Goal: Task Accomplishment & Management: Complete application form

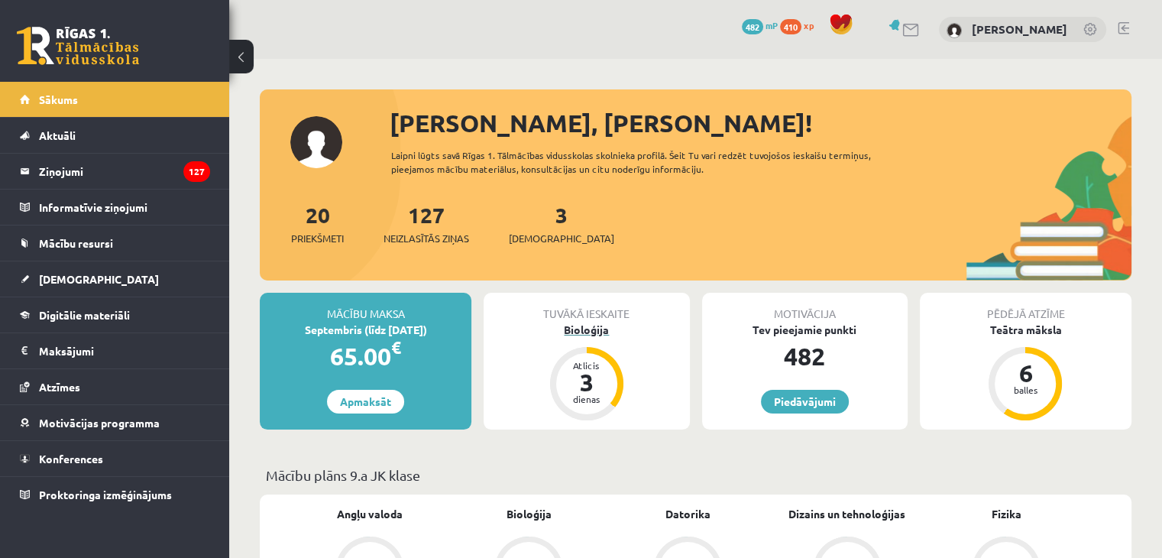
click at [600, 331] on div "Bioloģija" at bounding box center [585, 330] width 205 height 16
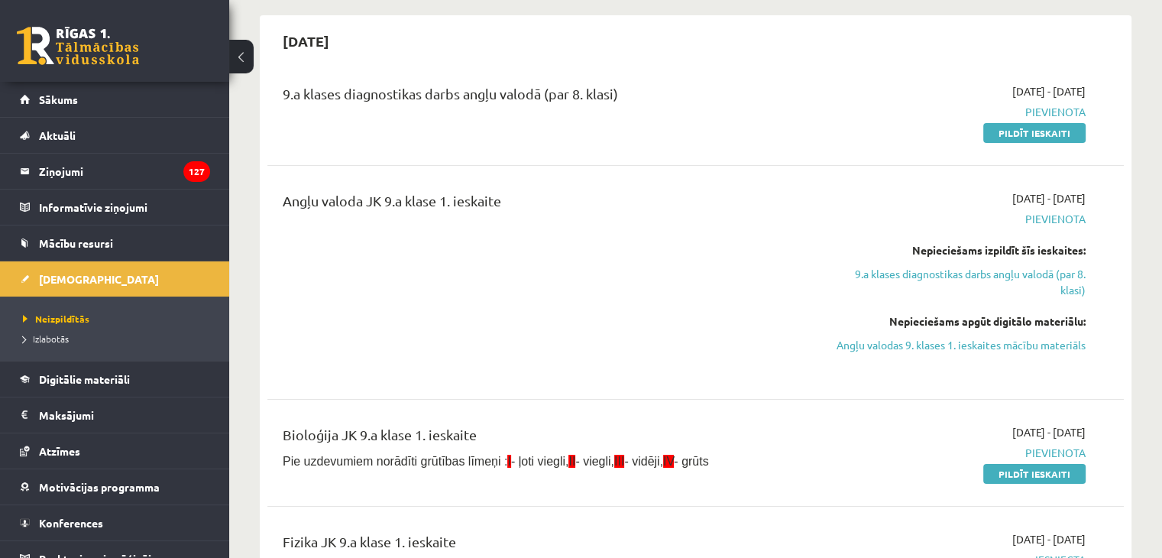
scroll to position [153, 0]
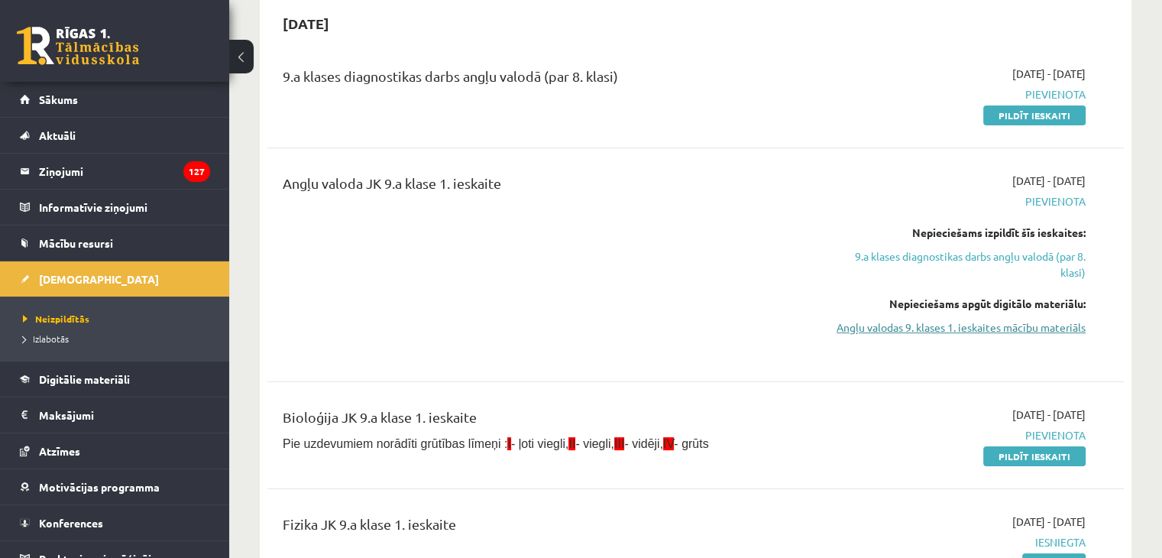
click at [901, 328] on link "Angļu valodas 9. klases 1. ieskaites mācību materiāls" at bounding box center [959, 327] width 252 height 16
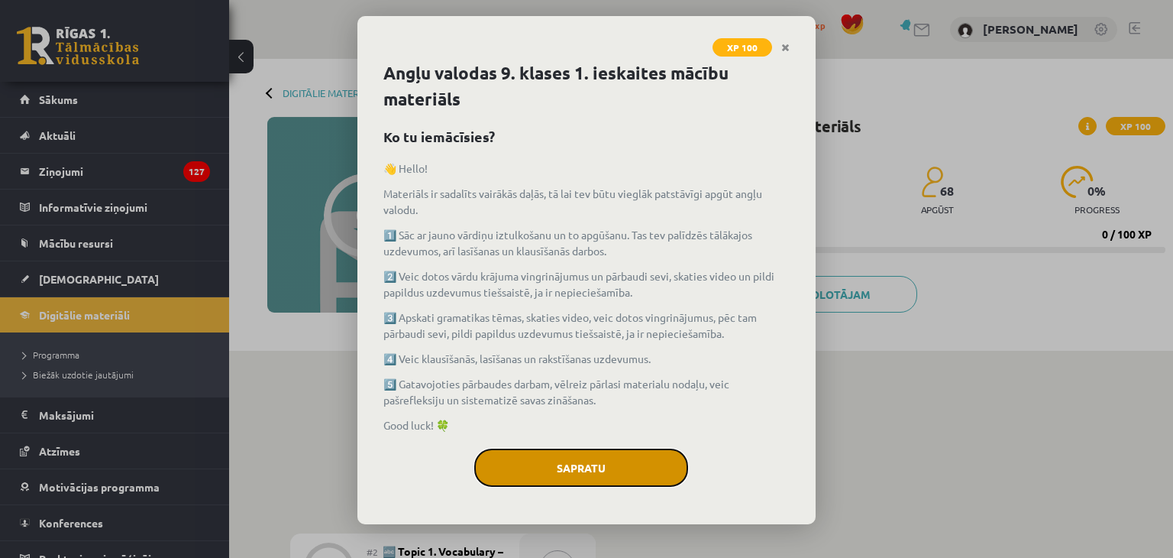
click at [624, 465] on button "Sapratu" at bounding box center [581, 467] width 214 height 38
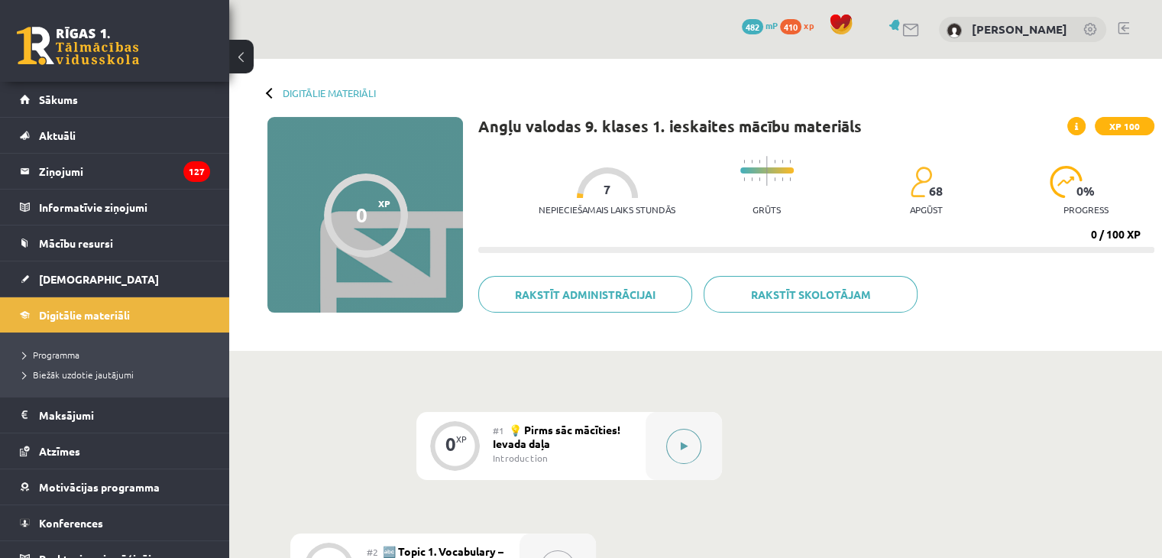
click at [691, 454] on button at bounding box center [683, 445] width 35 height 35
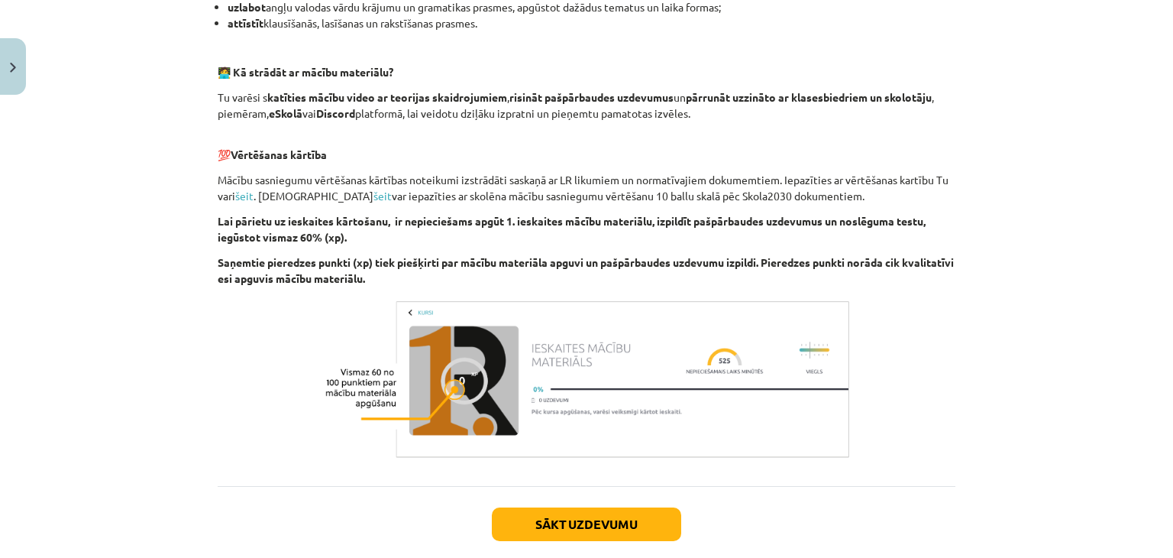
scroll to position [1060, 0]
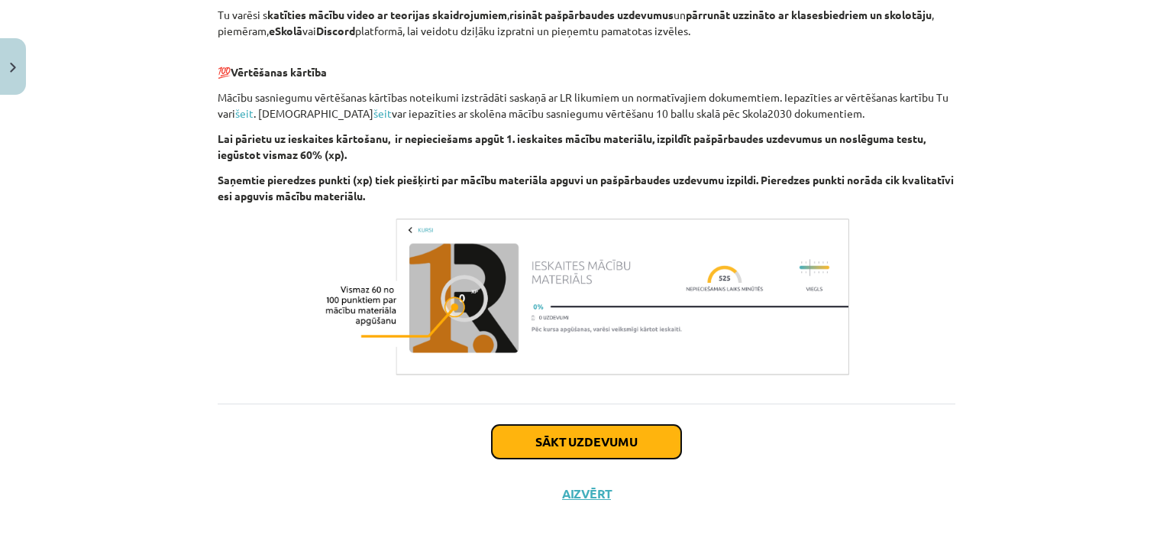
click at [620, 447] on button "Sākt uzdevumu" at bounding box center [586, 442] width 189 height 34
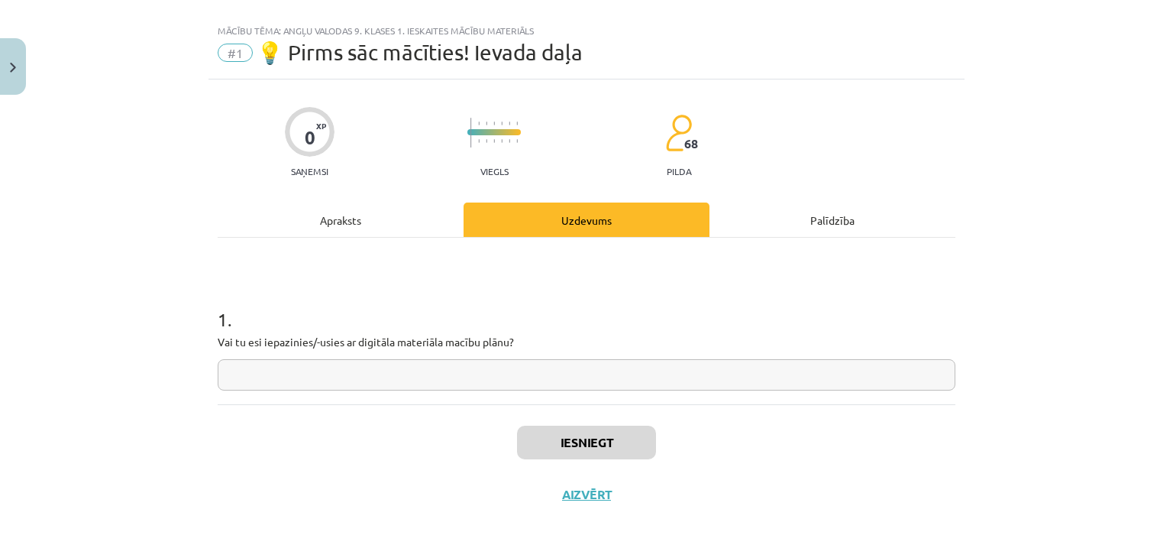
click at [369, 382] on input "text" at bounding box center [587, 374] width 738 height 31
type input "**"
click at [543, 438] on button "Iesniegt" at bounding box center [586, 442] width 139 height 34
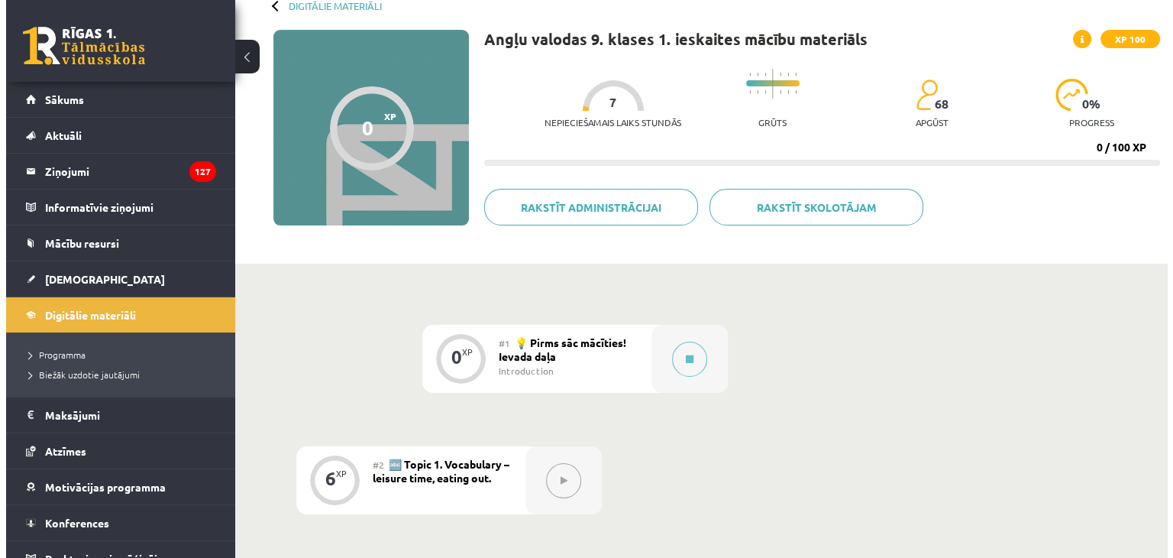
scroll to position [153, 0]
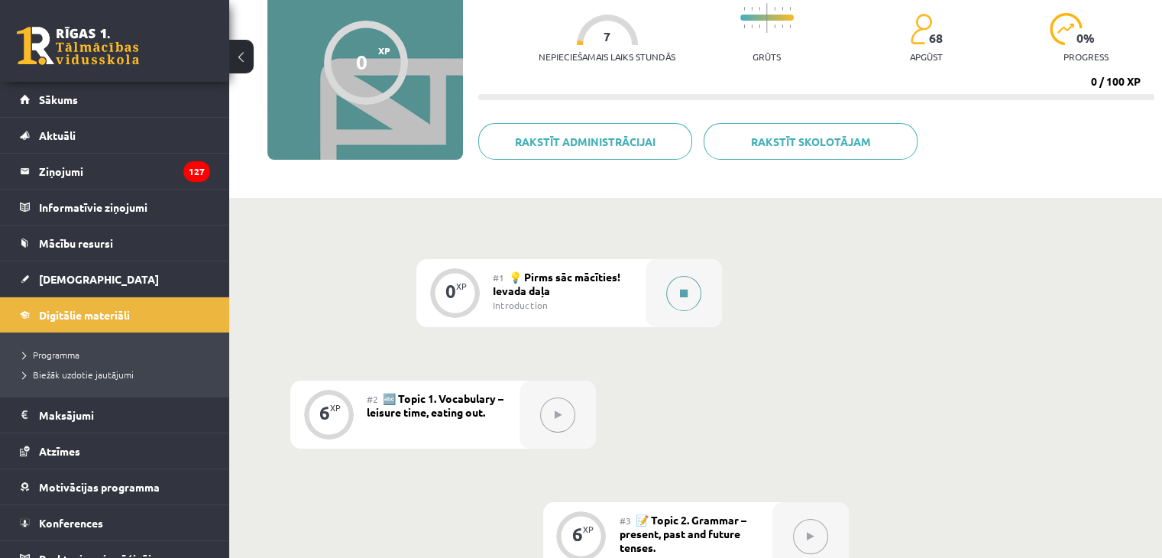
click at [687, 302] on button at bounding box center [683, 293] width 35 height 35
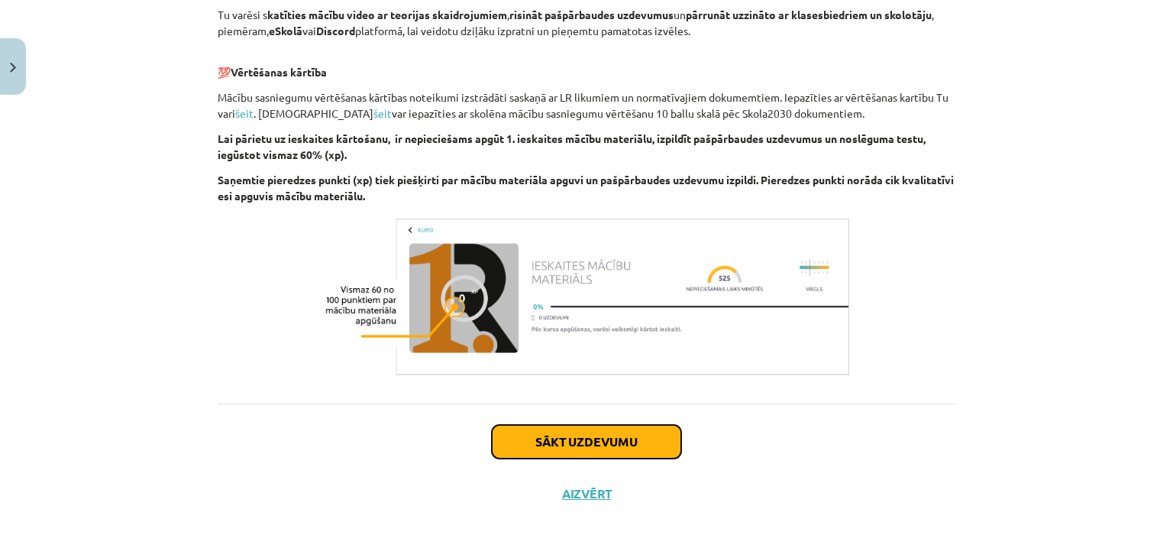
click at [587, 443] on button "Sākt uzdevumu" at bounding box center [586, 442] width 189 height 34
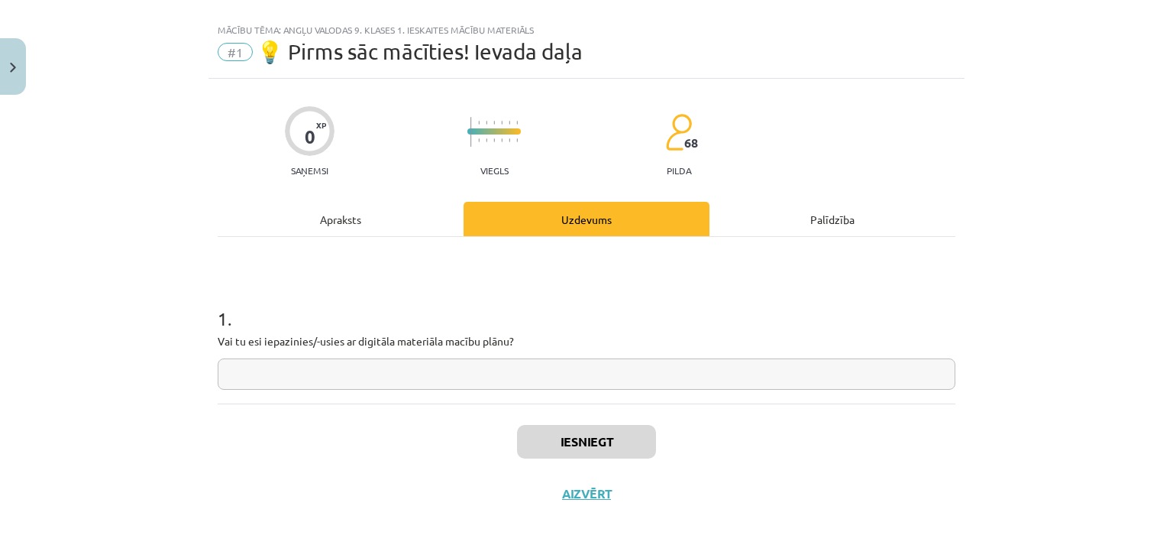
scroll to position [22, 0]
click at [448, 376] on input "text" at bounding box center [587, 374] width 738 height 31
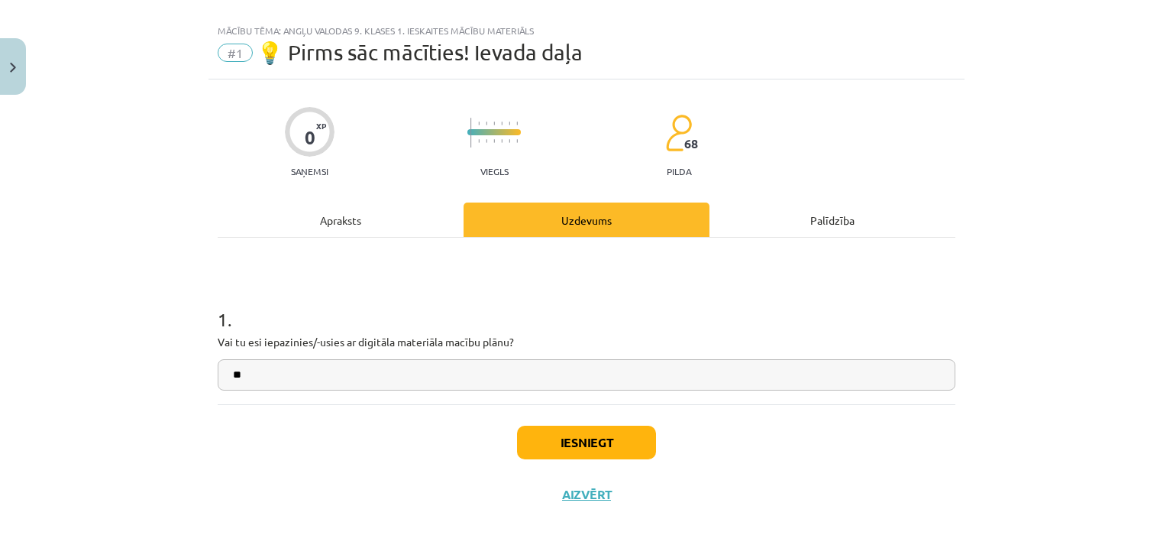
type input "**"
click at [553, 435] on button "Iesniegt" at bounding box center [586, 442] width 139 height 34
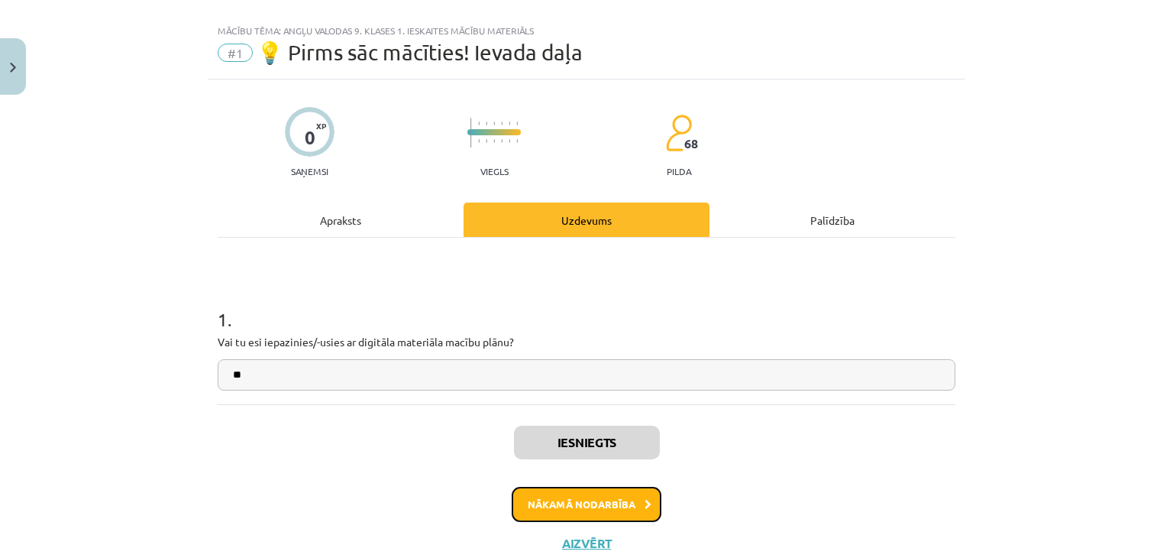
click at [554, 508] on button "Nākamā nodarbība" at bounding box center [587, 504] width 150 height 35
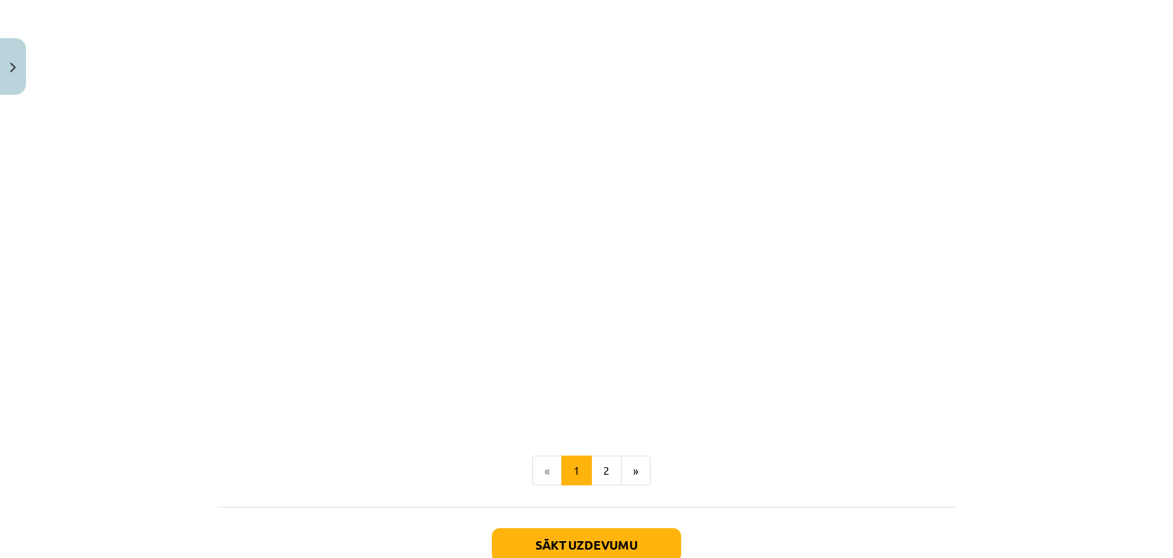
scroll to position [761, 0]
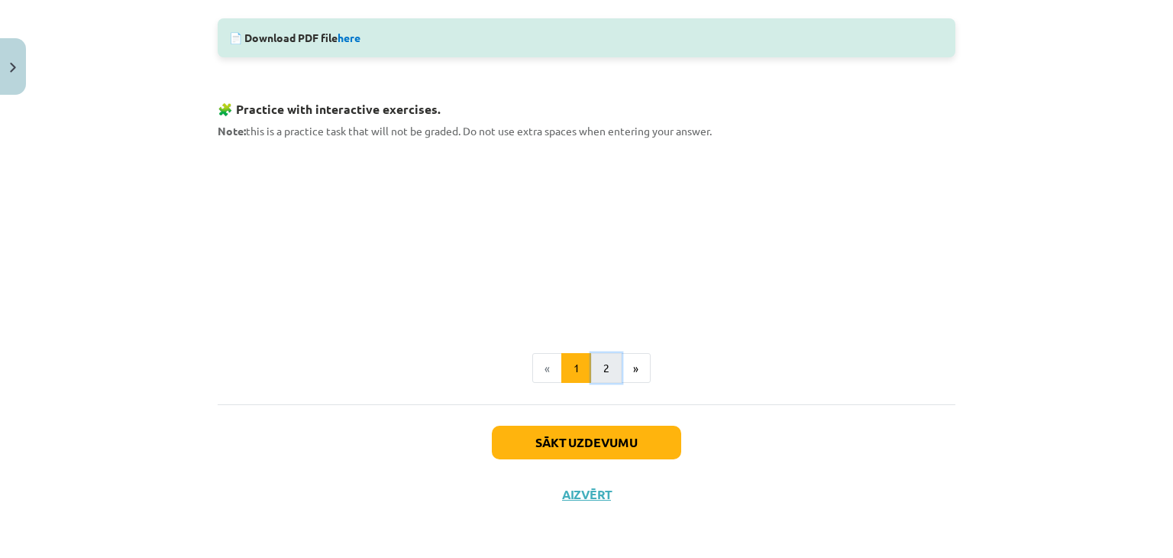
click at [608, 370] on button "2" at bounding box center [606, 368] width 31 height 31
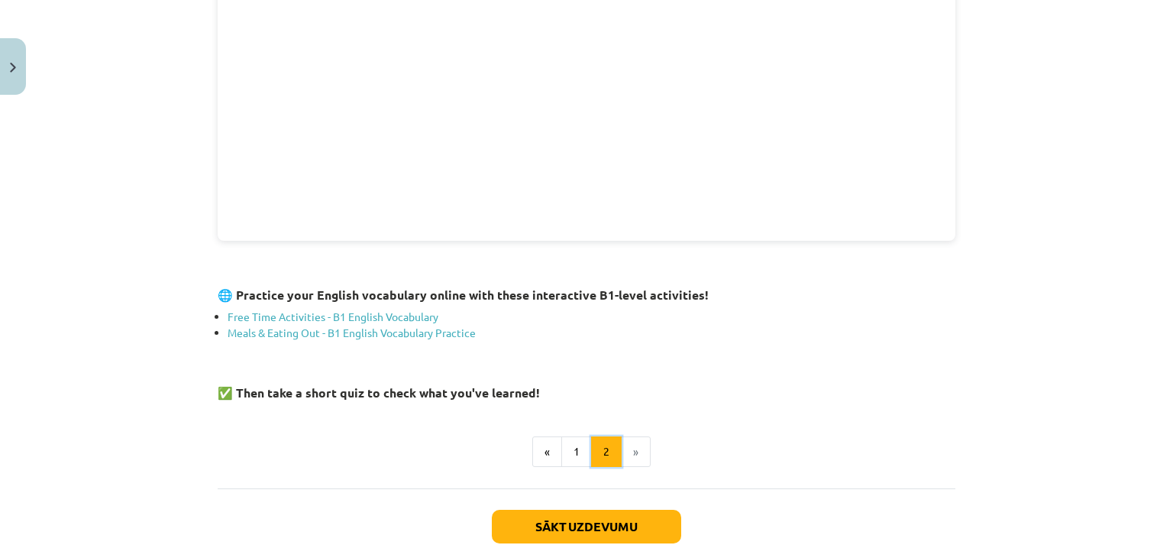
scroll to position [574, 0]
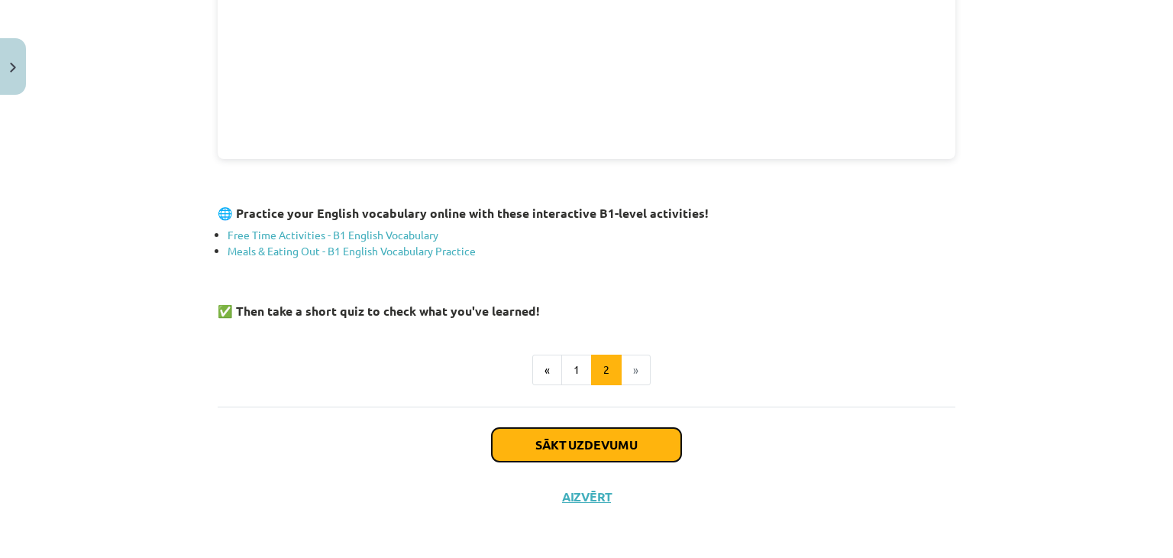
click at [597, 439] on button "Sākt uzdevumu" at bounding box center [586, 445] width 189 height 34
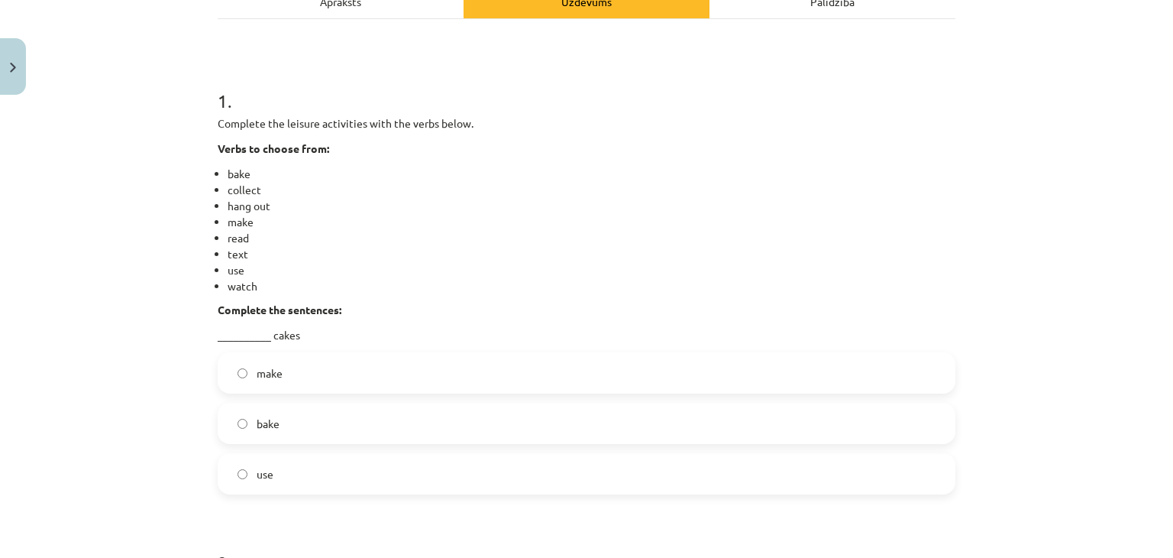
scroll to position [267, 0]
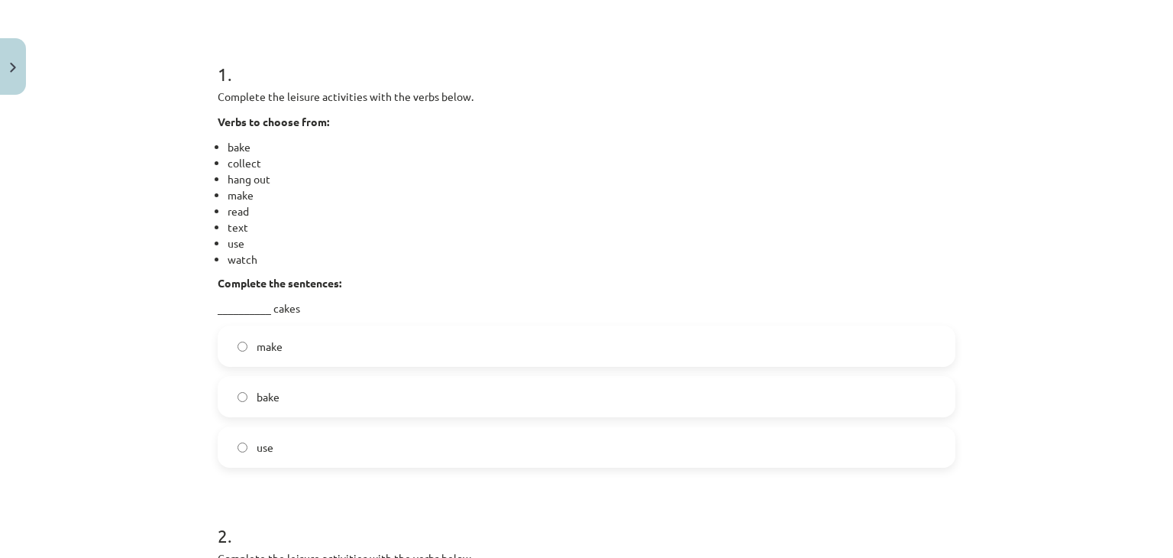
click at [283, 386] on label "bake" at bounding box center [586, 396] width 735 height 38
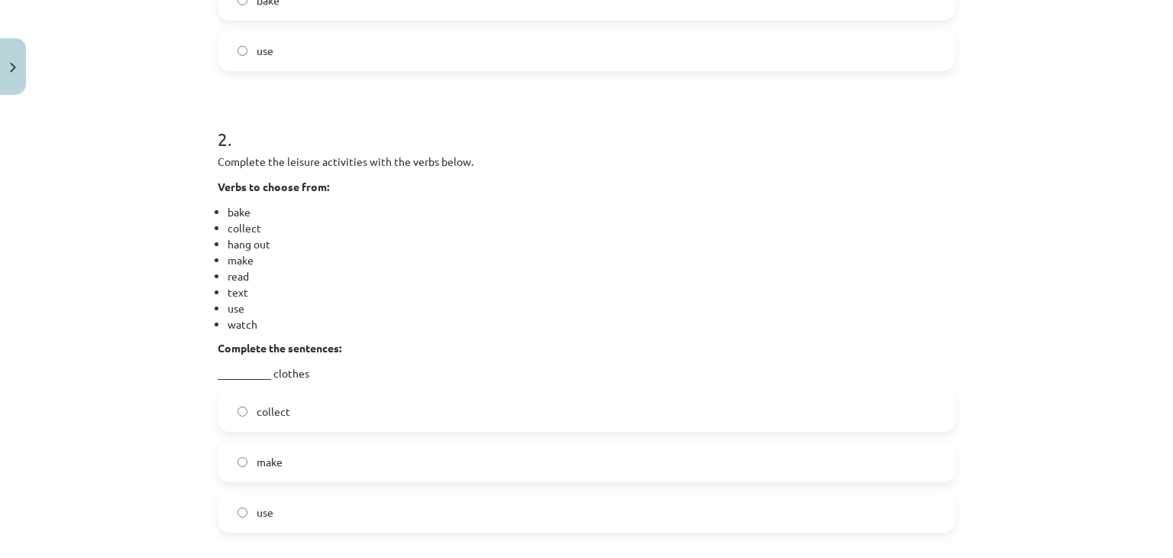
scroll to position [726, 0]
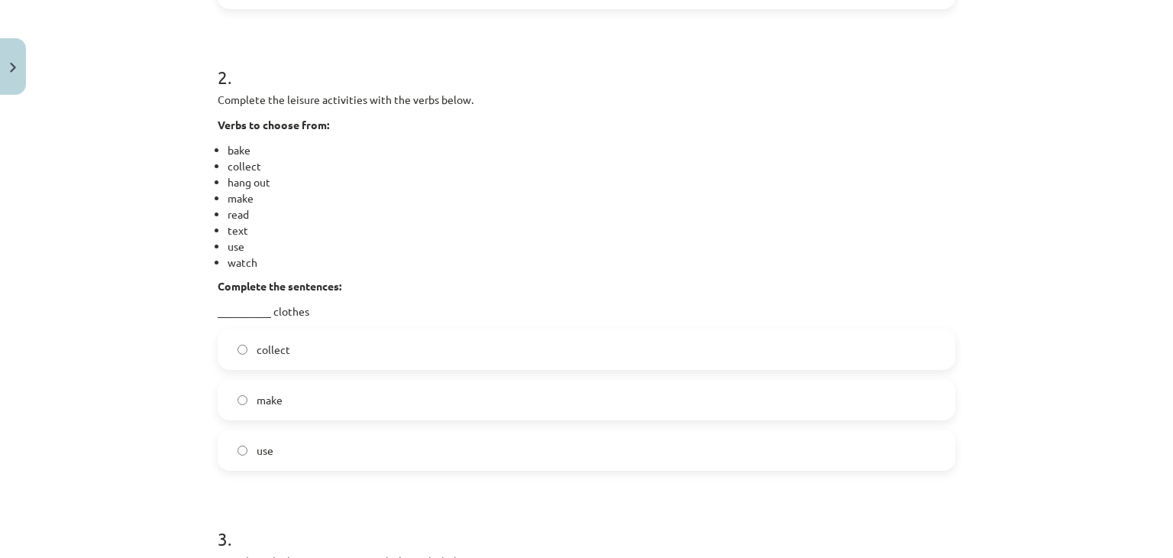
click at [275, 351] on span "collect" at bounding box center [274, 349] width 34 height 16
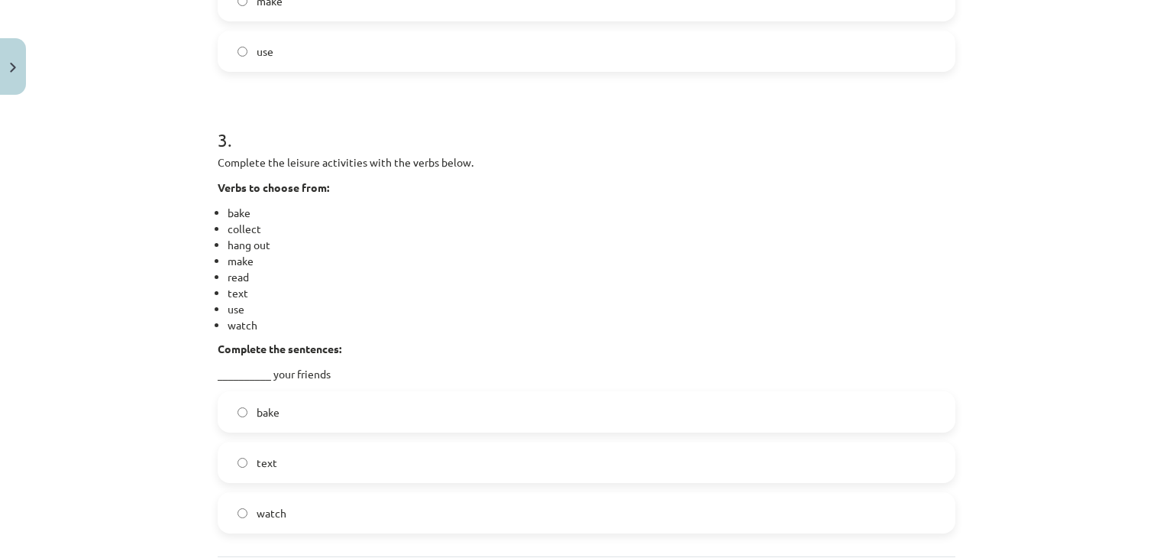
scroll to position [1184, 0]
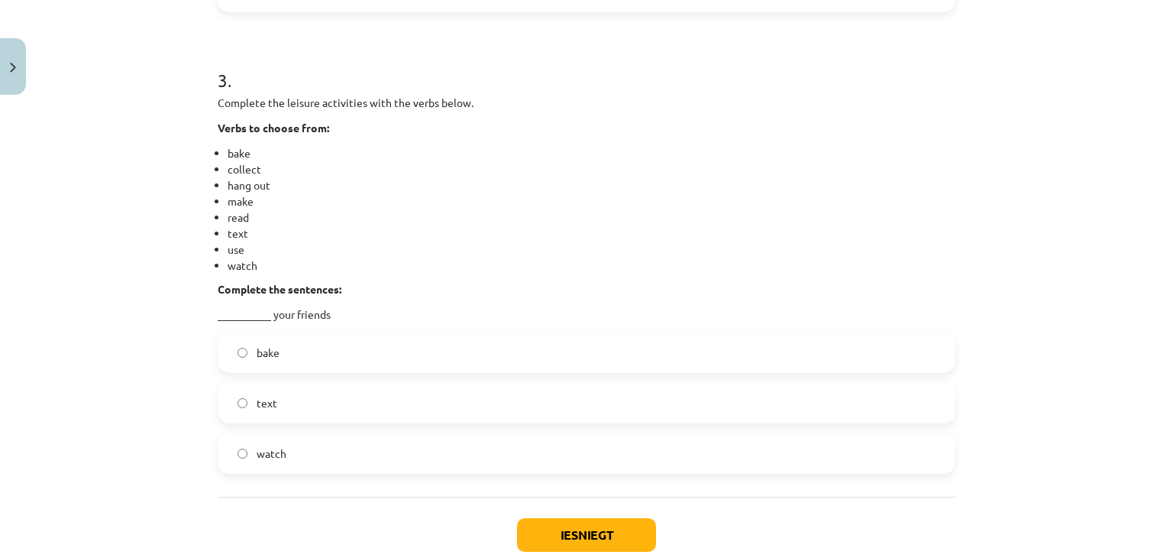
click at [278, 403] on label "text" at bounding box center [586, 402] width 735 height 38
click at [568, 532] on button "Iesniegt" at bounding box center [586, 535] width 139 height 34
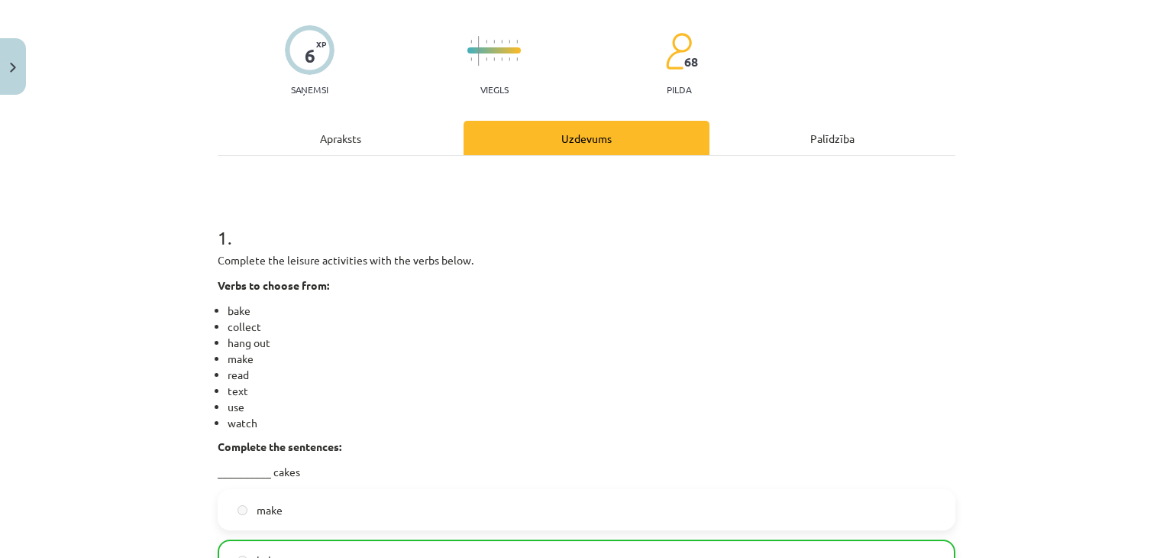
scroll to position [0, 0]
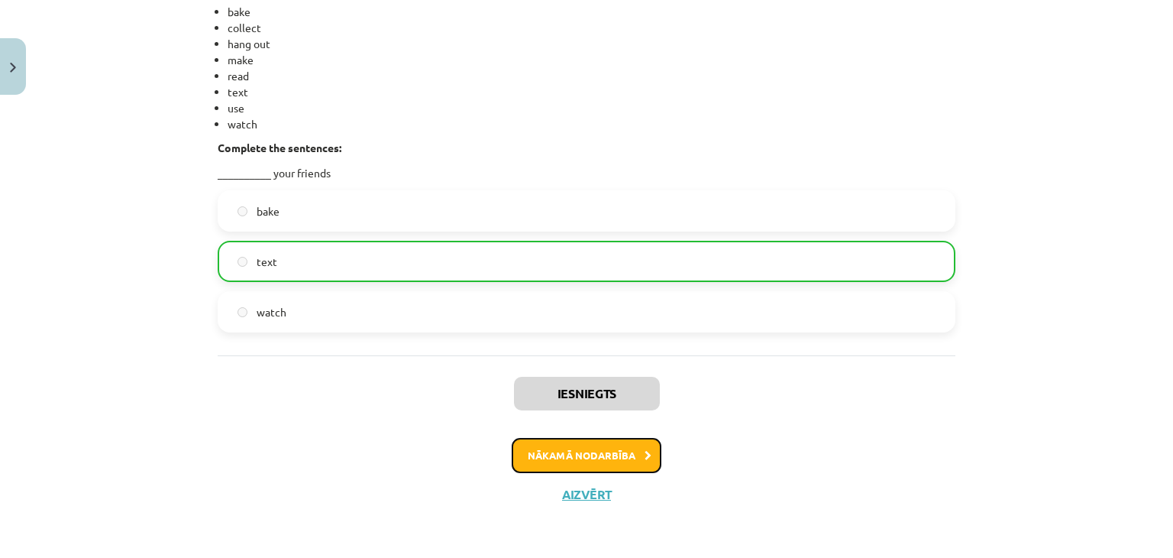
click at [525, 448] on button "Nākamā nodarbība" at bounding box center [587, 455] width 150 height 35
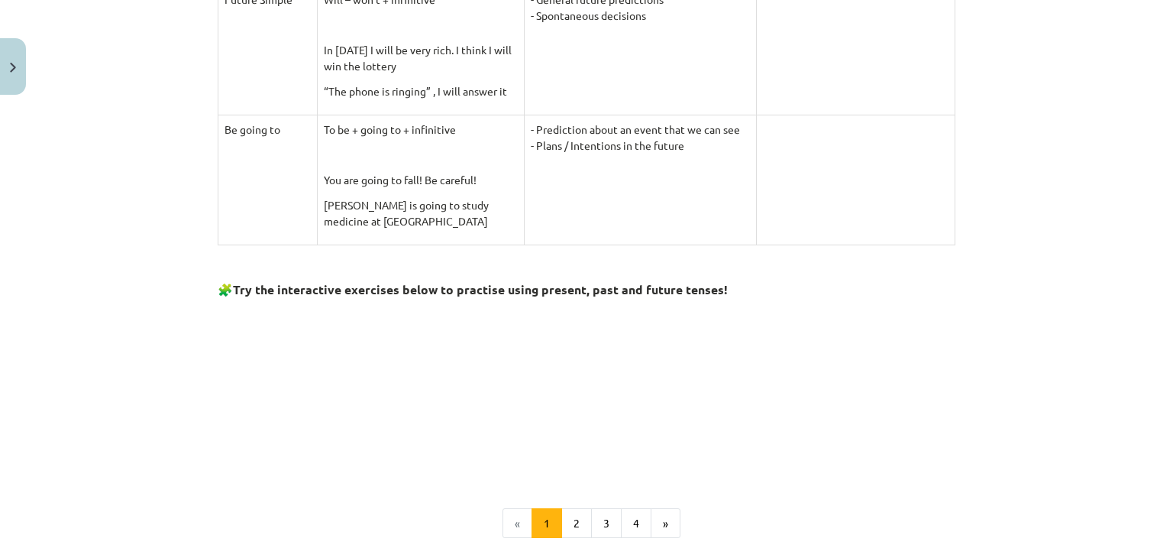
scroll to position [1342, 0]
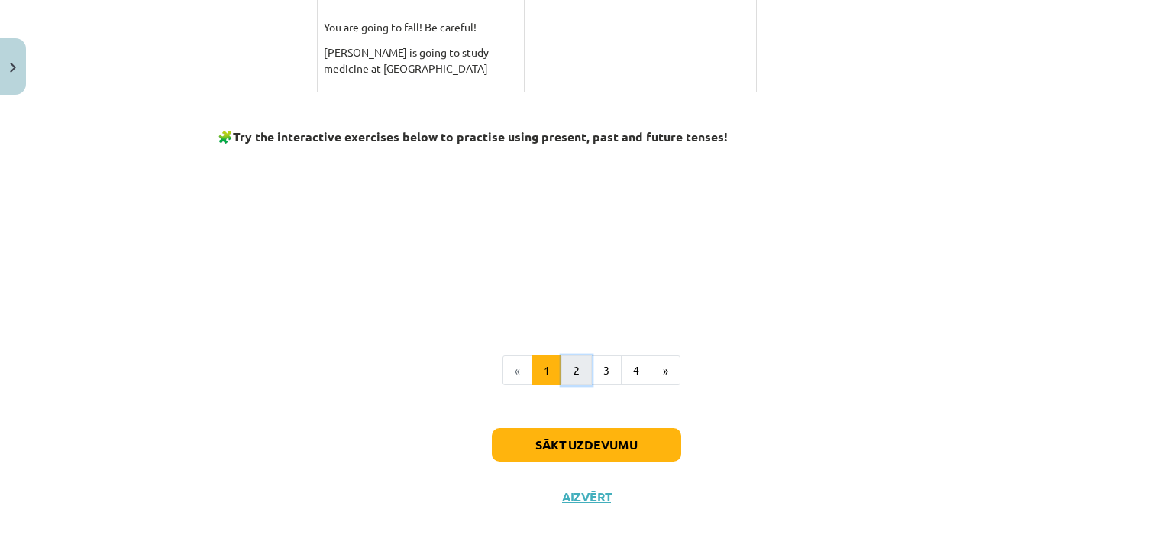
click at [561, 368] on button "2" at bounding box center [576, 370] width 31 height 31
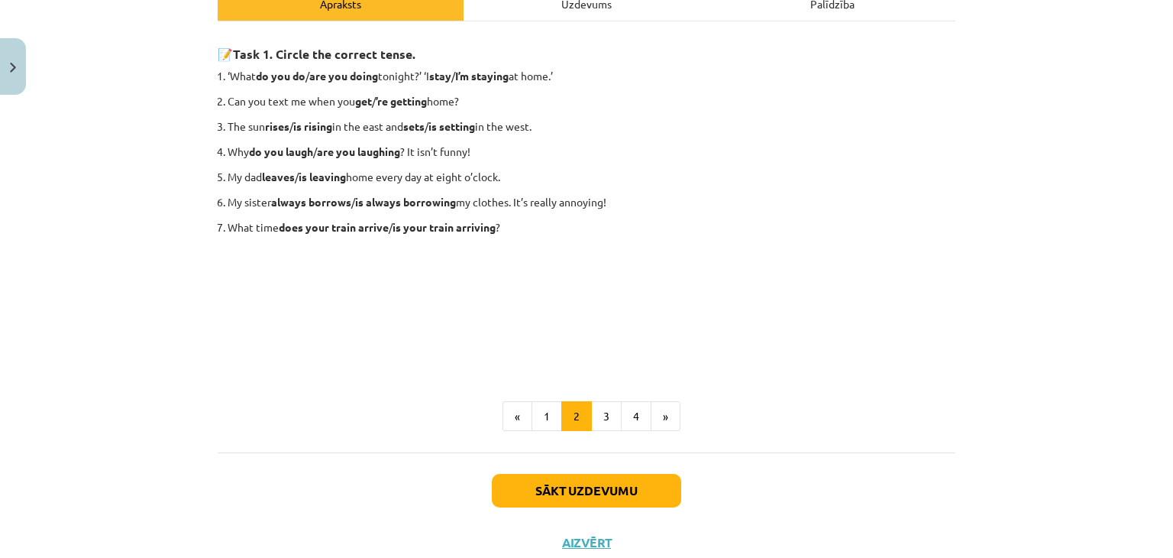
scroll to position [287, 0]
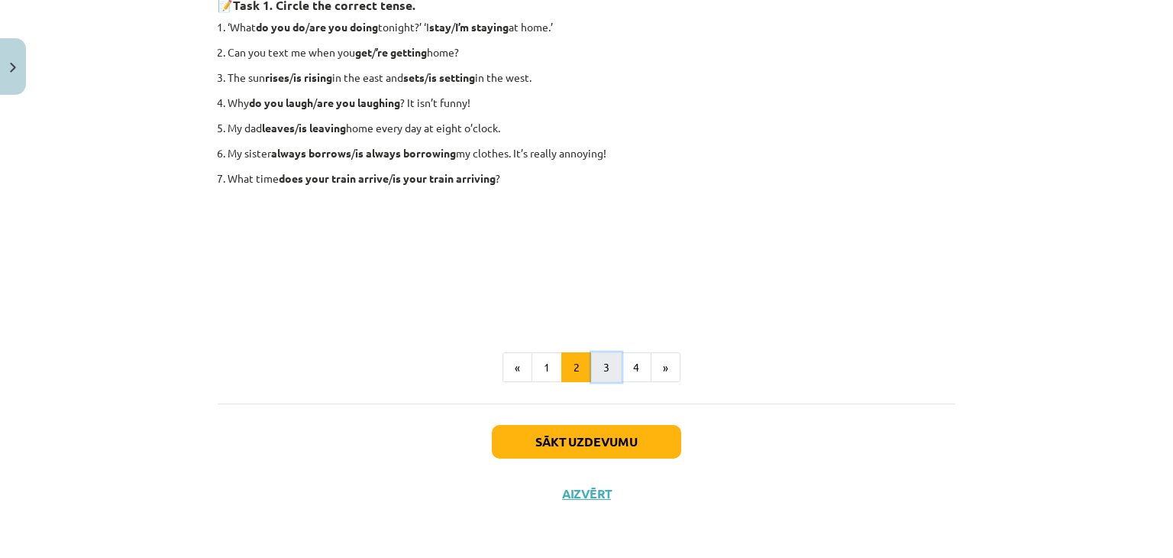
click at [604, 367] on button "3" at bounding box center [606, 367] width 31 height 31
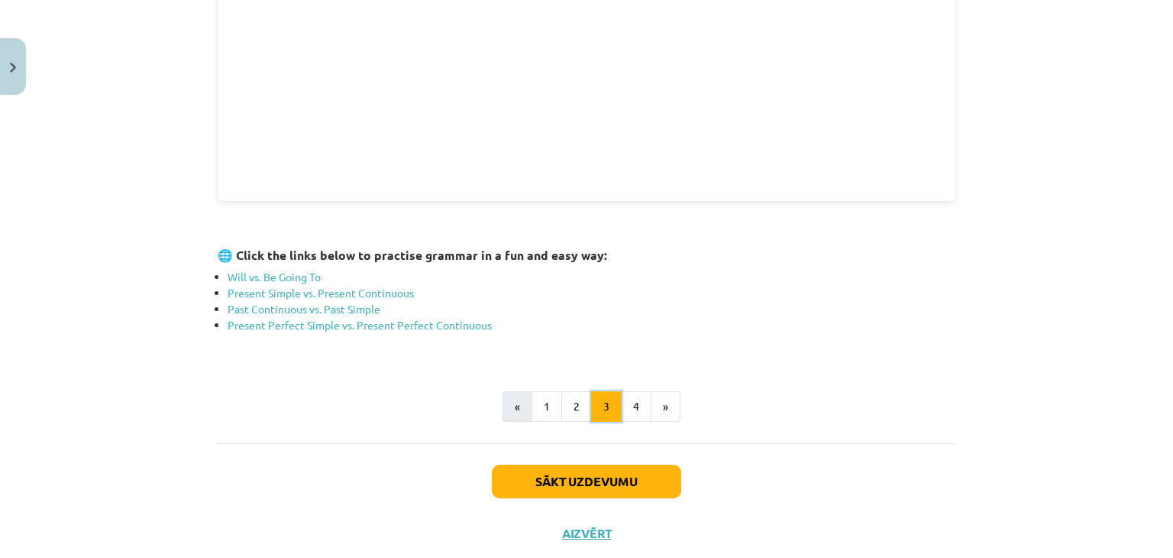
scroll to position [570, 0]
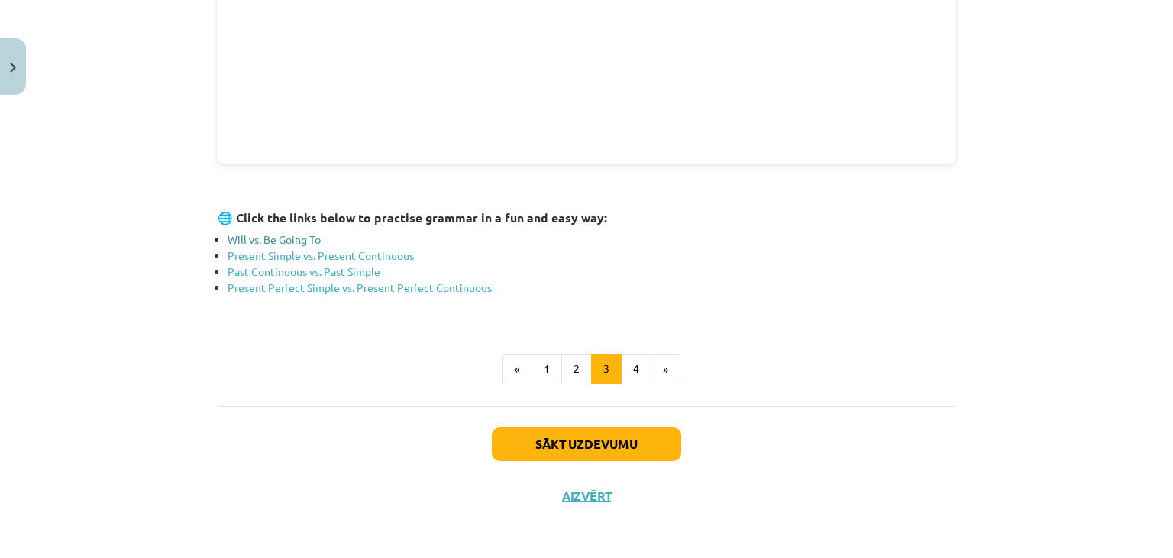
click at [263, 237] on link "Will vs. Be Going To" at bounding box center [274, 239] width 93 height 14
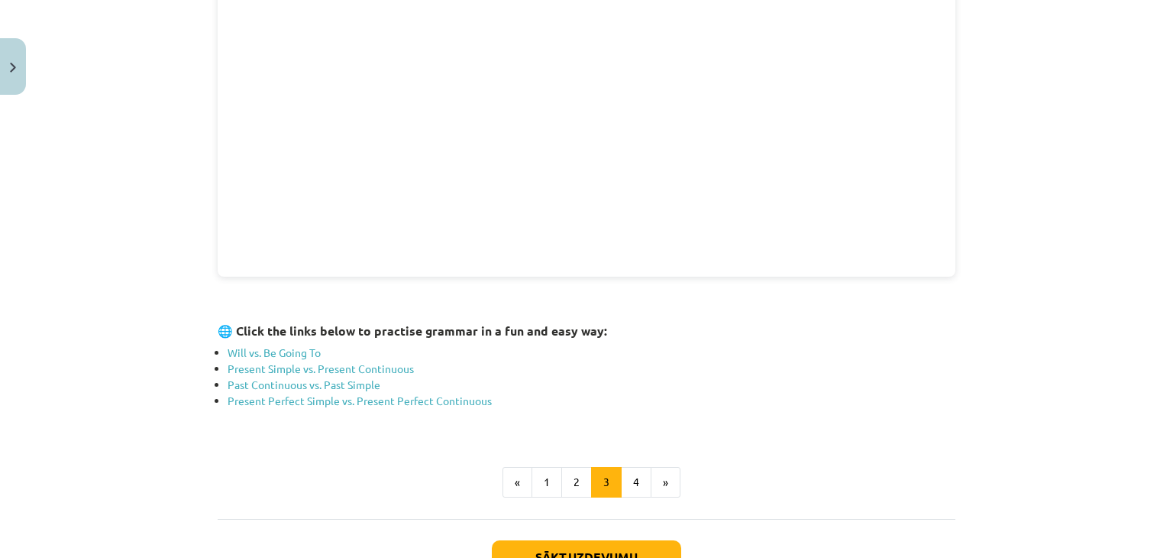
scroll to position [341, 0]
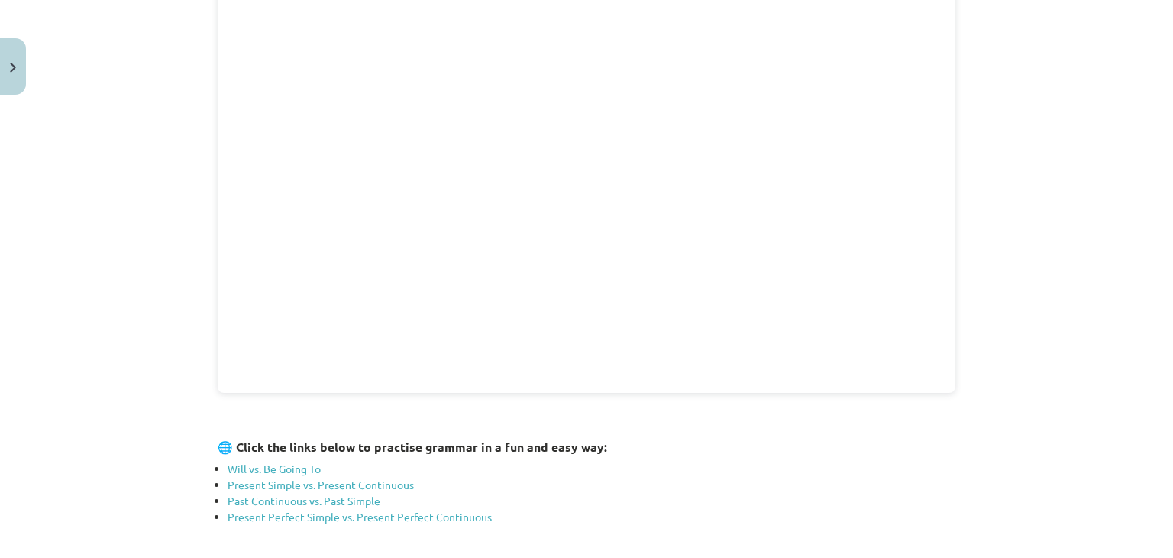
click at [1075, 225] on div "Mācību tēma: Angļu valodas 9. klases 1. ieskaites mācību materiāls #3 📝 Topic 2…" at bounding box center [586, 279] width 1173 height 558
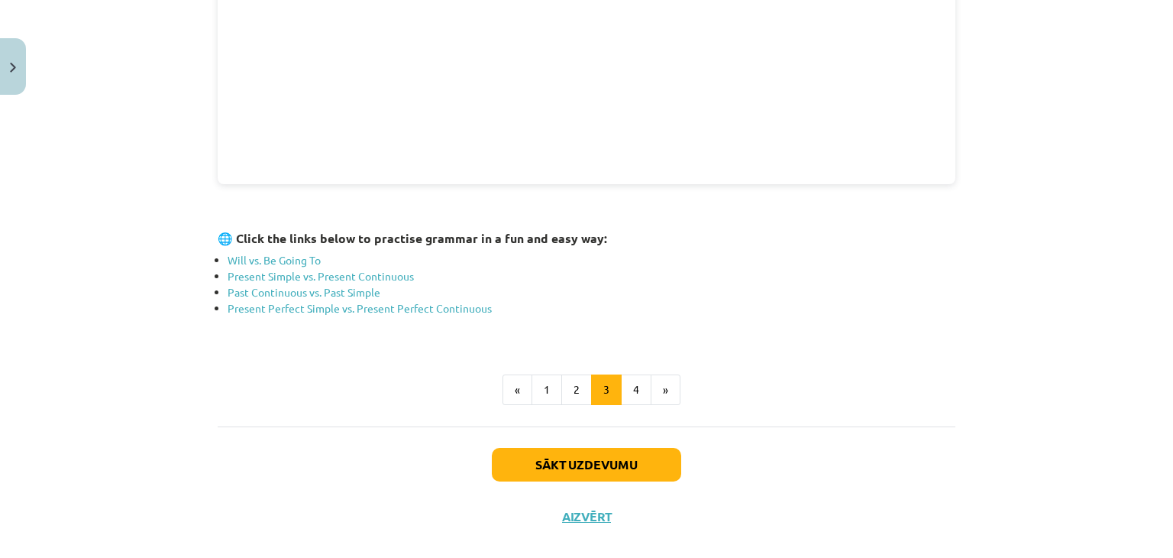
scroll to position [570, 0]
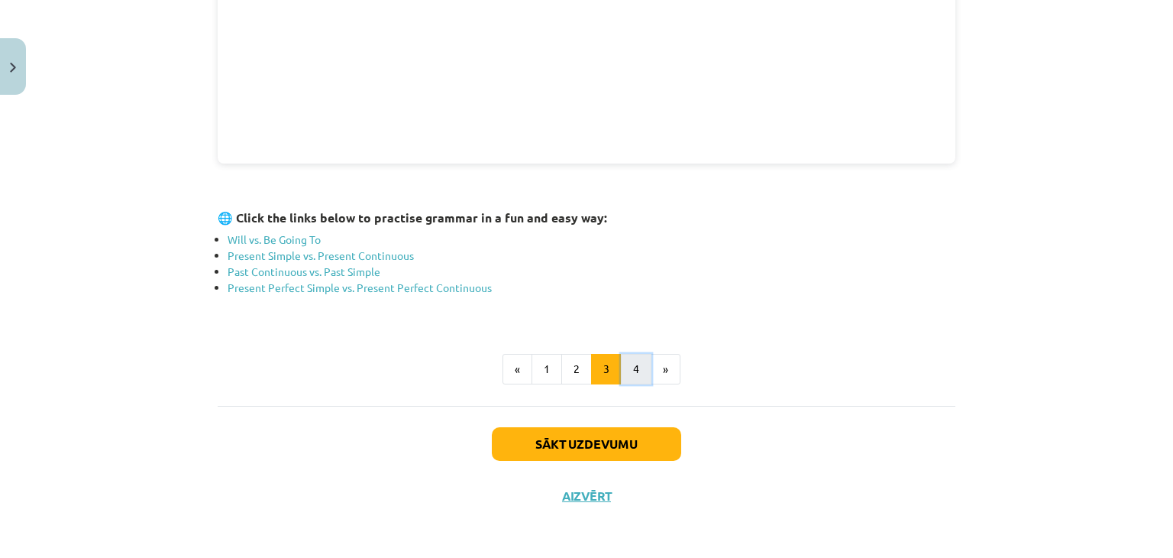
click at [627, 369] on button "4" at bounding box center [636, 369] width 31 height 31
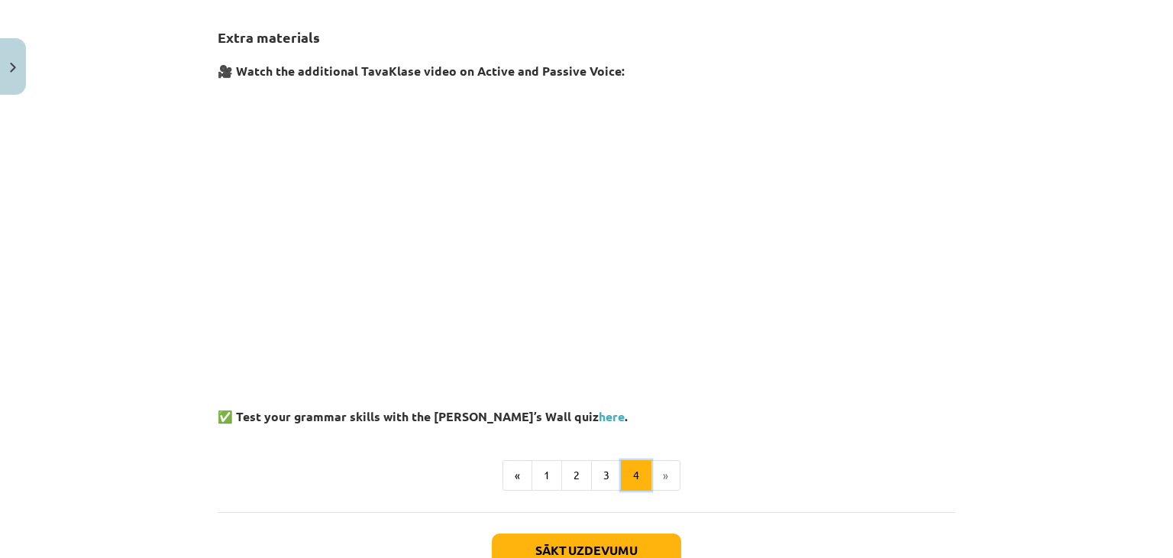
scroll to position [370, 0]
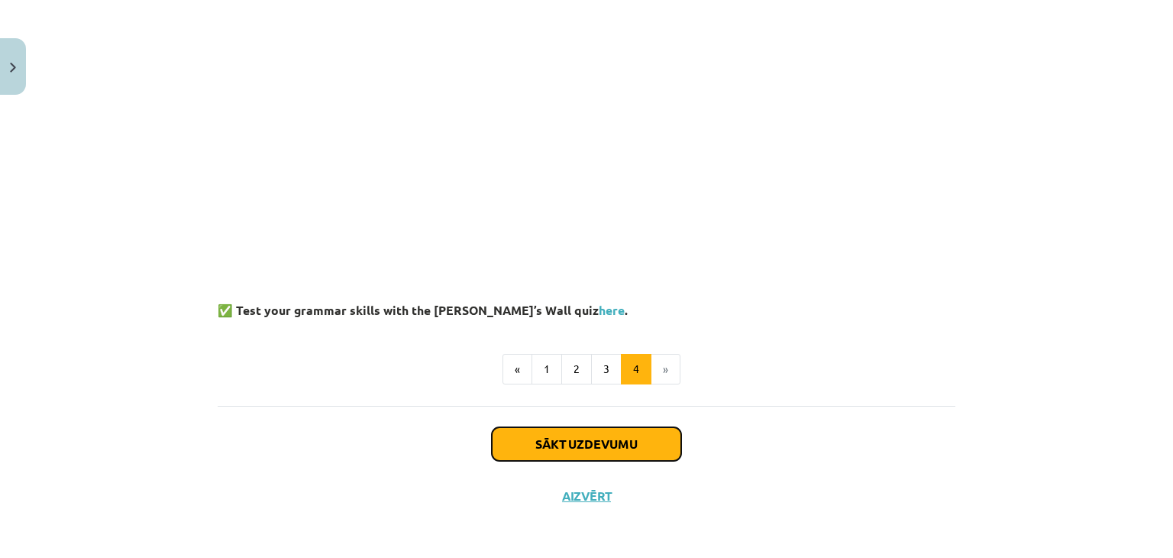
click at [622, 450] on button "Sākt uzdevumu" at bounding box center [586, 444] width 189 height 34
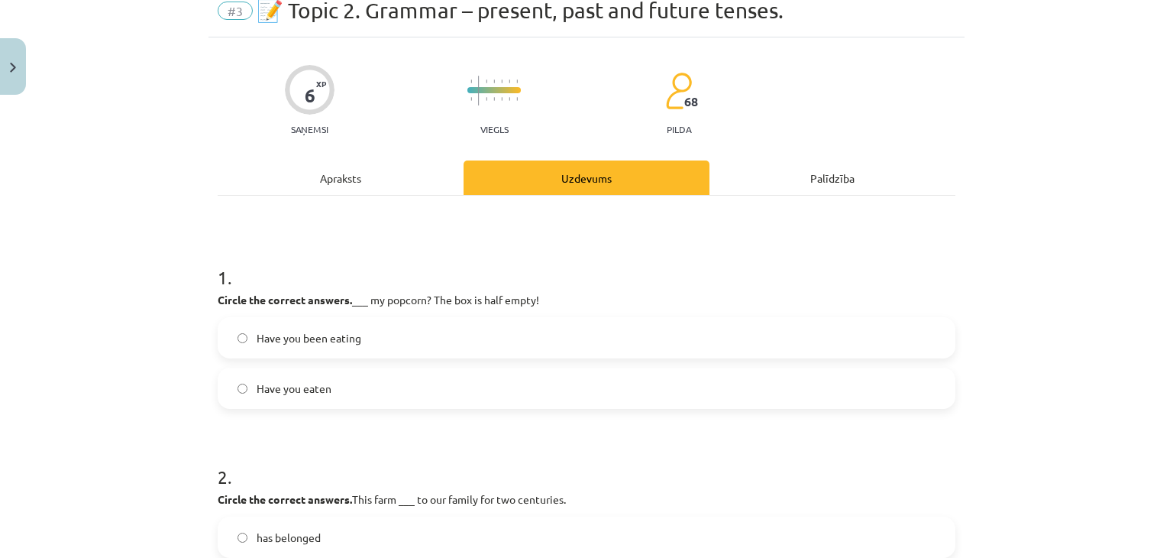
scroll to position [38, 0]
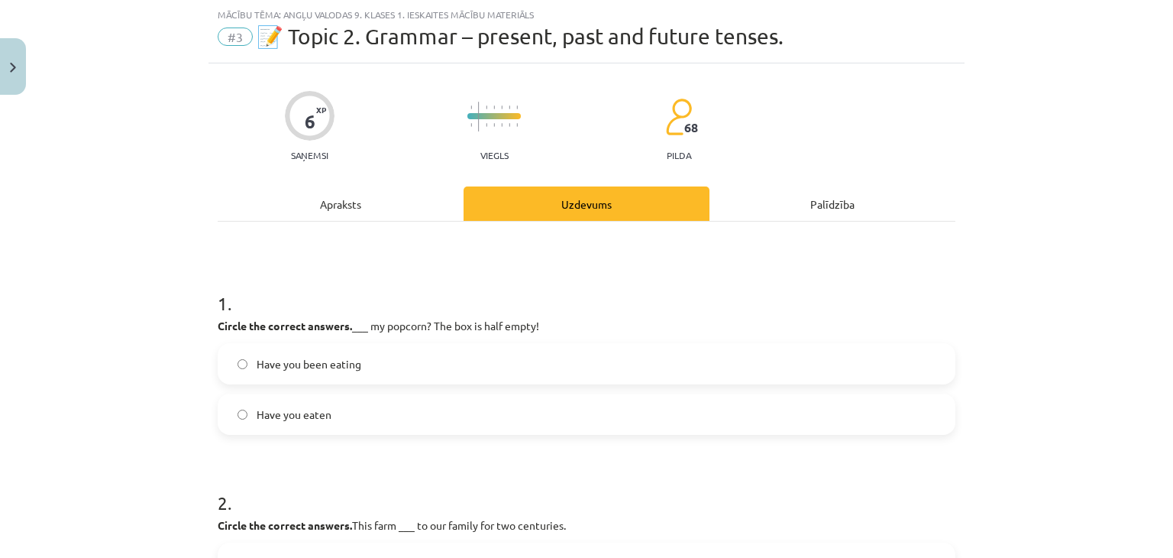
click at [309, 414] on span "Have you eaten" at bounding box center [294, 414] width 75 height 16
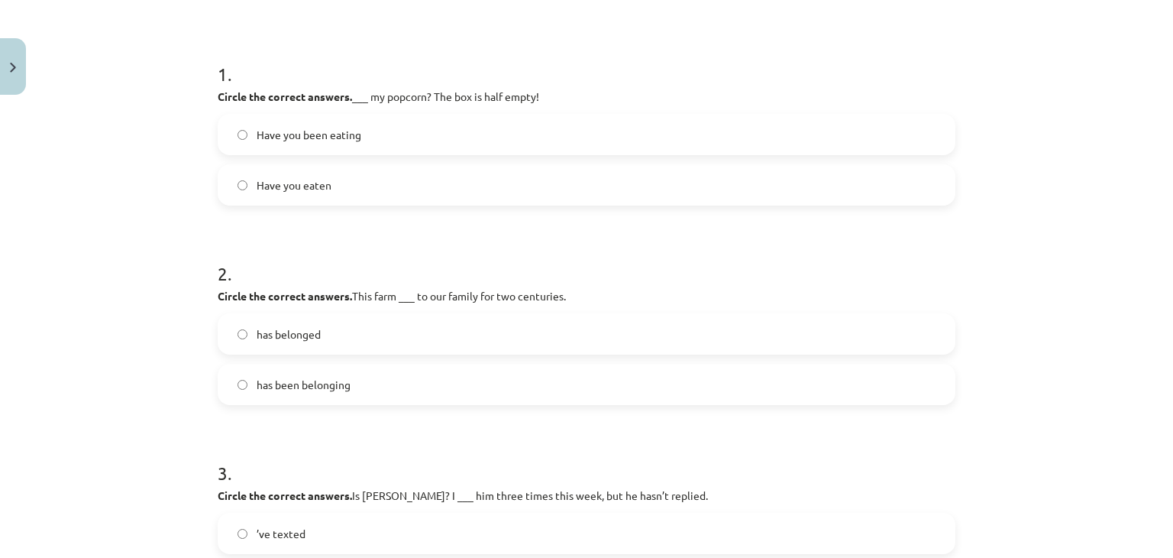
click at [343, 338] on label "has belonged" at bounding box center [586, 334] width 735 height 38
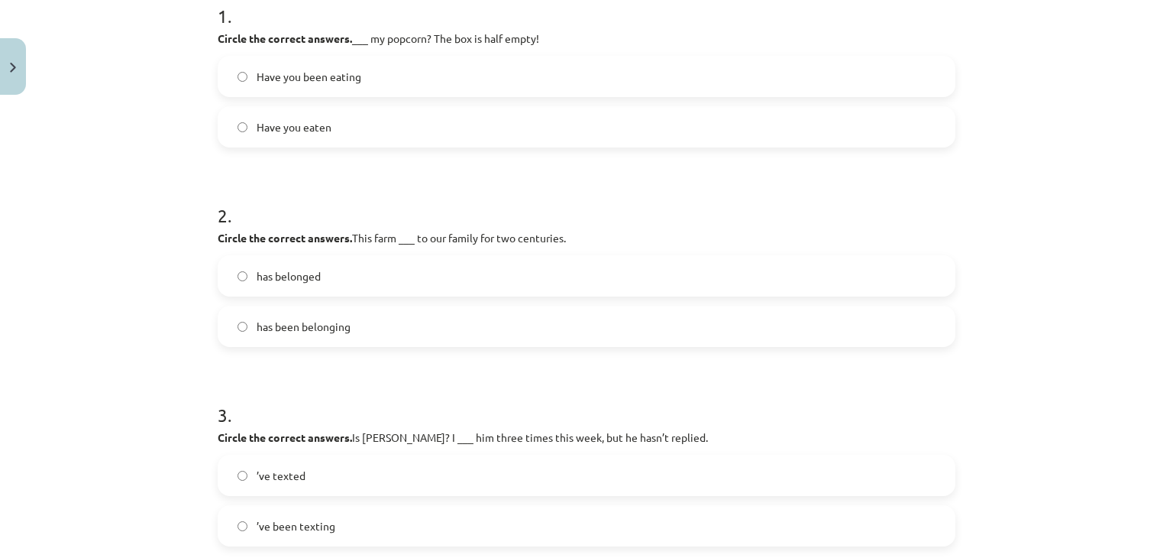
scroll to position [491, 0]
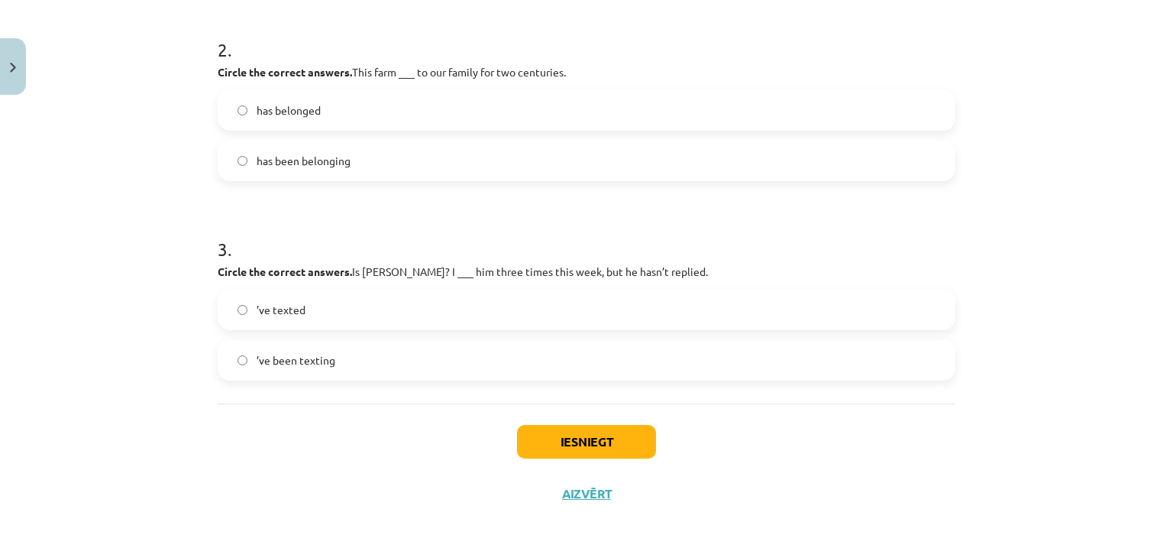
click at [297, 353] on span "’ve been texting" at bounding box center [296, 360] width 79 height 16
click at [617, 441] on button "Iesniegt" at bounding box center [586, 442] width 139 height 34
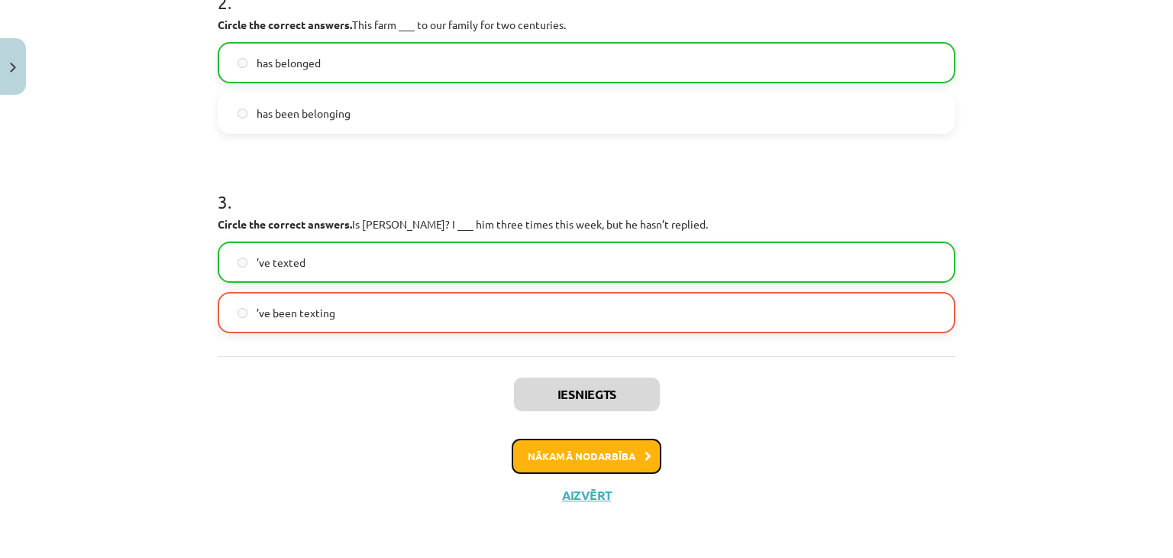
click at [600, 460] on button "Nākamā nodarbība" at bounding box center [587, 455] width 150 height 35
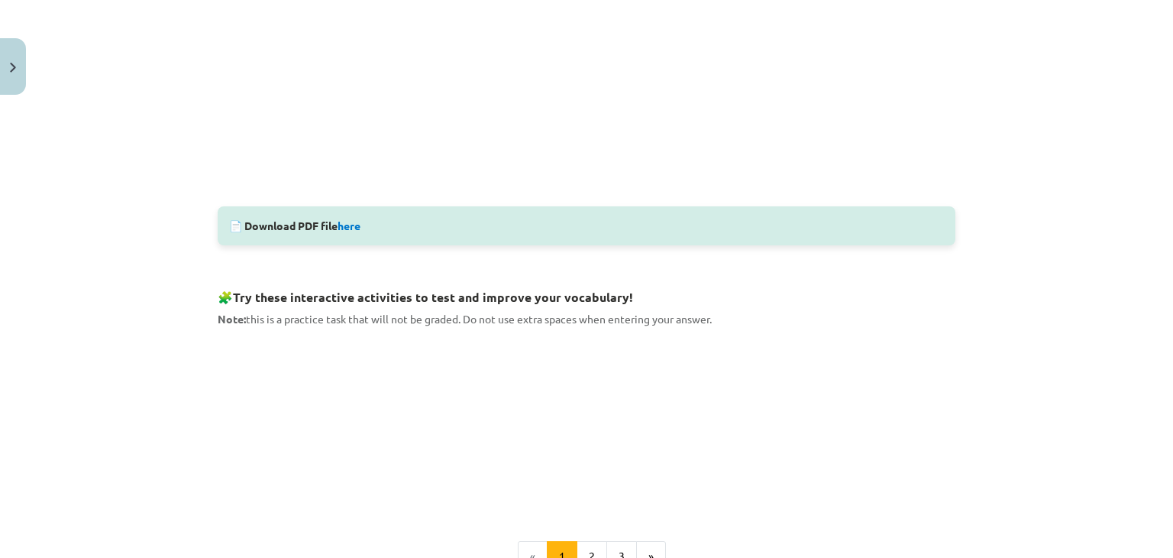
scroll to position [761, 0]
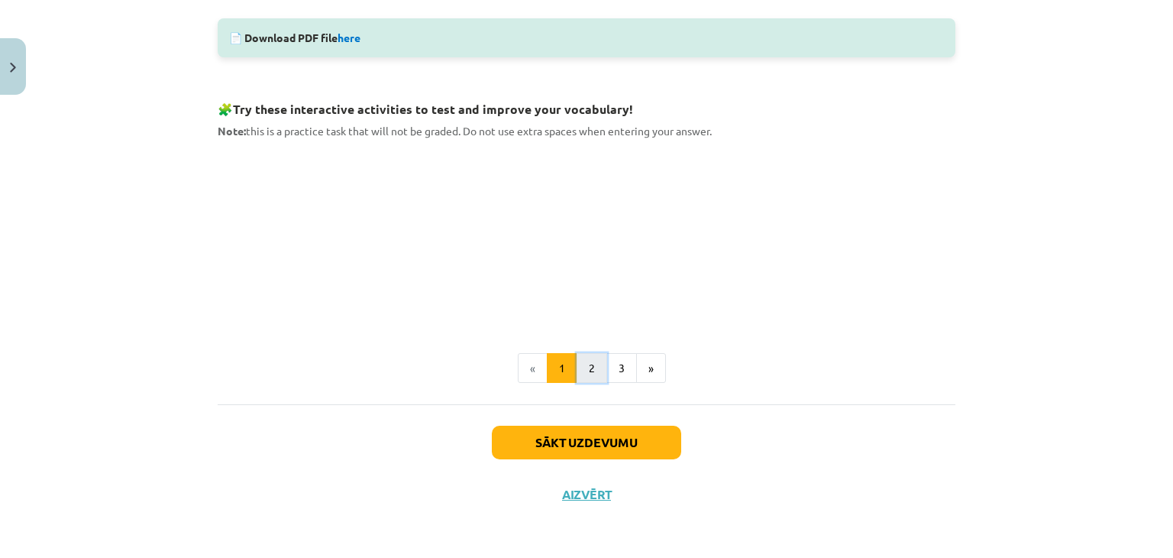
click at [589, 367] on button "2" at bounding box center [592, 368] width 31 height 31
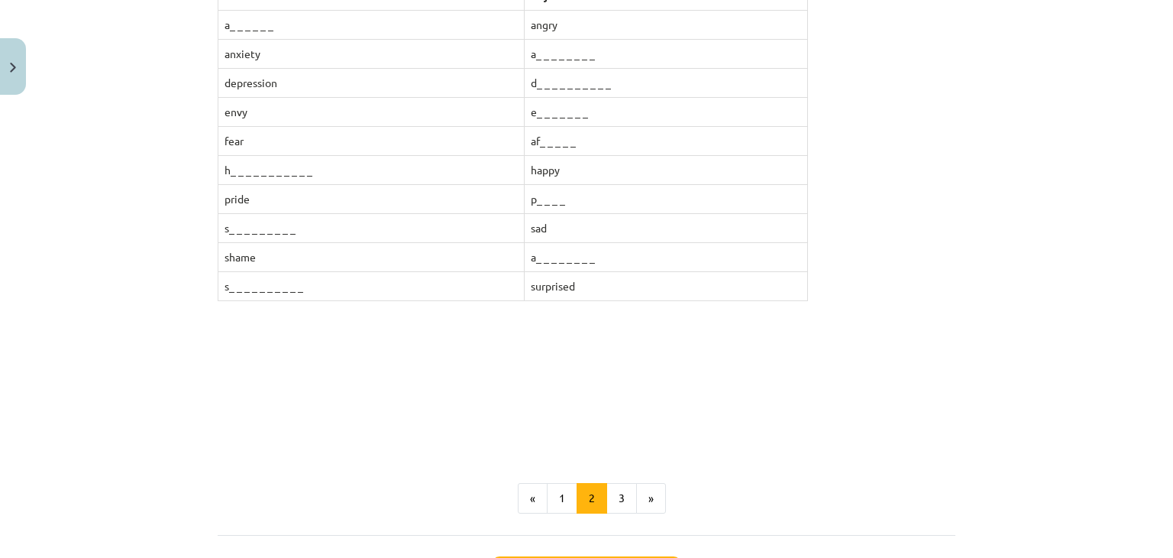
scroll to position [463, 0]
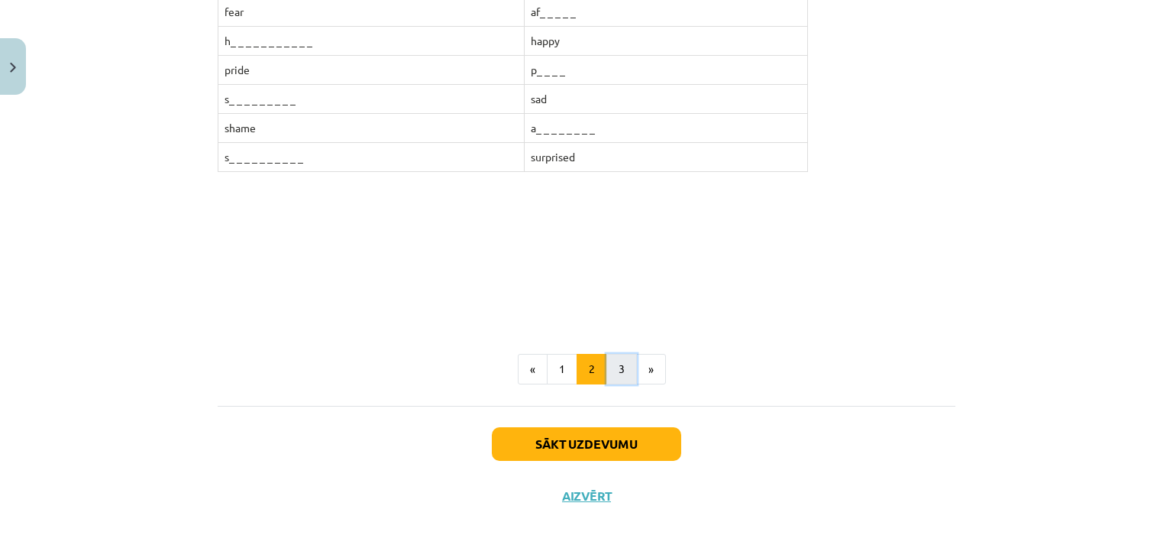
click at [611, 371] on button "3" at bounding box center [621, 369] width 31 height 31
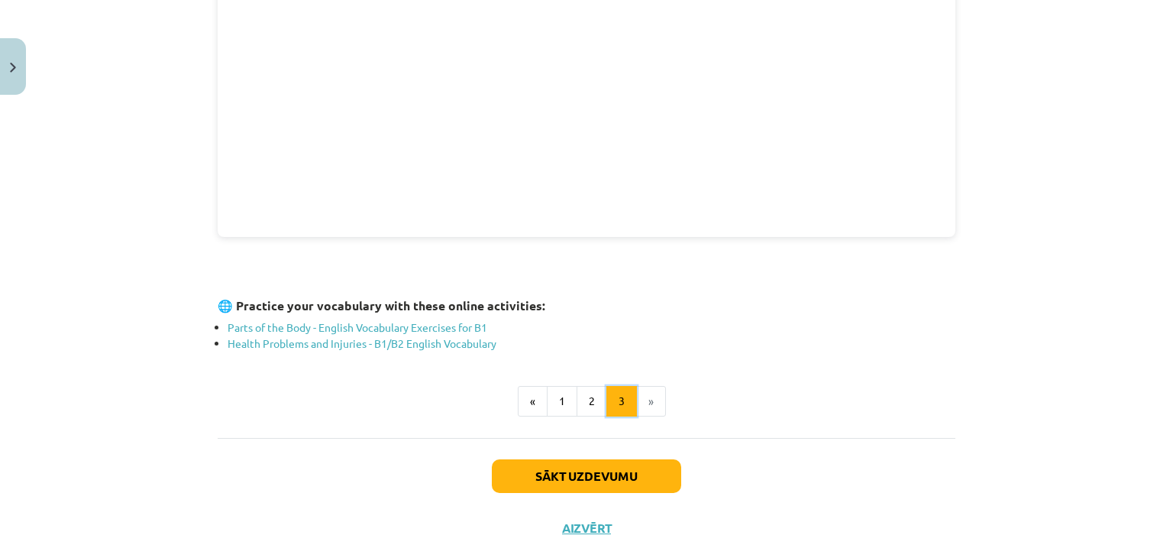
scroll to position [502, 0]
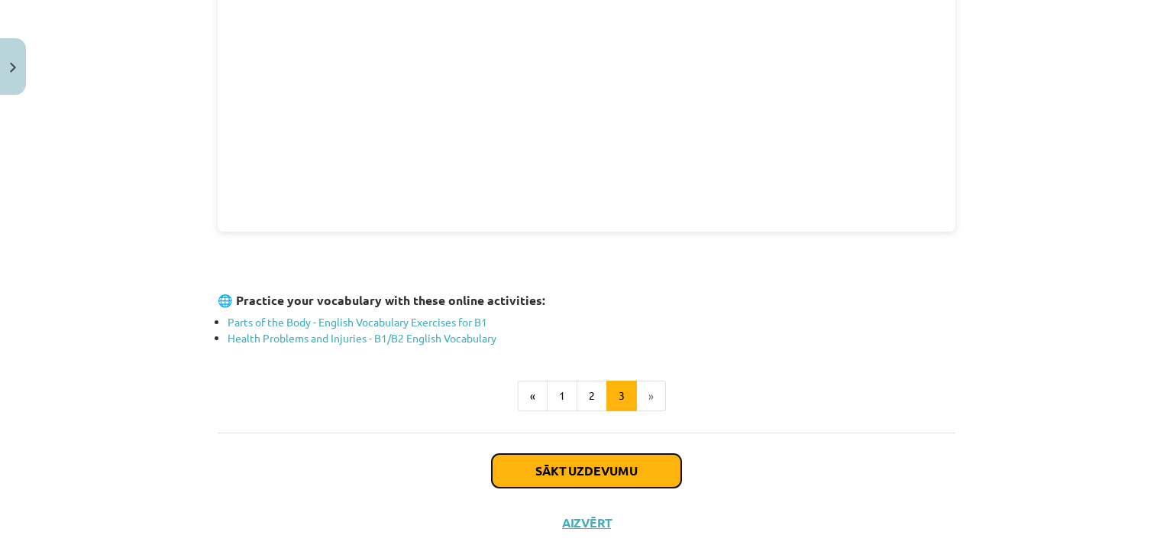
click at [580, 464] on button "Sākt uzdevumu" at bounding box center [586, 471] width 189 height 34
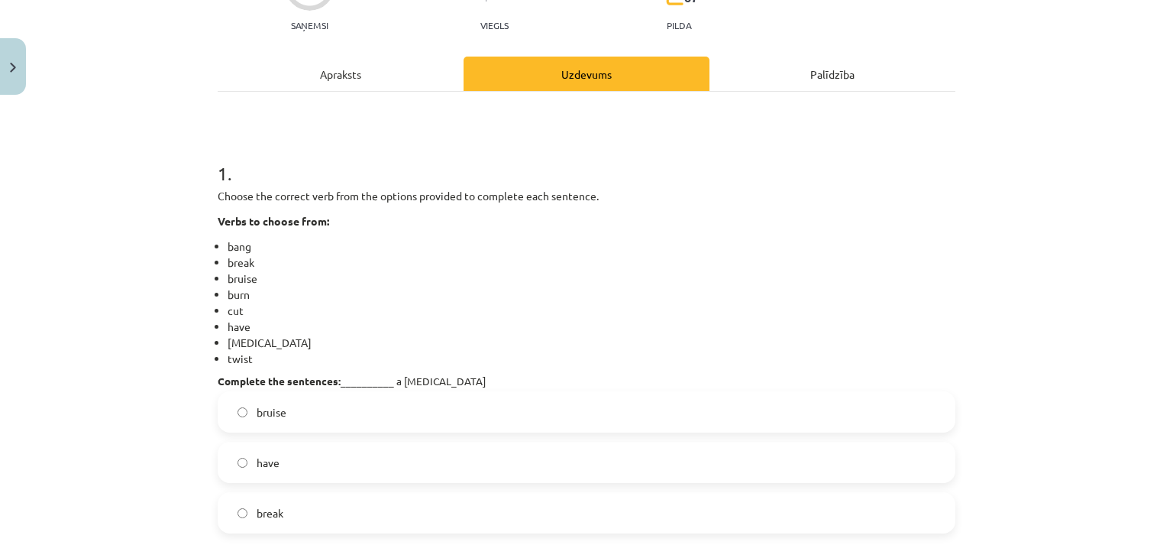
scroll to position [191, 0]
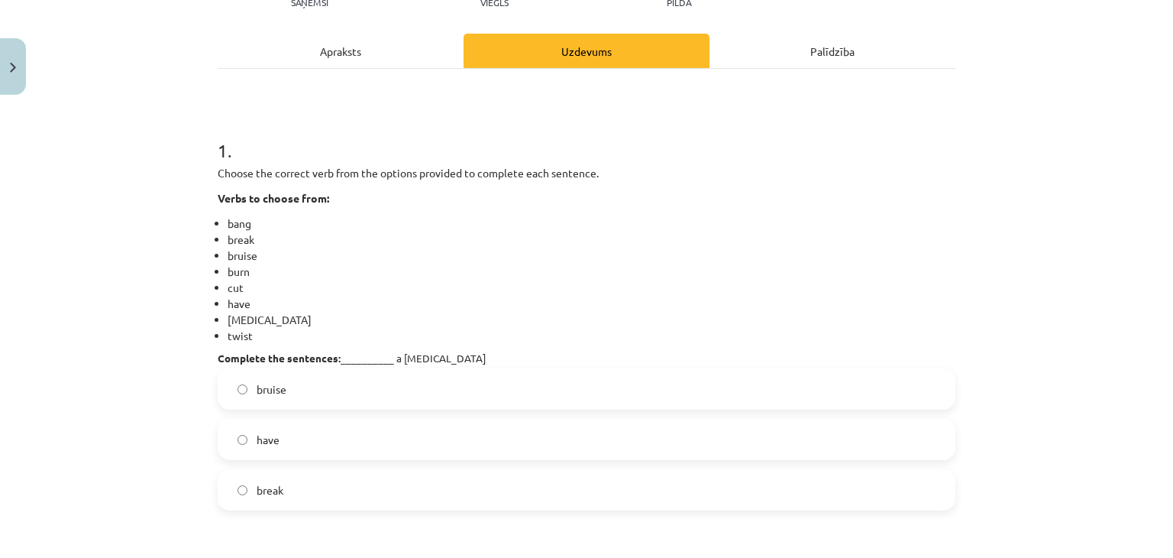
click at [283, 441] on label "have" at bounding box center [586, 439] width 735 height 38
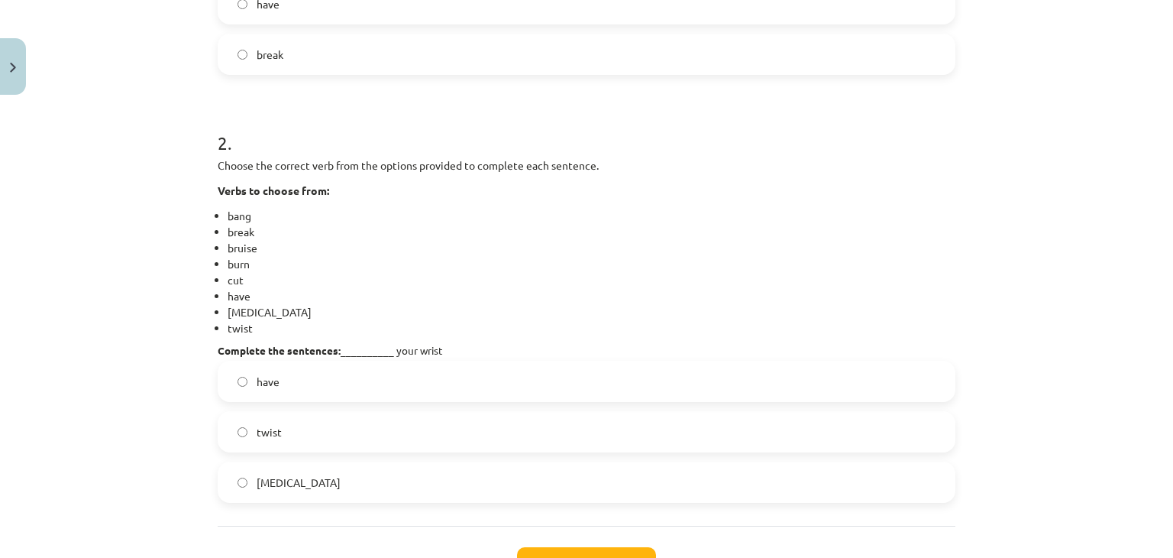
scroll to position [649, 0]
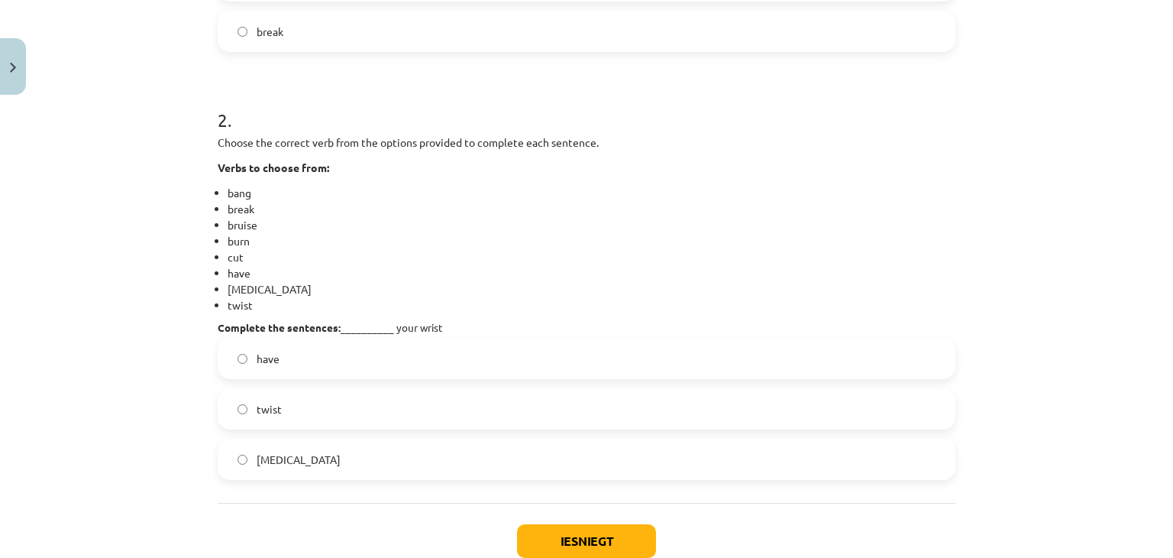
click at [273, 412] on span "twist" at bounding box center [269, 409] width 25 height 16
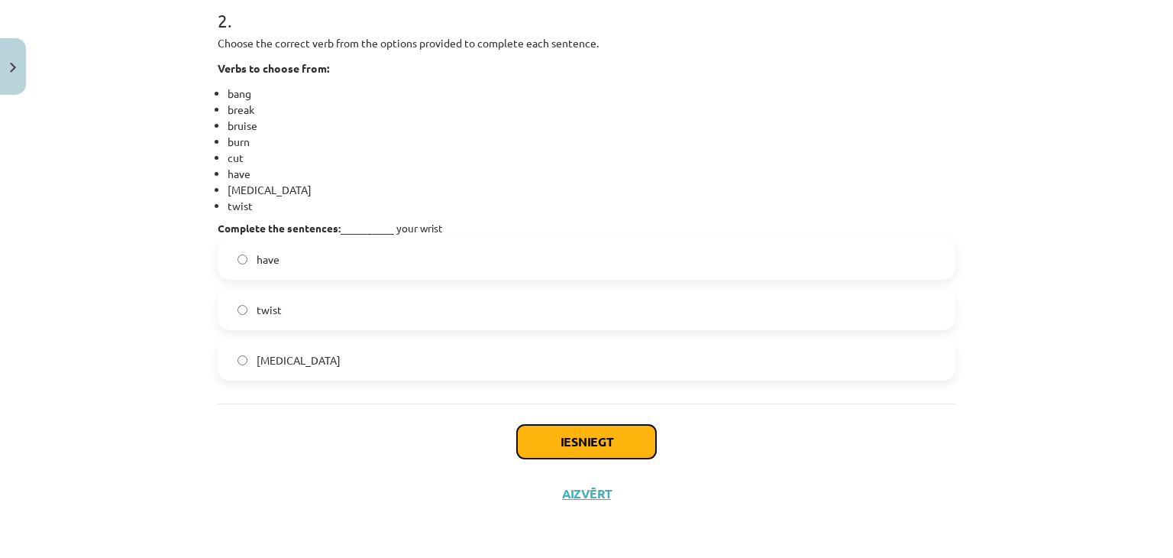
click at [561, 438] on button "Iesniegt" at bounding box center [586, 442] width 139 height 34
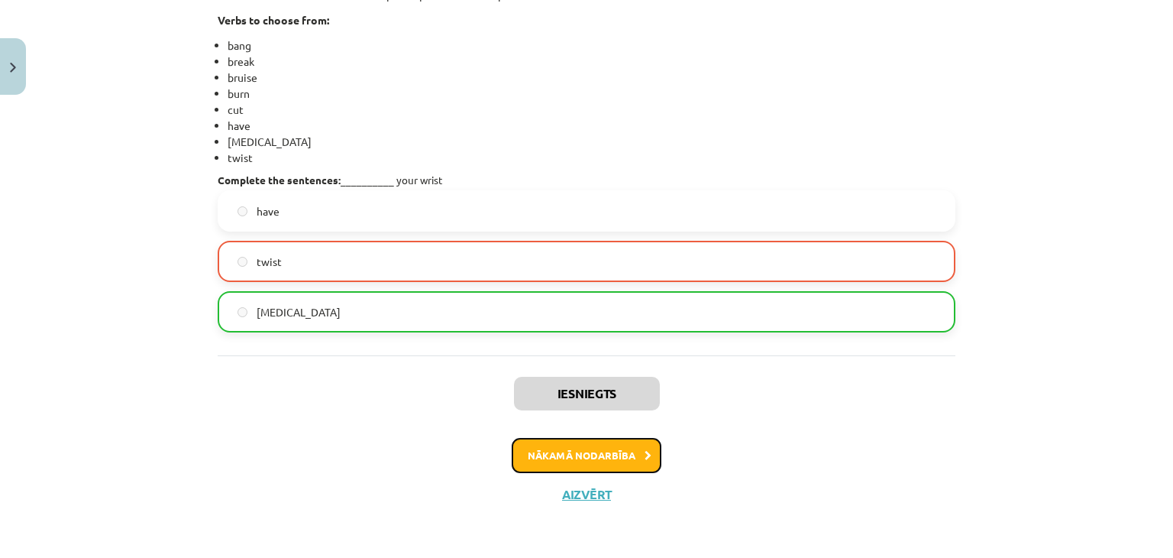
click at [547, 459] on button "Nākamā nodarbība" at bounding box center [587, 455] width 150 height 35
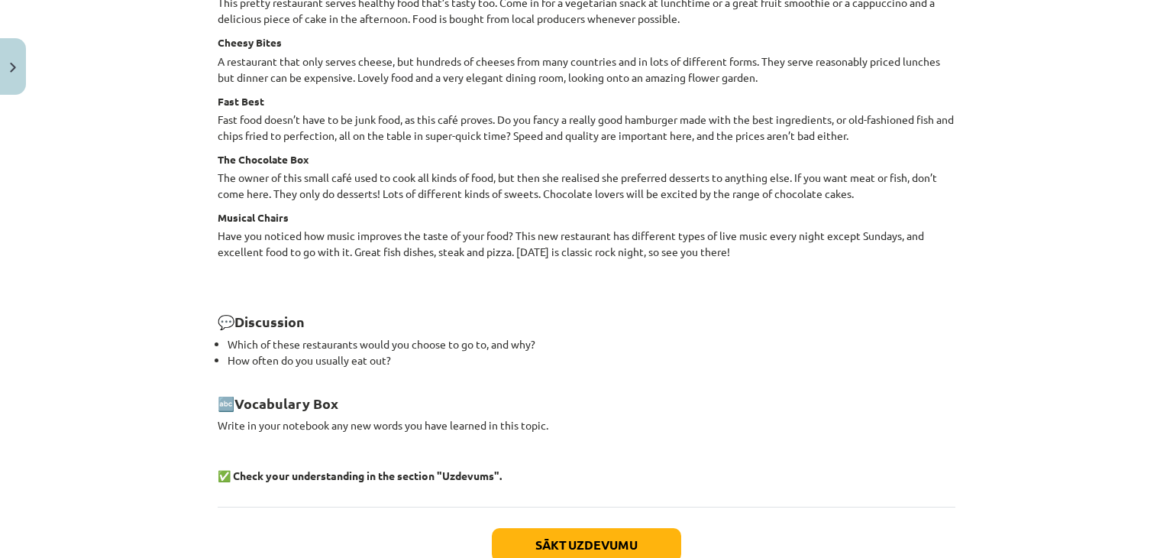
scroll to position [2024, 0]
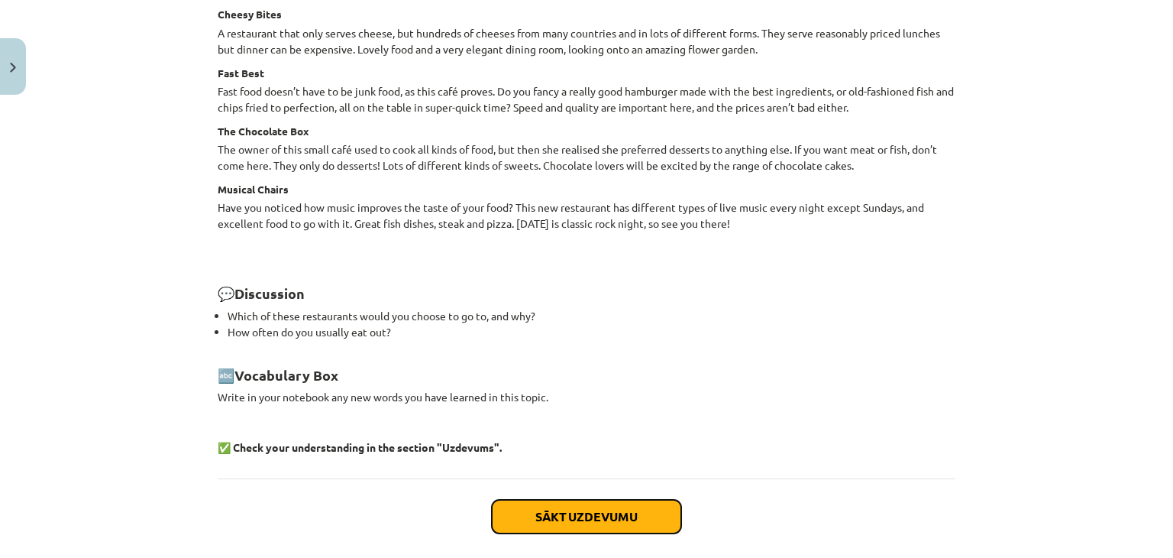
click at [584, 519] on button "Sākt uzdevumu" at bounding box center [586, 517] width 189 height 34
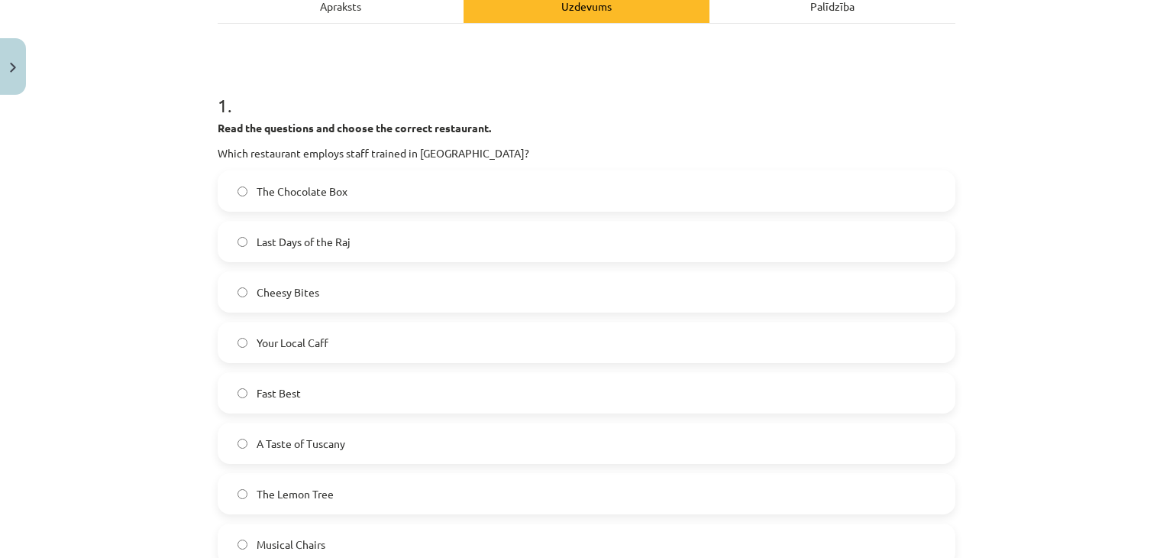
scroll to position [344, 0]
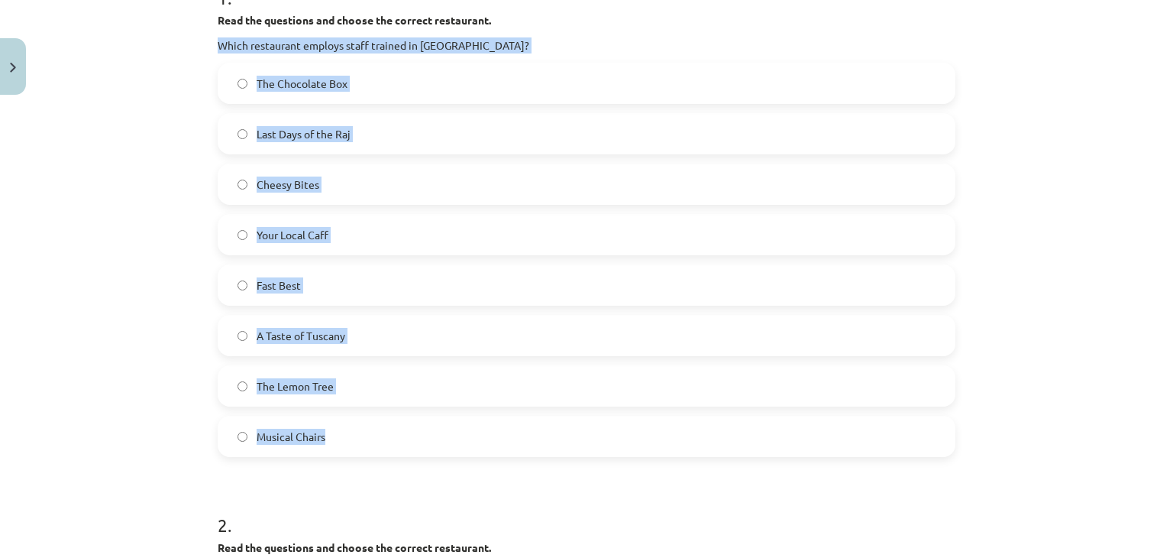
drag, startPoint x: 213, startPoint y: 46, endPoint x: 380, endPoint y: 413, distance: 403.7
click at [380, 413] on div "1 . Read the questions and choose the correct restaurant. Which restaurant empl…" at bounding box center [587, 208] width 738 height 496
copy div "Which restaurant employs staff trained in Europe? The Chocolate Box Last Days o…"
click at [120, 144] on div "Mācību tēma: Angļu valodas 9. klases 1. ieskaites mācību materiāls #5 📖 Topic 4…" at bounding box center [586, 279] width 1173 height 558
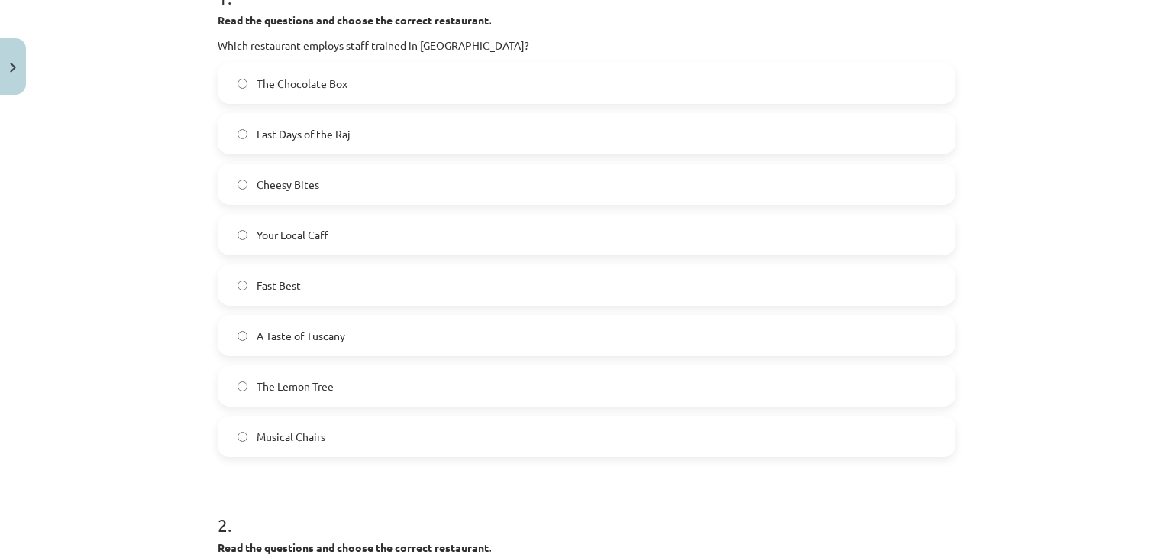
click at [316, 339] on span "A Taste of Tuscany" at bounding box center [301, 336] width 89 height 16
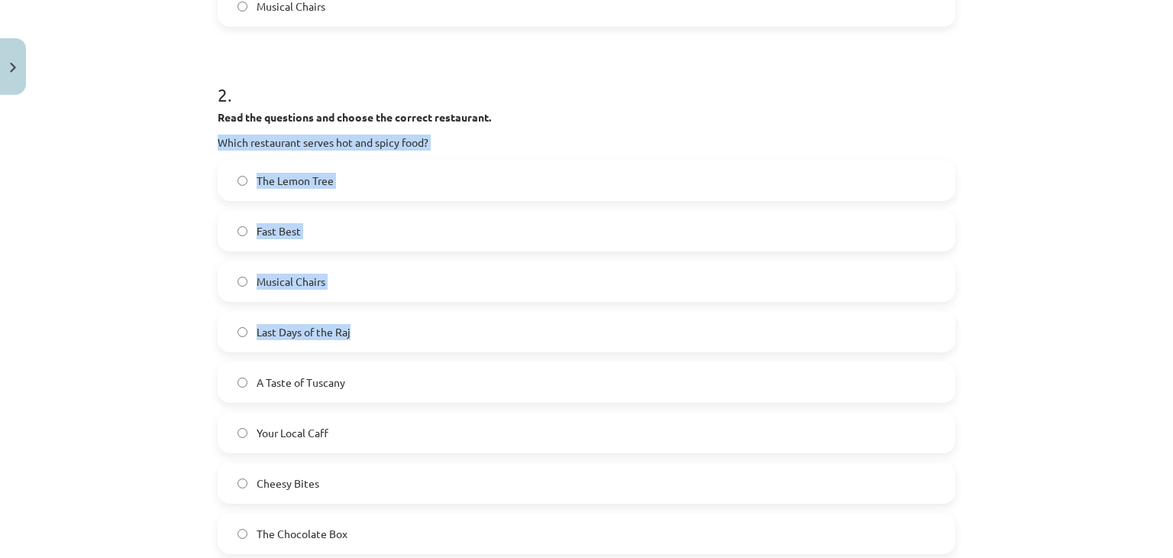
scroll to position [802, 0]
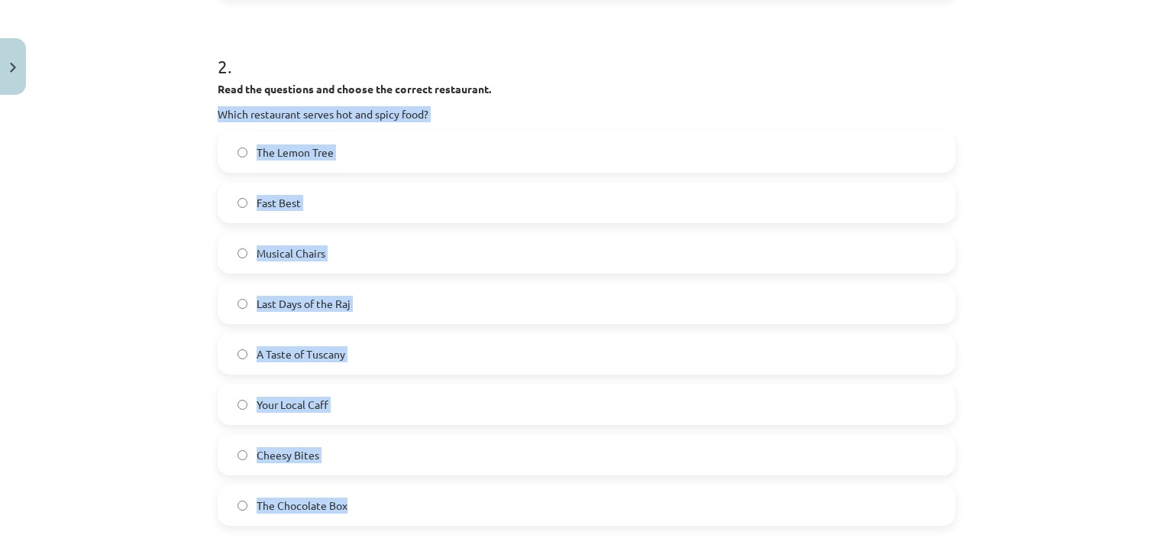
drag, startPoint x: 214, startPoint y: 267, endPoint x: 374, endPoint y: 499, distance: 282.2
click at [374, 499] on div "2 . Read the questions and choose the correct restaurant. Which restaurant serv…" at bounding box center [587, 277] width 738 height 496
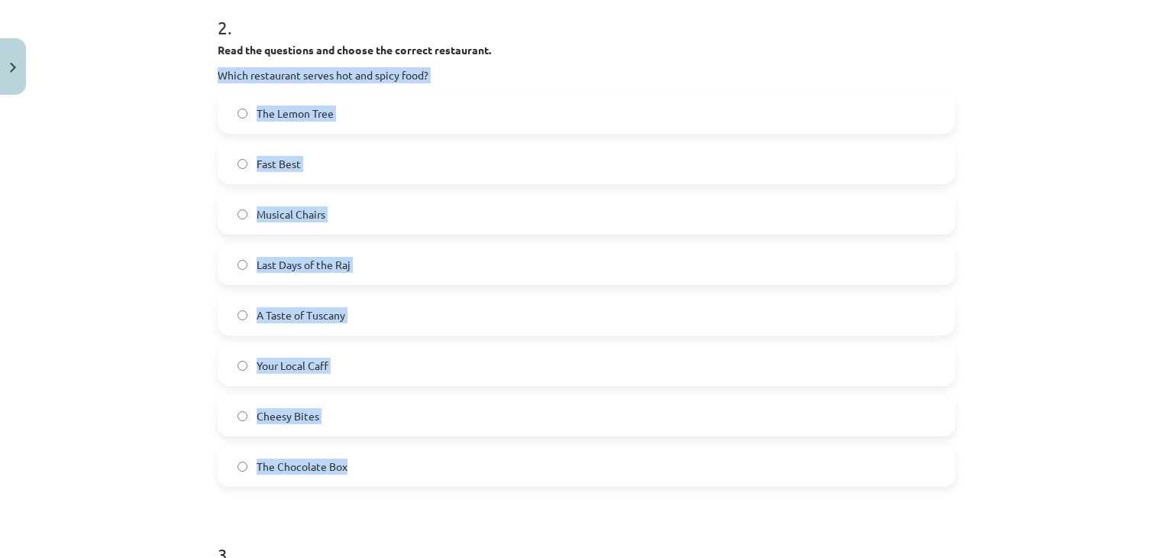
scroll to position [878, 0]
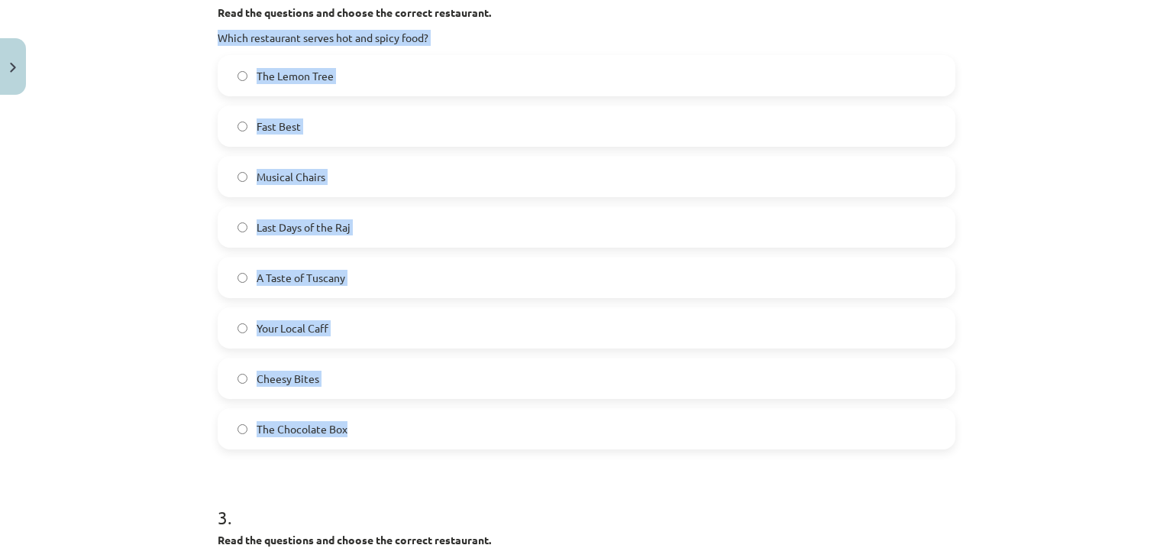
copy div "Which restaurant serves hot and spicy food? The Lemon Tree Fast Best Musical Ch…"
click at [116, 283] on div "Mācību tēma: Angļu valodas 9. klases 1. ieskaites mācību materiāls #5 📖 Topic 4…" at bounding box center [586, 279] width 1173 height 558
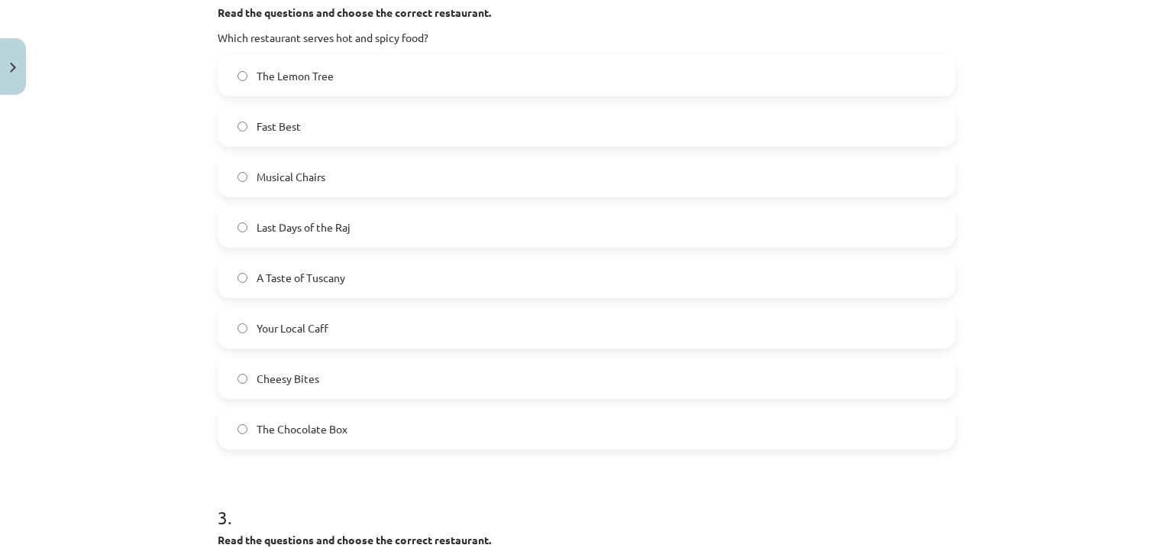
click at [314, 235] on label "Last Days of the Raj" at bounding box center [586, 227] width 735 height 38
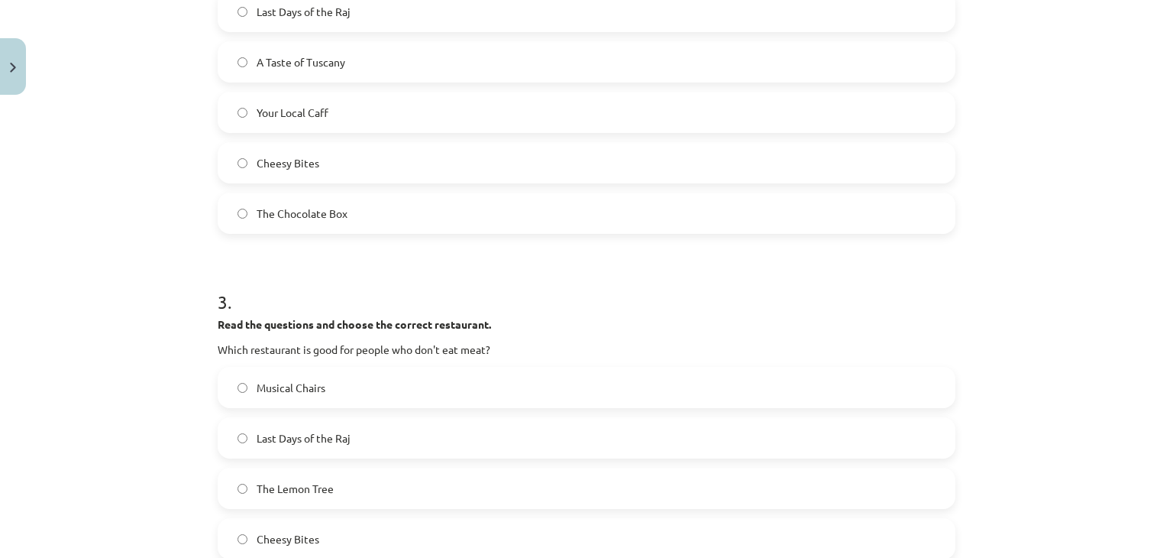
scroll to position [1184, 0]
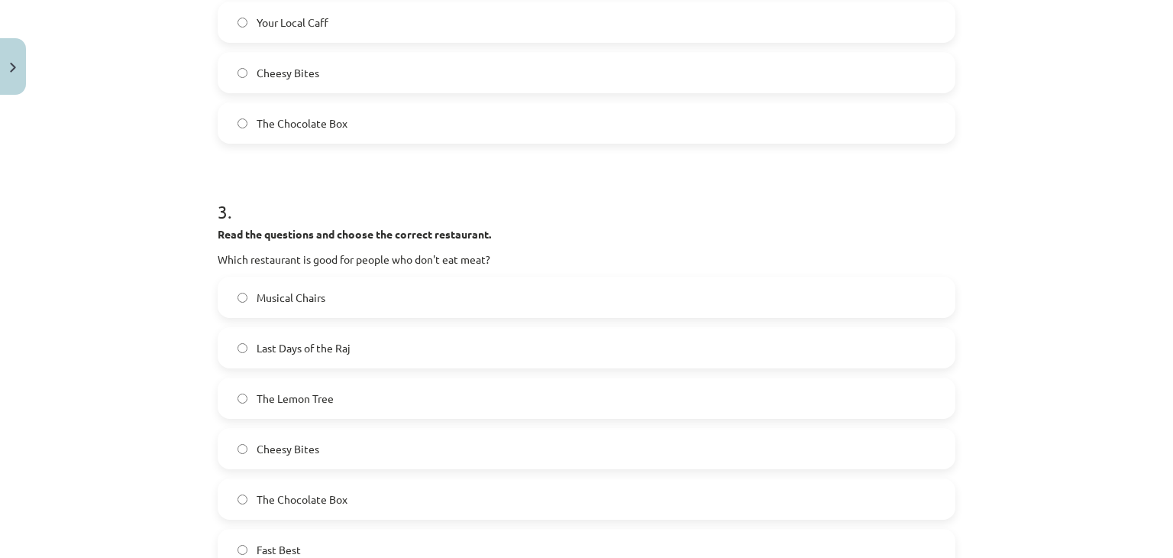
click at [218, 257] on p "Which restaurant is good for people who don't eat meat?" at bounding box center [587, 259] width 738 height 16
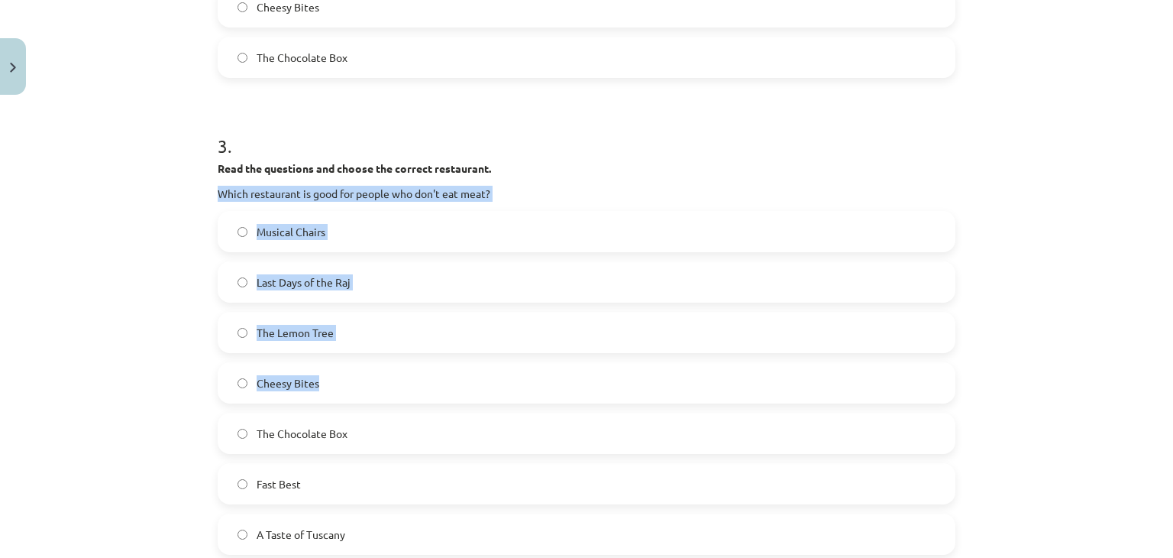
scroll to position [1337, 0]
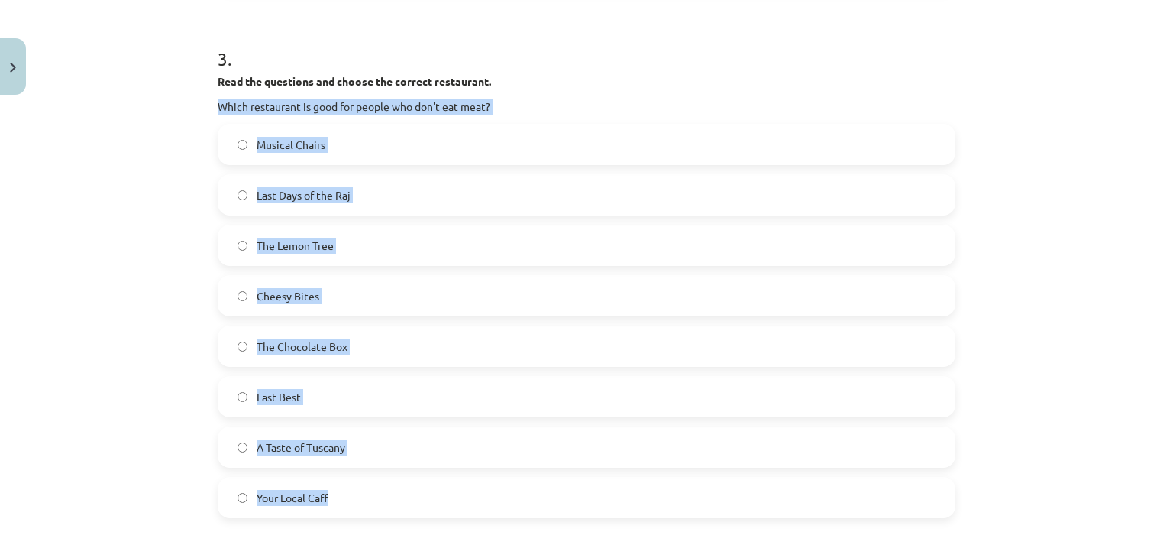
drag, startPoint x: 212, startPoint y: 257, endPoint x: 393, endPoint y: 499, distance: 302.3
click at [393, 499] on div "3 . Read the questions and choose the correct restaurant. Which restaurant is g…" at bounding box center [587, 269] width 738 height 496
copy div "Which restaurant is good for people who don't eat meat? Musical Chairs Last Day…"
click at [160, 170] on div "Mācību tēma: Angļu valodas 9. klases 1. ieskaites mācību materiāls #5 📖 Topic 4…" at bounding box center [586, 279] width 1173 height 558
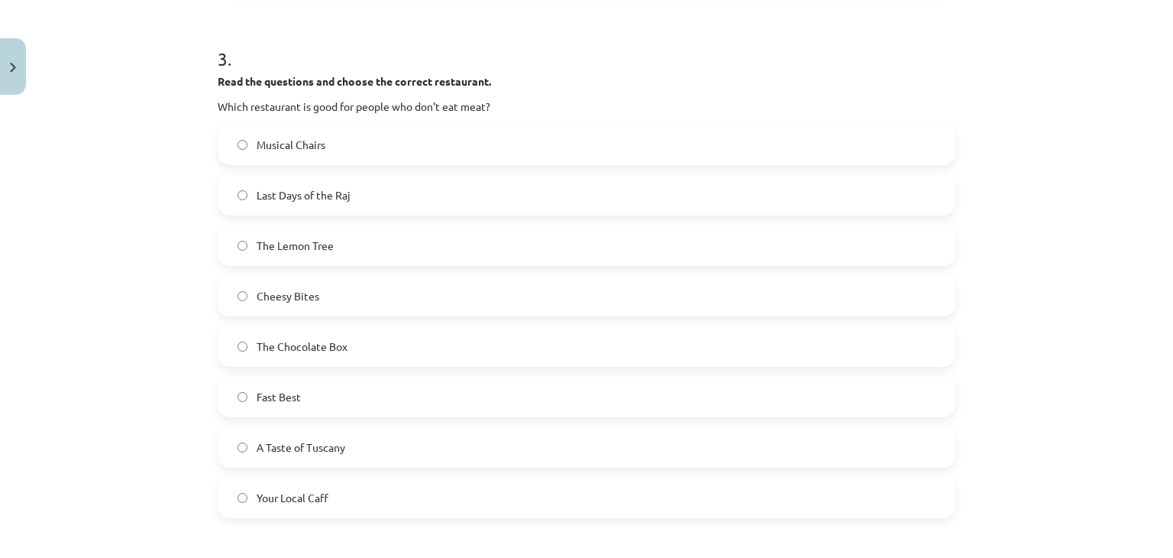
click at [302, 288] on span "Cheesy Bites" at bounding box center [288, 296] width 63 height 16
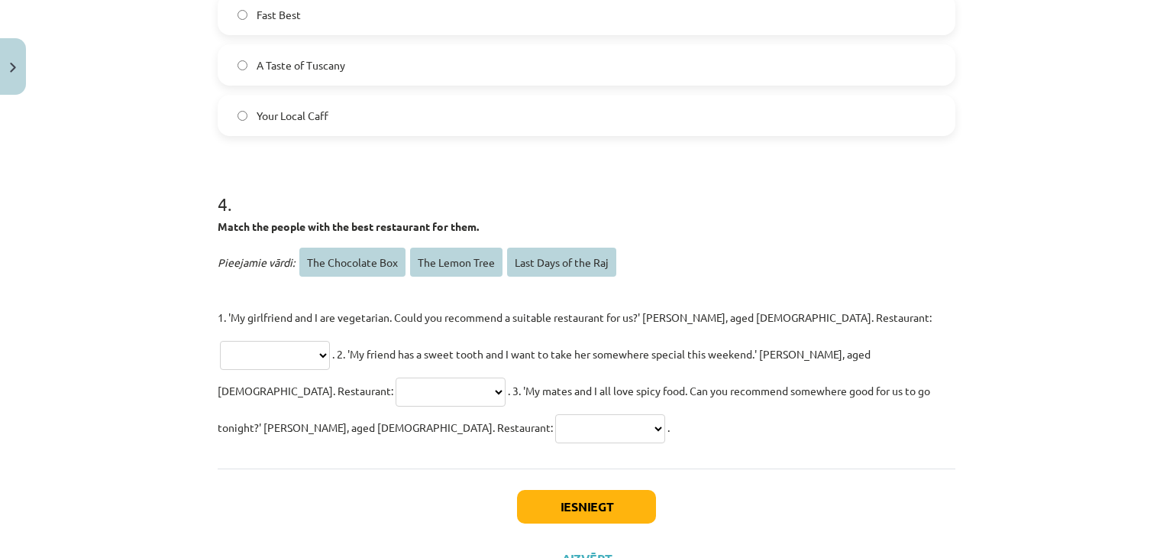
scroll to position [1747, 0]
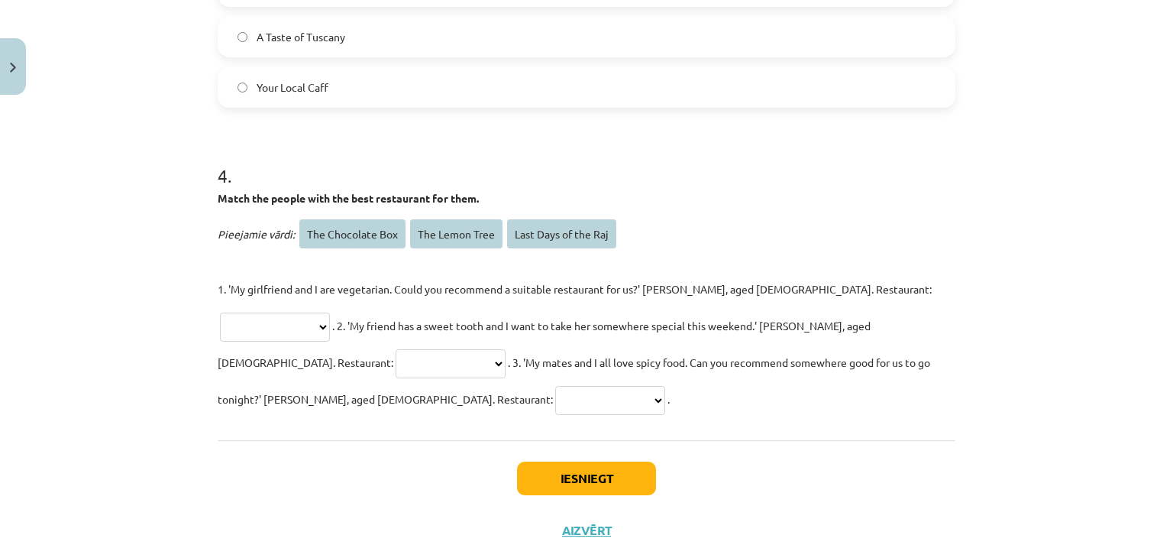
click at [330, 312] on select "**********" at bounding box center [275, 326] width 110 height 29
click at [654, 337] on p "**********" at bounding box center [587, 343] width 738 height 147
click at [665, 386] on select "**********" at bounding box center [610, 400] width 110 height 29
click at [330, 312] on select "**********" at bounding box center [275, 326] width 110 height 29
click at [948, 440] on div "Iesniegt Aizvērt" at bounding box center [587, 493] width 738 height 107
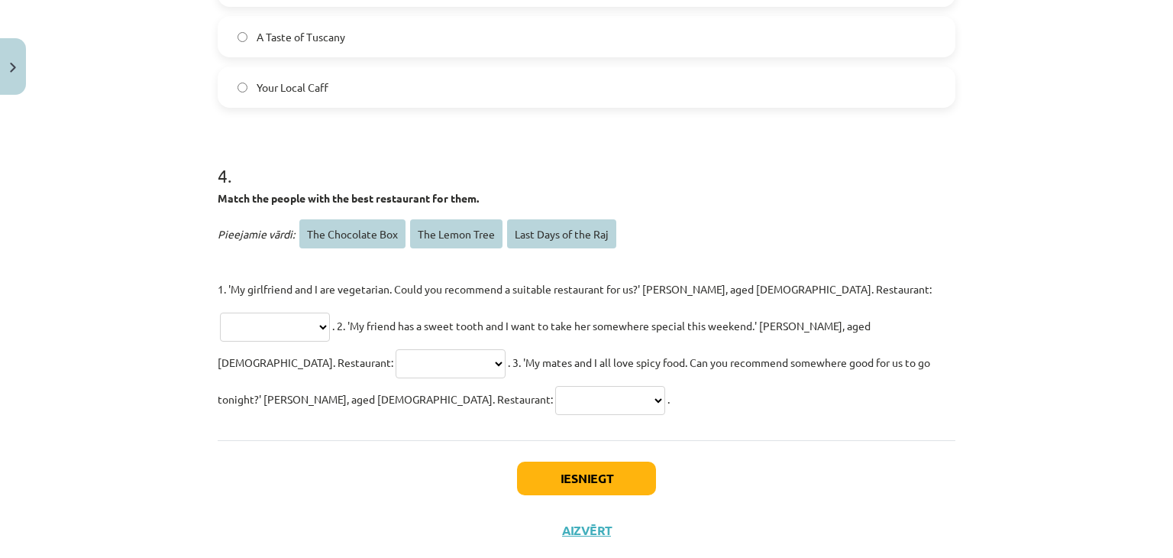
click at [665, 386] on select "**********" at bounding box center [610, 400] width 110 height 29
select select "**********"
click at [665, 386] on select "**********" at bounding box center [610, 400] width 110 height 29
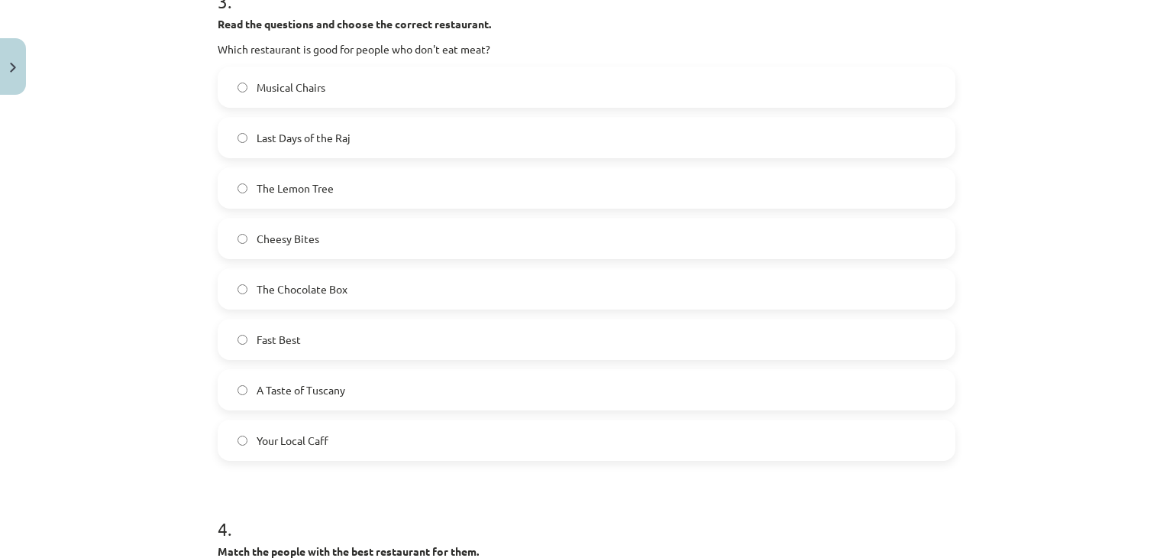
scroll to position [1365, 0]
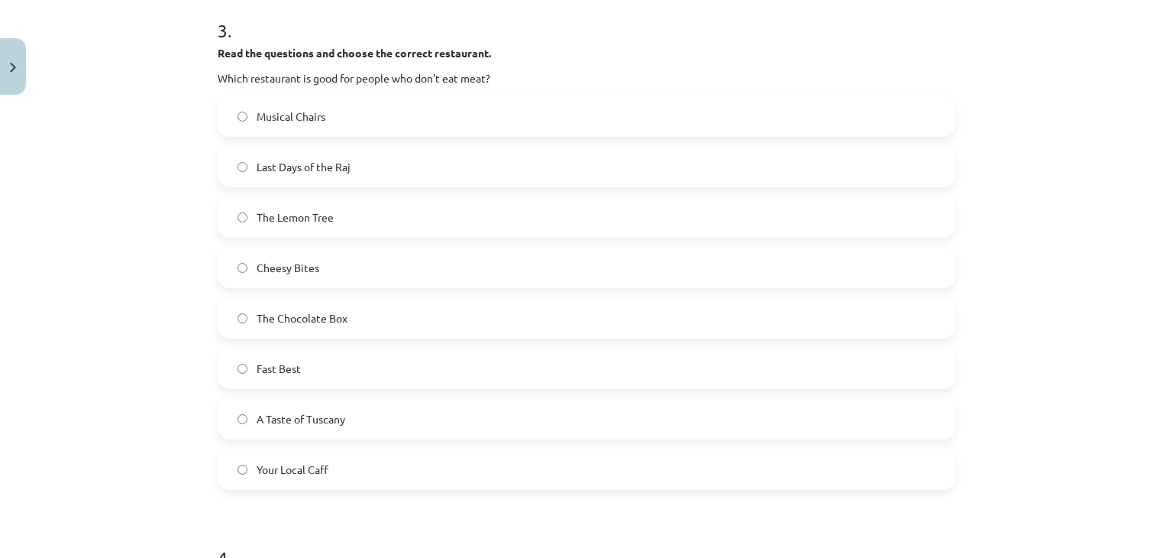
click at [456, 215] on label "The Lemon Tree" at bounding box center [586, 217] width 735 height 38
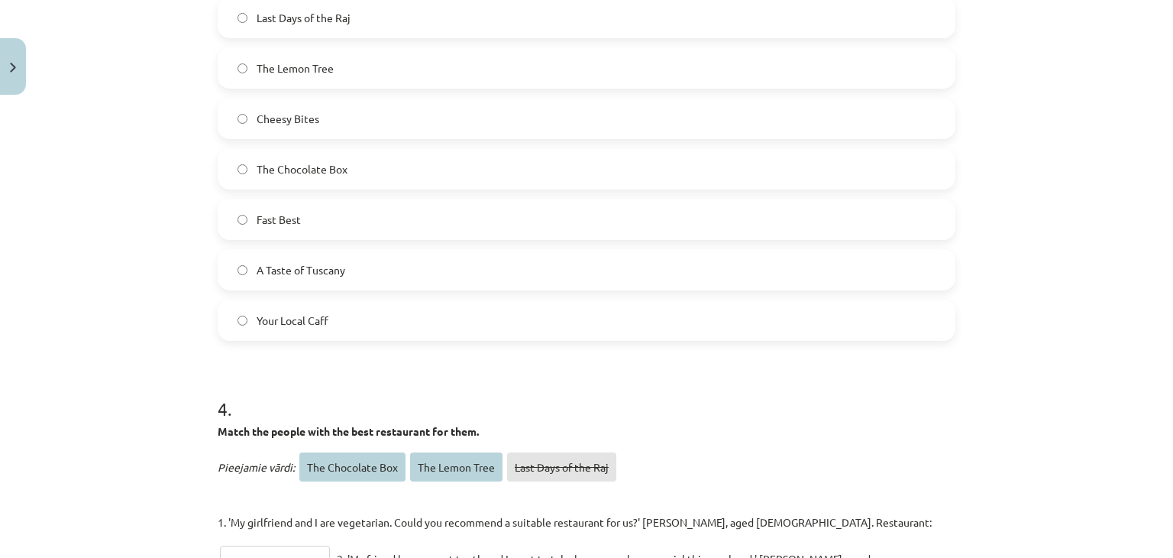
scroll to position [1747, 0]
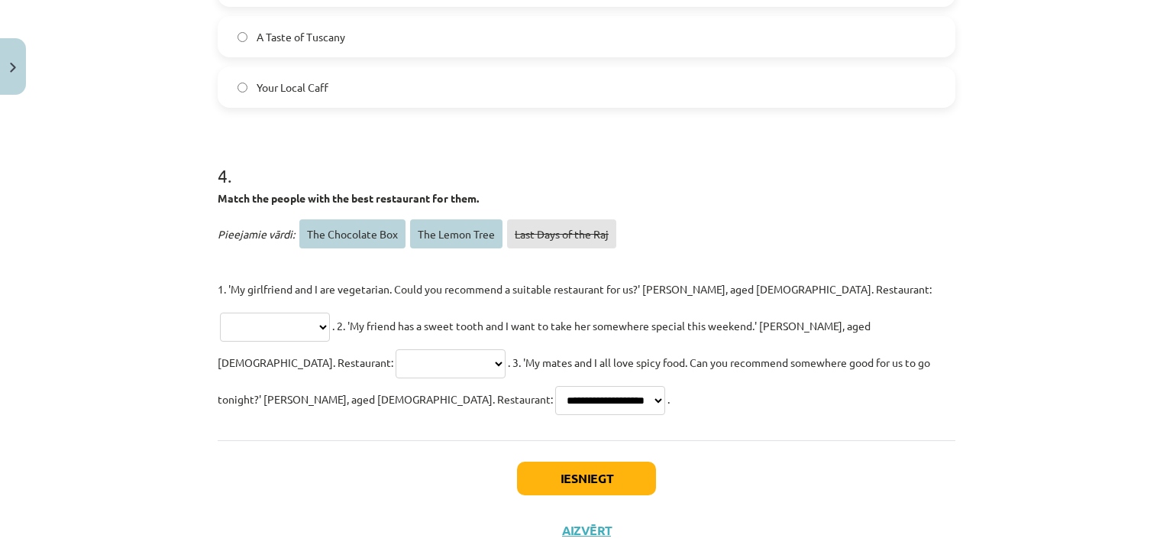
click at [506, 349] on select "**********" at bounding box center [451, 363] width 110 height 29
click at [330, 312] on select "**********" at bounding box center [275, 326] width 110 height 29
select select "**********"
click at [330, 312] on select "**********" at bounding box center [275, 326] width 110 height 29
click at [506, 349] on select "**********" at bounding box center [451, 363] width 110 height 29
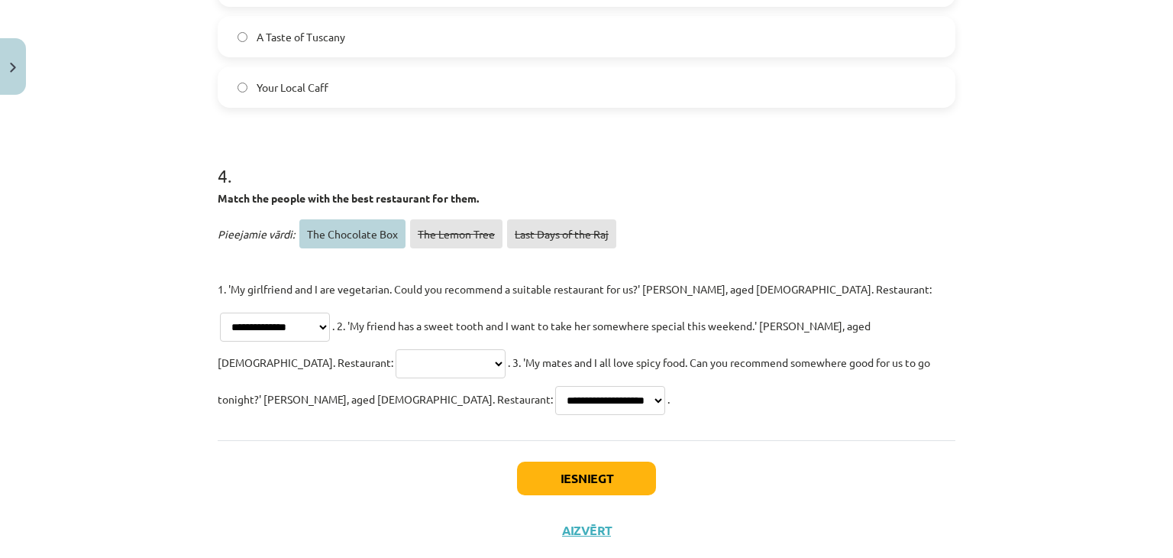
select select "**********"
click at [506, 349] on select "**********" at bounding box center [451, 363] width 110 height 29
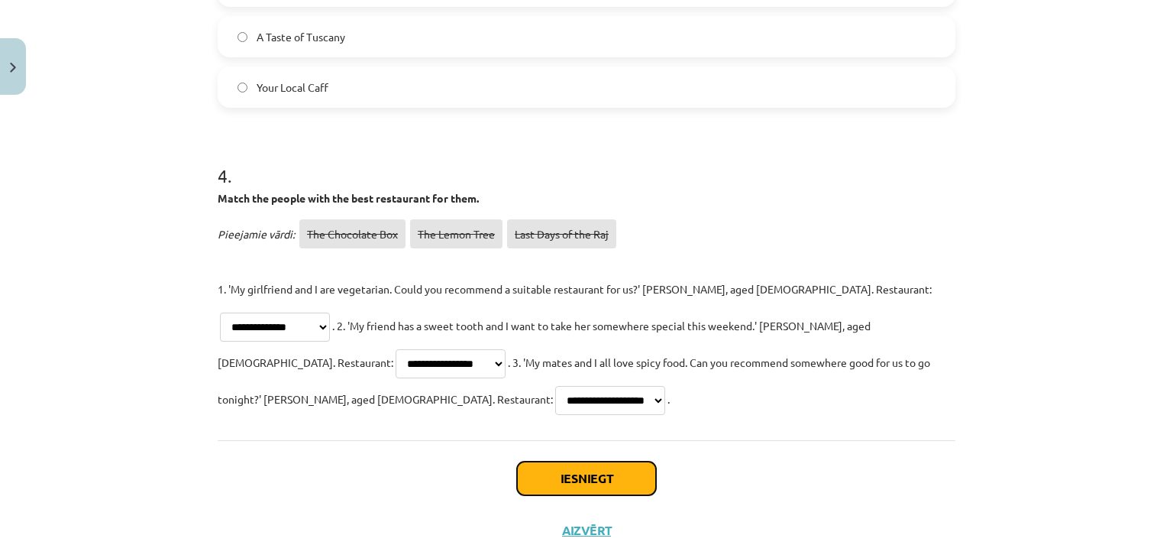
click at [614, 461] on button "Iesniegt" at bounding box center [586, 478] width 139 height 34
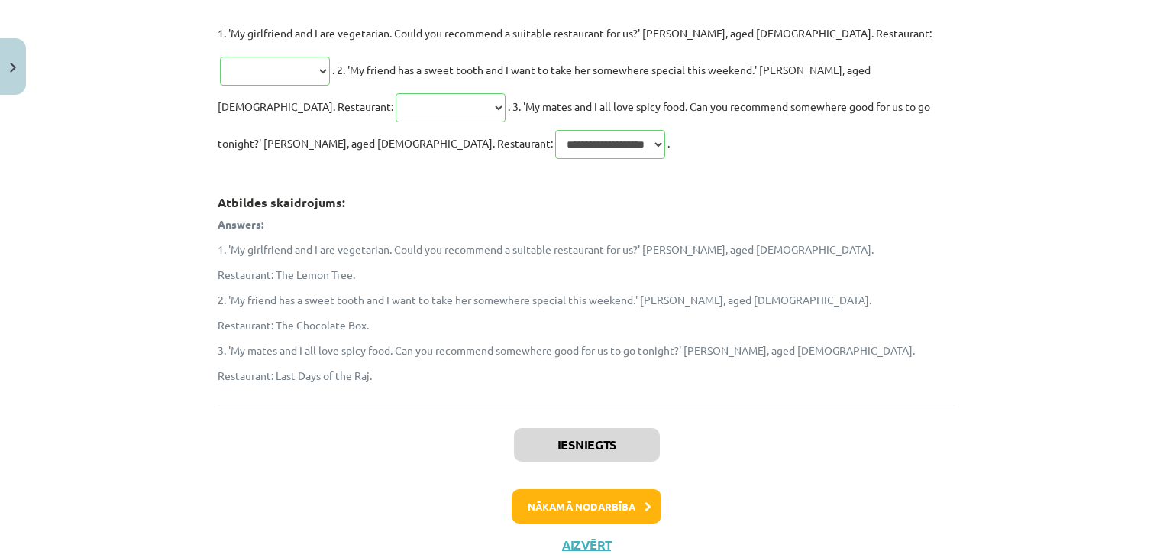
scroll to position [2016, 0]
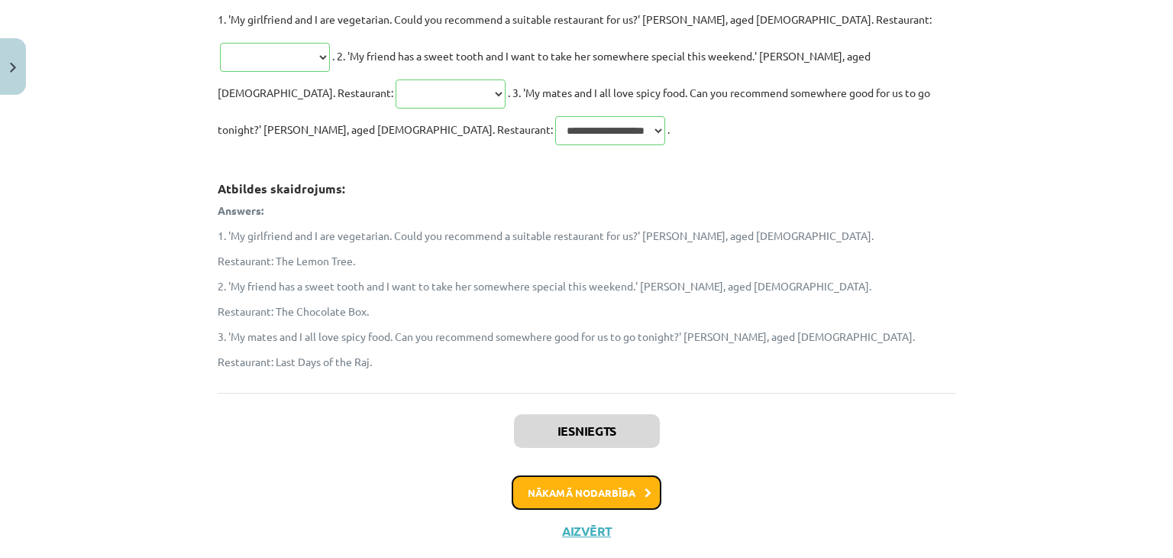
click at [593, 475] on button "Nākamā nodarbība" at bounding box center [587, 492] width 150 height 35
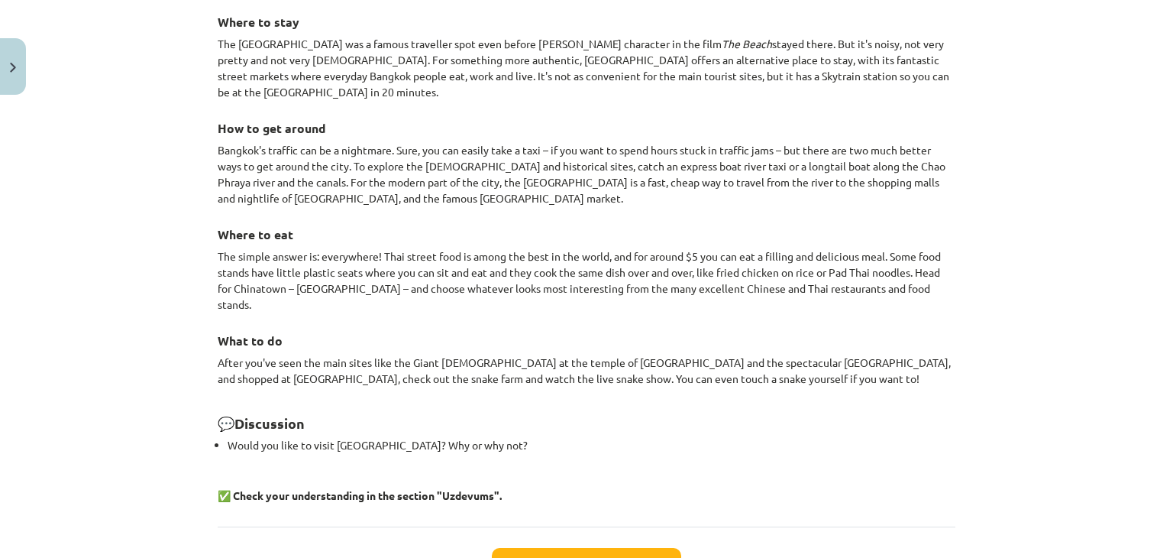
scroll to position [1378, 0]
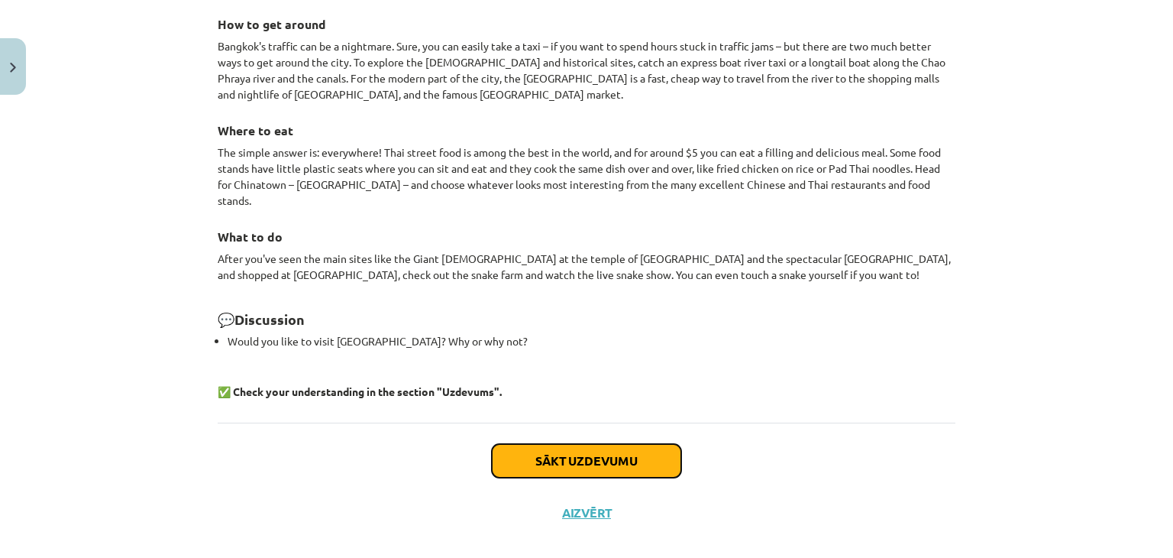
click at [529, 444] on button "Sākt uzdevumu" at bounding box center [586, 461] width 189 height 34
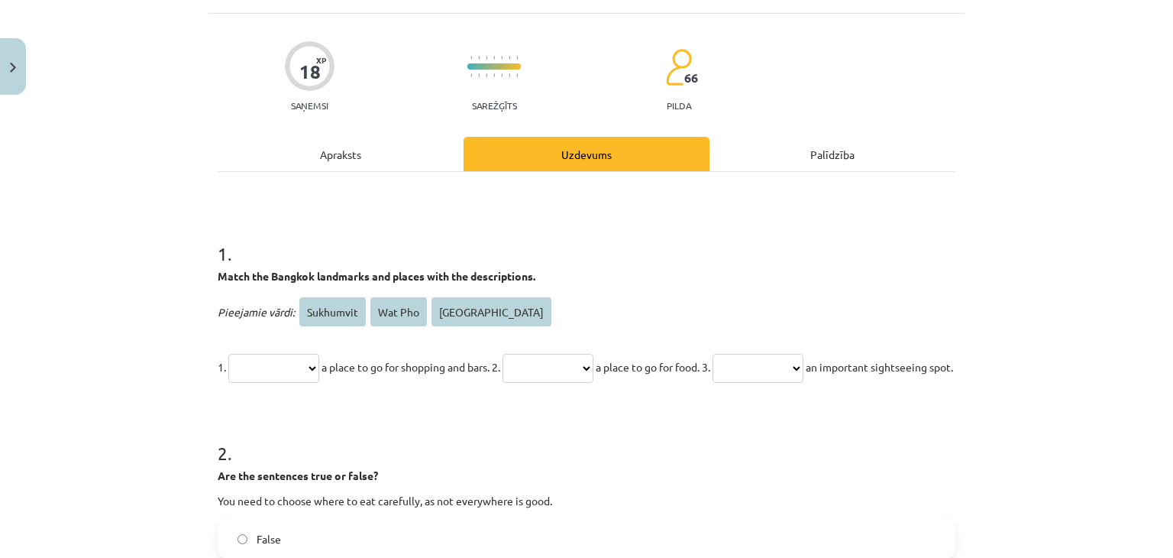
scroll to position [191, 0]
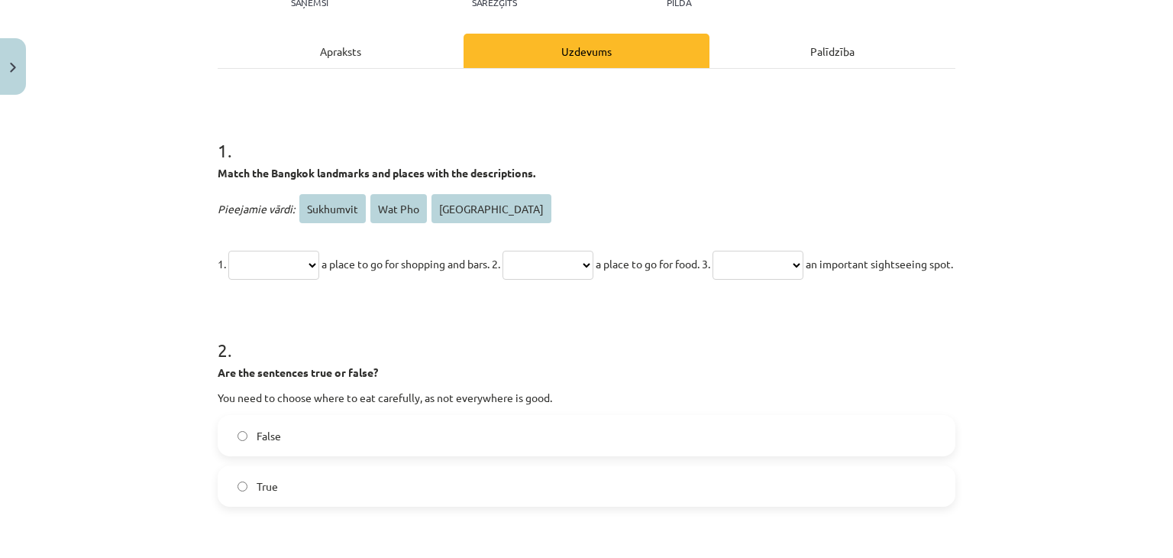
click at [316, 264] on select "**********" at bounding box center [273, 265] width 91 height 29
select select "*******"
click at [228, 251] on select "**********" at bounding box center [273, 265] width 91 height 29
click at [593, 260] on select "**********" at bounding box center [548, 265] width 91 height 29
select select "*********"
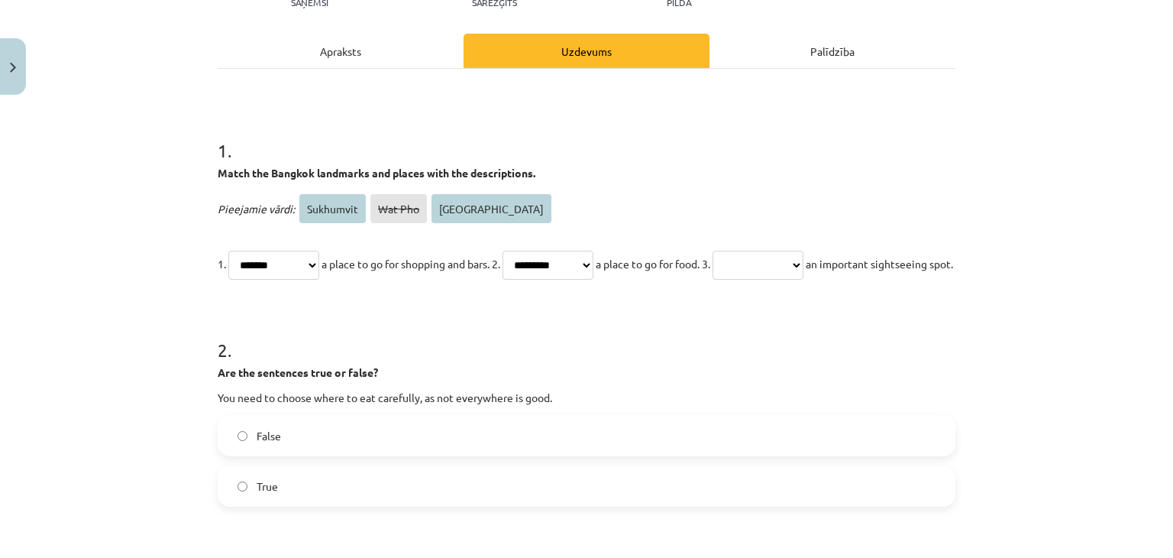
click at [529, 251] on select "**********" at bounding box center [548, 265] width 91 height 29
drag, startPoint x: 831, startPoint y: 260, endPoint x: 820, endPoint y: 271, distance: 15.7
click at [803, 260] on select "**********" at bounding box center [758, 265] width 91 height 29
select select "**********"
click at [767, 251] on select "**********" at bounding box center [758, 265] width 91 height 29
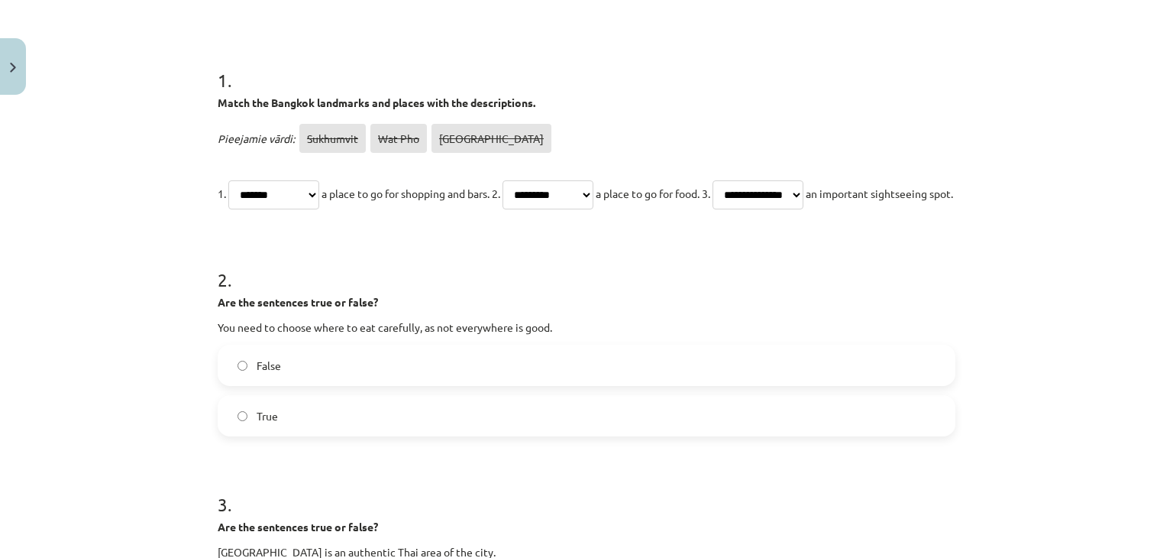
scroll to position [344, 0]
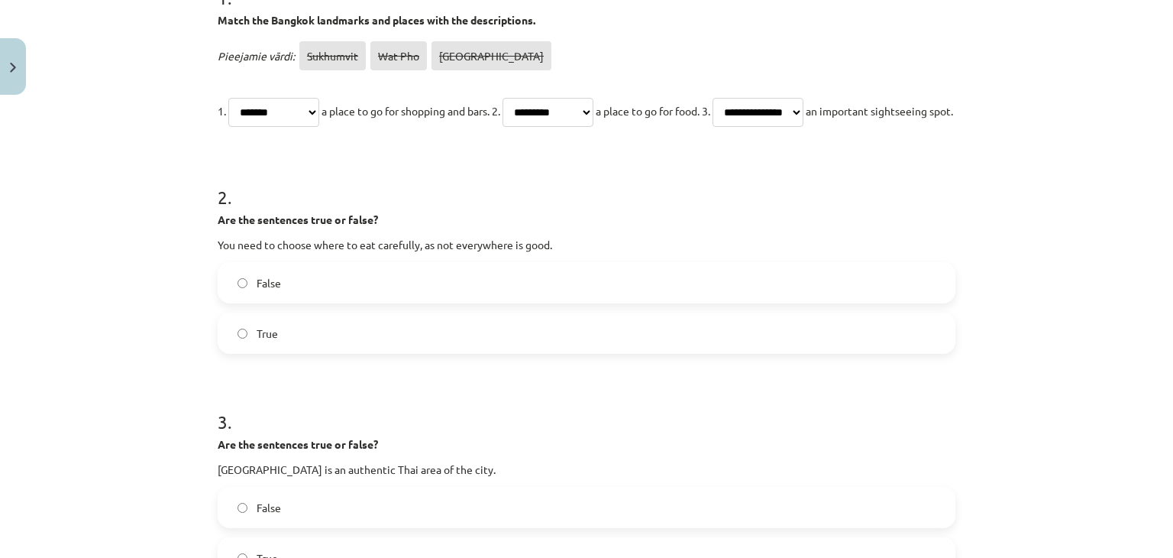
click at [283, 352] on label "True" at bounding box center [586, 333] width 735 height 38
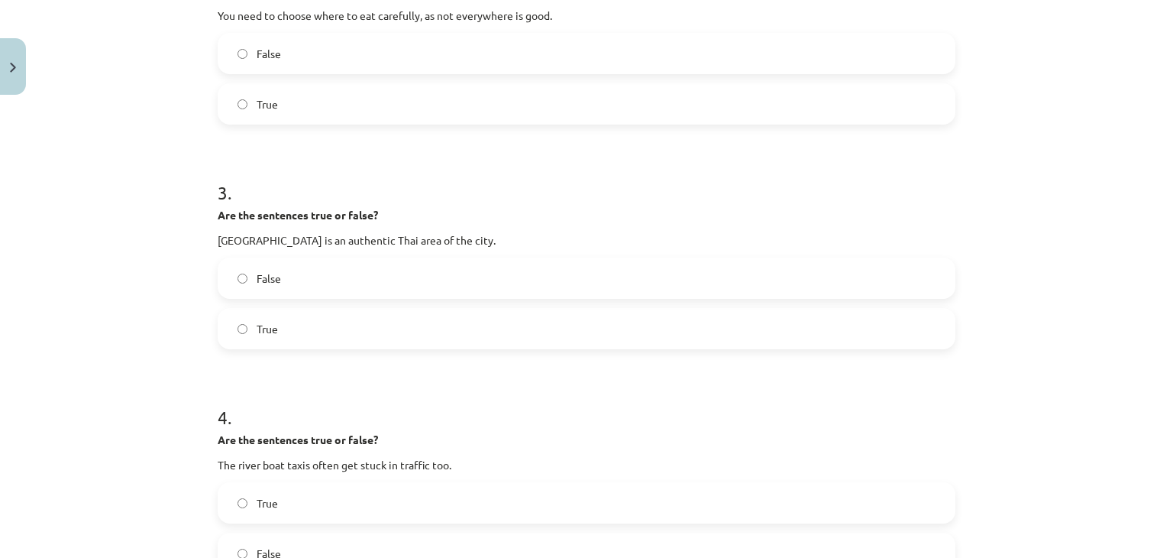
click at [267, 286] on span "False" at bounding box center [269, 278] width 24 height 16
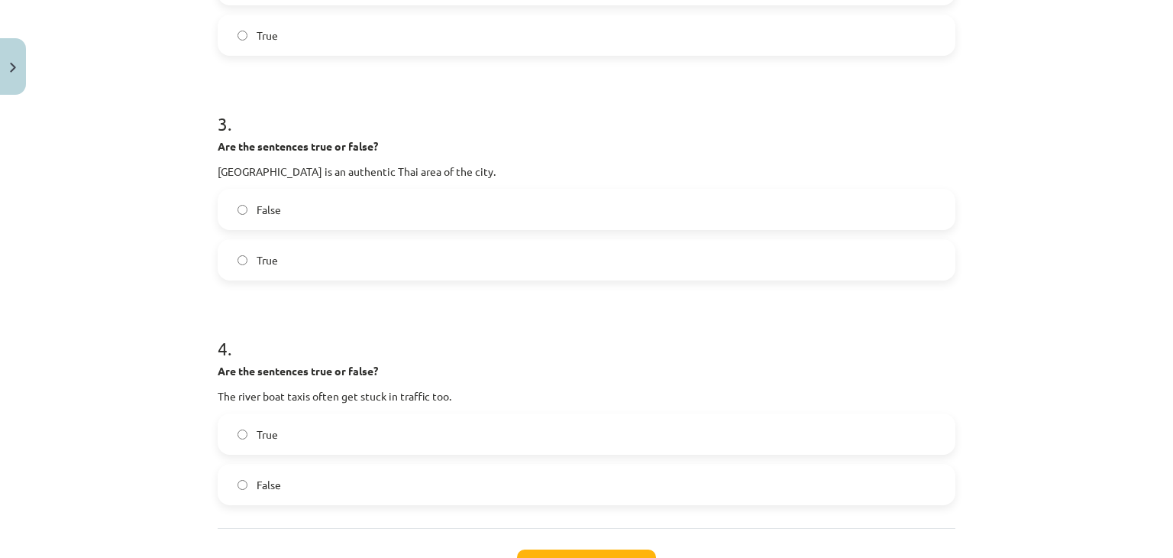
scroll to position [802, 0]
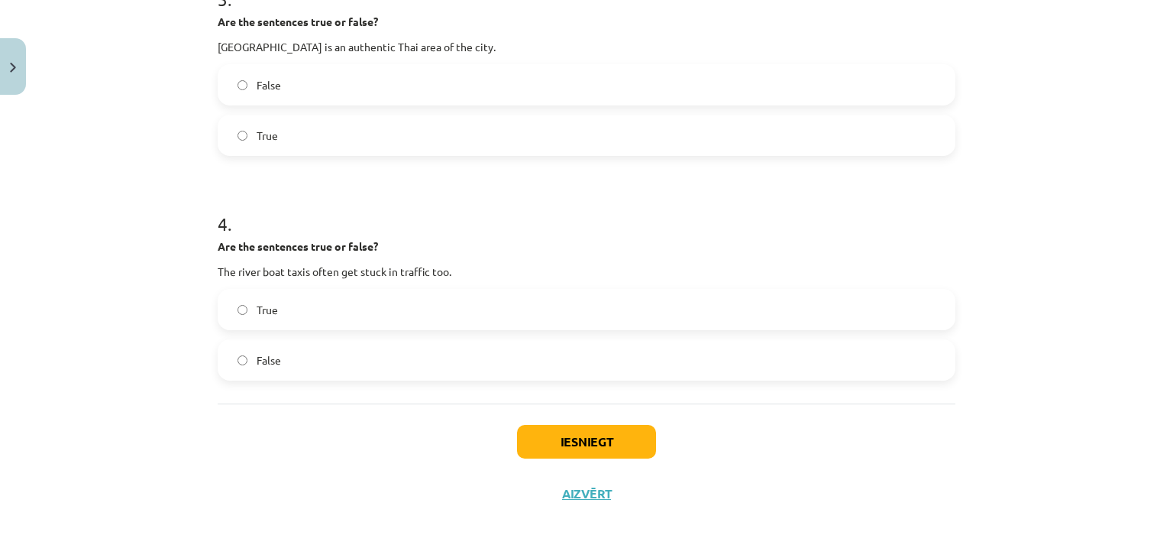
click at [266, 355] on span "False" at bounding box center [269, 360] width 24 height 16
click at [545, 441] on button "Iesniegt" at bounding box center [586, 442] width 139 height 34
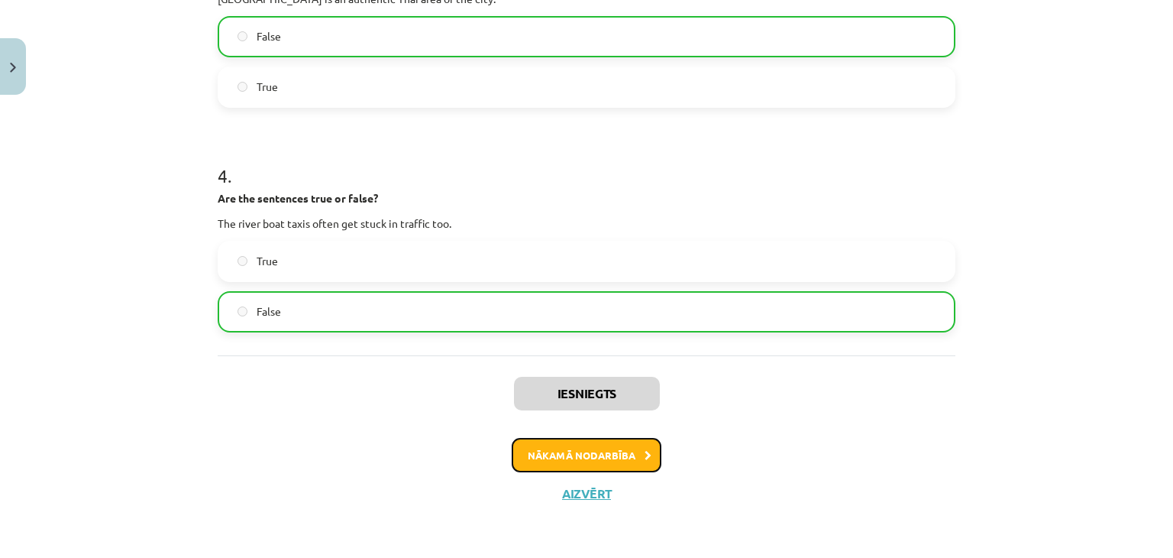
click at [550, 453] on button "Nākamā nodarbība" at bounding box center [587, 455] width 150 height 35
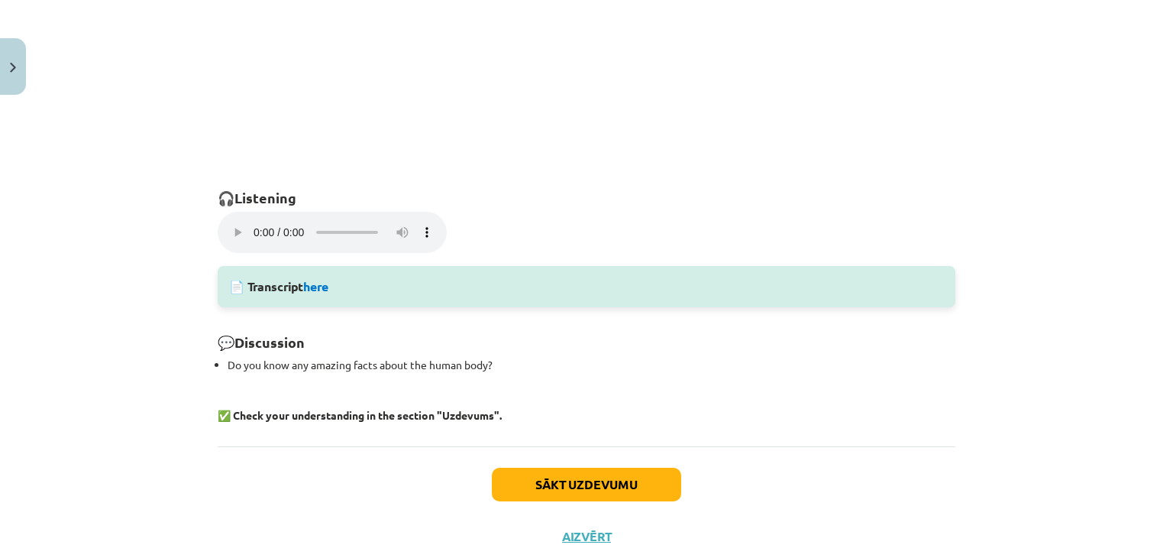
scroll to position [1031, 0]
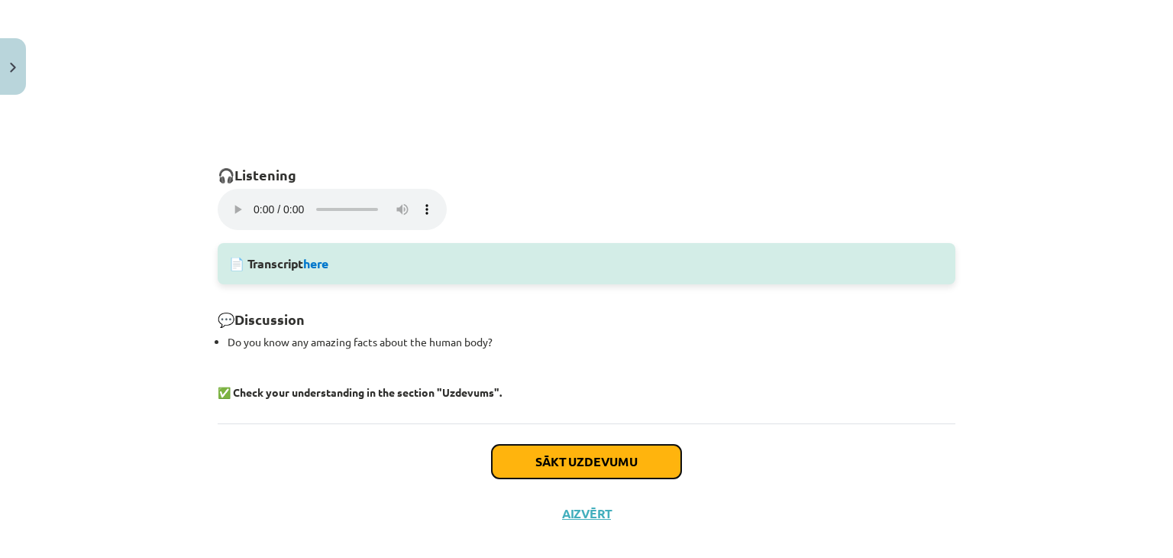
click at [558, 464] on button "Sākt uzdevumu" at bounding box center [586, 462] width 189 height 34
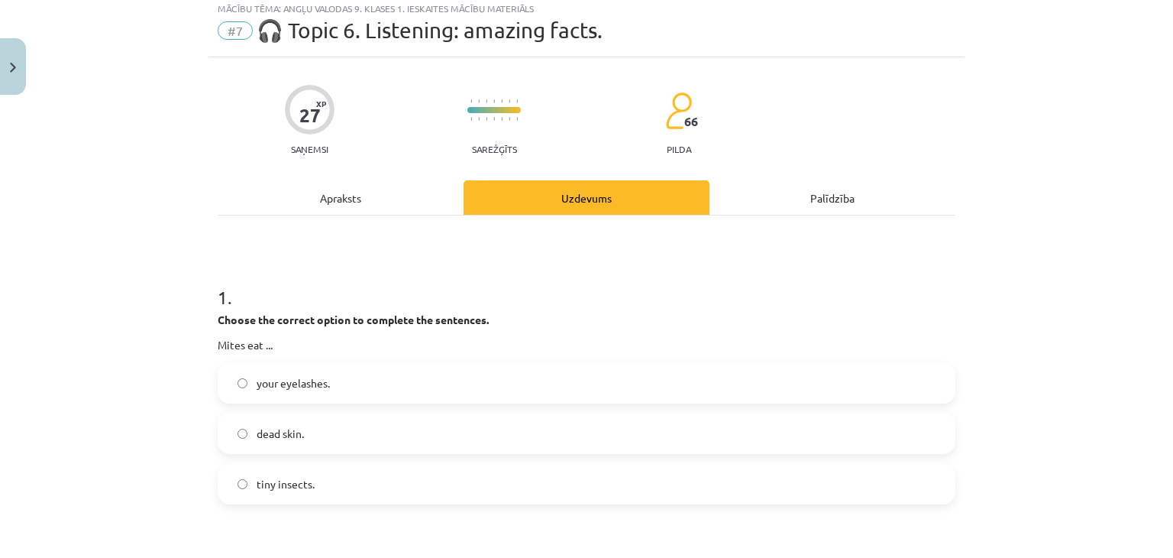
scroll to position [38, 0]
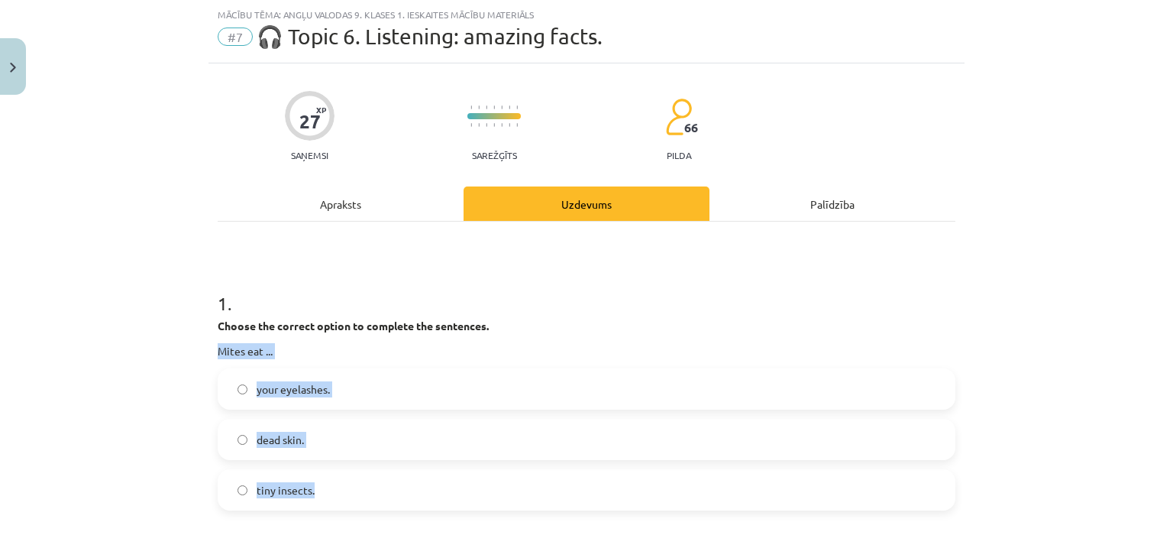
drag, startPoint x: 214, startPoint y: 350, endPoint x: 339, endPoint y: 466, distance: 170.8
click at [339, 466] on div "1 . Choose the correct option to complete the sentences. Mites eat ... your eye…" at bounding box center [587, 388] width 738 height 244
copy div "Mites eat ... your eyelashes. dead skin. tiny insects."
click at [137, 334] on div "Mācību tēma: Angļu valodas 9. klases 1. ieskaites mācību materiāls #7 🎧 Topic 6…" at bounding box center [586, 279] width 1173 height 558
click at [260, 438] on span "dead skin." at bounding box center [280, 440] width 47 height 16
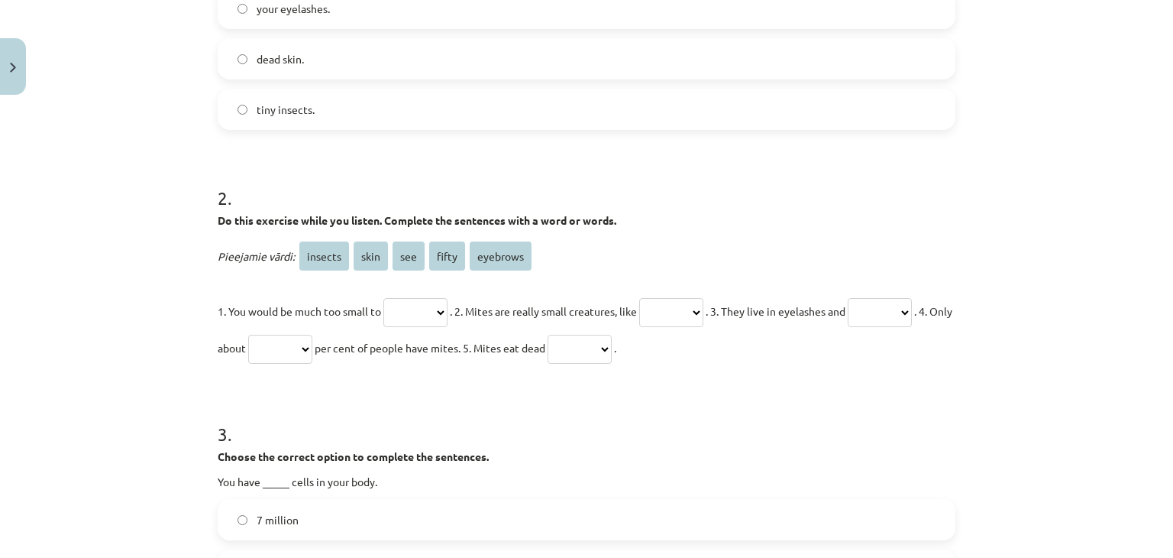
scroll to position [420, 0]
click at [703, 305] on select "******* **** *** ***** ********" at bounding box center [671, 310] width 64 height 29
select select "*******"
click at [657, 296] on select "******* **** *** ***** ********" at bounding box center [671, 310] width 64 height 29
click at [848, 325] on select "******* **** *** ***** ********" at bounding box center [880, 310] width 64 height 29
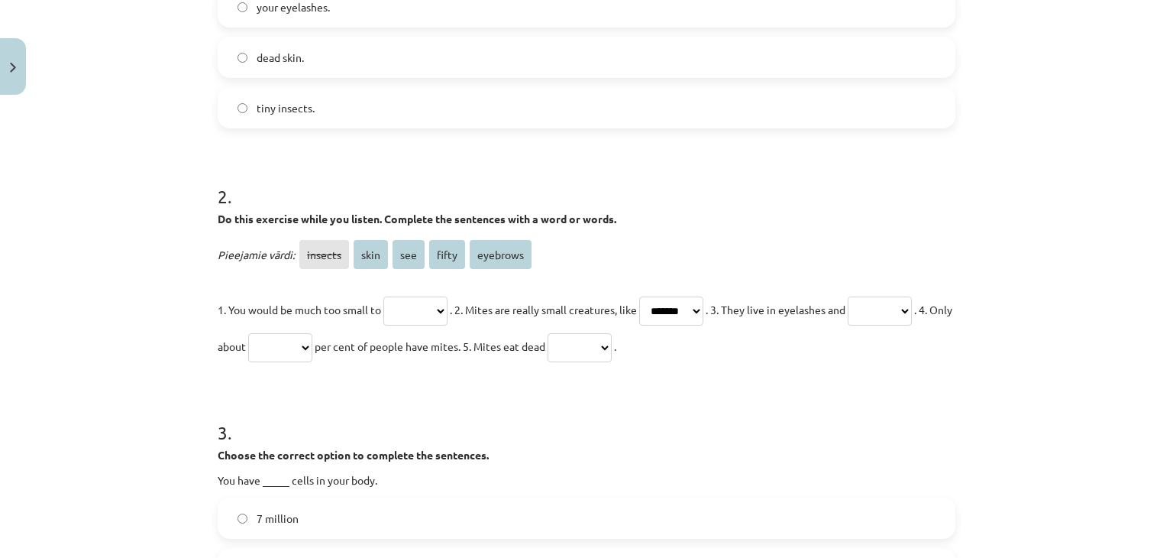
select select "****"
click at [848, 325] on select "******* **** *** ***** ********" at bounding box center [880, 310] width 64 height 29
click at [312, 349] on select "******* **** *** ***** ********" at bounding box center [280, 347] width 64 height 29
select select "*****"
click at [312, 333] on select "******* **** *** ***** ********" at bounding box center [280, 347] width 64 height 29
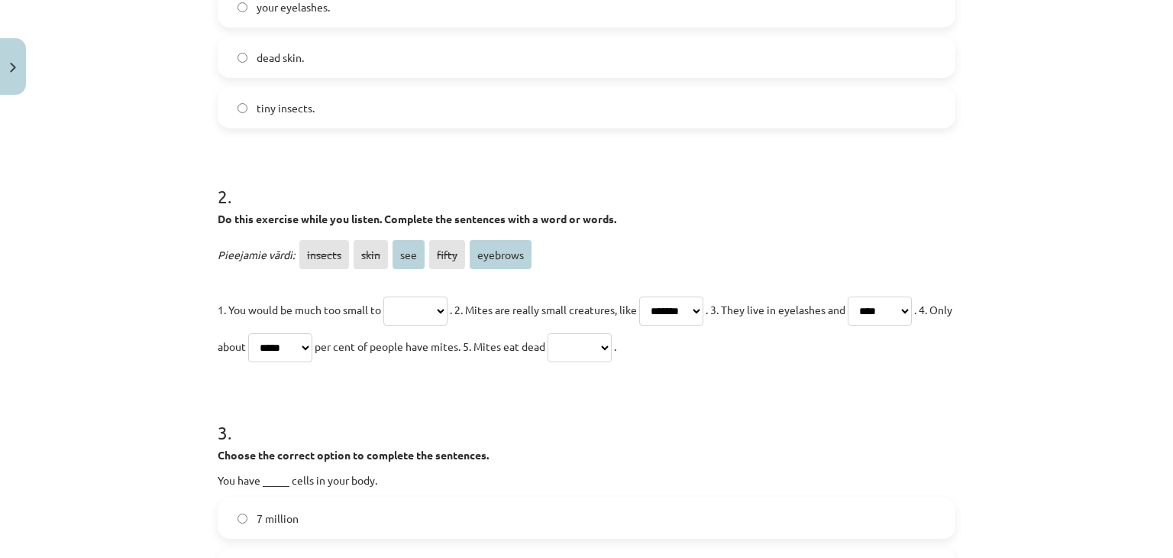
click at [612, 344] on select "******* **** *** ***** ********" at bounding box center [580, 347] width 64 height 29
select select "********"
click at [612, 333] on select "******* **** *** ***** ********" at bounding box center [580, 347] width 64 height 29
click at [848, 325] on select "******* **** *** ***** ********" at bounding box center [880, 310] width 64 height 29
select select "********"
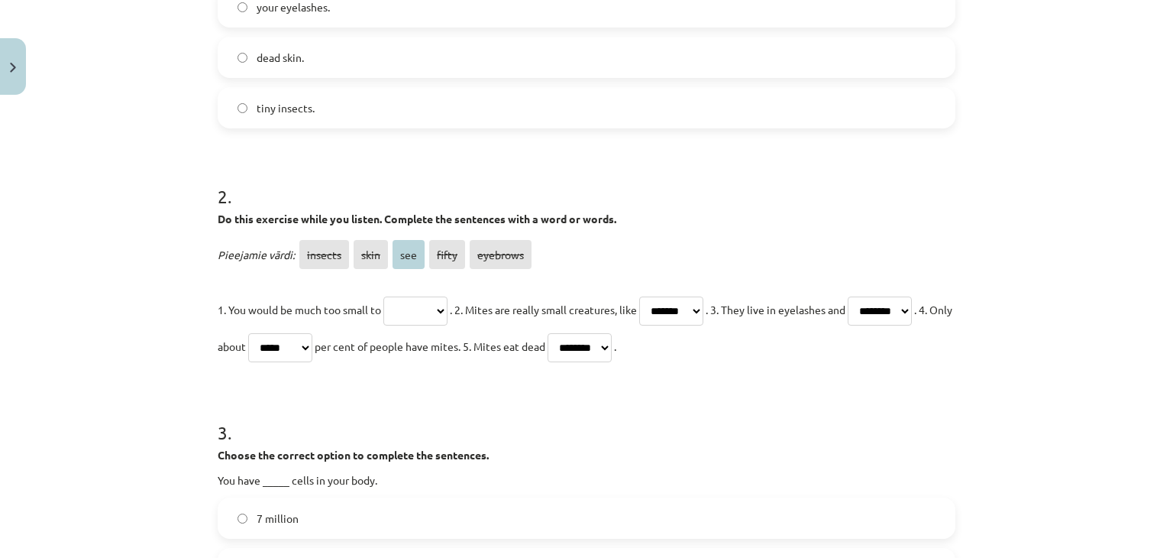
click at [848, 325] on select "******* **** *** ***** ********" at bounding box center [880, 310] width 64 height 29
click at [612, 349] on select "******* **** *** ***** ********" at bounding box center [580, 347] width 64 height 29
select select "****"
click at [612, 333] on select "******* **** *** ***** ********" at bounding box center [580, 347] width 64 height 29
click at [439, 303] on select "******* **** *** ***** ********" at bounding box center [415, 310] width 64 height 29
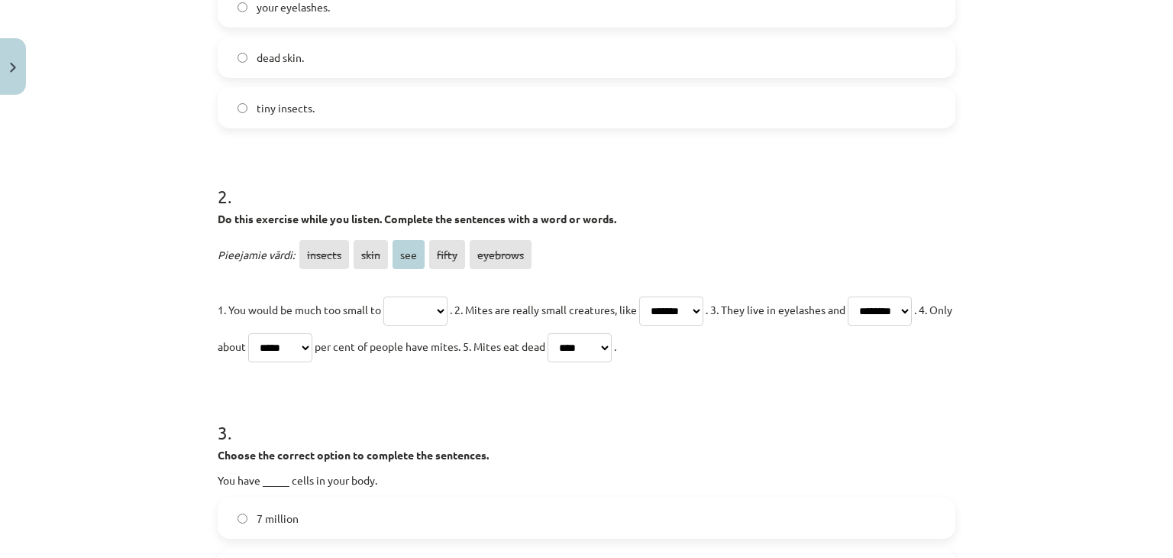
select select "***"
click at [383, 296] on select "******* **** *** ***** ********" at bounding box center [415, 310] width 64 height 29
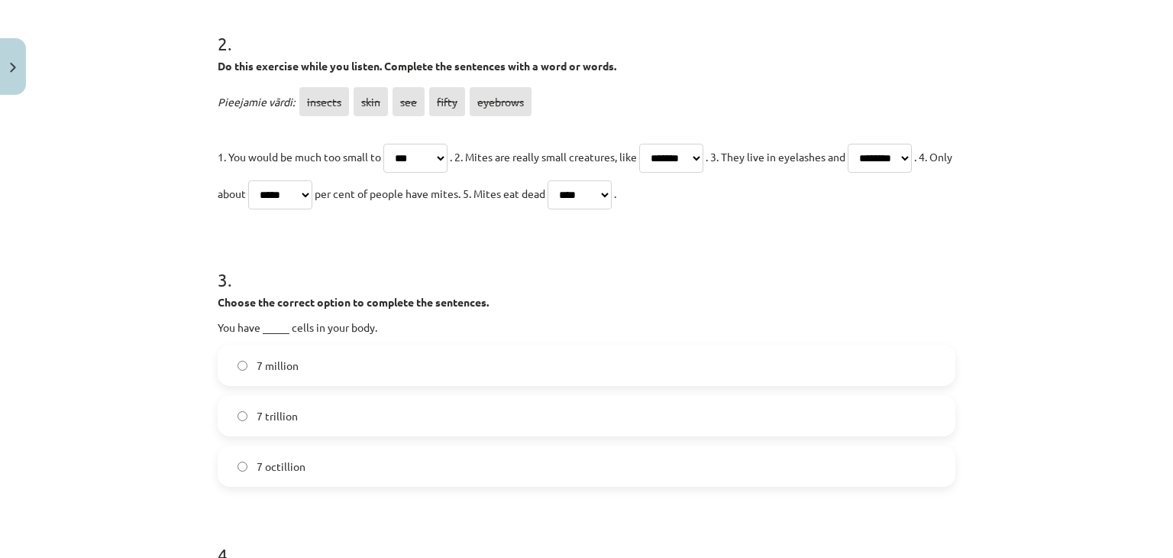
scroll to position [649, 0]
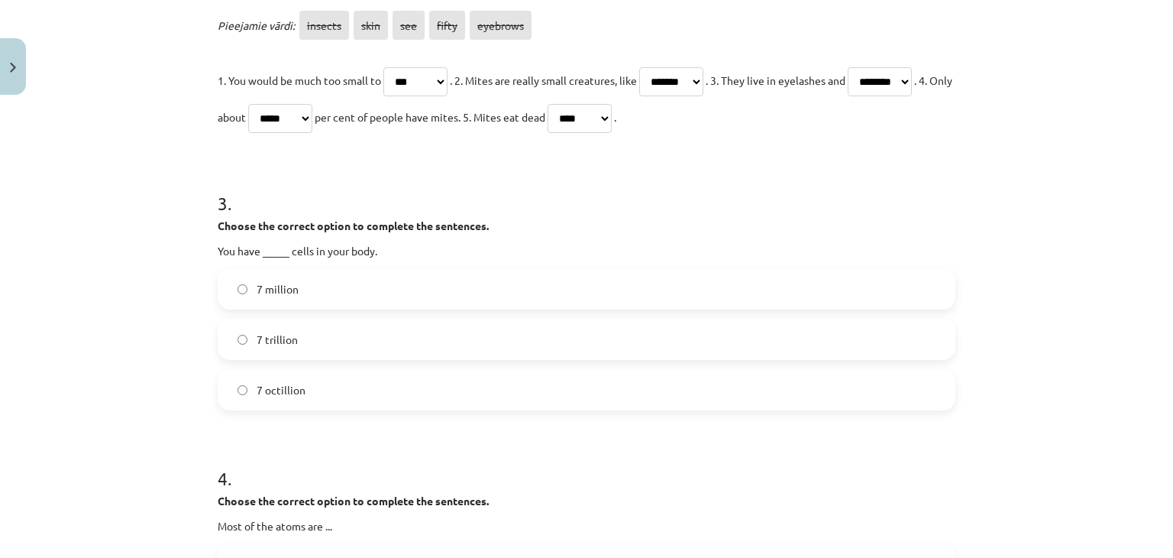
click at [278, 288] on span "7 million" at bounding box center [278, 289] width 42 height 16
drag, startPoint x: 214, startPoint y: 250, endPoint x: 305, endPoint y: 401, distance: 176.4
click at [305, 401] on div "3 . Choose the correct option to complete the sentences. You have _____ cells i…" at bounding box center [587, 288] width 738 height 244
copy div "You have _____ cells in your body. 7 million 7 trillion 7 octillion"
click at [128, 247] on div "Mācību tēma: Angļu valodas 9. klases 1. ieskaites mācību materiāls #7 🎧 Topic 6…" at bounding box center [586, 279] width 1173 height 558
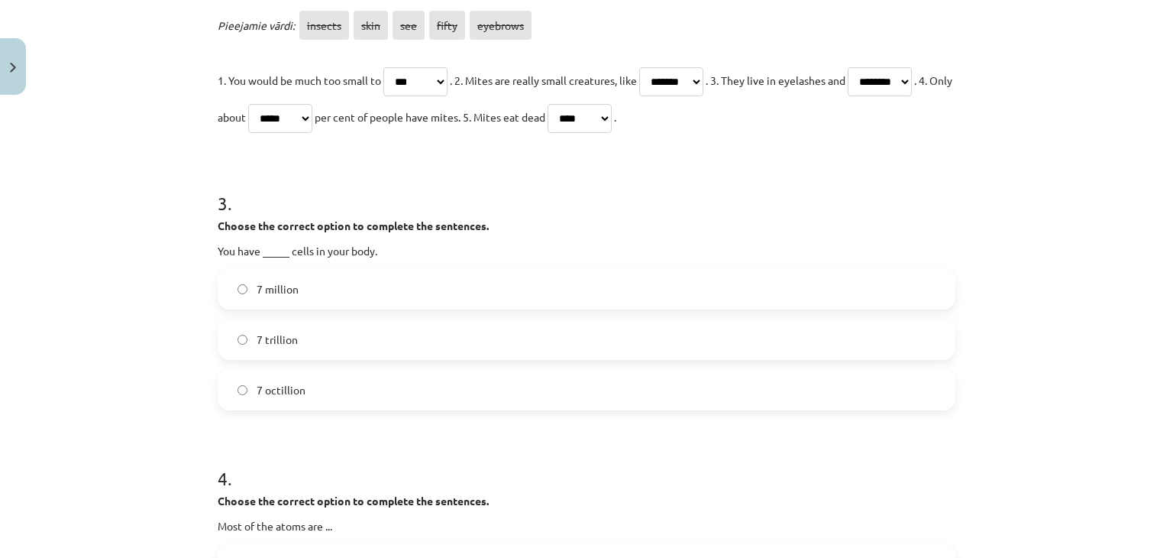
click at [296, 338] on label "7 trillion" at bounding box center [586, 339] width 735 height 38
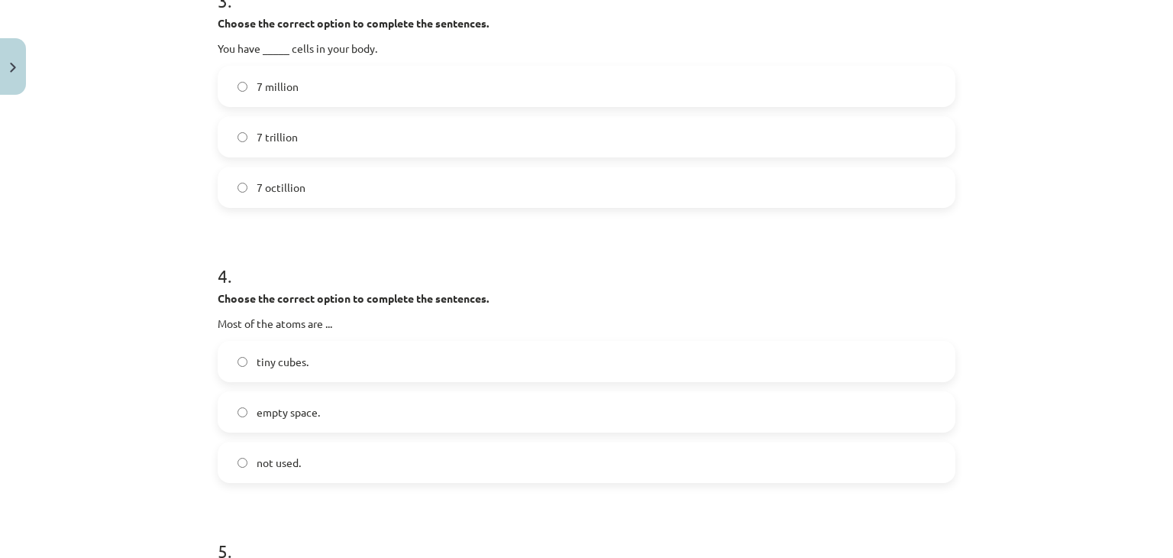
scroll to position [878, 0]
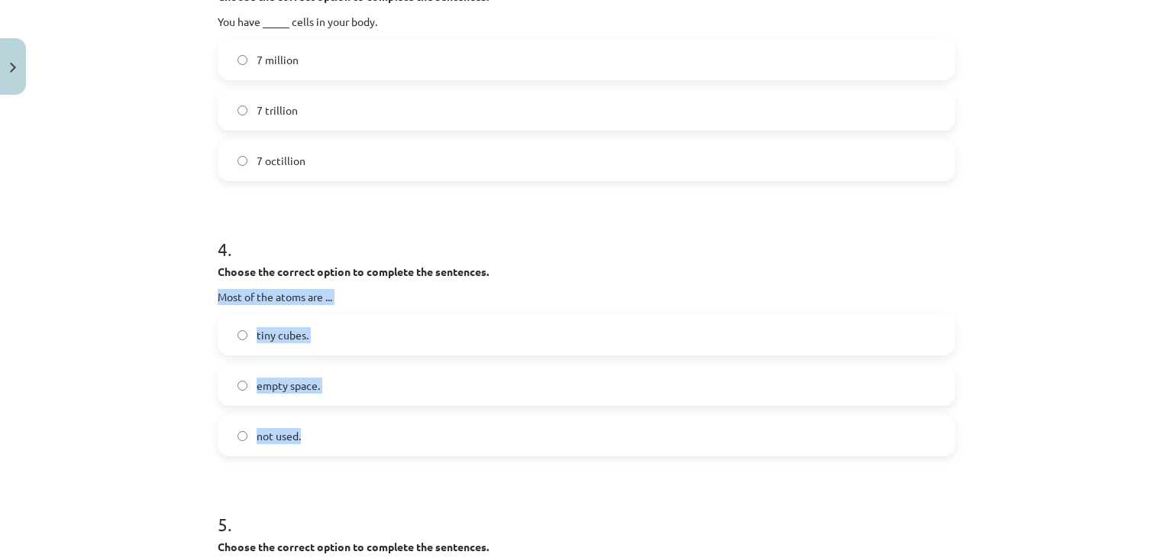
drag, startPoint x: 212, startPoint y: 294, endPoint x: 318, endPoint y: 421, distance: 165.4
click at [318, 421] on div "4 . Choose the correct option to complete the sentences. Most of the atoms are …" at bounding box center [587, 334] width 738 height 244
copy div "Most of the atoms are ... tiny cubes. empty space. not used."
click at [92, 281] on div "Mācību tēma: Angļu valodas 9. klases 1. ieskaites mācību materiāls #7 🎧 Topic 6…" at bounding box center [586, 279] width 1173 height 558
click at [295, 394] on label "empty space." at bounding box center [586, 385] width 735 height 38
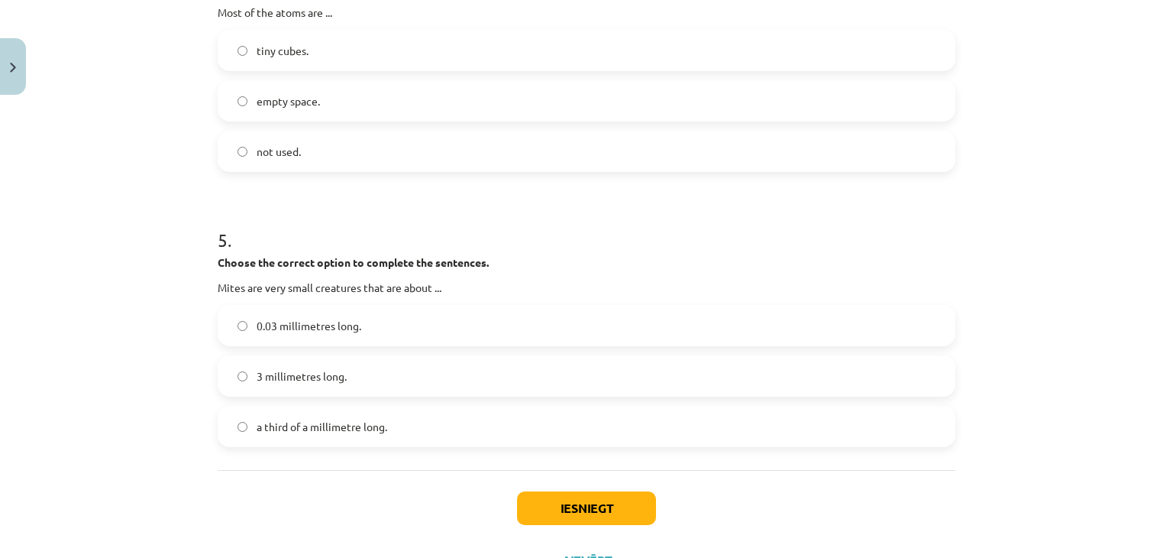
scroll to position [1184, 0]
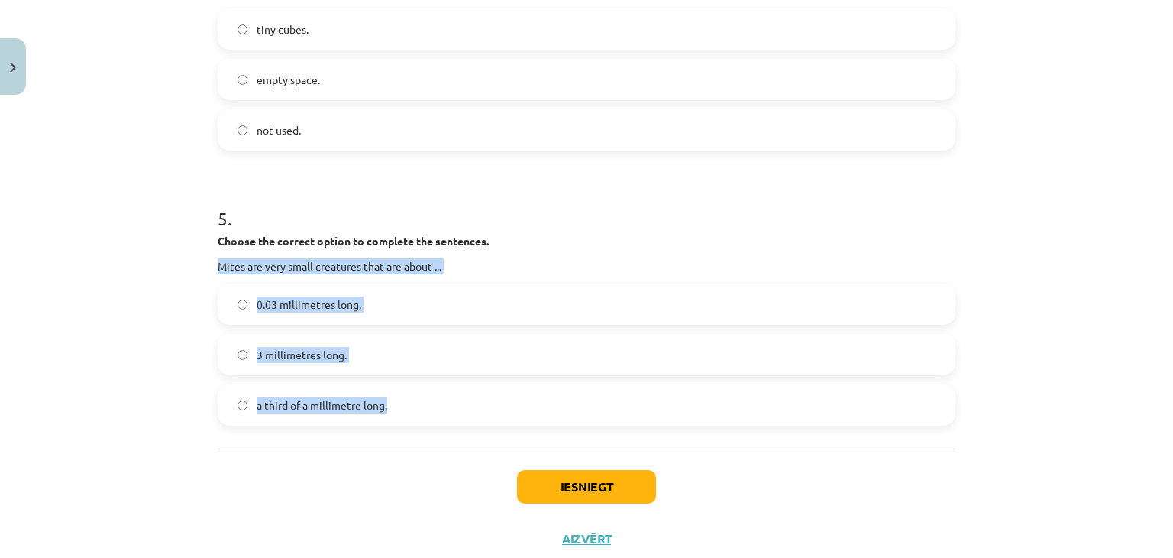
drag, startPoint x: 214, startPoint y: 263, endPoint x: 373, endPoint y: 404, distance: 212.6
click at [390, 424] on div "5 . Choose the correct option to complete the sentences. Mites are very small c…" at bounding box center [587, 303] width 738 height 244
copy div "Mites are very small creatures that are about ... 0.03 millimetres long. 3 mill…"
click at [152, 263] on div "Mācību tēma: Angļu valodas 9. klases 1. ieskaites mācību materiāls #7 🎧 Topic 6…" at bounding box center [586, 279] width 1173 height 558
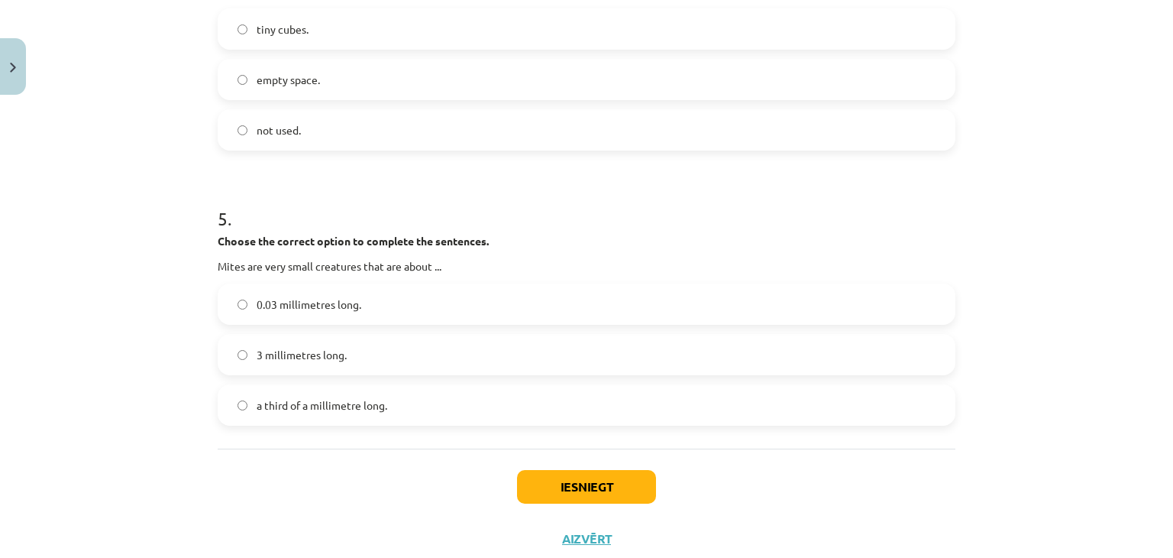
click at [312, 303] on span "0.03 millimetres long." at bounding box center [309, 304] width 105 height 16
click at [532, 480] on button "Iesniegt" at bounding box center [586, 487] width 139 height 34
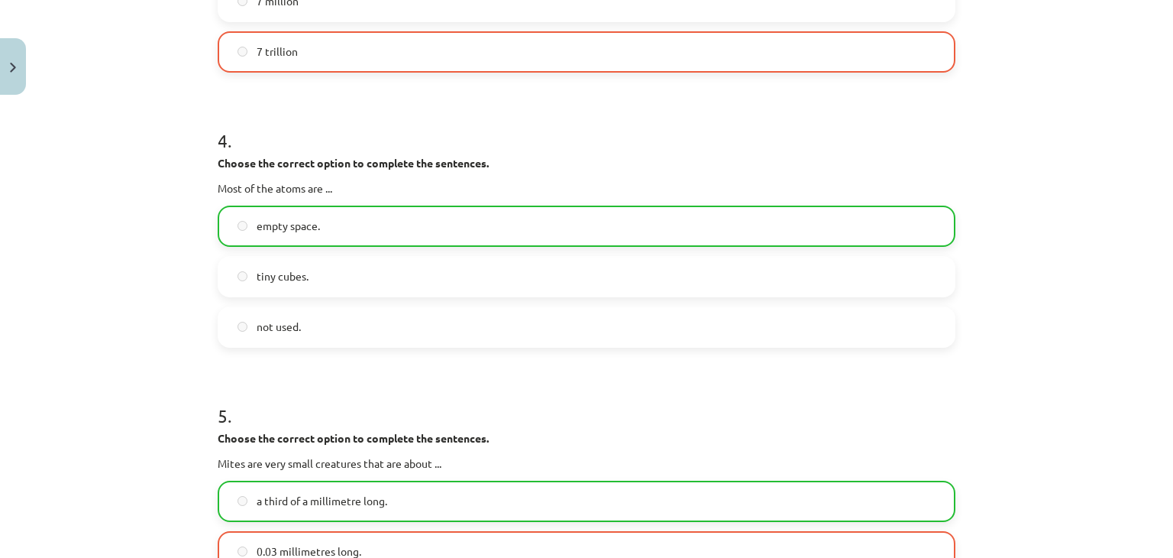
scroll to position [1381, 0]
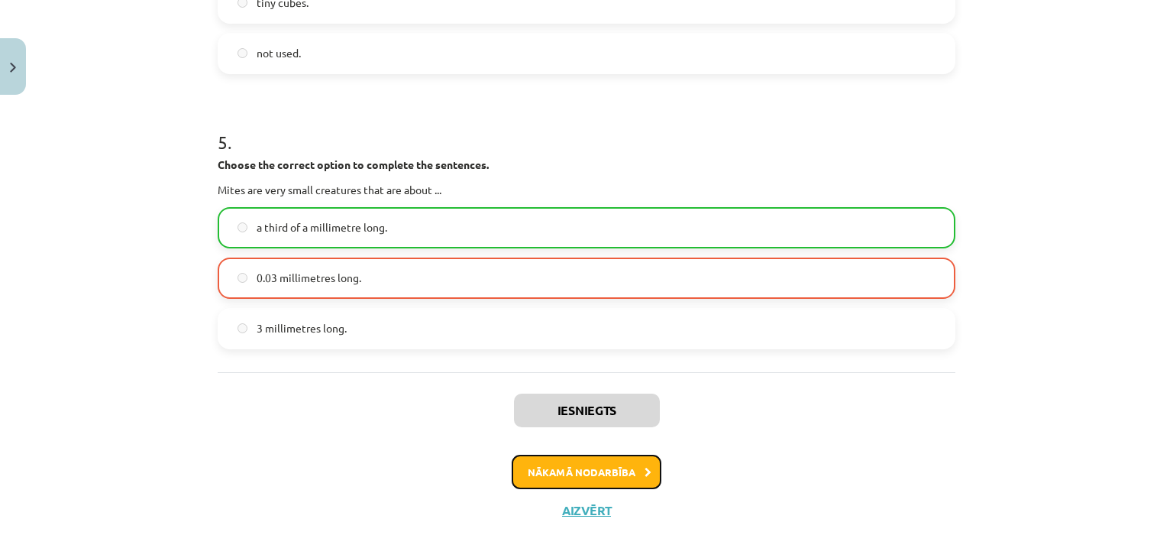
click at [554, 464] on button "Nākamā nodarbība" at bounding box center [587, 471] width 150 height 35
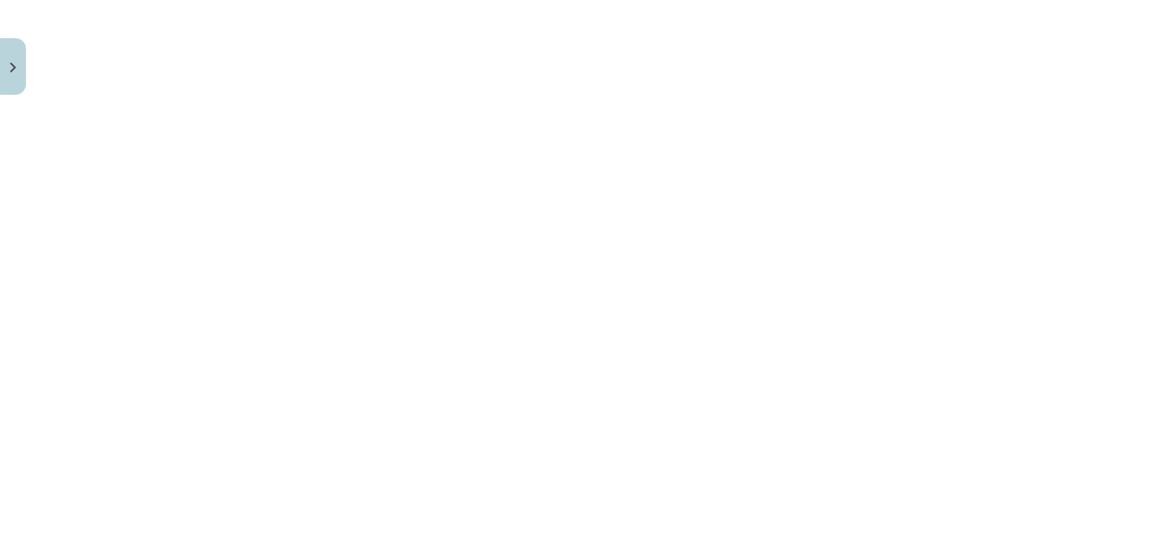
scroll to position [955, 0]
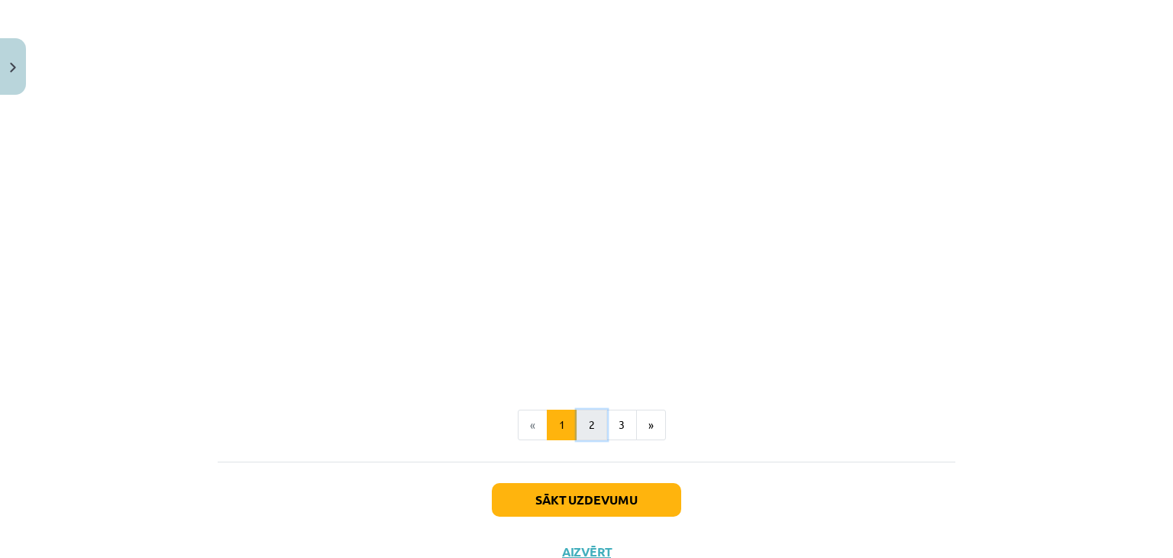
click at [587, 420] on button "2" at bounding box center [592, 424] width 31 height 31
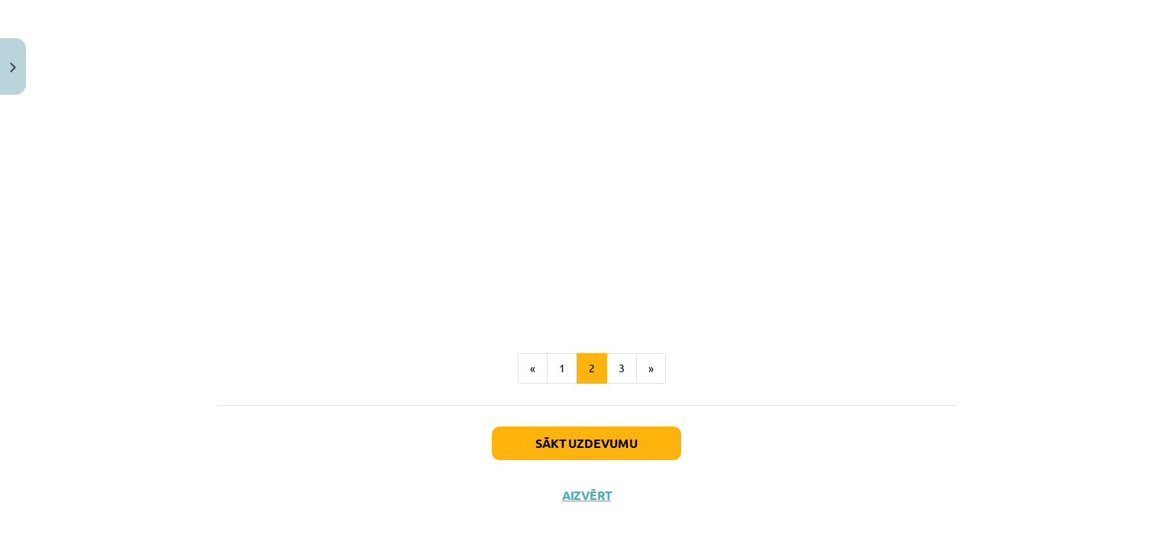
scroll to position [1763, 0]
click at [618, 368] on button "3" at bounding box center [621, 368] width 31 height 31
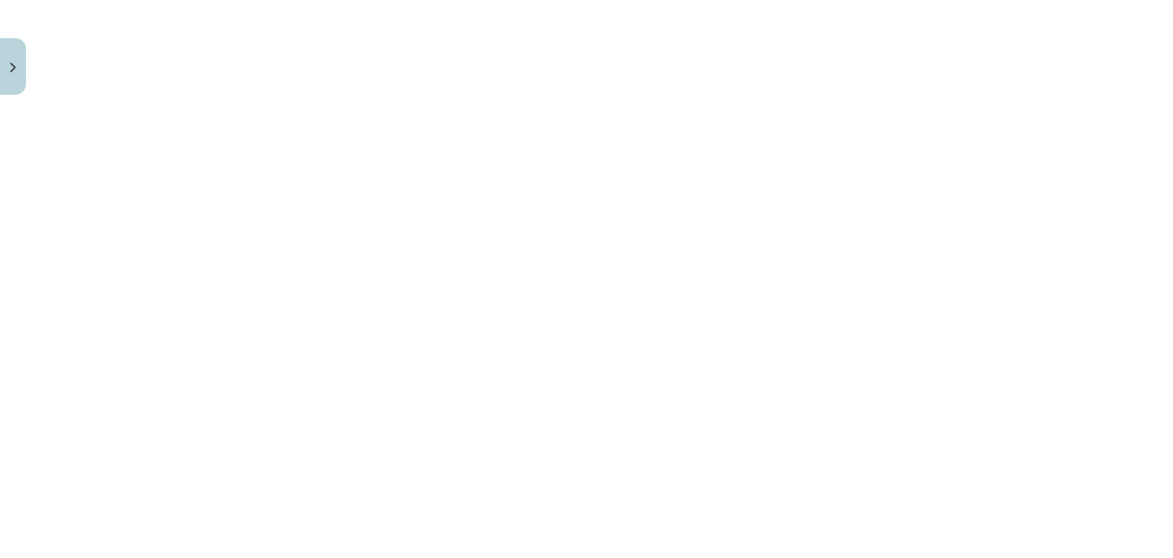
scroll to position [1524, 0]
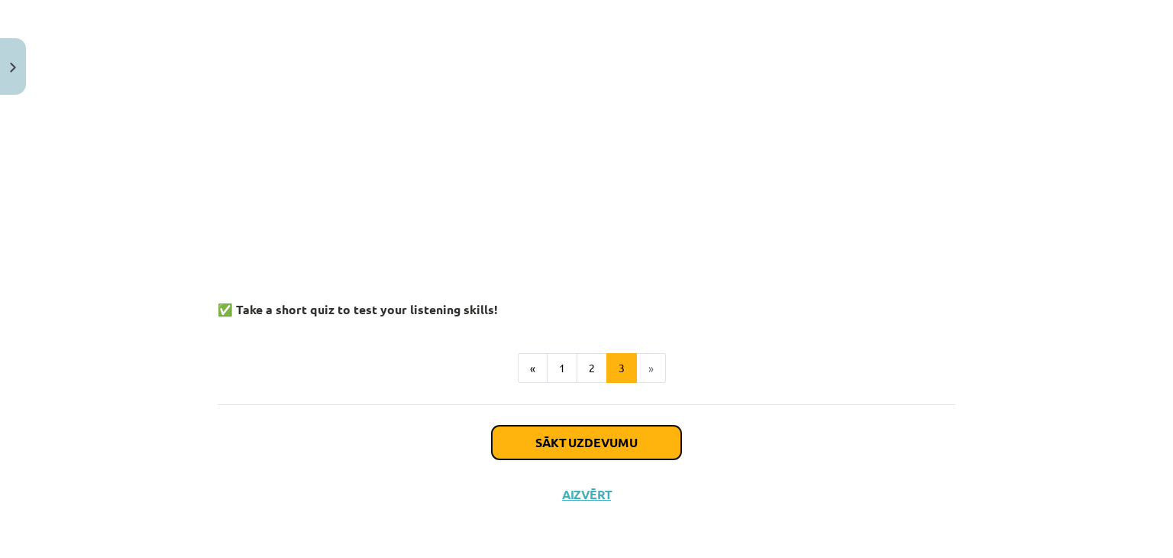
click at [595, 432] on button "Sākt uzdevumu" at bounding box center [586, 442] width 189 height 34
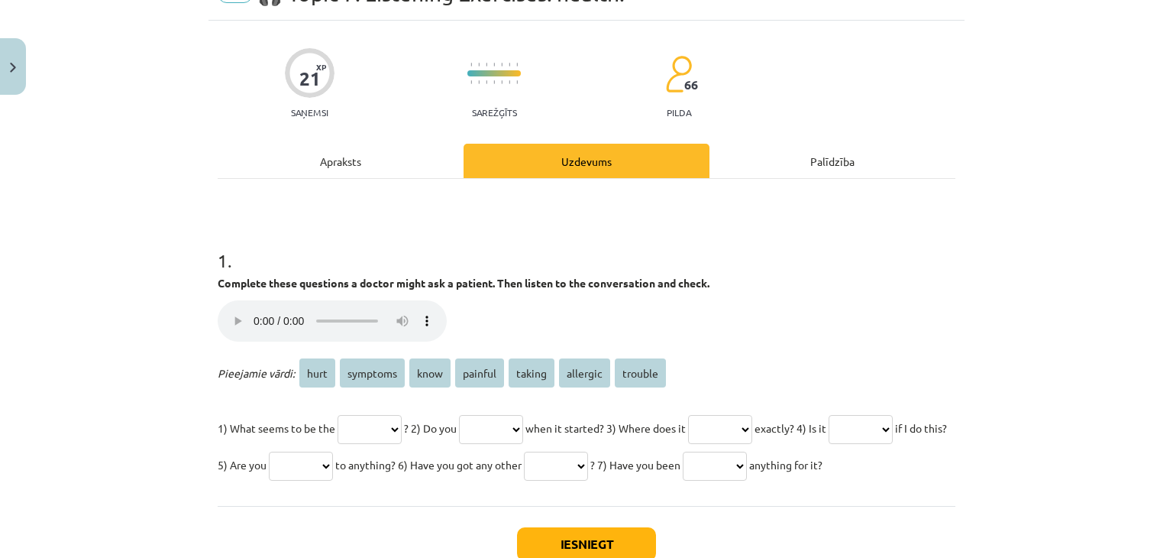
scroll to position [115, 0]
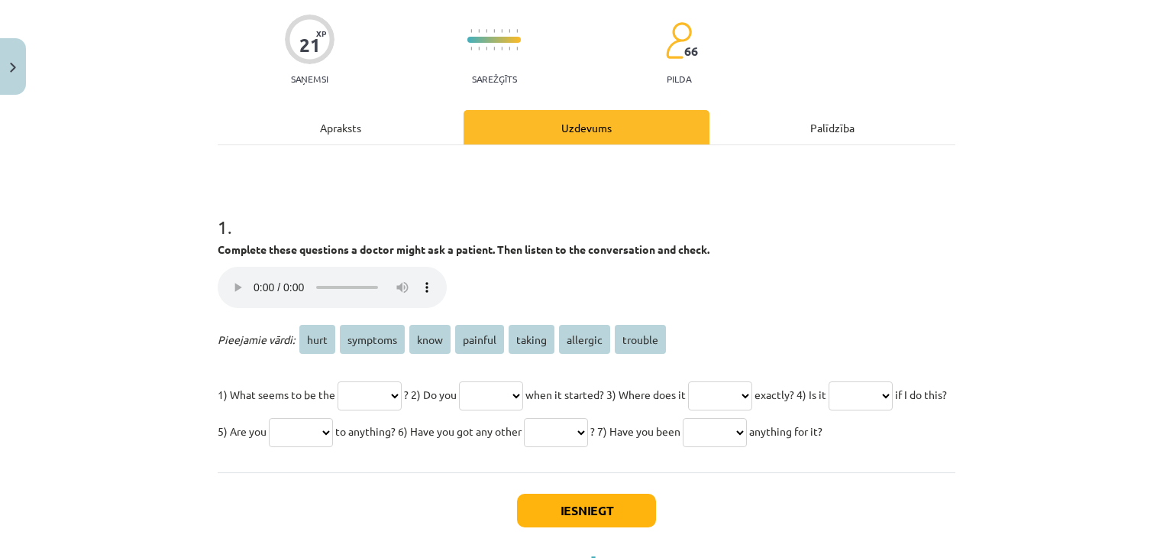
click at [390, 396] on select "**** ******** **** ******* ****** ******** *******" at bounding box center [370, 395] width 64 height 29
select select "********"
click at [338, 381] on select "**** ******** **** ******* ****** ******** *******" at bounding box center [370, 395] width 64 height 29
click at [508, 400] on select "**** ******** **** ******* ****** ******** *******" at bounding box center [491, 395] width 64 height 29
select select "****"
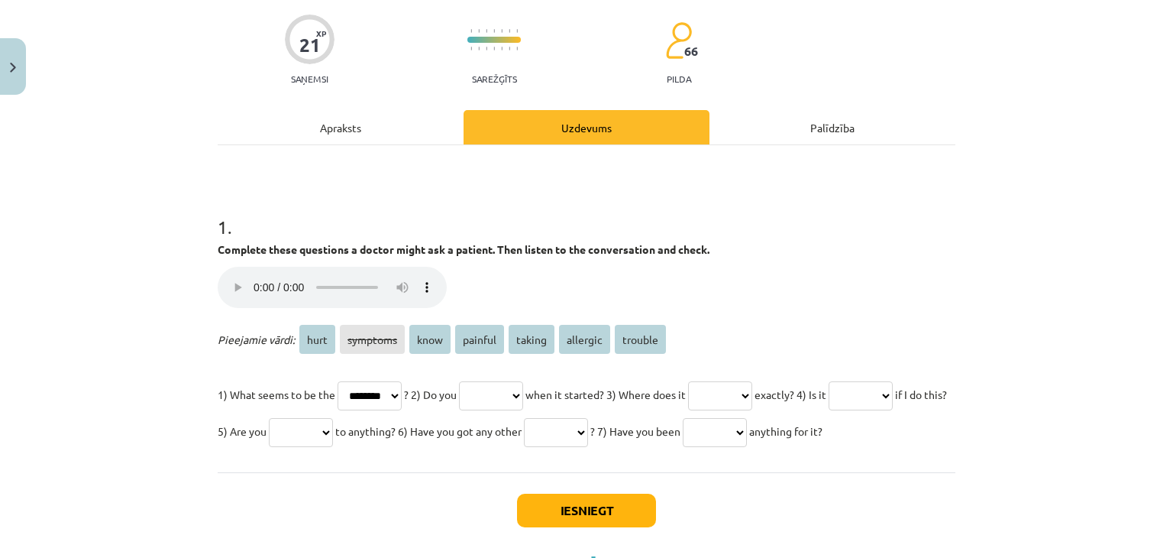
click at [476, 381] on select "**** ******** **** ******* ****** ******** *******" at bounding box center [491, 395] width 64 height 29
click at [752, 386] on select "**** ******** **** ******* ****** ******** *******" at bounding box center [720, 395] width 64 height 29
select select "****"
click at [727, 381] on select "**** ******** **** ******* ****** ******** *******" at bounding box center [720, 395] width 64 height 29
click at [829, 410] on select "**** ******** **** ******* ****** ******** *******" at bounding box center [861, 395] width 64 height 29
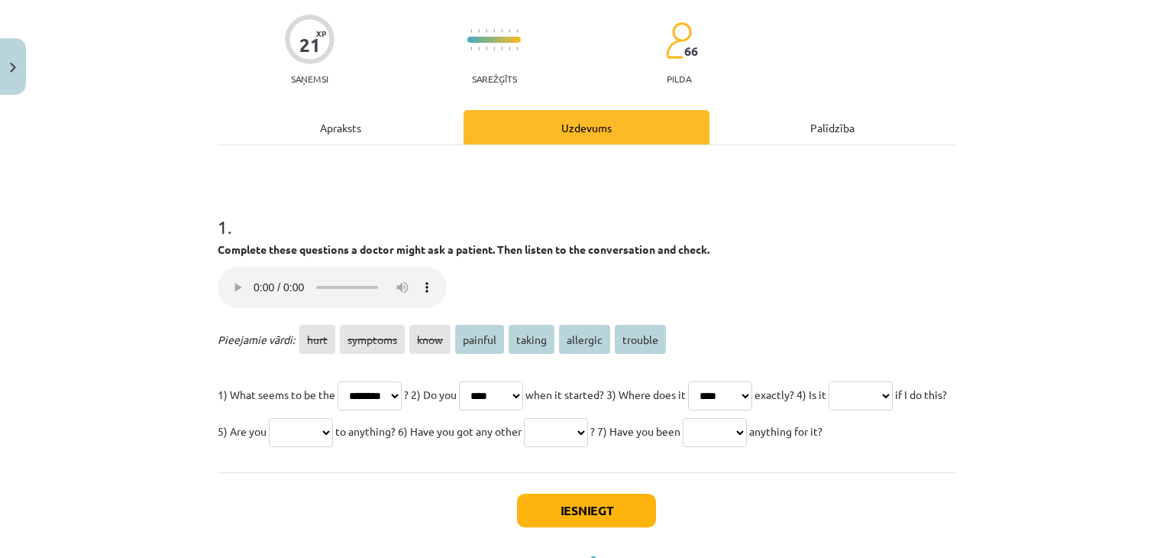
select select "*******"
click at [829, 410] on select "**** ******** **** ******* ****** ******** *******" at bounding box center [861, 395] width 64 height 29
click at [333, 435] on select "**** ******** **** ******* ****** ******** *******" at bounding box center [301, 432] width 64 height 29
select select "********"
click at [333, 418] on select "**** ******** **** ******* ****** ******** *******" at bounding box center [301, 432] width 64 height 29
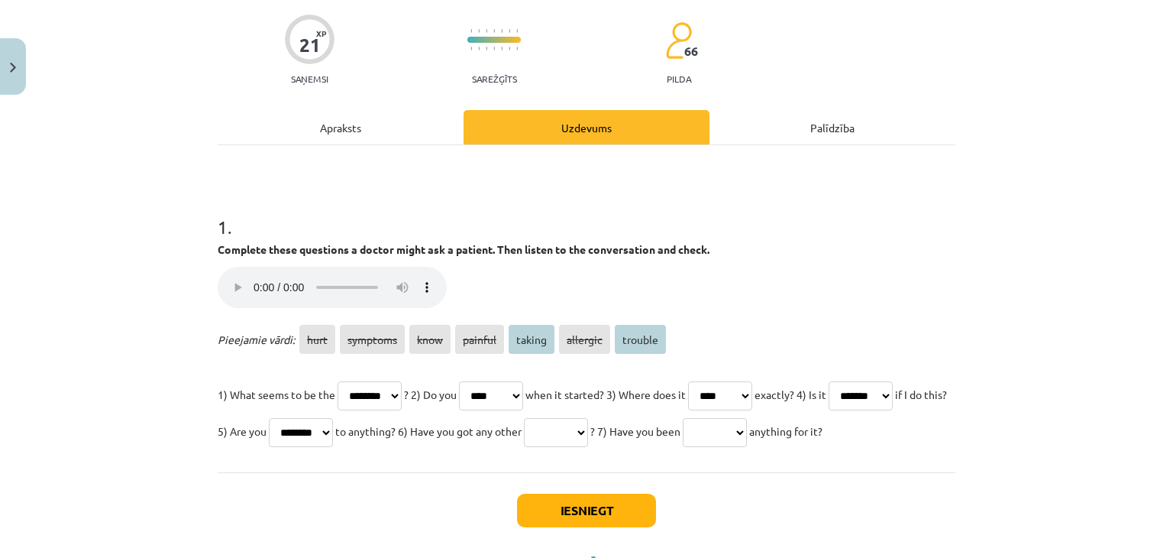
click at [588, 428] on select "**** ******** **** ******* ****** ******** *******" at bounding box center [556, 432] width 64 height 29
select select "*******"
click at [588, 418] on select "**** ******** **** ******* ****** ******** *******" at bounding box center [556, 432] width 64 height 29
click at [683, 447] on select "**** ******** **** ******* ****** ******** *******" at bounding box center [715, 432] width 64 height 29
select select "******"
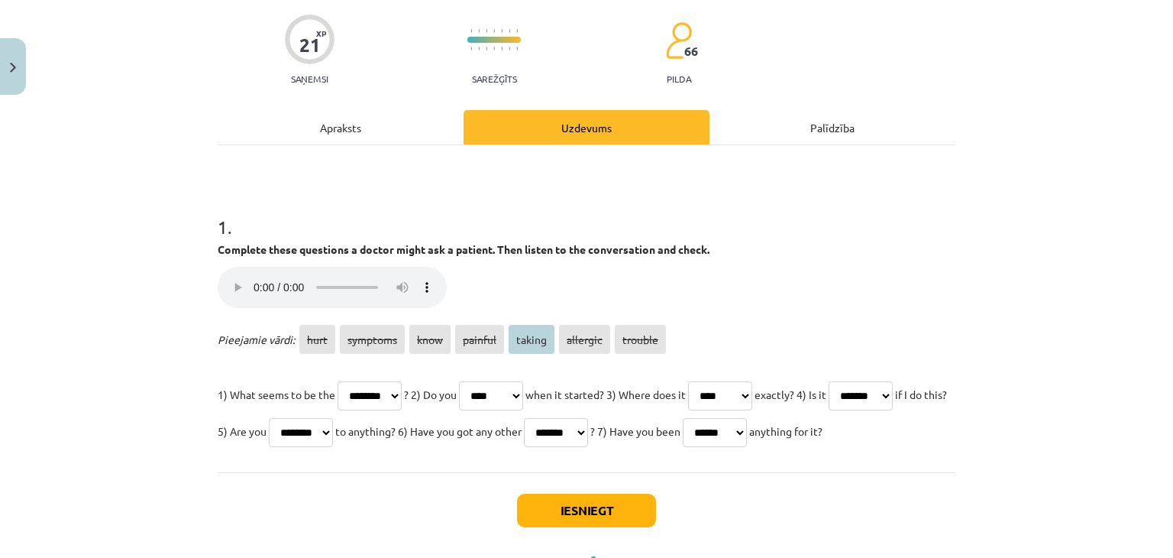
click at [683, 447] on select "**** ******** **** ******* ****** ******** *******" at bounding box center [715, 432] width 64 height 29
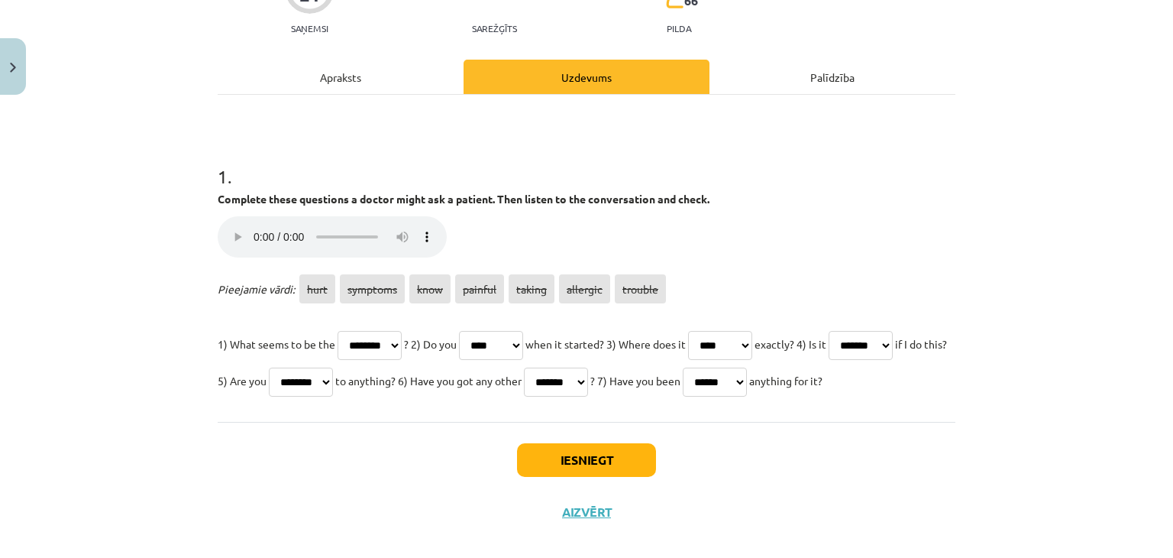
scroll to position [191, 0]
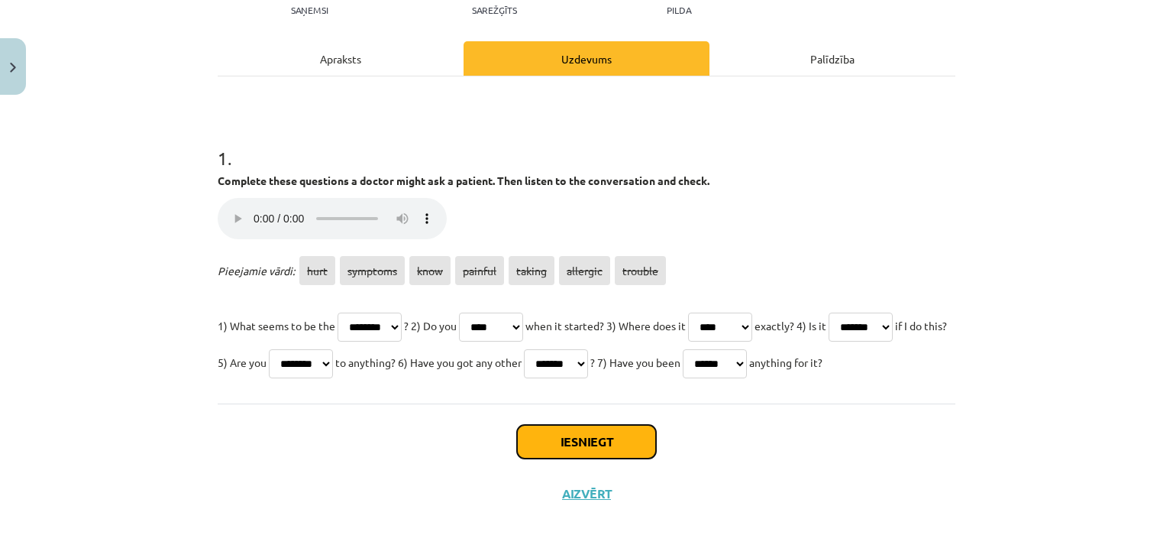
click at [547, 458] on button "Iesniegt" at bounding box center [586, 442] width 139 height 34
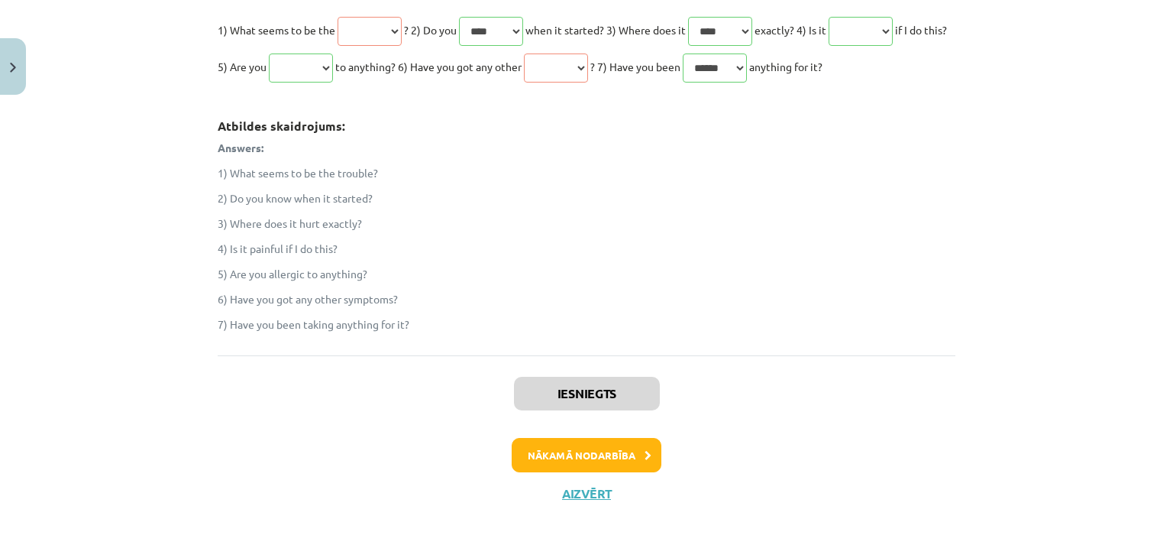
scroll to position [516, 0]
click at [555, 454] on button "Nākamā nodarbība" at bounding box center [587, 455] width 150 height 35
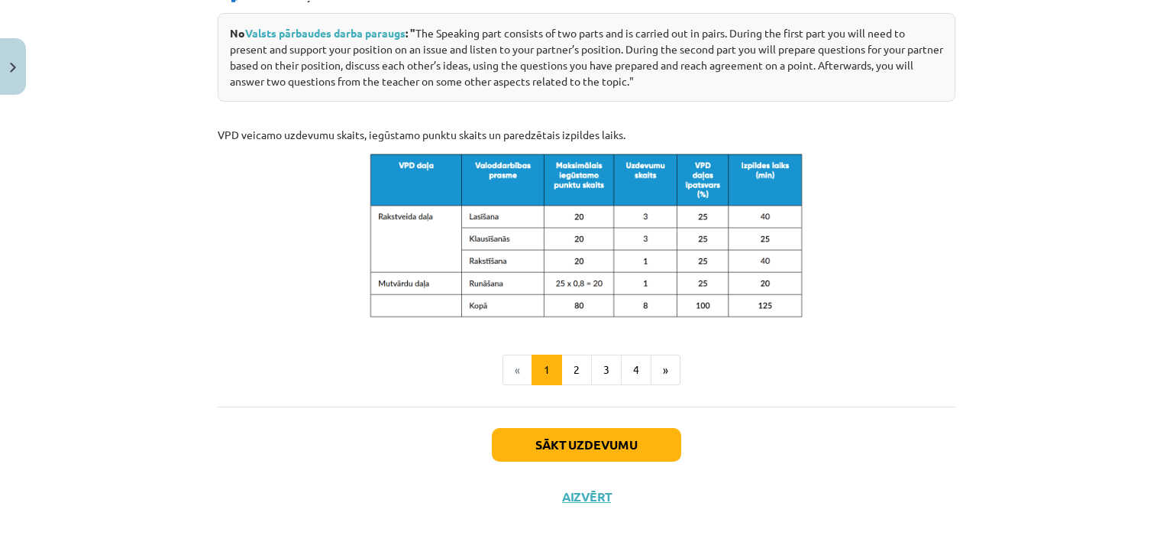
scroll to position [803, 0]
click at [573, 364] on button "2" at bounding box center [576, 369] width 31 height 31
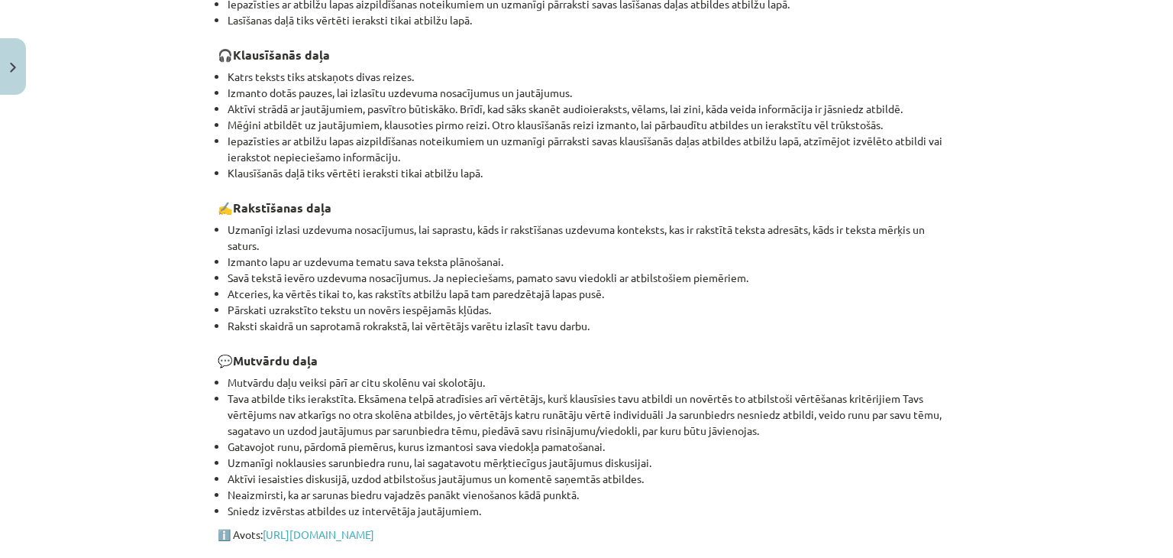
scroll to position [620, 0]
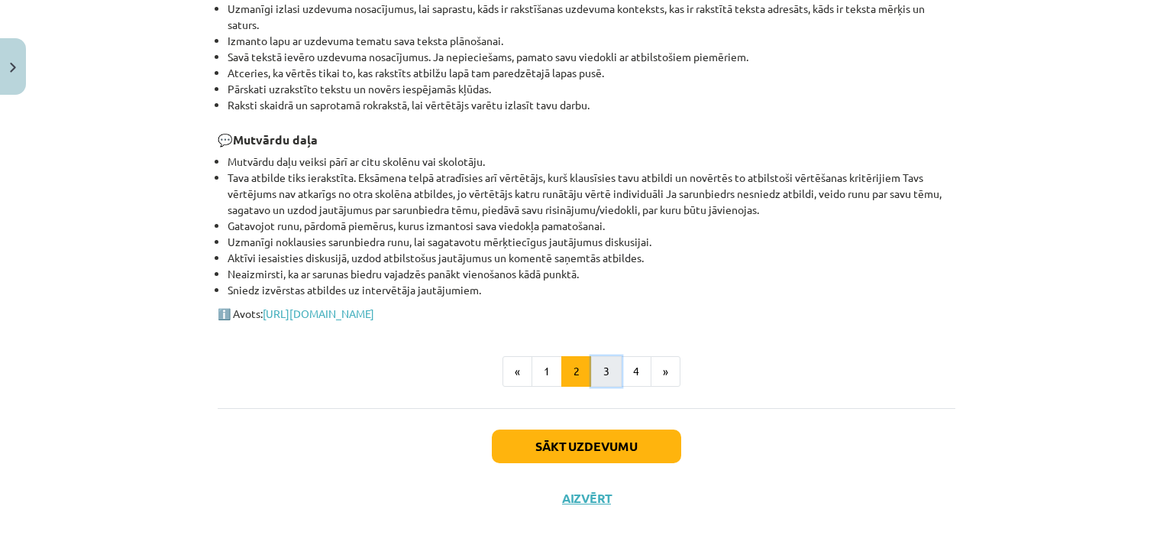
click at [603, 367] on button "3" at bounding box center [606, 371] width 31 height 31
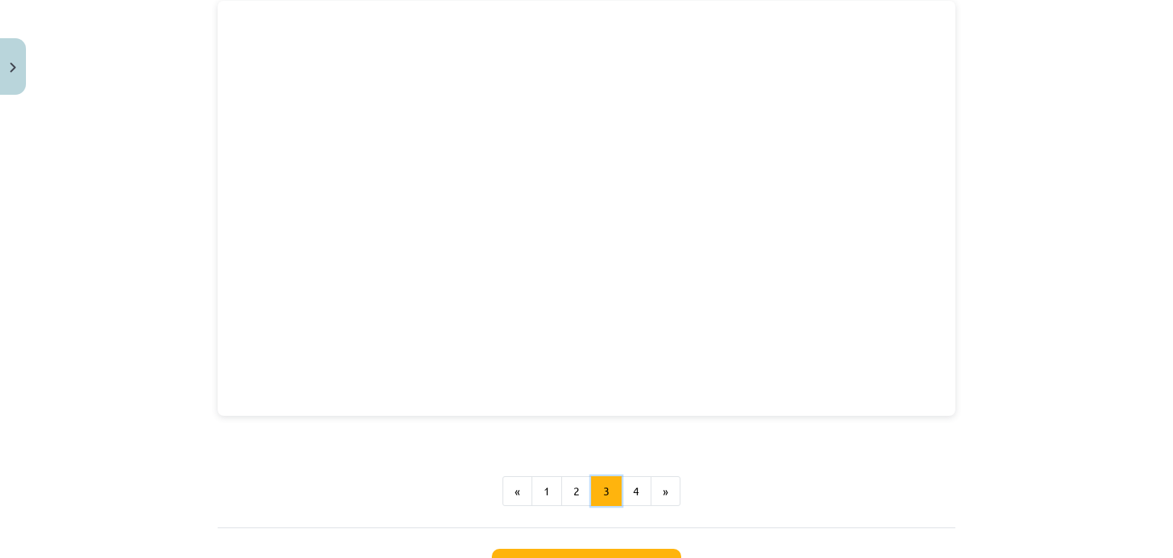
scroll to position [349, 0]
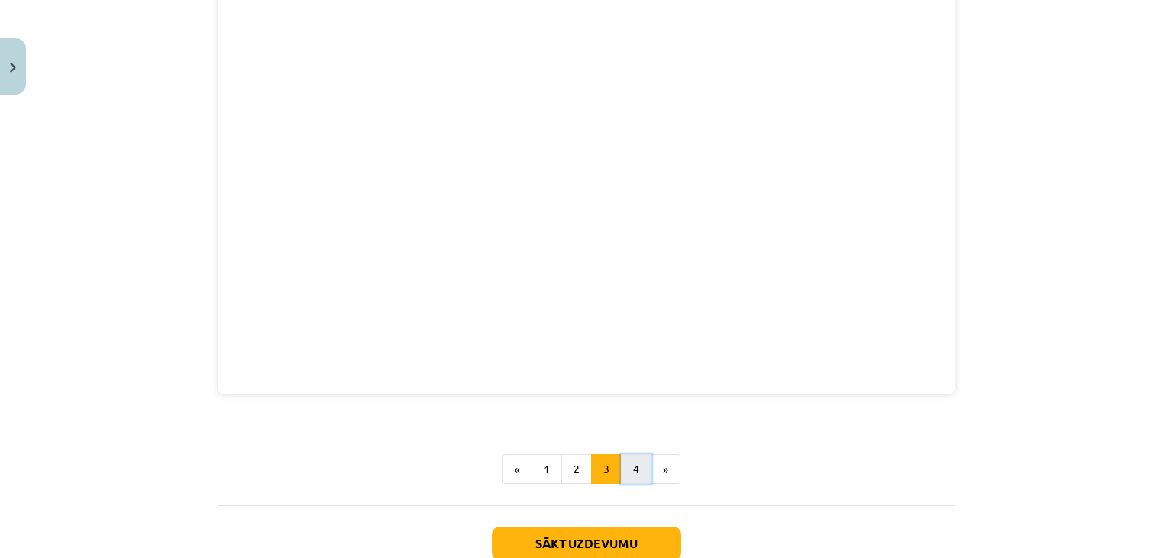
click at [621, 461] on button "4" at bounding box center [636, 469] width 31 height 31
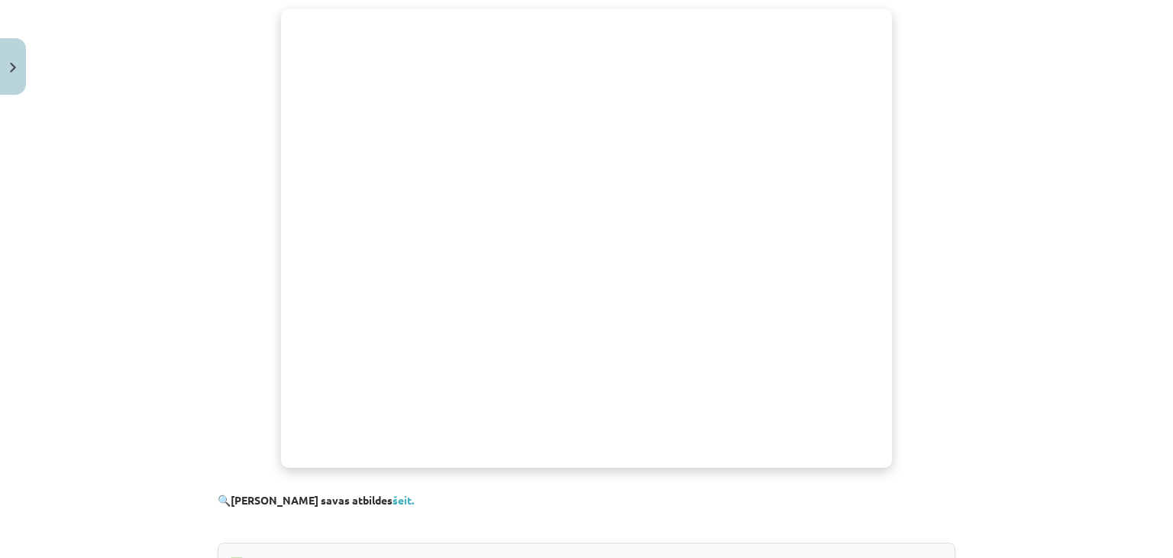
scroll to position [1036, 0]
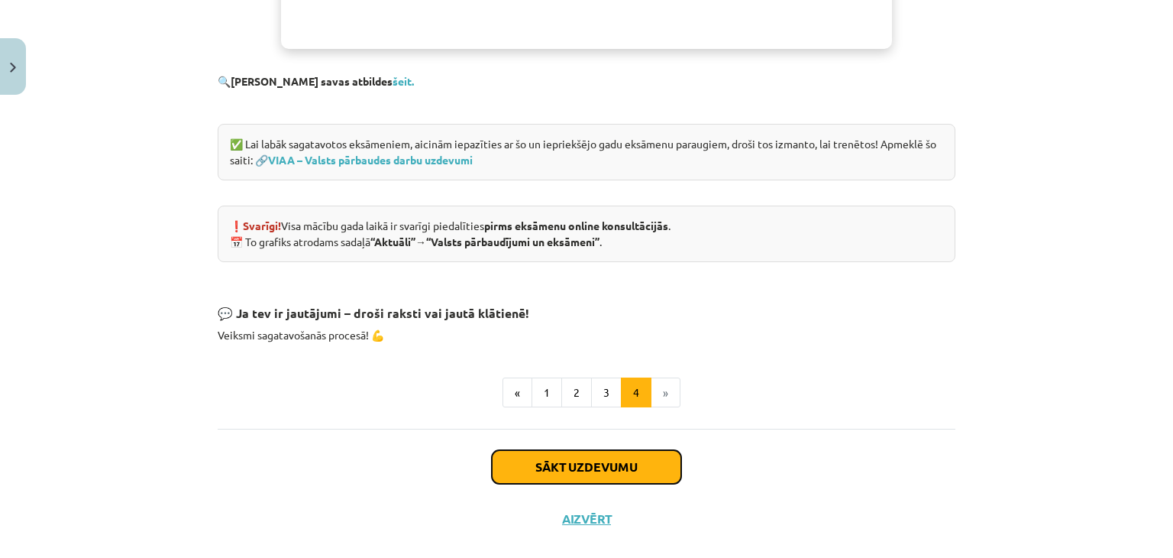
click at [626, 467] on button "Sākt uzdevumu" at bounding box center [586, 467] width 189 height 34
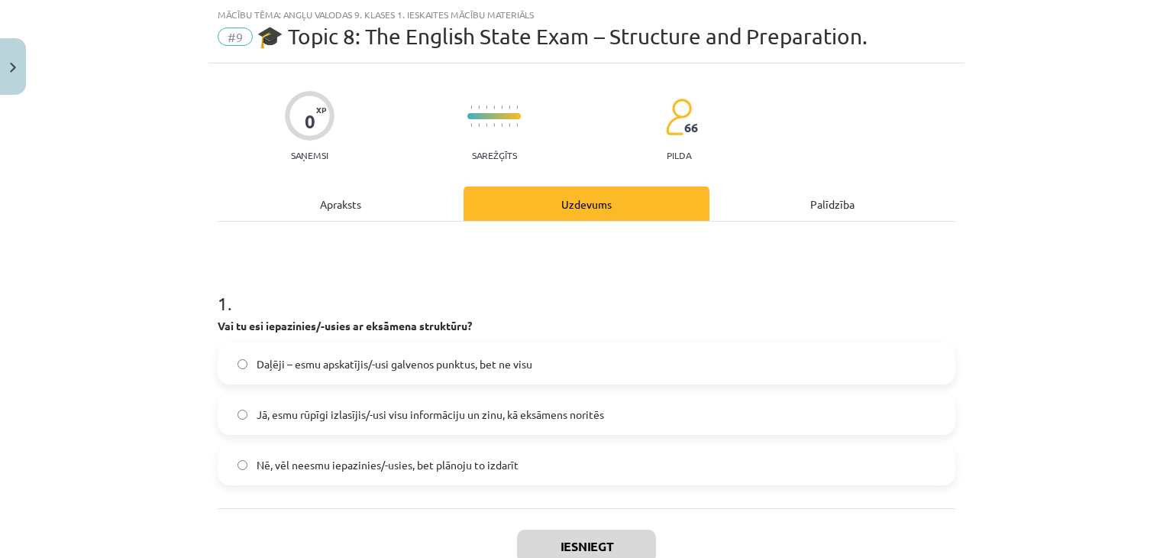
click at [381, 367] on span "Daļēji – esmu apskatījis/-usi galvenos punktus, bet ne visu" at bounding box center [395, 364] width 276 height 16
click at [554, 545] on button "Iesniegt" at bounding box center [586, 546] width 139 height 34
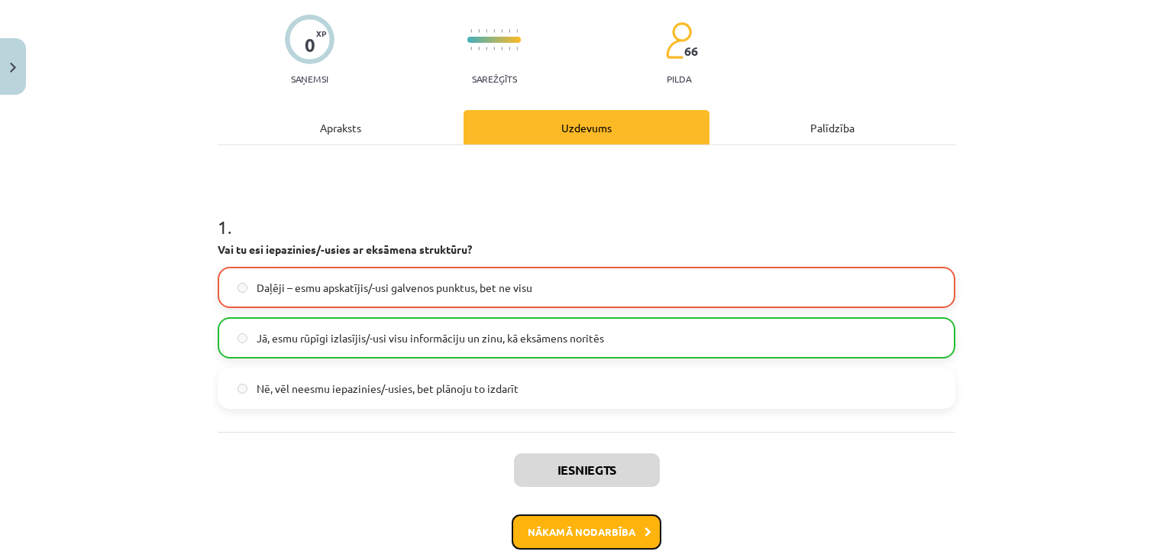
click at [585, 532] on button "Nākamā nodarbība" at bounding box center [587, 531] width 150 height 35
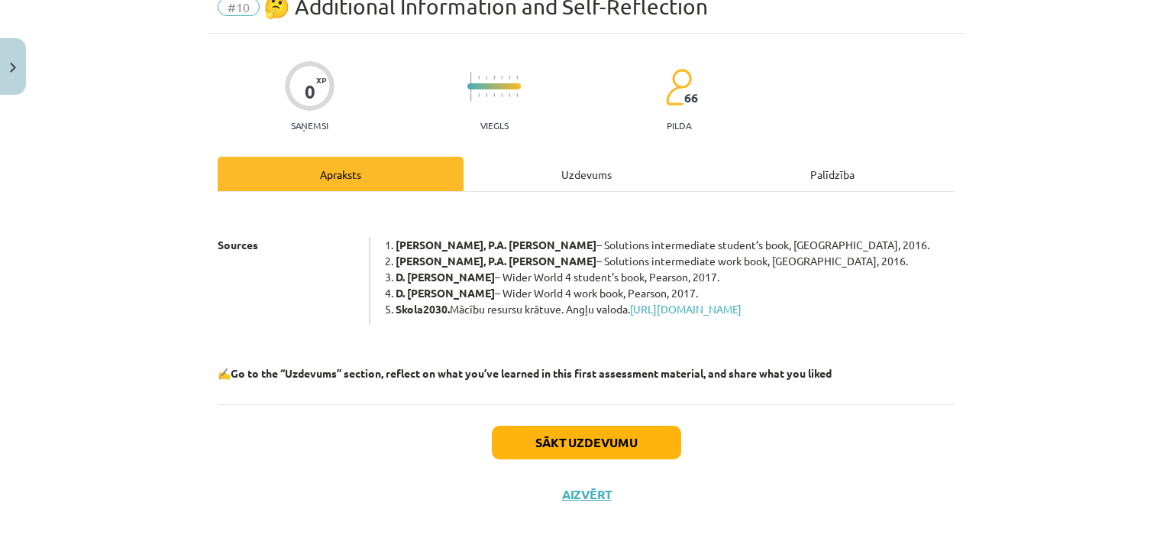
scroll to position [85, 0]
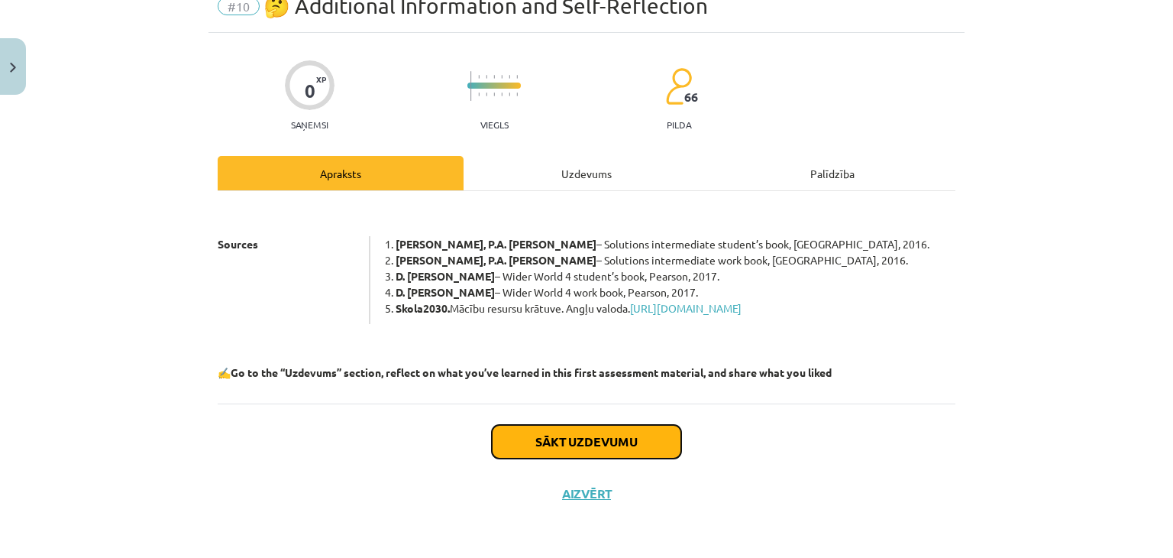
click at [556, 445] on button "Sākt uzdevumu" at bounding box center [586, 442] width 189 height 34
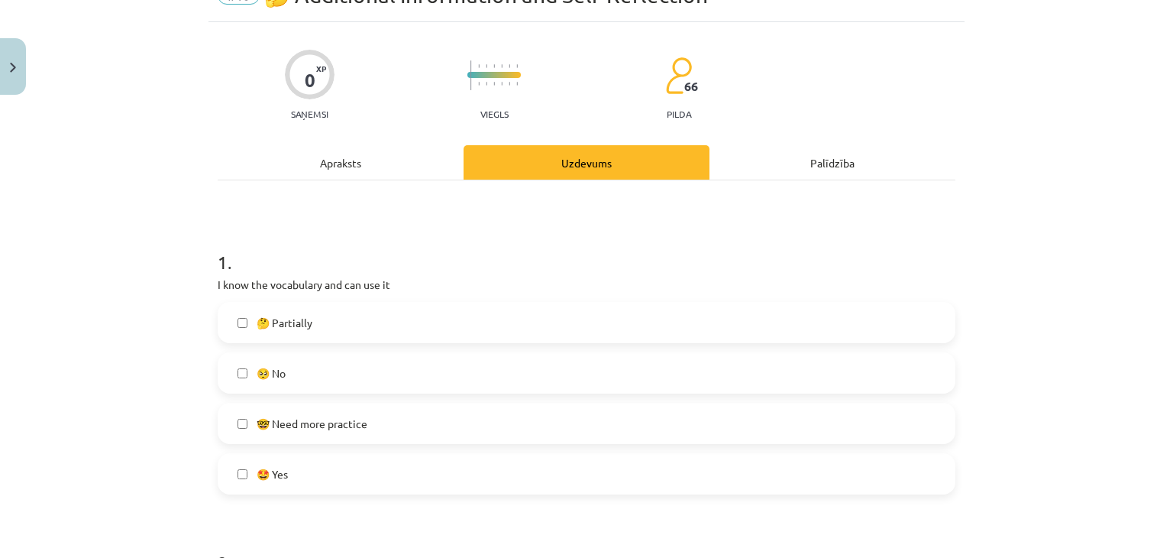
scroll to position [115, 0]
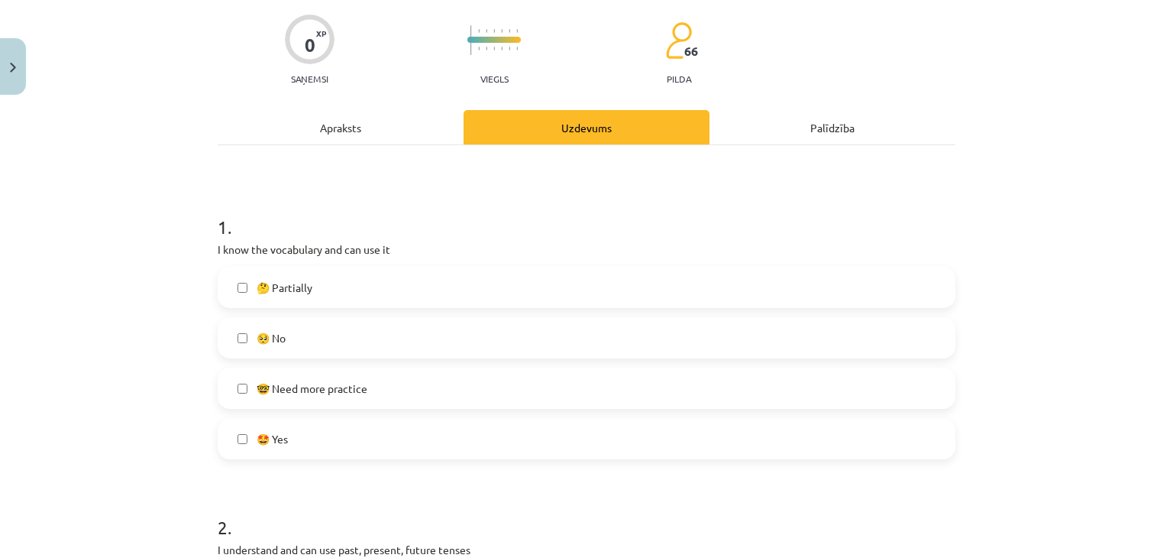
click at [269, 288] on span "🤔 Partially" at bounding box center [285, 288] width 56 height 16
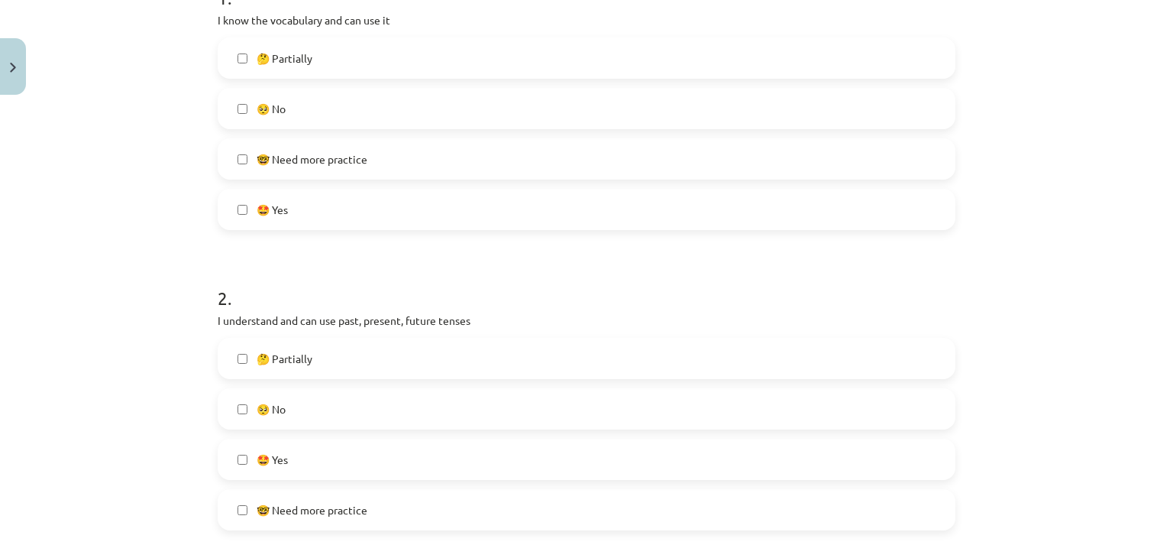
scroll to position [420, 0]
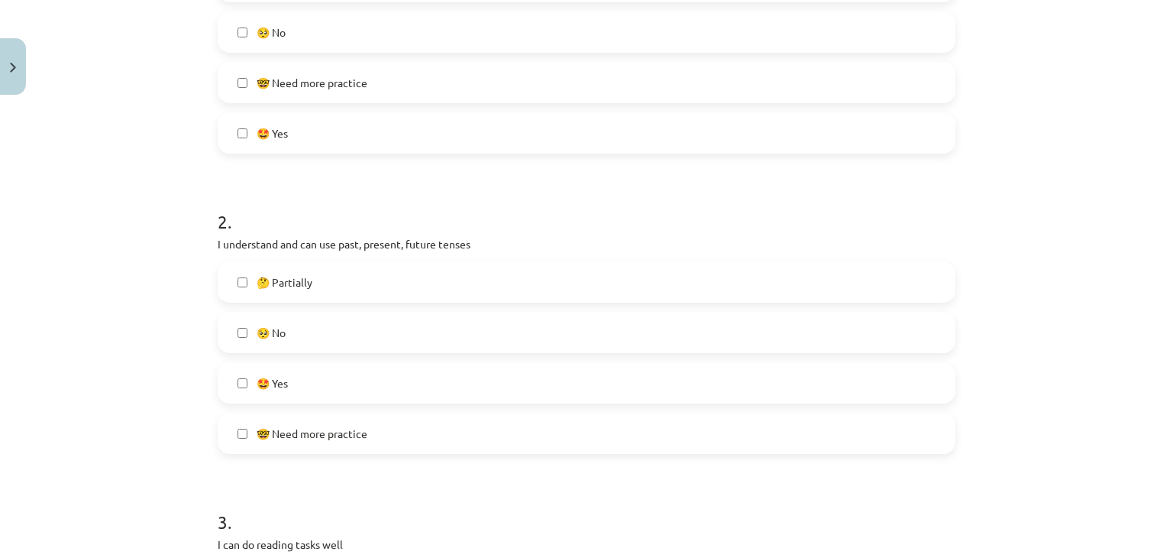
click at [264, 382] on span "🤩 Yes" at bounding box center [272, 383] width 31 height 16
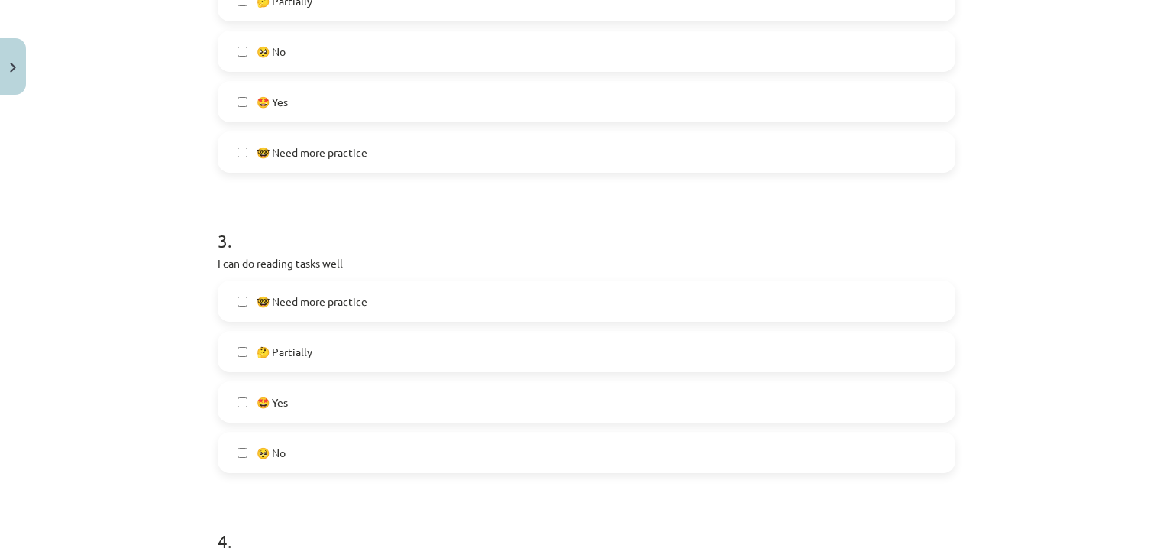
scroll to position [726, 0]
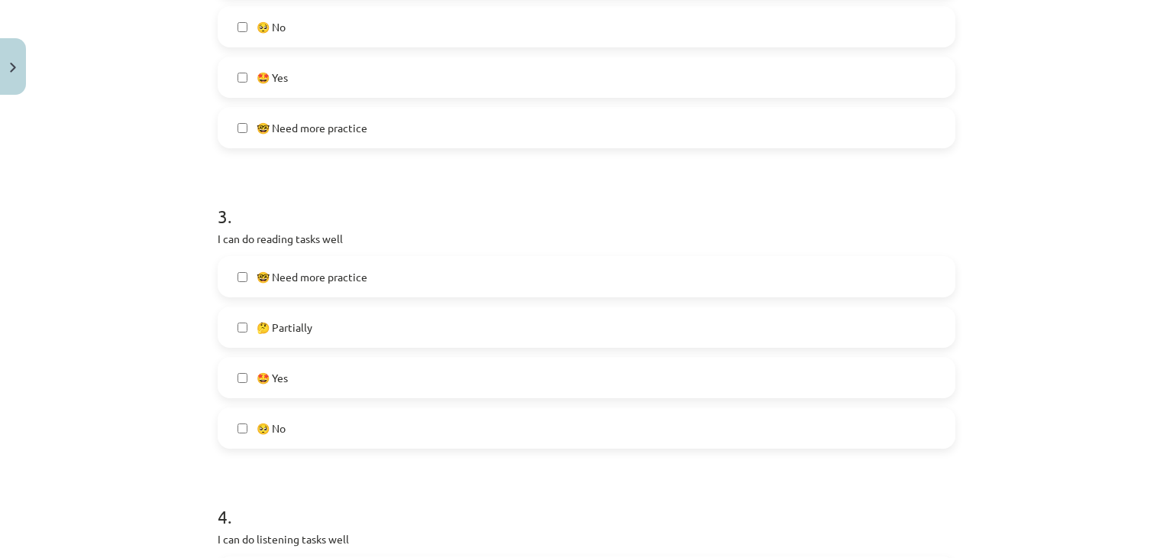
click at [299, 282] on span "🤓 Need more practice" at bounding box center [312, 277] width 111 height 16
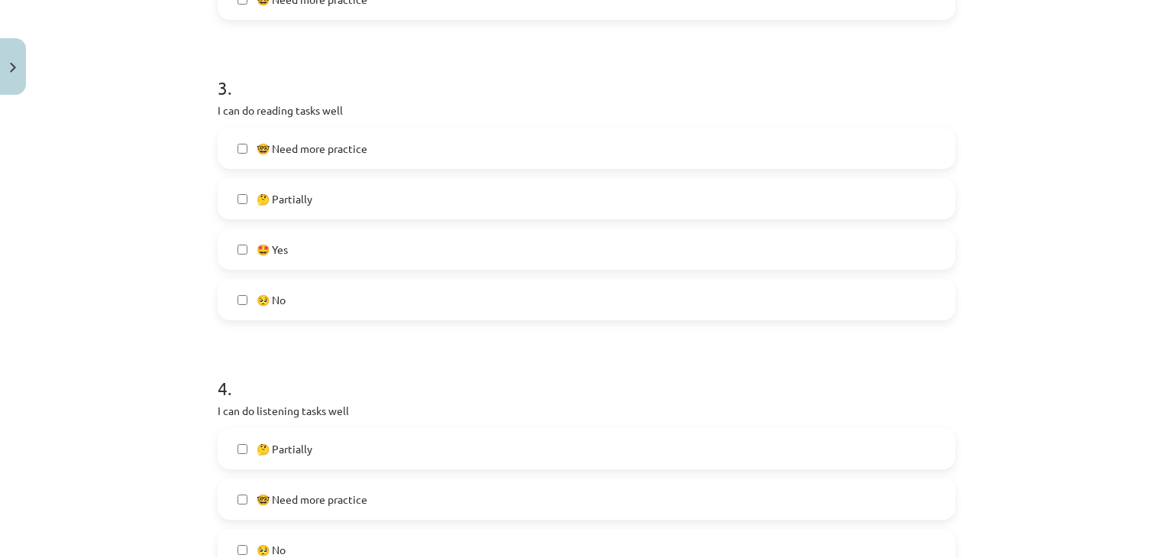
scroll to position [1031, 0]
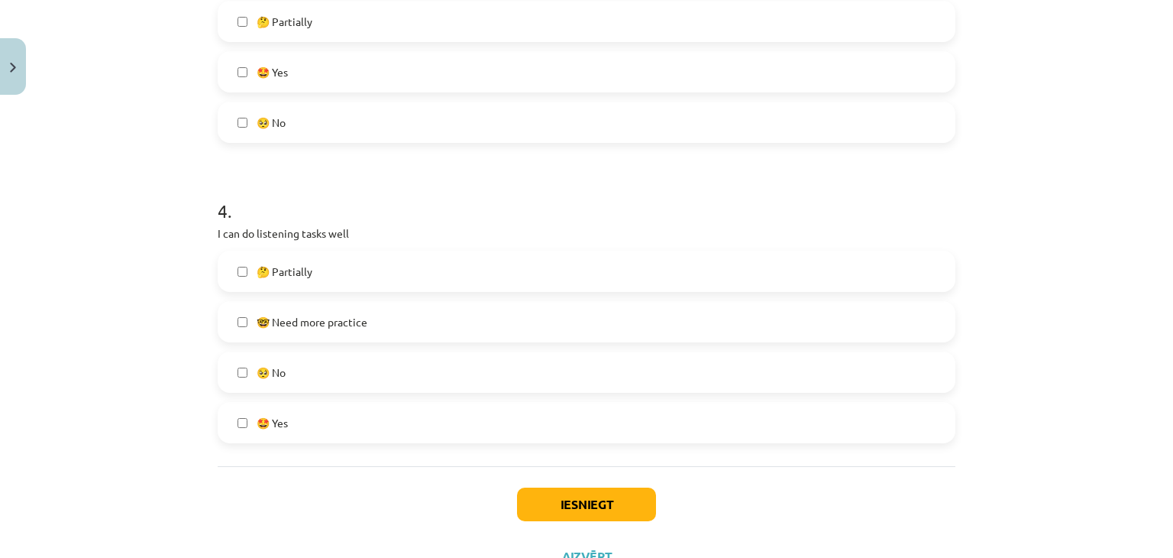
click at [285, 325] on span "🤓 Need more practice" at bounding box center [312, 322] width 111 height 16
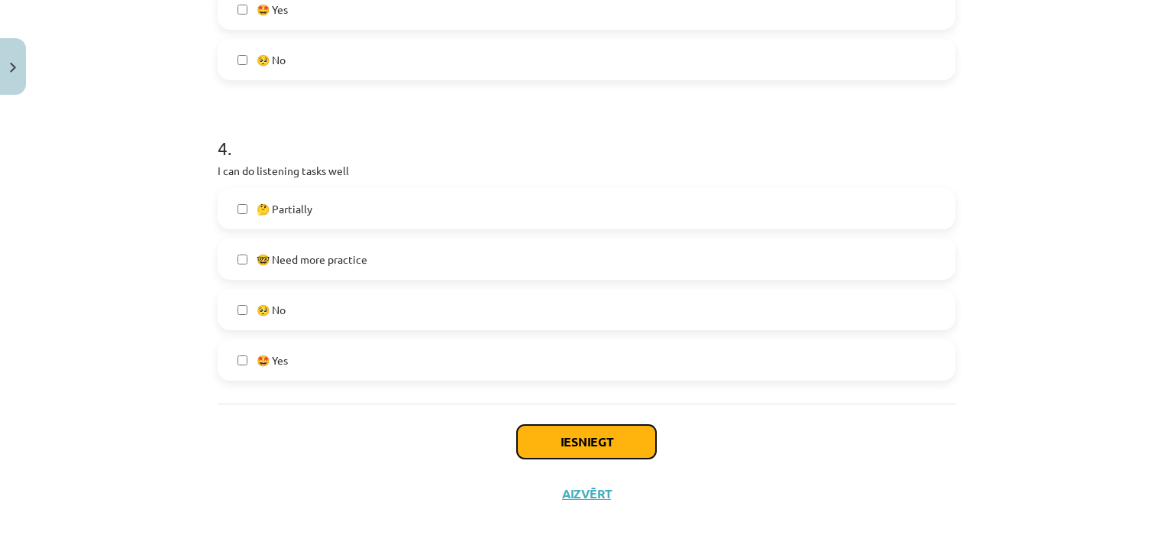
click at [584, 446] on button "Iesniegt" at bounding box center [586, 442] width 139 height 34
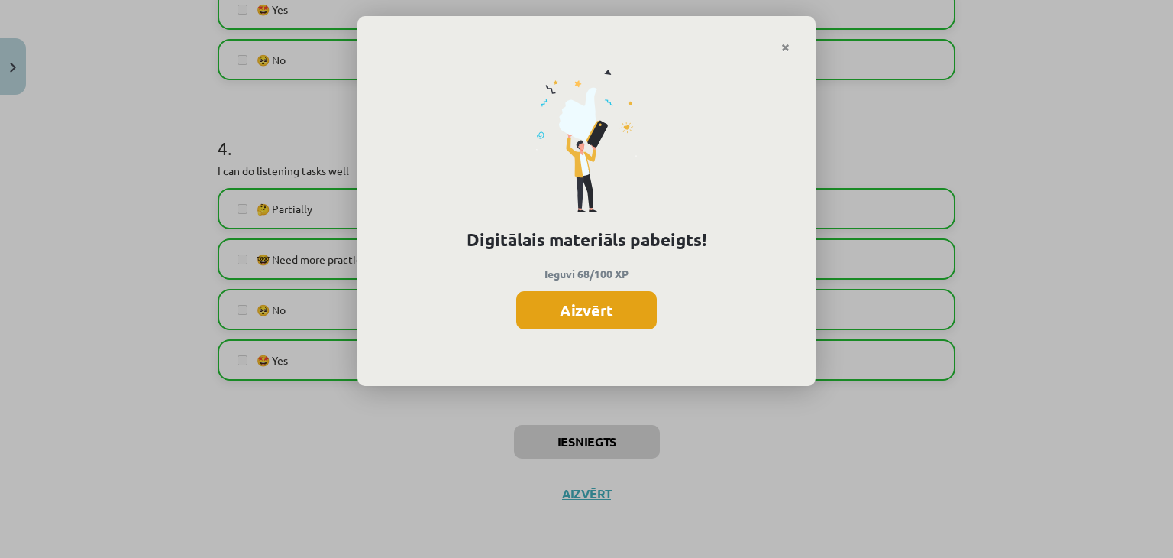
click at [584, 309] on button "Aizvērt" at bounding box center [586, 310] width 141 height 38
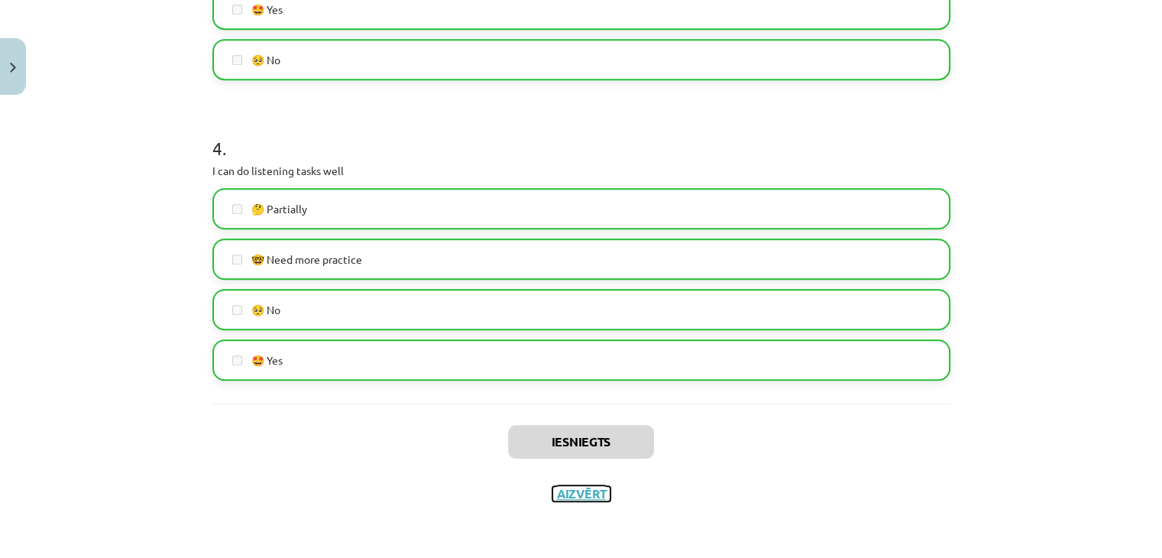
click at [557, 492] on button "Aizvērt" at bounding box center [581, 493] width 58 height 15
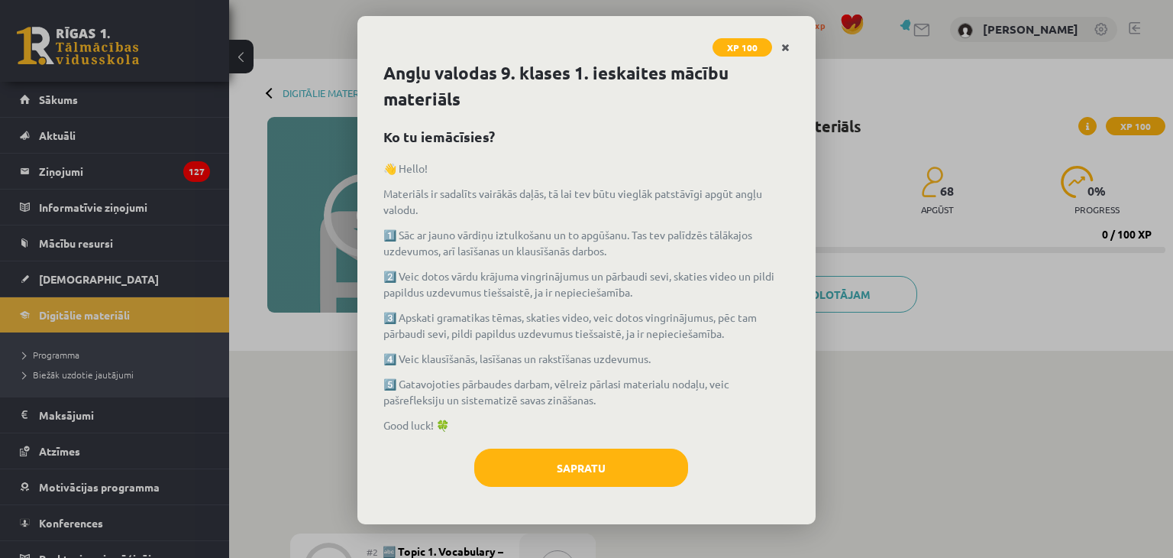
click at [786, 43] on icon "Close" at bounding box center [785, 48] width 8 height 11
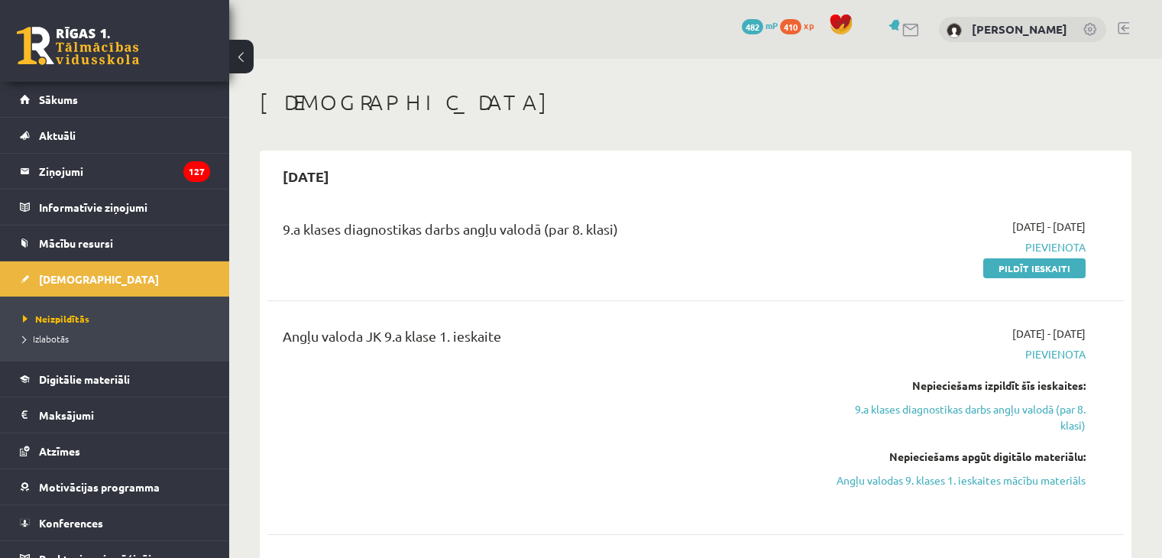
scroll to position [153, 0]
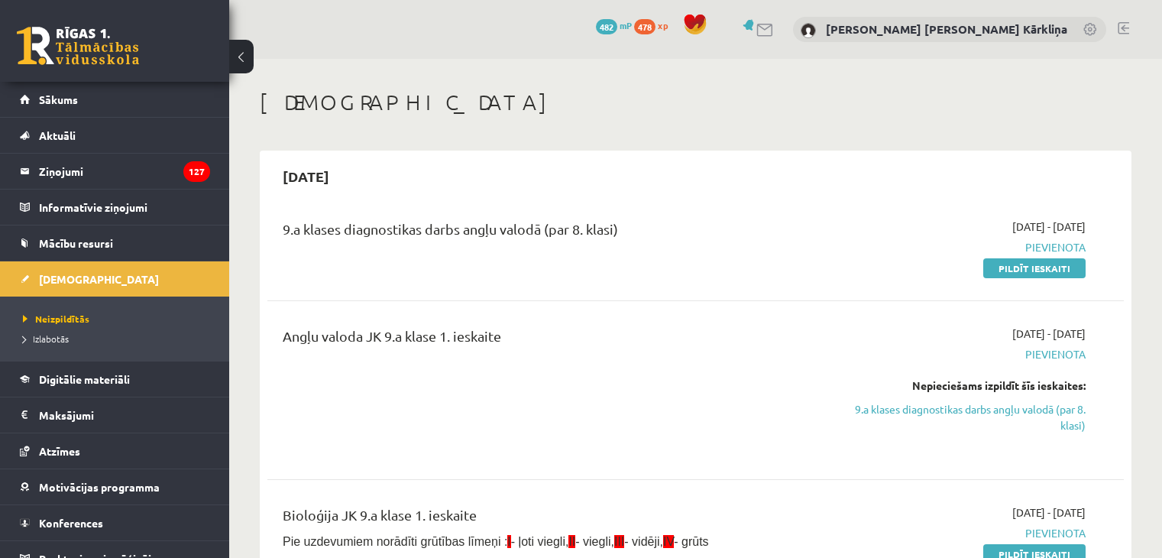
scroll to position [153, 0]
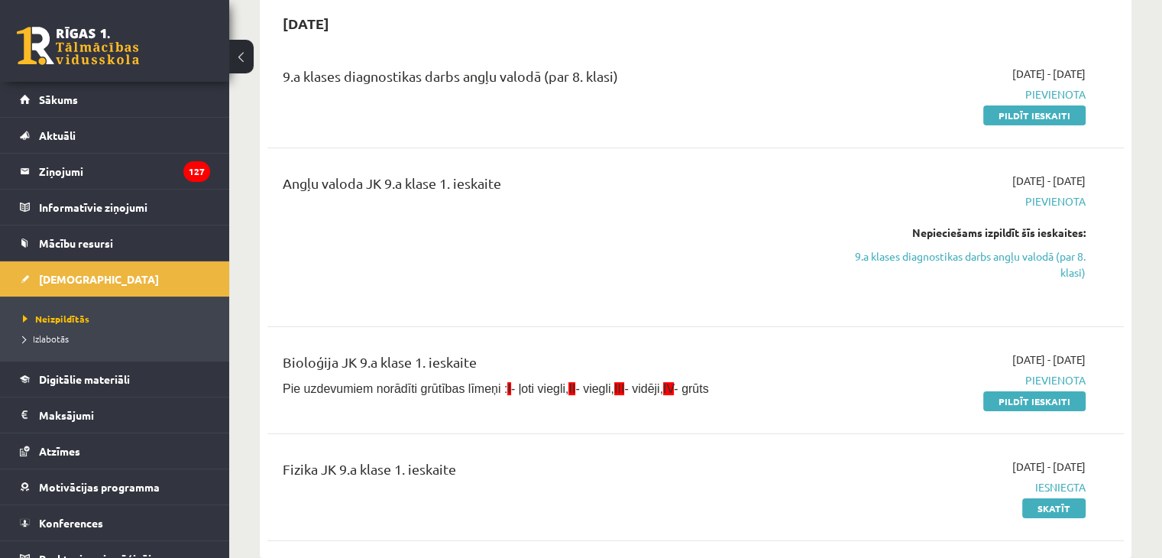
click at [981, 257] on link "9.a klases diagnostikas darbs angļu valodā (par 8. klasi)" at bounding box center [959, 264] width 252 height 32
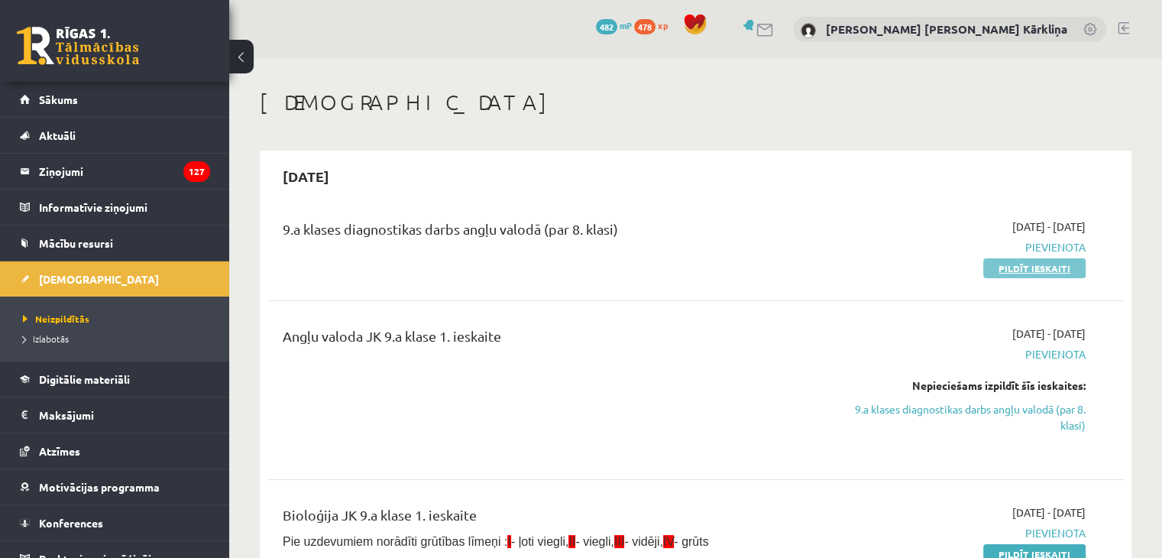
click at [1018, 269] on link "Pildīt ieskaiti" at bounding box center [1034, 268] width 102 height 20
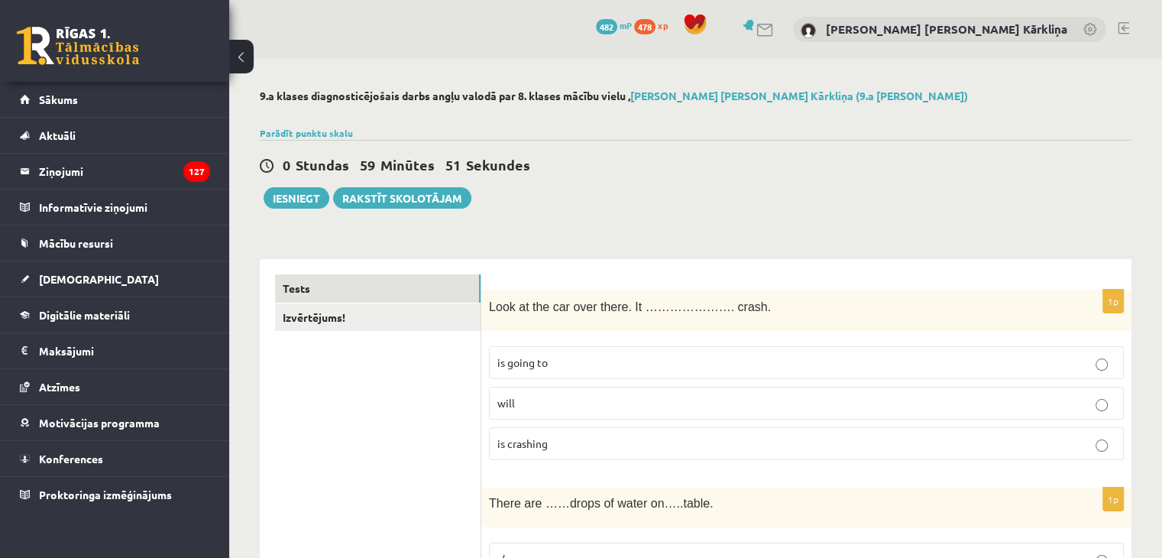
click at [566, 361] on p "is going to" at bounding box center [806, 362] width 618 height 16
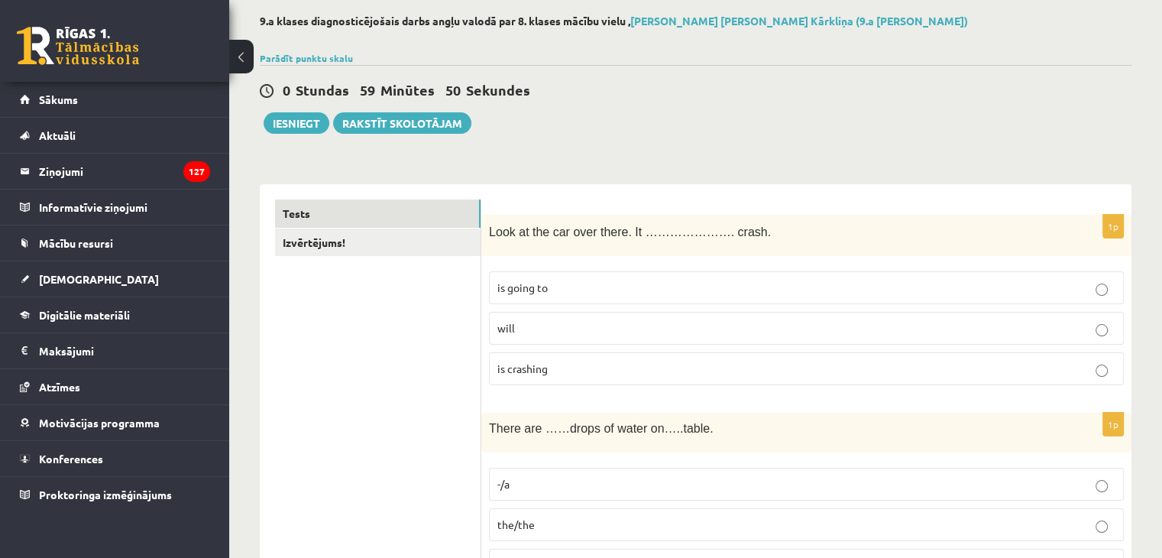
scroll to position [229, 0]
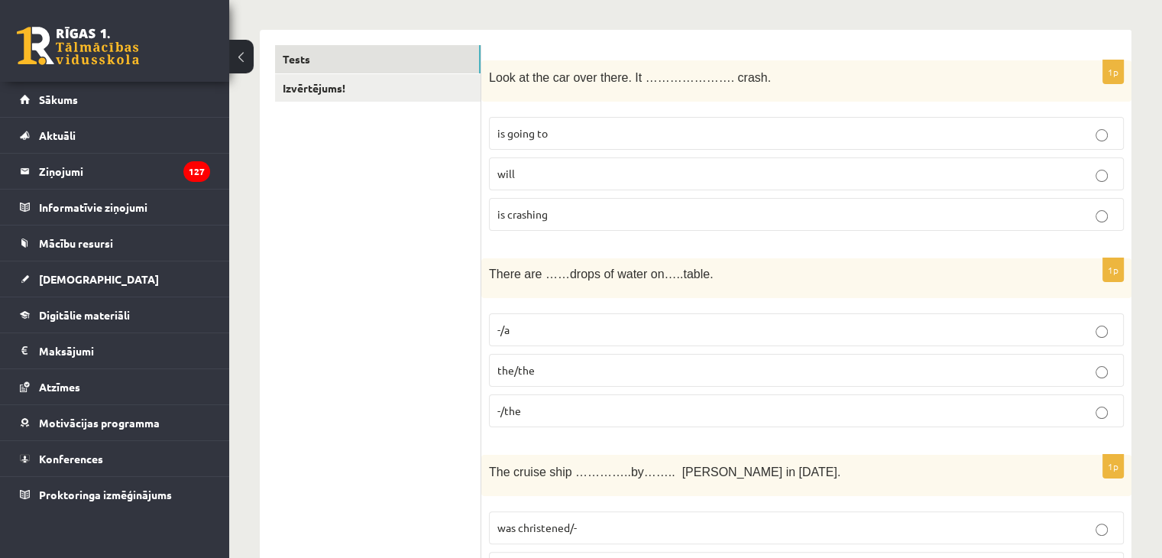
click at [529, 335] on p "-/a" at bounding box center [806, 330] width 618 height 16
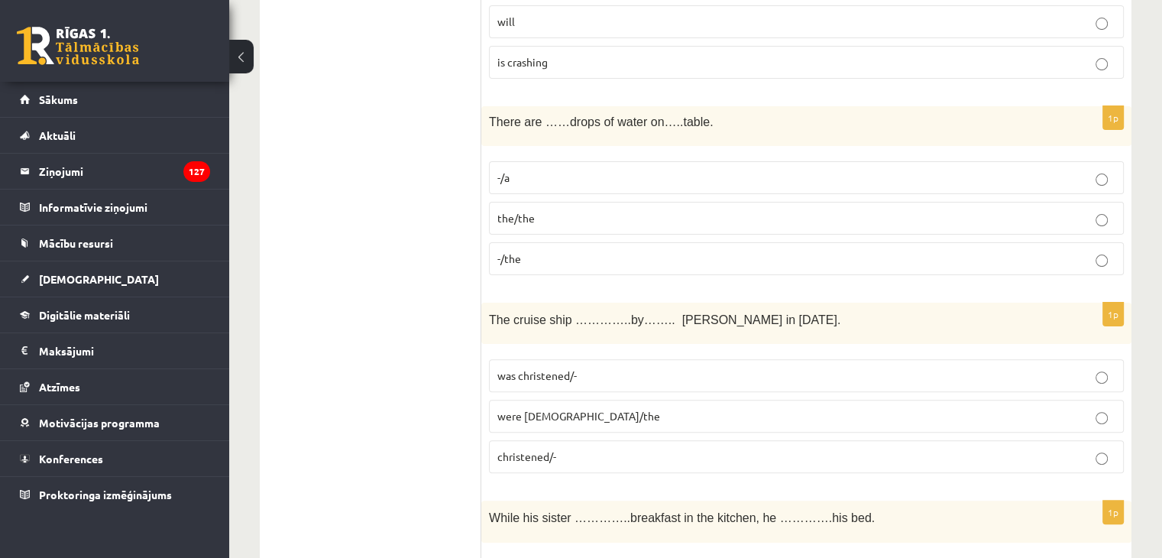
scroll to position [458, 0]
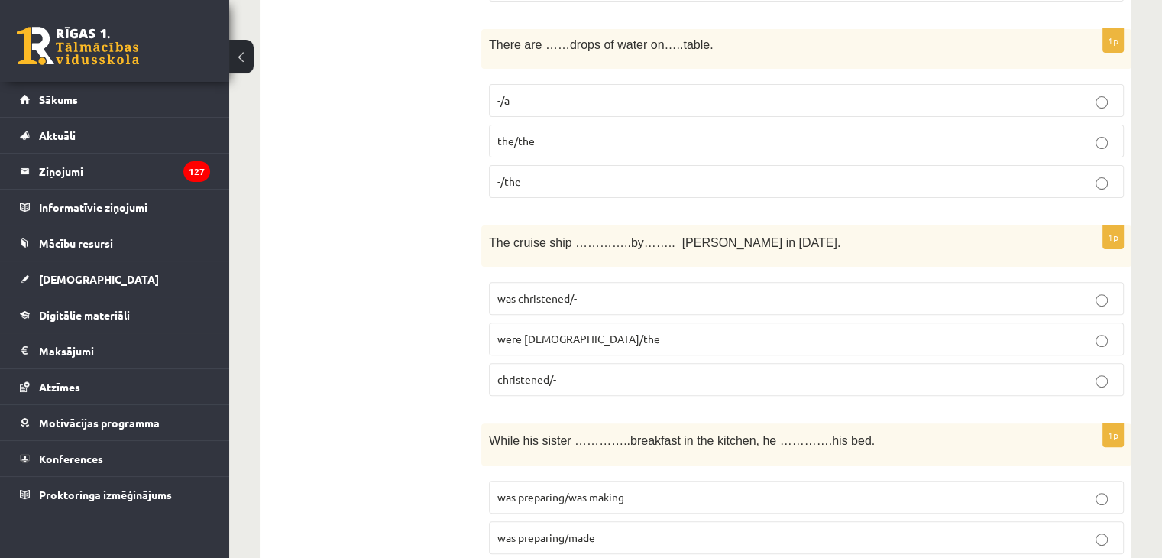
click at [529, 335] on span "were christened/the" at bounding box center [578, 338] width 163 height 14
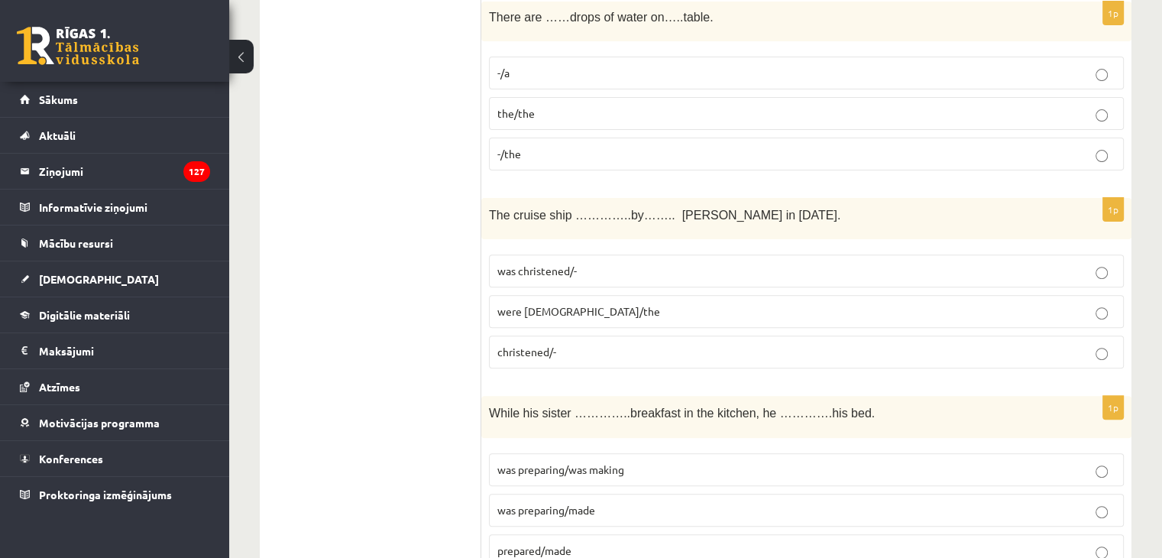
scroll to position [535, 0]
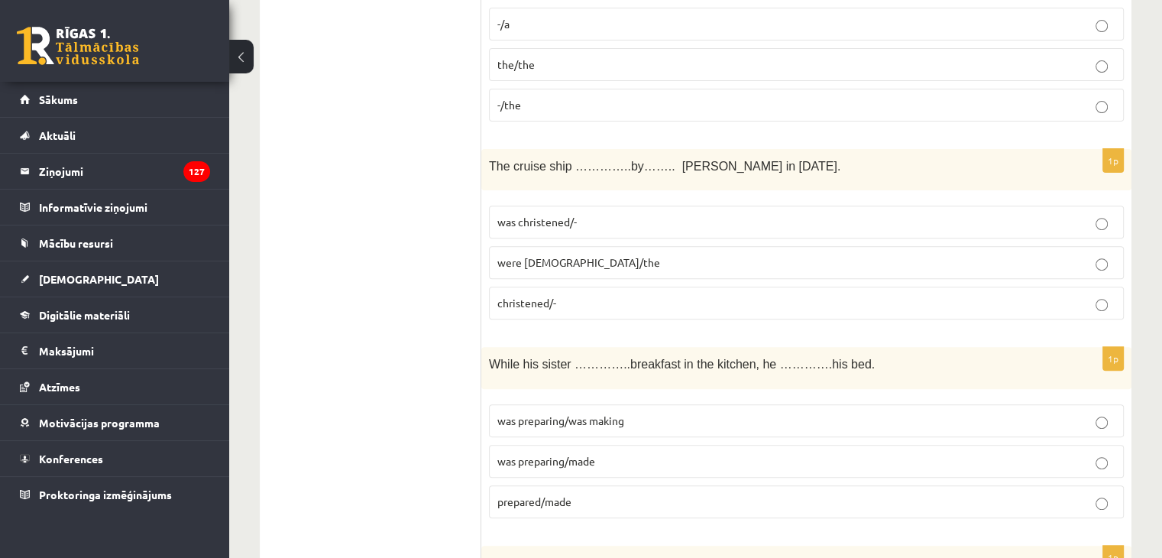
click at [602, 423] on p "was preparing/was making" at bounding box center [806, 420] width 618 height 16
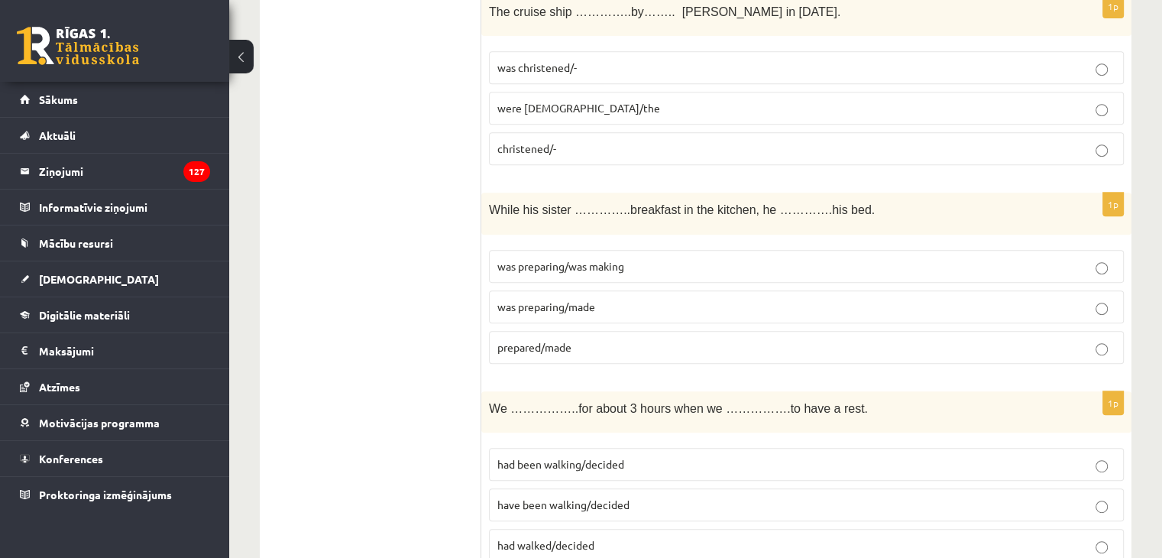
scroll to position [840, 0]
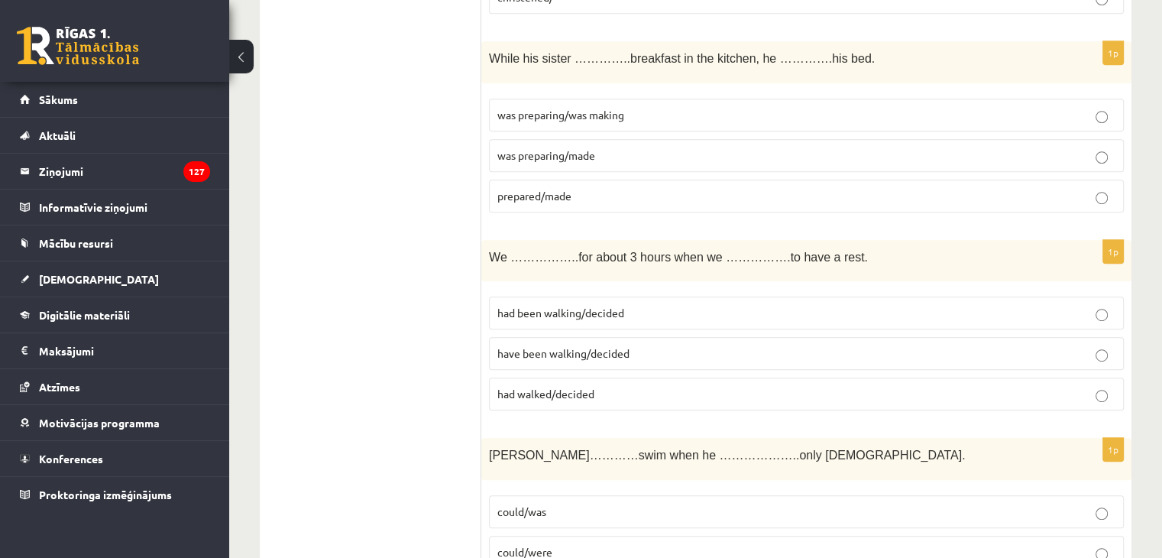
click at [606, 352] on span "have been walking/decided" at bounding box center [563, 353] width 132 height 14
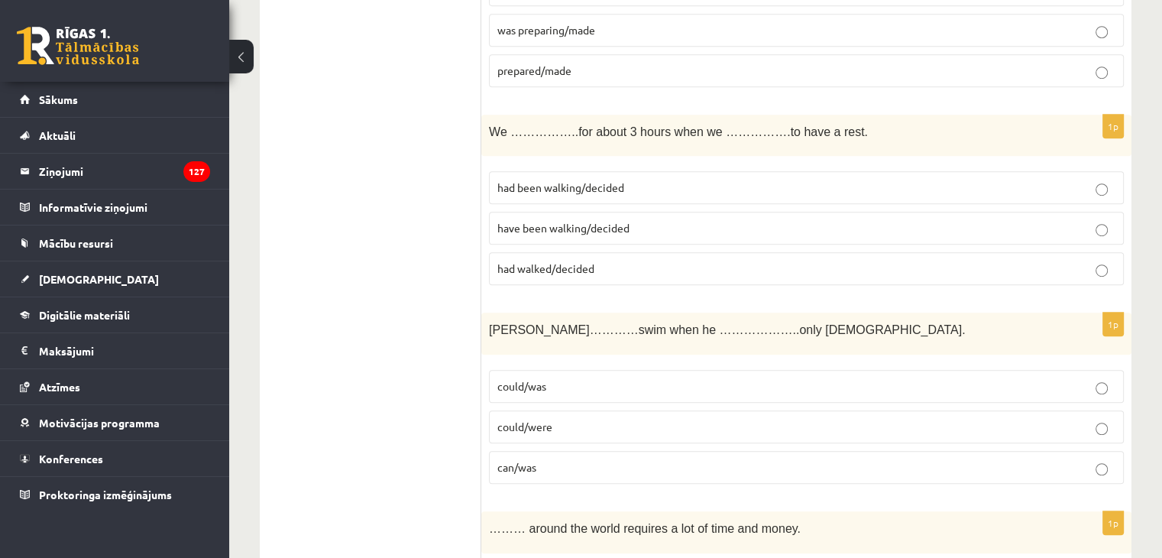
scroll to position [993, 0]
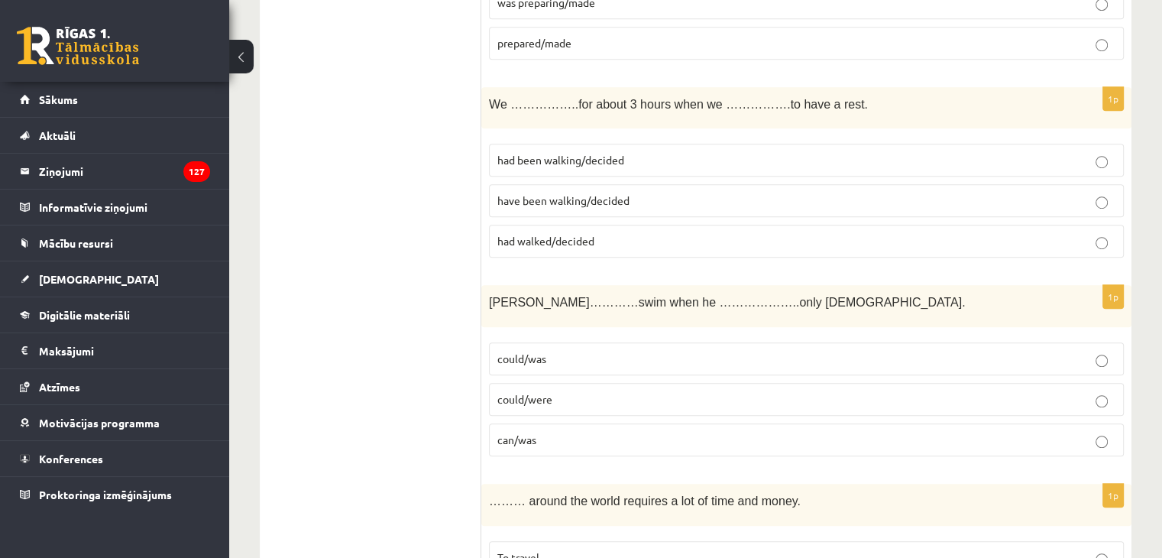
click at [553, 361] on label "could/was" at bounding box center [806, 358] width 635 height 33
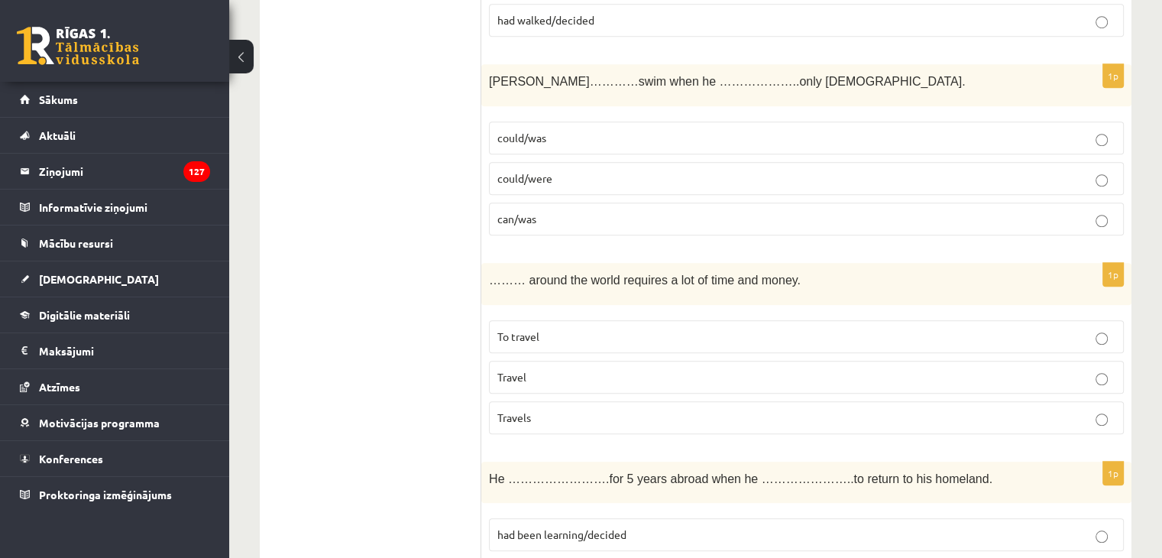
scroll to position [1222, 0]
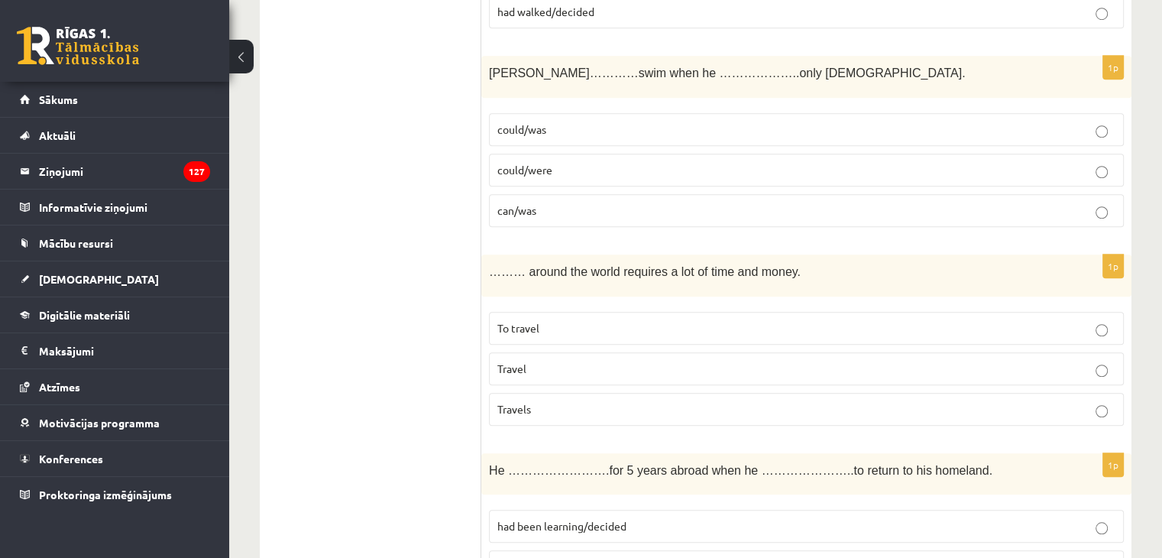
click at [535, 323] on span "To travel" at bounding box center [518, 328] width 42 height 14
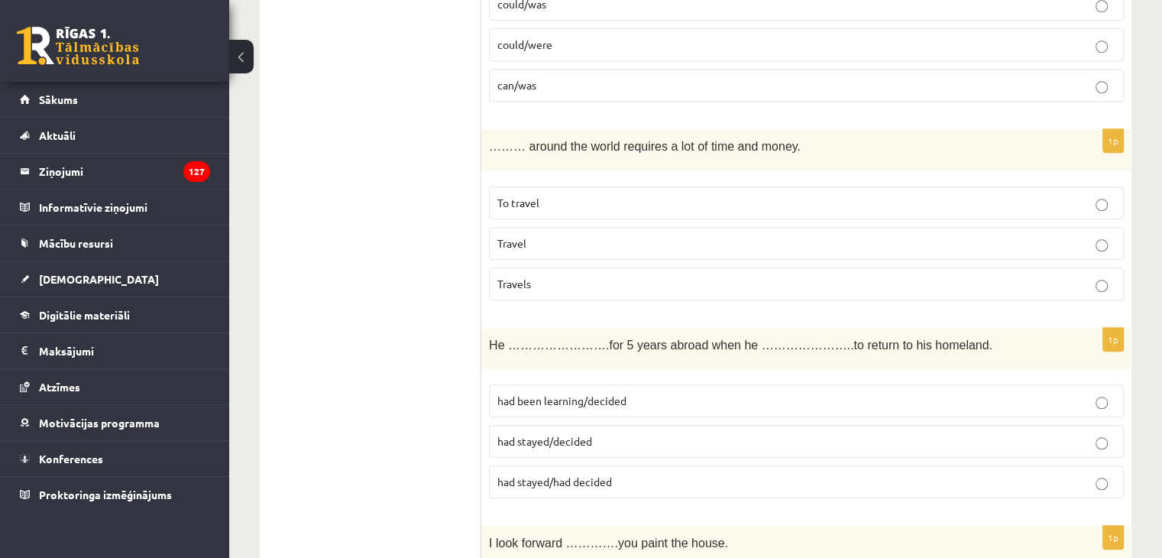
scroll to position [1375, 0]
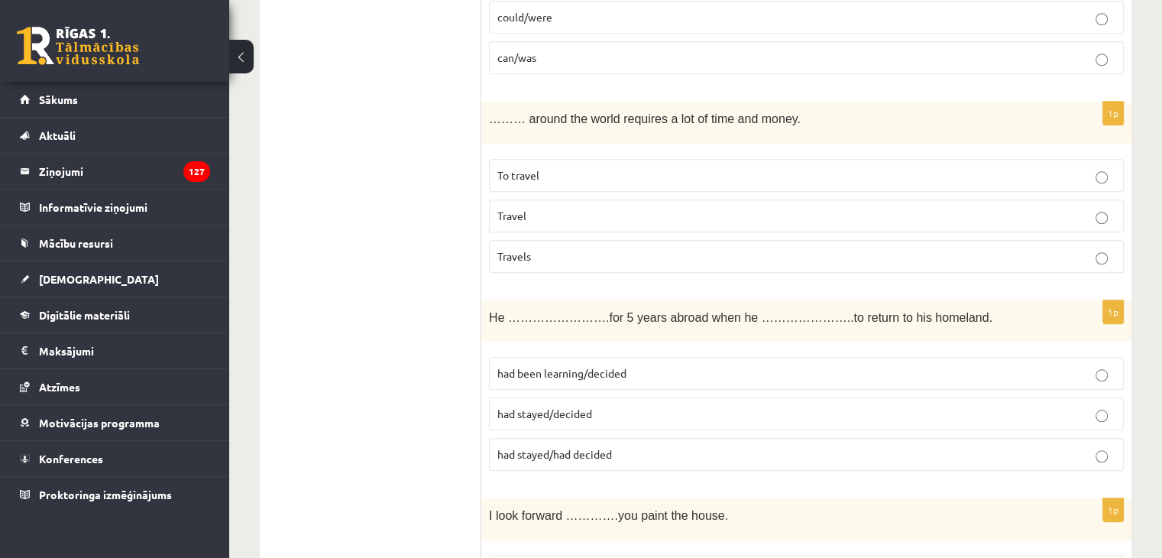
click at [560, 409] on span "had stayed/decided" at bounding box center [544, 413] width 95 height 14
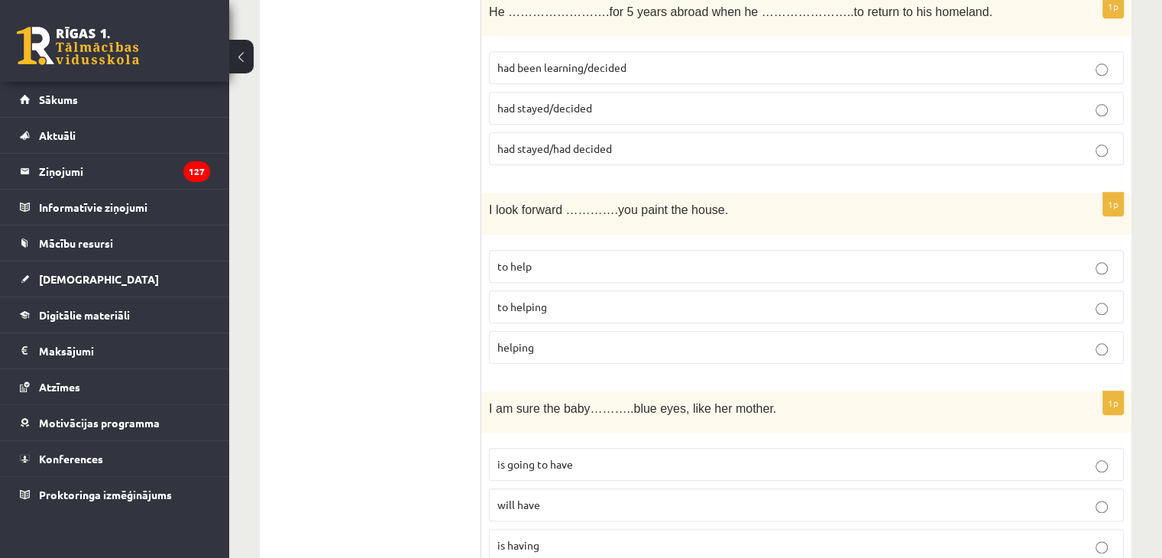
drag, startPoint x: 532, startPoint y: 252, endPoint x: 526, endPoint y: 319, distance: 67.4
click at [532, 258] on p "to help" at bounding box center [806, 266] width 618 height 16
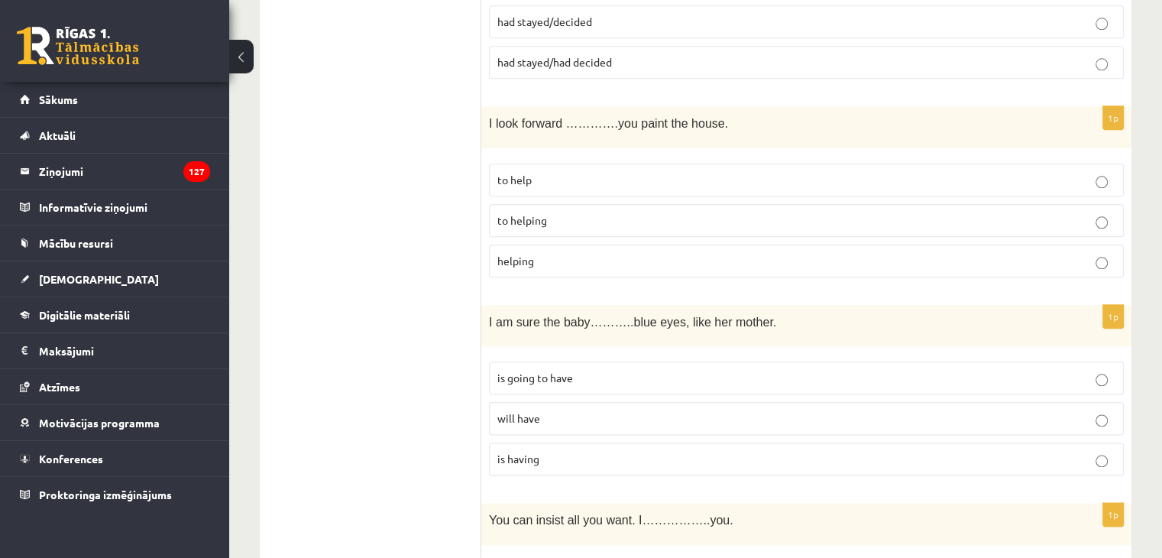
scroll to position [1833, 0]
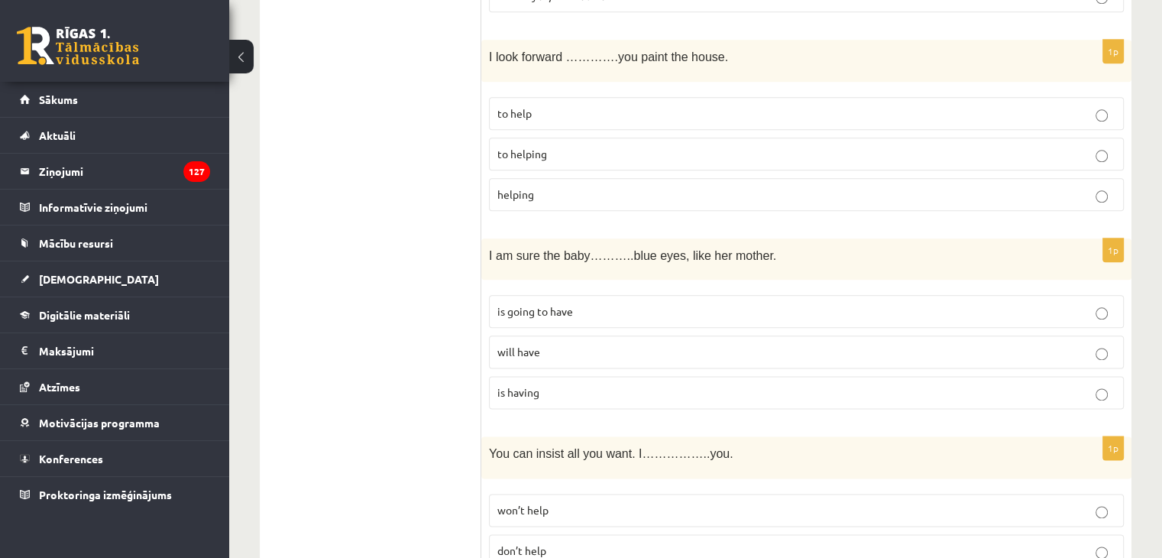
click at [538, 344] on span "will have" at bounding box center [518, 351] width 43 height 14
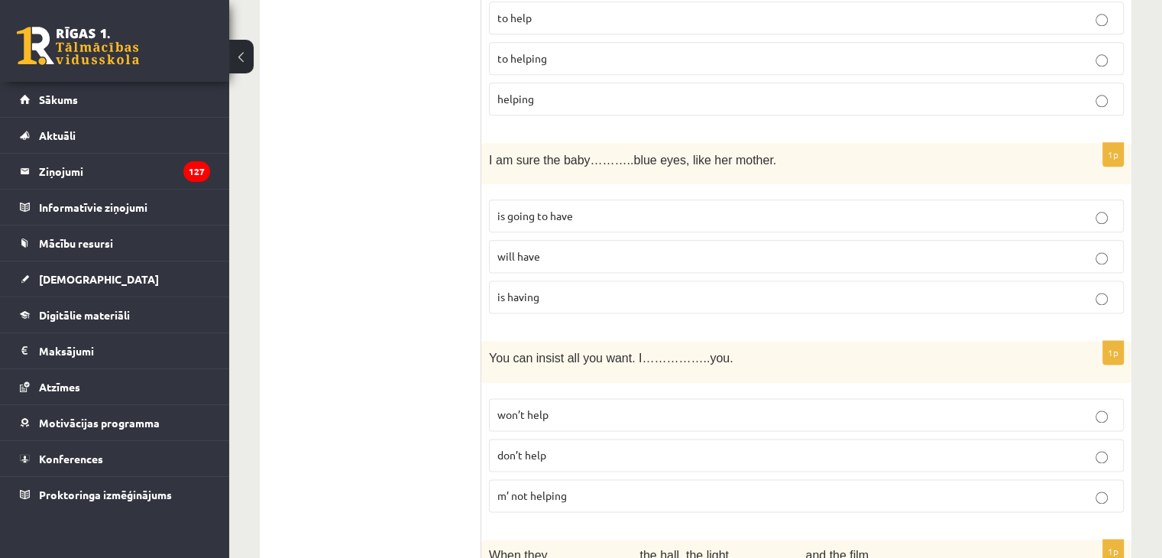
scroll to position [2062, 0]
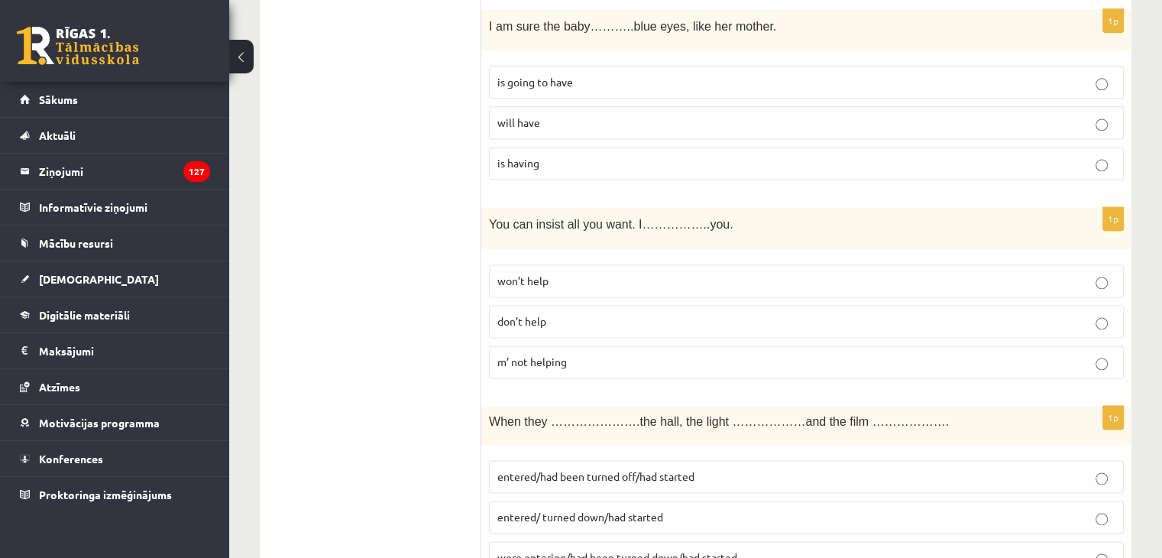
click at [569, 276] on p "won’t help" at bounding box center [806, 281] width 618 height 16
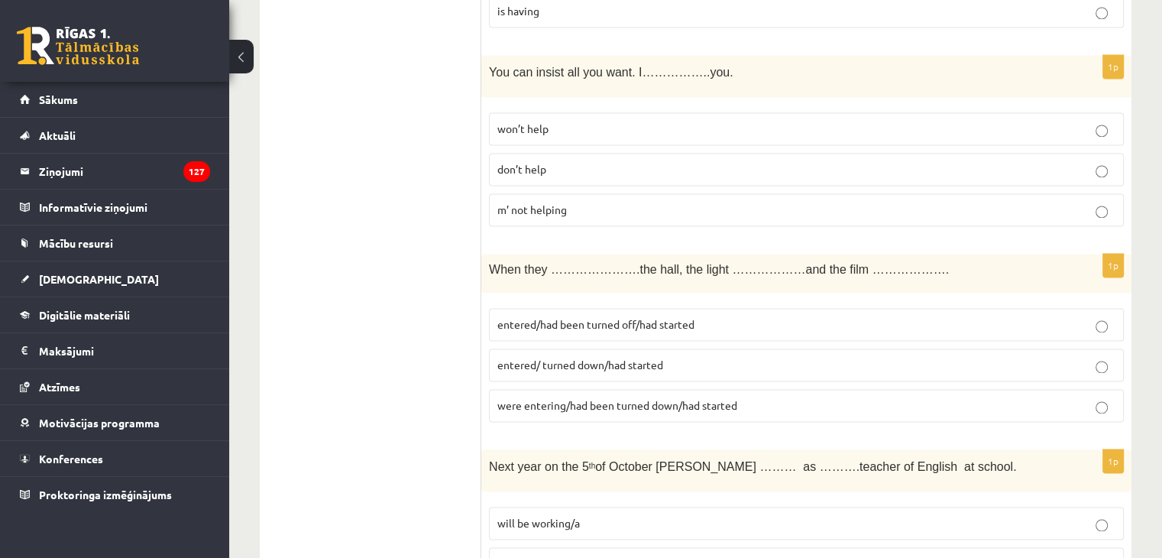
scroll to position [2215, 0]
click at [540, 357] on span "entered/ turned down/had started" at bounding box center [580, 364] width 166 height 14
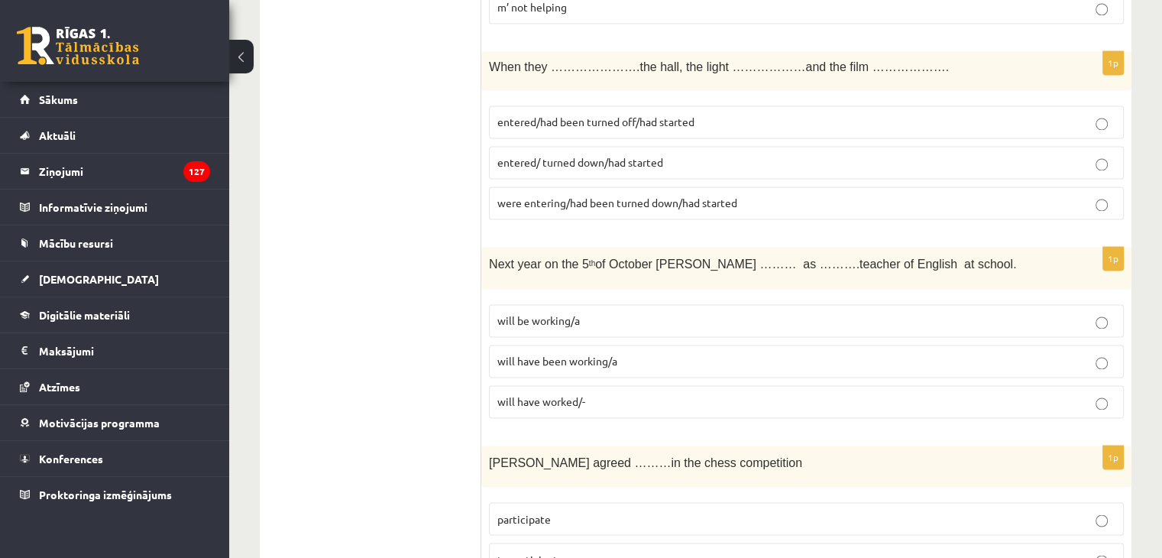
scroll to position [2444, 0]
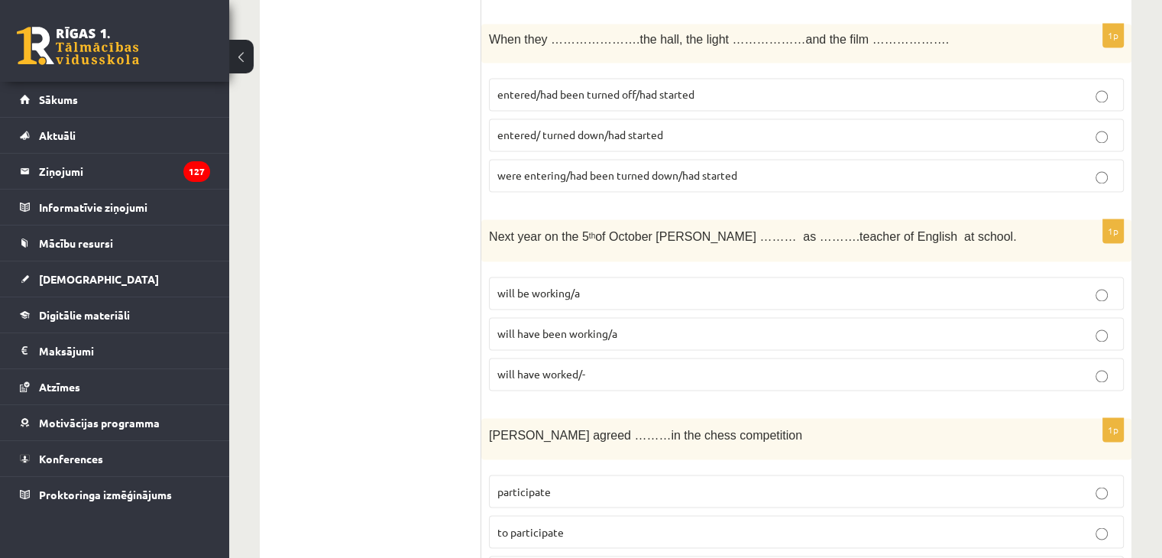
click at [764, 285] on p "will be working/a" at bounding box center [806, 293] width 618 height 16
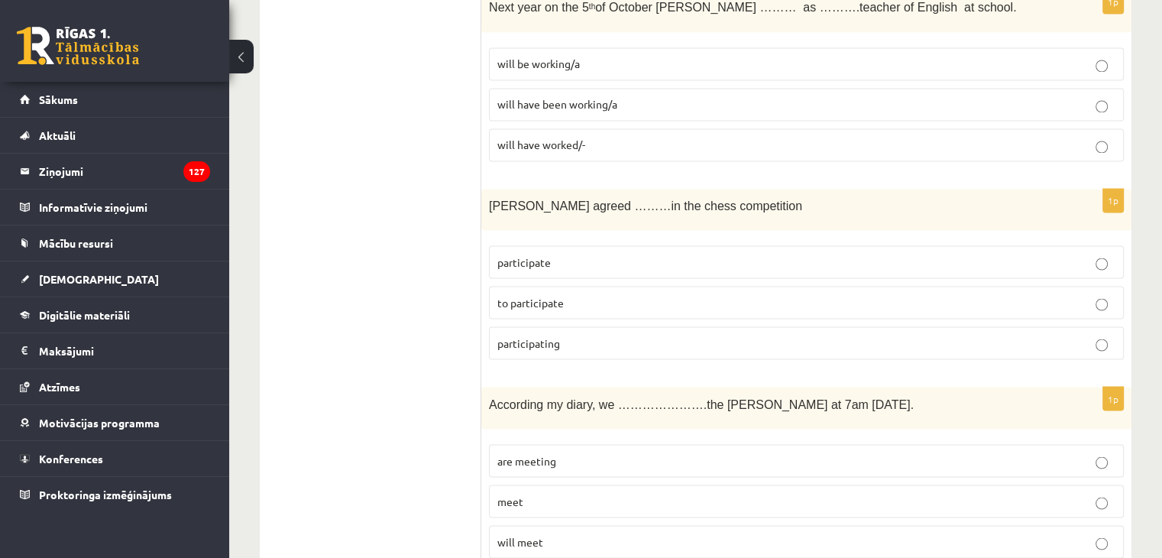
click at [744, 294] on p "to participate" at bounding box center [806, 302] width 618 height 16
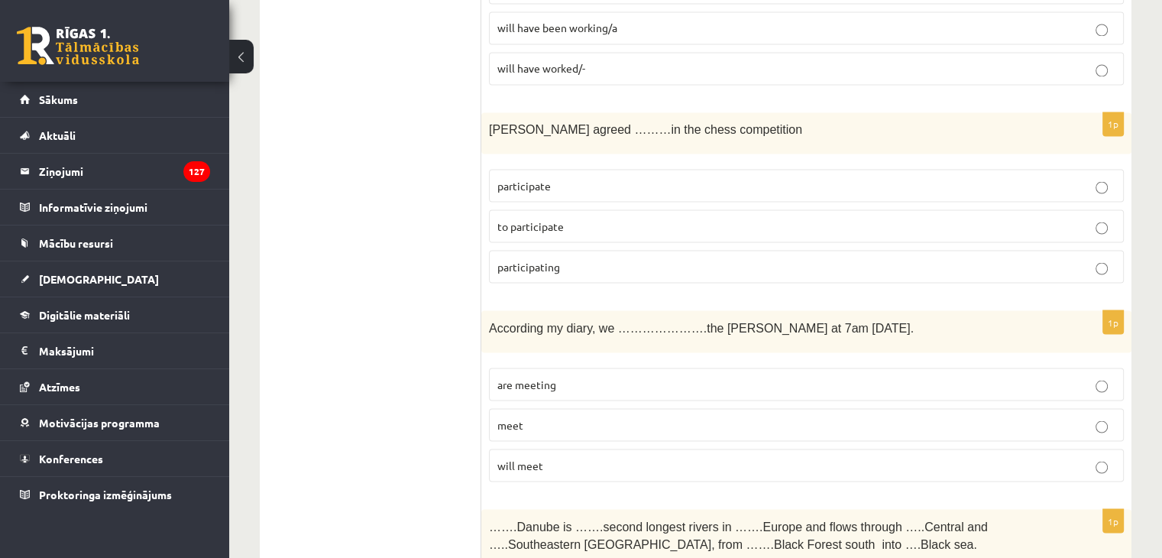
click at [538, 457] on p "will meet" at bounding box center [806, 465] width 618 height 16
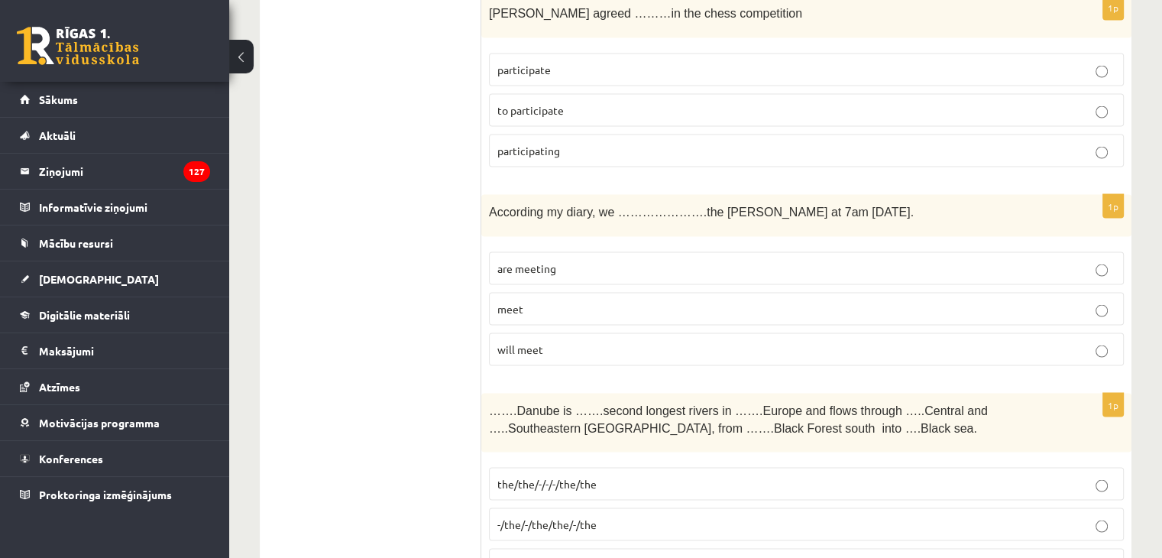
scroll to position [2902, 0]
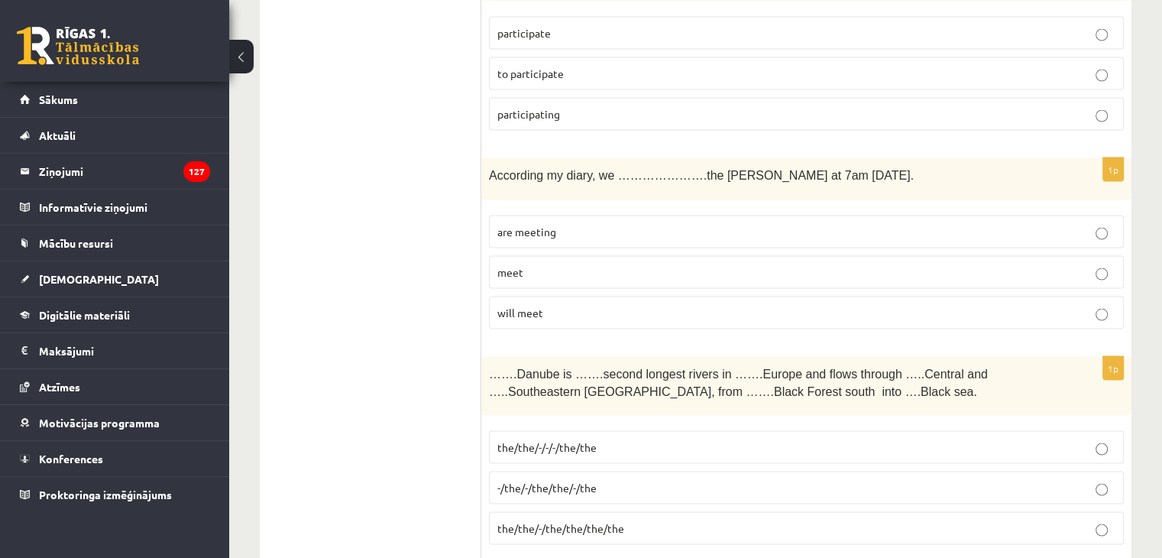
click at [549, 440] on label "the/the/-/-/-/the/the" at bounding box center [806, 446] width 635 height 33
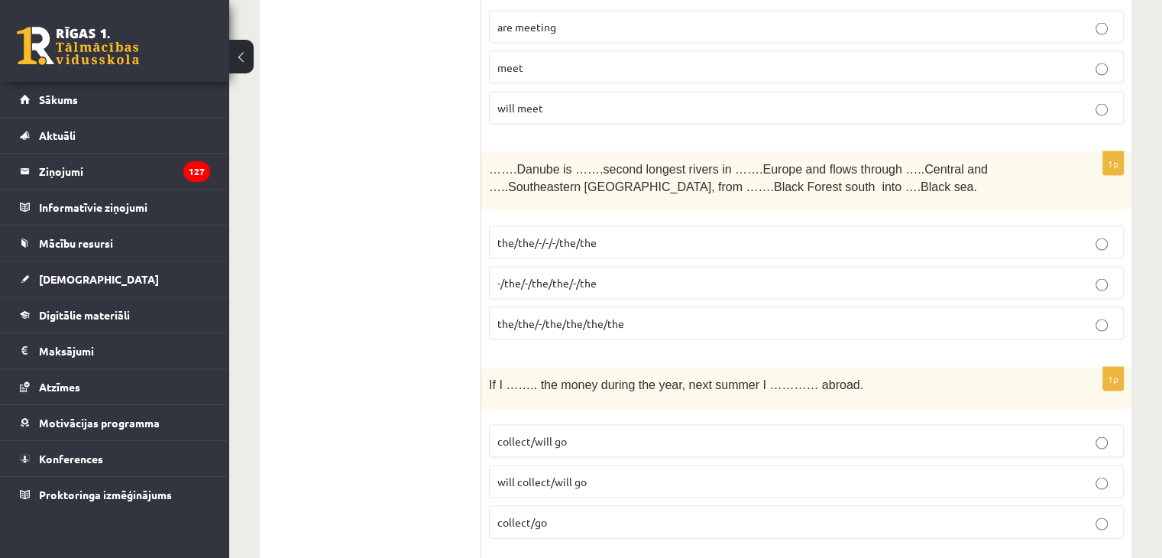
scroll to position [3131, 0]
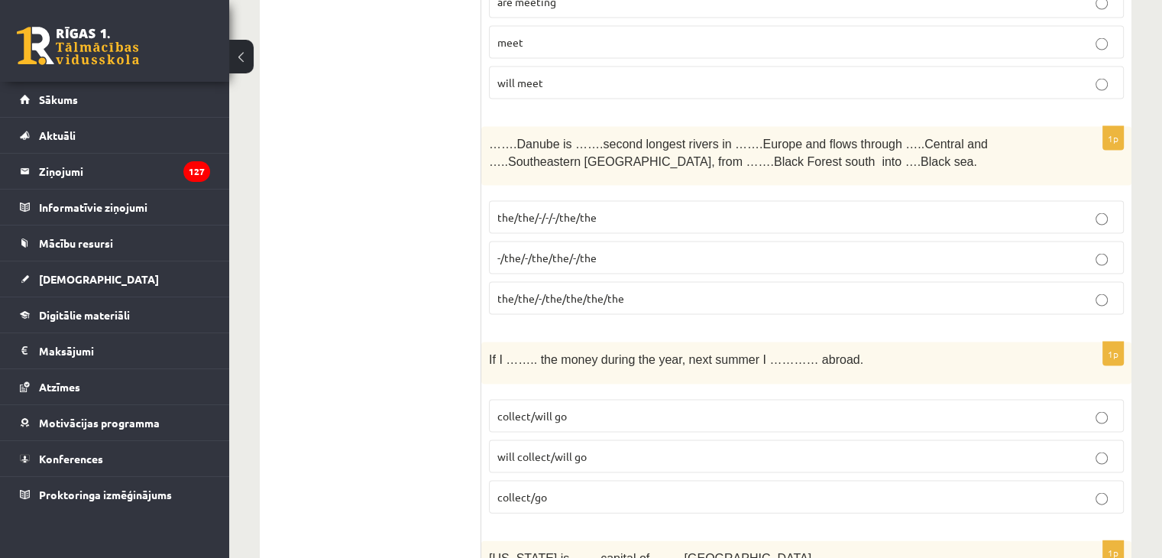
click at [580, 410] on label "collect/will go" at bounding box center [806, 415] width 635 height 33
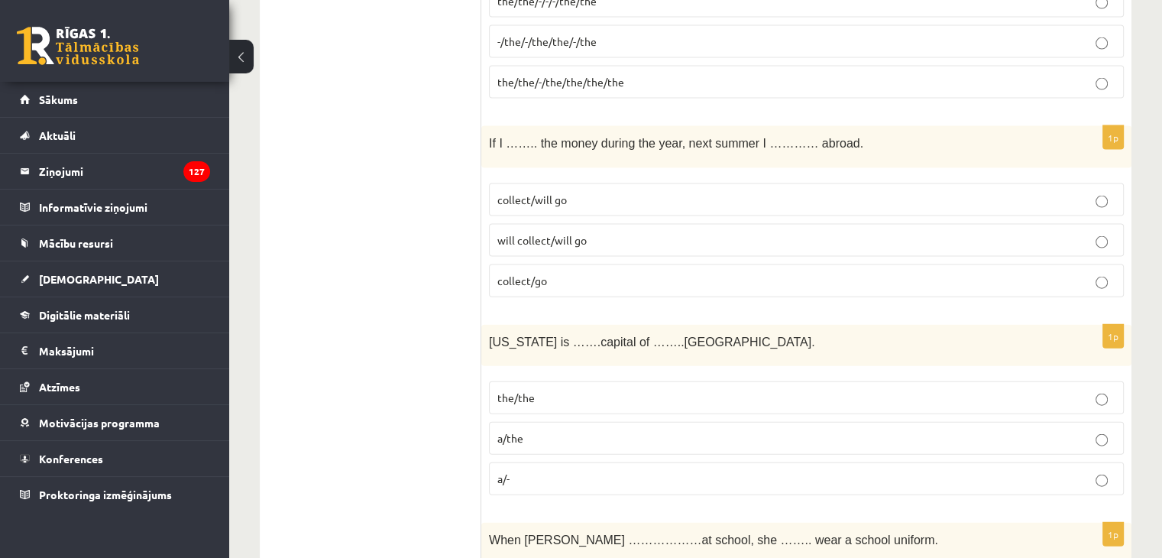
scroll to position [3437, 0]
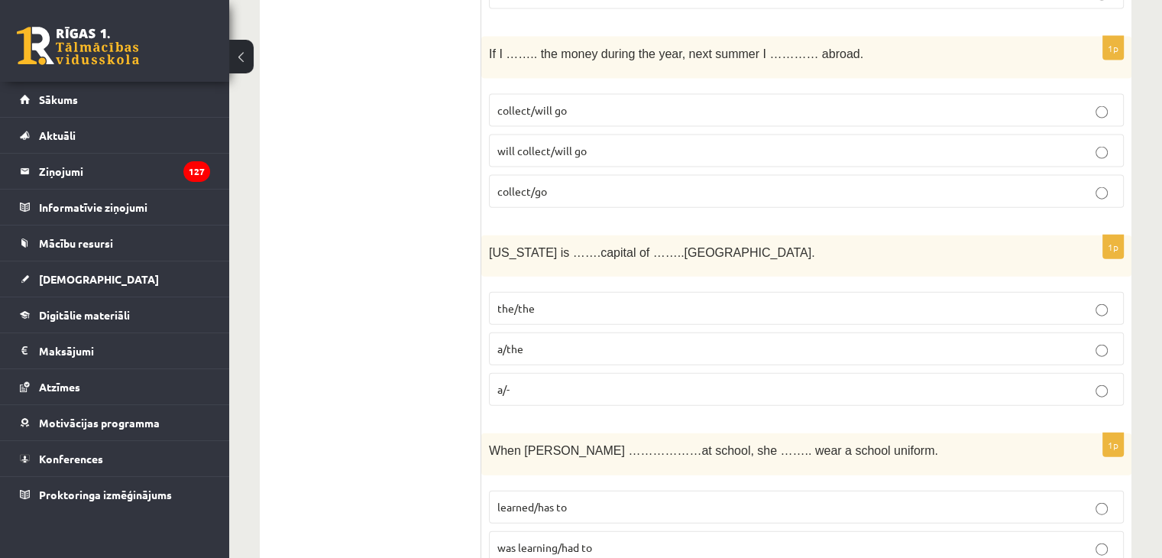
click at [630, 143] on p "will collect/will go" at bounding box center [806, 151] width 618 height 16
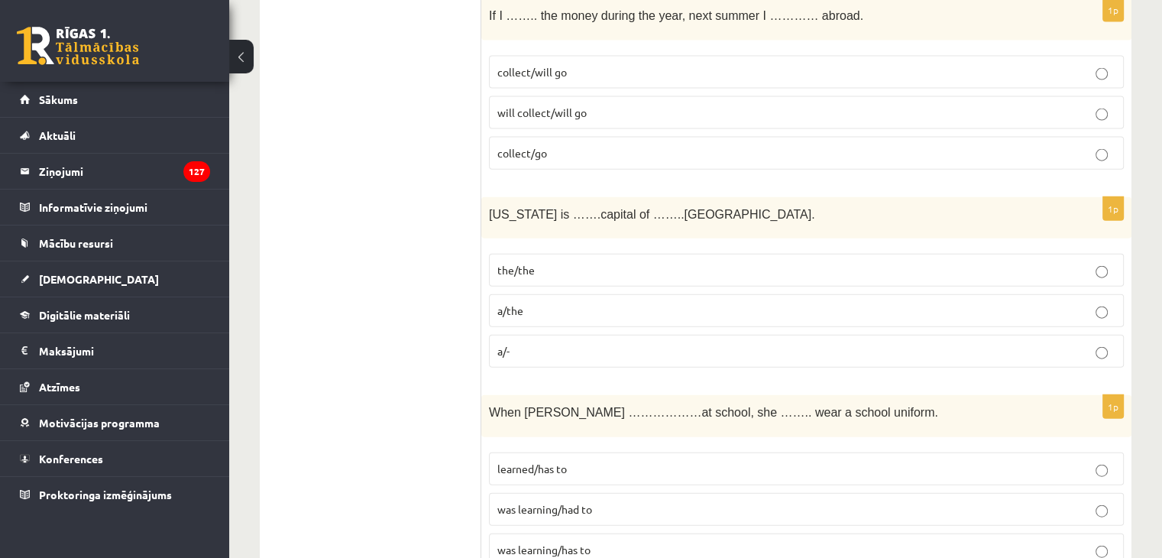
scroll to position [3513, 0]
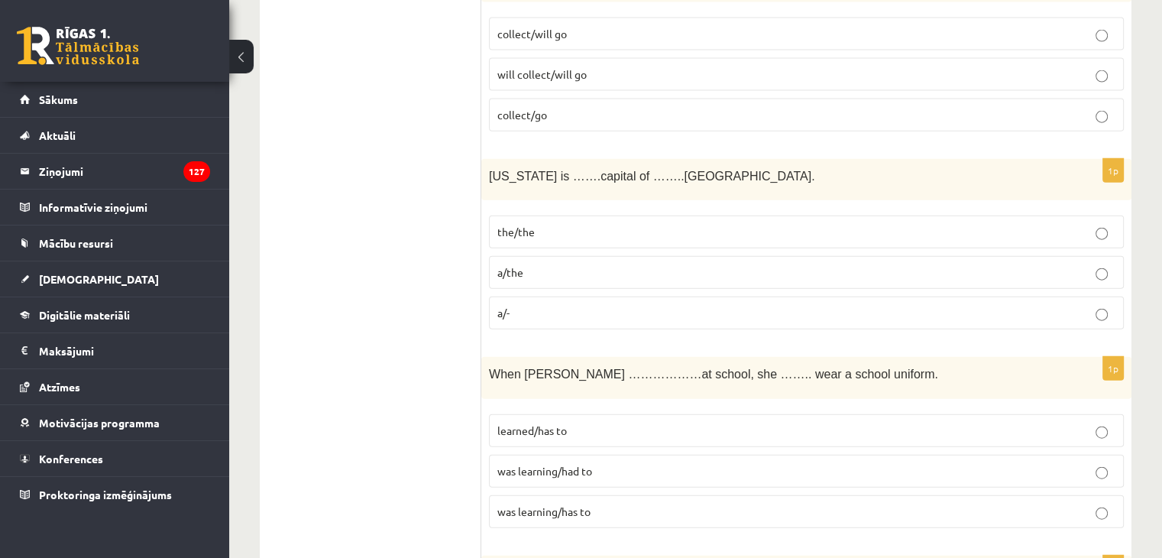
click at [535, 264] on p "a/the" at bounding box center [806, 272] width 618 height 16
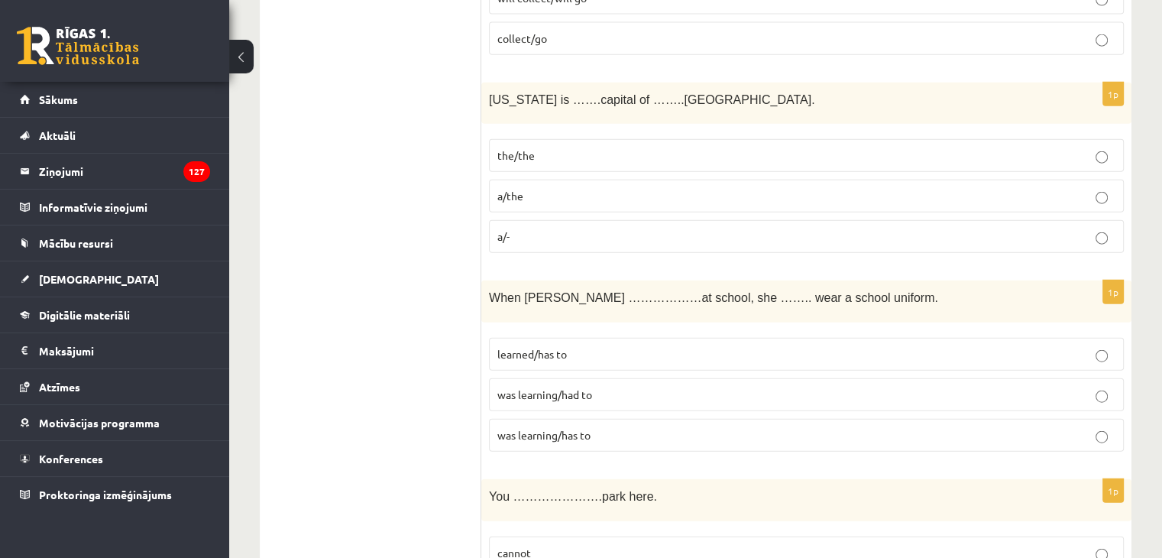
scroll to position [3666, 0]
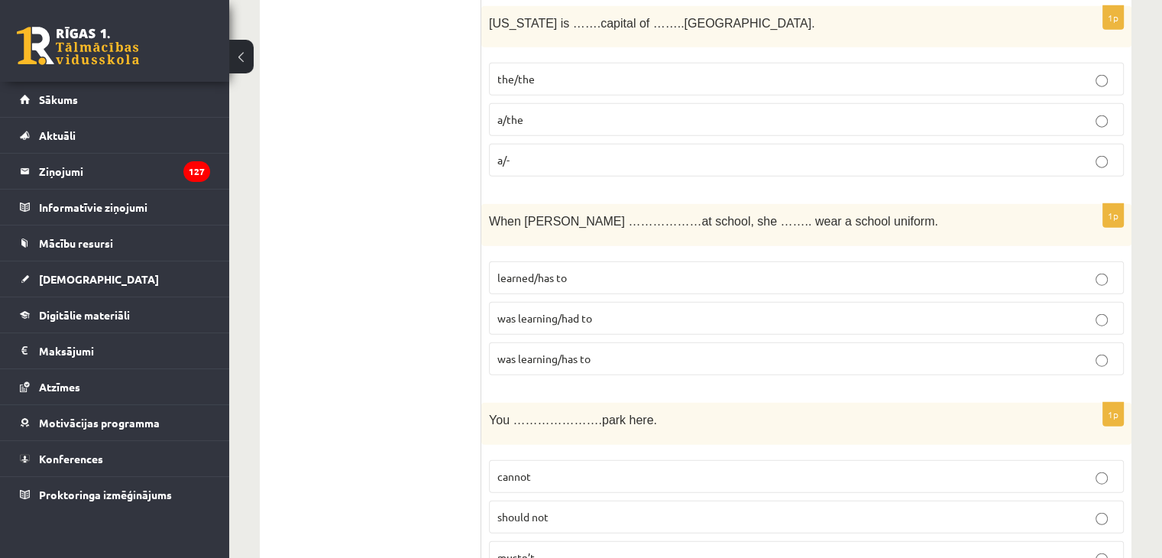
click at [532, 270] on p "learned/has to" at bounding box center [806, 278] width 618 height 16
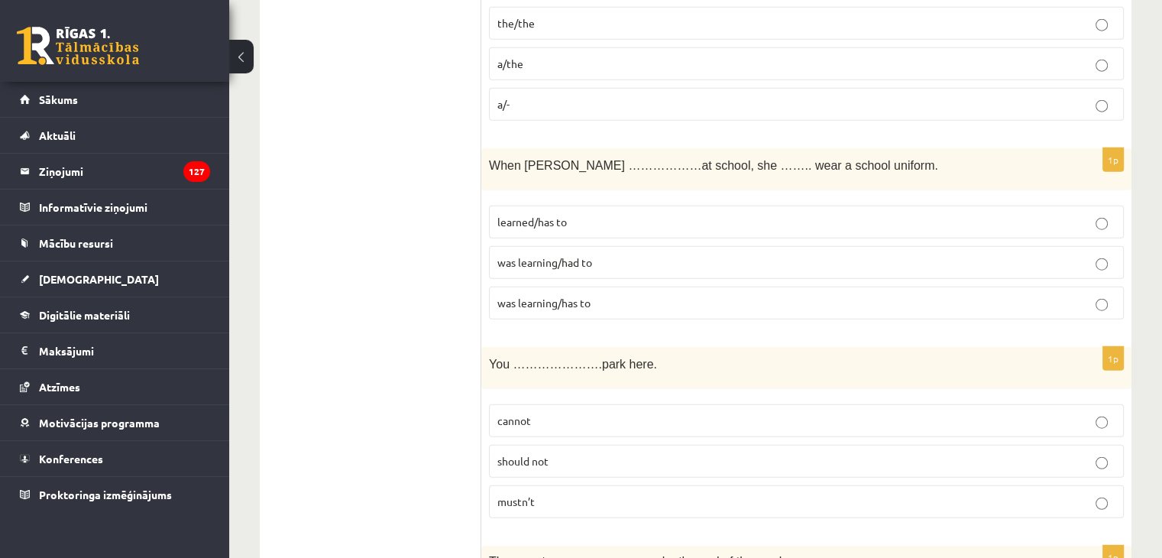
scroll to position [3895, 0]
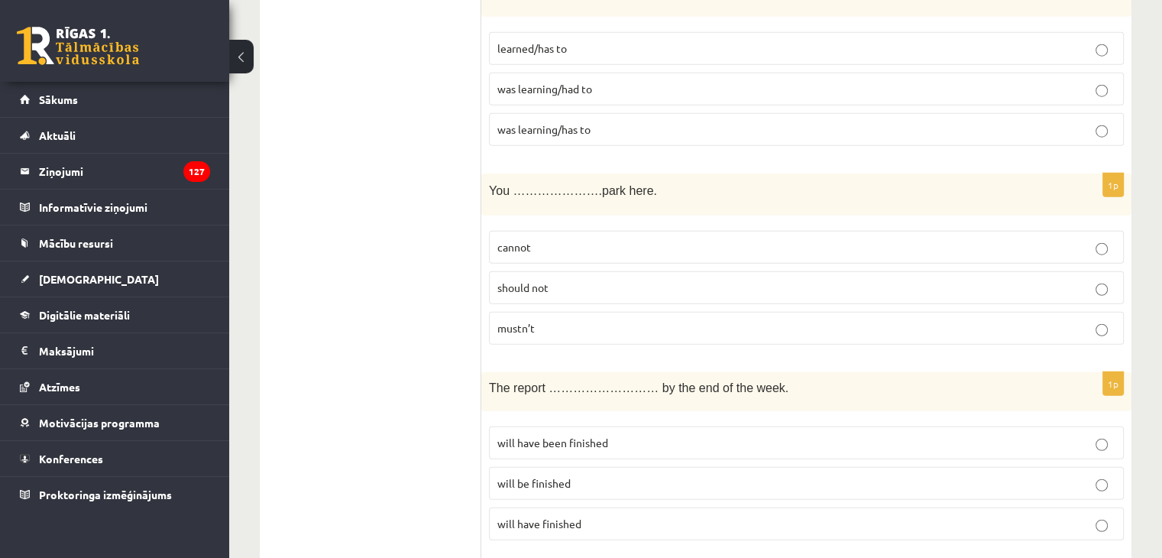
click at [536, 280] on span "should not" at bounding box center [522, 287] width 51 height 14
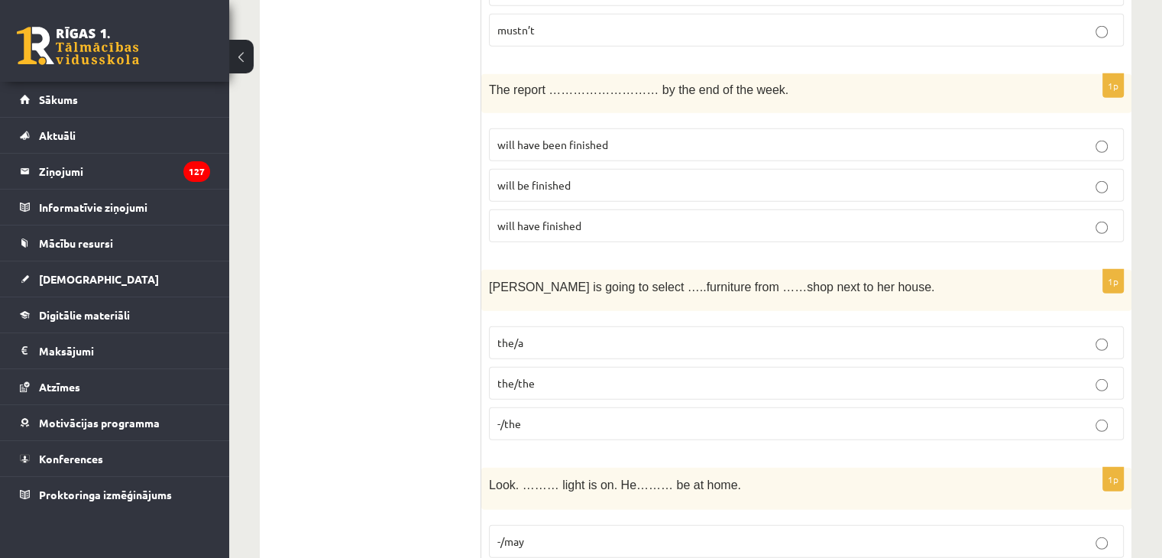
scroll to position [4201, 0]
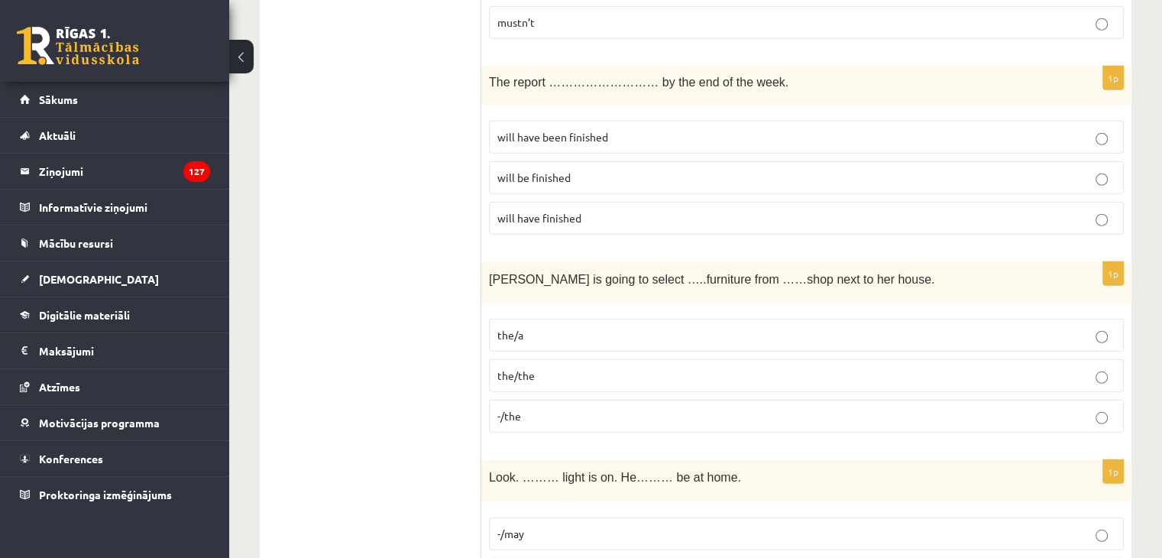
click at [580, 174] on fieldset "will have been finished will be finished will have finished" at bounding box center [806, 176] width 635 height 126
click at [596, 166] on label "will be finished" at bounding box center [806, 177] width 635 height 33
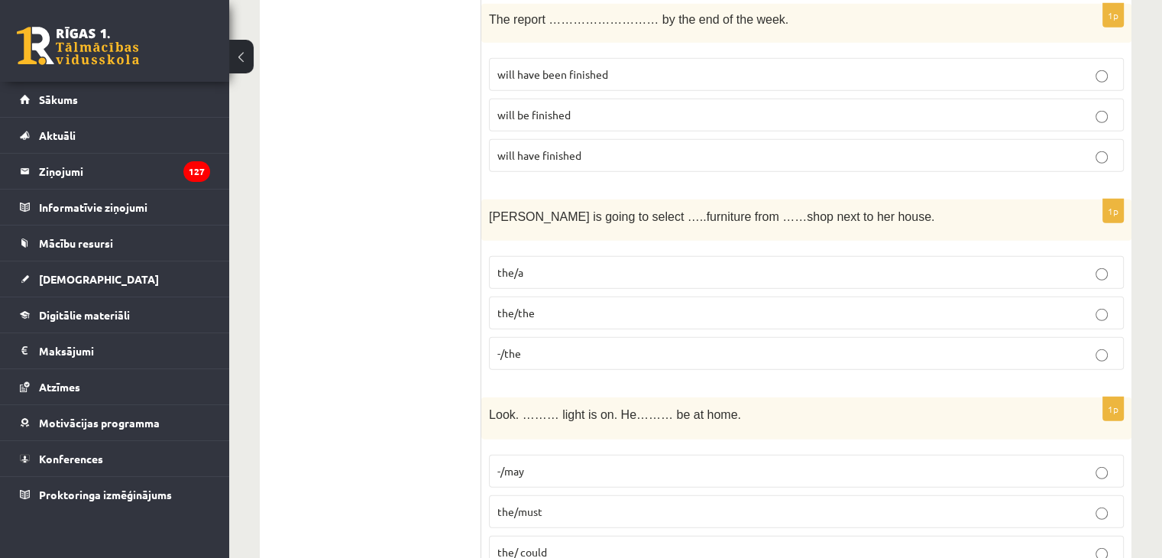
scroll to position [4354, 0]
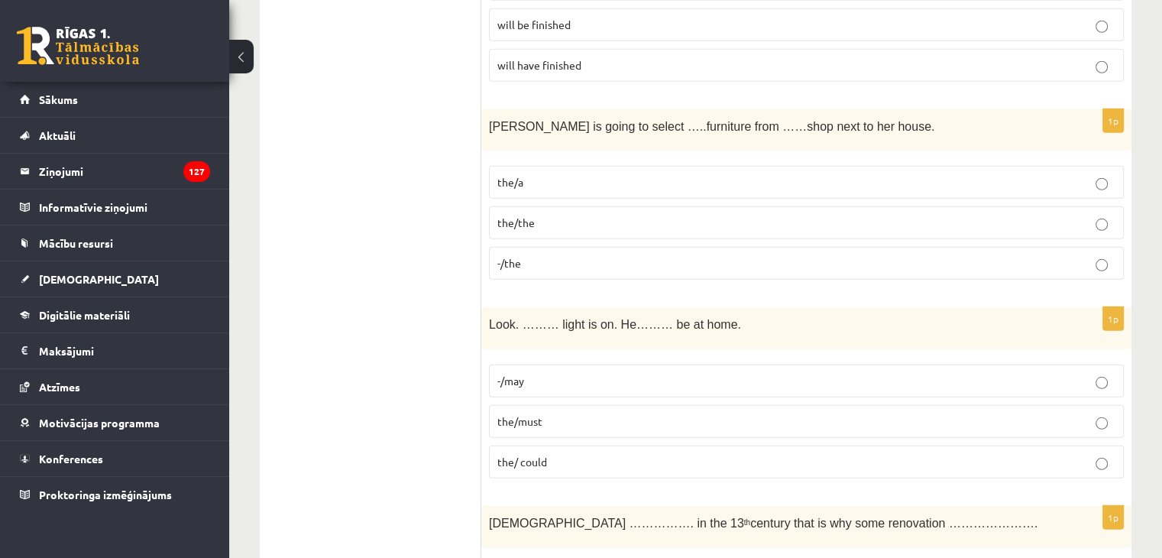
click at [532, 215] on span "the/the" at bounding box center [515, 222] width 37 height 14
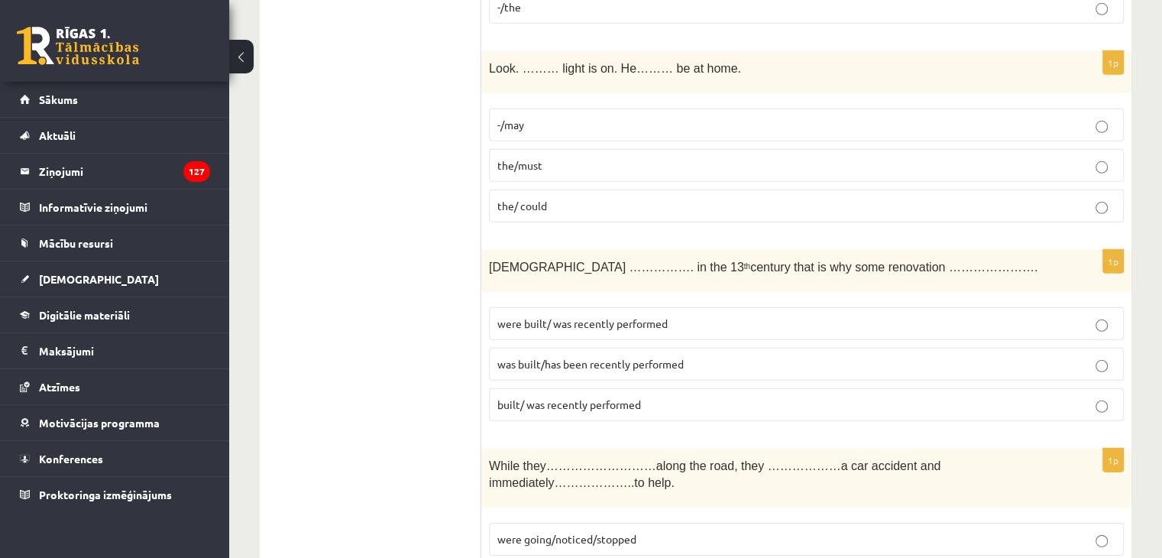
scroll to position [4583, 0]
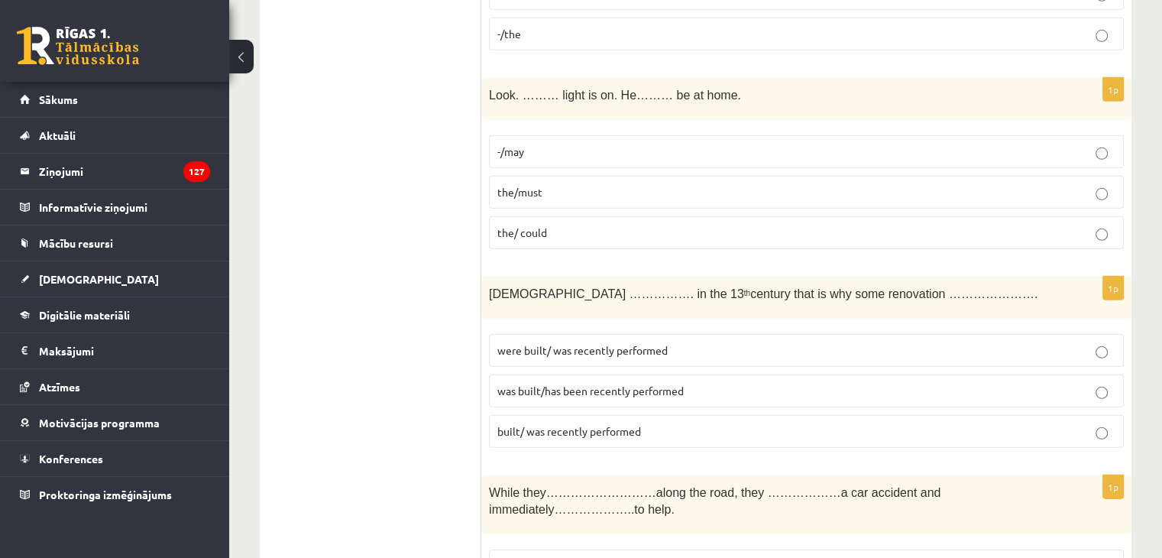
click at [543, 184] on p "the/must" at bounding box center [806, 192] width 618 height 16
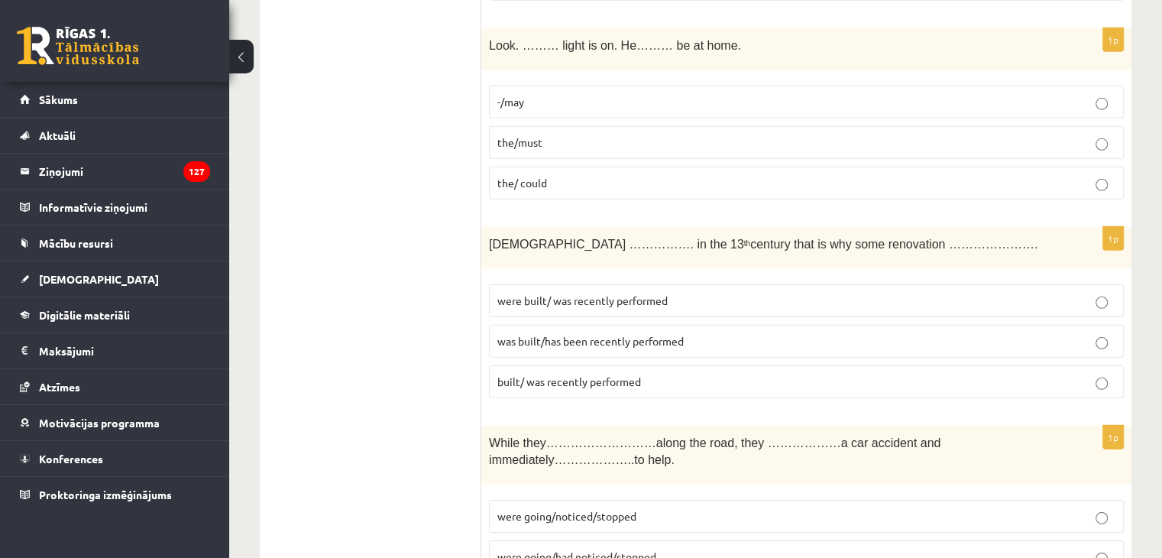
scroll to position [4735, 0]
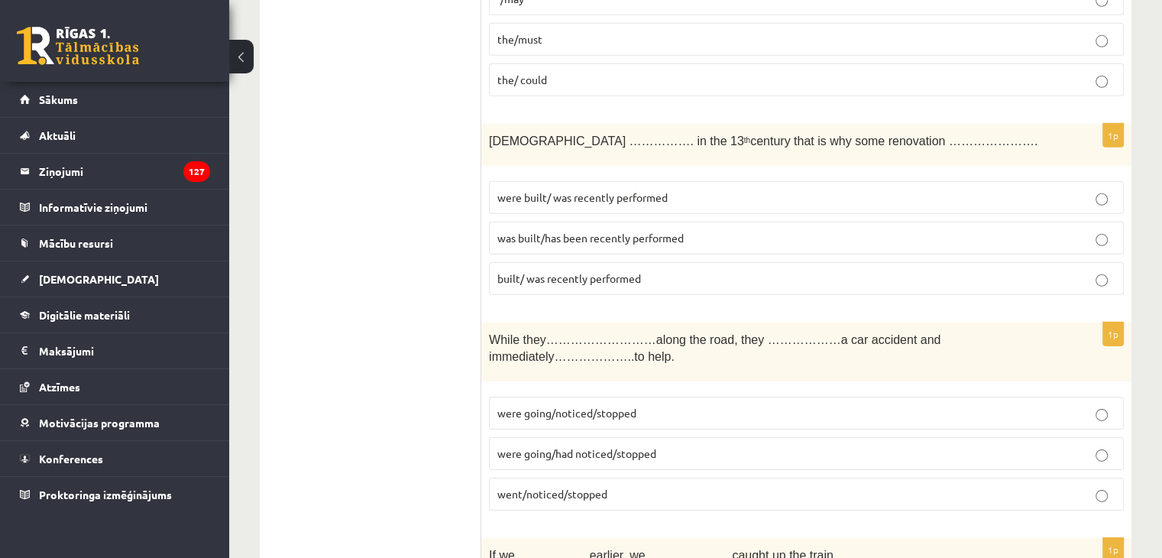
click at [564, 231] on span "was built/has been recently performed" at bounding box center [590, 238] width 186 height 14
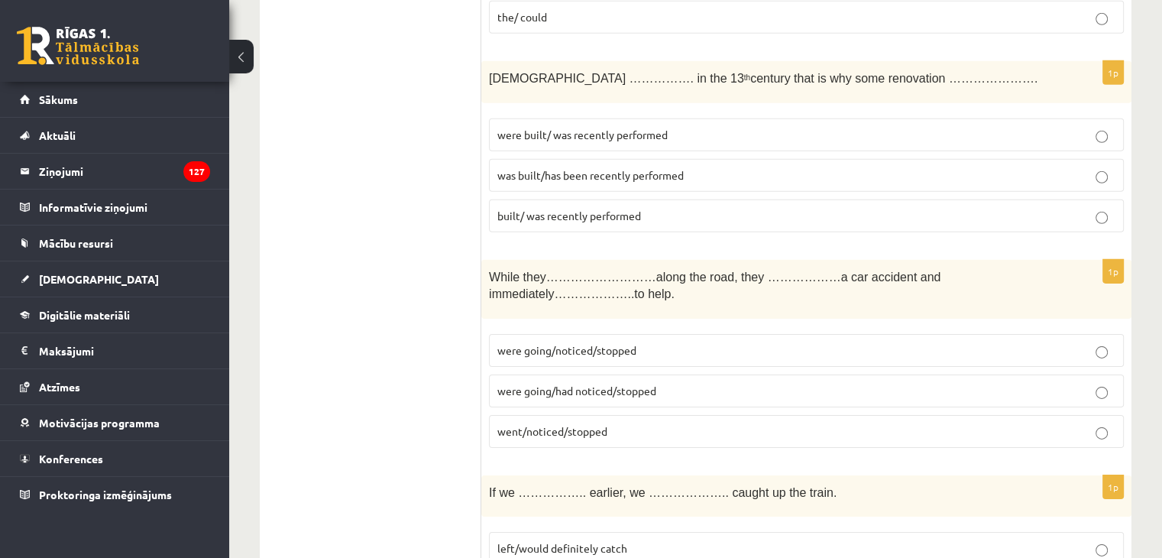
scroll to position [4965, 0]
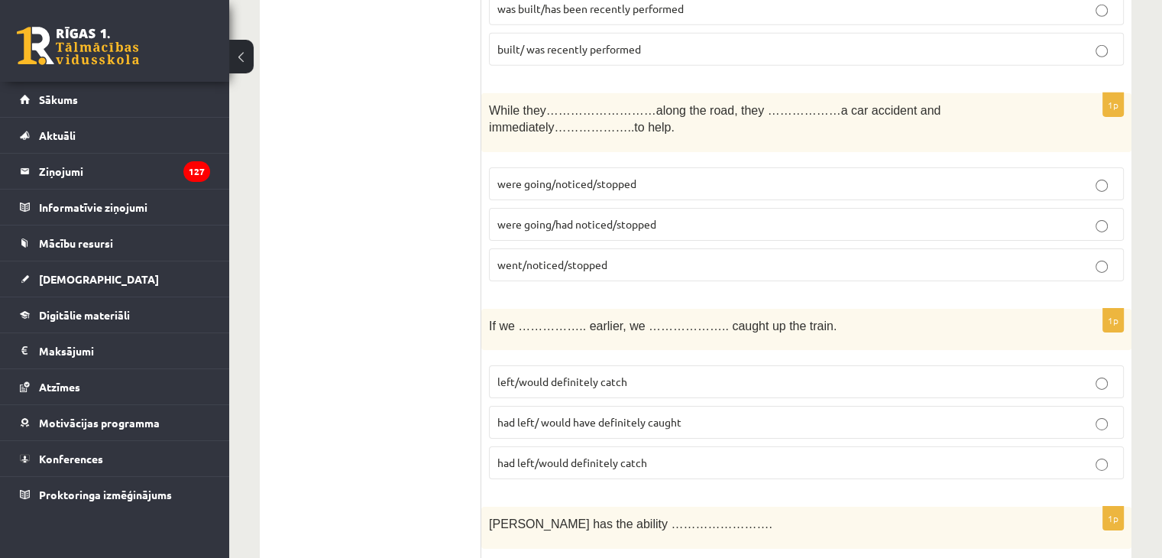
click at [571, 248] on label "went/noticed/stopped" at bounding box center [806, 264] width 635 height 33
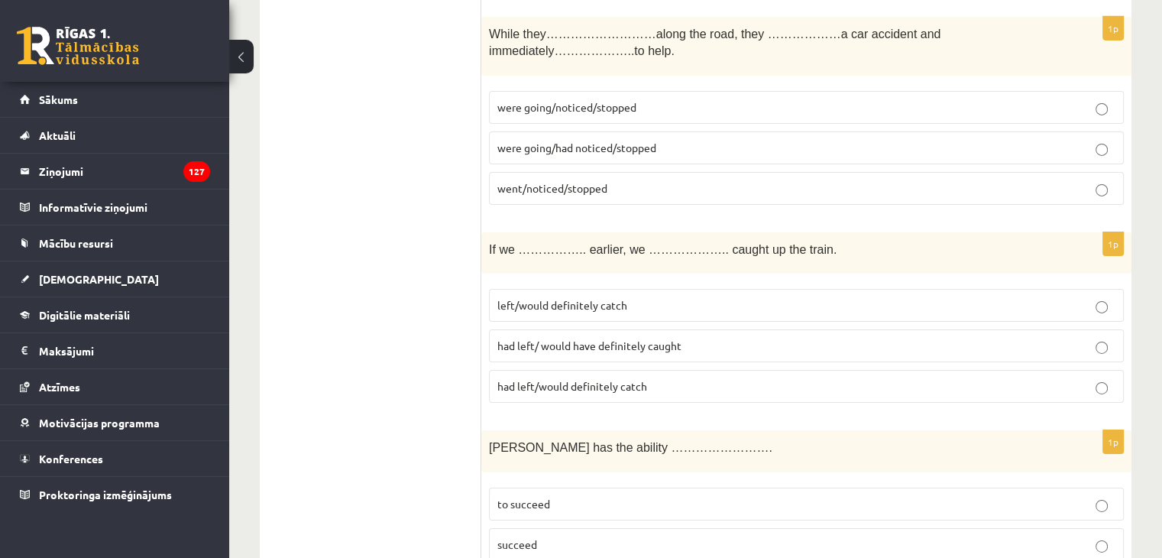
click at [563, 298] on span "left/would definitely catch" at bounding box center [562, 305] width 130 height 14
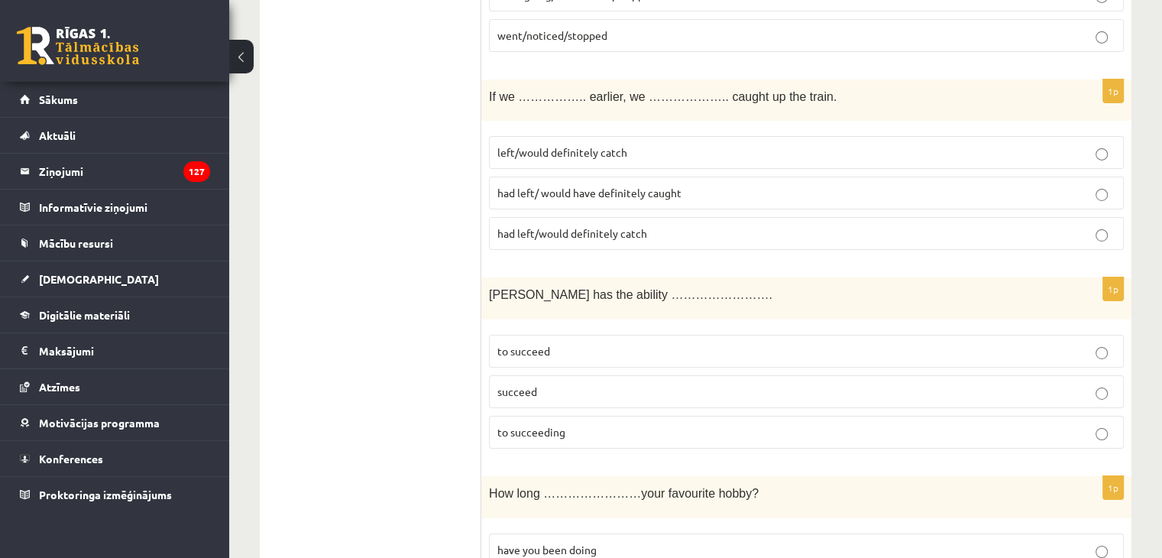
click at [548, 344] on span "to succeed" at bounding box center [523, 351] width 53 height 14
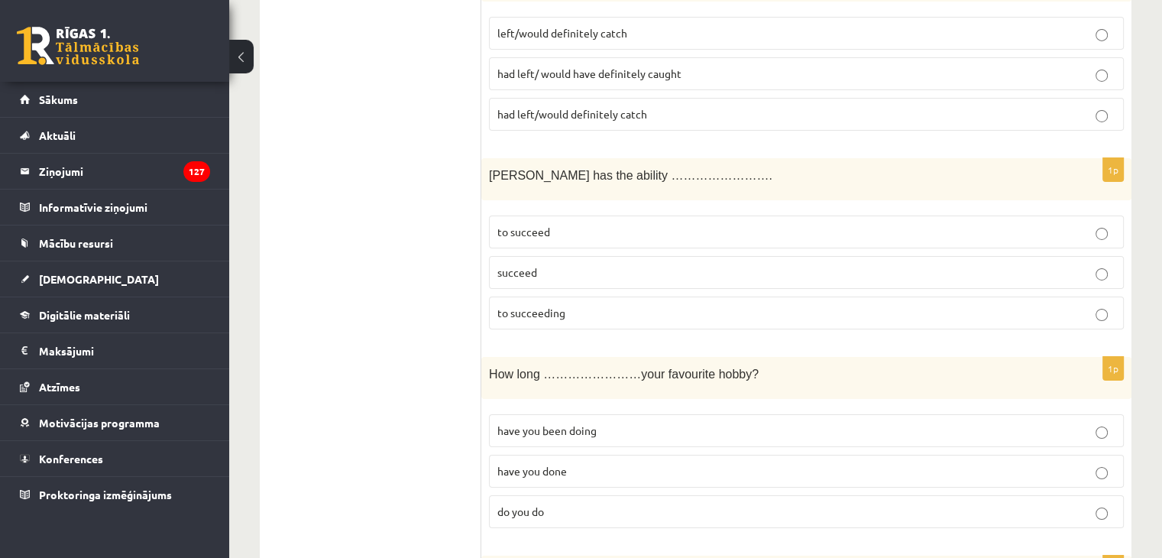
scroll to position [5423, 0]
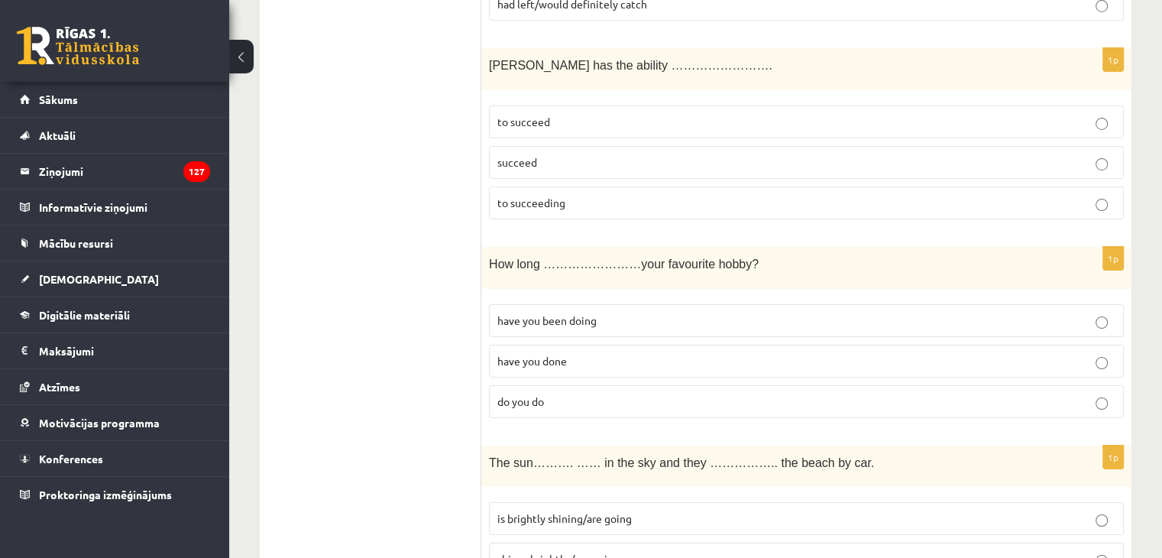
click at [544, 354] on span "have you done" at bounding box center [532, 361] width 70 height 14
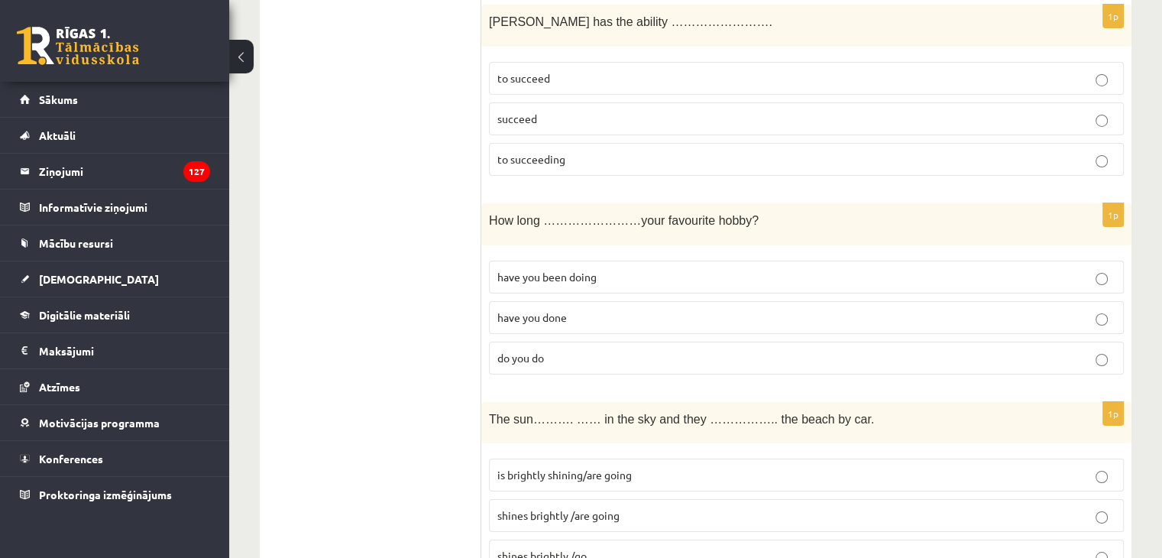
scroll to position [5491, 0]
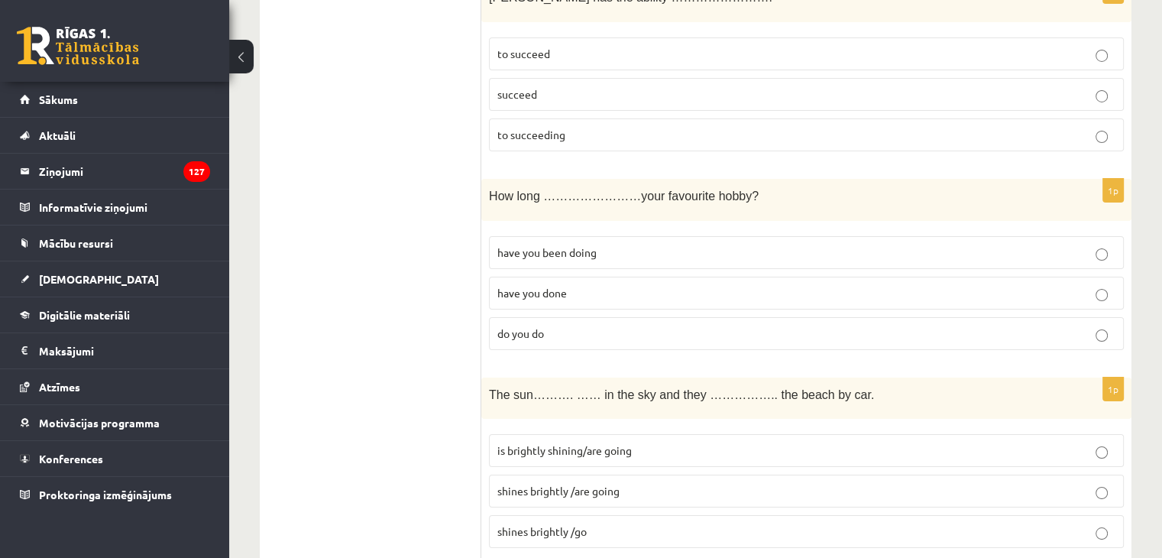
click at [525, 426] on fieldset "is brightly shining/are going shines brightly /are going shines brightly /go" at bounding box center [806, 489] width 635 height 126
click at [535, 443] on span "is brightly shining/are going" at bounding box center [564, 450] width 134 height 14
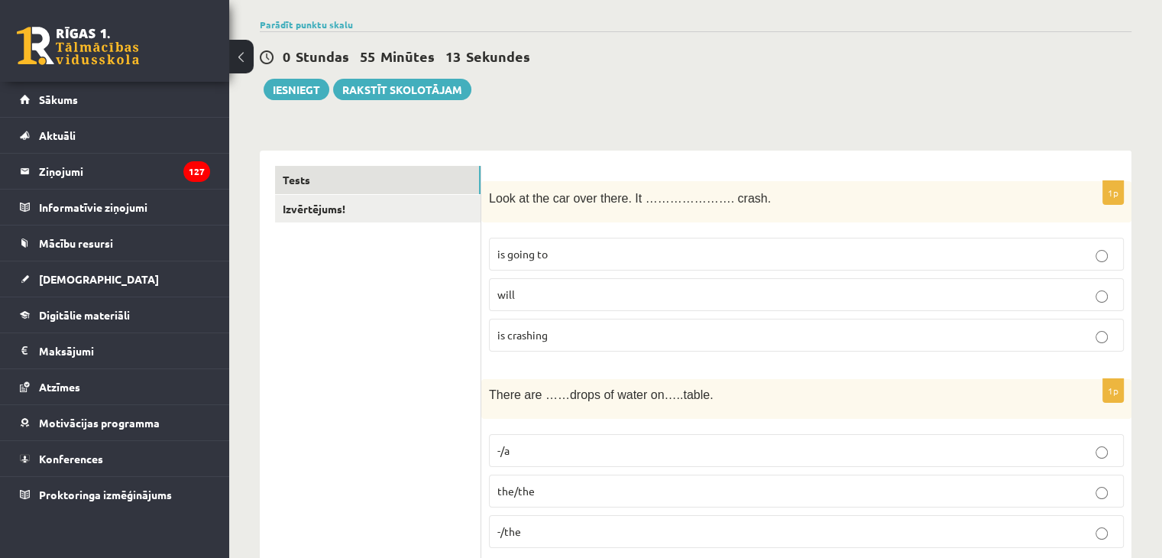
scroll to position [0, 0]
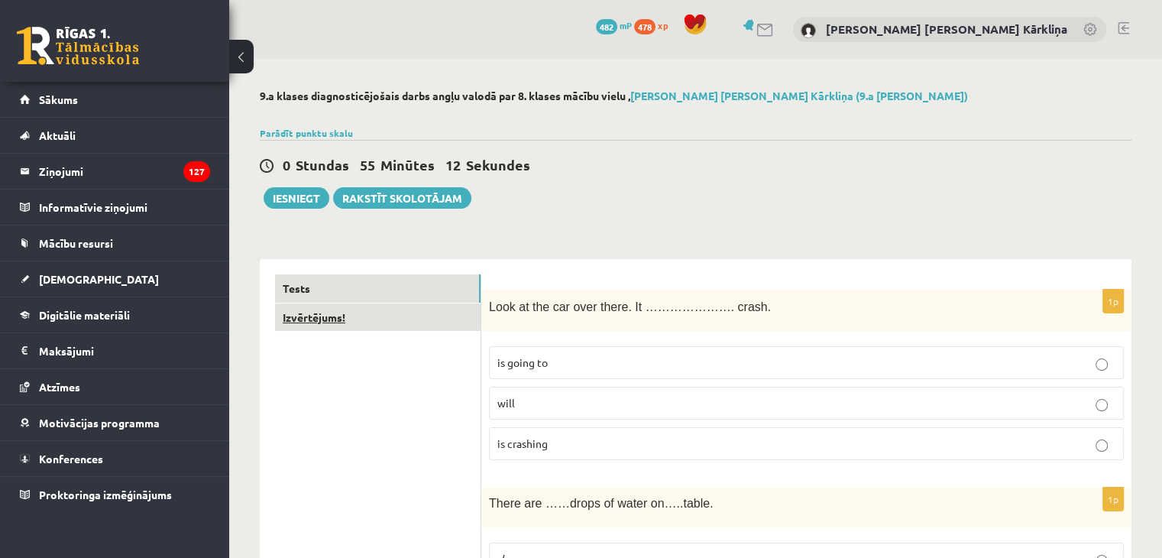
click at [397, 328] on link "Izvērtējums!" at bounding box center [377, 317] width 205 height 28
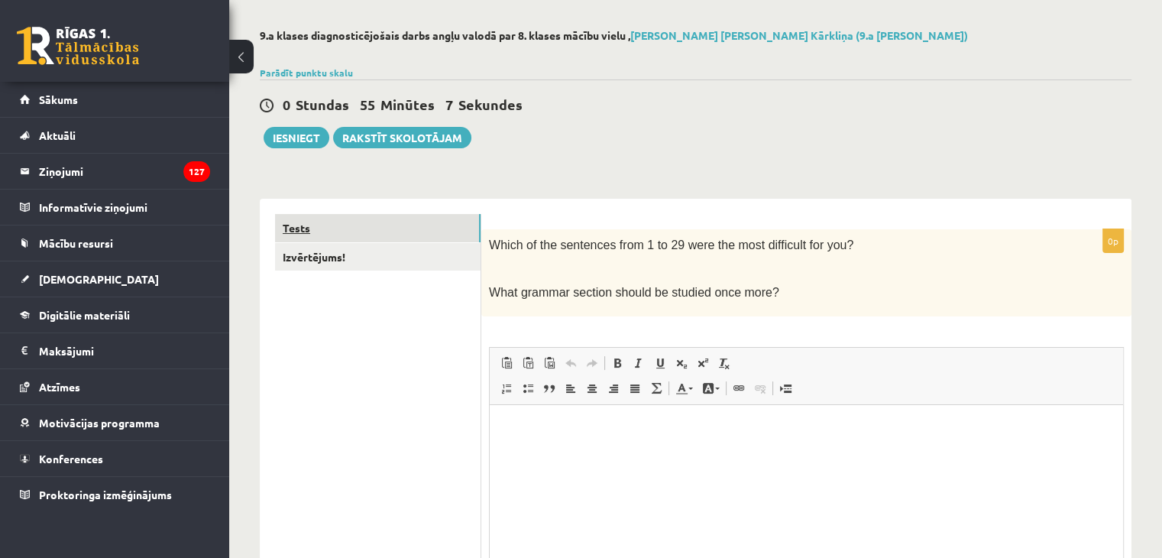
click at [318, 230] on link "Tests" at bounding box center [377, 228] width 205 height 28
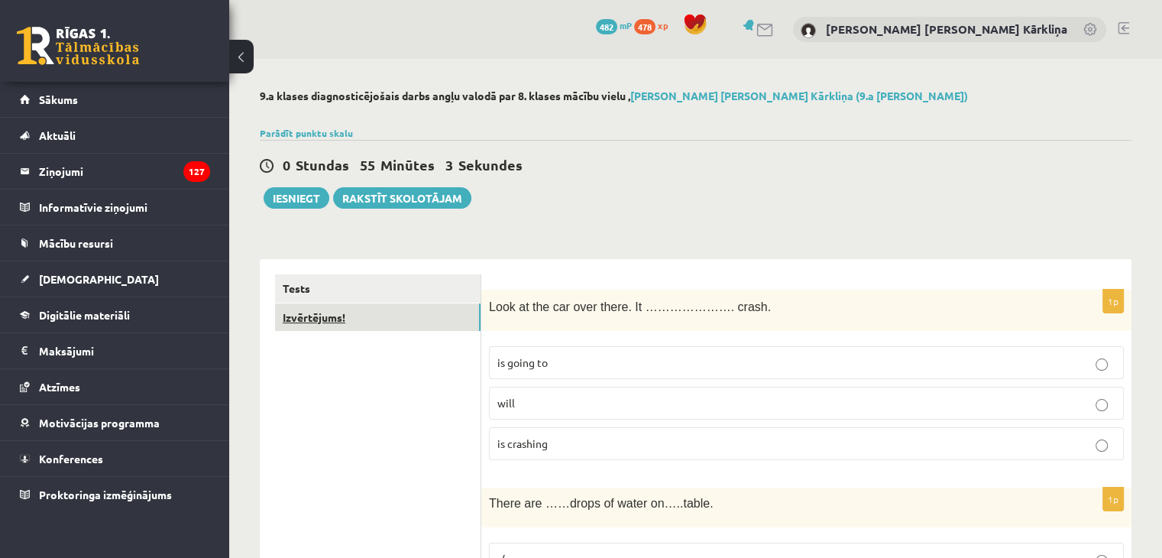
click at [423, 325] on link "Izvērtējums!" at bounding box center [377, 317] width 205 height 28
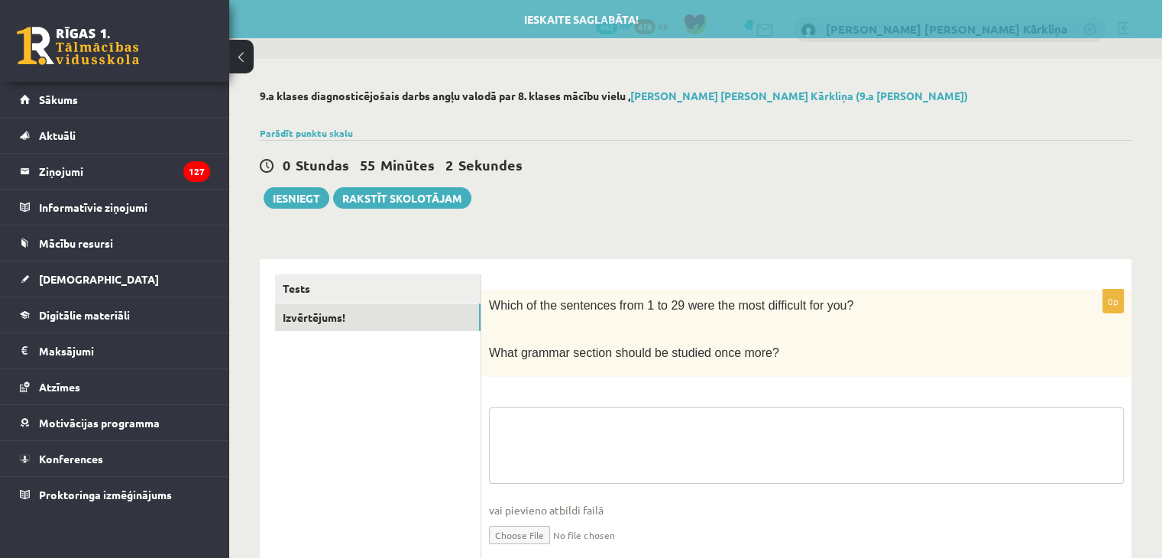
click at [525, 421] on textarea at bounding box center [806, 445] width 635 height 76
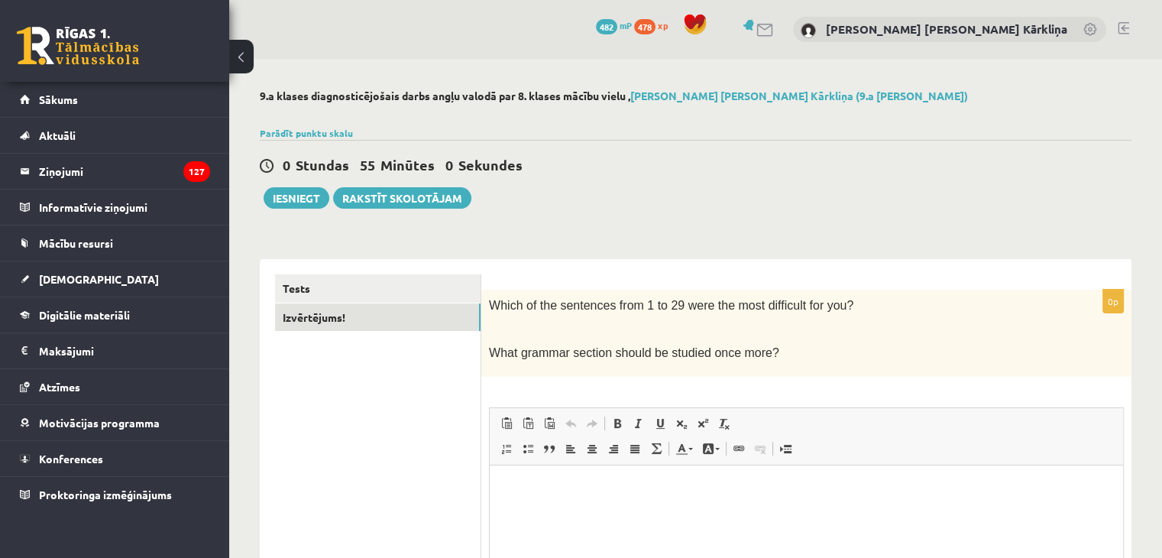
click at [528, 493] on p "Editor, wiswyg-editor-user-answer-47025016691880" at bounding box center [806, 488] width 603 height 16
click at [307, 198] on button "Iesniegt" at bounding box center [297, 197] width 66 height 21
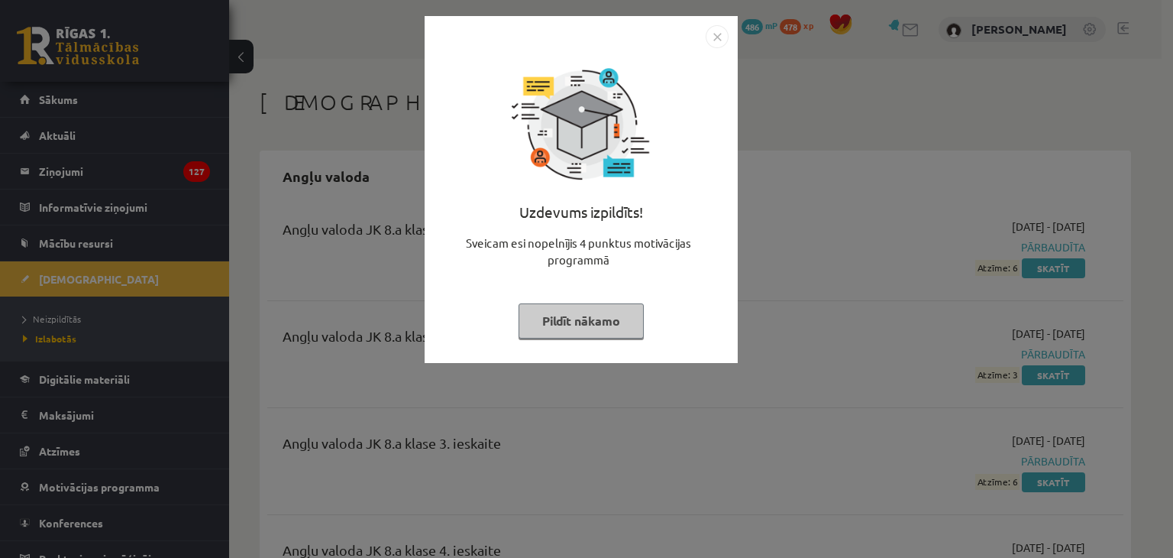
click at [546, 320] on button "Pildīt nākamo" at bounding box center [581, 320] width 125 height 35
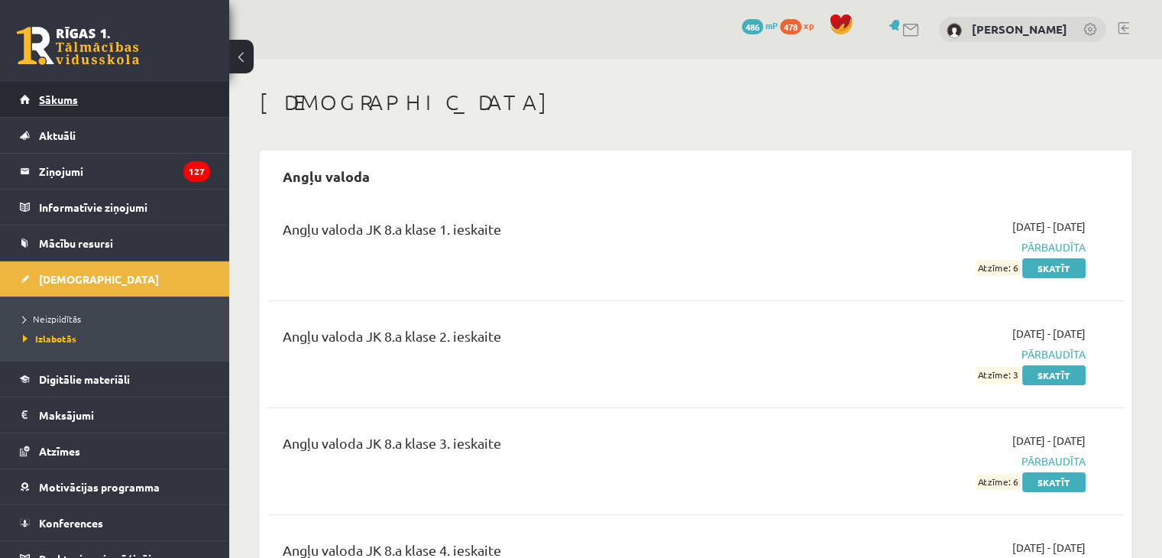
click at [89, 101] on link "Sākums" at bounding box center [115, 99] width 190 height 35
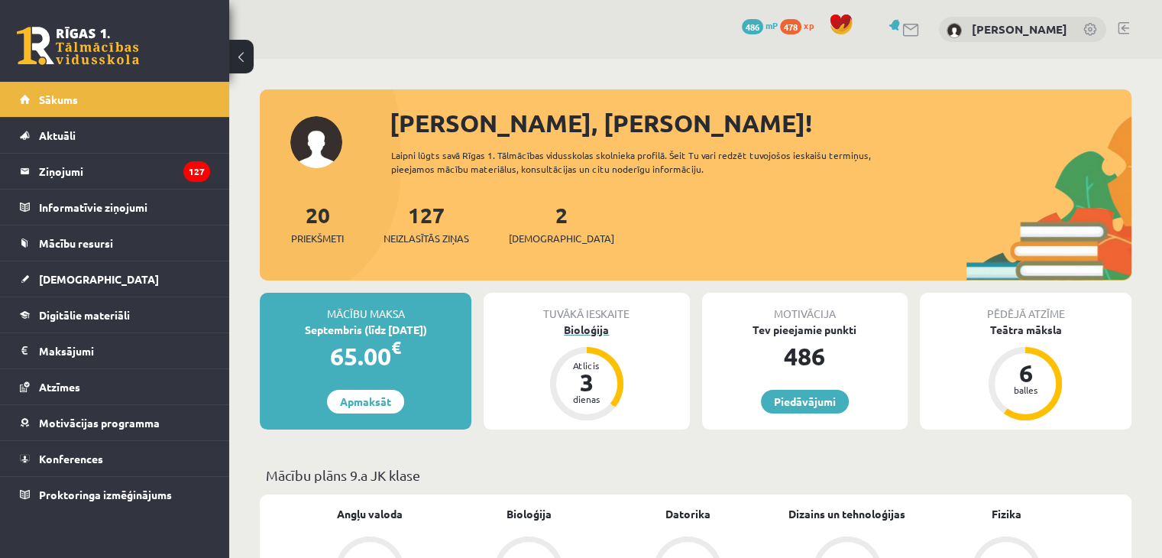
click at [583, 377] on div "3" at bounding box center [587, 382] width 46 height 24
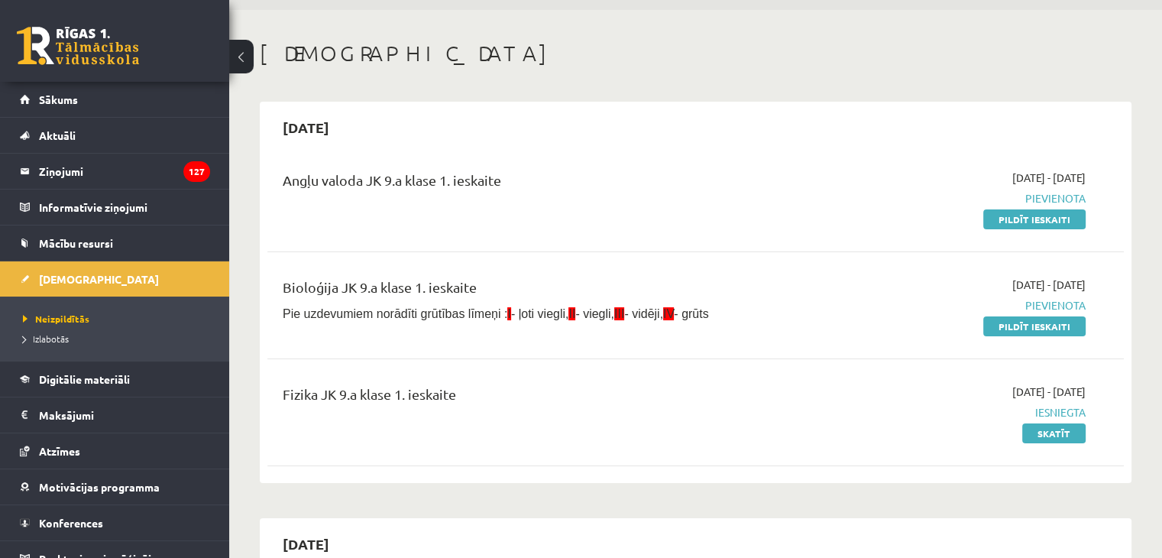
scroll to position [153, 0]
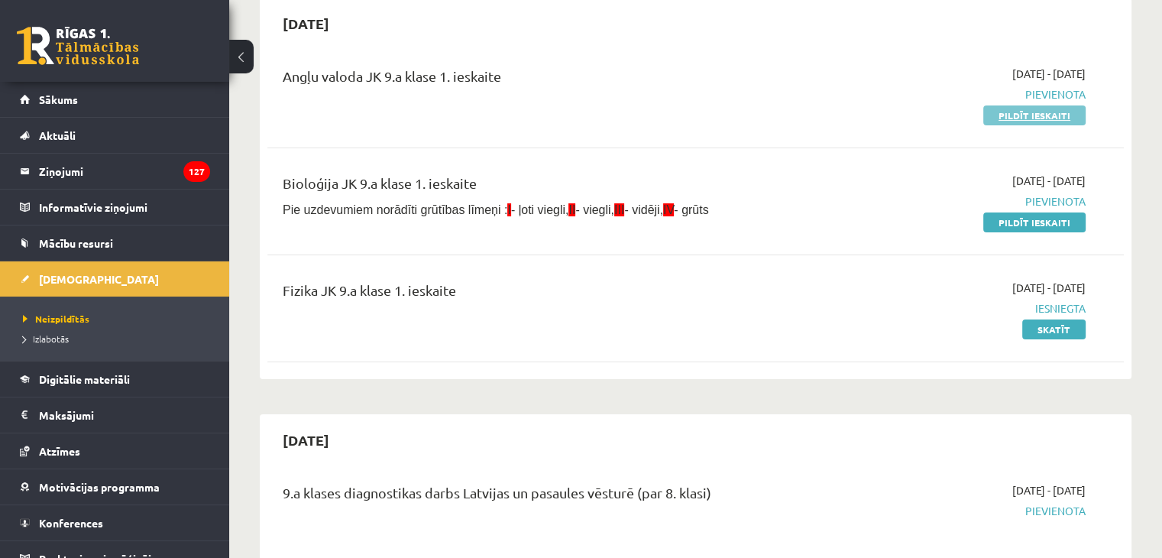
click at [1065, 115] on link "Pildīt ieskaiti" at bounding box center [1034, 115] width 102 height 20
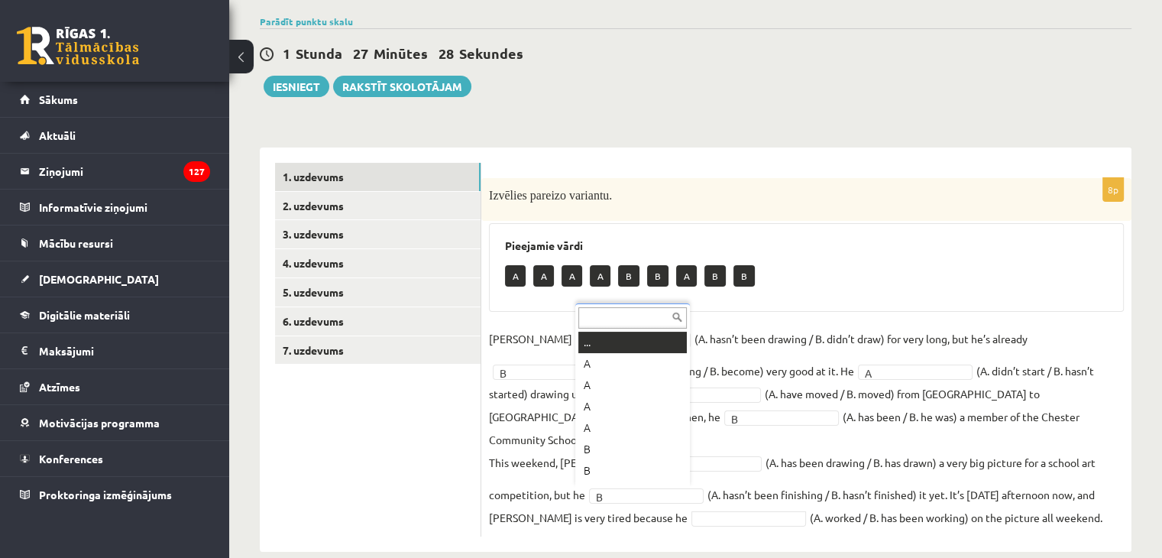
scroll to position [18, 0]
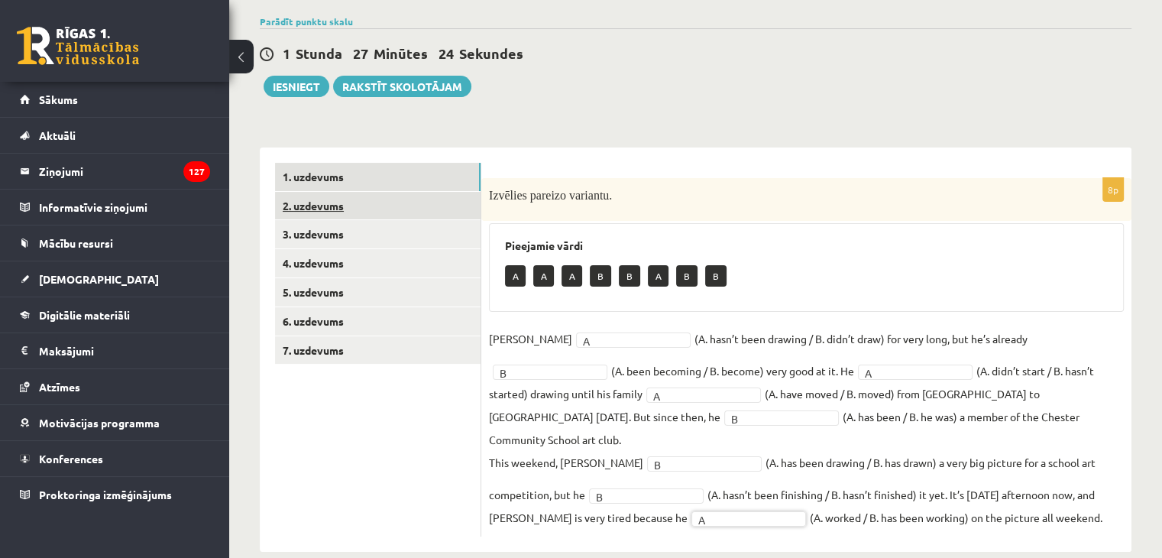
click at [369, 210] on link "2. uzdevums" at bounding box center [377, 206] width 205 height 28
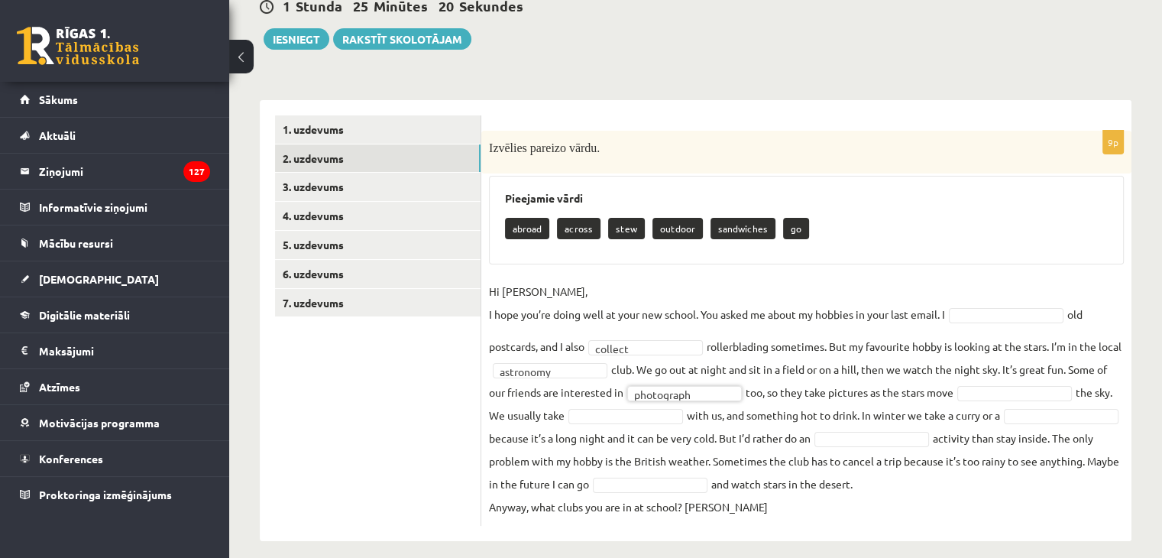
scroll to position [171, 0]
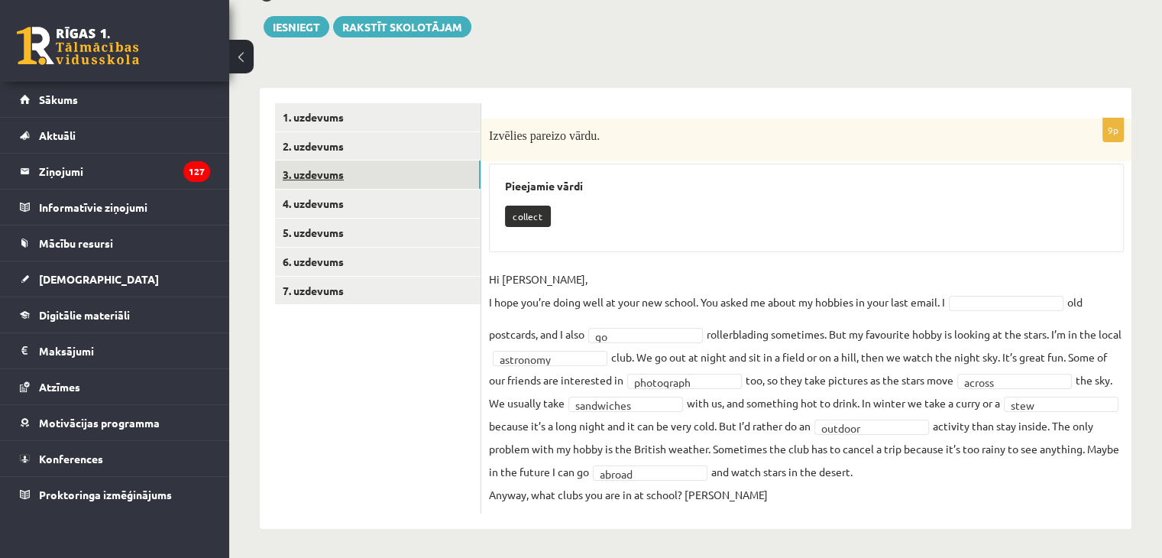
click at [353, 178] on link "3. uzdevums" at bounding box center [377, 174] width 205 height 28
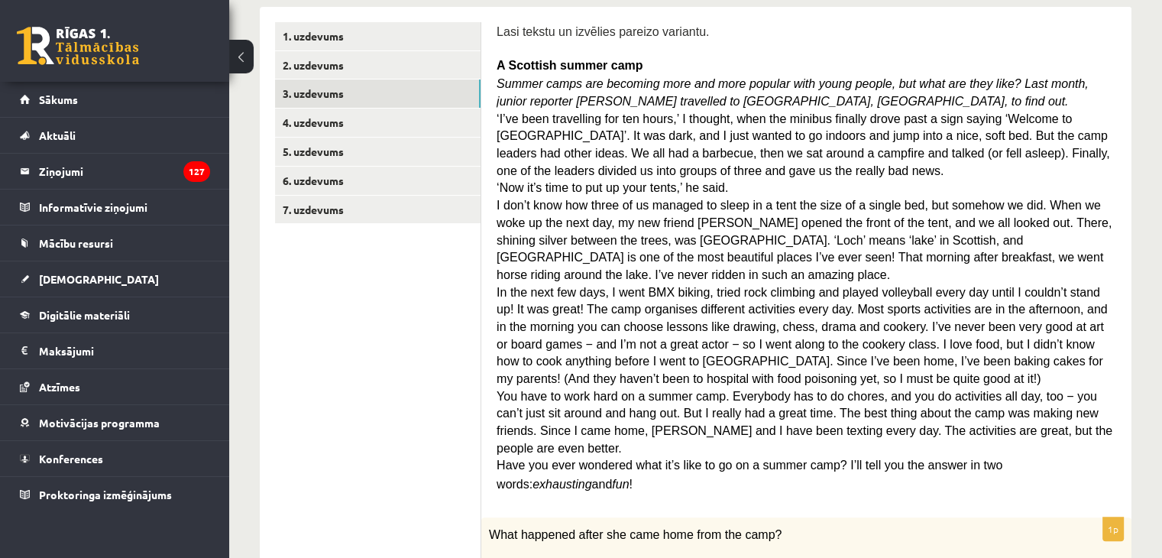
scroll to position [95, 0]
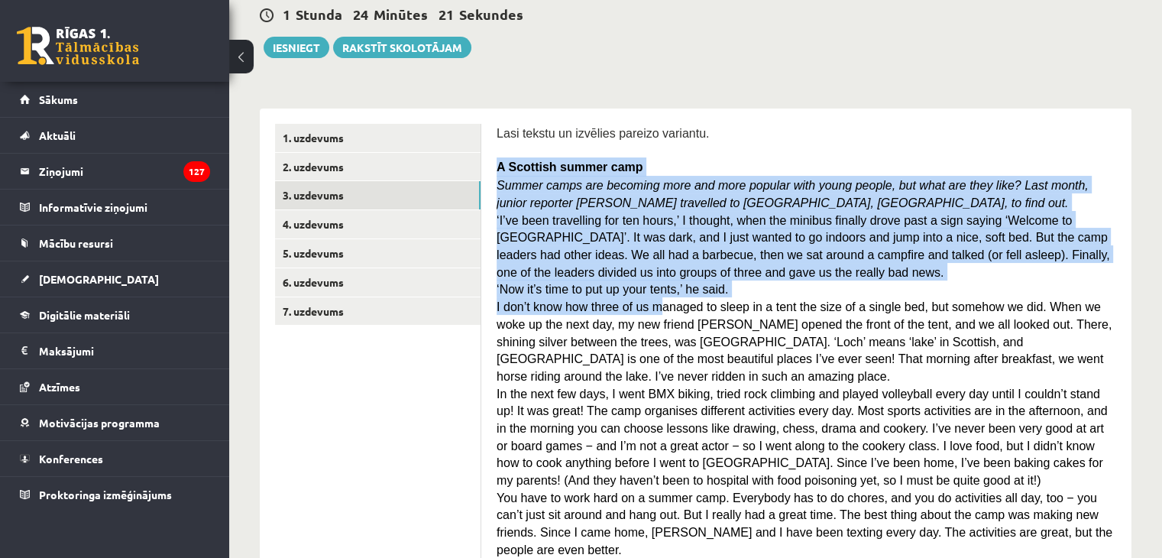
scroll to position [247, 0]
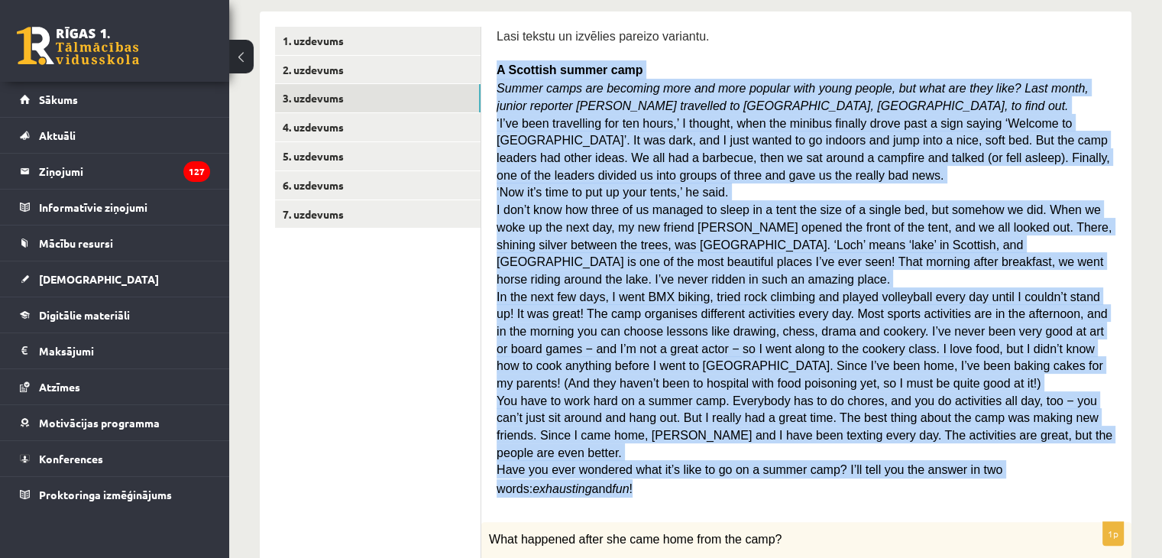
drag, startPoint x: 498, startPoint y: 221, endPoint x: 1130, endPoint y: 430, distance: 666.1
copy div "A Scottish summer camp Summer camps are becoming more and more popular with you…"
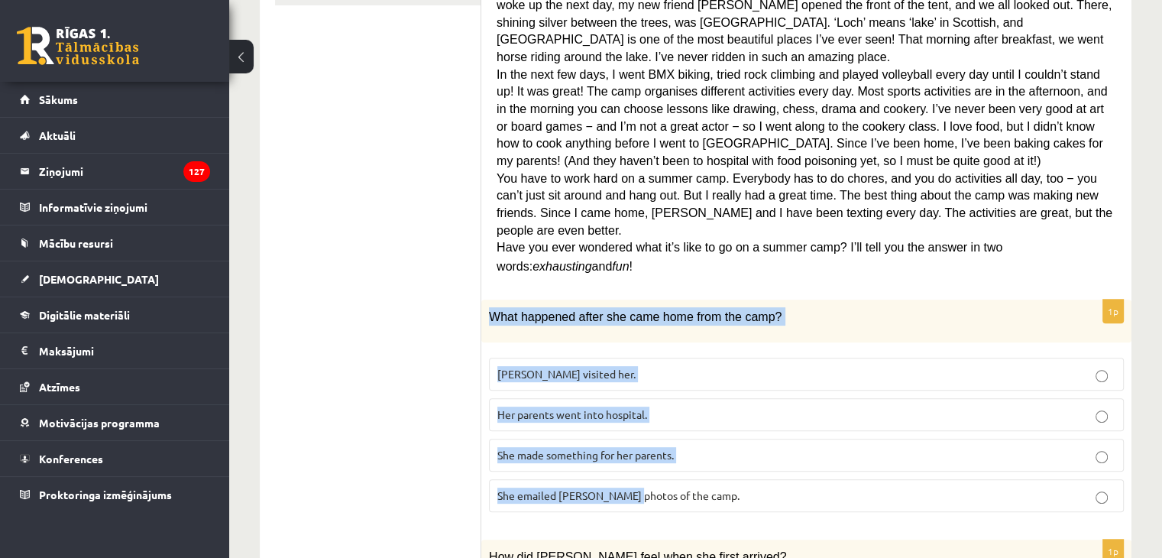
scroll to position [477, 0]
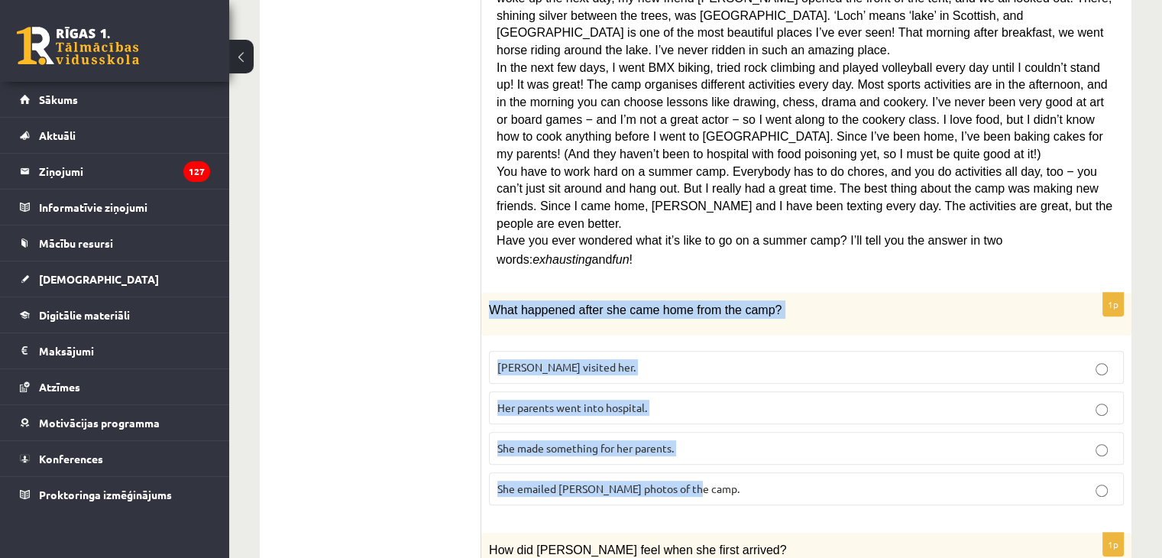
drag, startPoint x: 490, startPoint y: 321, endPoint x: 694, endPoint y: 438, distance: 235.0
click at [694, 438] on div "1p What happened after she came home from the camp? Ingrid visited her. Her par…" at bounding box center [806, 405] width 650 height 225
copy div "What happened after she came home from the camp? Ingrid visited her. Her parent…"
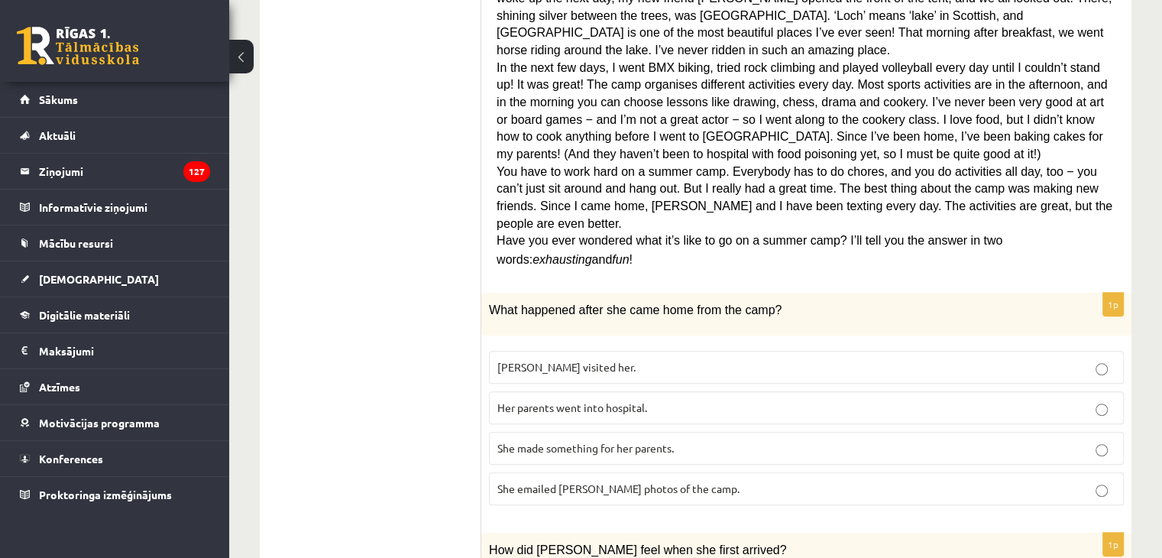
drag, startPoint x: 396, startPoint y: 322, endPoint x: 376, endPoint y: 299, distance: 30.3
click at [577, 432] on label "She made something for her parents." at bounding box center [806, 448] width 635 height 33
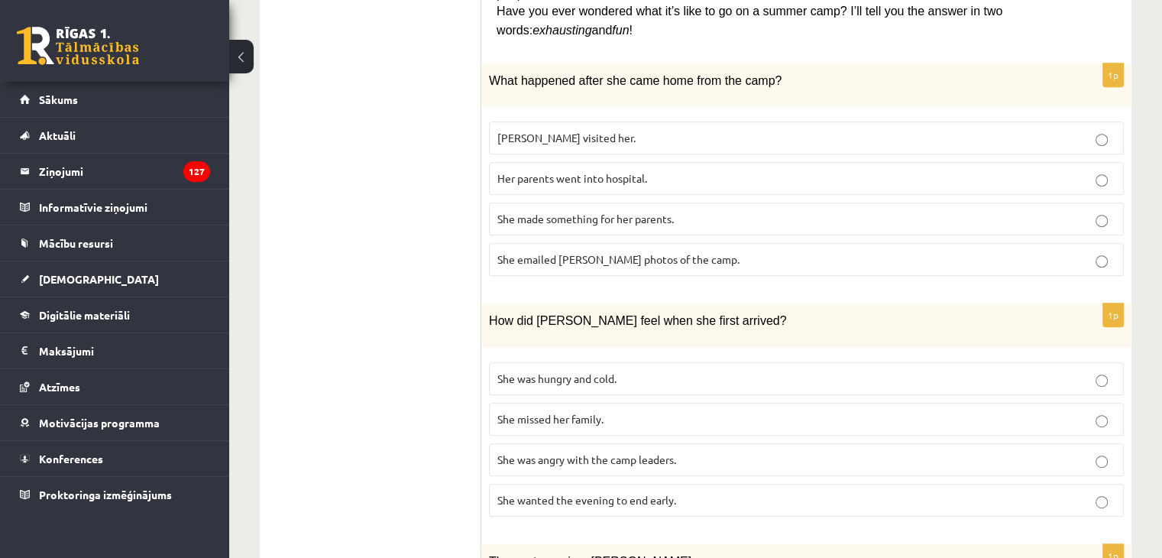
scroll to position [706, 0]
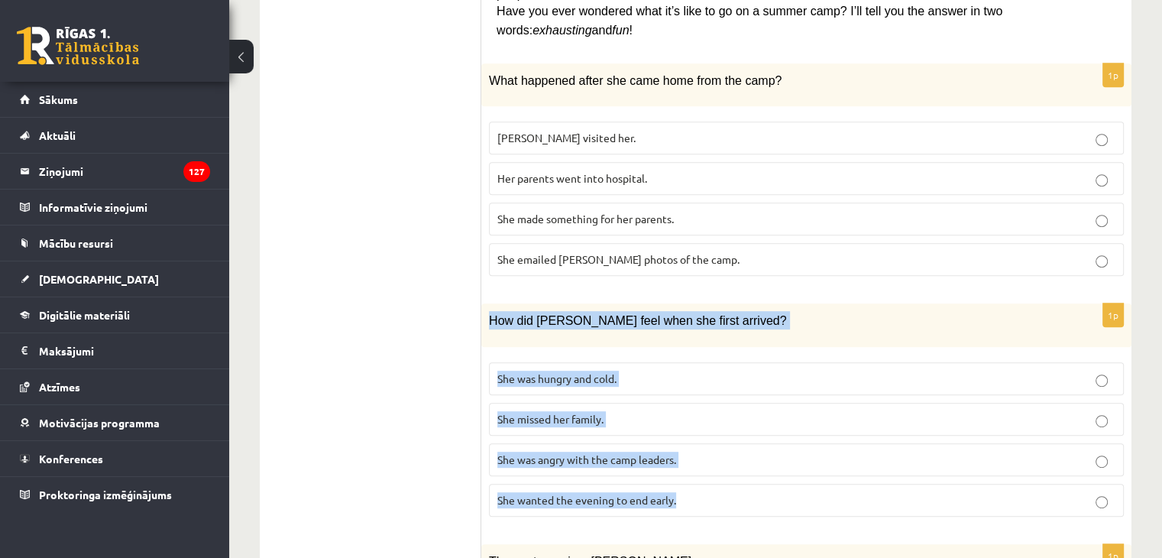
drag, startPoint x: 489, startPoint y: 254, endPoint x: 708, endPoint y: 431, distance: 281.4
click at [708, 431] on div "1p How did Sally feel when she first arrived? She was hungry and cold. She miss…" at bounding box center [806, 415] width 650 height 225
copy div "How did Sally feel when she first arrived? She was hungry and cold. She missed …"
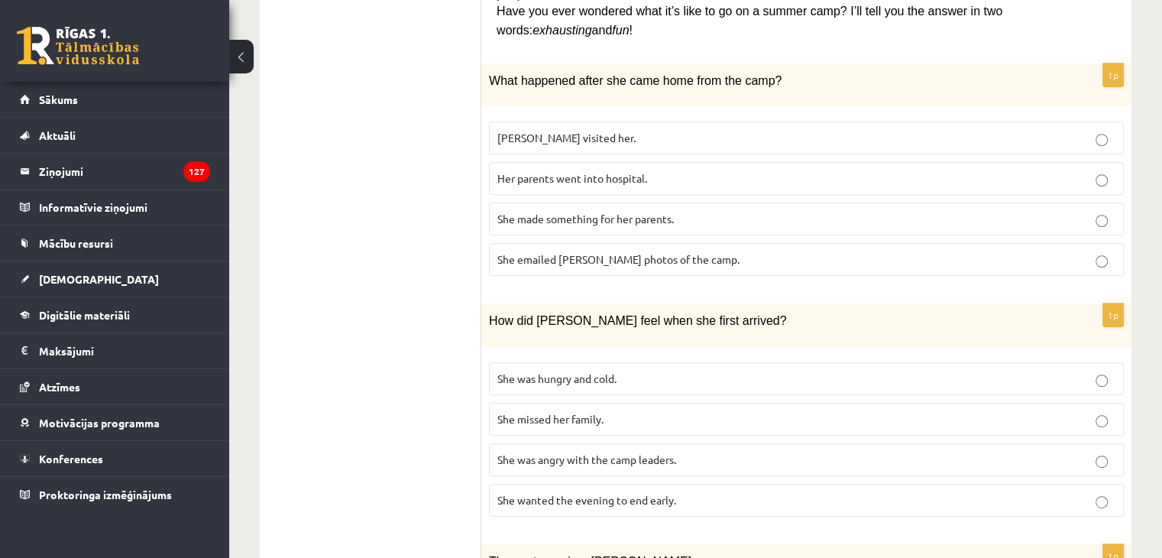
click at [365, 233] on ul "1. uzdevums 2. uzdevums 3. uzdevums 4. uzdevums 5. uzdevums 6. uzdevums 7. uzde…" at bounding box center [378, 408] width 206 height 1680
click at [612, 493] on span "She wanted the evening to end early." at bounding box center [586, 500] width 179 height 14
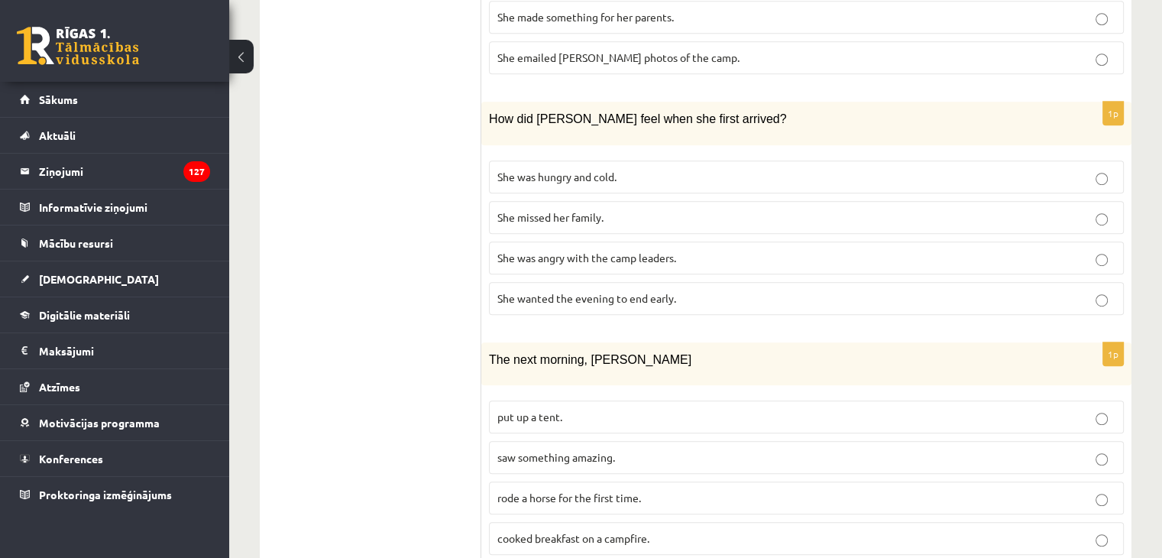
scroll to position [935, 0]
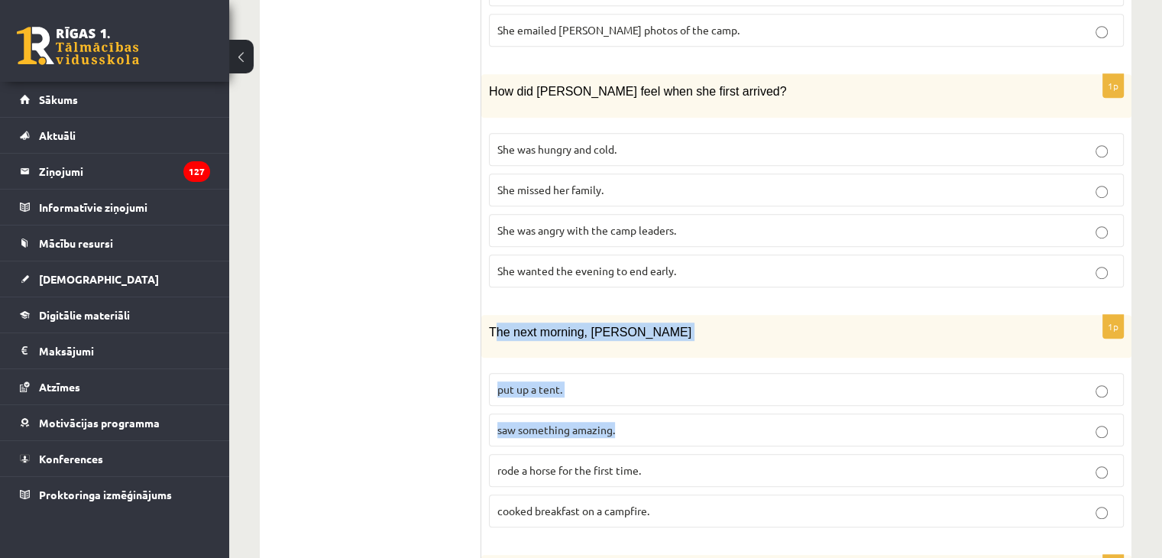
drag, startPoint x: 493, startPoint y: 267, endPoint x: 677, endPoint y: 377, distance: 214.4
click at [677, 377] on div "1p The next morning, Sally put up a tent. saw something amazing. rode a horse f…" at bounding box center [806, 427] width 650 height 225
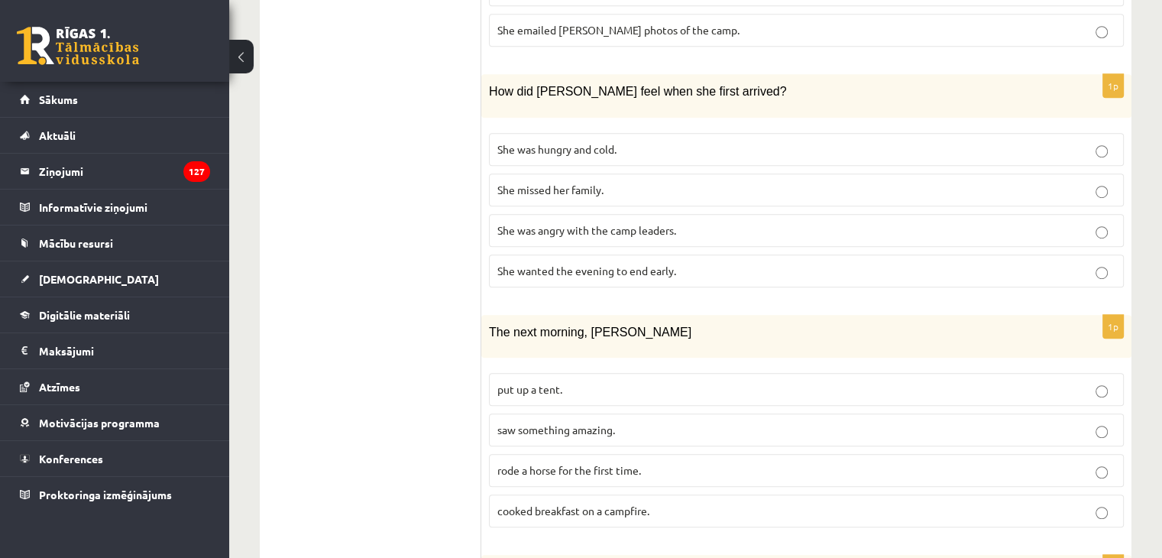
click at [433, 273] on ul "1. uzdevums 2. uzdevums 3. uzdevums 4. uzdevums 5. uzdevums 6. uzdevums 7. uzde…" at bounding box center [378, 179] width 206 height 1680
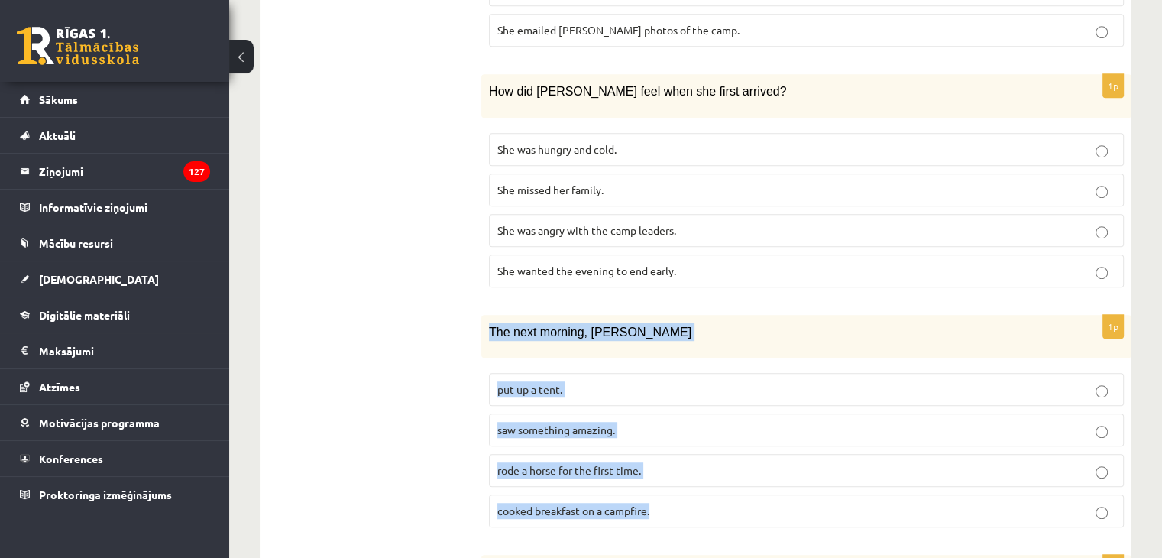
drag, startPoint x: 490, startPoint y: 263, endPoint x: 658, endPoint y: 441, distance: 245.8
click at [658, 441] on div "1p The next morning, Sally put up a tent. saw something amazing. rode a horse f…" at bounding box center [806, 427] width 650 height 225
copy div "The next morning, Sally put up a tent. saw something amazing. rode a horse for …"
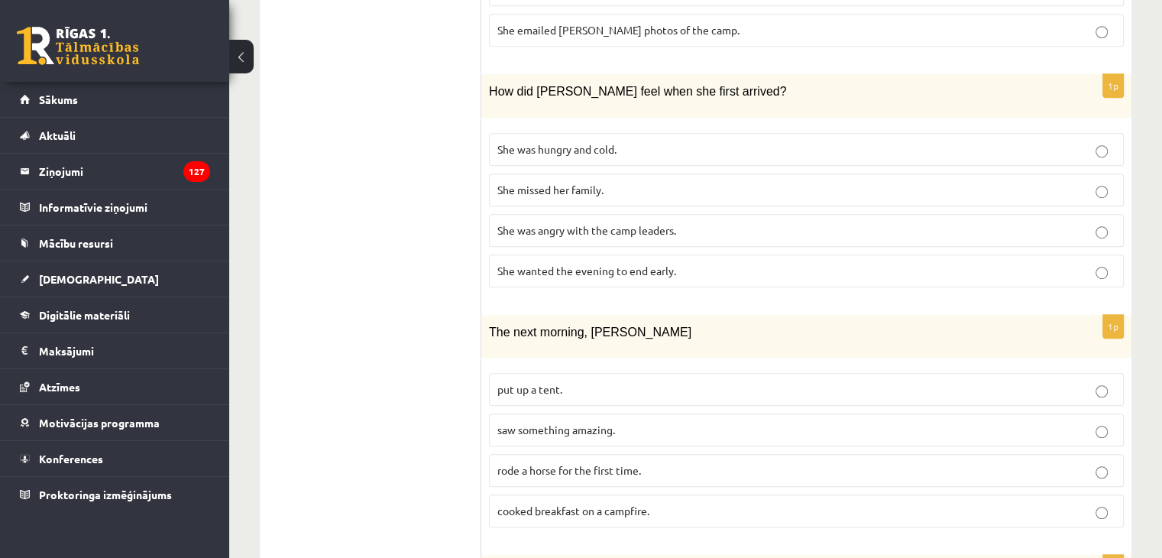
click at [383, 288] on ul "1. uzdevums 2. uzdevums 3. uzdevums 4. uzdevums 5. uzdevums 6. uzdevums 7. uzde…" at bounding box center [378, 179] width 206 height 1680
click at [544, 422] on span "saw something amazing." at bounding box center [556, 429] width 118 height 14
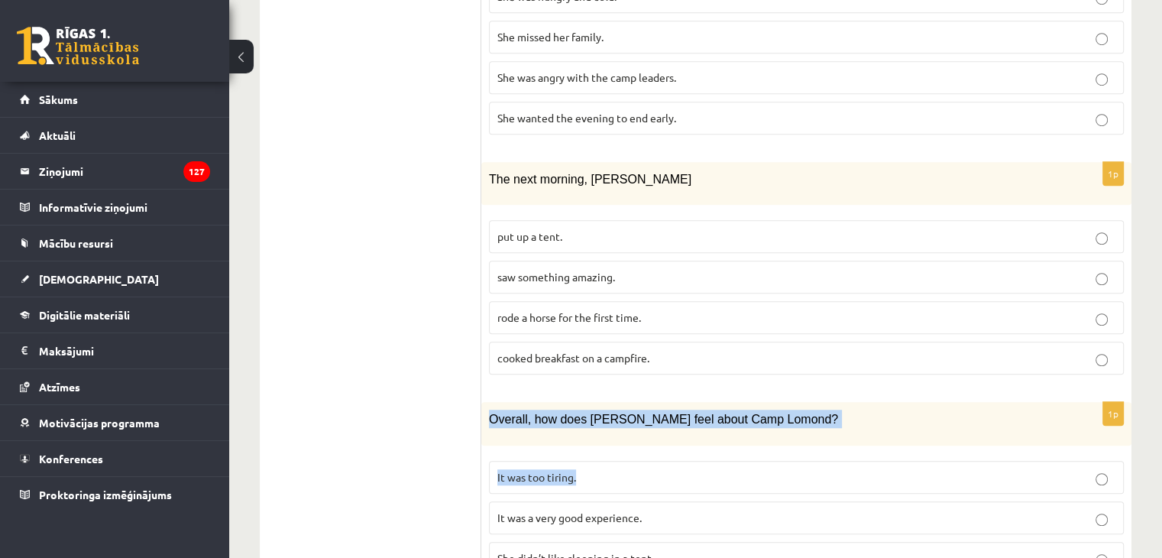
scroll to position [1164, 0]
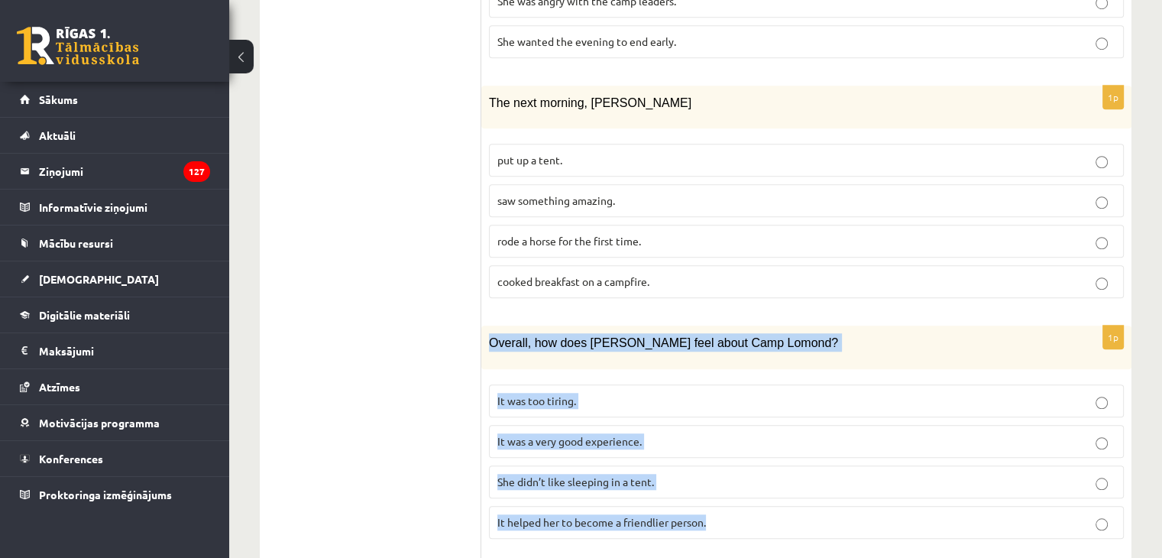
drag, startPoint x: 490, startPoint y: 346, endPoint x: 713, endPoint y: 445, distance: 244.5
click at [713, 445] on div "1p Overall, how does Sally feel about Camp Lomond? It was too tiring. It was a …" at bounding box center [806, 437] width 650 height 225
copy div "Overall, how does Sally feel about Camp Lomond? It was too tiring. It was a ver…"
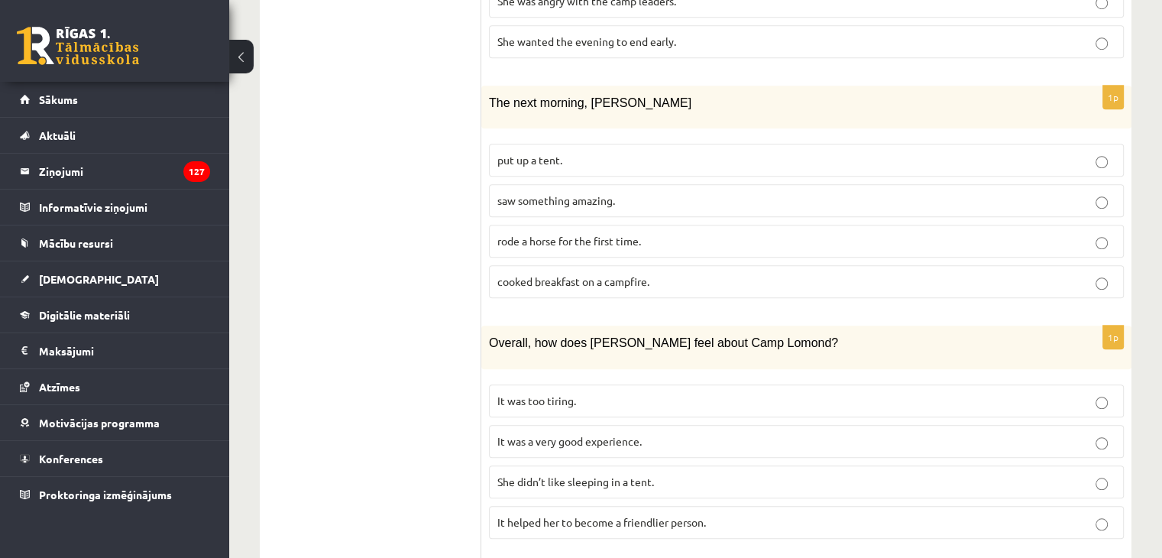
click at [532, 434] on span "It was a very good experience." at bounding box center [569, 441] width 144 height 14
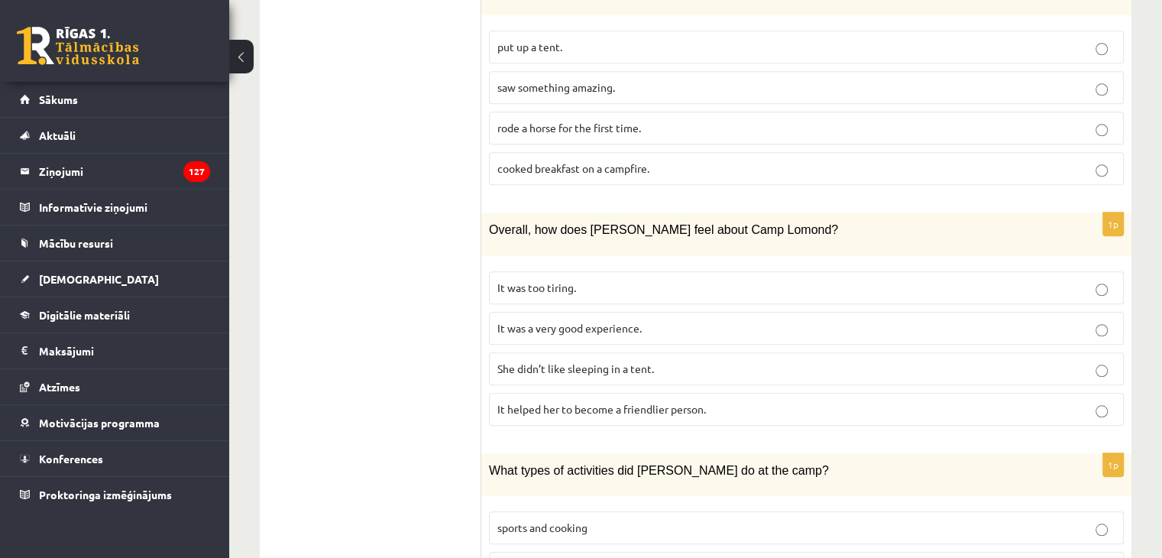
scroll to position [1367, 0]
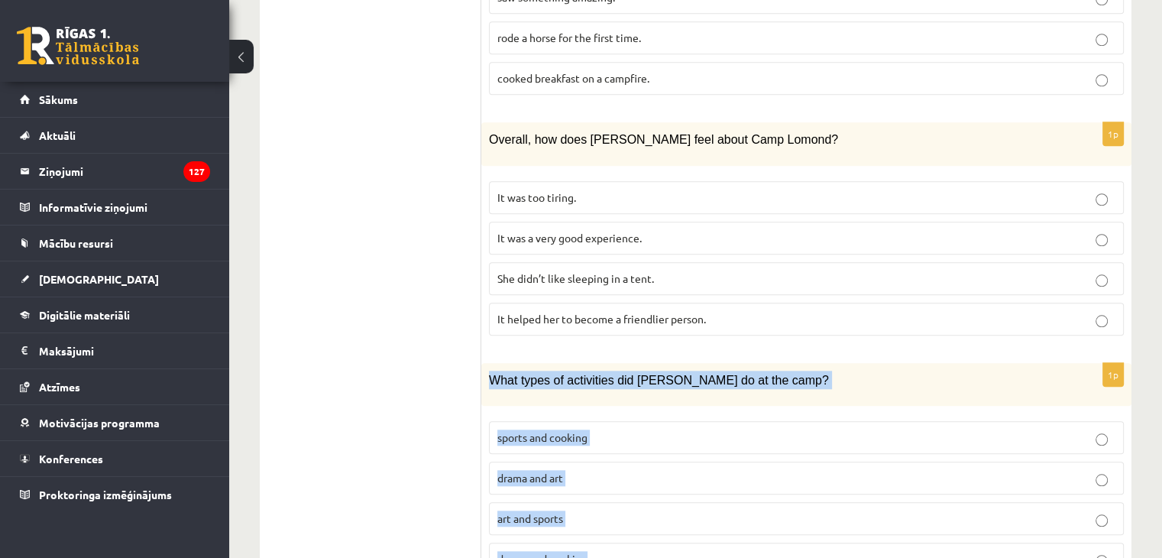
drag, startPoint x: 491, startPoint y: 304, endPoint x: 684, endPoint y: 487, distance: 265.8
click at [684, 487] on div "1p What types of activities did Sally do at the camp? sports and cooking drama …" at bounding box center [806, 475] width 650 height 225
copy div "What types of activities did Sally do at the camp? sports and cooking drama and…"
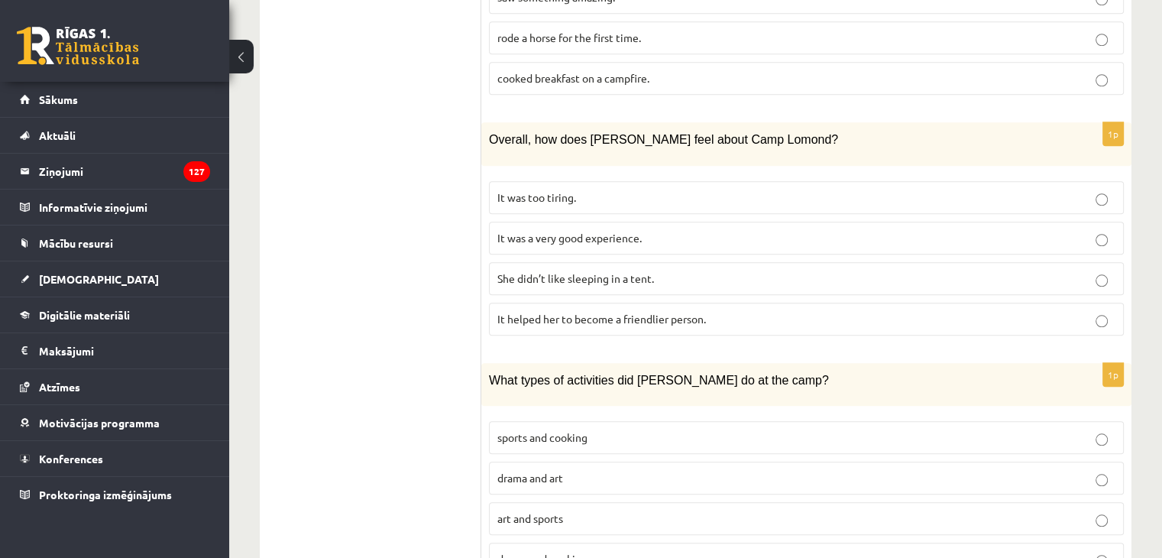
click at [545, 429] on p "sports and cooking" at bounding box center [806, 437] width 618 height 16
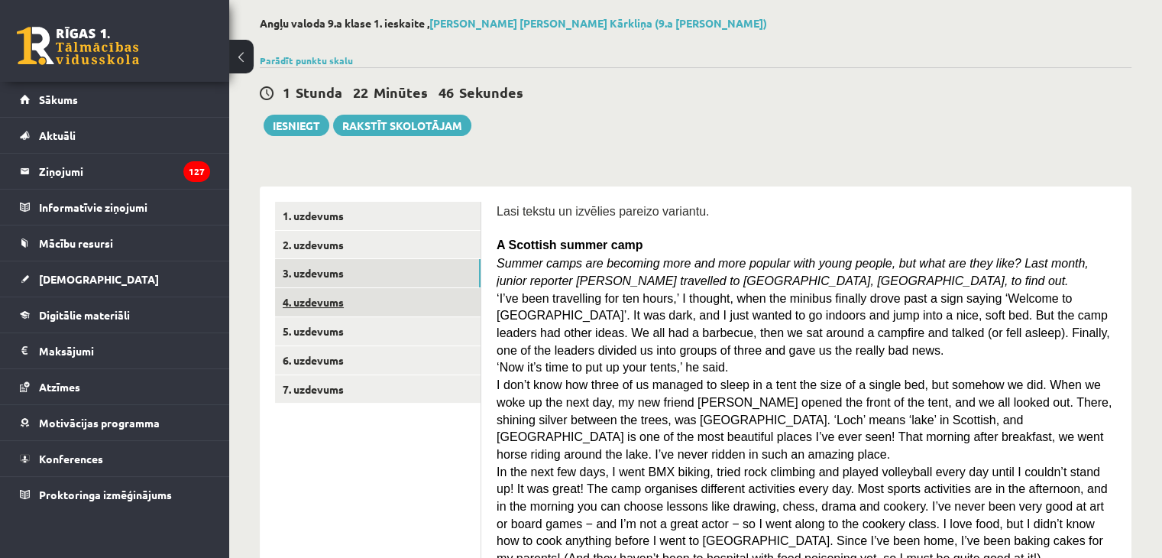
scroll to position [0, 0]
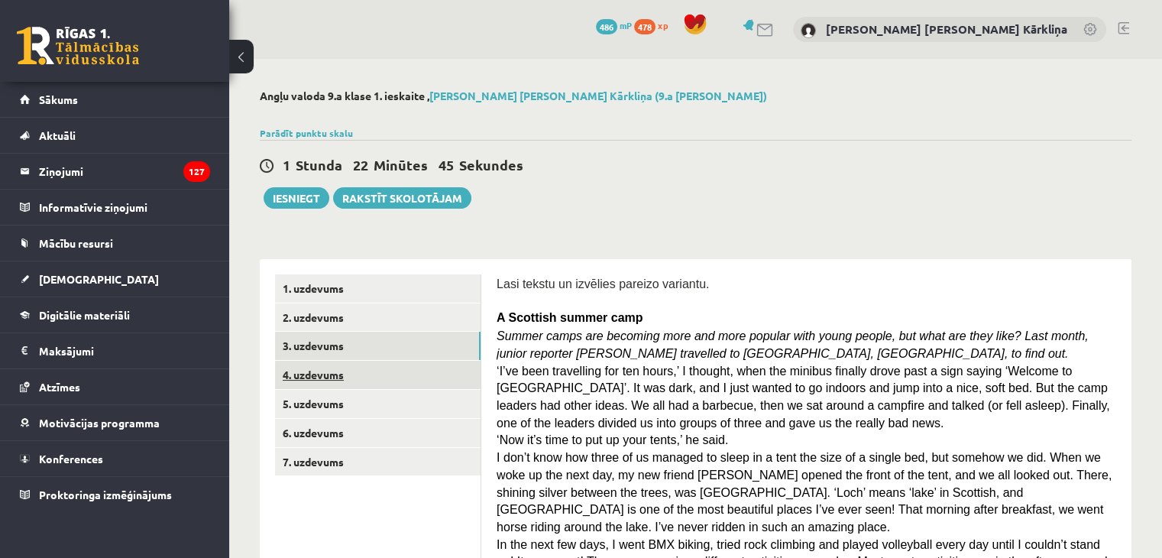
click at [339, 371] on link "4. uzdevums" at bounding box center [377, 375] width 205 height 28
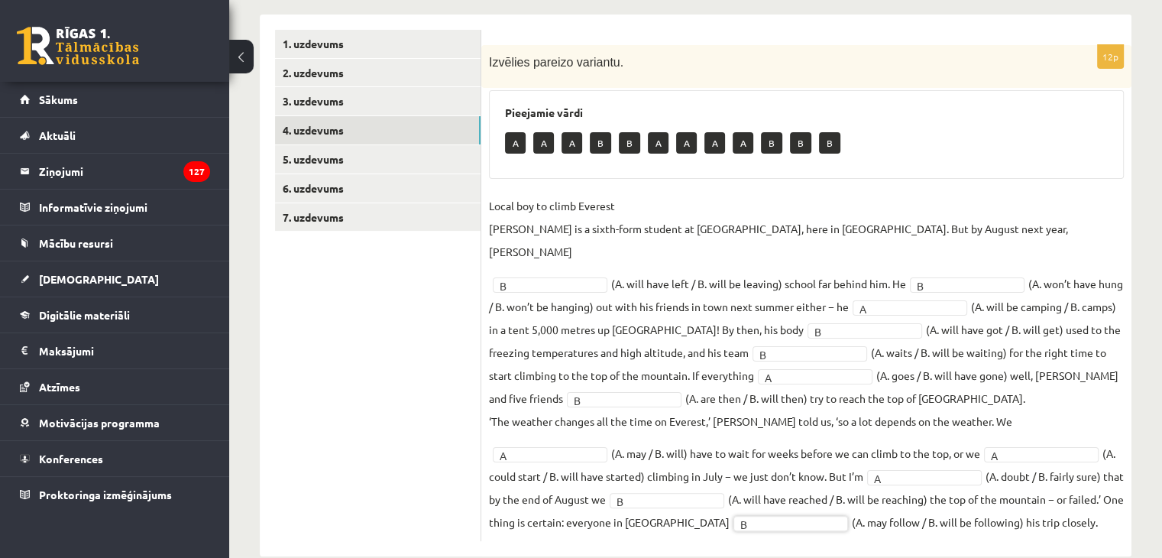
scroll to position [249, 0]
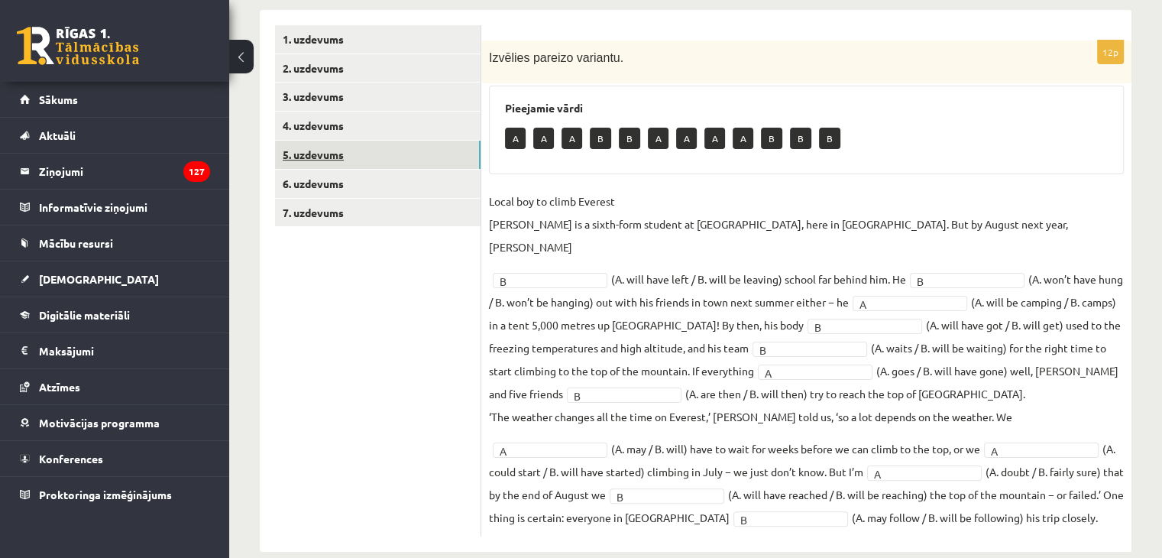
click at [375, 157] on link "5. uzdevums" at bounding box center [377, 155] width 205 height 28
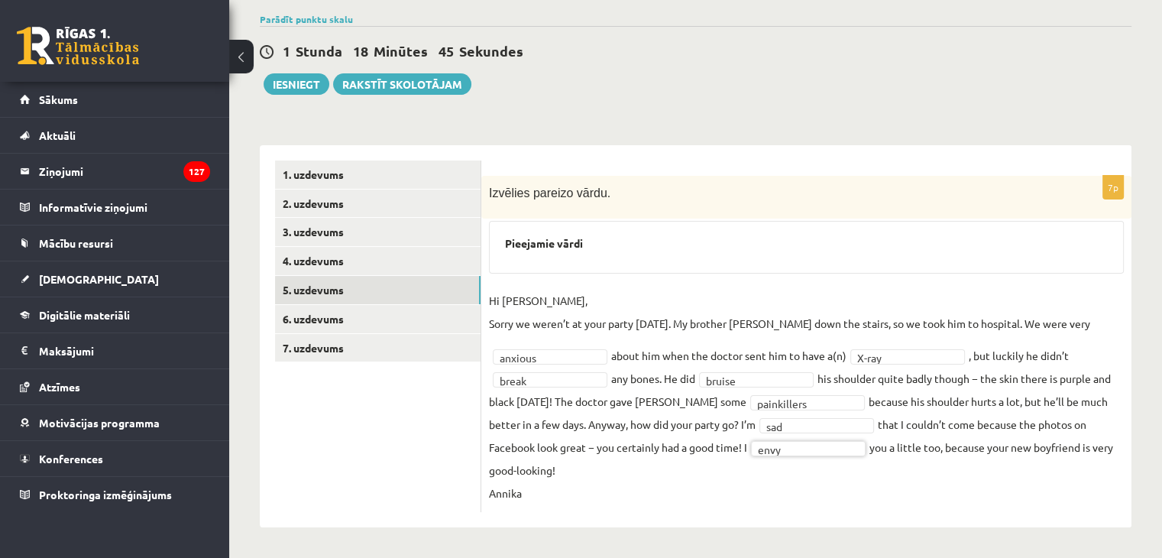
scroll to position [89, 0]
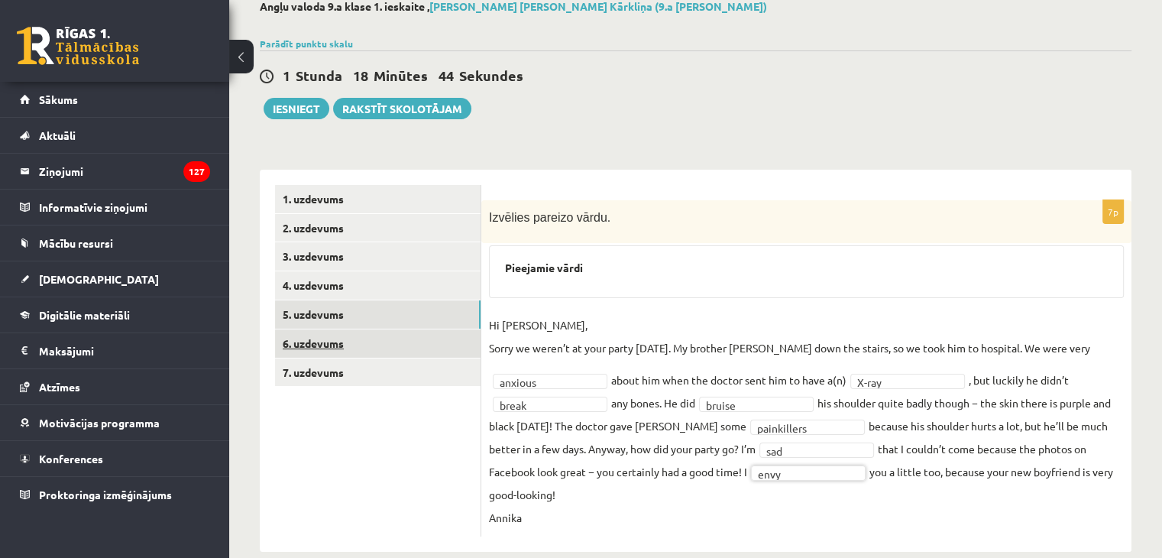
click at [419, 342] on link "6. uzdevums" at bounding box center [377, 343] width 205 height 28
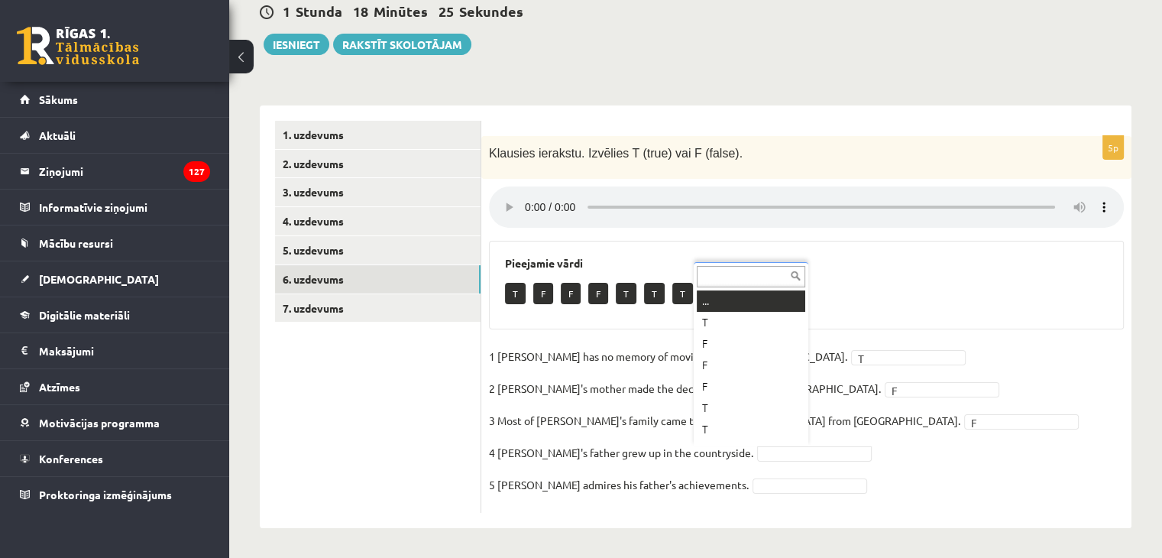
scroll to position [18, 0]
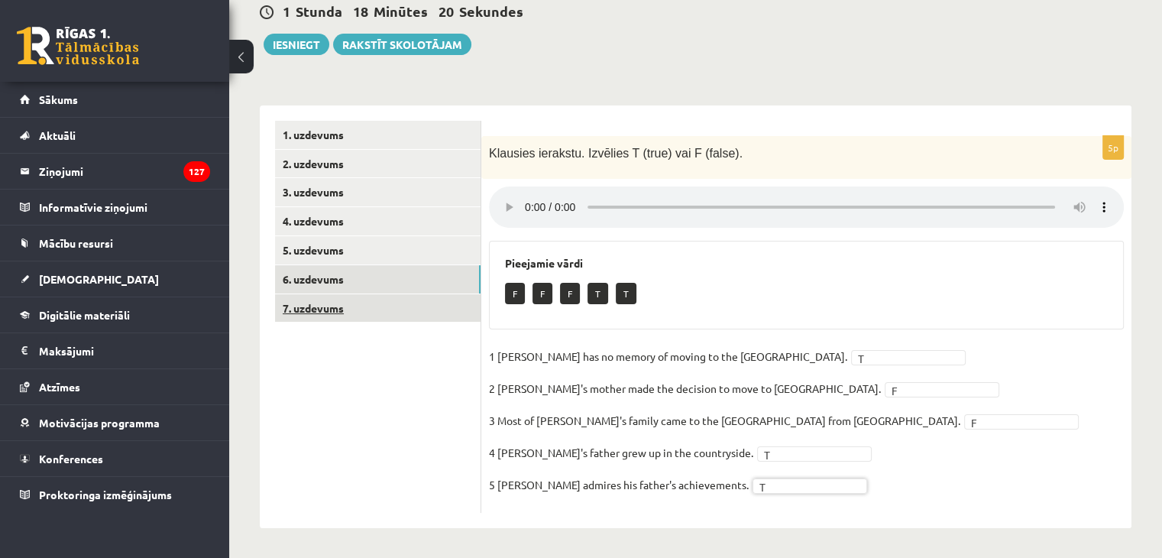
click at [367, 309] on link "7. uzdevums" at bounding box center [377, 308] width 205 height 28
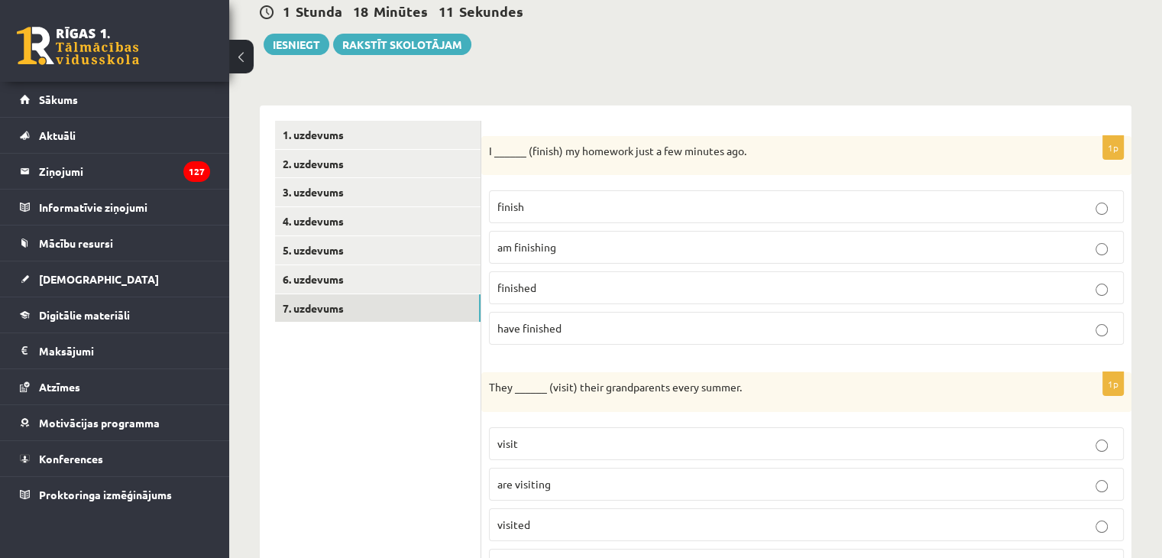
click at [538, 294] on p "finished" at bounding box center [806, 288] width 618 height 16
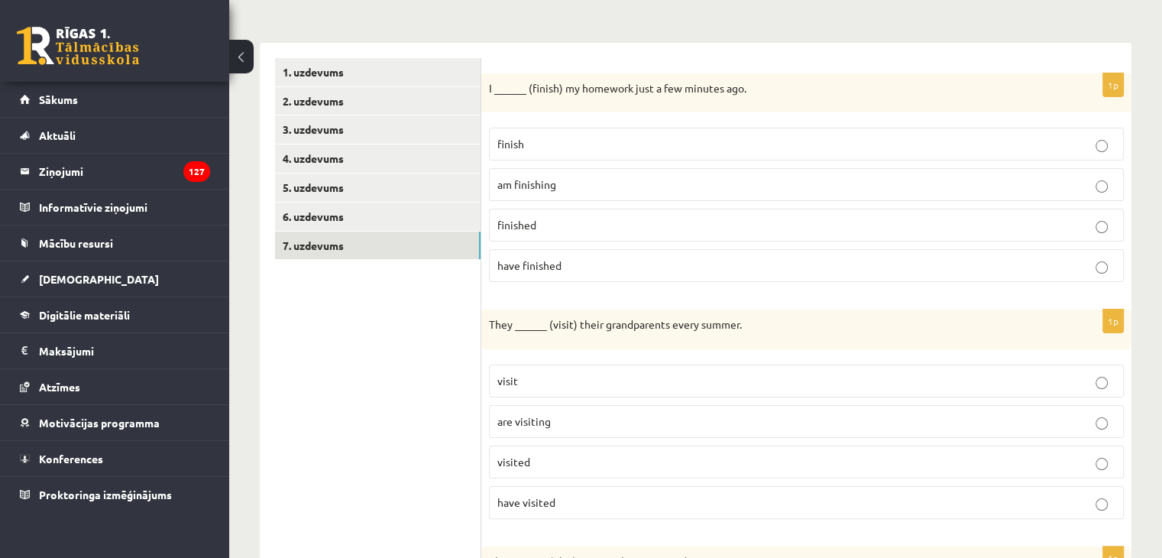
scroll to position [306, 0]
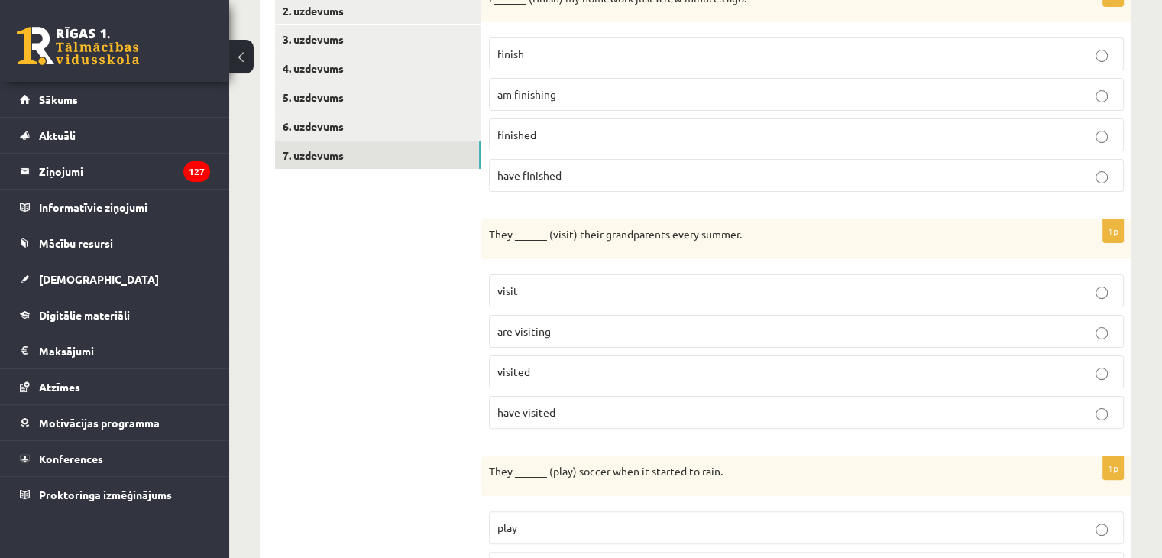
click at [548, 333] on span "are visiting" at bounding box center [523, 331] width 53 height 14
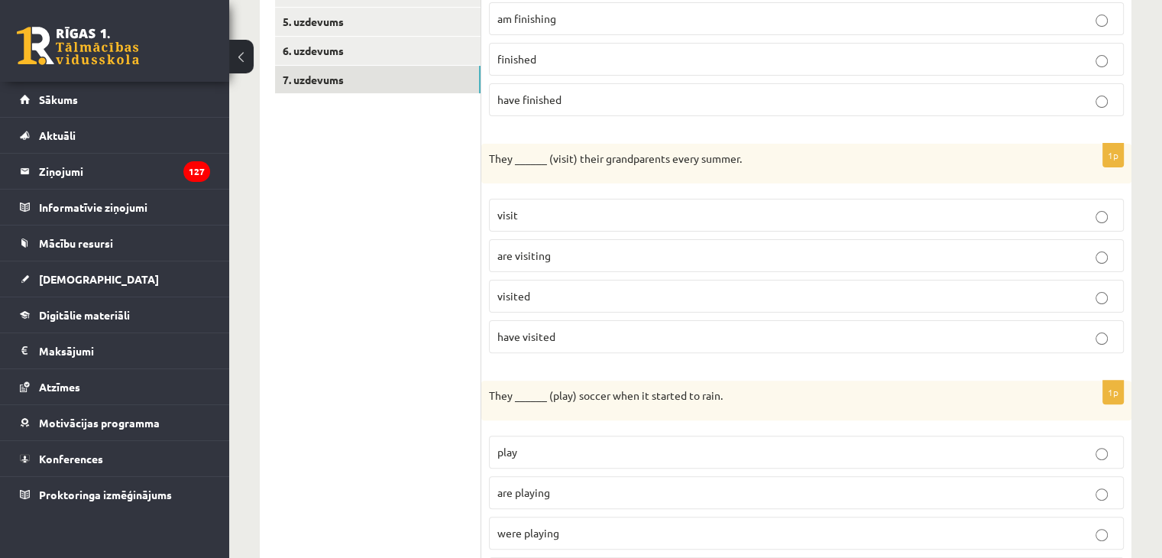
scroll to position [459, 0]
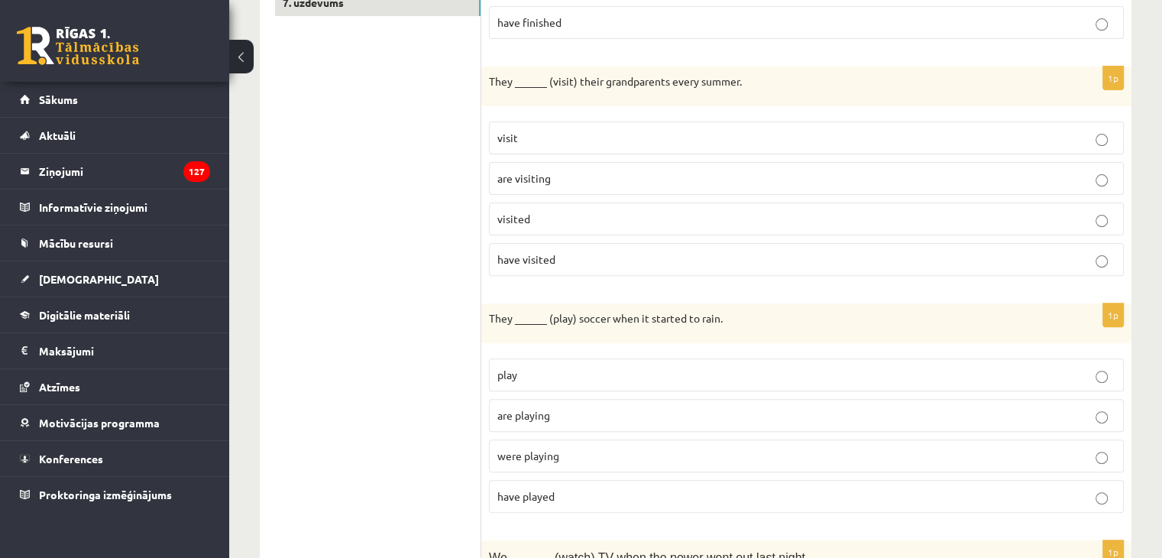
click at [558, 456] on span "were playing" at bounding box center [528, 455] width 62 height 14
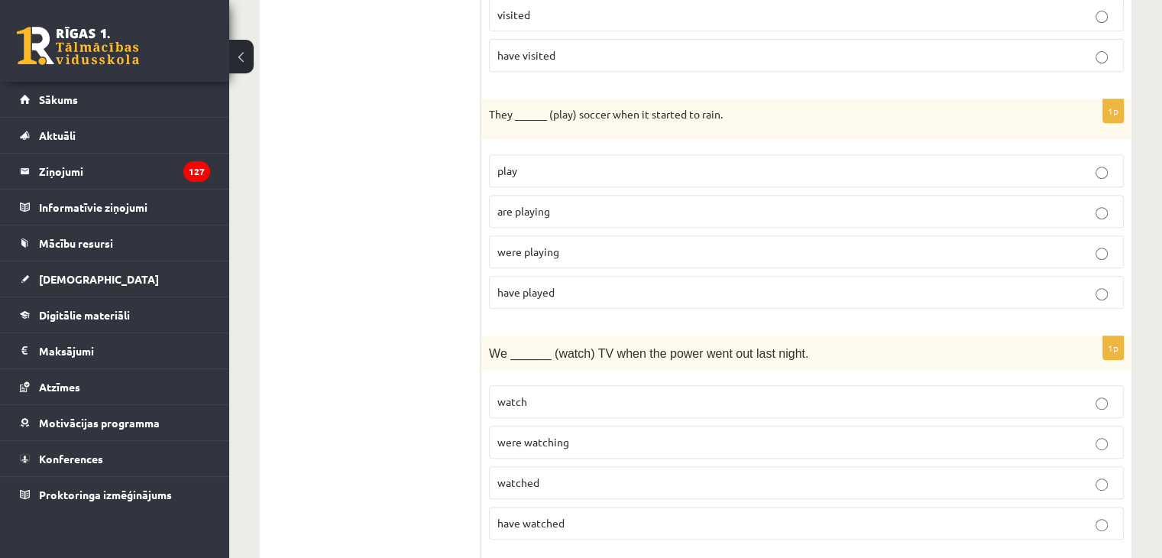
scroll to position [688, 0]
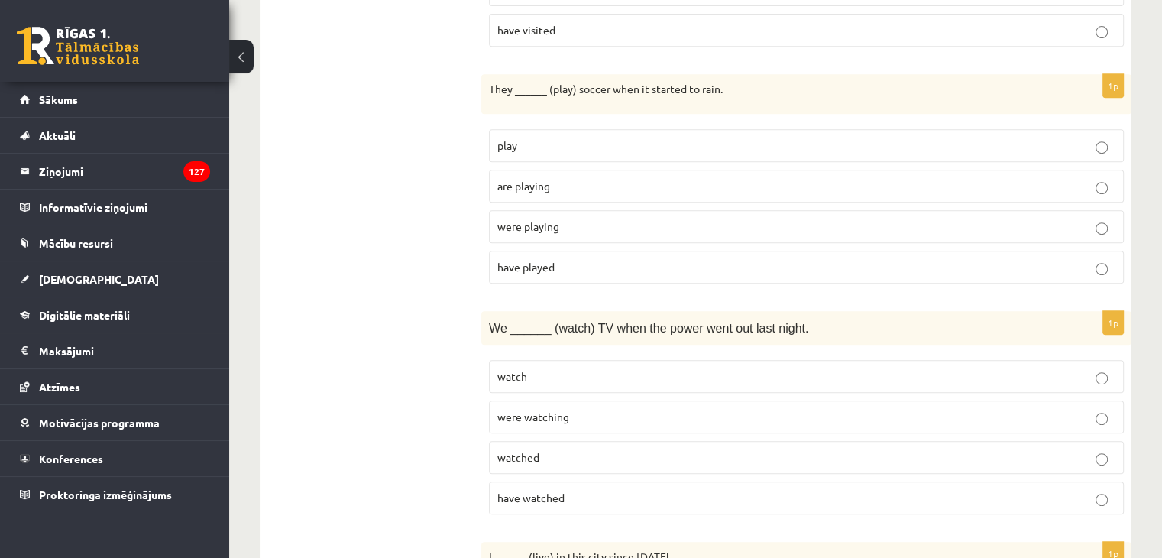
click at [562, 416] on p "were watching" at bounding box center [806, 417] width 618 height 16
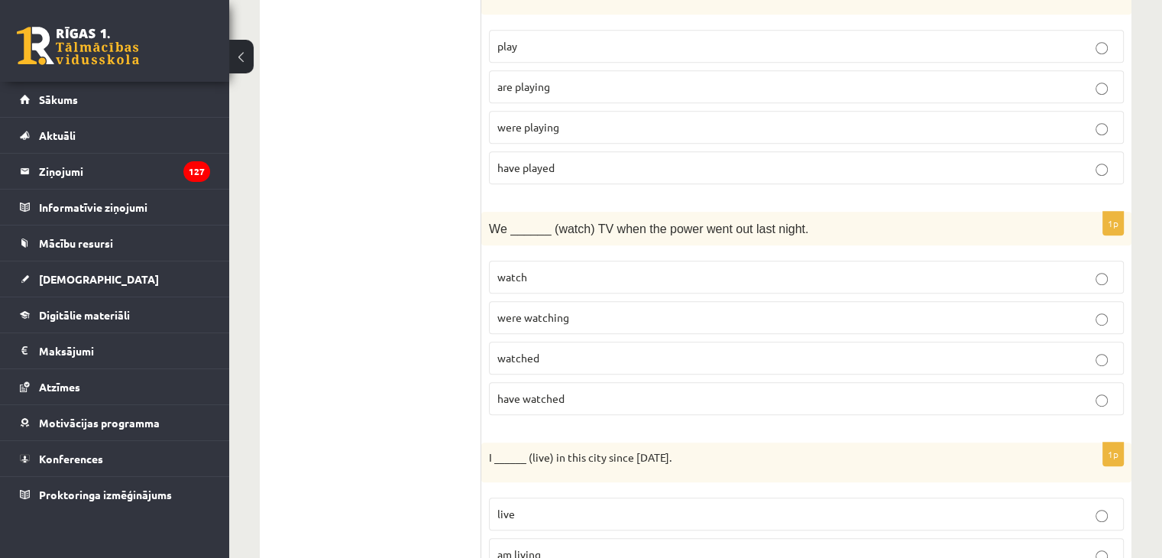
scroll to position [917, 0]
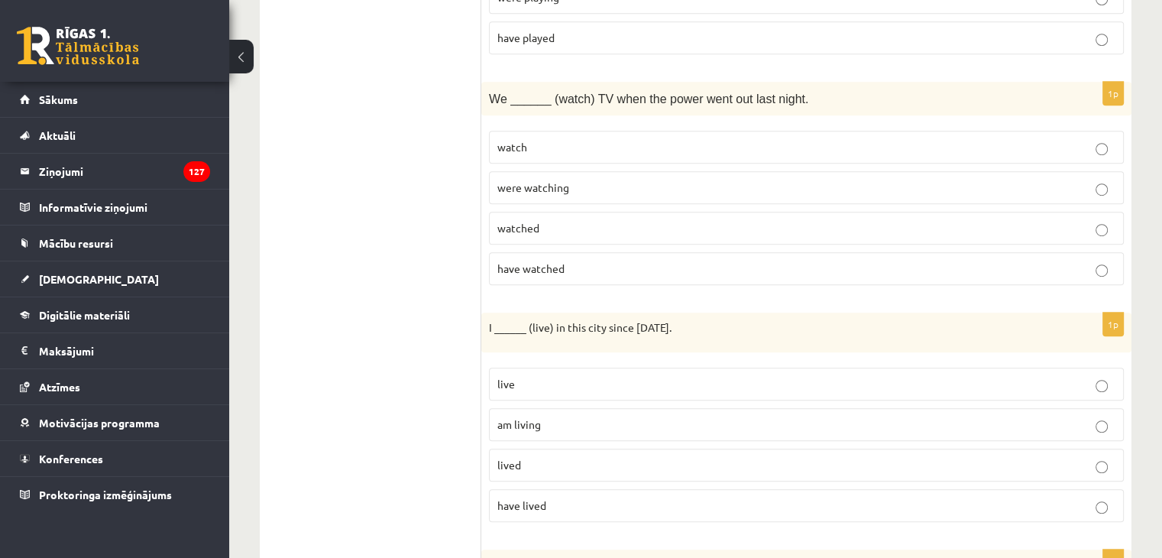
click at [544, 421] on p "am living" at bounding box center [806, 424] width 618 height 16
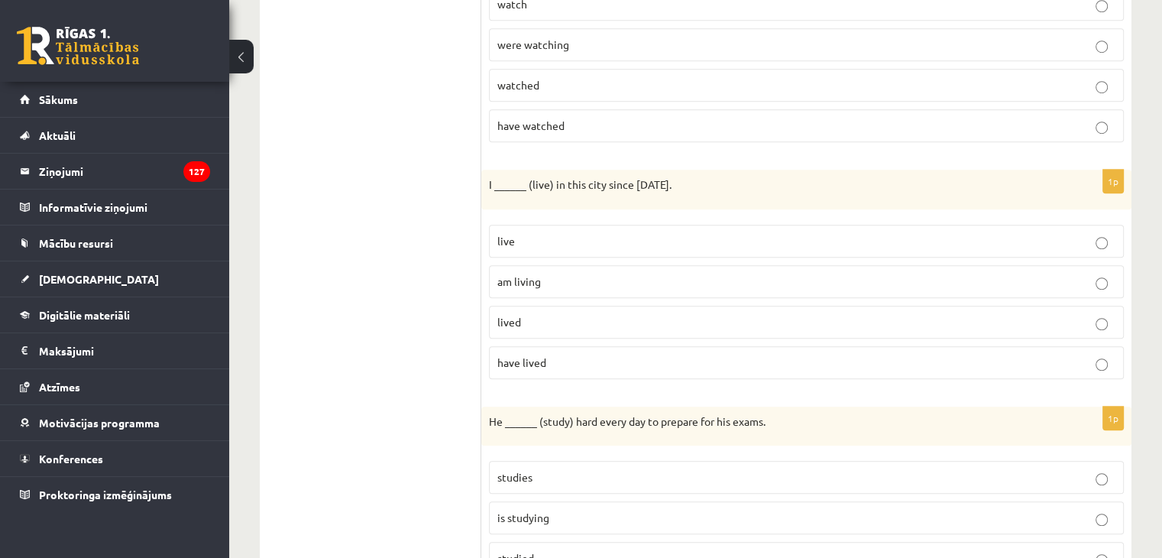
scroll to position [1070, 0]
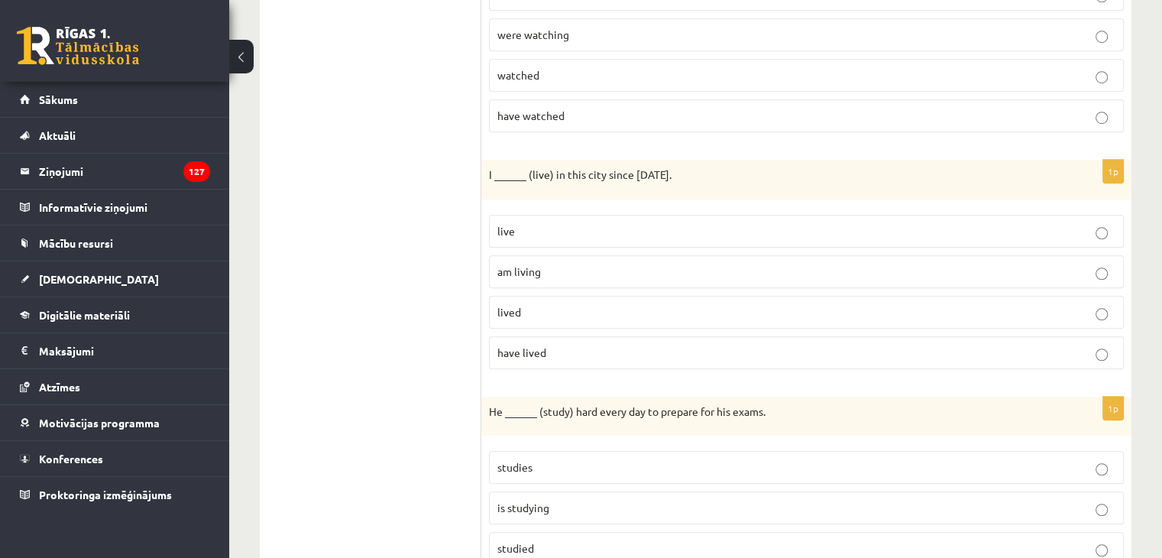
click at [548, 355] on label "have lived" at bounding box center [806, 352] width 635 height 33
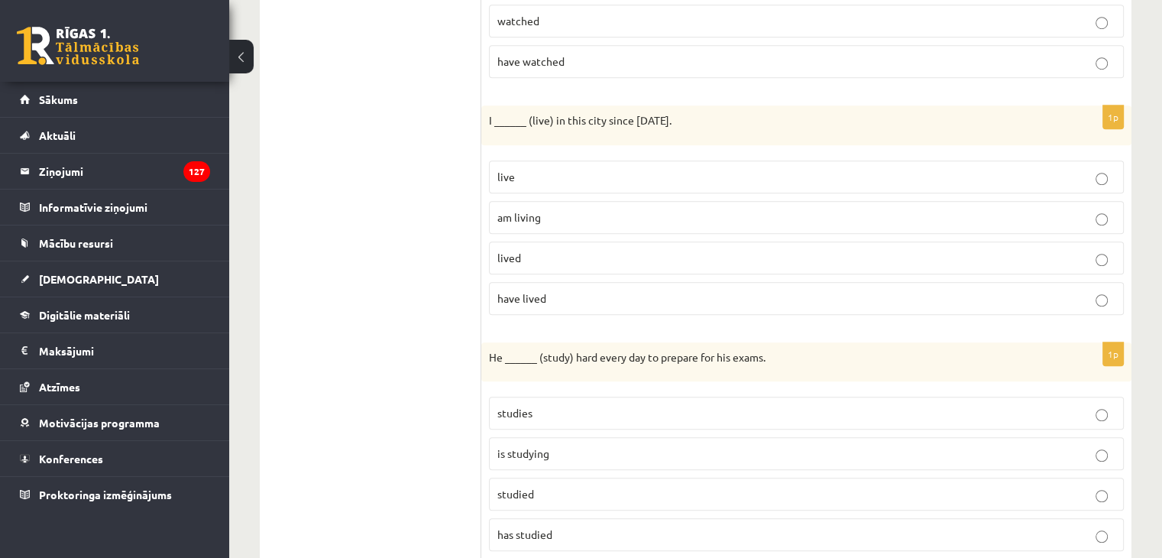
scroll to position [1146, 0]
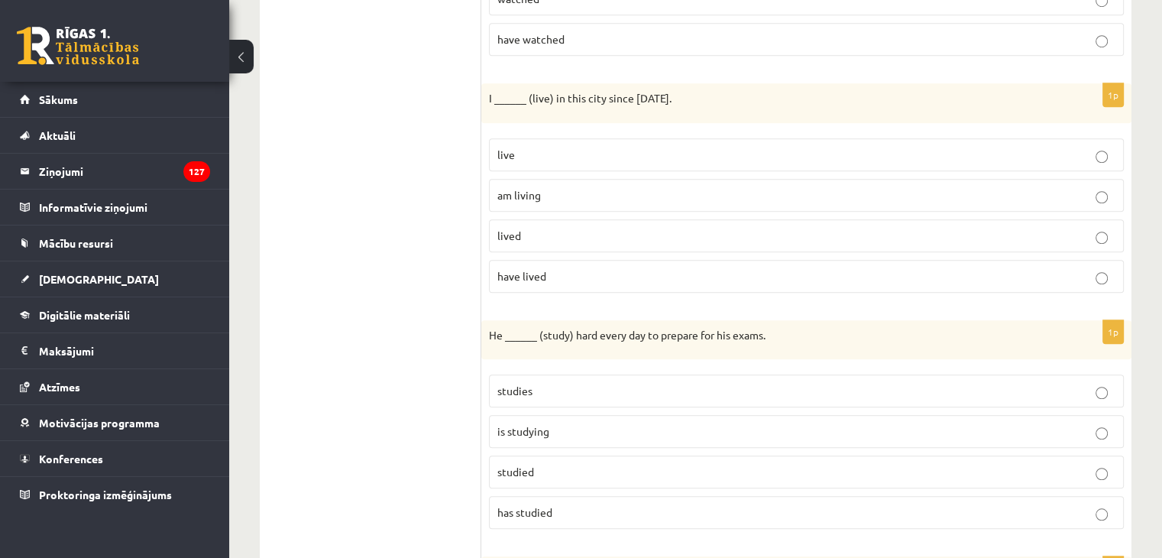
click at [556, 423] on p "is studying" at bounding box center [806, 431] width 618 height 16
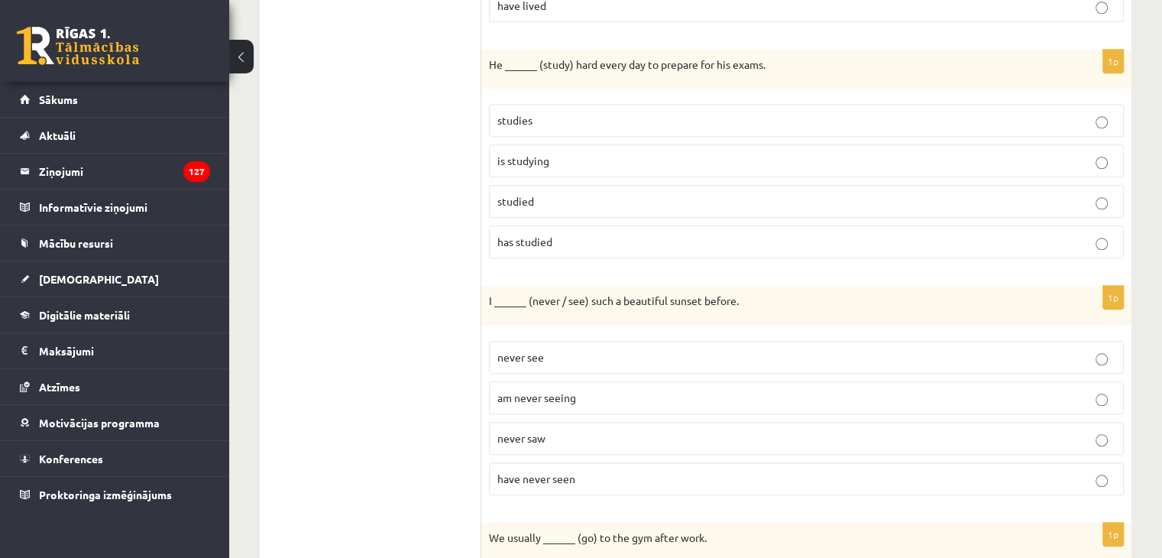
scroll to position [1452, 0]
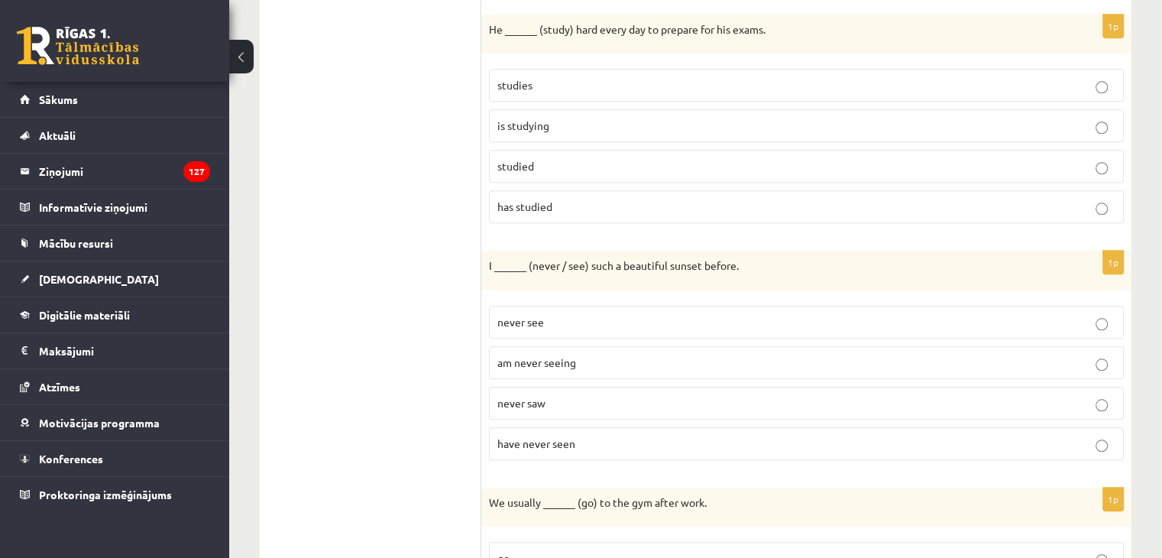
click at [552, 439] on p "have never seen" at bounding box center [806, 443] width 618 height 16
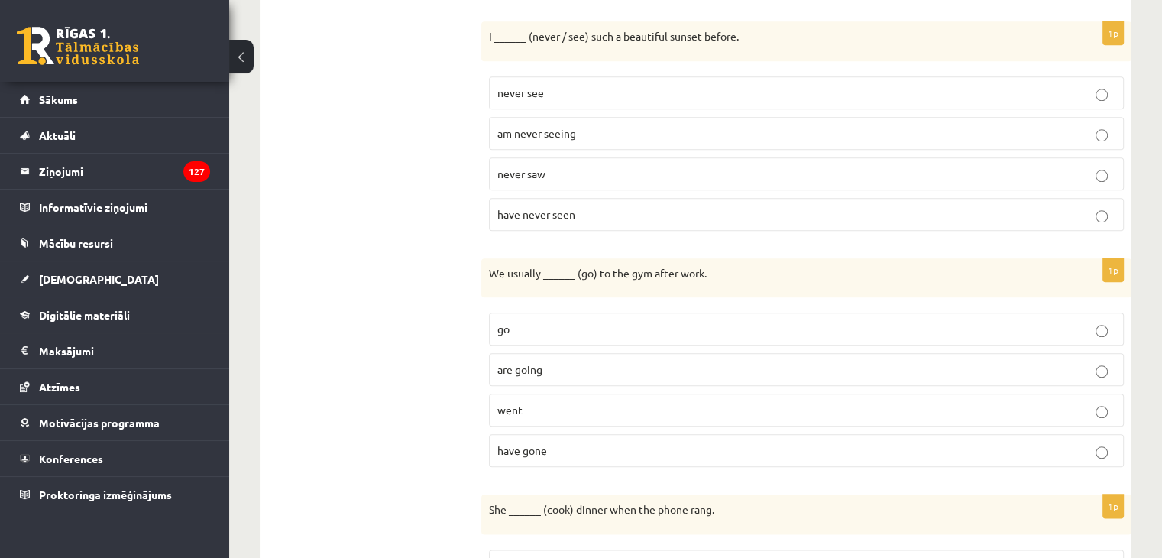
click at [528, 407] on label "went" at bounding box center [806, 409] width 635 height 33
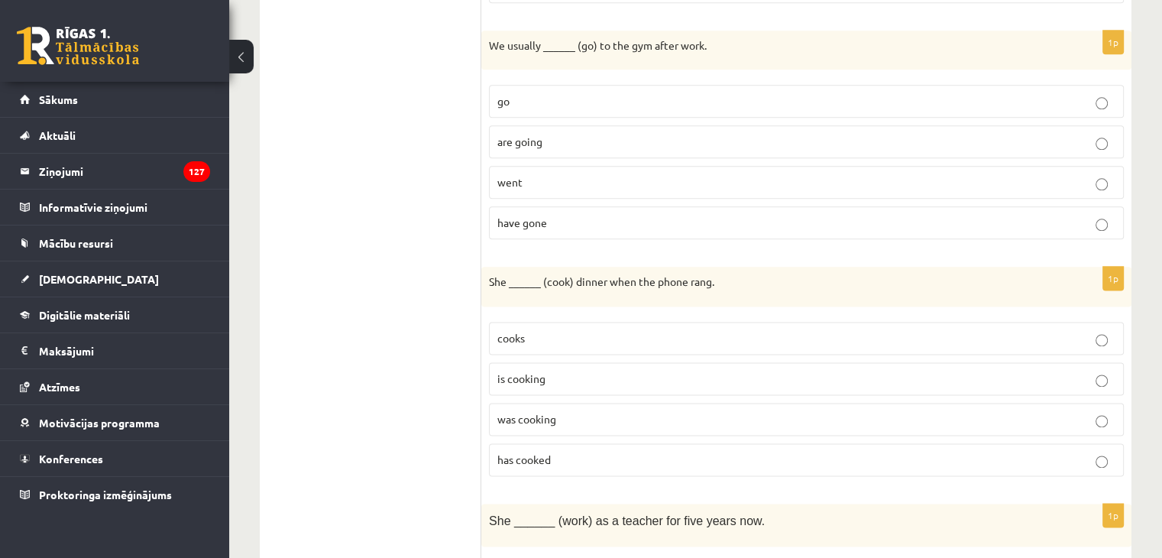
scroll to position [1910, 0]
click at [559, 411] on p "was cooking" at bounding box center [806, 417] width 618 height 16
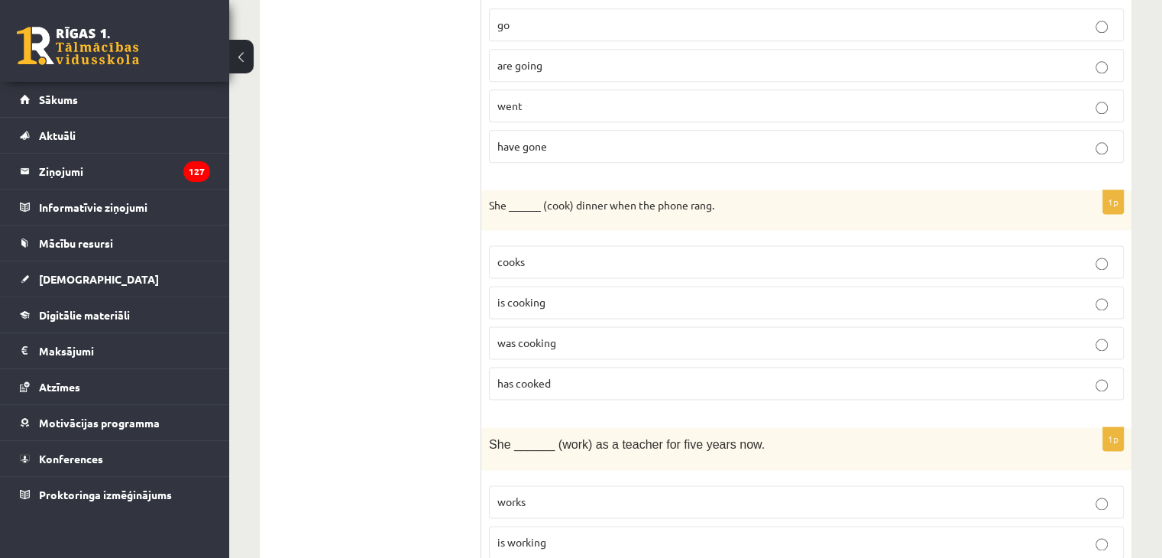
scroll to position [2110, 0]
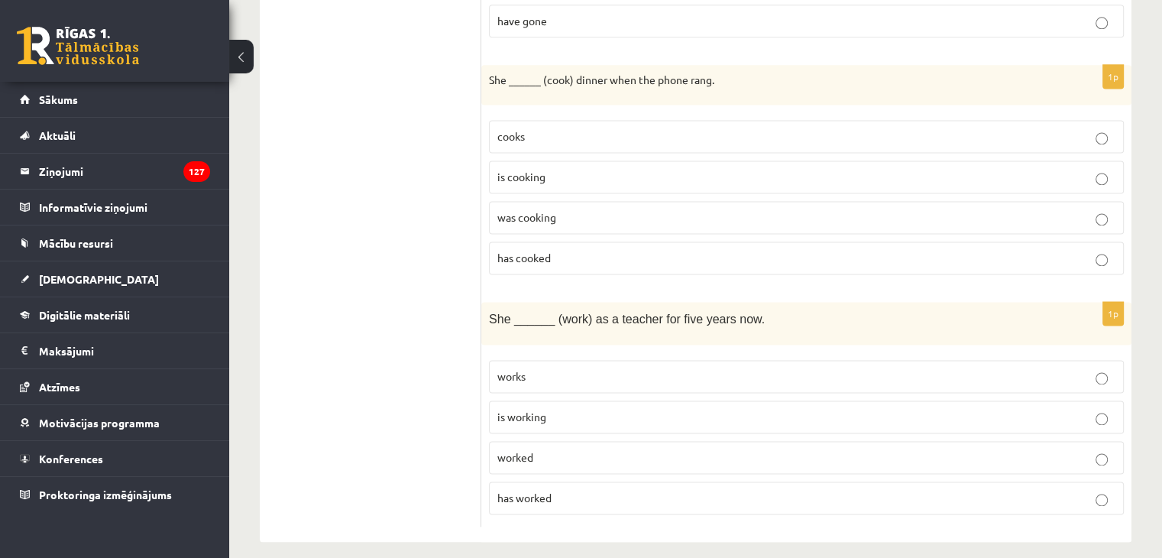
click at [523, 409] on span "is working" at bounding box center [521, 416] width 49 height 14
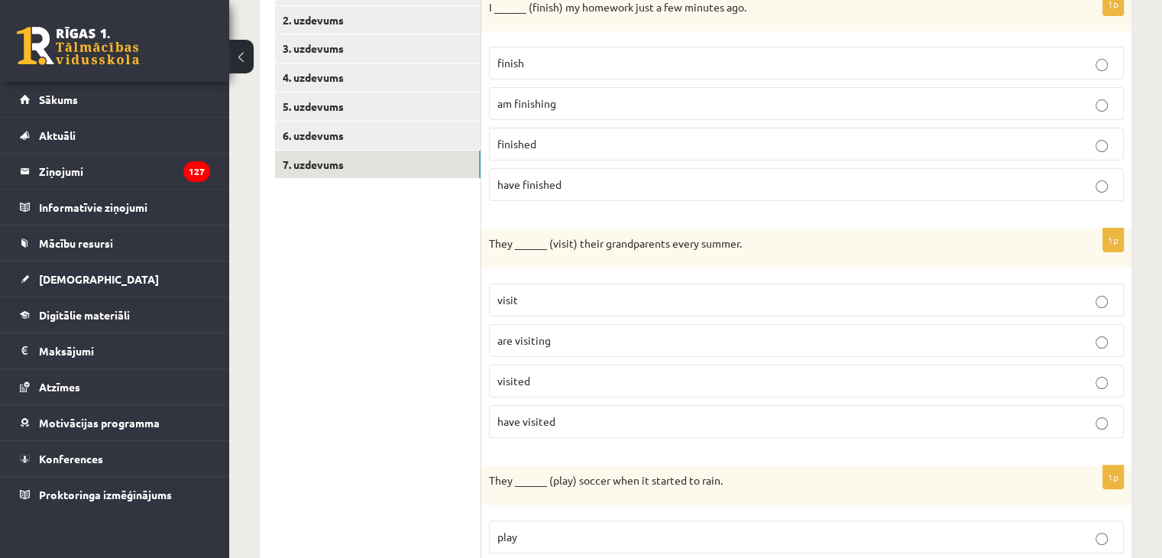
scroll to position [124, 0]
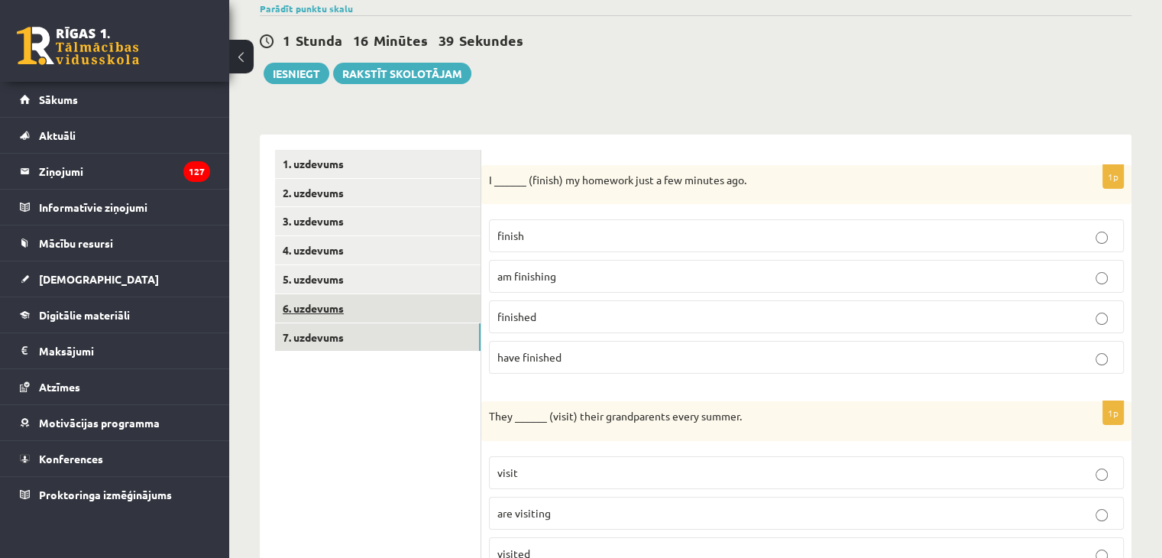
click at [370, 312] on link "6. uzdevums" at bounding box center [377, 308] width 205 height 28
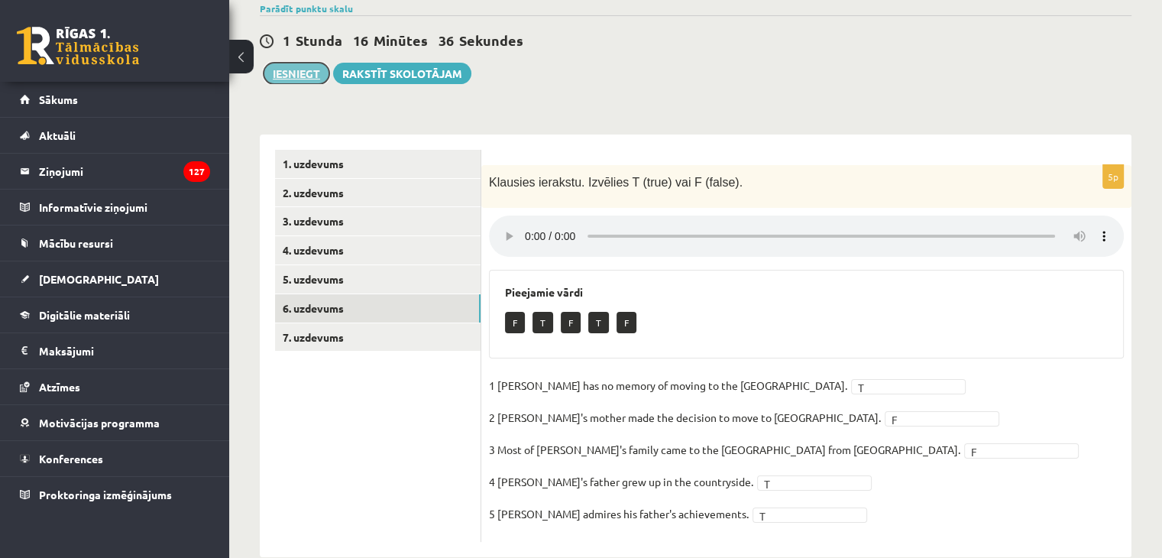
click at [293, 67] on button "Iesniegt" at bounding box center [297, 73] width 66 height 21
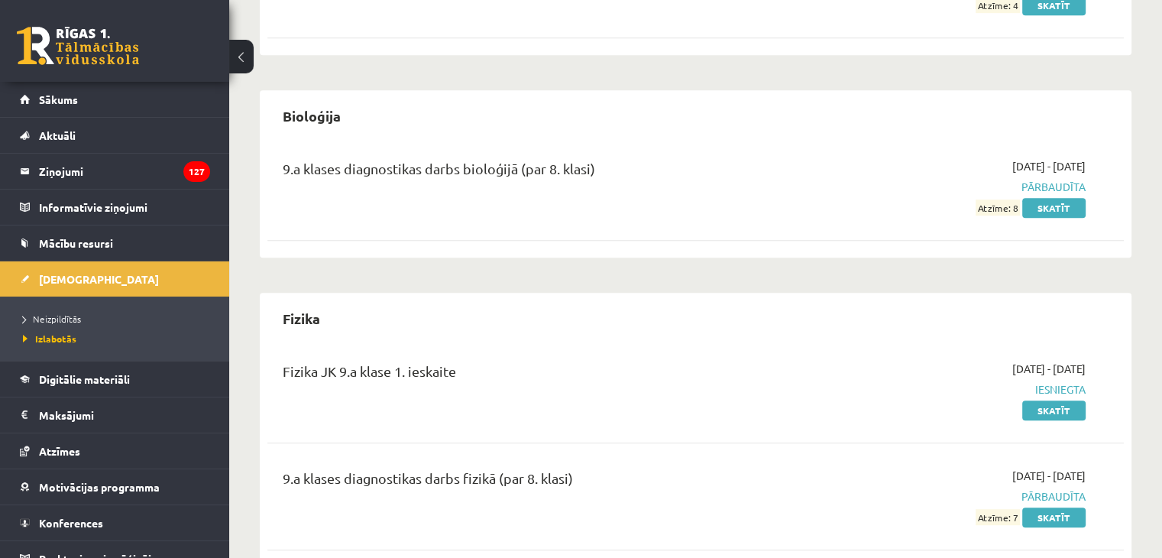
scroll to position [1069, 0]
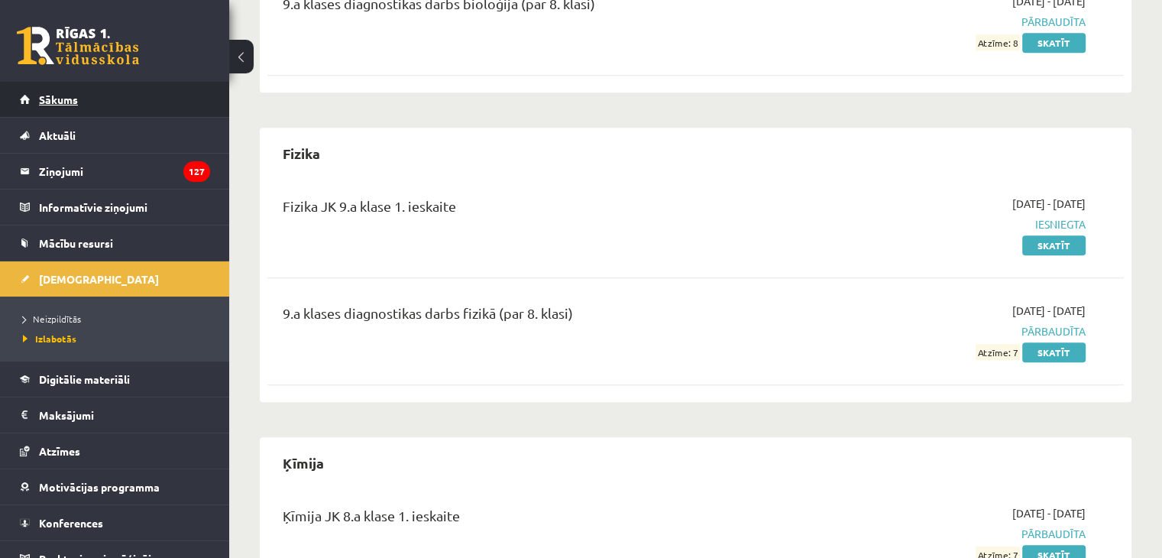
click at [76, 92] on link "Sākums" at bounding box center [115, 99] width 190 height 35
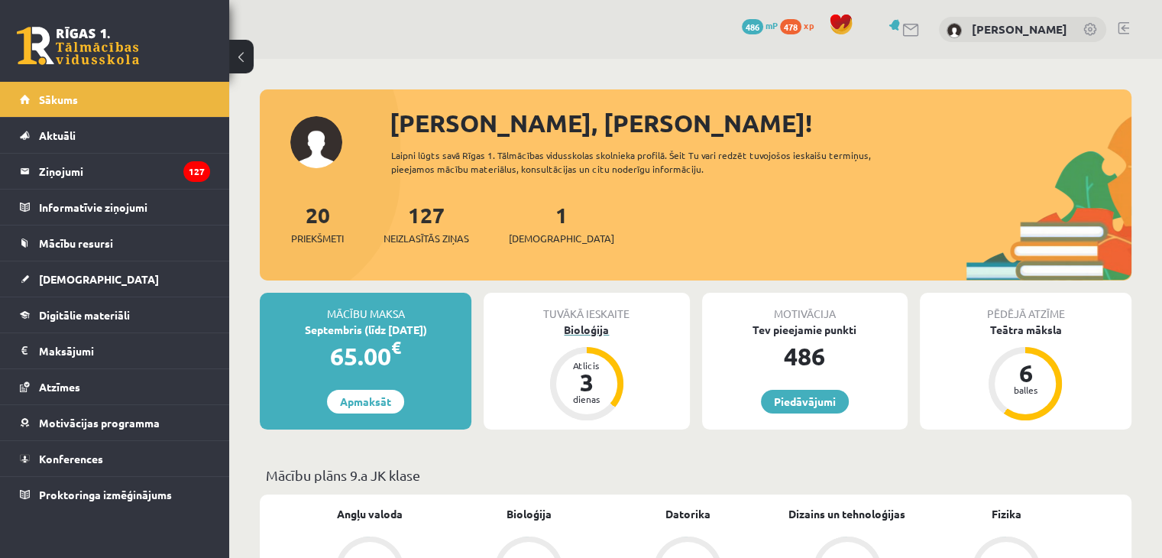
click at [574, 367] on div "Atlicis" at bounding box center [587, 365] width 46 height 9
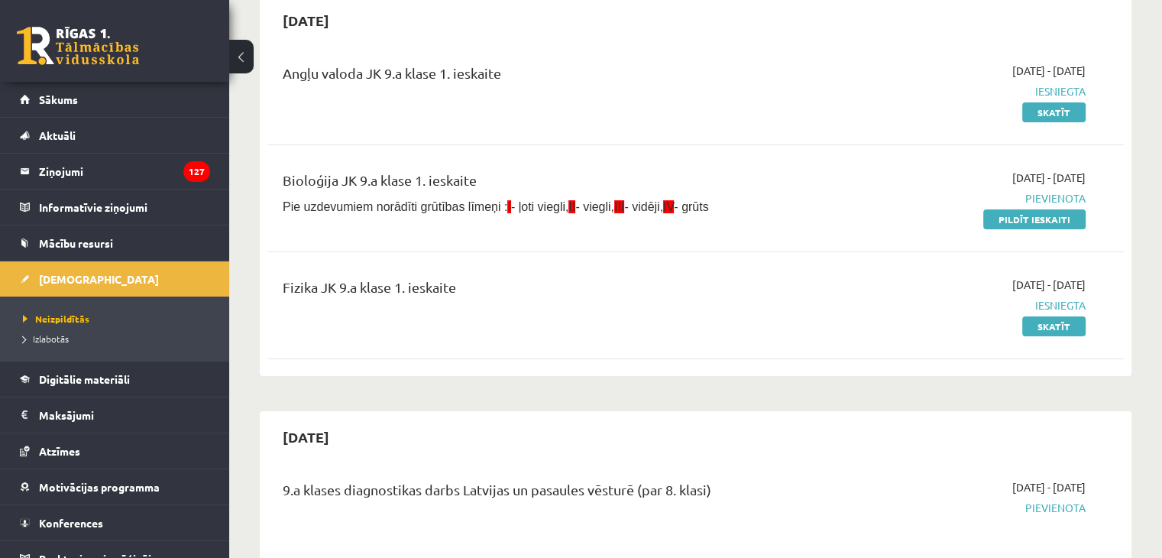
scroll to position [153, 0]
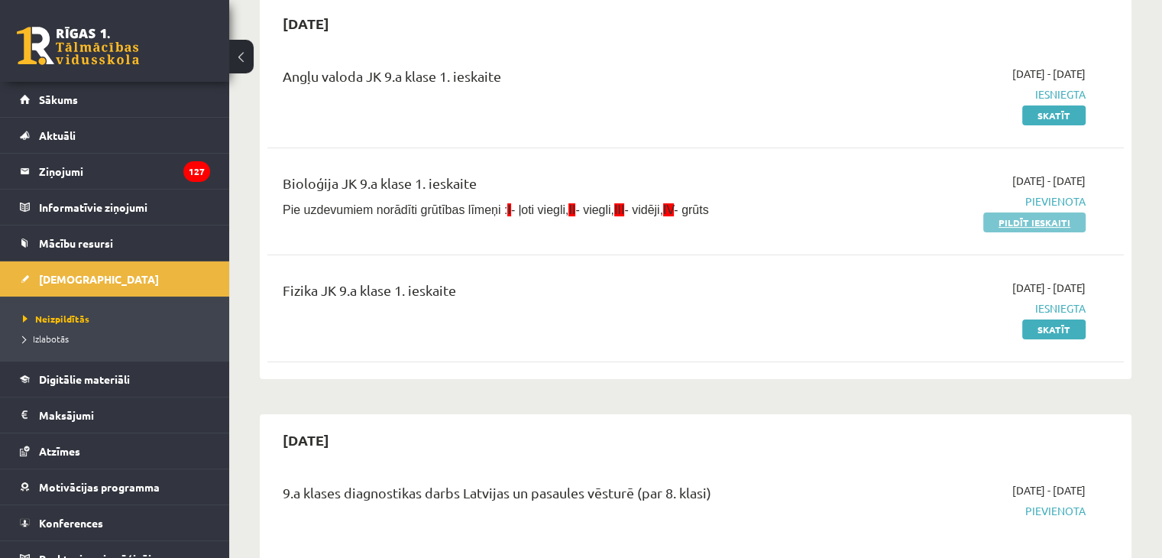
click at [1043, 222] on link "Pildīt ieskaiti" at bounding box center [1034, 222] width 102 height 20
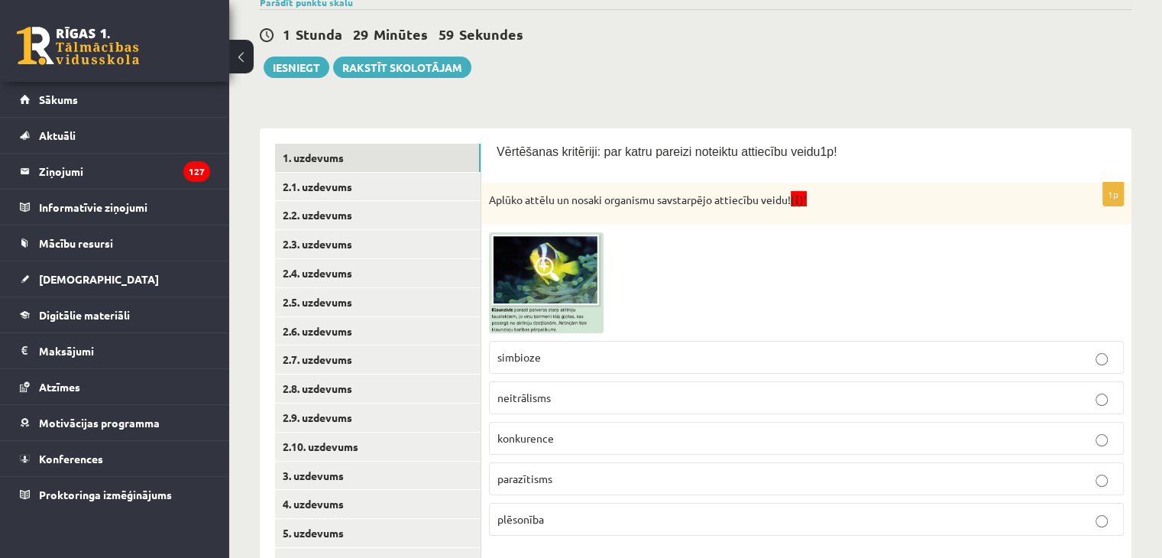
scroll to position [229, 0]
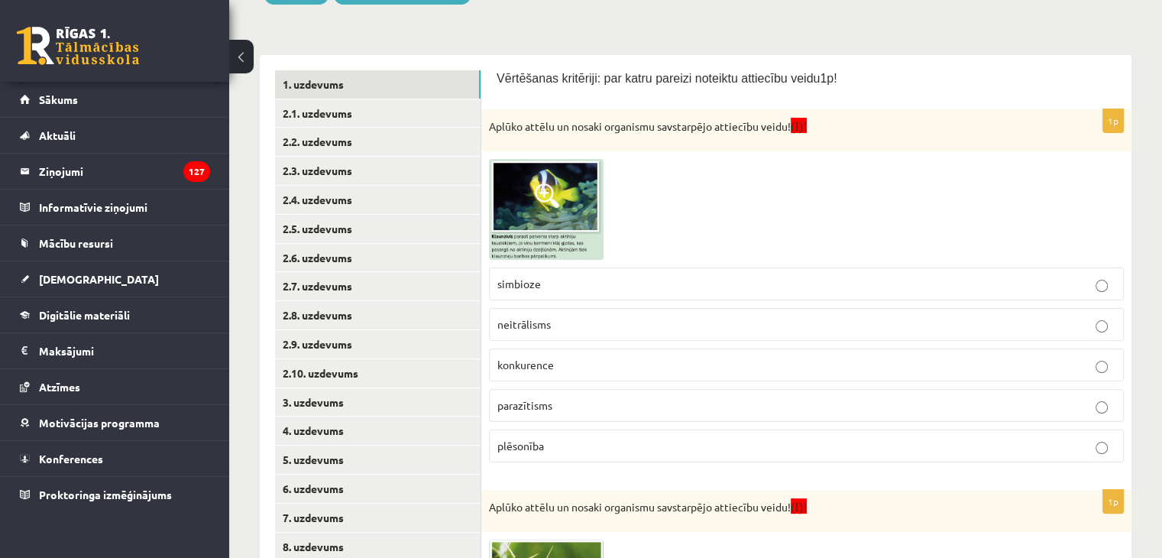
click at [540, 199] on span at bounding box center [547, 195] width 24 height 24
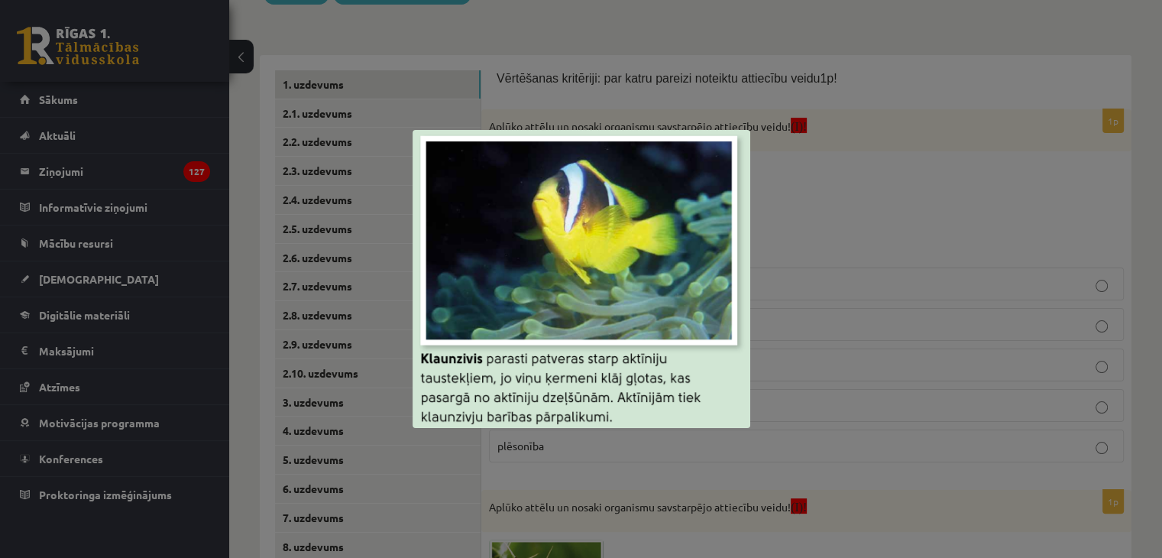
click at [758, 205] on div at bounding box center [581, 279] width 1162 height 558
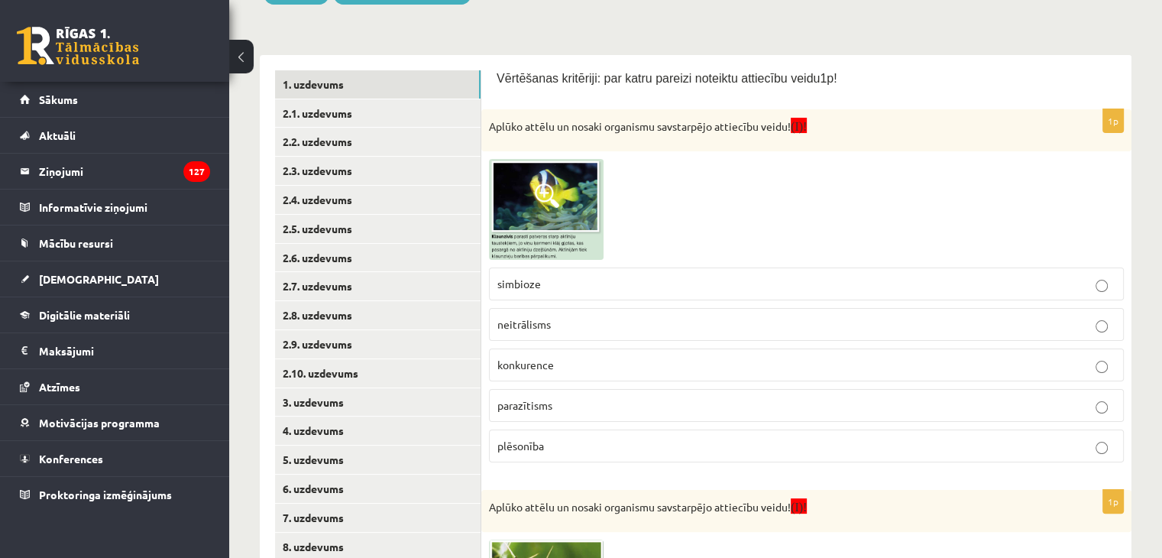
click at [574, 226] on img at bounding box center [546, 209] width 115 height 101
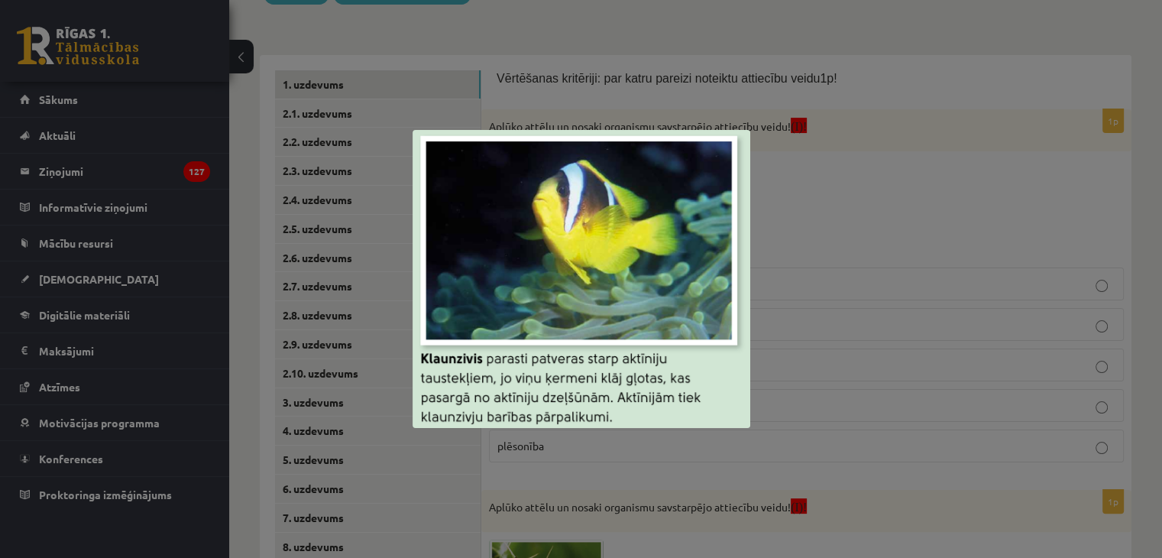
click at [799, 229] on div at bounding box center [581, 279] width 1162 height 558
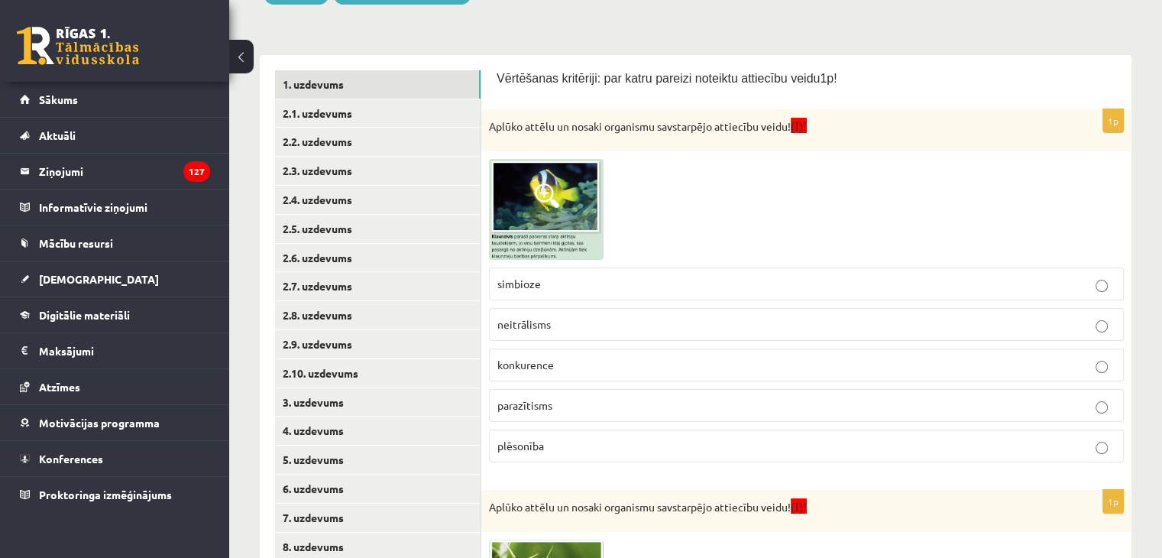
click at [556, 244] on img at bounding box center [546, 209] width 115 height 101
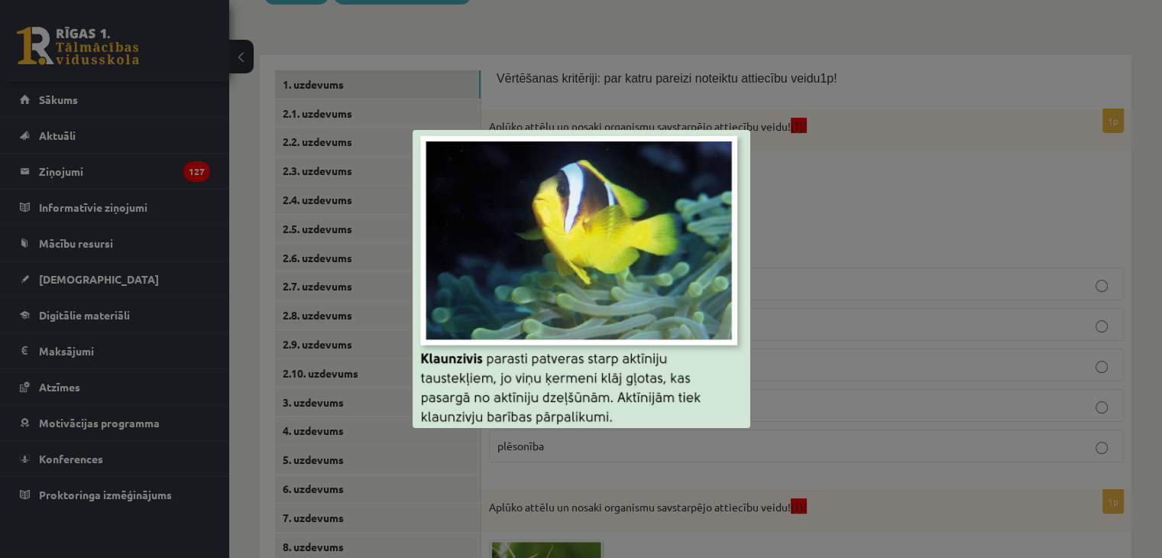
click at [828, 221] on div at bounding box center [581, 279] width 1162 height 558
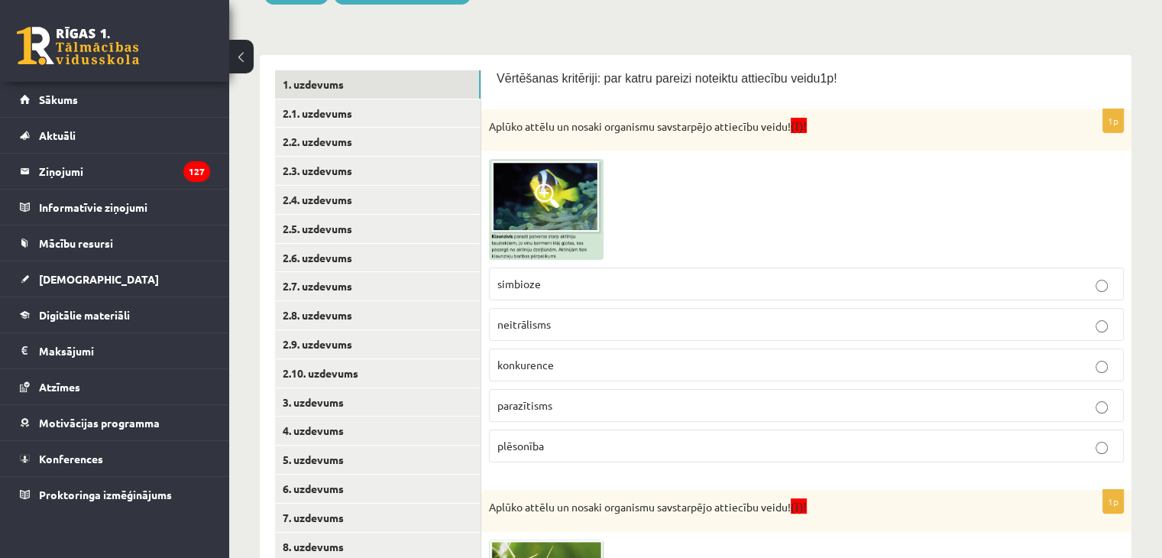
click at [579, 321] on p "neitrālisms" at bounding box center [806, 324] width 618 height 16
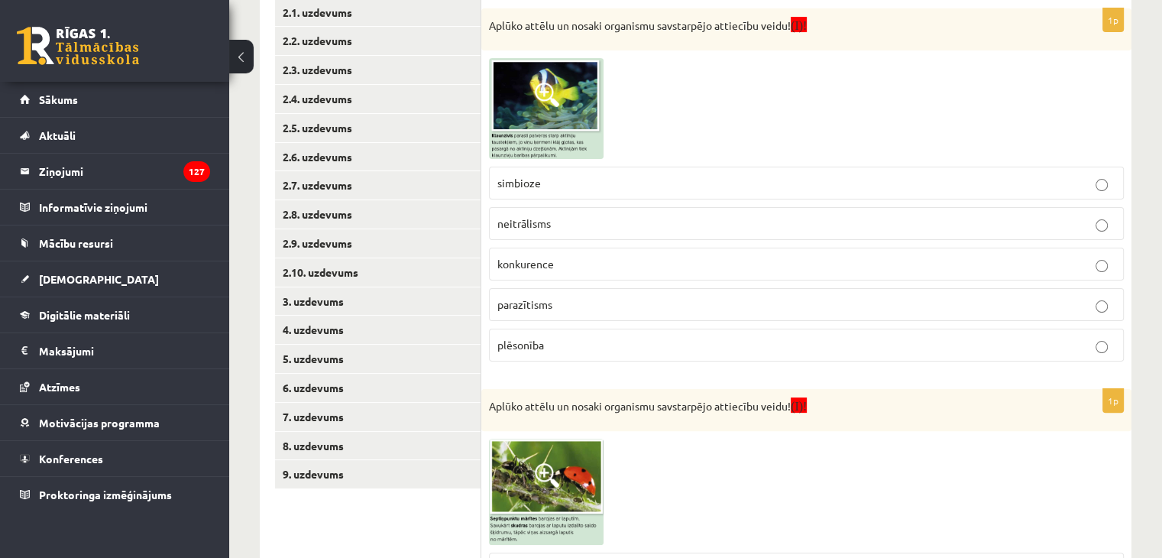
scroll to position [339, 0]
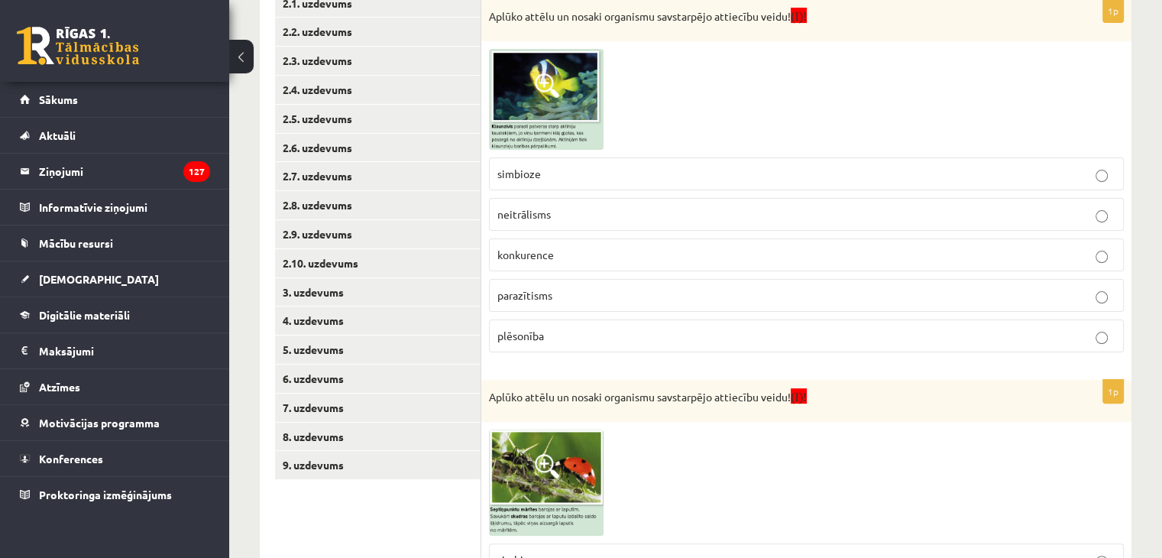
click at [562, 103] on img at bounding box center [546, 99] width 115 height 101
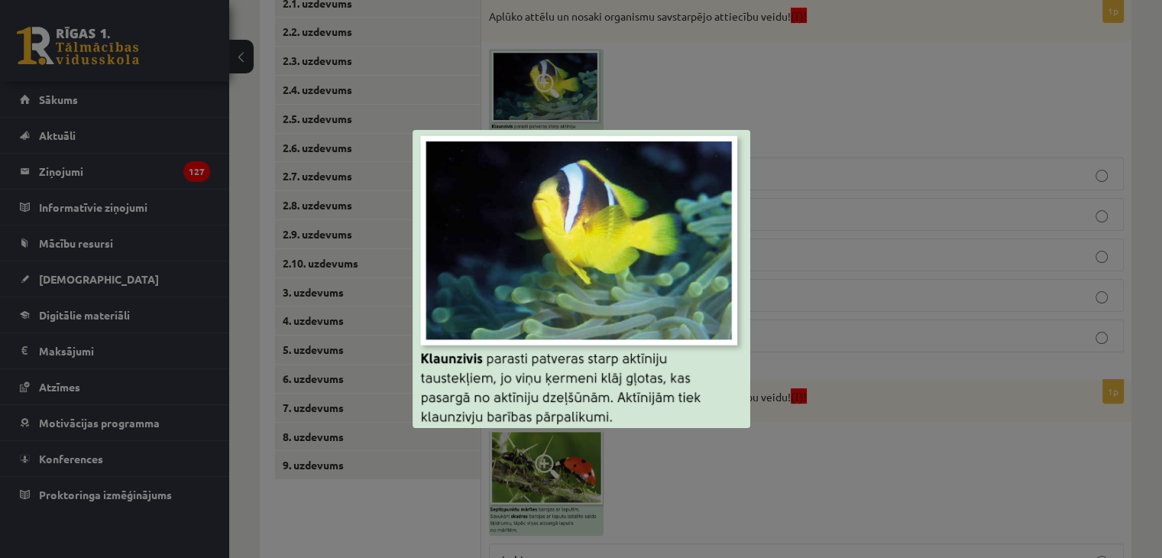
click at [695, 107] on div at bounding box center [581, 279] width 1162 height 558
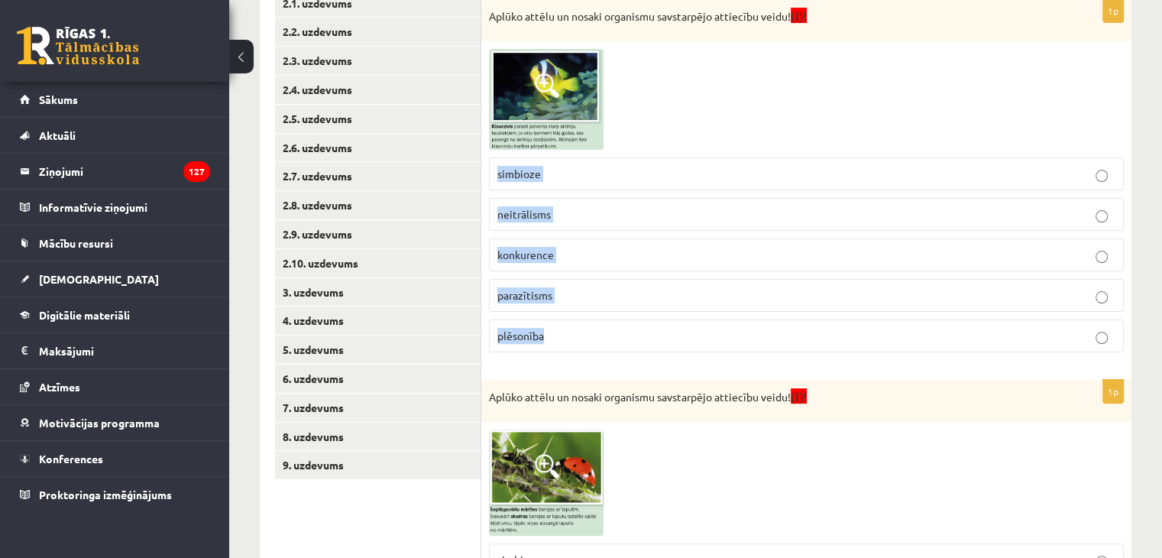
drag, startPoint x: 497, startPoint y: 173, endPoint x: 551, endPoint y: 328, distance: 163.5
click at [551, 328] on fieldset "simbioze neitrālisms konkurence parazītisms plēsonība" at bounding box center [806, 253] width 635 height 207
copy fieldset "simbioze neitrālisms konkurence parazītisms plēsonība"
click at [718, 112] on div at bounding box center [806, 99] width 635 height 101
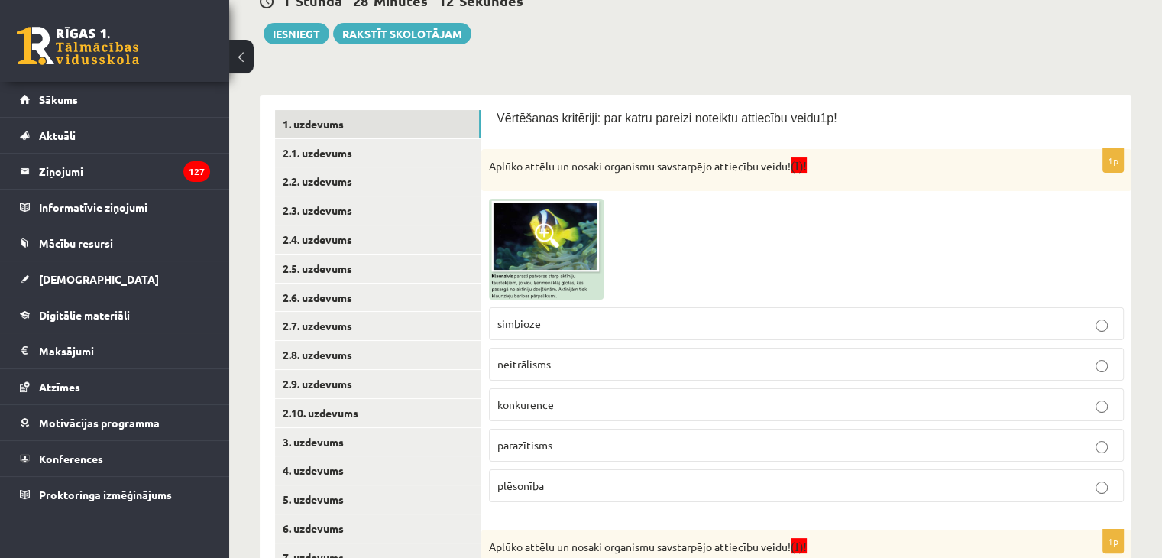
scroll to position [186, 0]
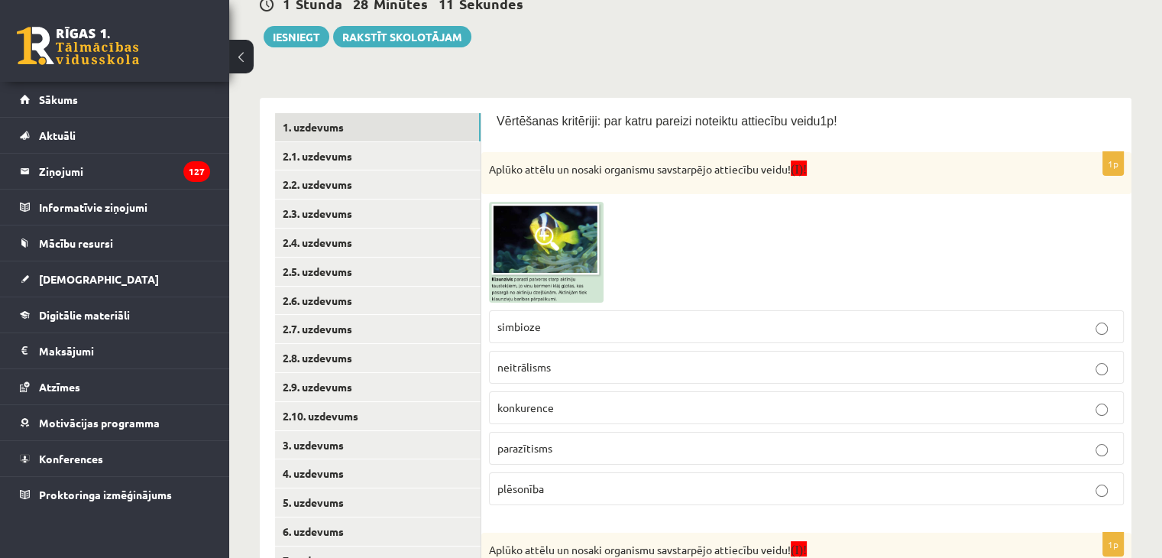
click at [561, 246] on img at bounding box center [546, 252] width 115 height 101
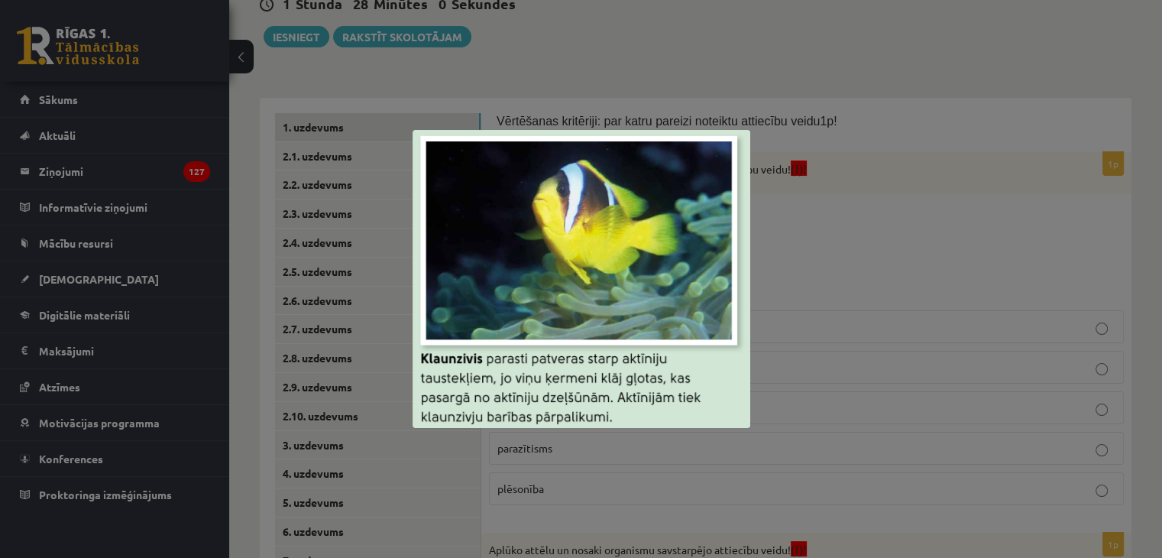
click at [838, 264] on div at bounding box center [581, 279] width 1162 height 558
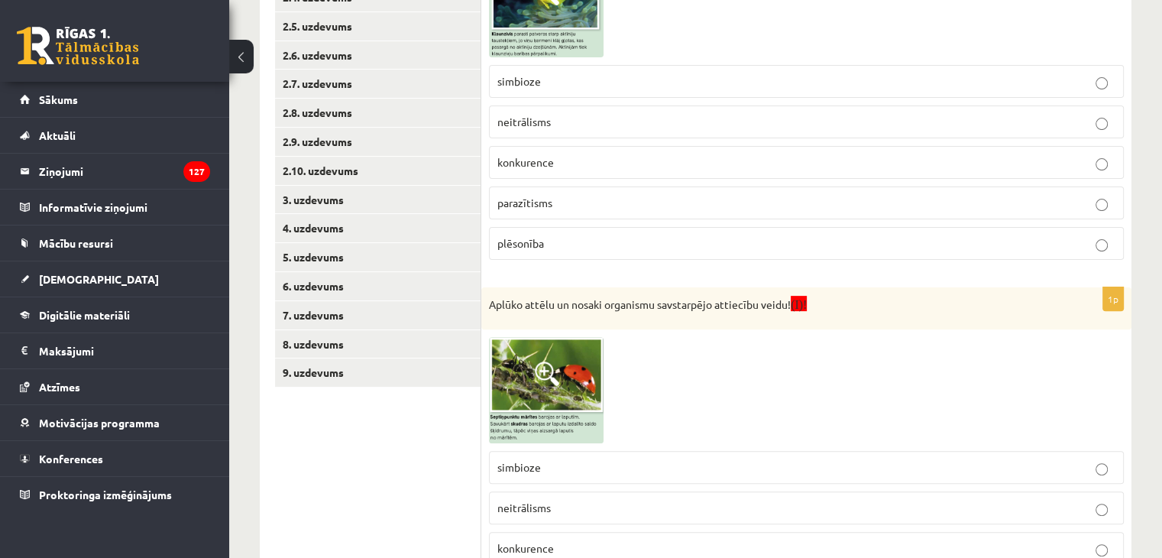
scroll to position [339, 0]
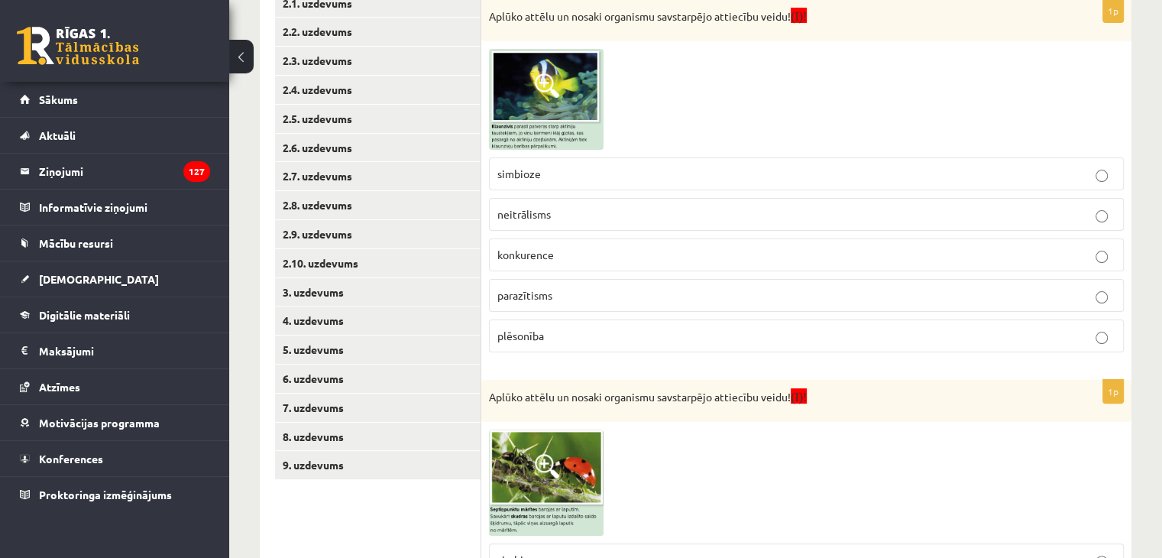
click at [562, 97] on img at bounding box center [546, 99] width 115 height 101
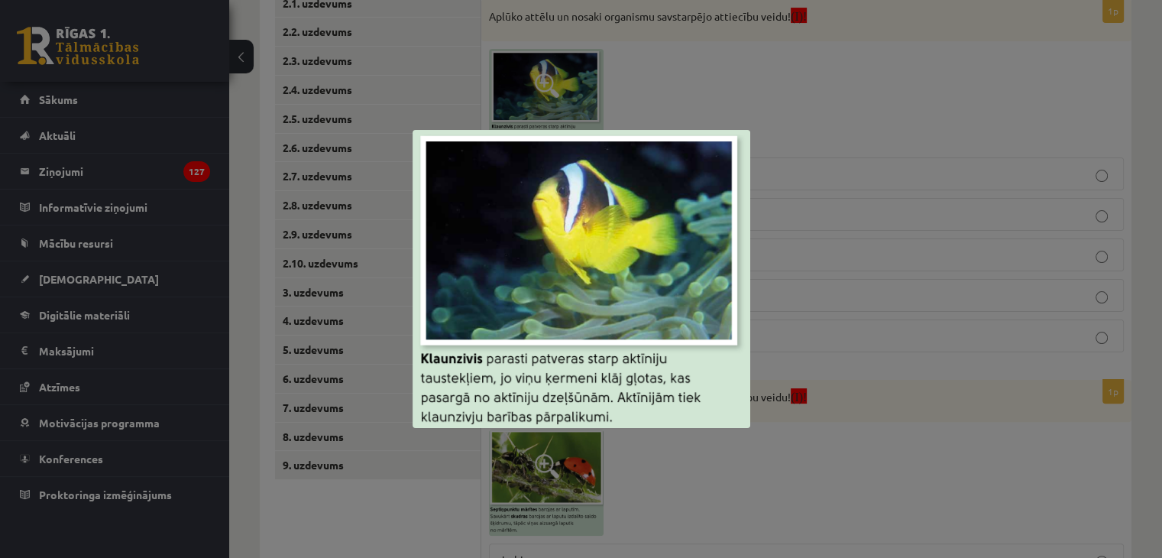
click at [755, 112] on div at bounding box center [581, 279] width 1162 height 558
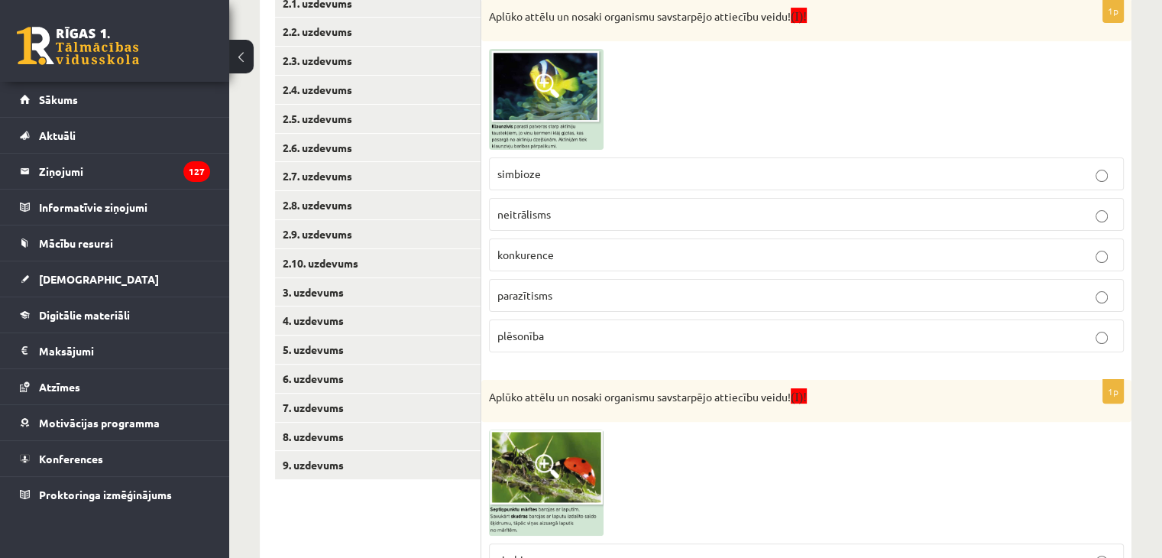
scroll to position [492, 0]
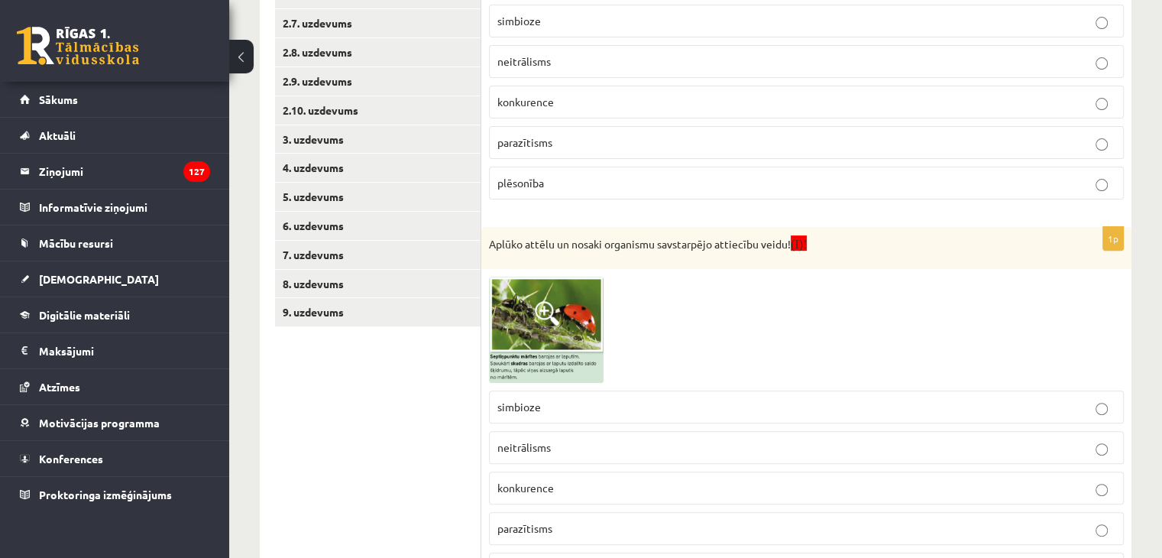
click at [542, 309] on span at bounding box center [547, 313] width 24 height 24
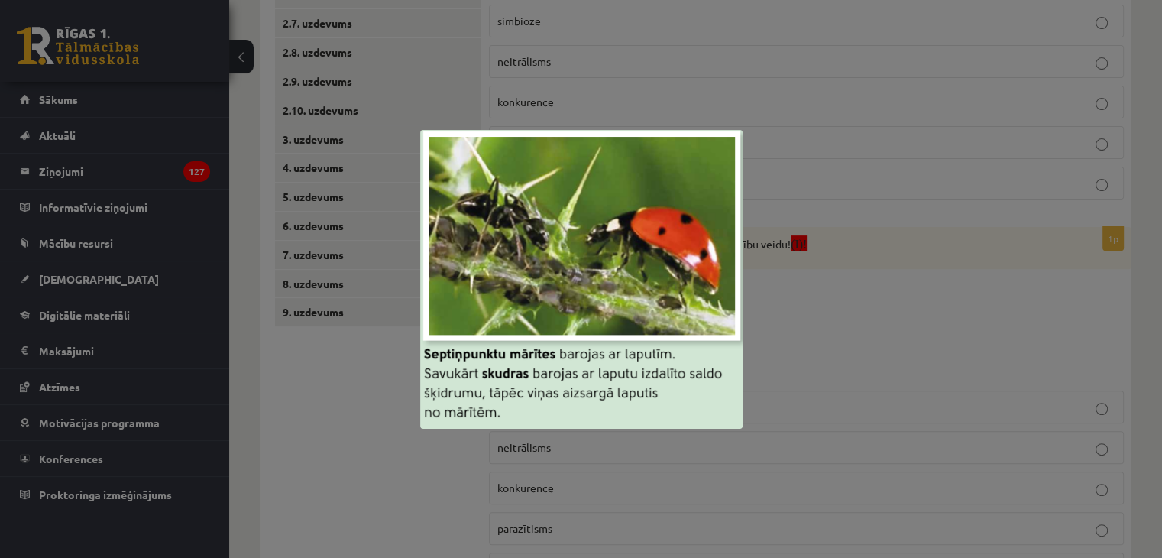
click at [831, 328] on div at bounding box center [581, 279] width 1162 height 558
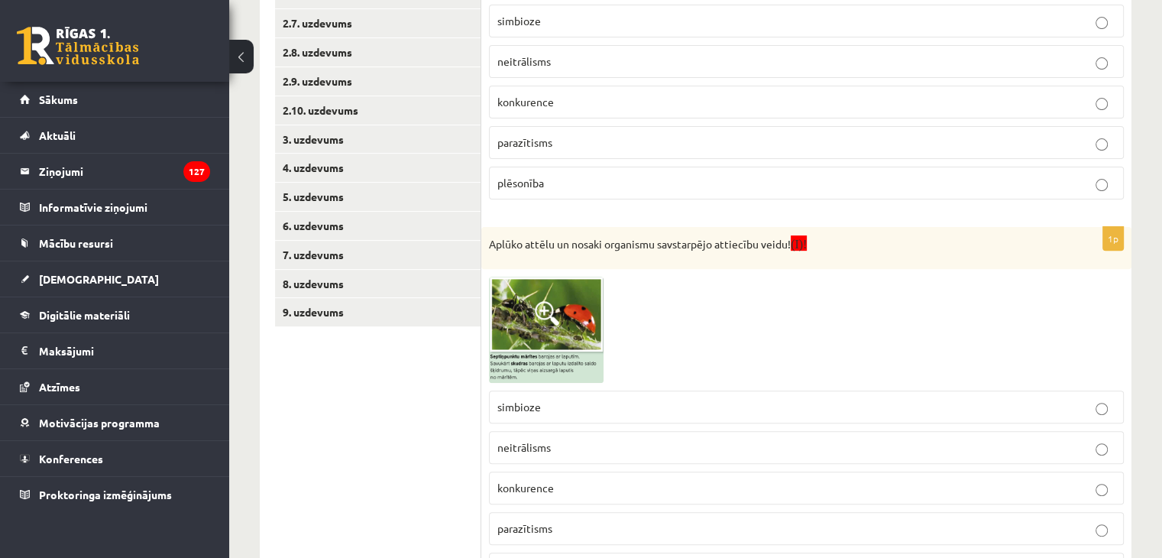
click at [574, 399] on p "simbioze" at bounding box center [806, 407] width 618 height 16
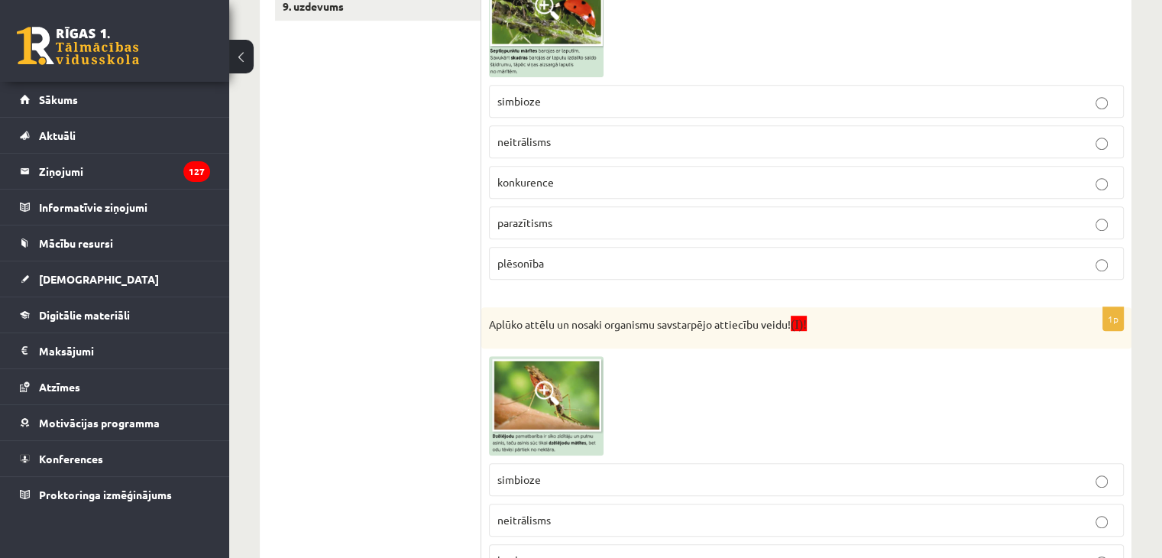
scroll to position [874, 0]
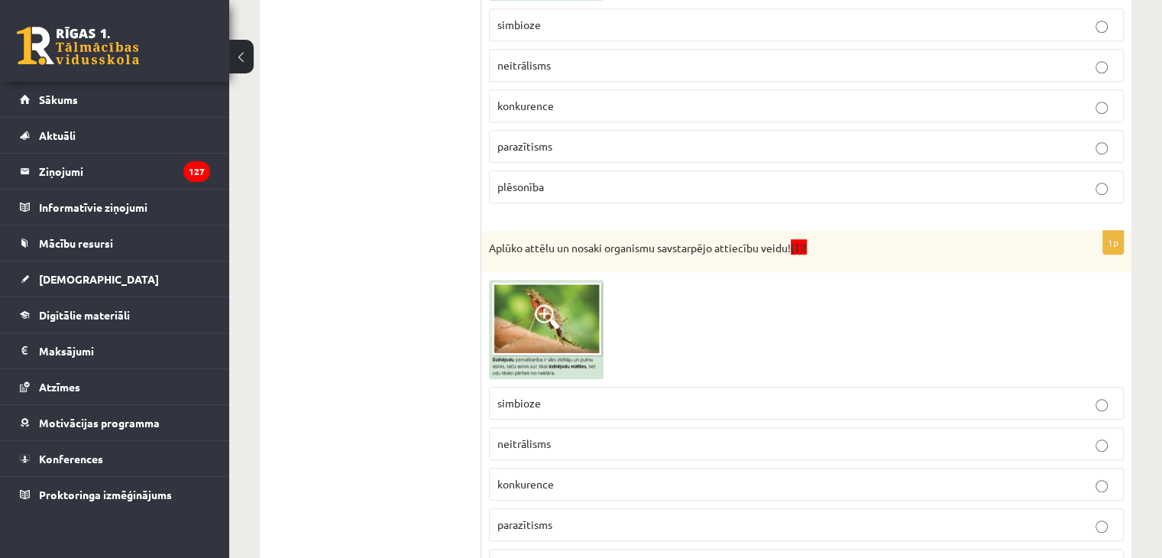
click at [538, 319] on span at bounding box center [547, 316] width 24 height 24
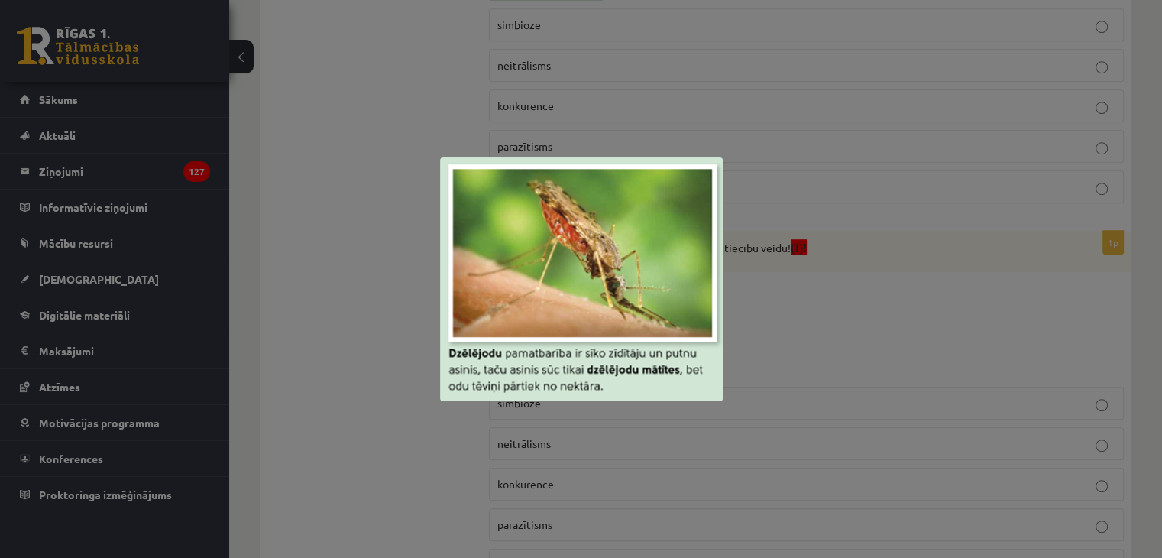
drag, startPoint x: 339, startPoint y: 337, endPoint x: 322, endPoint y: 276, distance: 62.6
click at [338, 337] on div at bounding box center [581, 279] width 1162 height 558
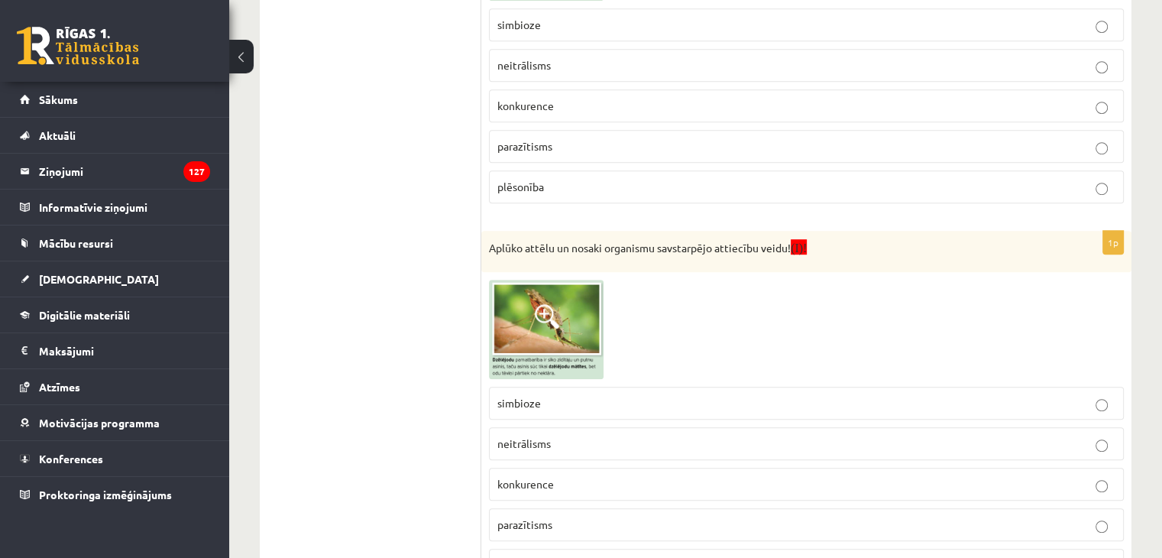
click at [560, 406] on p "simbioze" at bounding box center [806, 403] width 618 height 16
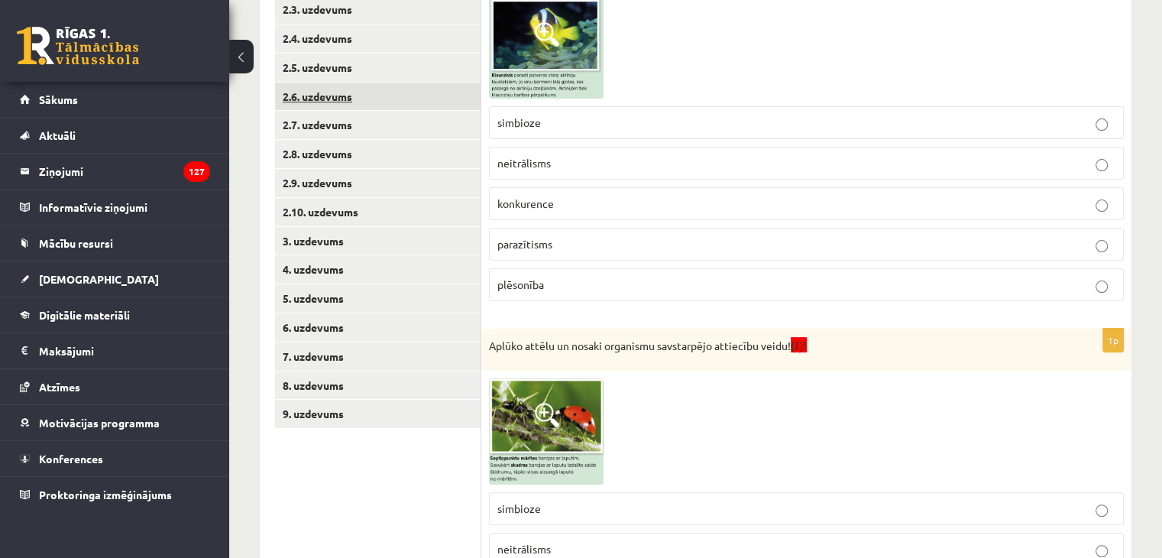
scroll to position [186, 0]
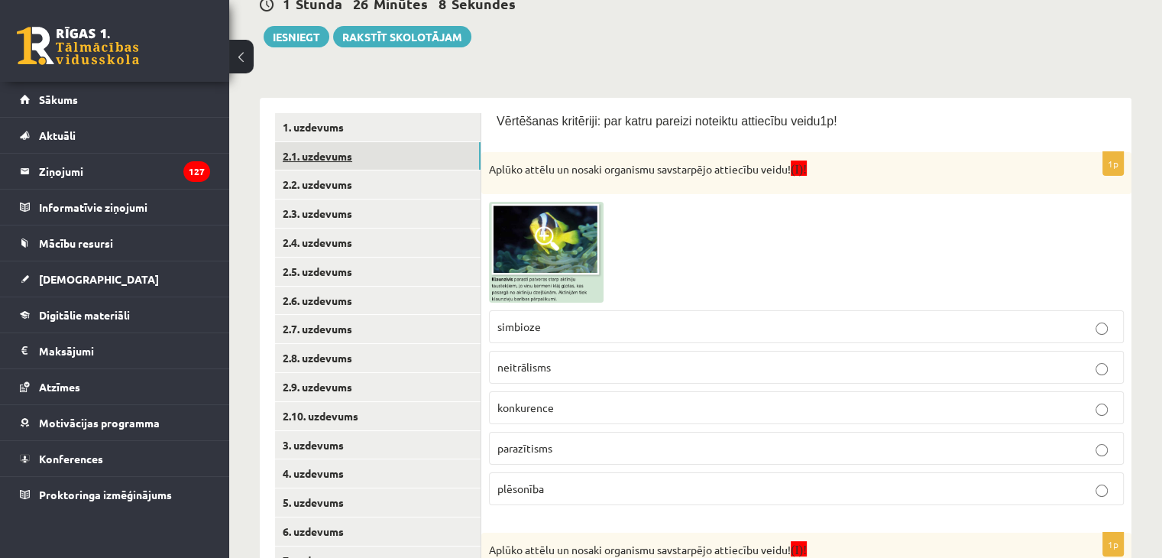
click at [389, 157] on link "2.1. uzdevums" at bounding box center [377, 156] width 205 height 28
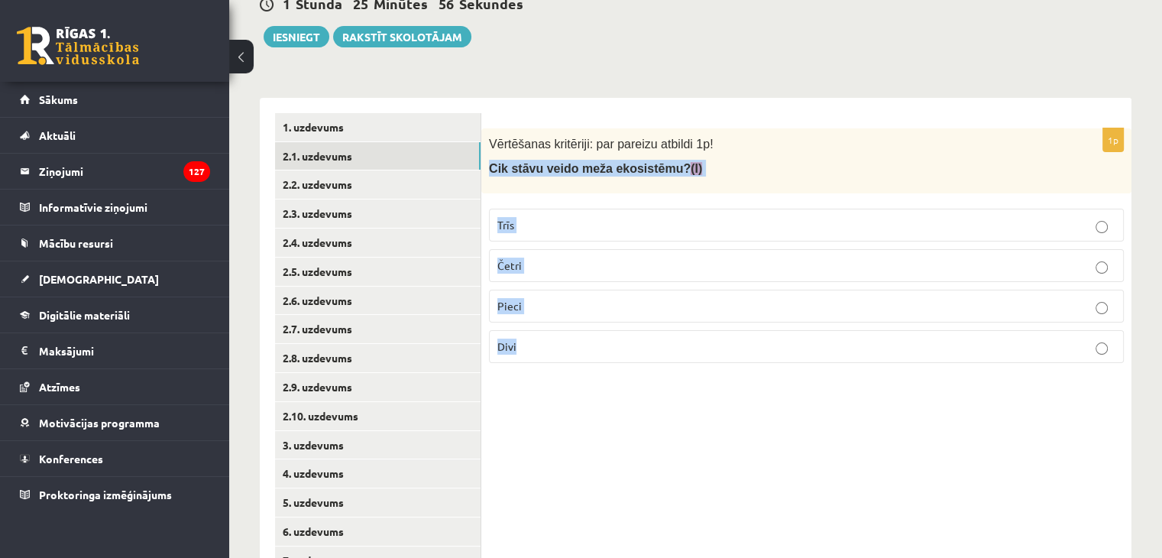
drag, startPoint x: 489, startPoint y: 169, endPoint x: 553, endPoint y: 383, distance: 224.0
click at [553, 383] on div "1p Vērtēšanas kritēriji: par pareizu atbildi 1p! Cik stāvu veido meža ekosistēm…" at bounding box center [806, 373] width 650 height 550
copy div "Cik stāvu veido meža ekosistēmu? (I) Trīs Četri Pieci Divi"
click at [728, 82] on div "**********" at bounding box center [695, 364] width 871 height 565
click at [540, 265] on p "Četri" at bounding box center [806, 265] width 618 height 16
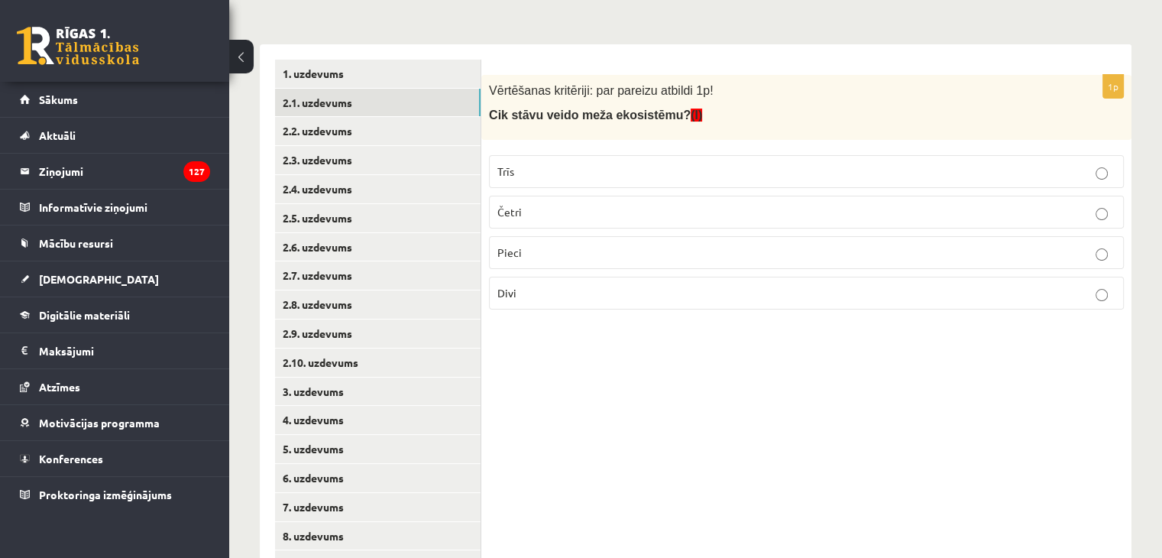
scroll to position [263, 0]
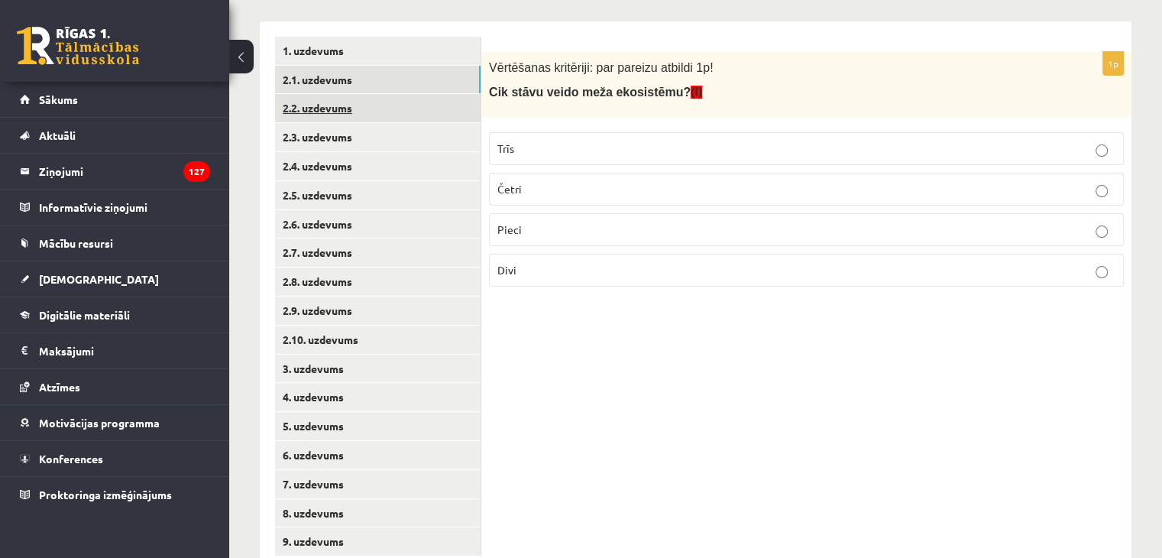
click at [390, 110] on link "2.2. uzdevums" at bounding box center [377, 108] width 205 height 28
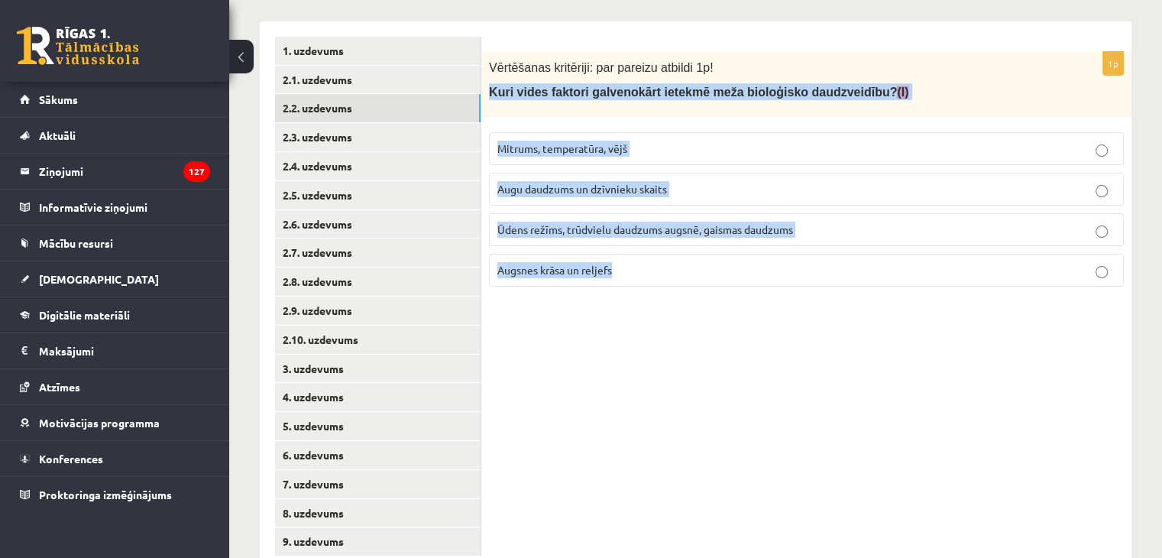
drag, startPoint x: 490, startPoint y: 90, endPoint x: 821, endPoint y: 269, distance: 376.6
click at [821, 269] on div "1p Vērtēšanas kritēriji: par pareizu atbildi 1p! Kuri vides faktori galvenokārt…" at bounding box center [806, 175] width 650 height 247
copy div "Kuri vides faktori galvenokārt ietekmē meža bioloģisko daudzveidību? (I) Mitrum…"
click at [777, 386] on div "1p Vērtēšanas kritēriji: par pareizu atbildi 1p! Kuri vides faktori galvenokārt…" at bounding box center [806, 296] width 650 height 550
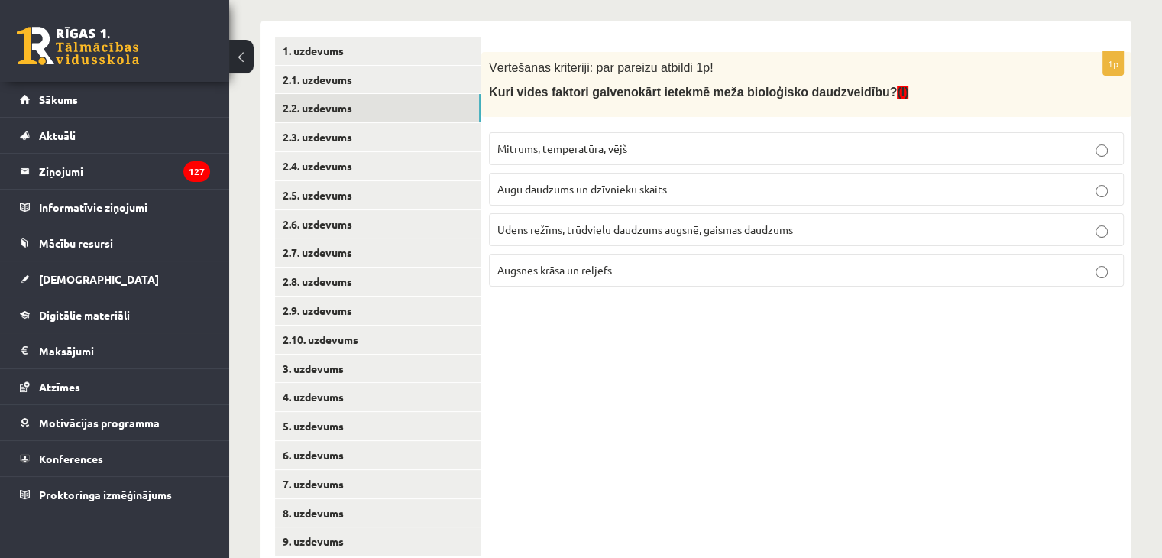
click at [614, 222] on span "Ūdens režīms, trūdvielu daudzums augsnē, gaismas daudzums" at bounding box center [645, 229] width 296 height 14
click at [383, 139] on link "2.3. uzdevums" at bounding box center [377, 137] width 205 height 28
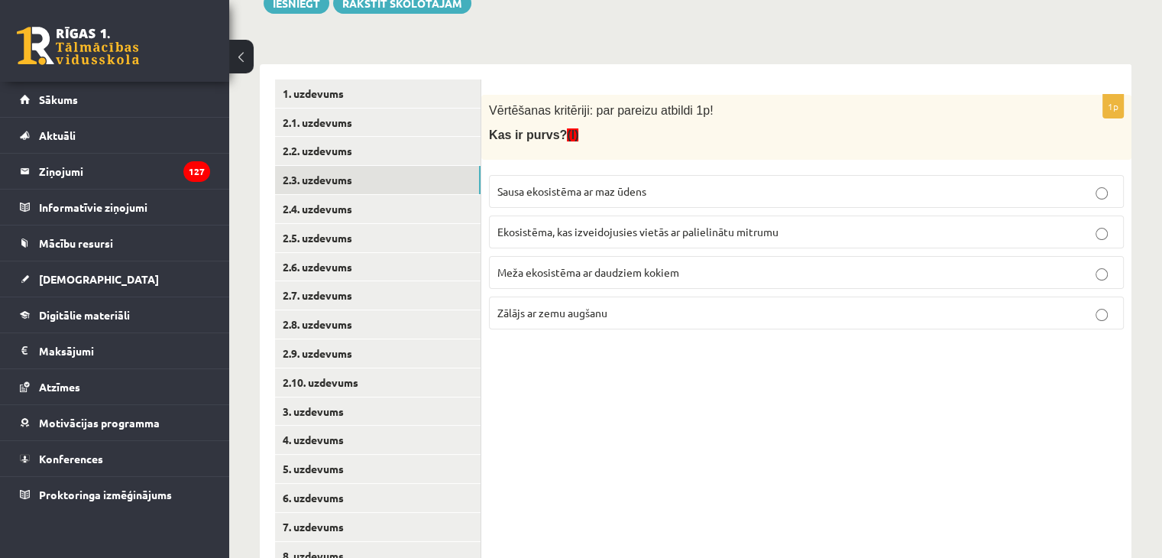
scroll to position [154, 0]
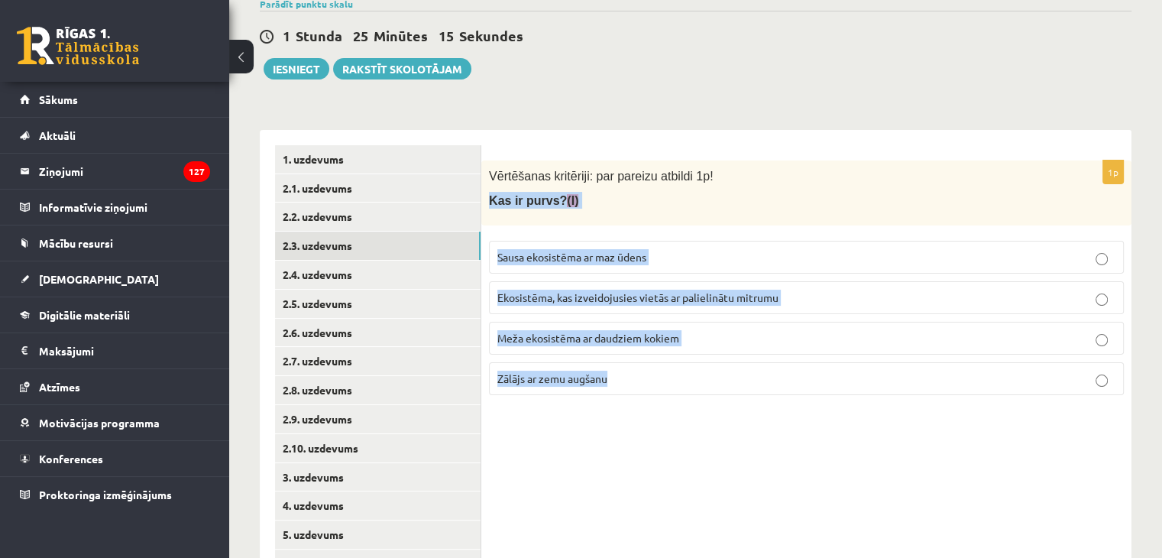
drag, startPoint x: 490, startPoint y: 199, endPoint x: 714, endPoint y: 370, distance: 281.8
click at [714, 371] on div "1p Vērtēšanas kritēriji: par pareizu atbildi 1p! Kas ir [DEMOGRAPHIC_DATA]? (I)…" at bounding box center [806, 283] width 650 height 247
copy div "Kas ir purvs? (I) Sausa ekosistēma ar maz ūdens Ekosistēma, kas izveidojusies v…"
click at [660, 477] on div "1p Vērtēšanas kritēriji: par pareizu atbildi 1p! Kas ir [DEMOGRAPHIC_DATA]? (I)…" at bounding box center [806, 405] width 650 height 550
click at [632, 496] on div "1p Vērtēšanas kritēriji: par pareizu atbildi 1p! Kas ir [DEMOGRAPHIC_DATA]? (I)…" at bounding box center [806, 405] width 650 height 550
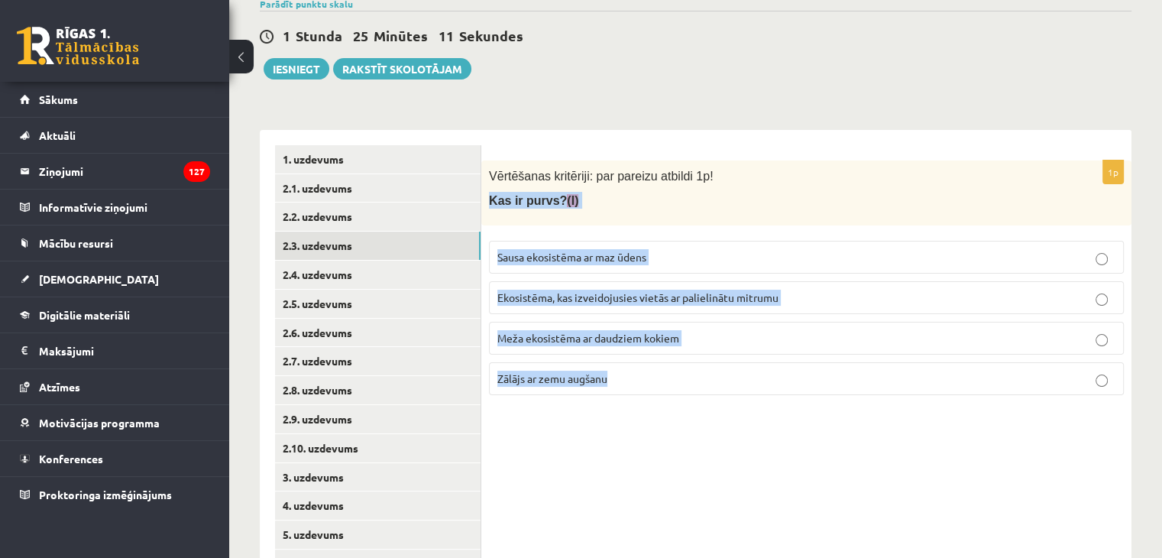
click at [815, 484] on div "1p Vērtēšanas kritēriji: par pareizu atbildi 1p! Kas ir [DEMOGRAPHIC_DATA]? (I)…" at bounding box center [806, 405] width 650 height 550
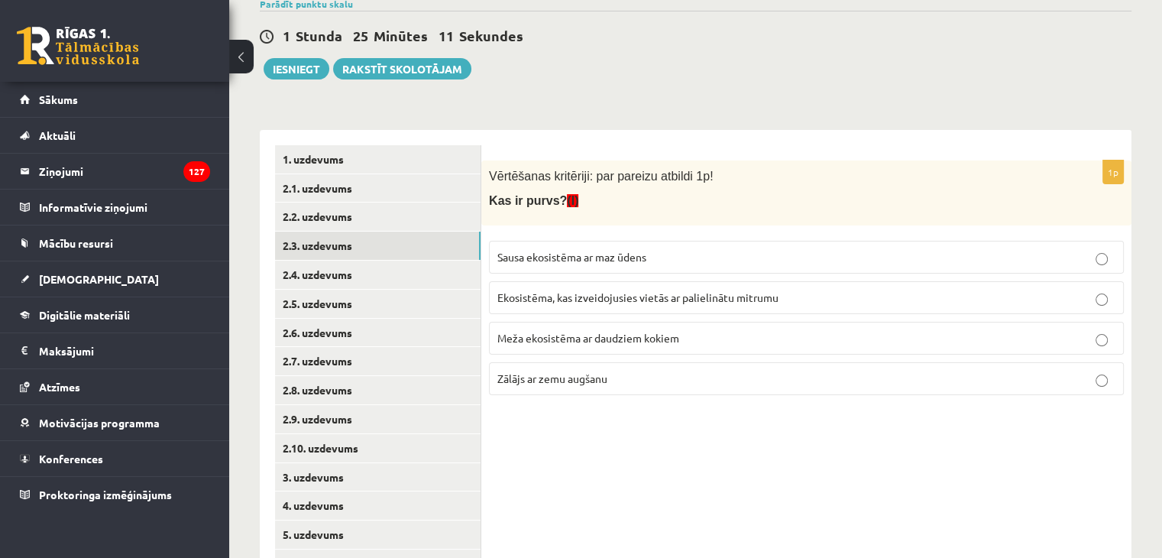
click at [854, 164] on div "Vērtēšanas kritēriji: par pareizu atbildi 1p! Kas ir [DEMOGRAPHIC_DATA]? (I)" at bounding box center [806, 192] width 650 height 65
click at [532, 305] on label "Ekosistēma, kas izveidojusies vietās ar palielinātu mitrumu" at bounding box center [806, 297] width 635 height 33
click at [382, 273] on link "2.4. uzdevums" at bounding box center [377, 274] width 205 height 28
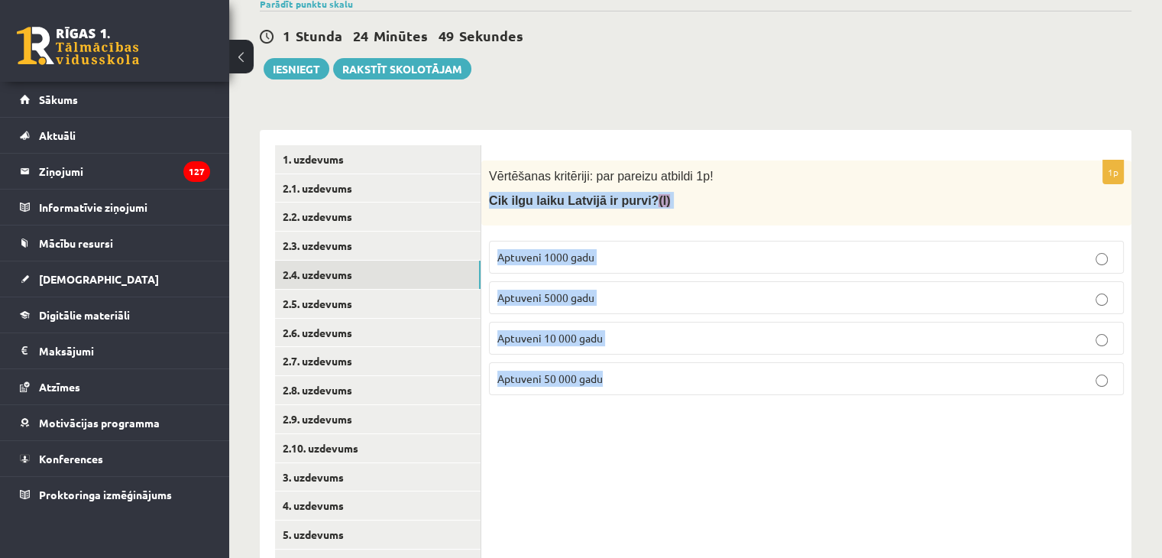
drag, startPoint x: 489, startPoint y: 202, endPoint x: 660, endPoint y: 392, distance: 255.2
click at [660, 392] on div "1p Vērtēšanas kritēriji: par pareizu atbildi 1p! Cik ilgu laiku Latvijā ir purv…" at bounding box center [806, 283] width 650 height 247
copy div "Cik ilgu laiku Latvijā ir purvi? (I) Aptuveni 1000 gadu Aptuveni 5000 gadu Aptu…"
click at [804, 202] on p "Cik ilgu laiku Latvijā ir purvi? (I)" at bounding box center [768, 200] width 558 height 17
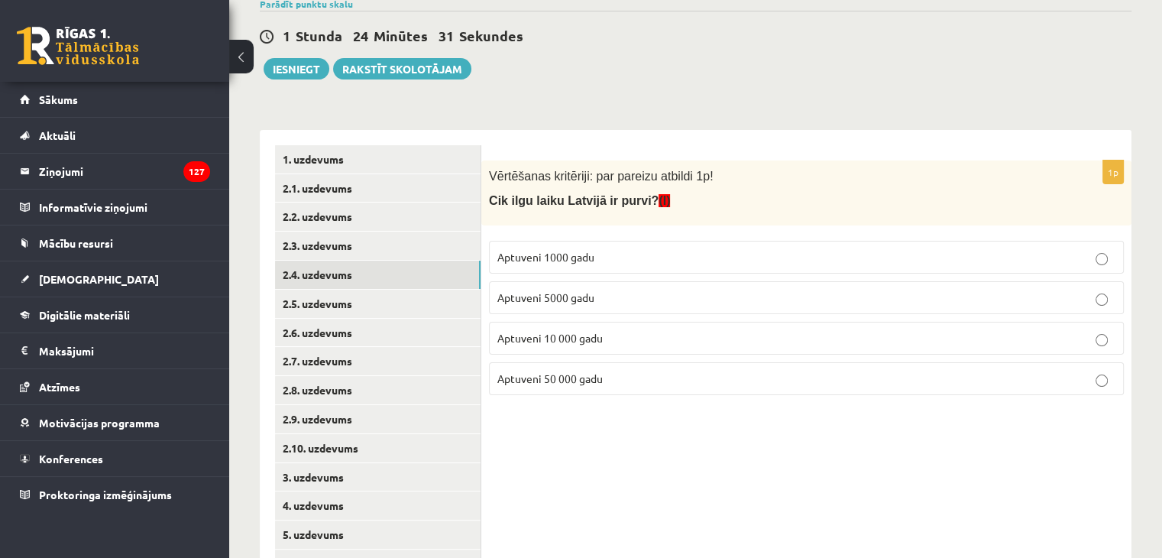
click at [574, 325] on label "Aptuveni 10 000 gadu" at bounding box center [806, 338] width 635 height 33
click at [342, 302] on link "2.5. uzdevums" at bounding box center [377, 303] width 205 height 28
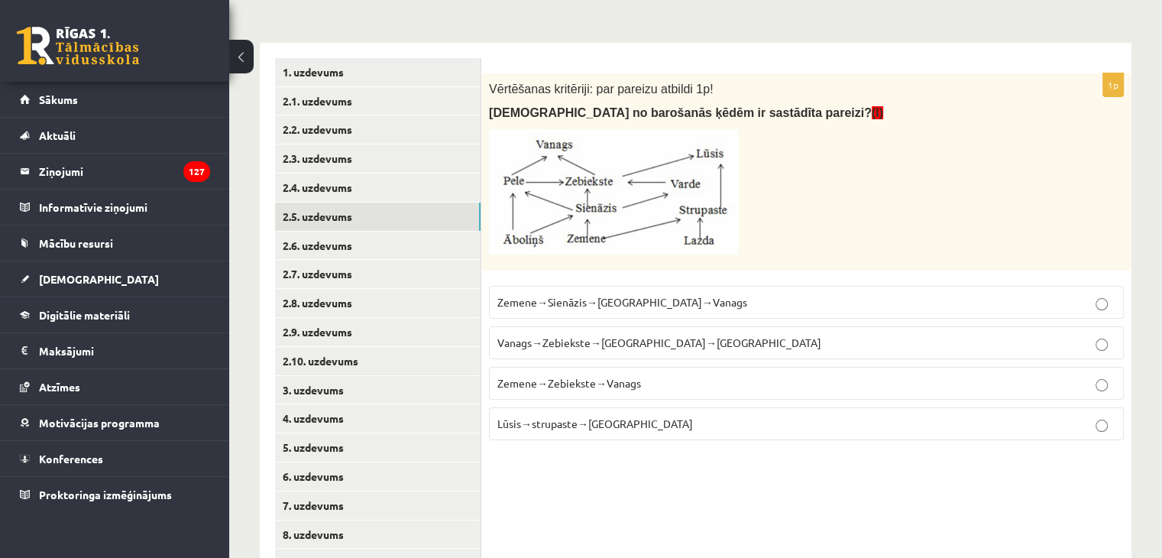
scroll to position [307, 0]
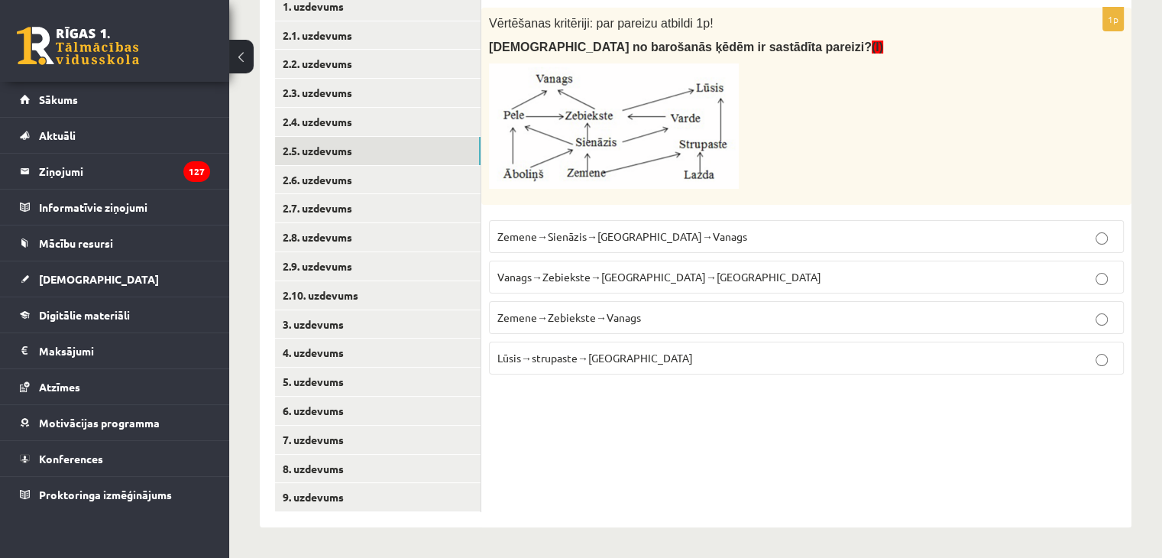
click at [599, 270] on span "Vanags→Zebiekste→[GEOGRAPHIC_DATA]→[GEOGRAPHIC_DATA]" at bounding box center [659, 277] width 324 height 14
click at [336, 175] on link "2.6. uzdevums" at bounding box center [377, 180] width 205 height 28
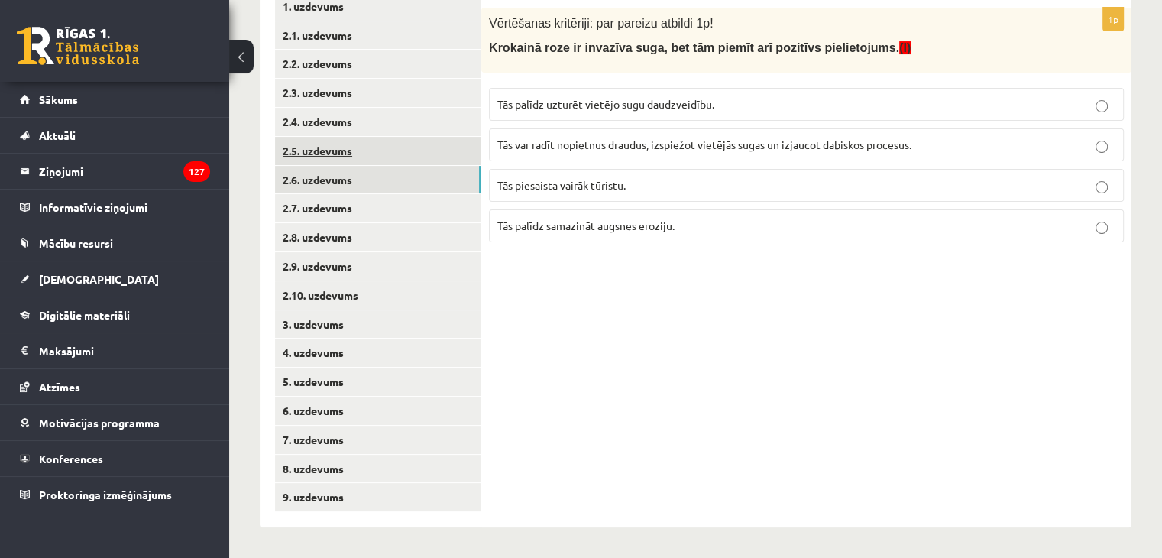
click at [373, 152] on link "2.5. uzdevums" at bounding box center [377, 151] width 205 height 28
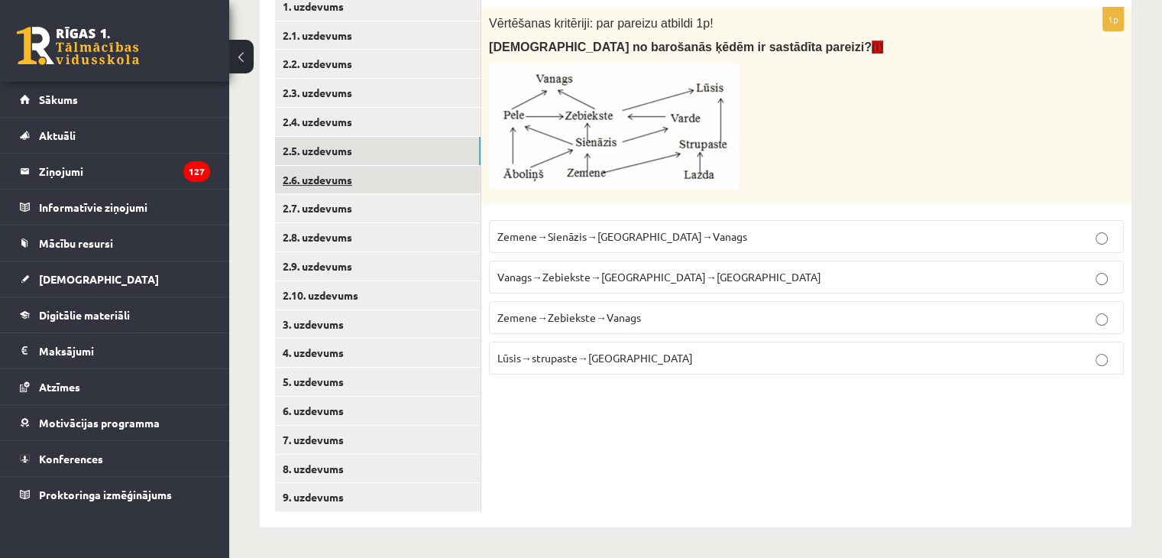
click at [370, 179] on link "2.6. uzdevums" at bounding box center [377, 180] width 205 height 28
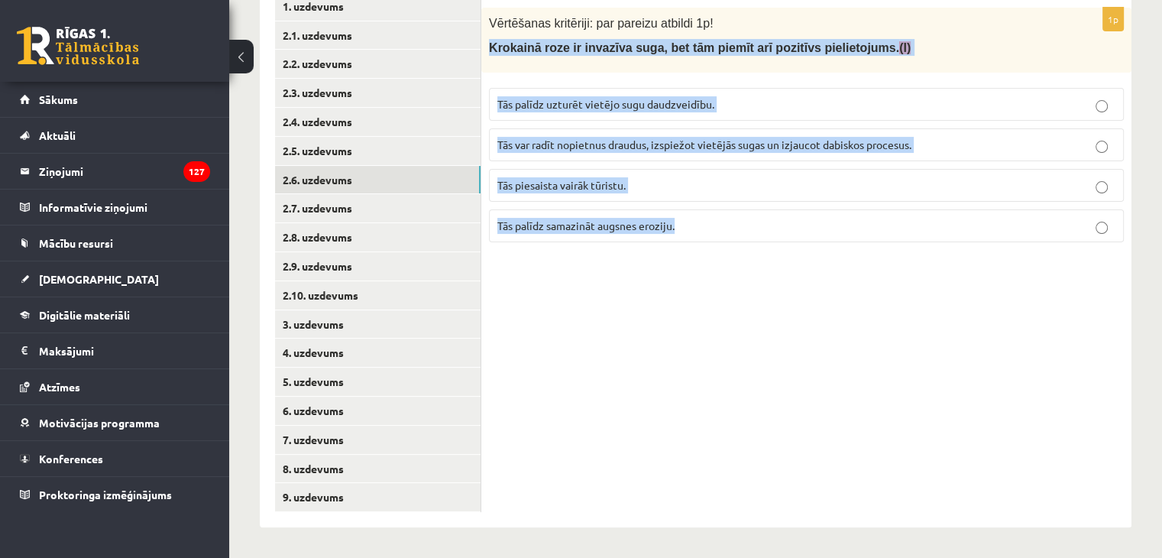
drag, startPoint x: 489, startPoint y: 49, endPoint x: 790, endPoint y: 218, distance: 345.4
click at [790, 218] on div "1p Vērtēšanas kritēriji: par pareizu atbildi 1p! Krokainā roze ir invazīva suga…" at bounding box center [806, 131] width 650 height 247
copy div "Krokainā roze ir invazīva suga, bet tām piemīt arī pozitīvs pielietojums. (I) T…"
click at [762, 367] on div "1p Vērtēšanas kritēriji: par pareizu atbildi 1p! Krokainā roze ir invazīva suga…" at bounding box center [806, 252] width 650 height 550
click at [1143, 356] on div "Bioloģija JK 9.a klase 1. ieskaite_2025 , [PERSON_NAME] (9.a JK klase) Pie uzde…" at bounding box center [695, 155] width 933 height 806
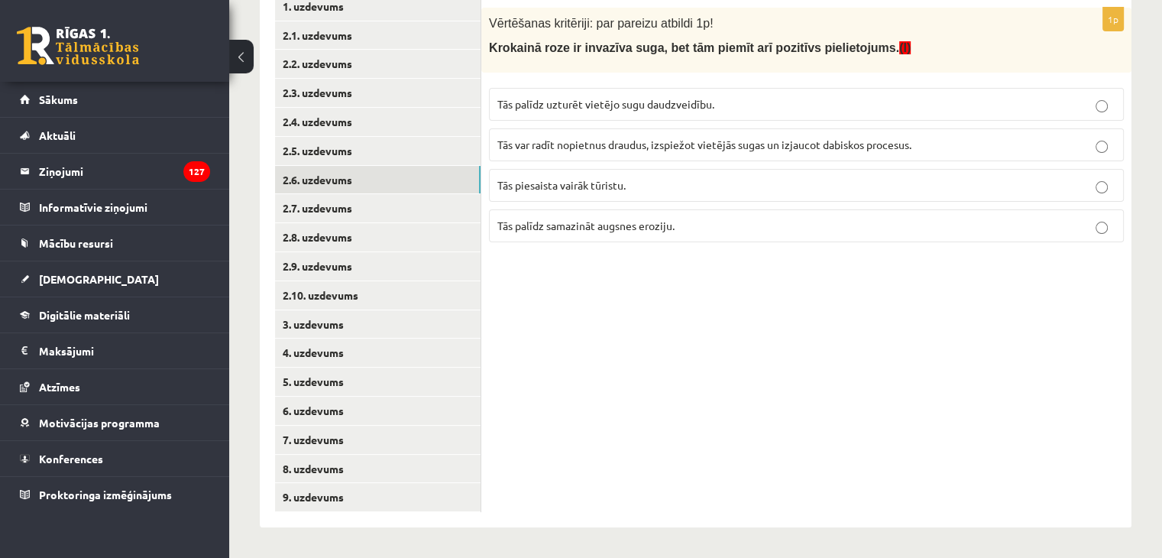
click at [642, 234] on label "Tās palīdz samazināt augsnes eroziju." at bounding box center [806, 225] width 635 height 33
click at [366, 214] on link "2.7. uzdevums" at bounding box center [377, 208] width 205 height 28
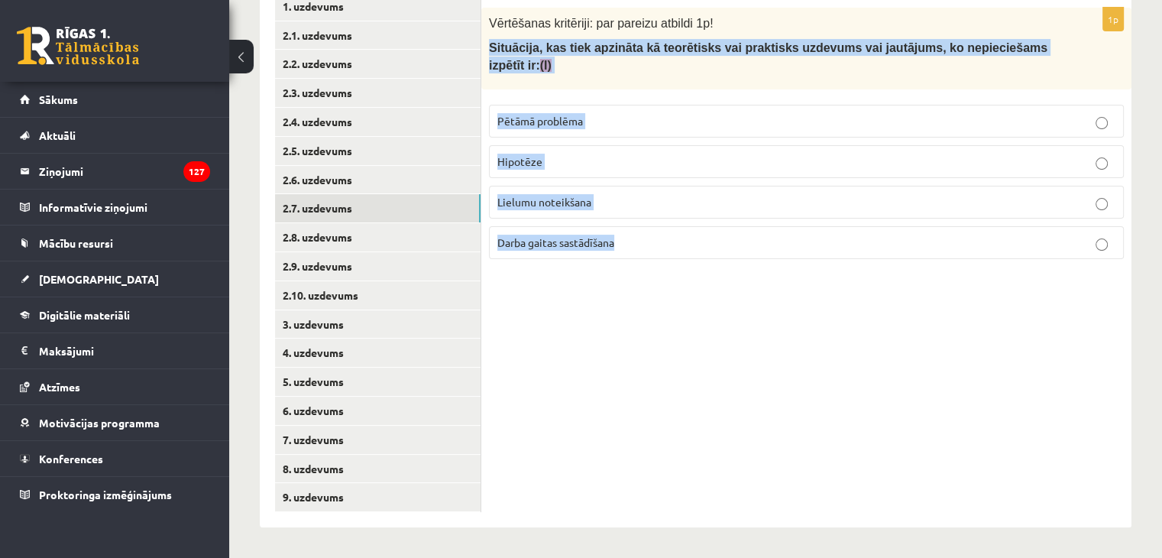
drag, startPoint x: 489, startPoint y: 49, endPoint x: 1023, endPoint y: 234, distance: 565.9
click at [1023, 234] on div "1p Vērtēšanas kritēriji: par pareizu atbildi 1p! Situācija, kas tiek apzināta k…" at bounding box center [806, 140] width 650 height 264
copy div "Situācija, kas tiek apzināta kā teorētisks vai praktisks uzdevums vai jautājums…"
click at [1140, 302] on div "Bioloģija JK 9.a klase 1. ieskaite_2025 , [PERSON_NAME] (9.a JK klase) Pie uzde…" at bounding box center [695, 155] width 933 height 806
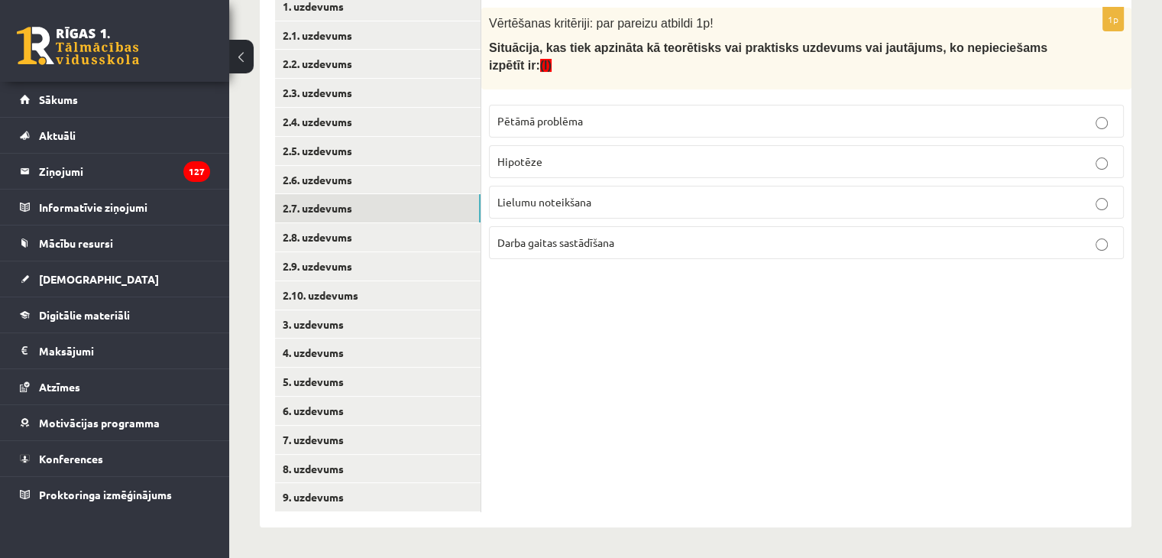
click at [562, 114] on span "Pētāmā problēma" at bounding box center [540, 121] width 86 height 14
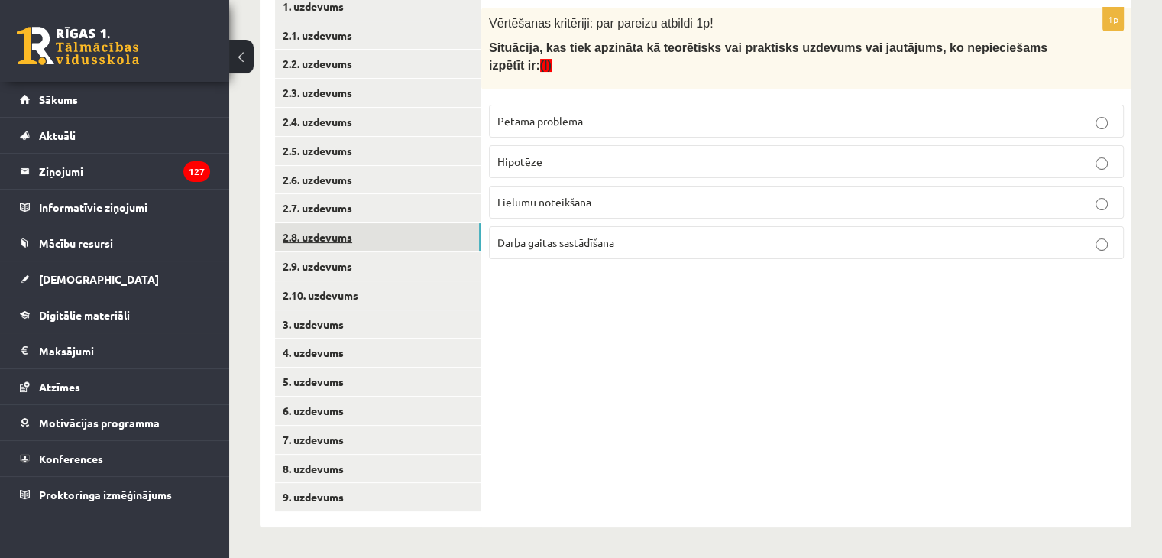
click at [412, 234] on link "2.8. uzdevums" at bounding box center [377, 237] width 205 height 28
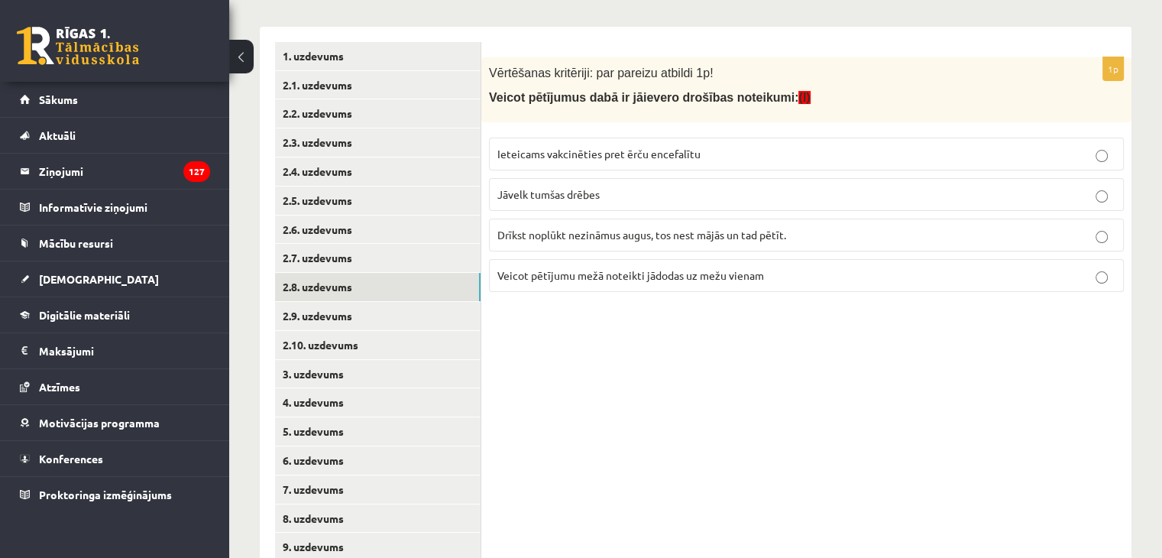
scroll to position [231, 0]
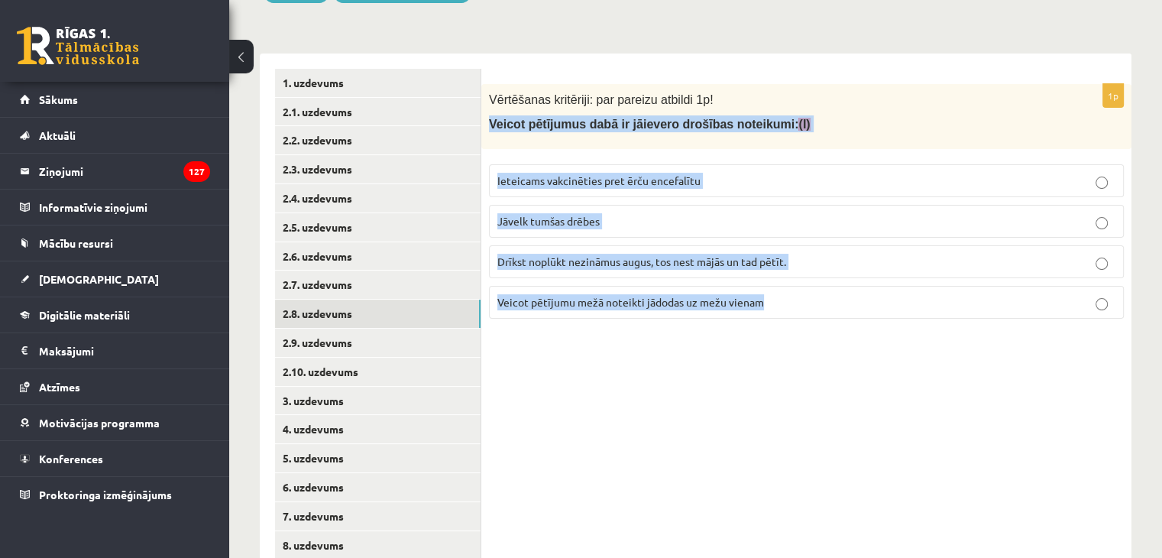
drag, startPoint x: 490, startPoint y: 123, endPoint x: 784, endPoint y: 289, distance: 337.3
click at [784, 289] on div "1p Vērtēšanas kritēriji: par pareizu atbildi 1p! Veicot pētījumus dabā ir jāiev…" at bounding box center [806, 207] width 650 height 247
copy div "Veicot pētījumus dabā ir jāievero drošības noteikumi: (I) Ieteicams vakcinēties…"
click at [1147, 223] on div "Bioloģija JK 9.a klase 1. ieskaite_2025 , [PERSON_NAME] (9.a JK klase) Pie uzde…" at bounding box center [695, 231] width 933 height 806
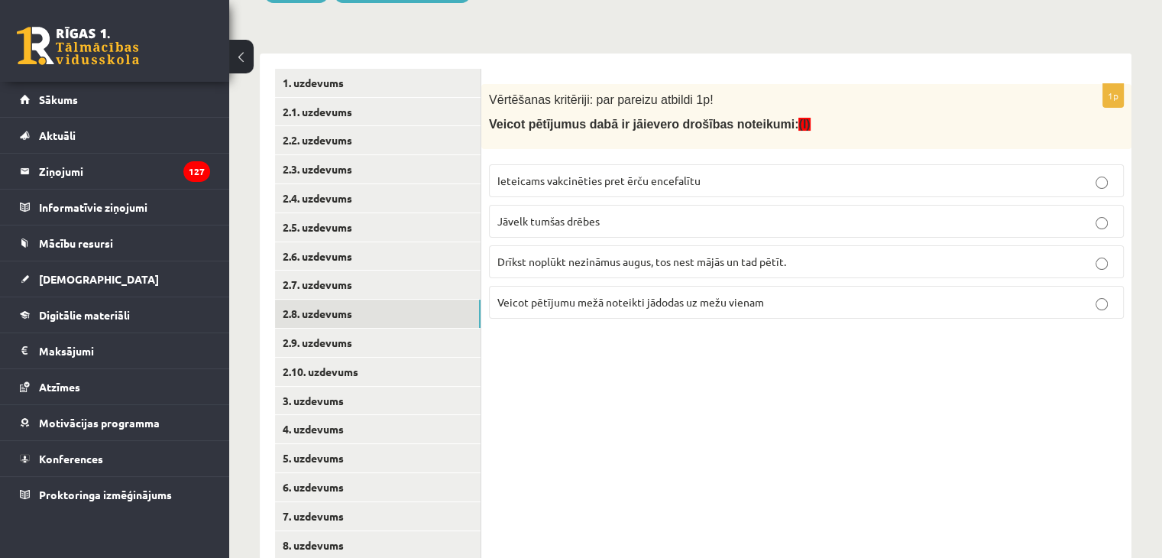
click at [545, 179] on span "Ieteicams vakcinēties pret ērču encefalītu" at bounding box center [598, 180] width 203 height 14
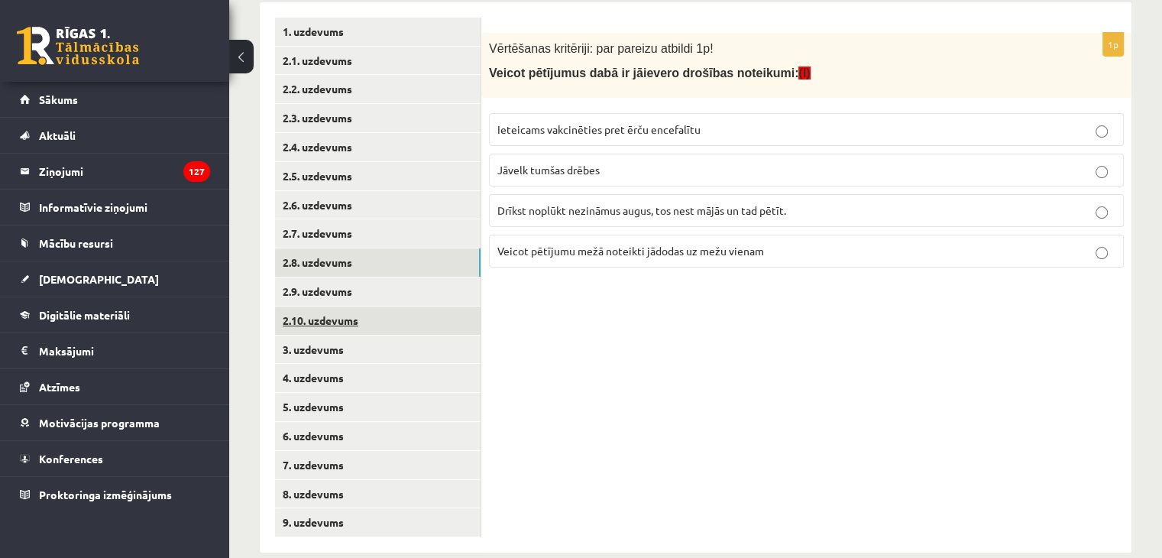
scroll to position [307, 0]
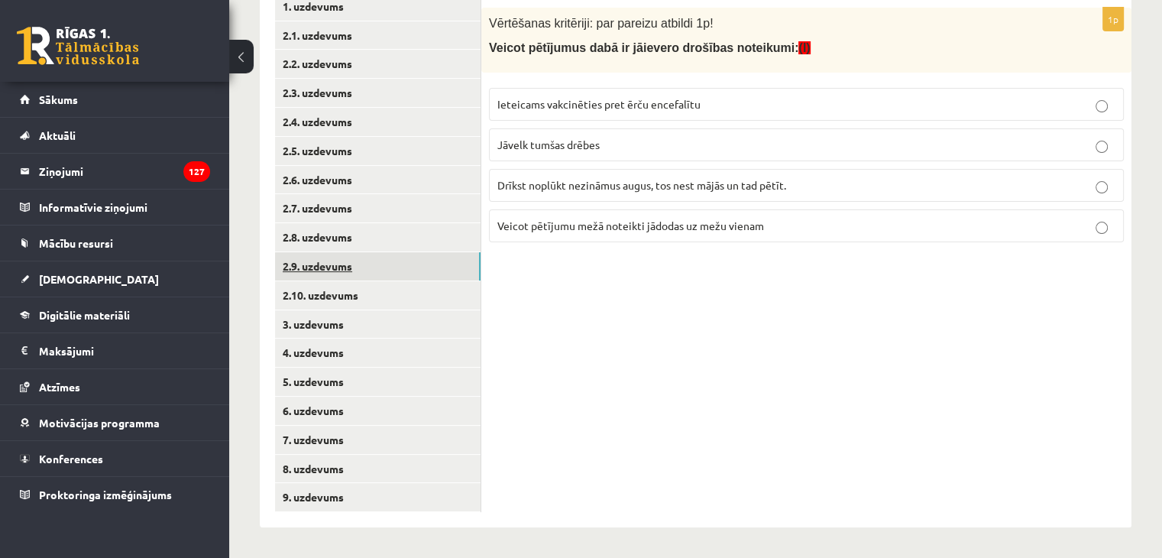
click at [376, 260] on link "2.9. uzdevums" at bounding box center [377, 266] width 205 height 28
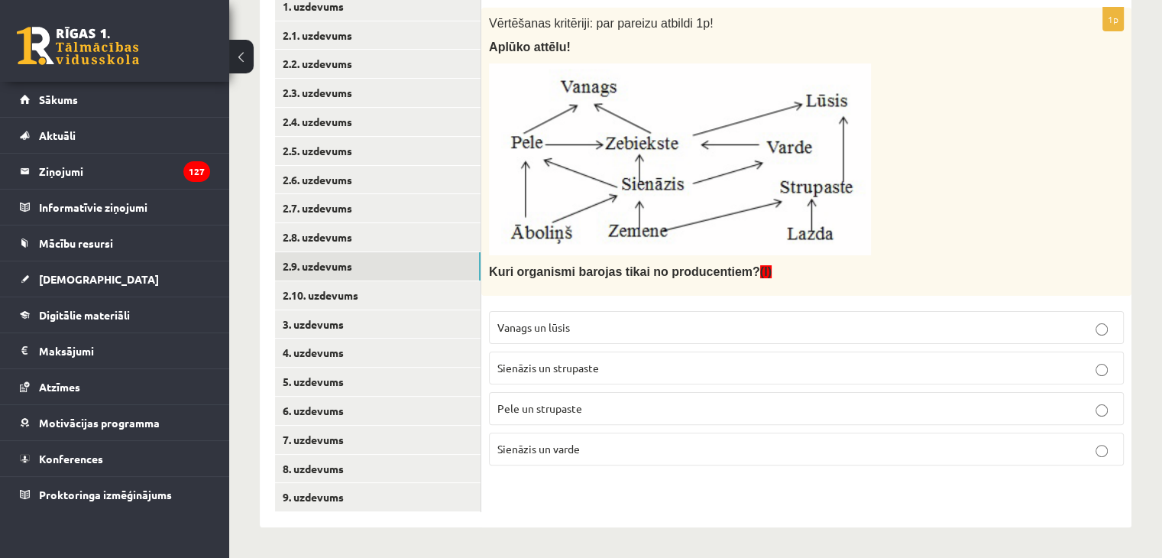
click at [556, 409] on span "Pele un strupaste" at bounding box center [539, 408] width 85 height 14
click at [376, 300] on link "2.10. uzdevums" at bounding box center [377, 295] width 205 height 28
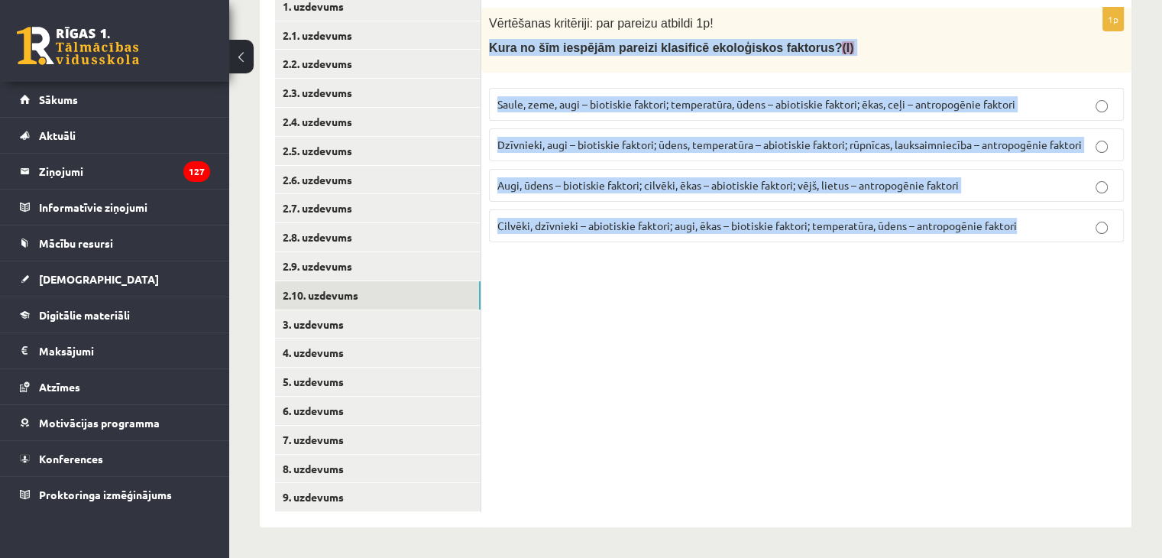
drag, startPoint x: 489, startPoint y: 47, endPoint x: 1031, endPoint y: 236, distance: 574.2
click at [1031, 236] on div "1p Vērtēšanas kritēriji: par pareizu atbildi 1p! Kura no šīm iespējām pareizi k…" at bounding box center [806, 131] width 650 height 247
copy div "Kura no šīm iespējām pareizi klasificē ekoloģiskos faktorus? (I) Saule, zeme, a…"
click at [1143, 312] on div "Bioloģija JK 9.a klase 1. ieskaite_2025 , [PERSON_NAME] (9.a JK klase) Pie uzde…" at bounding box center [695, 155] width 933 height 806
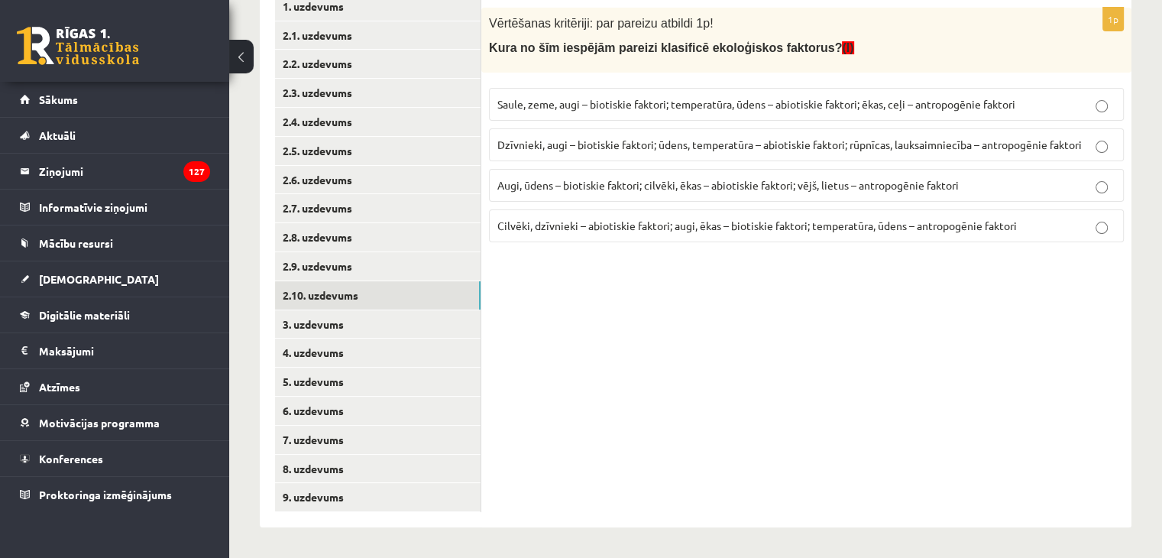
click at [517, 144] on span "Dzīvnieki, augi – biotiskie faktori; ūdens, temperatūra – abiotiskie faktori; r…" at bounding box center [789, 144] width 584 height 14
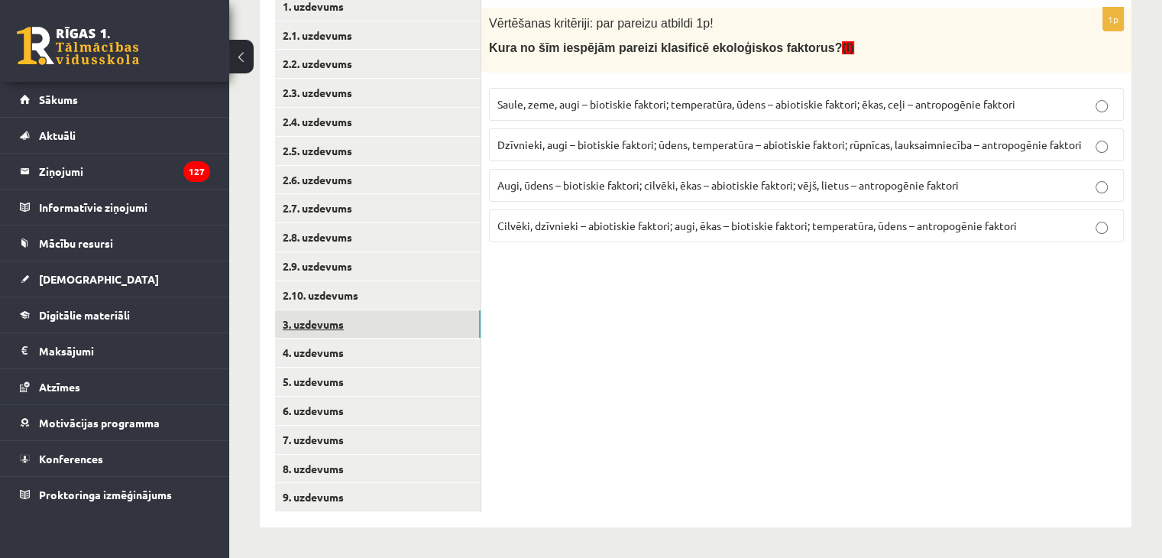
click at [364, 327] on link "3. uzdevums" at bounding box center [377, 324] width 205 height 28
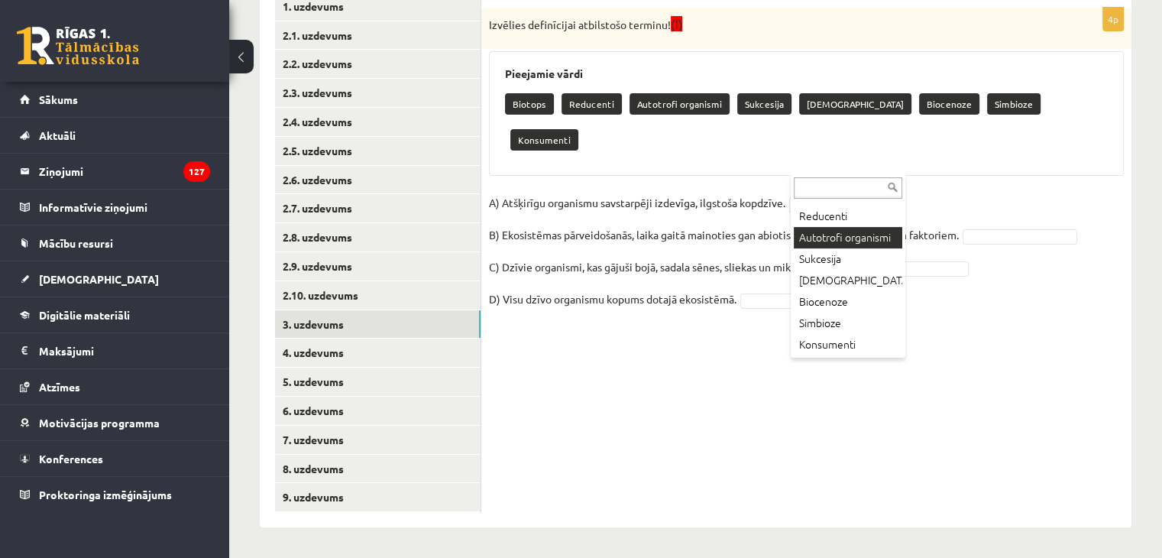
scroll to position [55, 0]
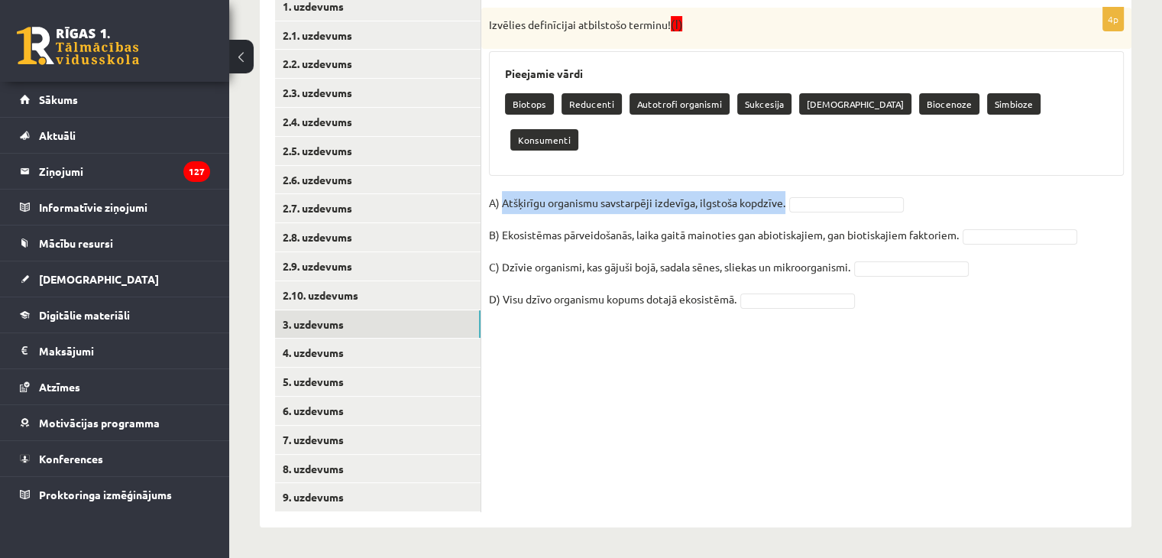
drag, startPoint x: 502, startPoint y: 167, endPoint x: 785, endPoint y: 171, distance: 283.4
click at [785, 191] on p "A) Atšķirīgu organismu savstarpēji izdevīga, ilgstoša kopdzīve." at bounding box center [637, 202] width 296 height 23
copy p "Atšķirīgu organismu savstarpēji izdevīga, ilgstoša kopdzīve."
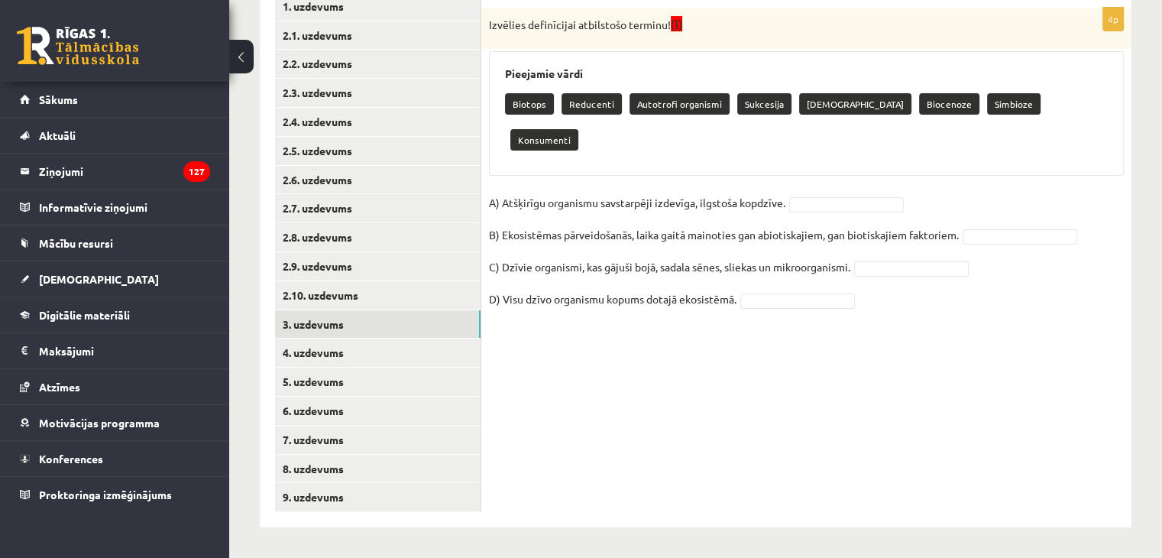
click at [681, 383] on div "4p Izvēlies definīcijai atbilstošo terminu! (I) Pieejamie vārdi Biotops Reducen…" at bounding box center [806, 252] width 650 height 550
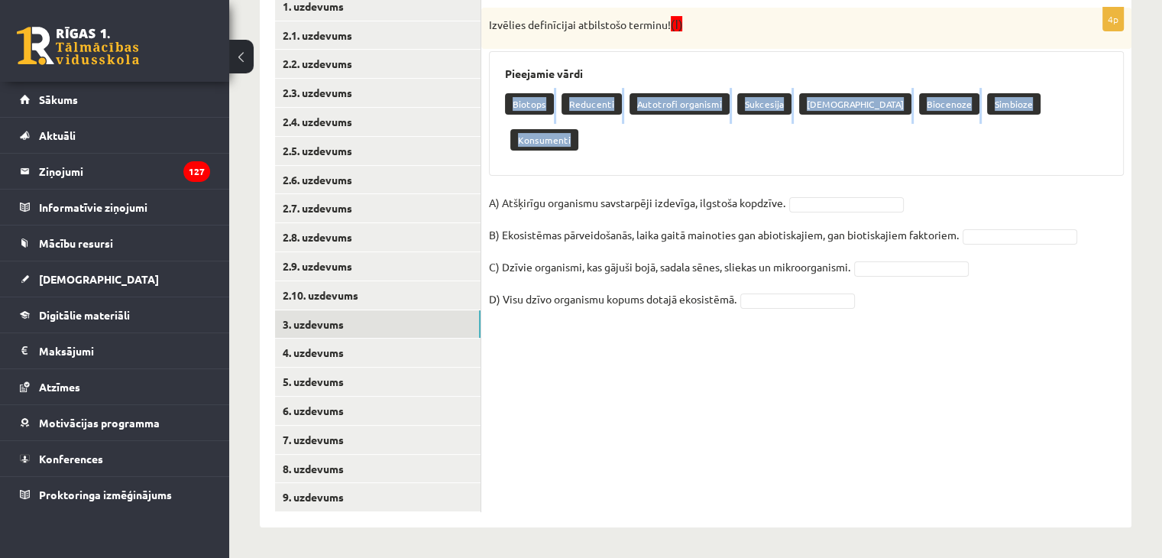
drag, startPoint x: 513, startPoint y: 101, endPoint x: 1057, endPoint y: 105, distance: 543.8
click at [1057, 105] on div "Biotops Reducenti Autotrofi organismi Sukcesija Neitrālisms Biocenoze Simbioze …" at bounding box center [806, 124] width 603 height 72
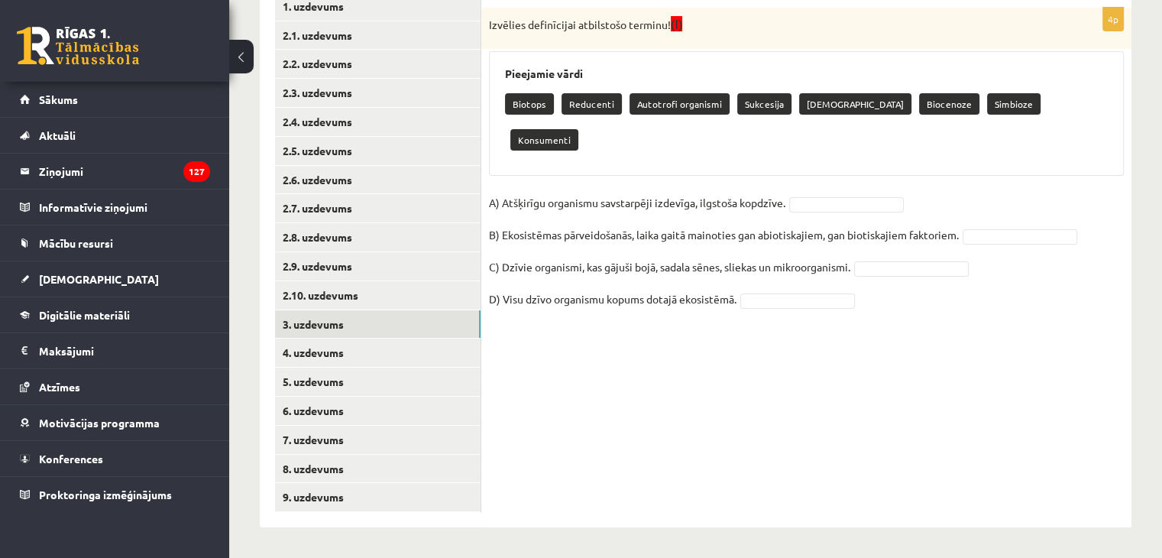
click at [1134, 226] on div "Bioloģija JK 9.a klase 1. ieskaite_2025 , Jana Anna Kārkliņa (9.a JK klase) Pie…" at bounding box center [695, 155] width 933 height 806
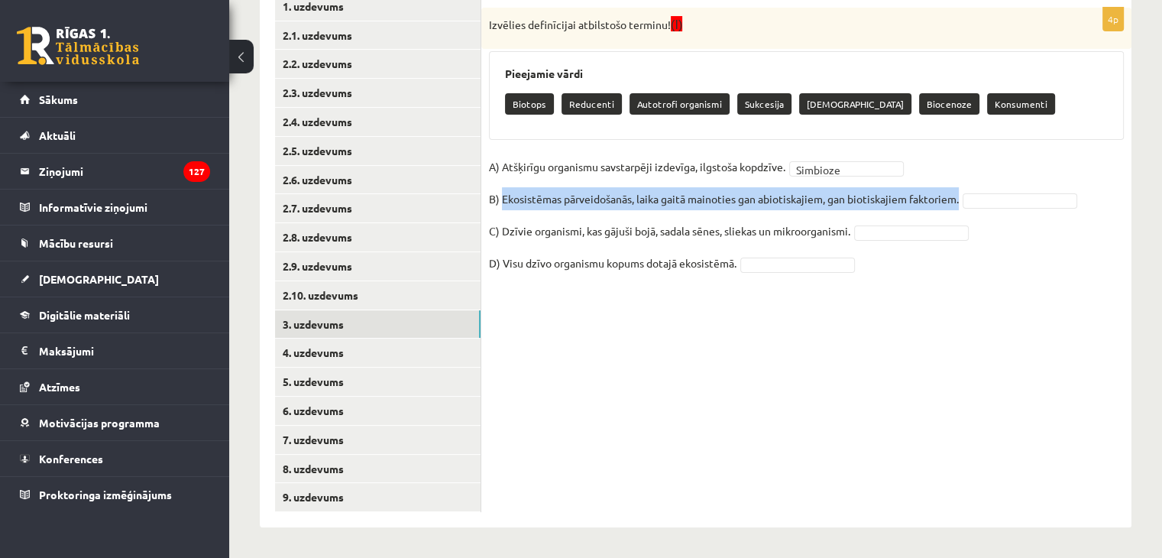
drag, startPoint x: 502, startPoint y: 196, endPoint x: 963, endPoint y: 198, distance: 461.3
click at [963, 198] on fieldset "A) Atšķirīgu organismu savstarpēji izdevīga, ilgstoša kopdzīve. Simbioze ******…" at bounding box center [806, 219] width 635 height 128
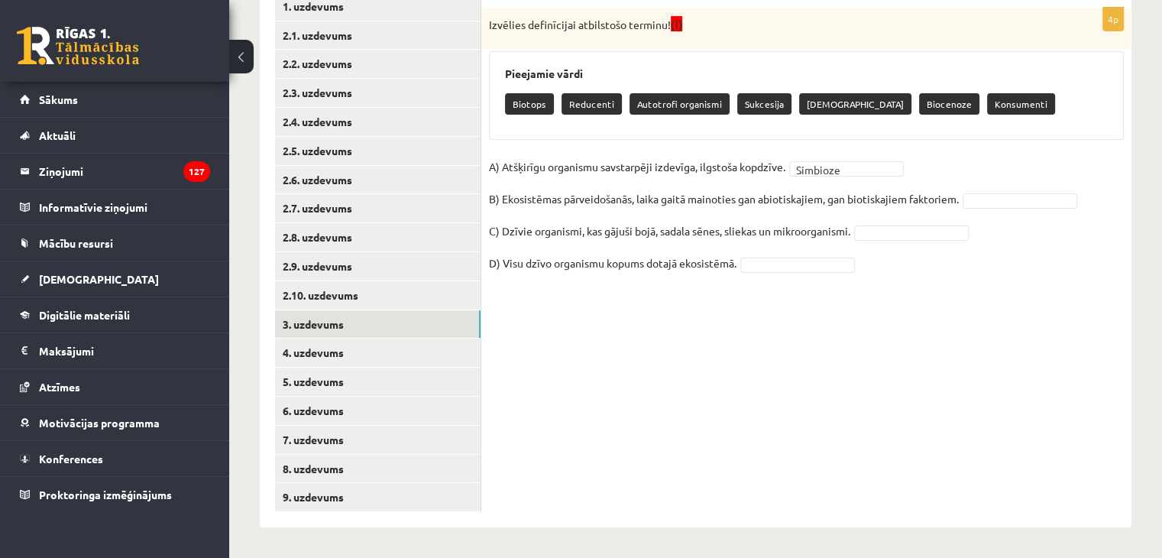
click at [1140, 247] on div "Bioloģija JK 9.a klase 1. ieskaite_2025 , Jana Anna Kārkliņa (9.a JK klase) Pie…" at bounding box center [695, 155] width 933 height 806
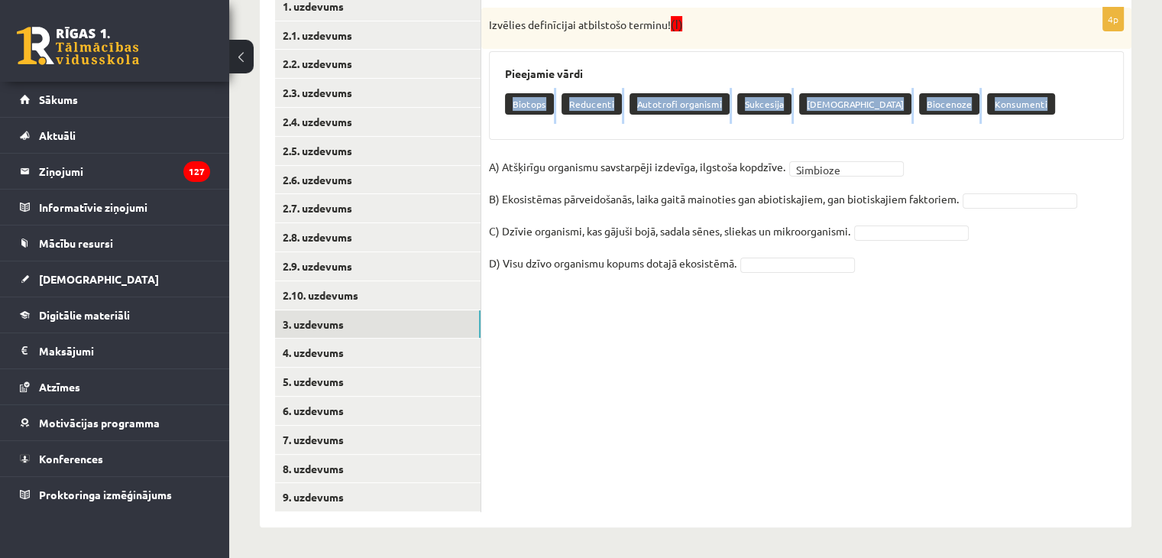
drag, startPoint x: 510, startPoint y: 102, endPoint x: 991, endPoint y: 107, distance: 480.4
click at [991, 107] on div "Biotops Reducenti Autotrofi organismi Sukcesija Neitrālisms Biocenoze Konsumenti" at bounding box center [806, 106] width 603 height 36
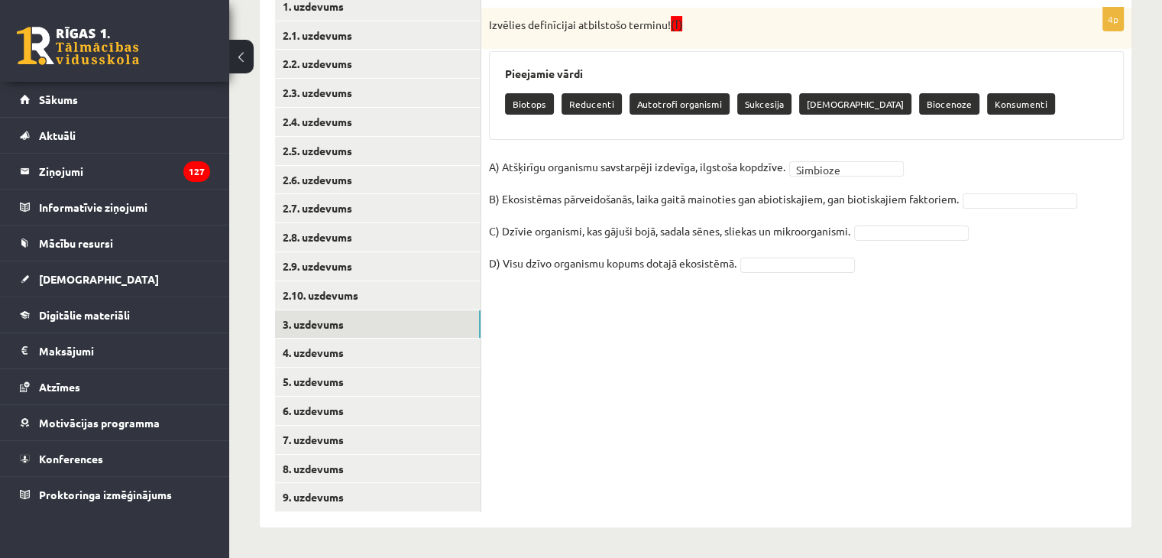
click at [1141, 128] on div "Bioloģija JK 9.a klase 1. ieskaite_2025 , Jana Anna Kārkliņa (9.a JK klase) Pie…" at bounding box center [695, 155] width 933 height 806
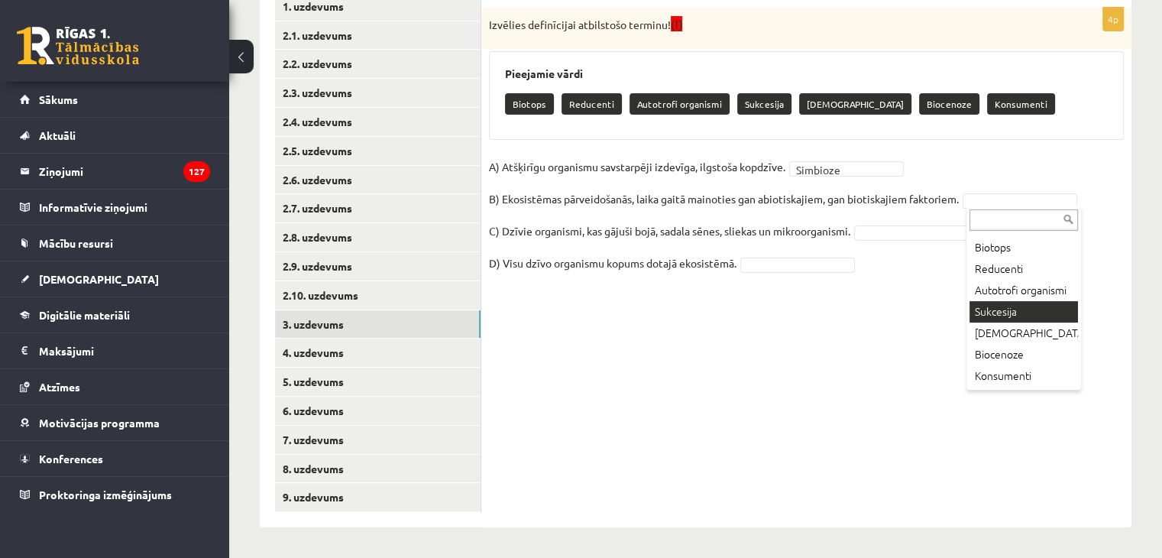
scroll to position [34, 0]
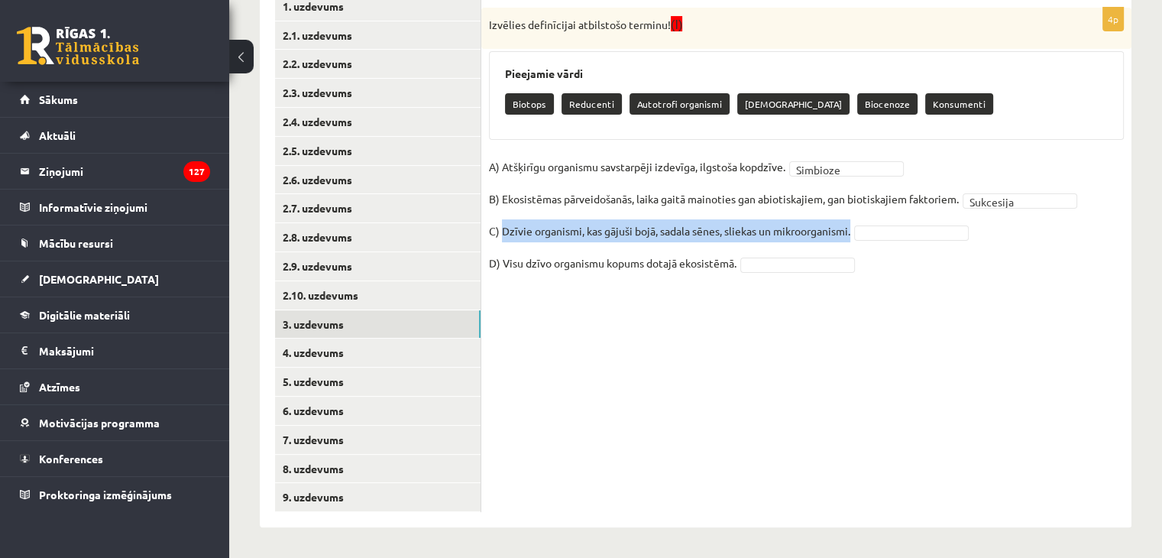
drag, startPoint x: 501, startPoint y: 231, endPoint x: 858, endPoint y: 235, distance: 356.7
click at [858, 235] on fieldset "A) Atšķirīgu organismu savstarpēji izdevīga, ilgstoša kopdzīve. Simbioze ******…" at bounding box center [806, 219] width 635 height 128
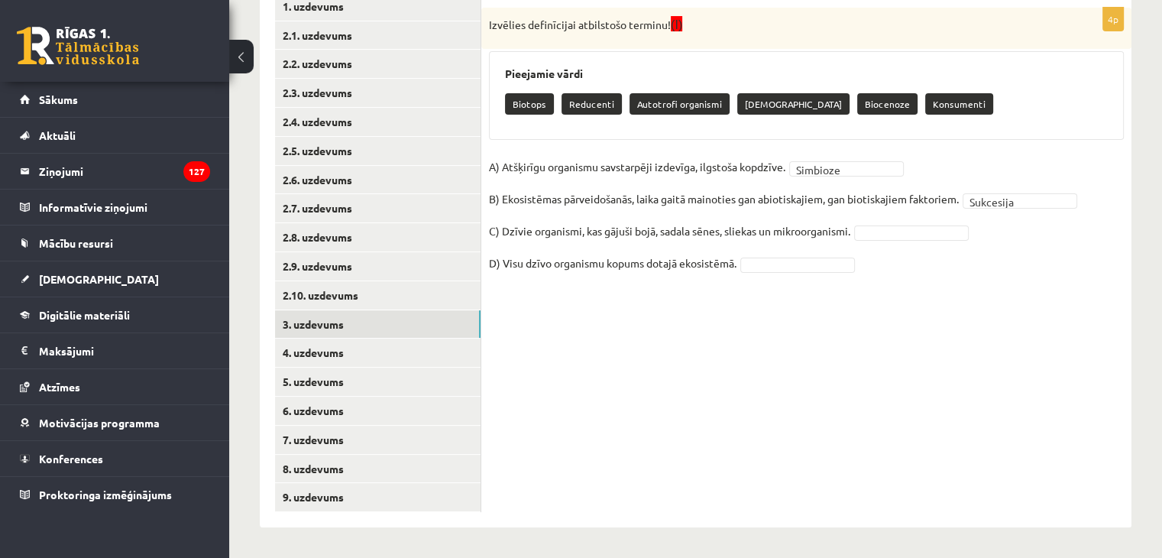
click at [1139, 258] on div "Bioloģija JK 9.a klase 1. ieskaite_2025 , Jana Anna Kārkliņa (9.a JK klase) Pie…" at bounding box center [695, 155] width 933 height 806
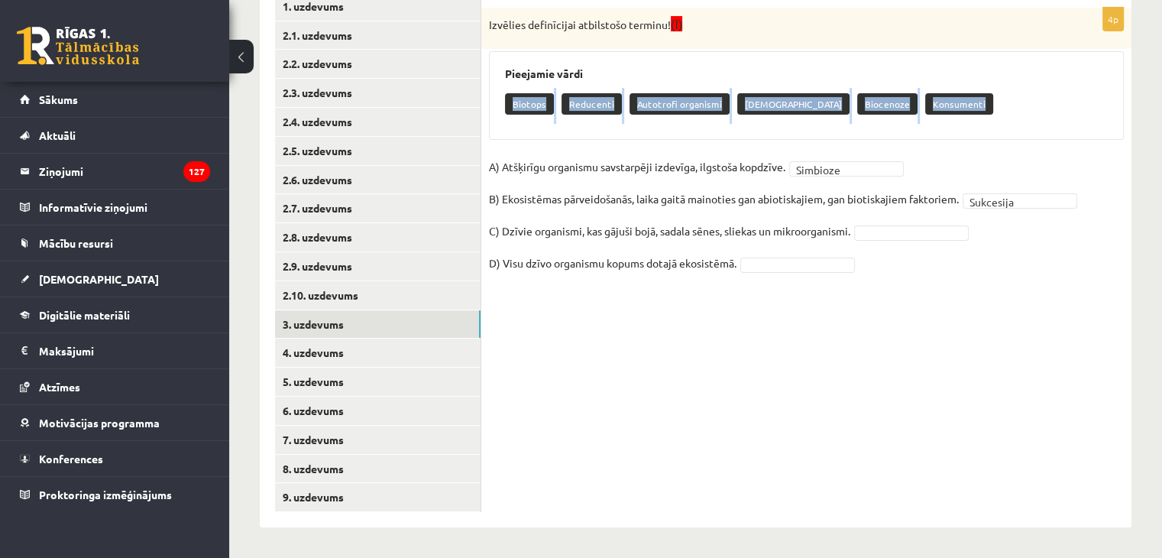
drag, startPoint x: 513, startPoint y: 102, endPoint x: 926, endPoint y: 104, distance: 412.4
click at [926, 104] on div "Biotops Reducenti Autotrofi organismi Neitrālisms Biocenoze Konsumenti" at bounding box center [806, 106] width 603 height 36
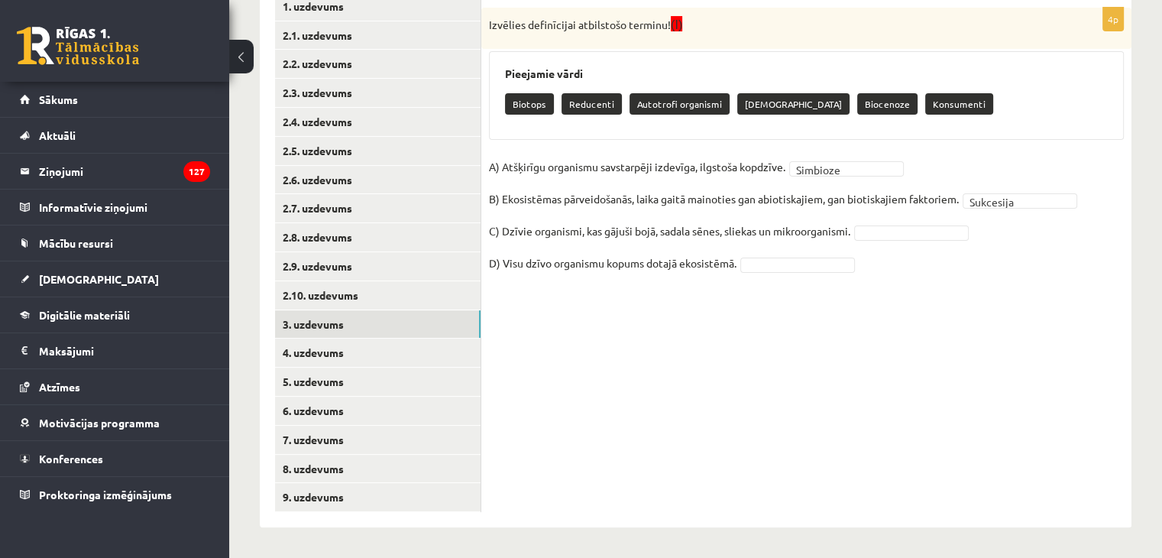
click at [1149, 113] on div "Bioloģija JK 9.a klase 1. ieskaite_2025 , Jana Anna Kārkliņa (9.a JK klase) Pie…" at bounding box center [695, 155] width 933 height 806
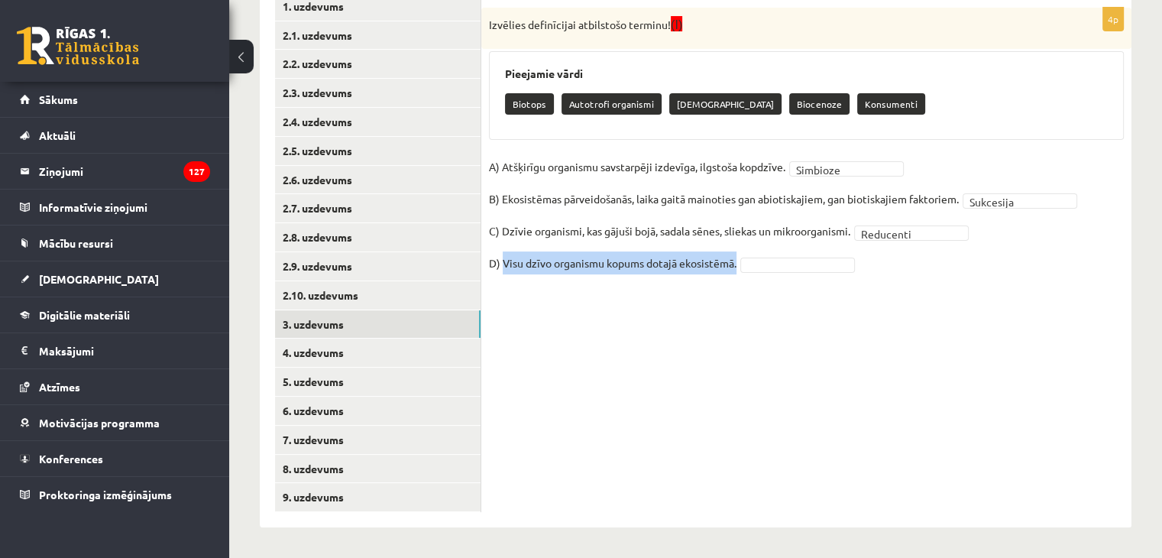
drag, startPoint x: 502, startPoint y: 262, endPoint x: 712, endPoint y: 273, distance: 210.3
click at [712, 273] on fieldset "A) Atšķirīgu organismu savstarpēji izdevīga, ilgstoša kopdzīve. Simbioze ******…" at bounding box center [806, 219] width 635 height 128
click at [1143, 262] on div "Bioloģija JK 9.a klase 1. ieskaite_2025 , Jana Anna Kārkliņa (9.a JK klase) Pie…" at bounding box center [695, 155] width 933 height 806
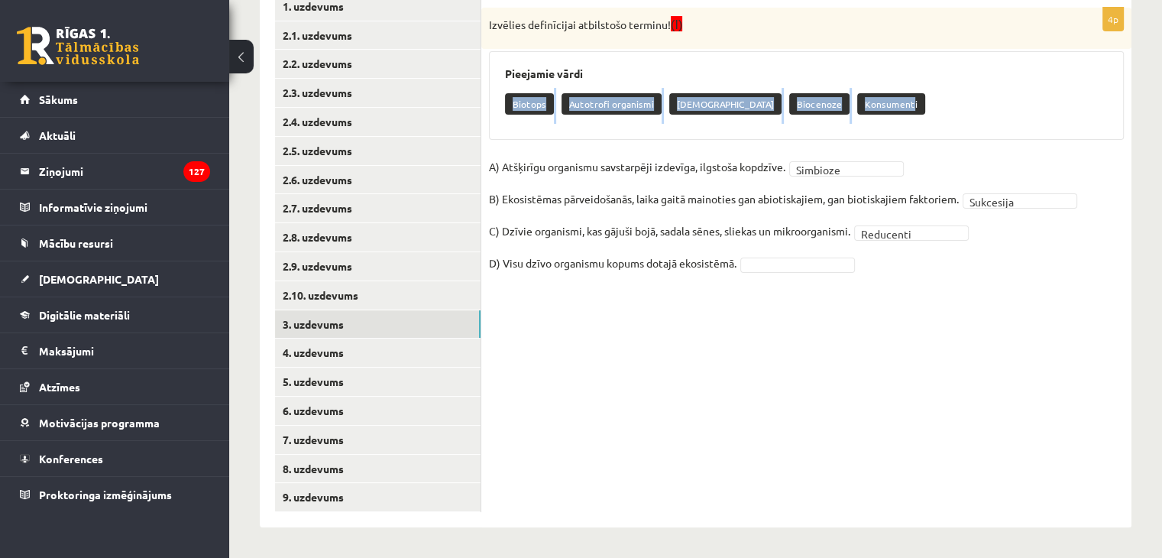
drag, startPoint x: 513, startPoint y: 105, endPoint x: 855, endPoint y: 101, distance: 341.4
click at [855, 101] on div "Biotops Autotrofi organismi Neitrālisms Biocenoze Konsumenti" at bounding box center [806, 106] width 603 height 36
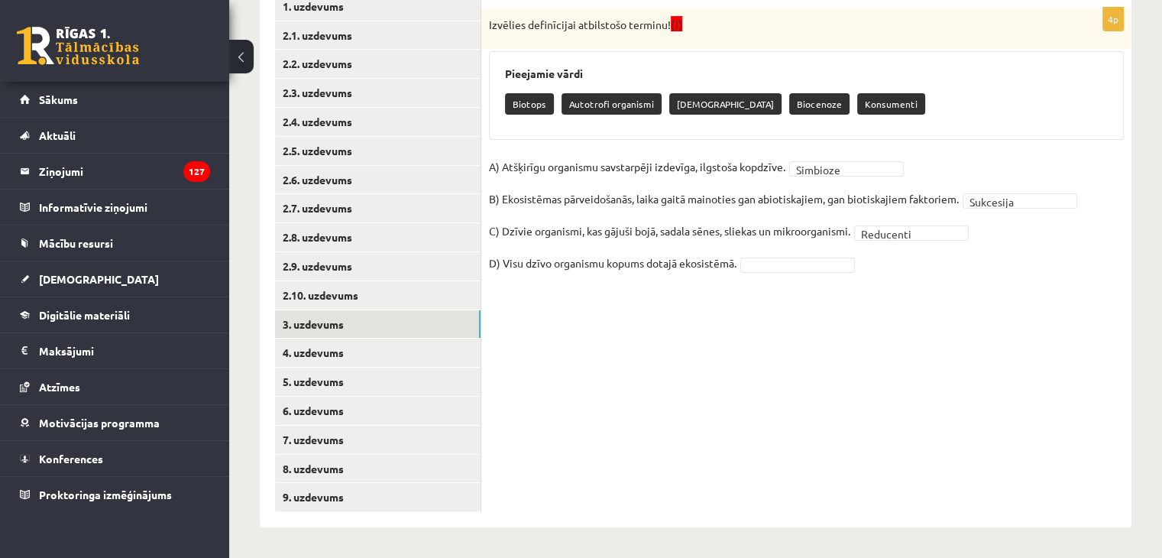
click at [907, 99] on div "Biotops Autotrofi organismi Neitrālisms Biocenoze Konsumenti" at bounding box center [806, 106] width 603 height 36
click at [515, 102] on p "Biotops" at bounding box center [529, 103] width 49 height 21
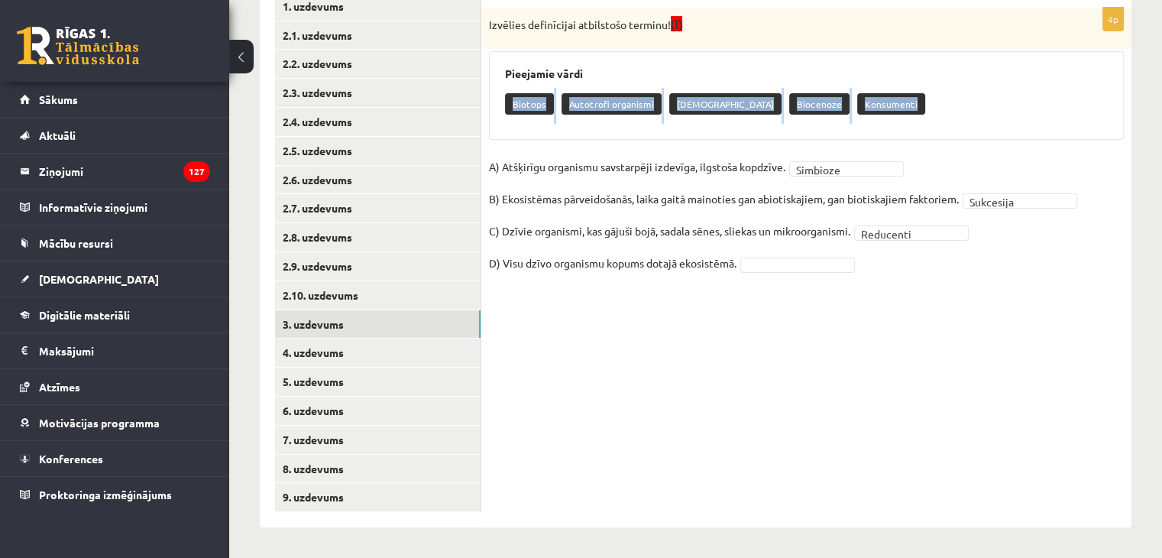
drag, startPoint x: 515, startPoint y: 102, endPoint x: 860, endPoint y: 111, distance: 345.3
click at [919, 108] on div "Biotops Autotrofi organismi Neitrālisms Biocenoze Konsumenti" at bounding box center [806, 106] width 603 height 36
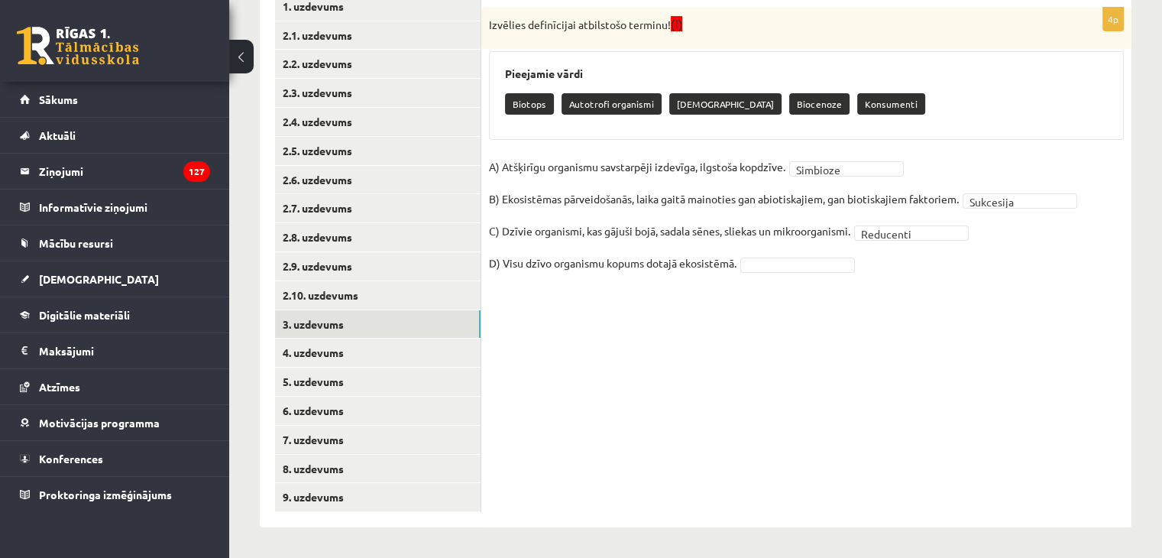
drag, startPoint x: 837, startPoint y: 116, endPoint x: 681, endPoint y: 118, distance: 155.8
click at [688, 115] on div "Biotops Autotrofi organismi Neitrālisms Biocenoze Konsumenti" at bounding box center [806, 106] width 603 height 36
click at [516, 102] on p "Biotops" at bounding box center [529, 103] width 49 height 21
click at [532, 117] on div "Biotops Autotrofi organismi Neitrālisms Biocenoze Konsumenti" at bounding box center [806, 106] width 603 height 36
click at [511, 100] on p "Biotops" at bounding box center [529, 103] width 49 height 21
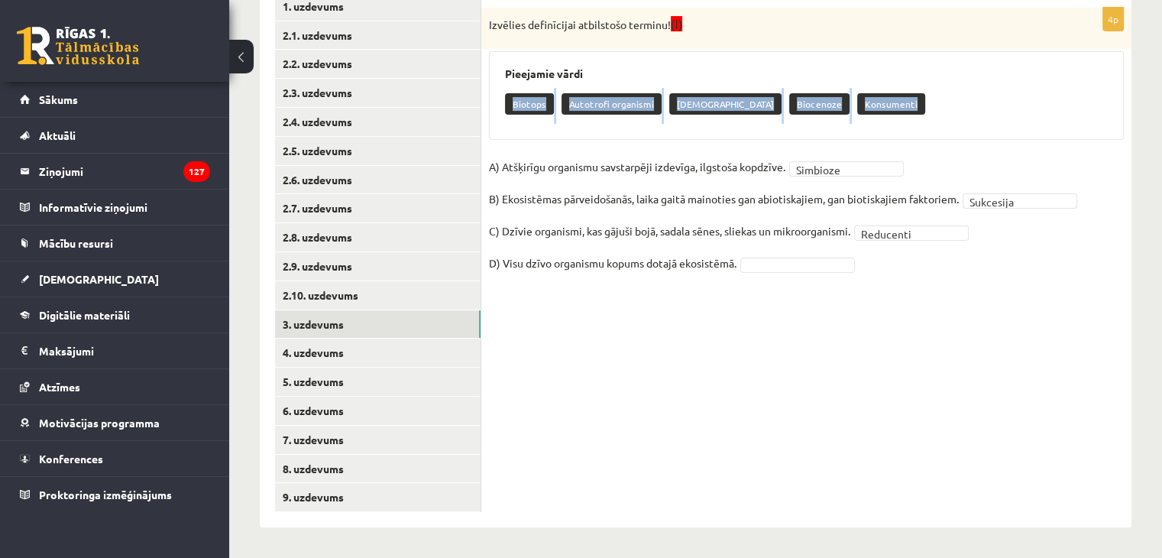
drag, startPoint x: 512, startPoint y: 100, endPoint x: 868, endPoint y: 102, distance: 355.9
click at [868, 102] on div "Biotops Autotrofi organismi Neitrālisms Biocenoze Konsumenti" at bounding box center [806, 106] width 603 height 36
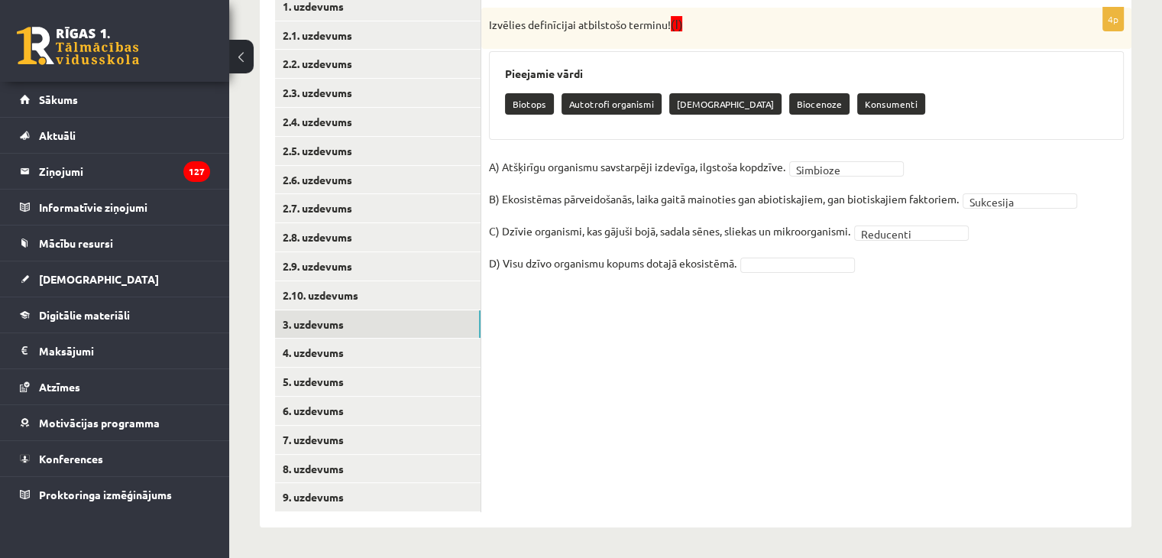
drag, startPoint x: 1140, startPoint y: 176, endPoint x: 1115, endPoint y: 166, distance: 26.4
click at [1140, 176] on div "Bioloģija JK 9.a klase 1. ieskaite_2025 , Jana Anna Kārkliņa (9.a JK klase) Pie…" at bounding box center [695, 155] width 933 height 806
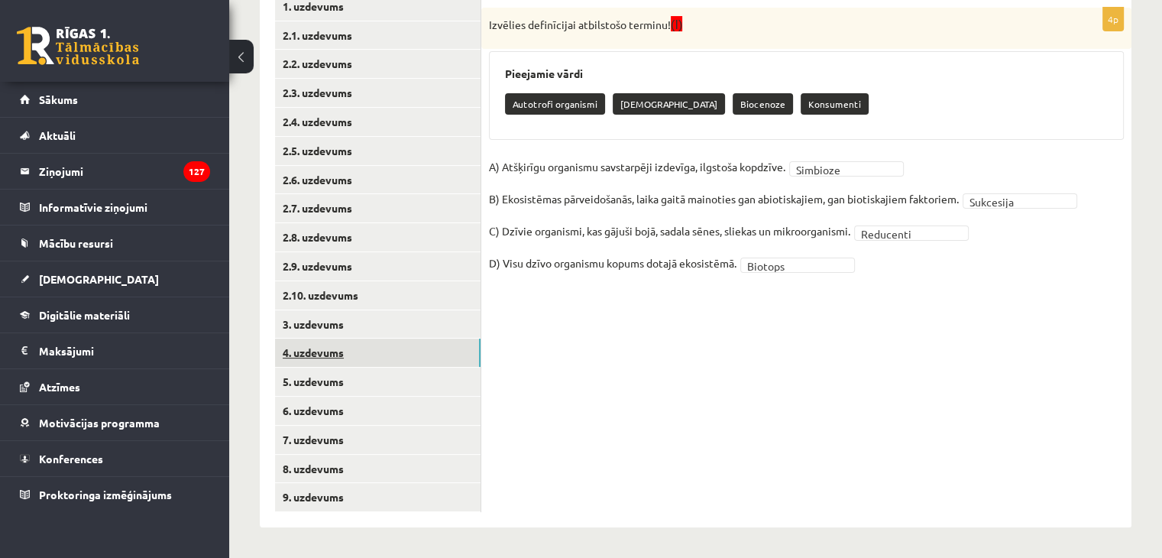
click at [406, 349] on link "4. uzdevums" at bounding box center [377, 352] width 205 height 28
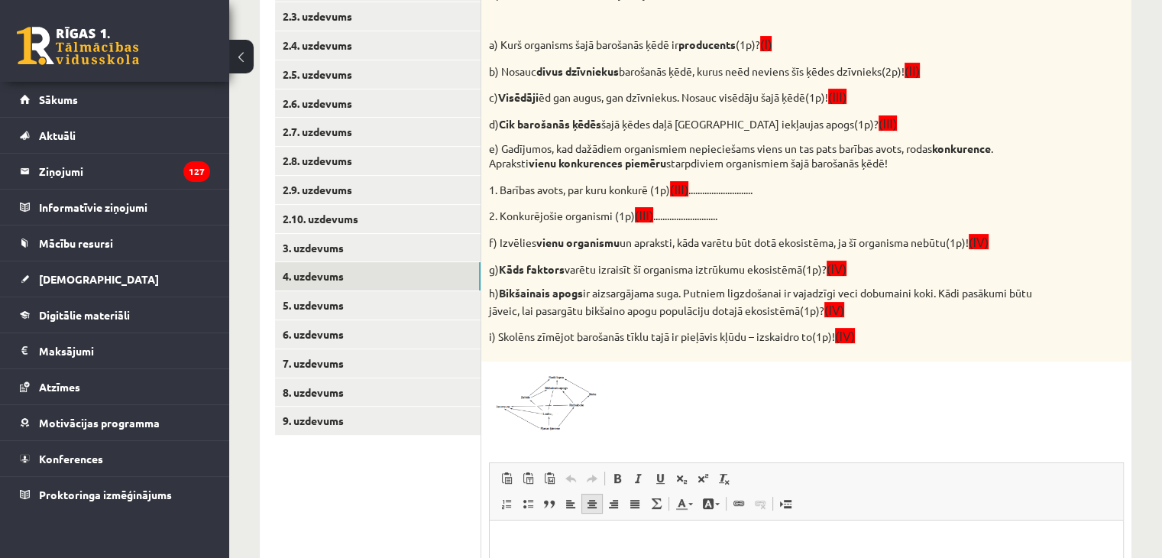
scroll to position [460, 0]
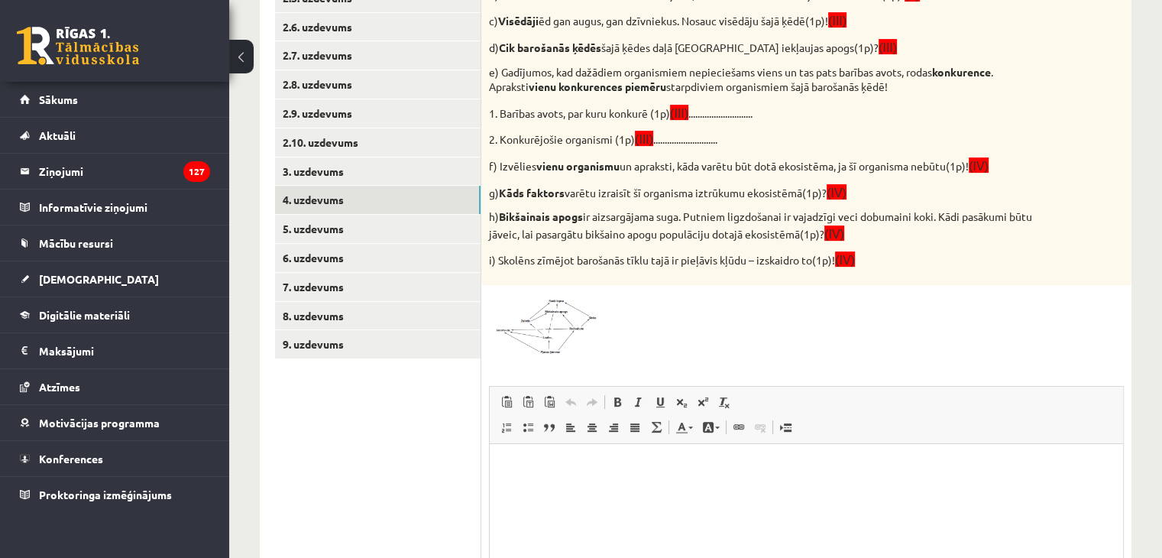
click at [590, 480] on html at bounding box center [806, 466] width 633 height 47
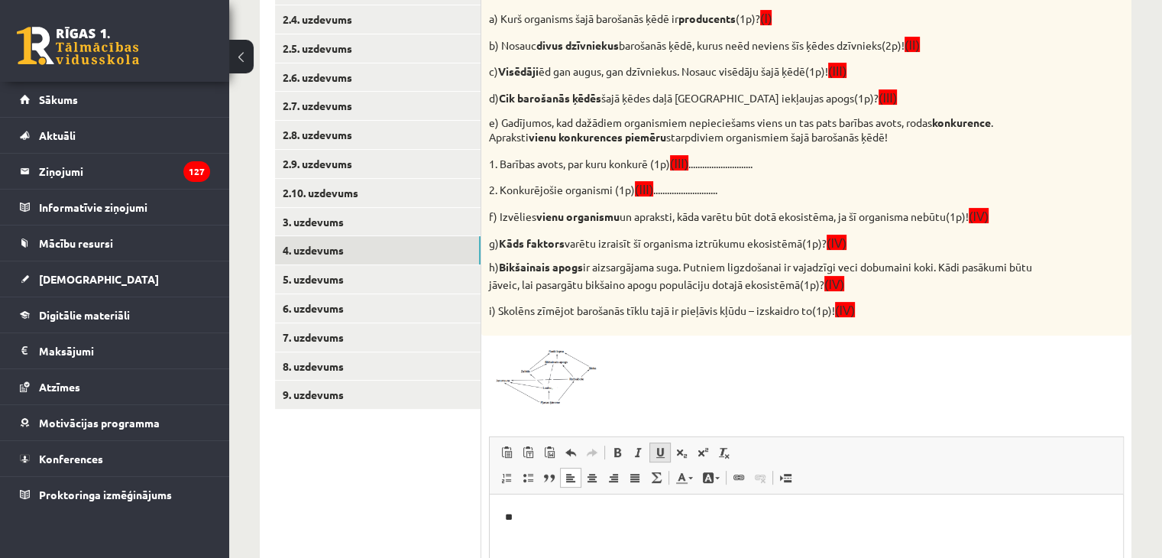
scroll to position [383, 0]
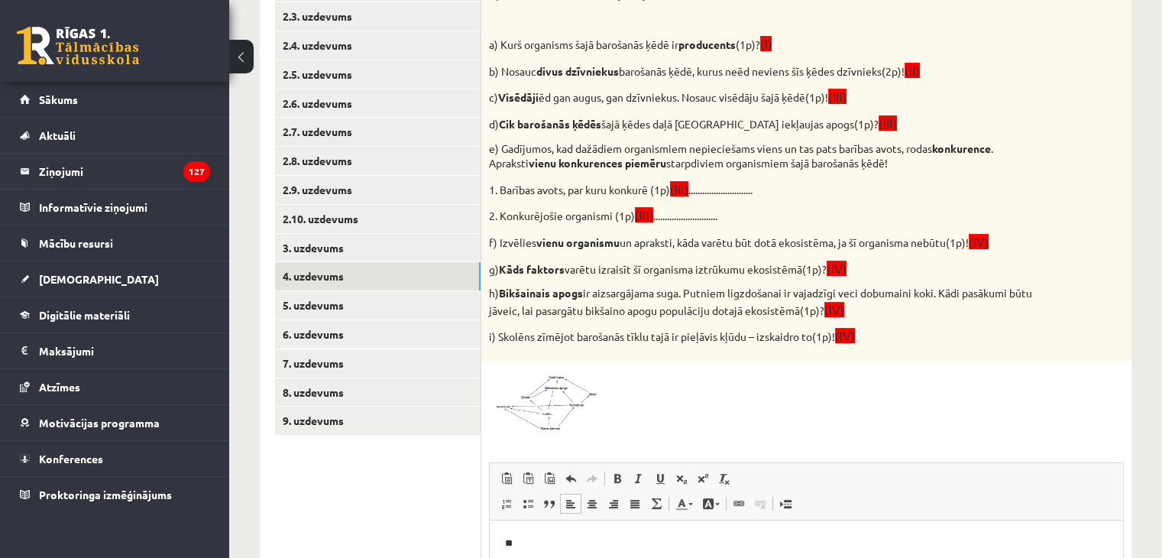
click at [577, 409] on img at bounding box center [546, 400] width 115 height 63
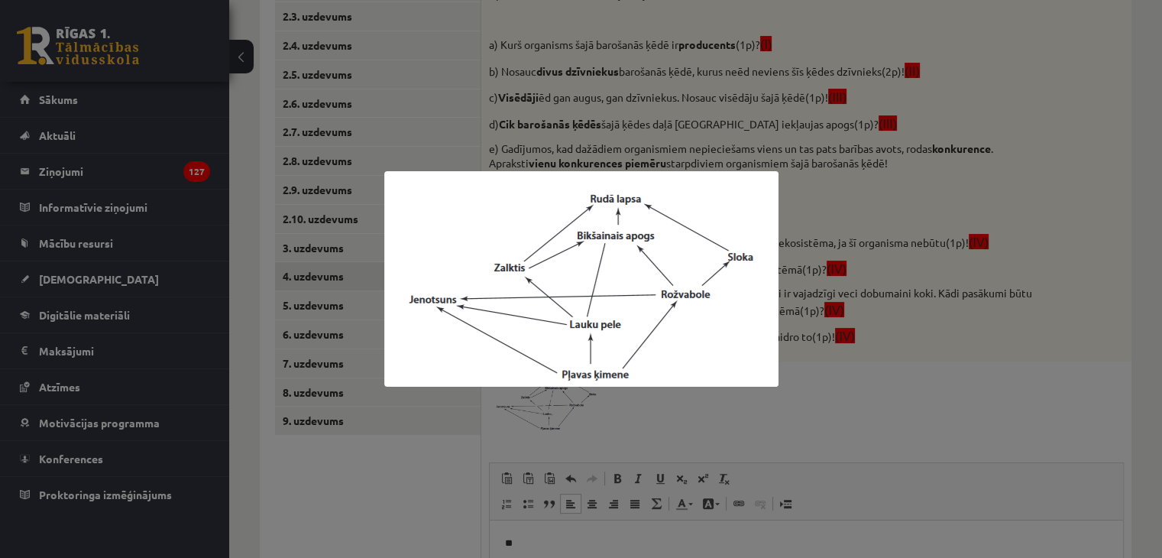
click at [661, 440] on div at bounding box center [581, 279] width 1162 height 558
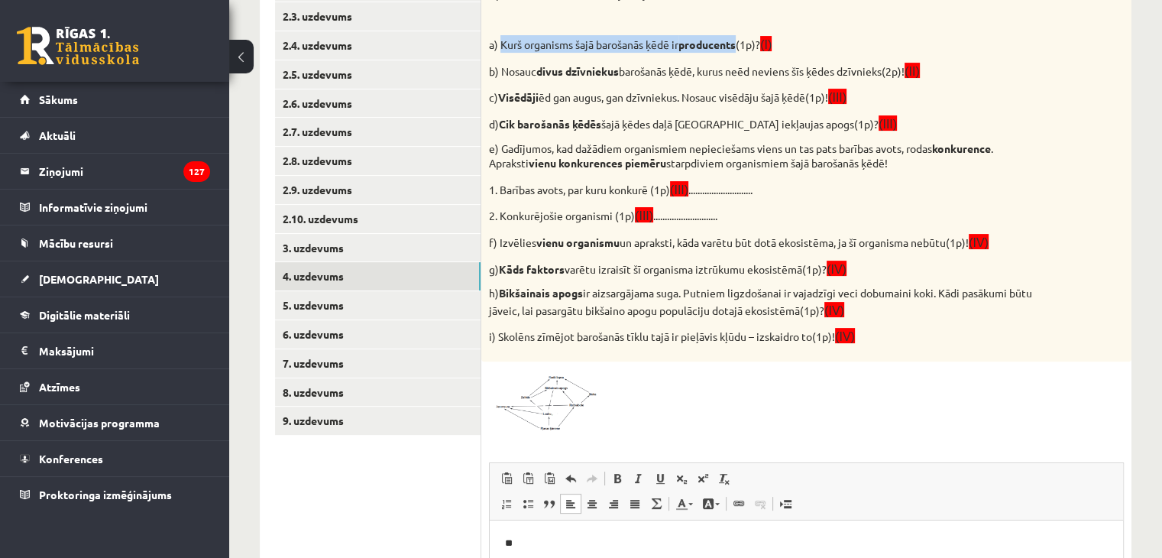
drag, startPoint x: 501, startPoint y: 43, endPoint x: 740, endPoint y: 50, distance: 239.2
click at [740, 50] on p "a) Kurš organisms šajā barošanās ķēdē ir producents (1p)? (I)" at bounding box center [768, 44] width 558 height 18
click at [1093, 114] on div "Vērtēšanas kritēriji: par katru pareizu atbildi 1p! Attēlā redzamā diagramma ra…" at bounding box center [806, 146] width 650 height 430
click at [559, 407] on img at bounding box center [546, 400] width 115 height 63
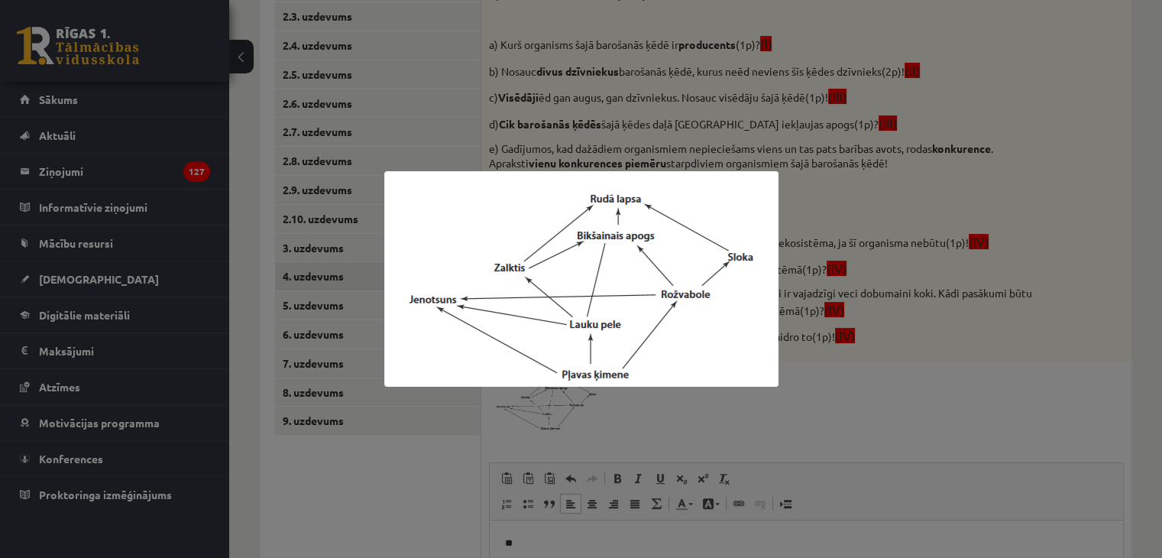
drag, startPoint x: 839, startPoint y: 406, endPoint x: 828, endPoint y: 399, distance: 13.1
click at [837, 407] on div at bounding box center [581, 279] width 1162 height 558
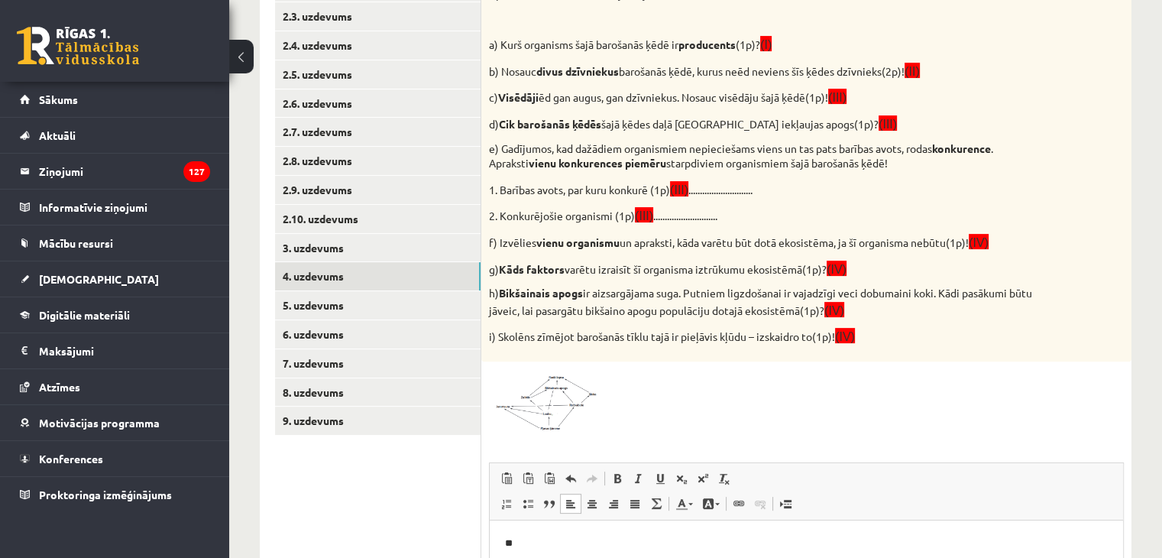
click at [539, 403] on span at bounding box center [547, 405] width 24 height 24
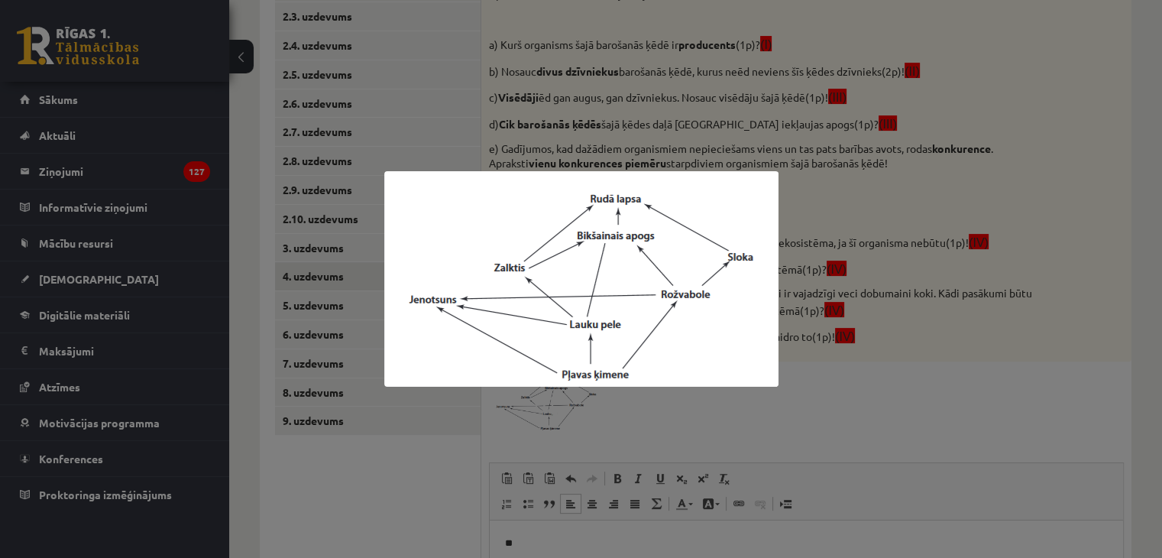
click at [651, 425] on div at bounding box center [581, 279] width 1162 height 558
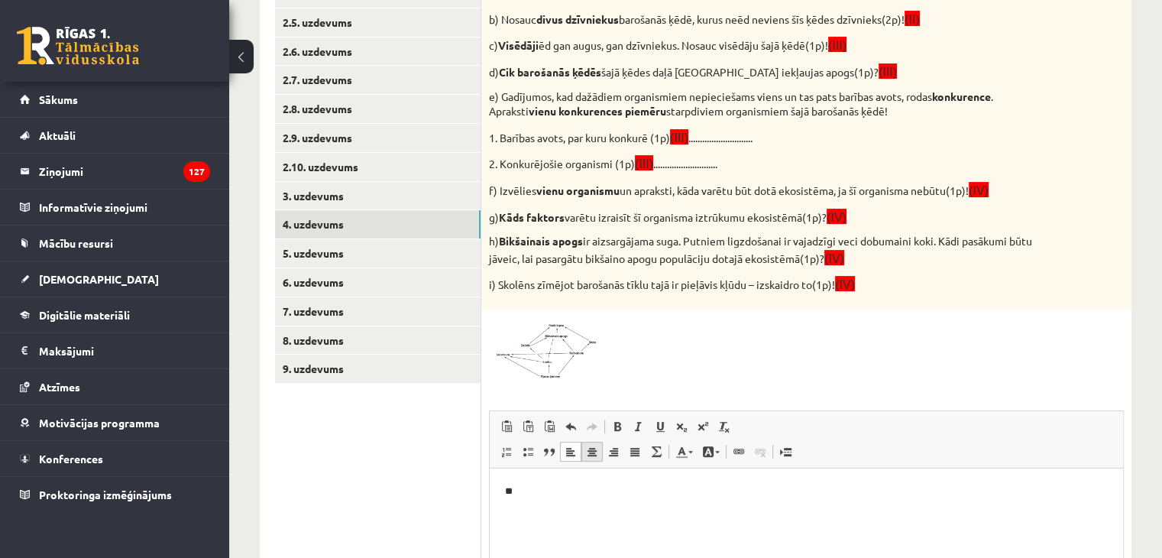
scroll to position [460, 0]
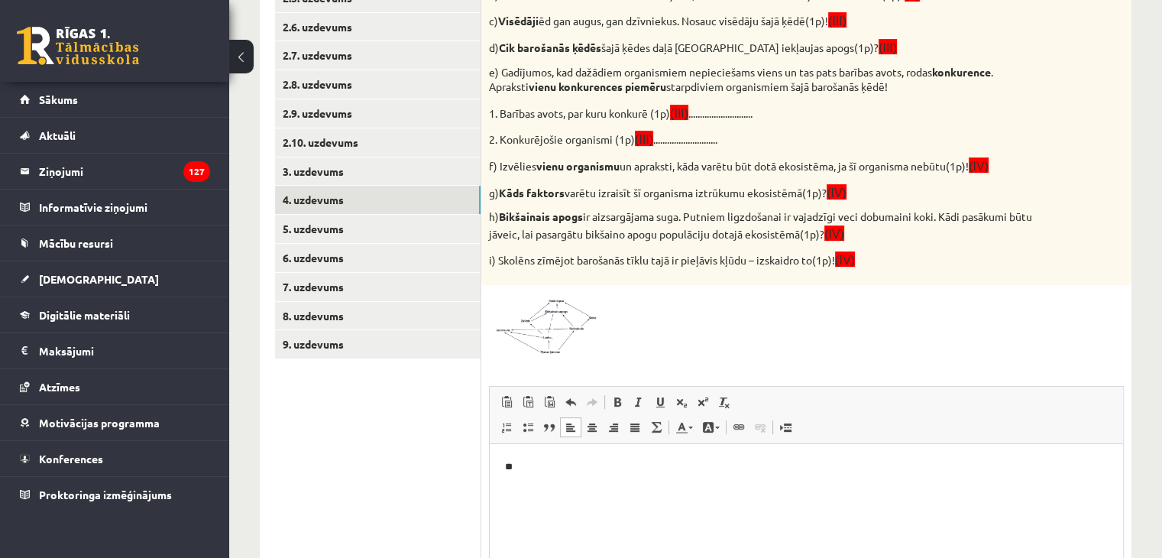
click at [545, 465] on p "**" at bounding box center [806, 466] width 603 height 16
click at [574, 325] on img at bounding box center [546, 324] width 115 height 63
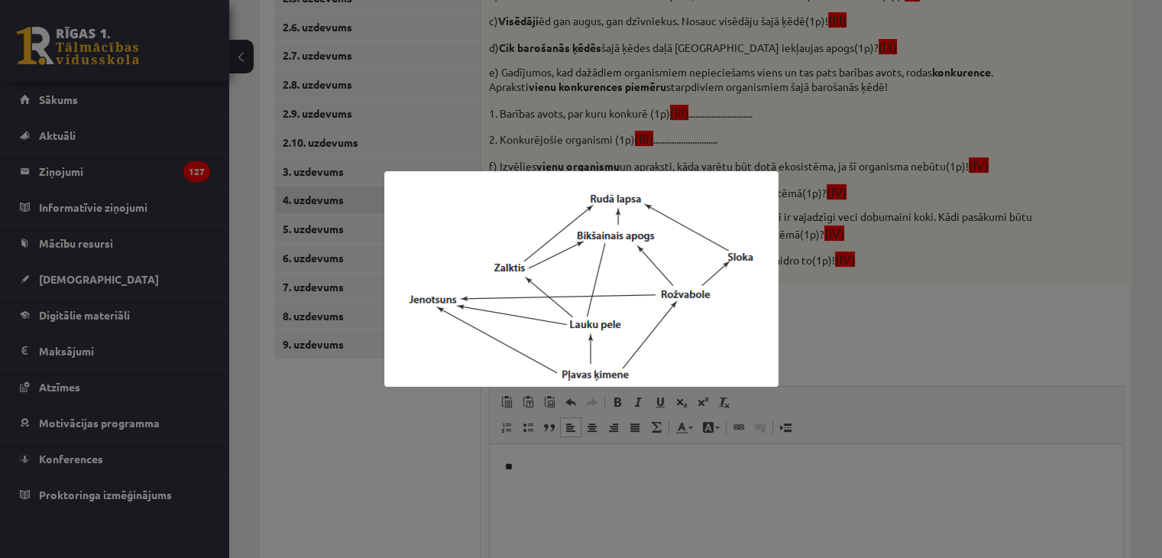
click at [827, 316] on div at bounding box center [581, 279] width 1162 height 558
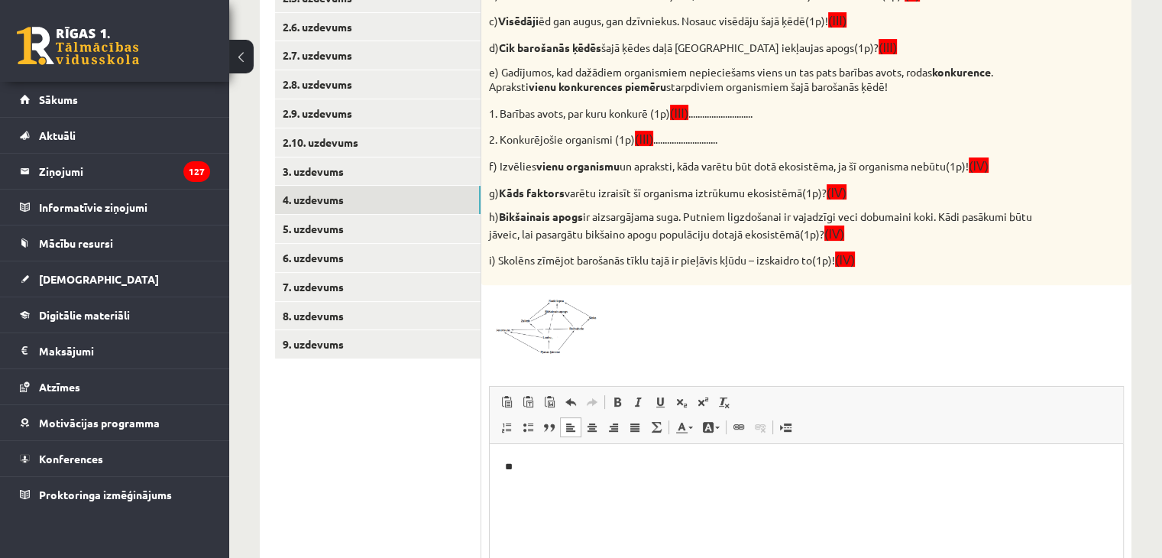
click at [563, 470] on p "**" at bounding box center [806, 466] width 603 height 16
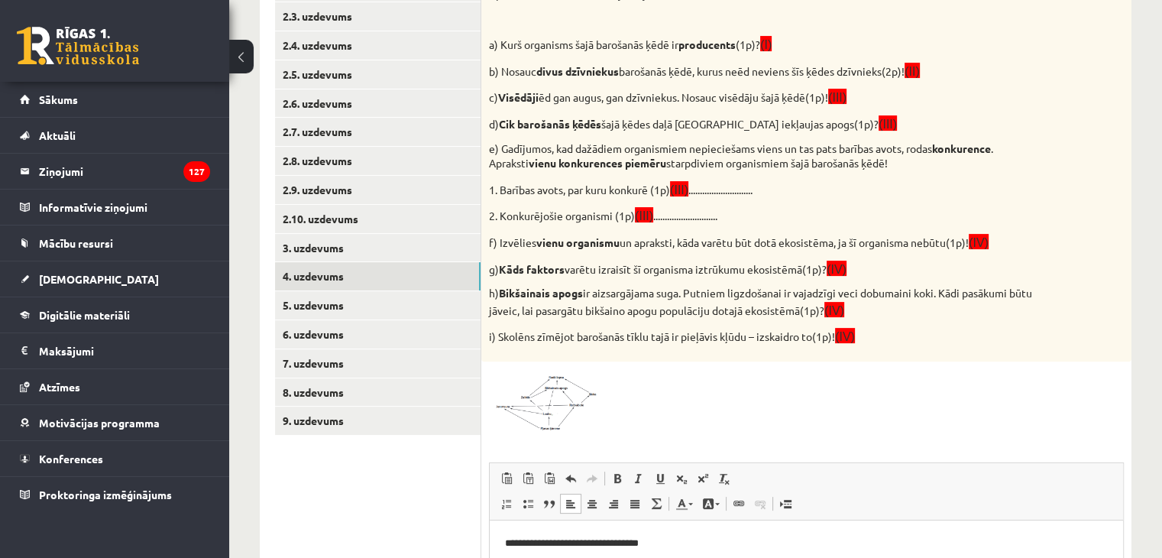
scroll to position [307, 0]
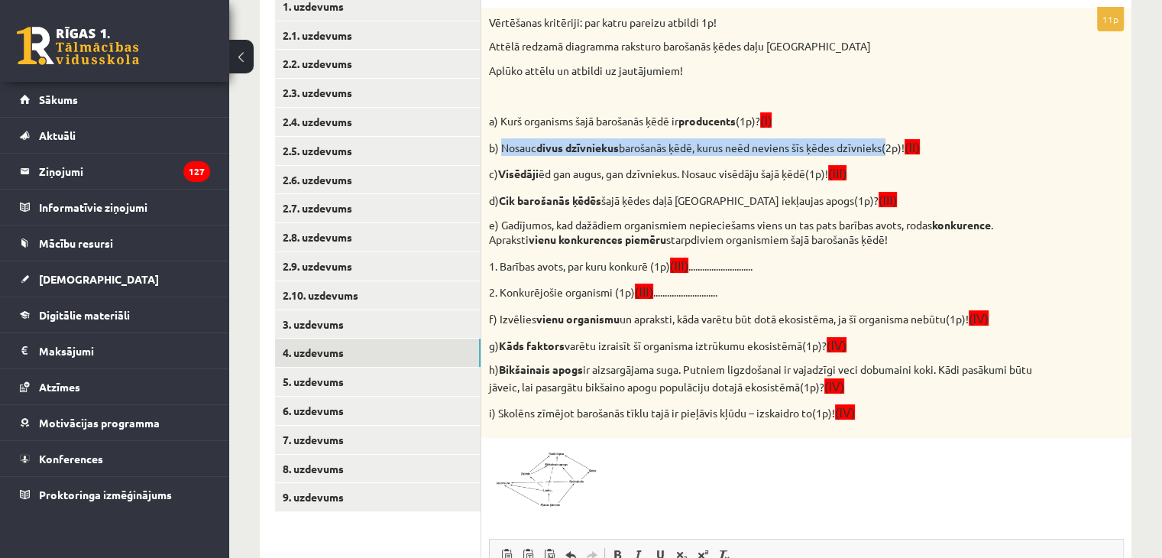
drag, startPoint x: 501, startPoint y: 145, endPoint x: 892, endPoint y: 154, distance: 391.2
click at [892, 154] on p "b) Nosauc divus dzīvniekus barošanās ķēdē, kurus neēd neviens šīs ķēdes dzīvnie…" at bounding box center [768, 147] width 558 height 18
click at [1143, 124] on div "Bioloģija JK 9.a klase 1. ieskaite_2025 , Jana Anna Kārkliņa (9.a JK klase) Pie…" at bounding box center [695, 327] width 933 height 1150
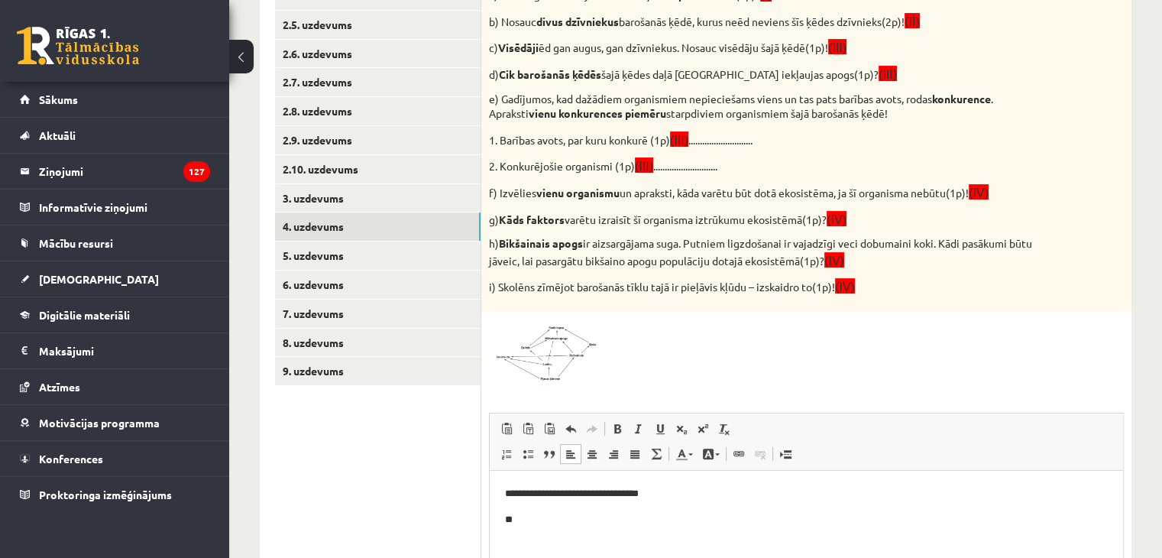
scroll to position [460, 0]
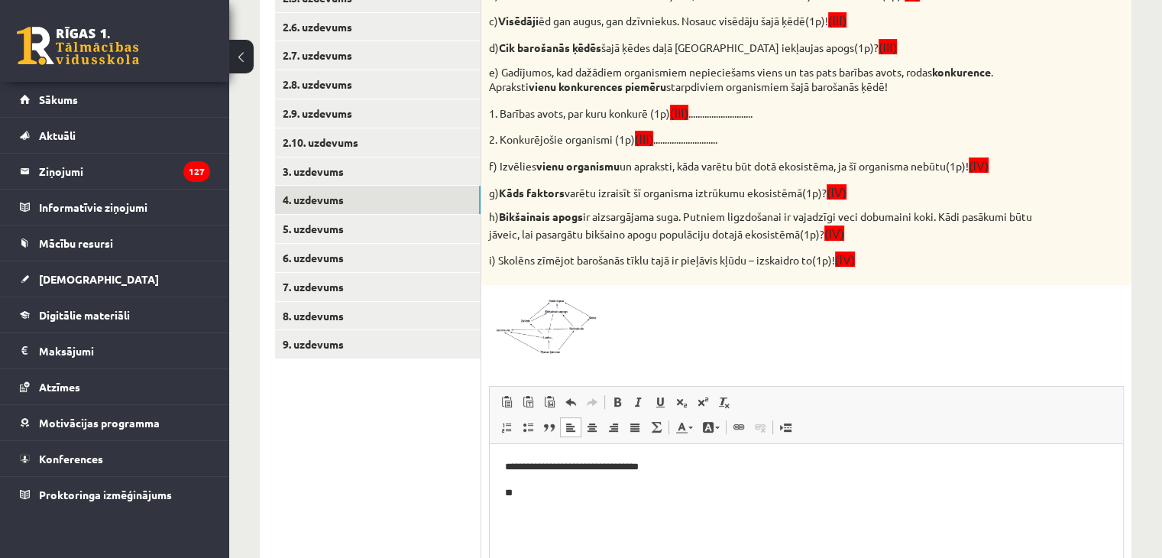
click at [522, 486] on p "**" at bounding box center [806, 492] width 603 height 16
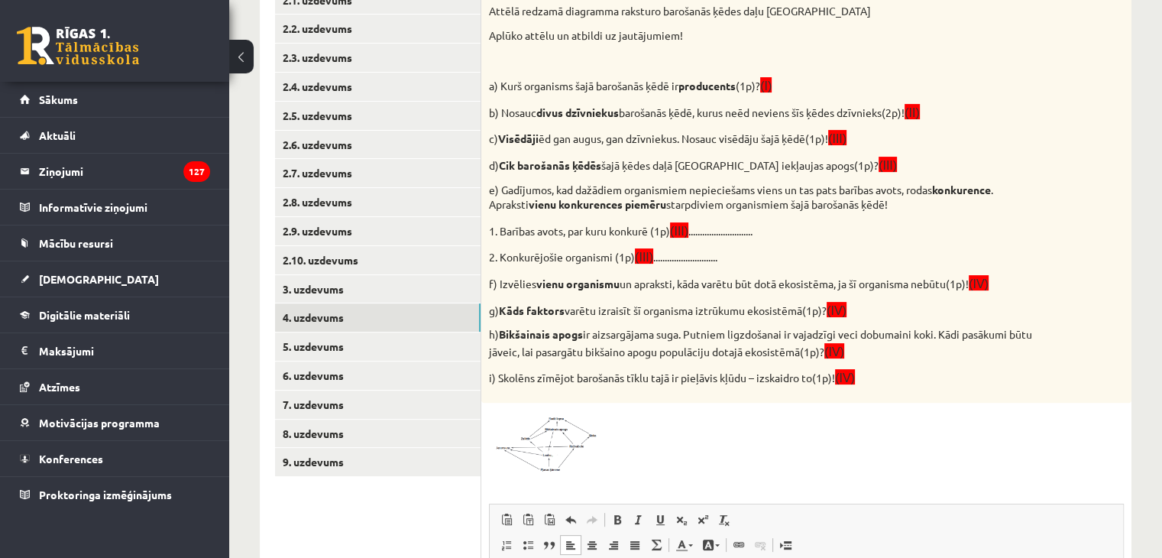
scroll to position [307, 0]
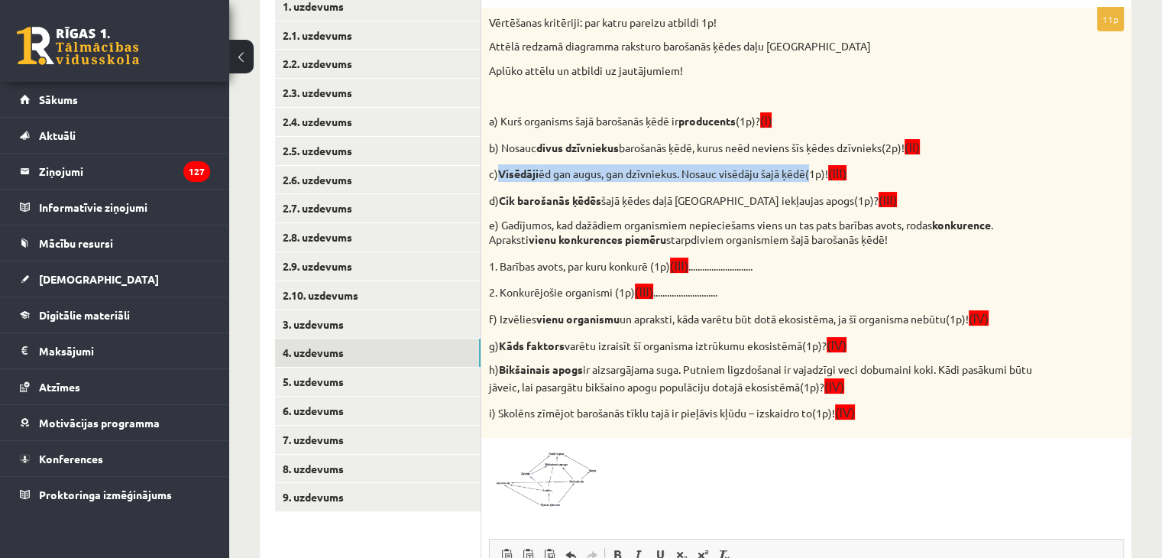
drag, startPoint x: 501, startPoint y: 172, endPoint x: 818, endPoint y: 169, distance: 317.0
click at [818, 169] on p "c) Visēdāji ēd gan augus, gan dzīvniekus. Nosauc visēdāju šajā ķēdē(1p)! (III)" at bounding box center [768, 173] width 558 height 18
click at [986, 191] on p "d) Cik barošanās ķēdēs šajā ķēdes daļā krūmājā iekļaujas apogs(1p)? (III)" at bounding box center [768, 200] width 558 height 18
drag, startPoint x: 498, startPoint y: 172, endPoint x: 813, endPoint y: 177, distance: 314.7
click at [813, 177] on p "c) Visēdāji ēd gan augus, gan dzīvniekus. Nosauc visēdāju šajā ķēdē(1p)! (III)" at bounding box center [768, 173] width 558 height 18
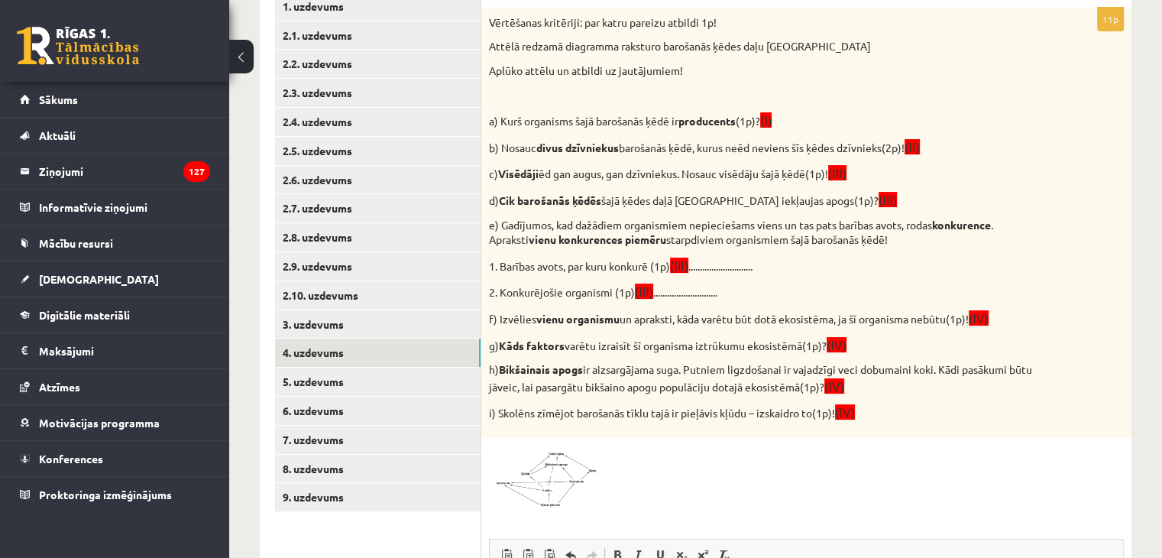
click at [1109, 206] on div "Vērtēšanas kritēriji: par katru pareizu atbildi 1p! Attēlā redzamā diagramma ra…" at bounding box center [806, 223] width 650 height 430
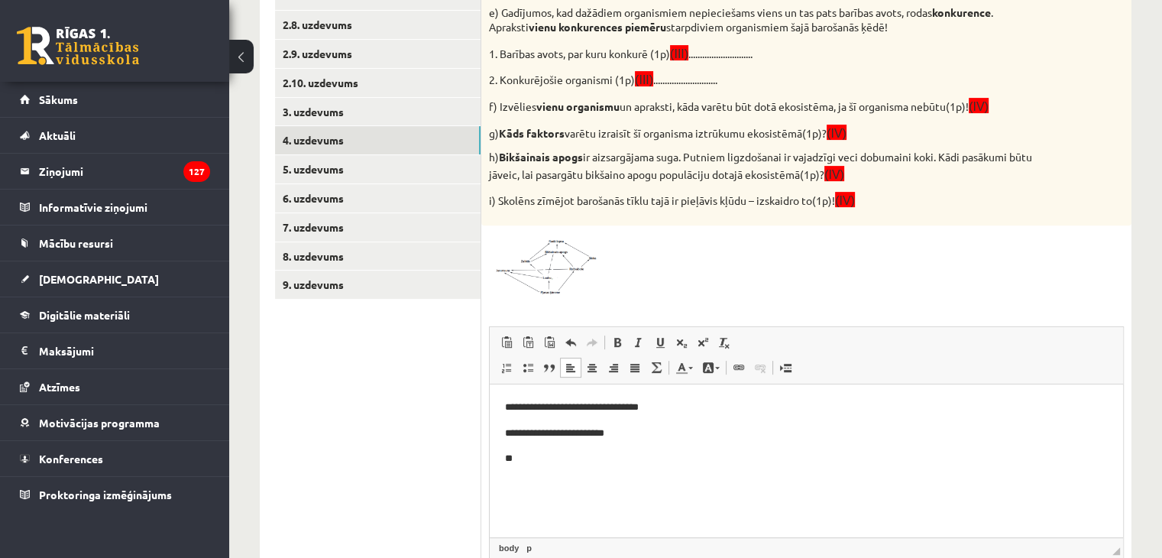
scroll to position [613, 0]
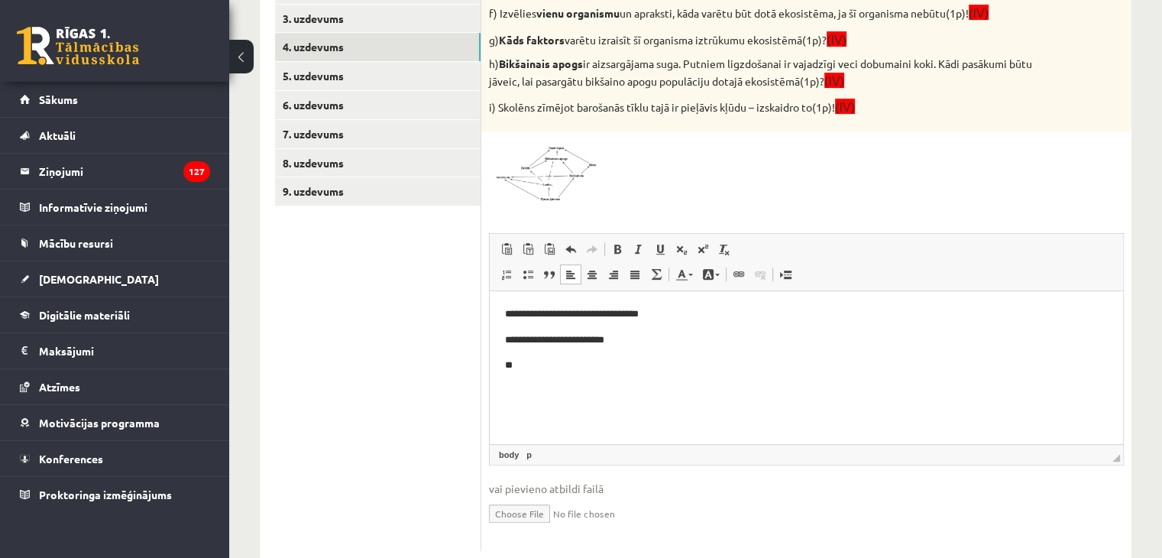
click at [535, 363] on p "**" at bounding box center [806, 365] width 603 height 16
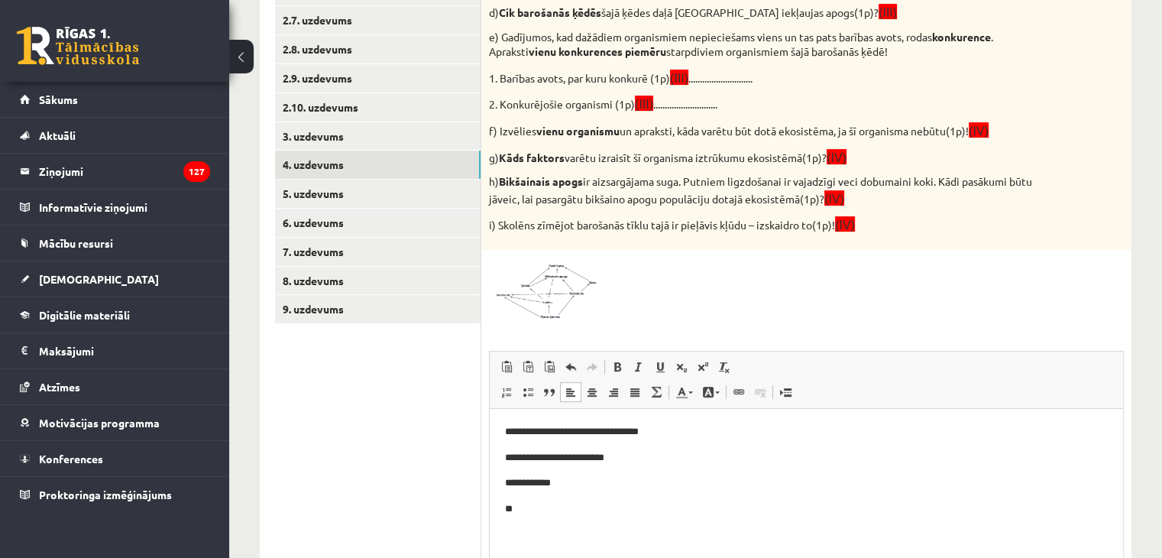
scroll to position [383, 0]
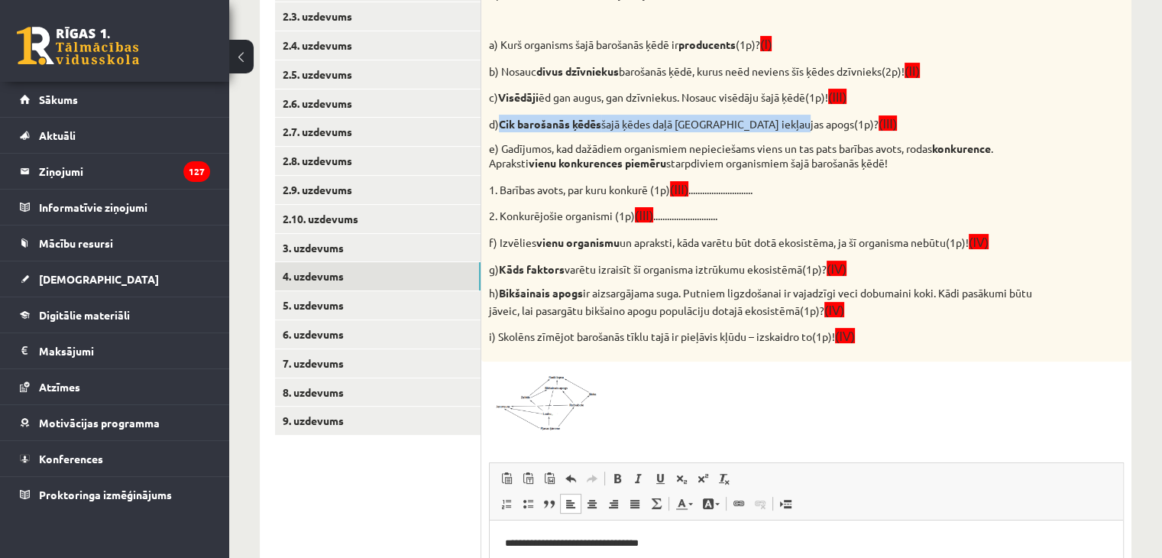
drag, startPoint x: 502, startPoint y: 117, endPoint x: 795, endPoint y: 118, distance: 293.3
click at [795, 118] on p "d) Cik barošanās ķēdēs šajā ķēdes daļā krūmājā iekļaujas apogs(1p)? (III)" at bounding box center [768, 124] width 558 height 18
click at [1140, 112] on div "Bioloģija JK 9.a klase 1. ieskaite_2025 , Jana Anna Kārkliņa (9.a JK klase) Pie…" at bounding box center [695, 250] width 933 height 1150
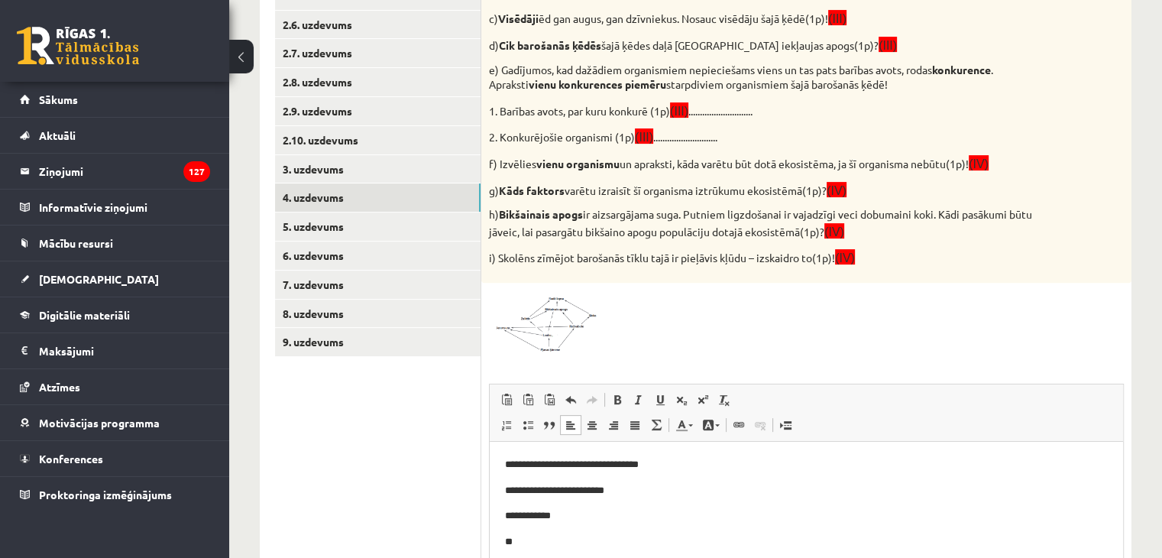
scroll to position [613, 0]
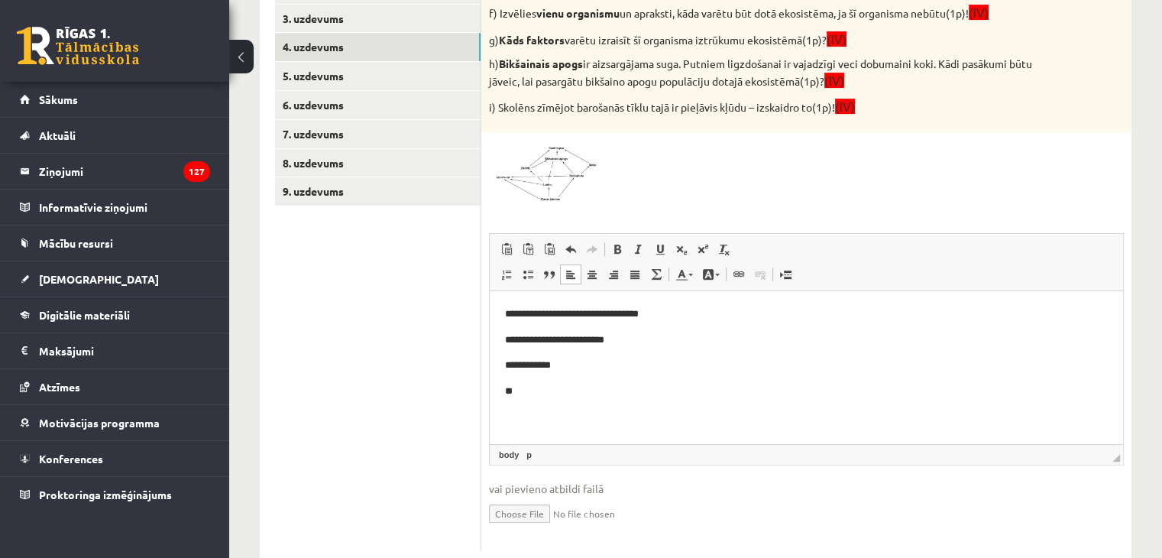
click at [532, 383] on p "**" at bounding box center [806, 391] width 603 height 16
click at [526, 312] on p "**********" at bounding box center [806, 314] width 603 height 16
click at [533, 380] on body "**********" at bounding box center [806, 352] width 603 height 93
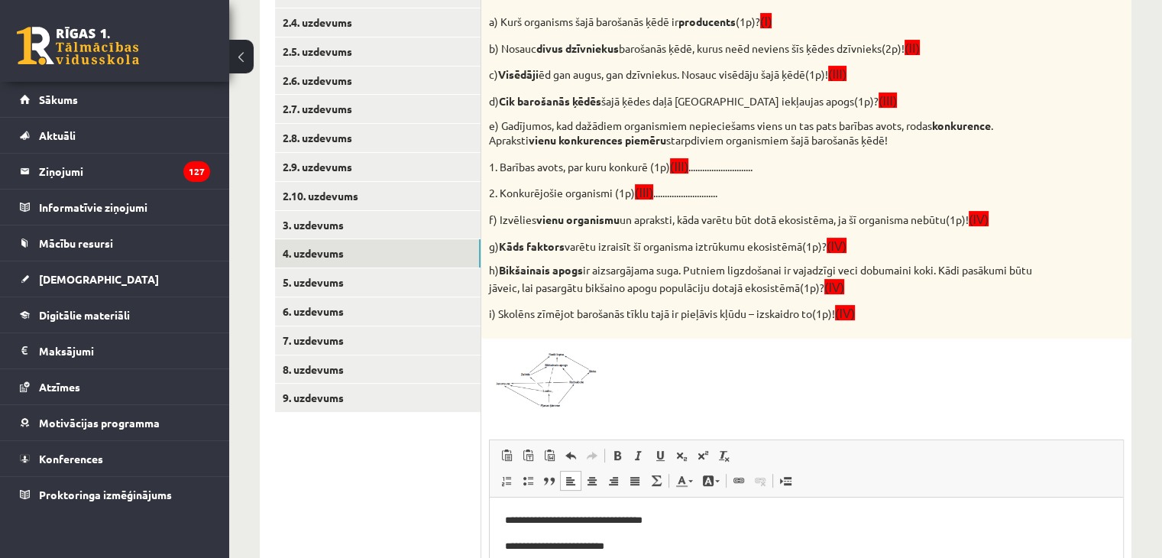
scroll to position [383, 0]
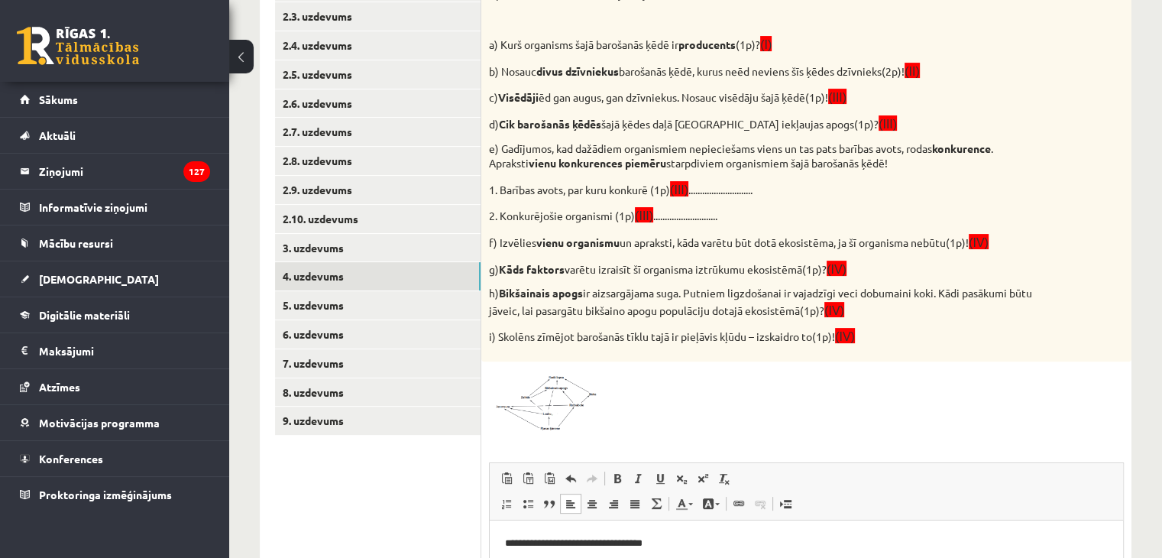
drag, startPoint x: 503, startPoint y: 147, endPoint x: 869, endPoint y: 168, distance: 367.2
click at [869, 168] on p "e) Gadījumos, kad dažādiem organismiem nepieciešams viens un tas pats barības a…" at bounding box center [768, 156] width 558 height 30
click at [1146, 141] on div "Bioloģija JK 9.a klase 1. ieskaite_2025 , Jana Anna Kārkliņa (9.a JK klase) Pie…" at bounding box center [695, 250] width 933 height 1150
click at [547, 404] on span at bounding box center [547, 405] width 24 height 24
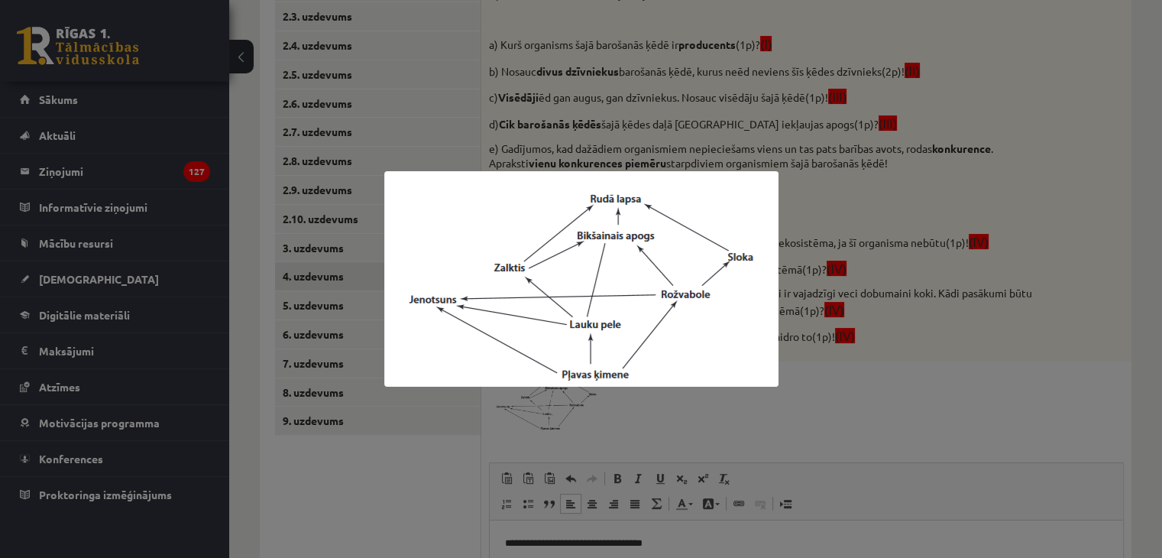
click at [852, 387] on div at bounding box center [581, 279] width 1162 height 558
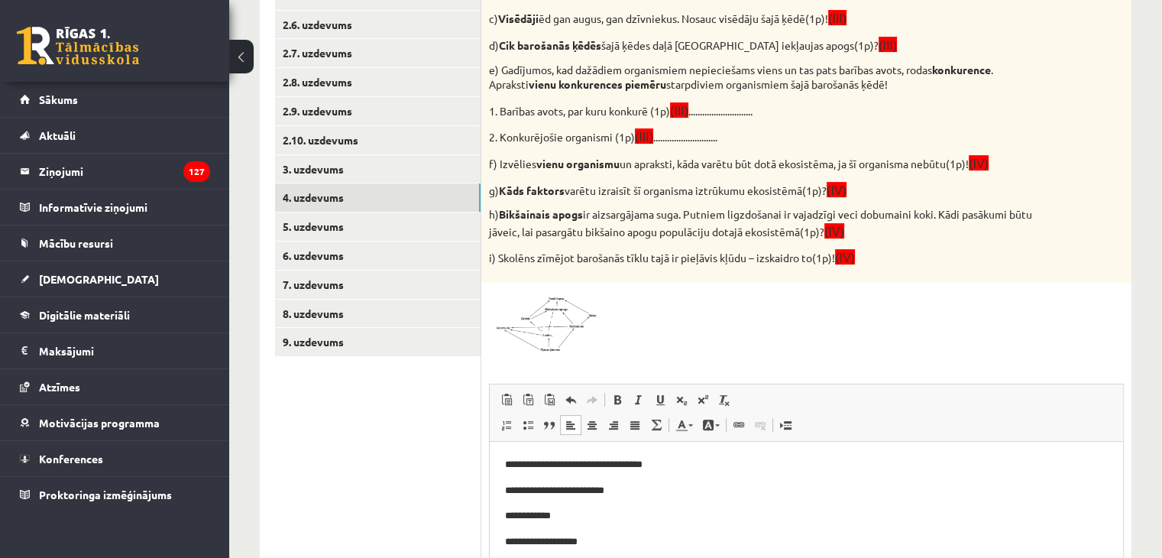
scroll to position [613, 0]
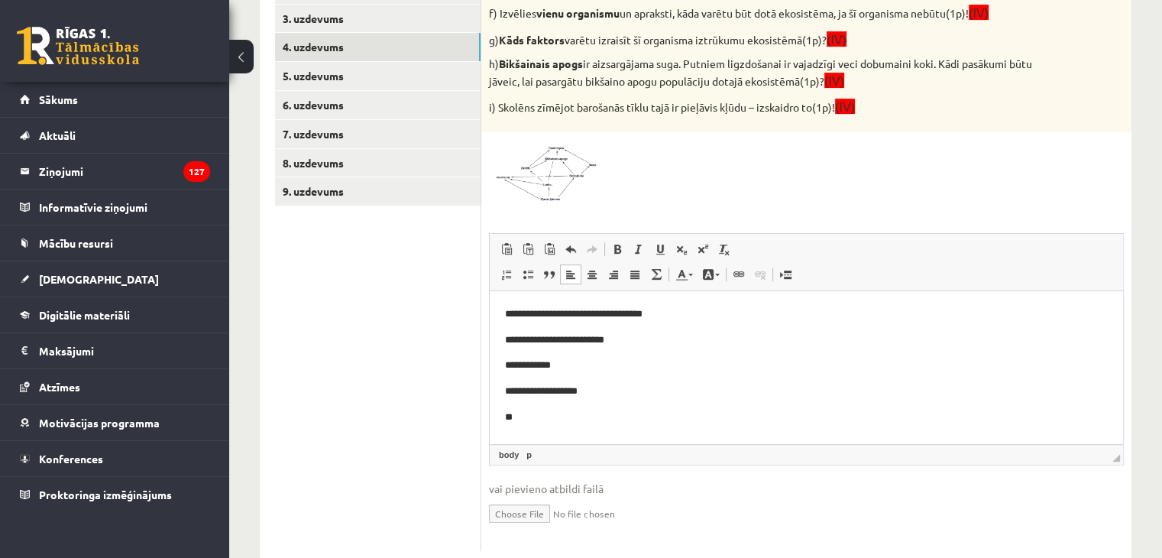
click at [534, 419] on p "**" at bounding box center [806, 417] width 603 height 16
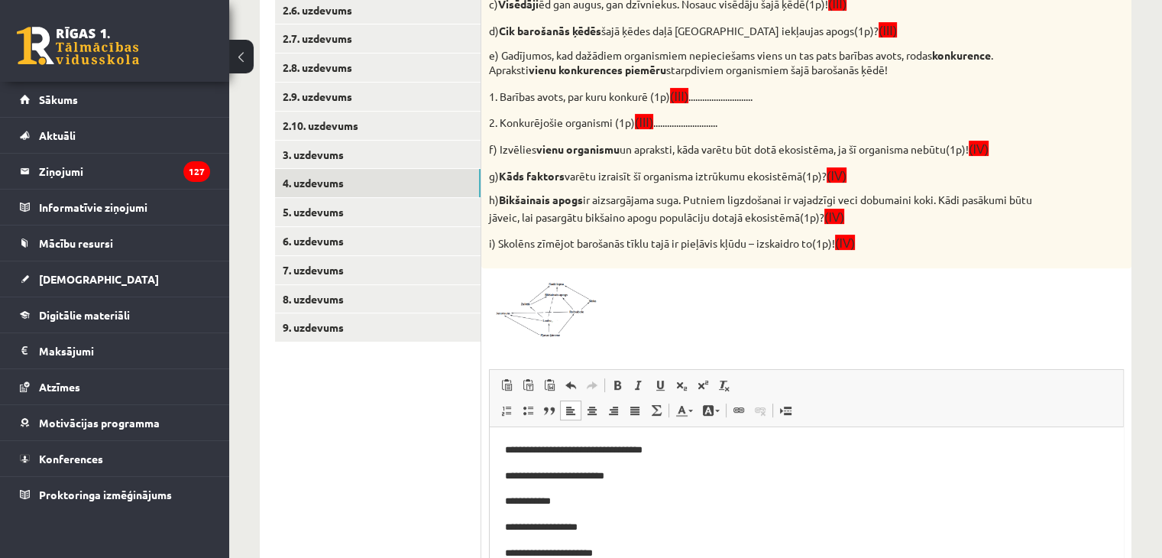
scroll to position [460, 0]
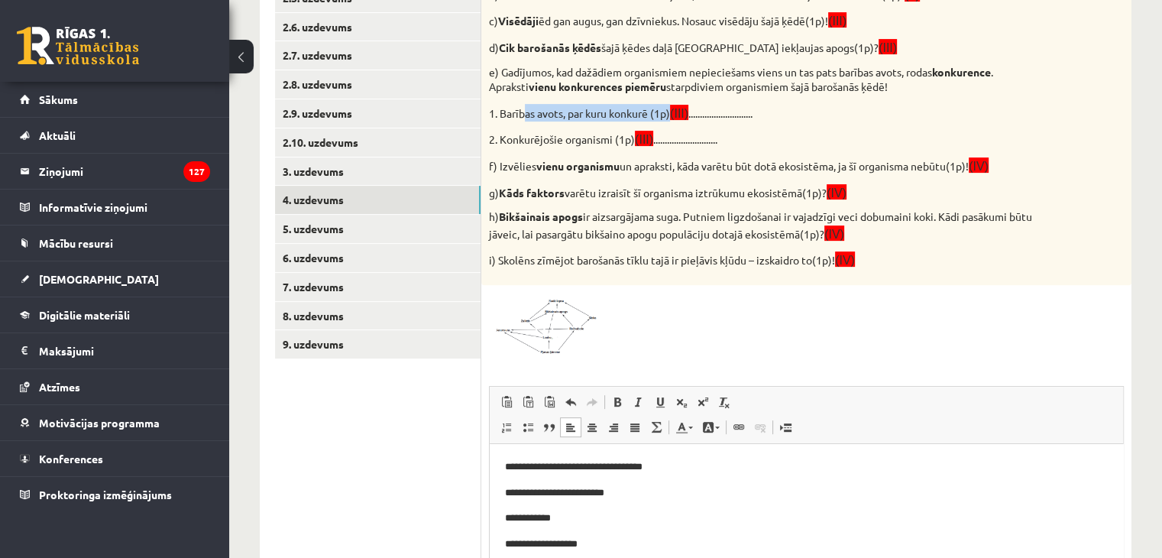
drag, startPoint x: 513, startPoint y: 112, endPoint x: 664, endPoint y: 117, distance: 150.6
click at [664, 117] on p "1. Barības avots, par kuru konkurē (1p) (III) ............................" at bounding box center [768, 113] width 558 height 18
click at [1146, 165] on div "Bioloģija JK 9.a klase 1. ieskaite_2025 , Jana Anna Kārkliņa (9.a JK klase) Pie…" at bounding box center [695, 174] width 933 height 1150
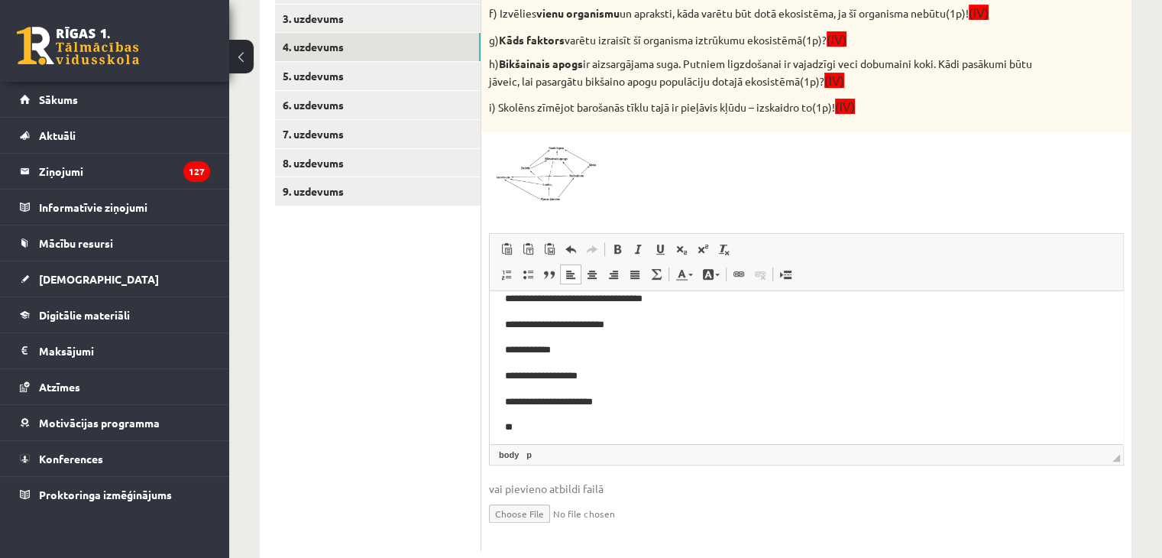
scroll to position [22, 0]
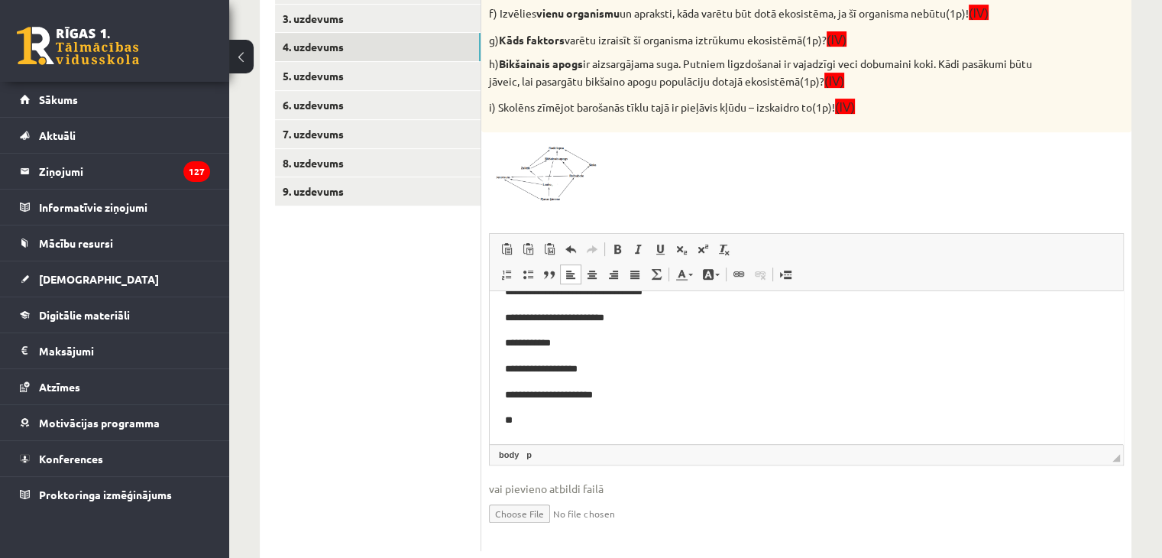
click at [536, 422] on p "**" at bounding box center [800, 420] width 591 height 16
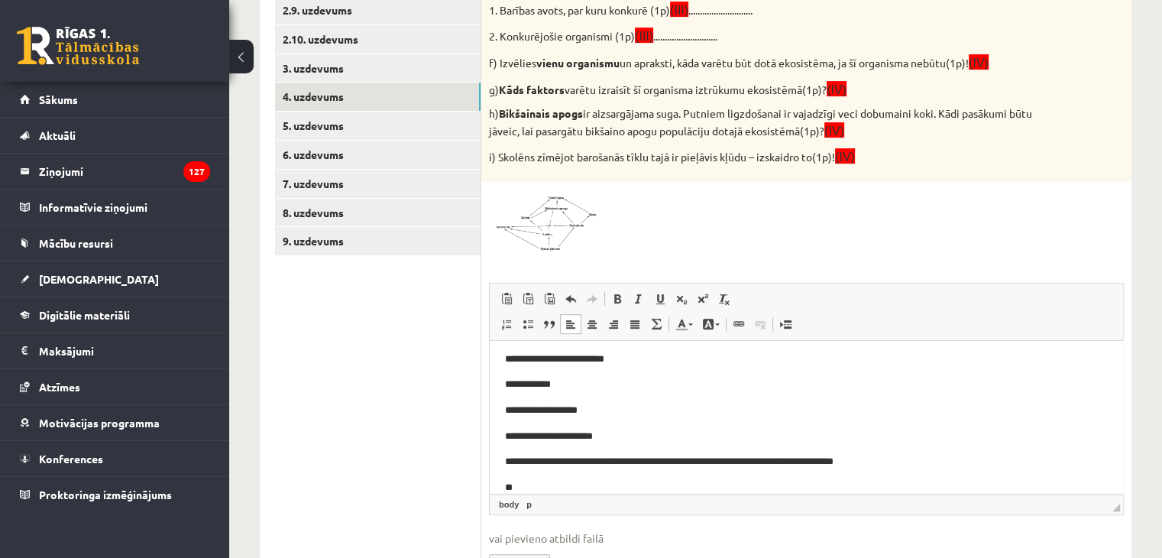
scroll to position [536, 0]
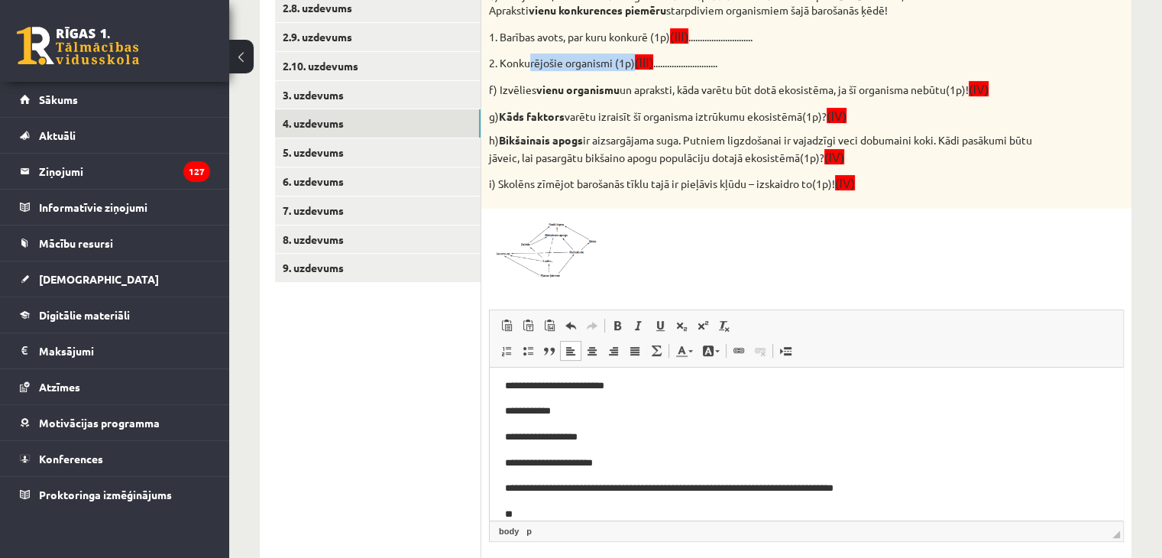
drag, startPoint x: 513, startPoint y: 62, endPoint x: 626, endPoint y: 65, distance: 113.1
click at [626, 65] on p "2. Konkurējošie organismi (1p) (III) ............................" at bounding box center [768, 62] width 558 height 18
click at [1146, 170] on div "Bioloģija JK 9.a klase 1. ieskaite_2025 , Jana Anna Kārkliņa (9.a JK klase) Pie…" at bounding box center [695, 98] width 933 height 1150
click at [523, 508] on p "**" at bounding box center [800, 514] width 591 height 16
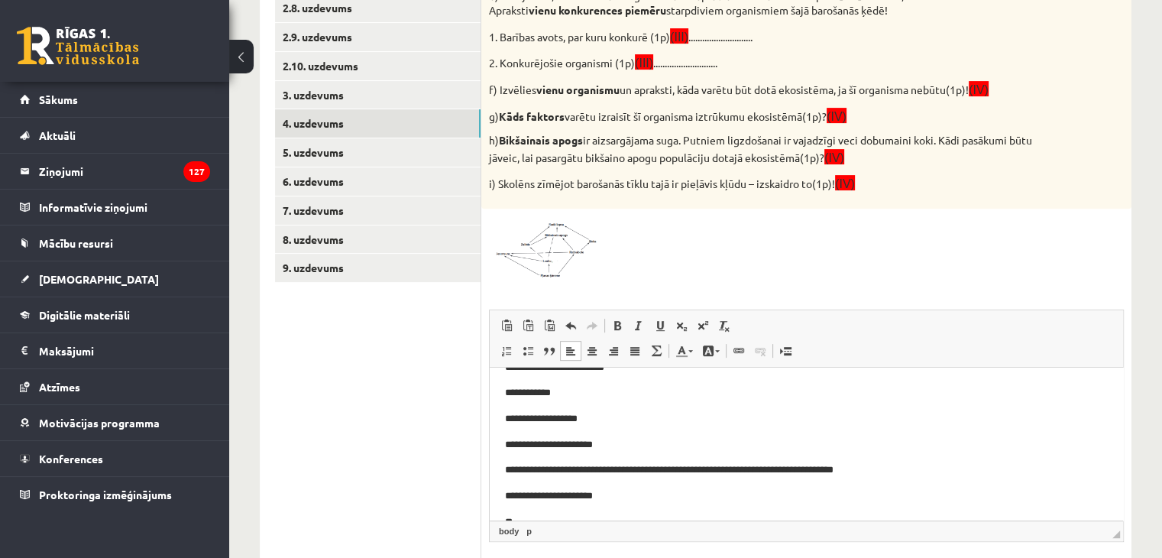
scroll to position [74, 0]
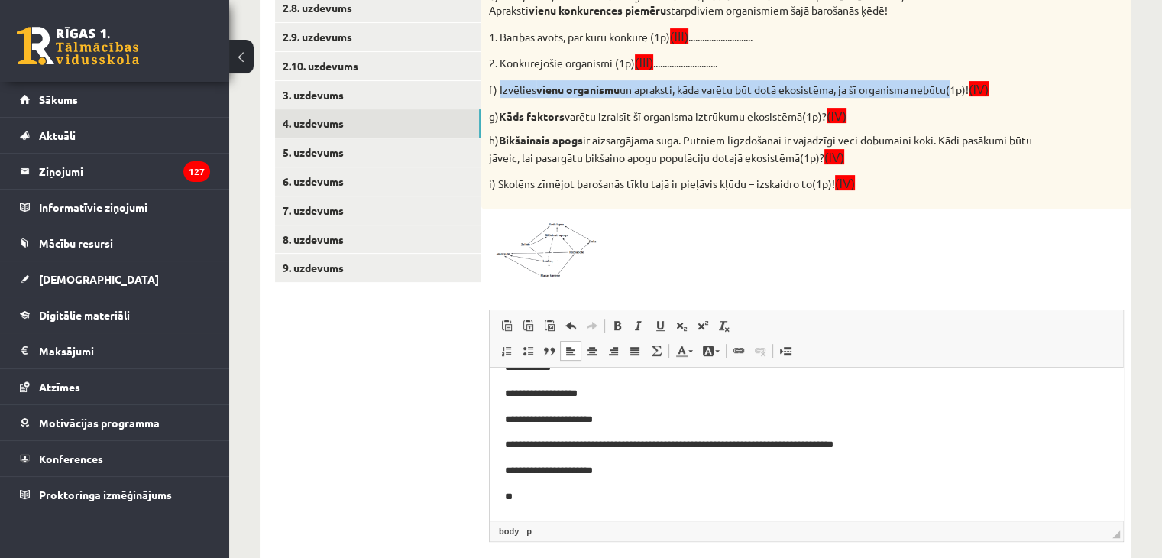
drag, startPoint x: 499, startPoint y: 88, endPoint x: 953, endPoint y: 86, distance: 454.4
click at [953, 86] on p "f) Izvēlies vienu organismu un apraksti, kāda varētu būt dotā ekosistēma, ja šī…" at bounding box center [768, 89] width 558 height 18
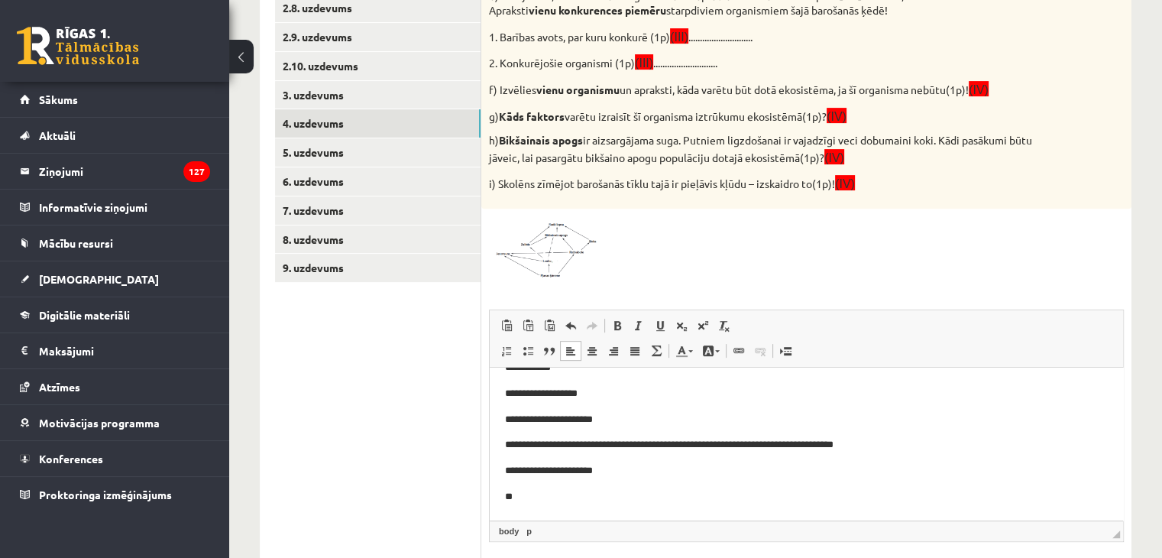
click at [1155, 128] on div "Bioloģija JK 9.a klase 1. ieskaite_2025 , Jana Anna Kārkliņa (9.a JK klase) Pie…" at bounding box center [695, 98] width 933 height 1150
click at [519, 493] on p "**" at bounding box center [800, 496] width 591 height 16
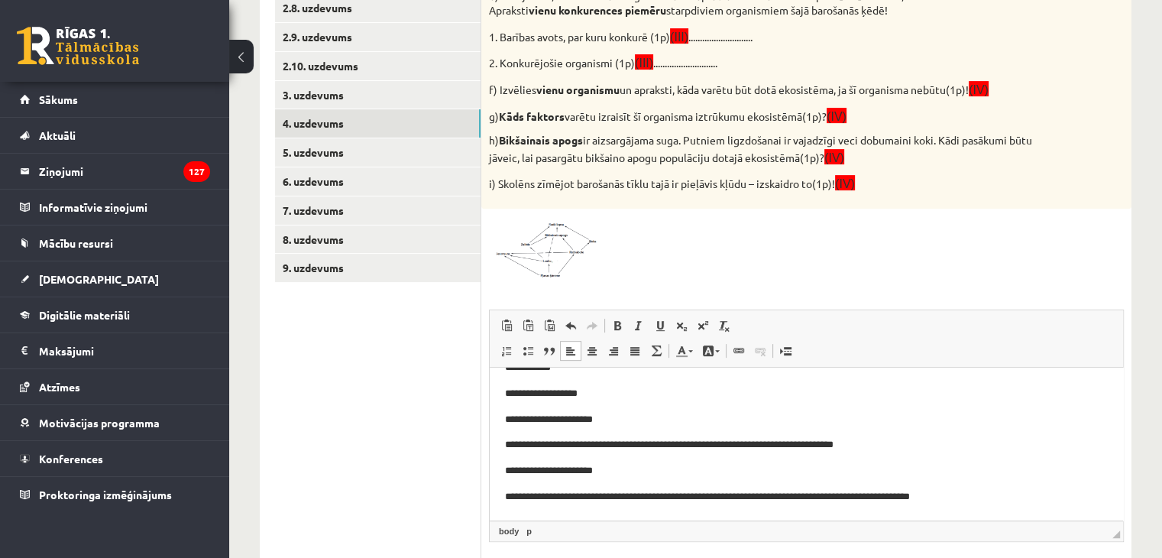
scroll to position [82, 0]
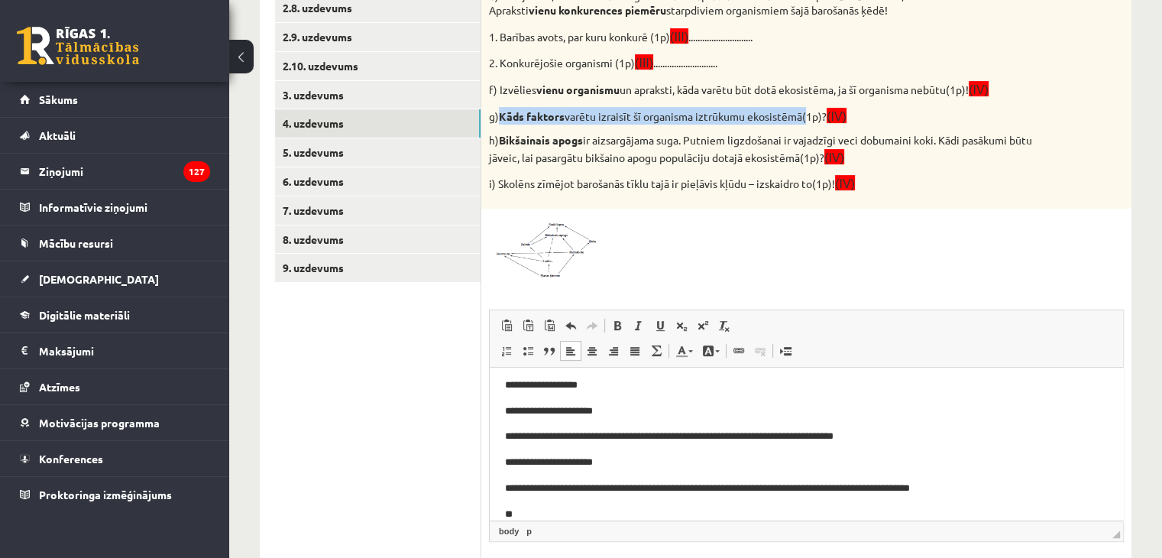
drag, startPoint x: 503, startPoint y: 113, endPoint x: 804, endPoint y: 113, distance: 301.7
click at [804, 113] on p "g) Kāds faktors varētu izraisīt šī organisma iztrūkumu ekosistēmā(1p)? (IV)" at bounding box center [768, 116] width 558 height 18
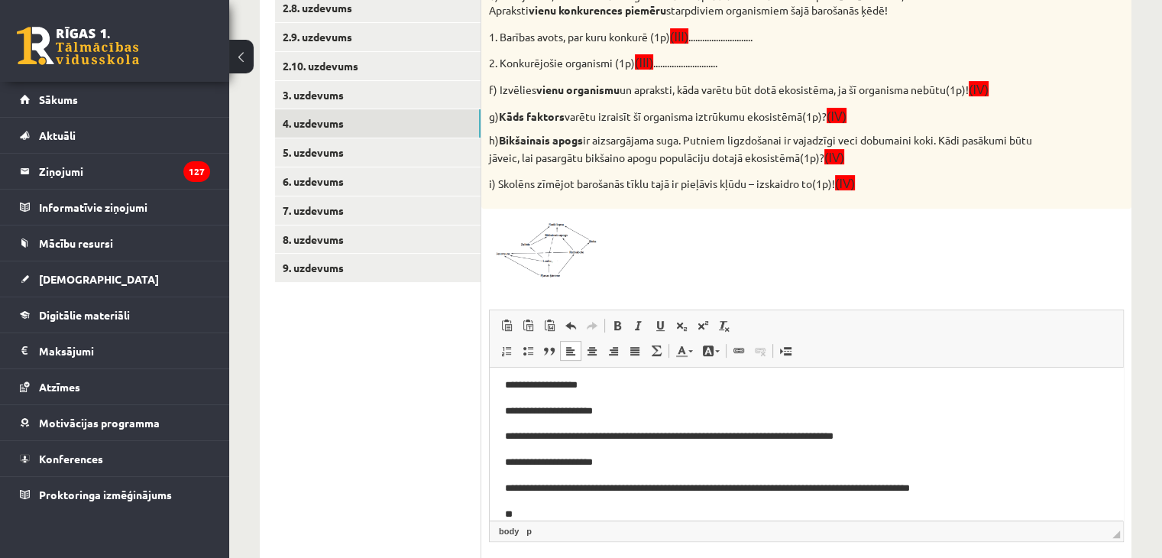
click at [997, 227] on div at bounding box center [806, 247] width 635 height 63
click at [537, 513] on p "**" at bounding box center [800, 514] width 591 height 16
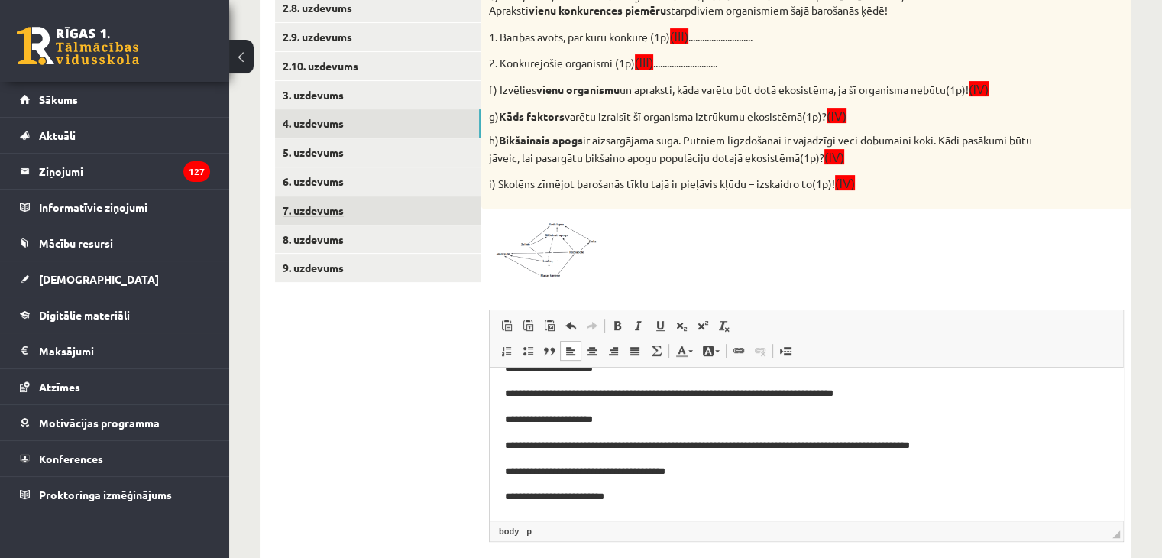
scroll to position [125, 0]
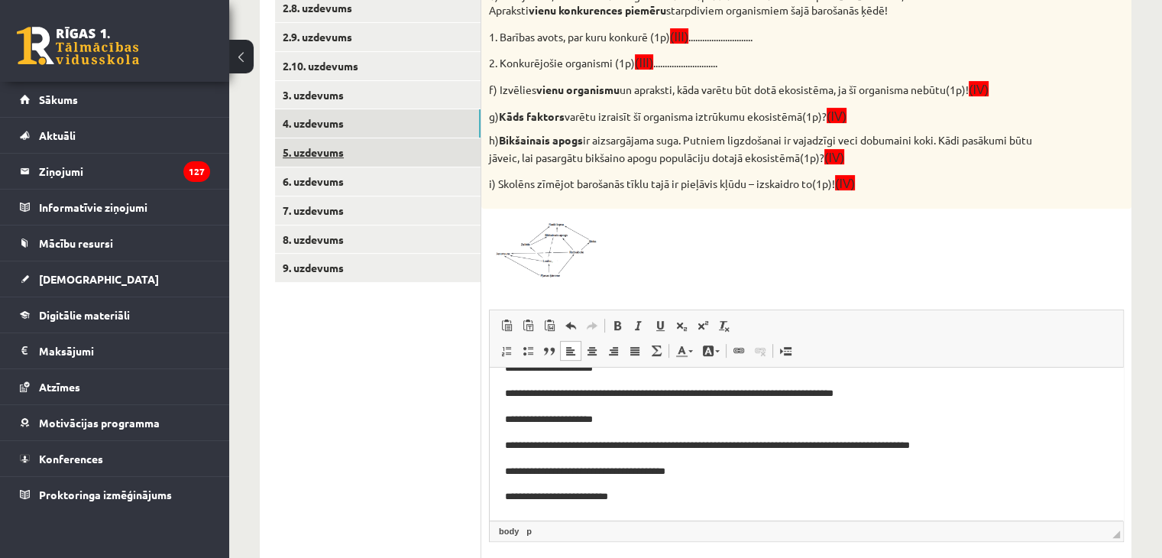
click at [362, 160] on link "5. uzdevums" at bounding box center [377, 152] width 205 height 28
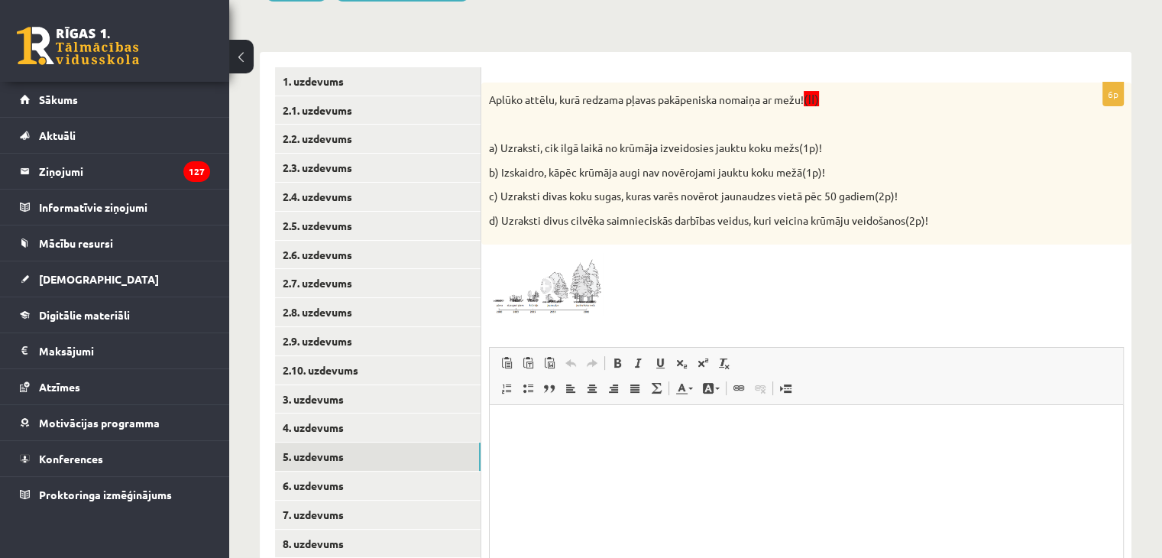
scroll to position [0, 0]
click at [565, 291] on img at bounding box center [546, 284] width 115 height 64
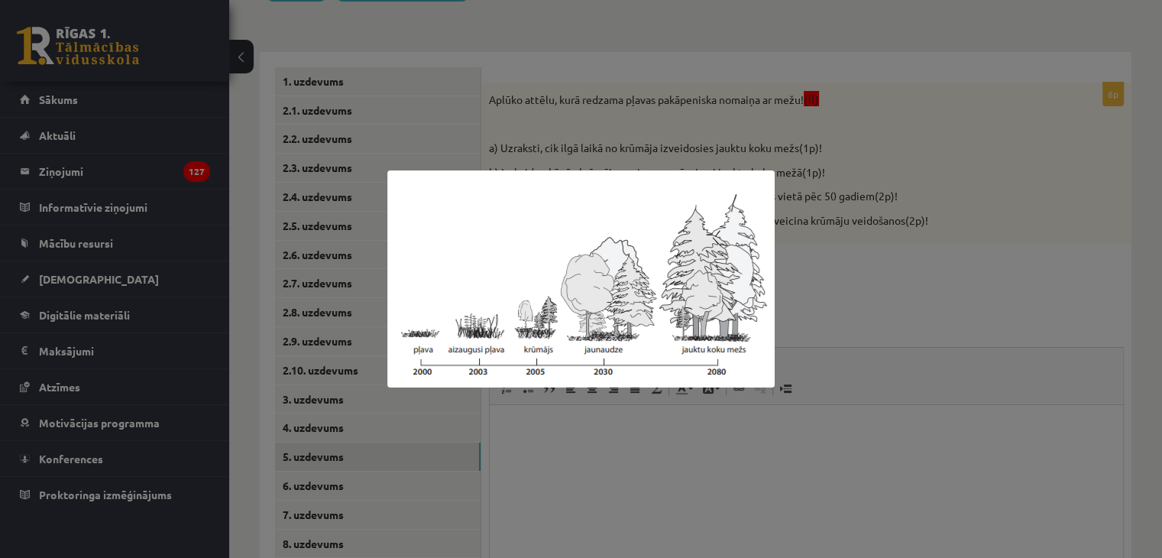
click at [875, 279] on div at bounding box center [581, 279] width 1162 height 558
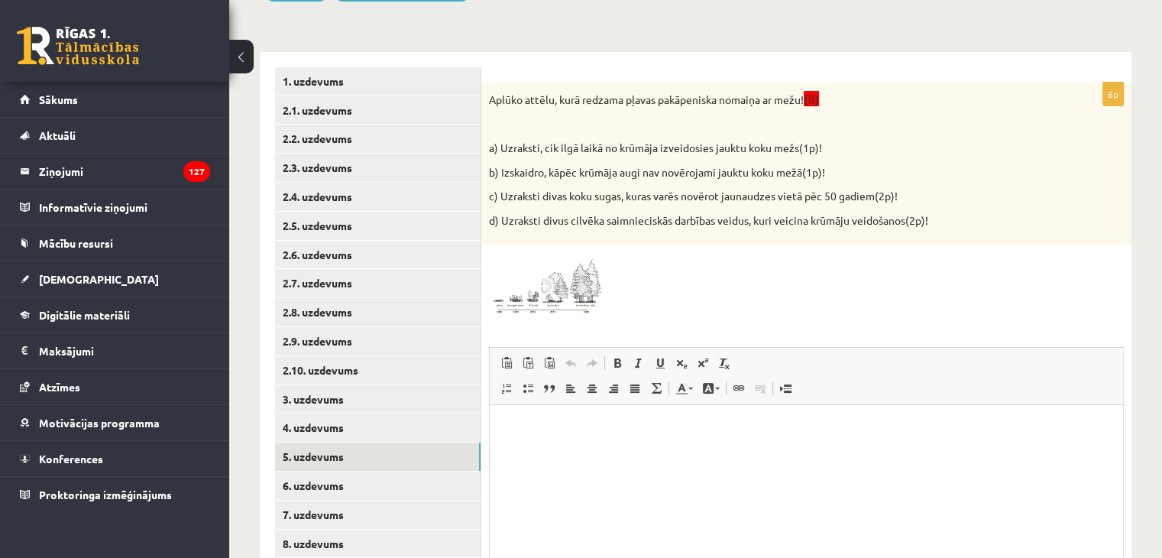
click at [574, 286] on img at bounding box center [546, 284] width 115 height 64
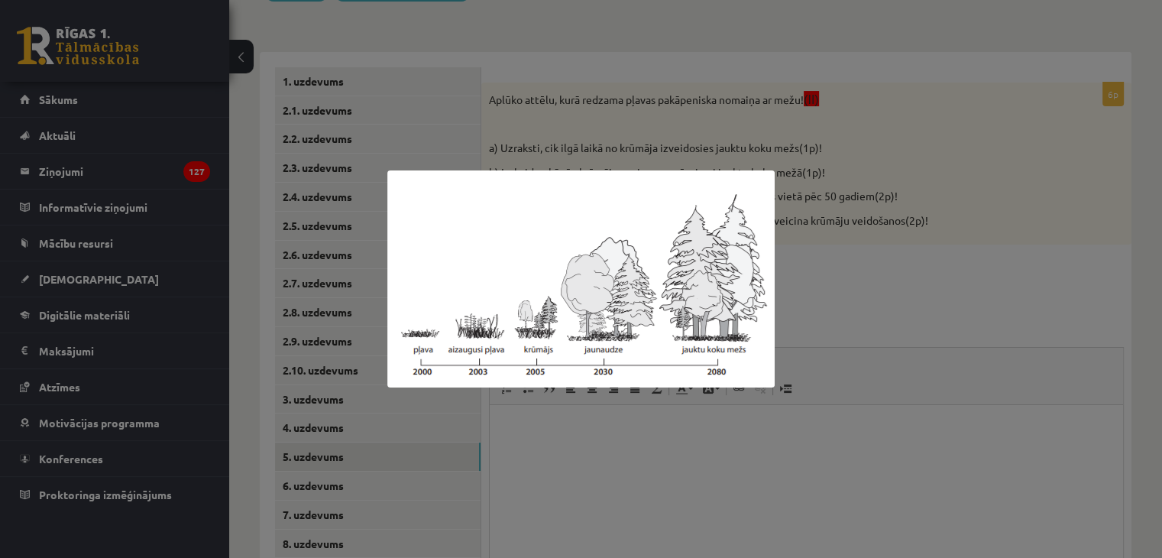
click at [803, 293] on div at bounding box center [581, 279] width 1162 height 558
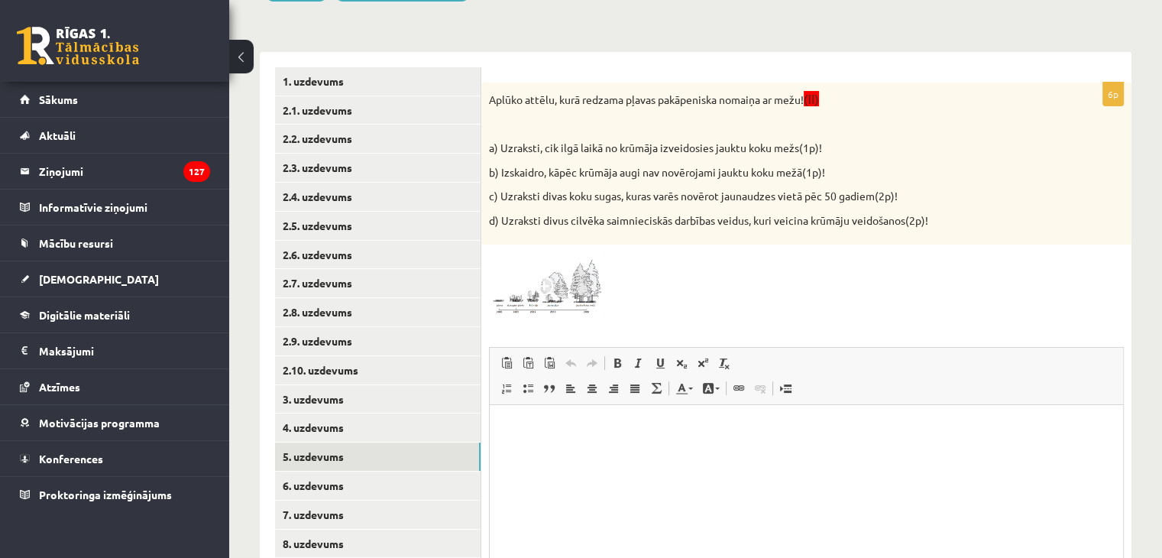
click at [573, 294] on img at bounding box center [546, 284] width 115 height 64
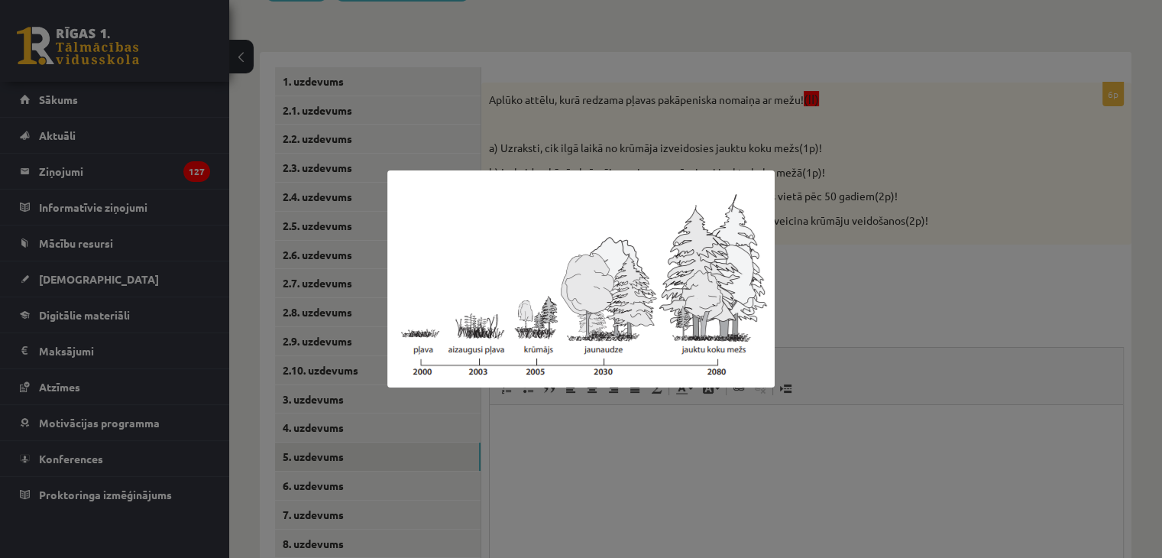
click at [836, 268] on div at bounding box center [581, 279] width 1162 height 558
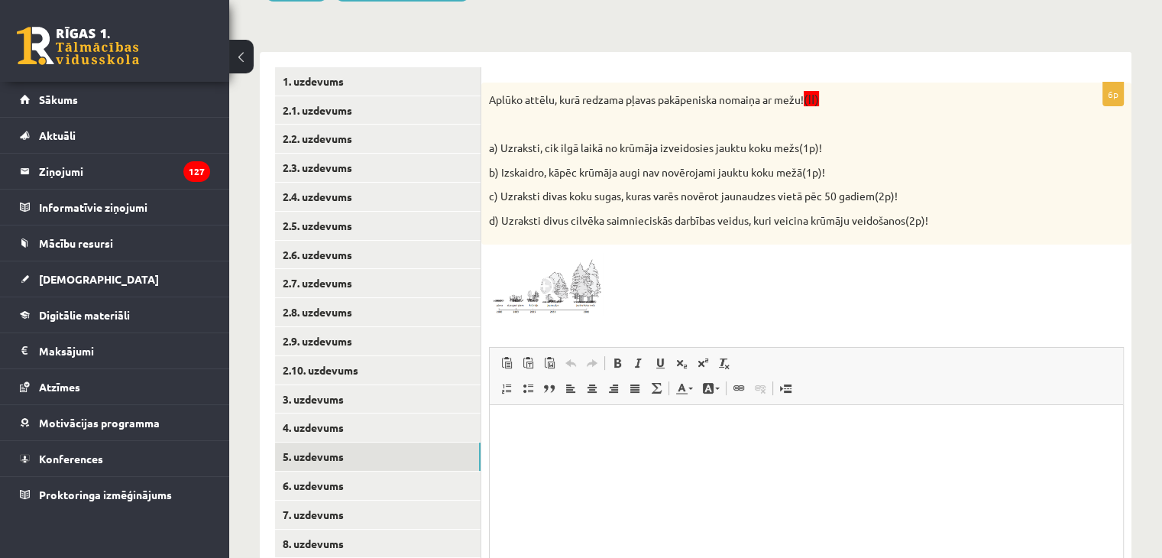
click at [562, 293] on img at bounding box center [546, 284] width 115 height 64
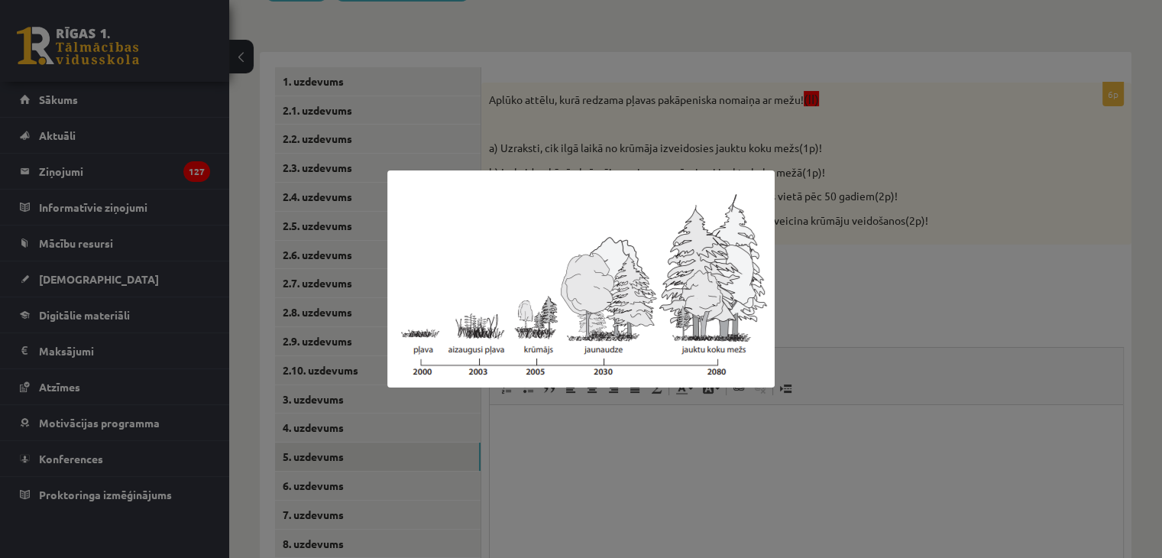
click at [849, 264] on div at bounding box center [581, 279] width 1162 height 558
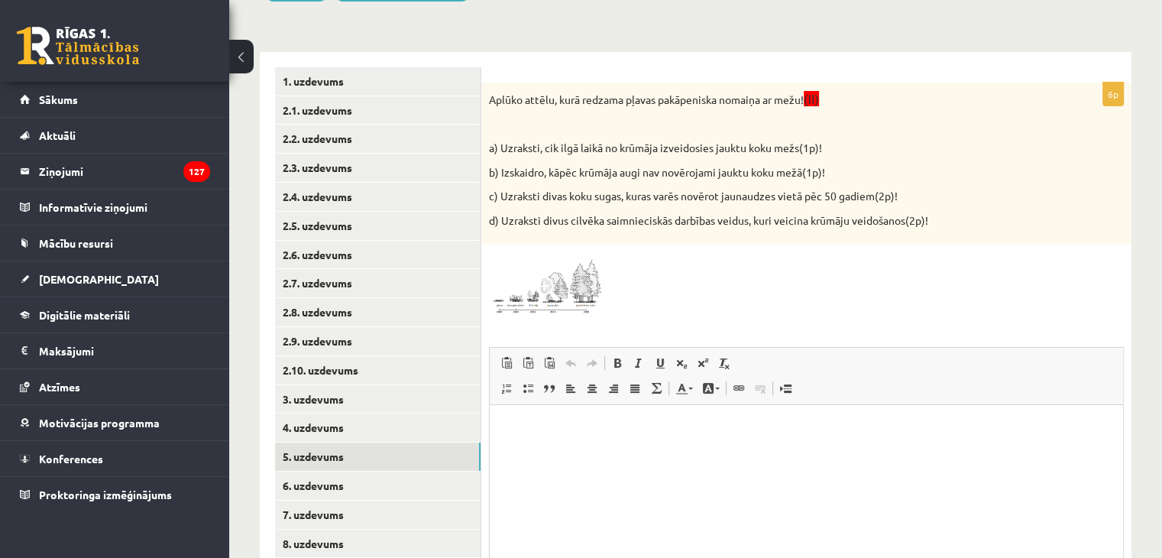
click at [559, 283] on img at bounding box center [546, 284] width 115 height 64
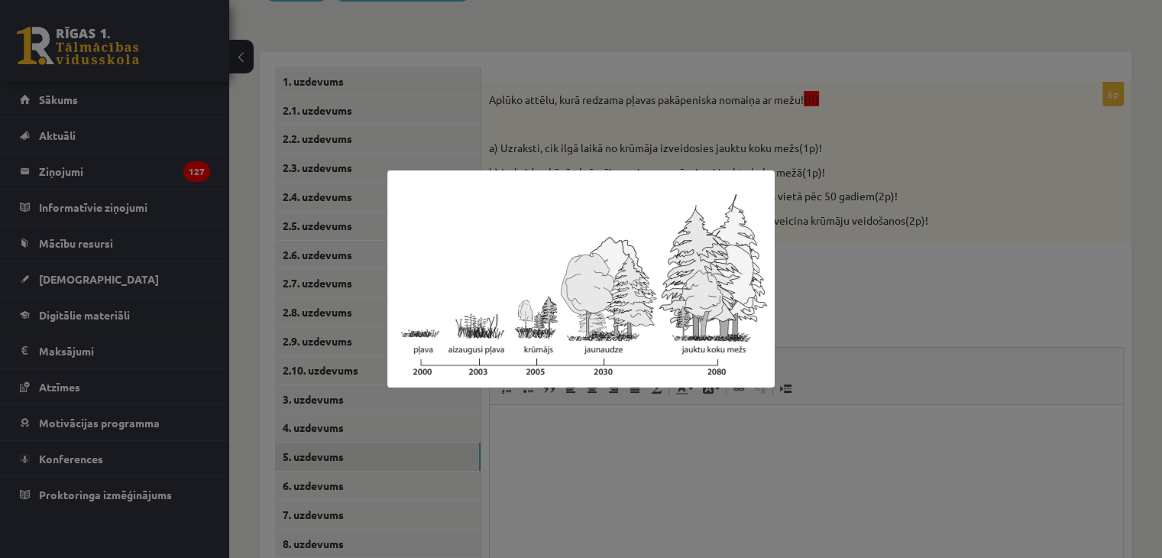
click at [816, 286] on div at bounding box center [581, 279] width 1162 height 558
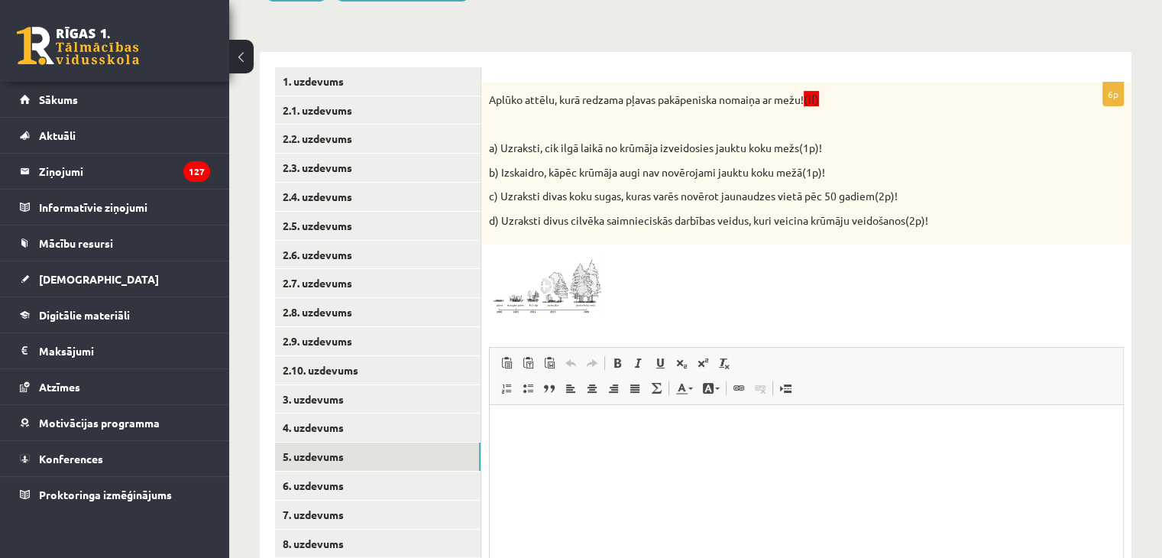
click at [543, 287] on span at bounding box center [547, 288] width 24 height 24
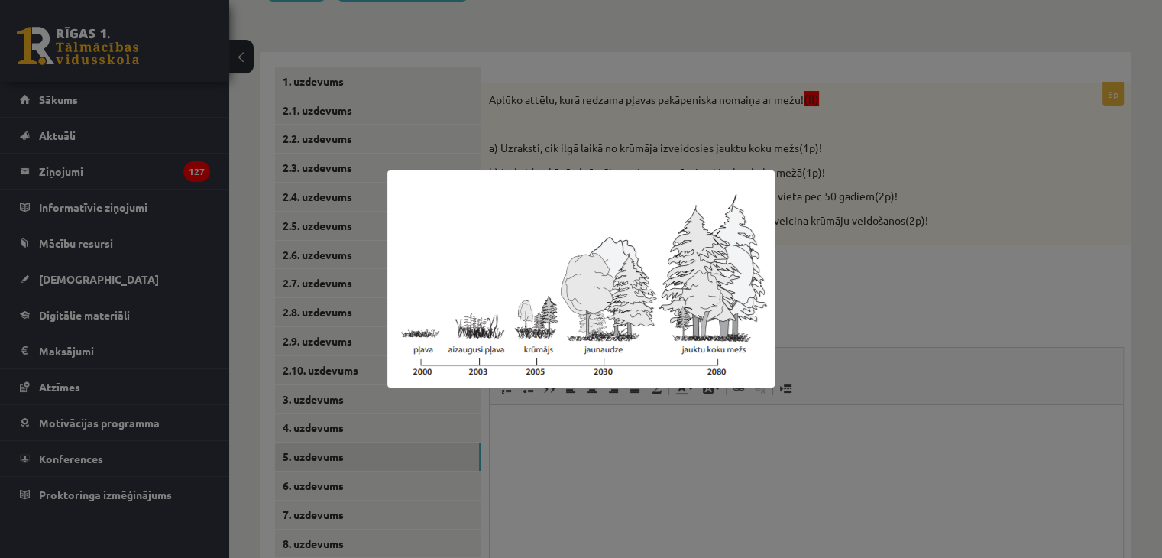
click at [875, 282] on div at bounding box center [581, 279] width 1162 height 558
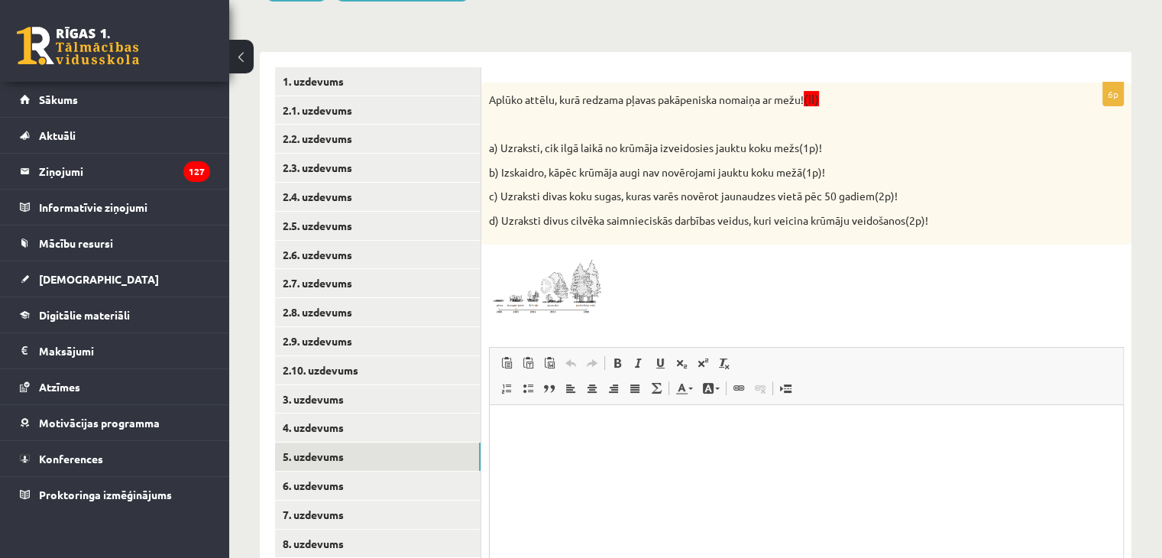
click at [562, 304] on img at bounding box center [546, 284] width 115 height 64
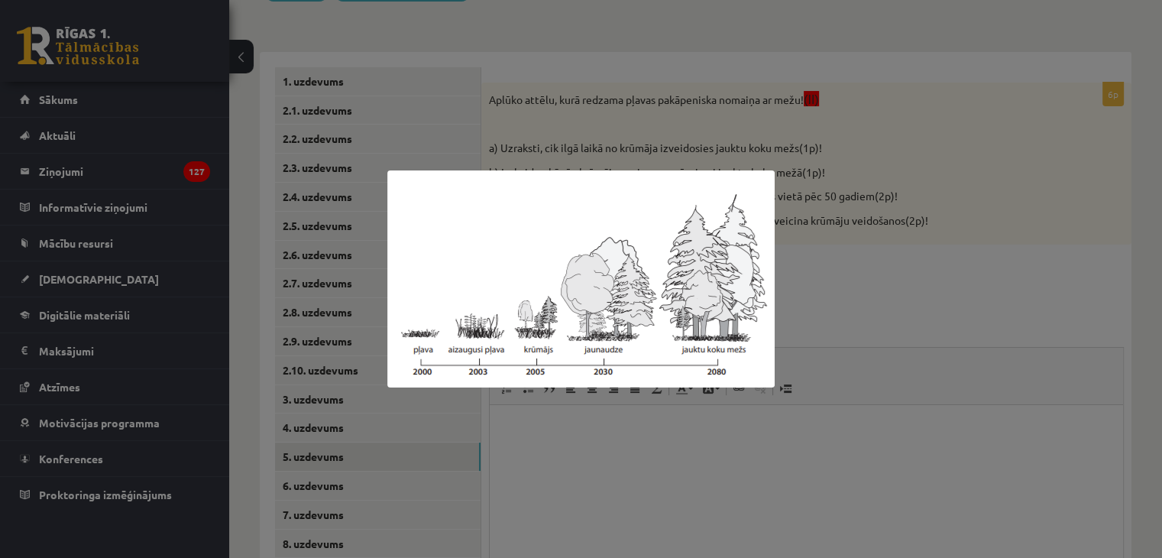
click at [828, 292] on div at bounding box center [581, 279] width 1162 height 558
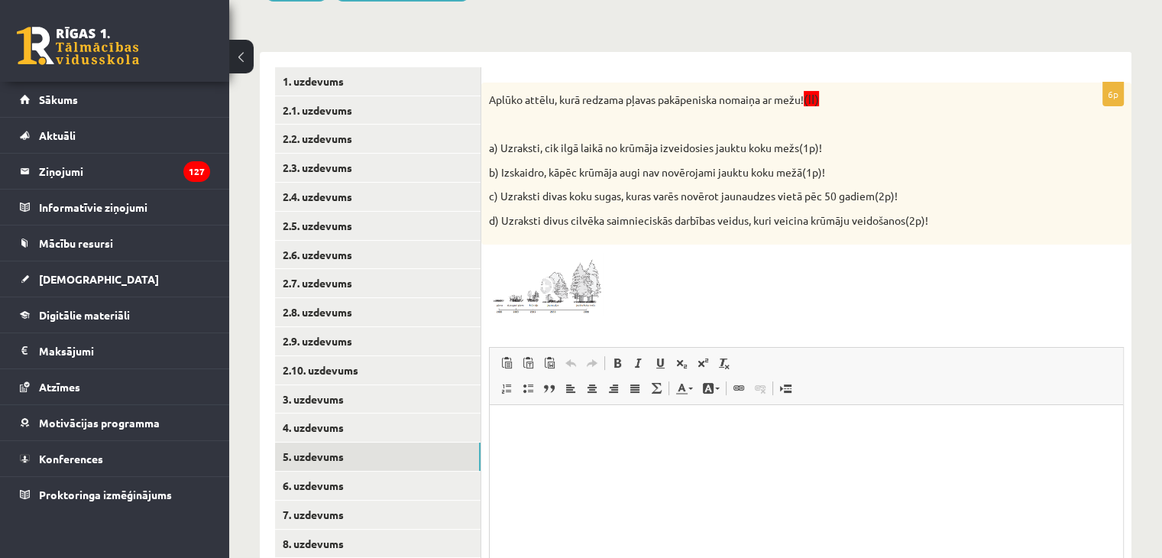
click at [549, 282] on span at bounding box center [547, 288] width 24 height 24
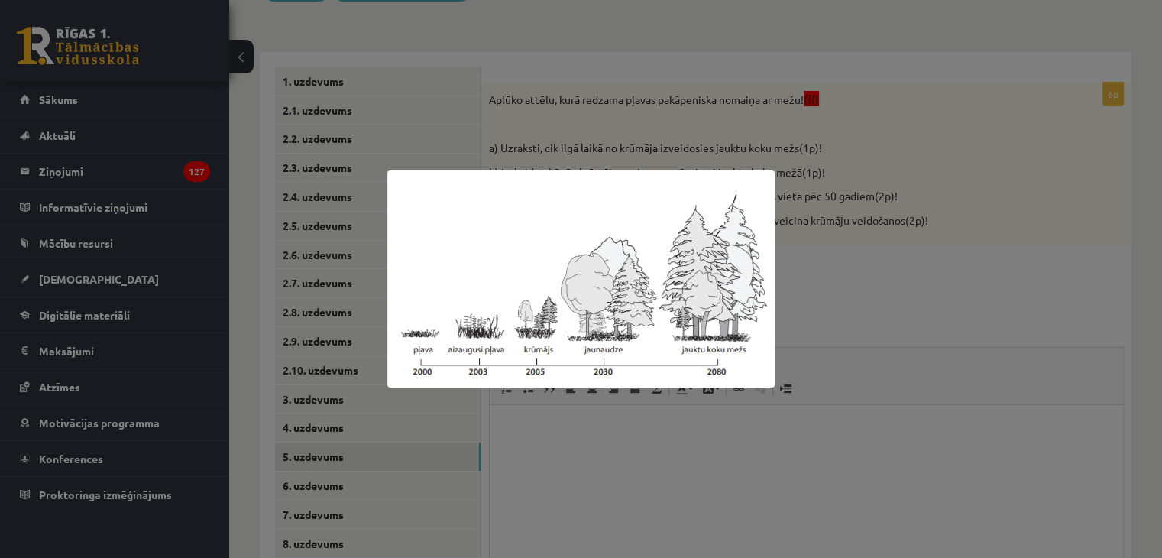
click at [850, 291] on div at bounding box center [581, 279] width 1162 height 558
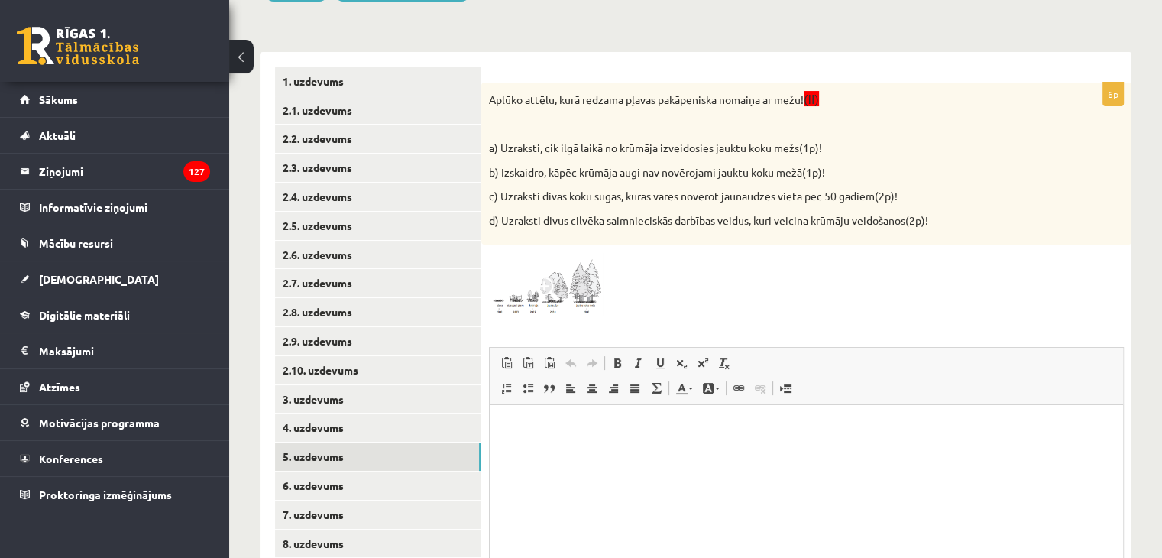
click at [550, 276] on img at bounding box center [546, 284] width 115 height 64
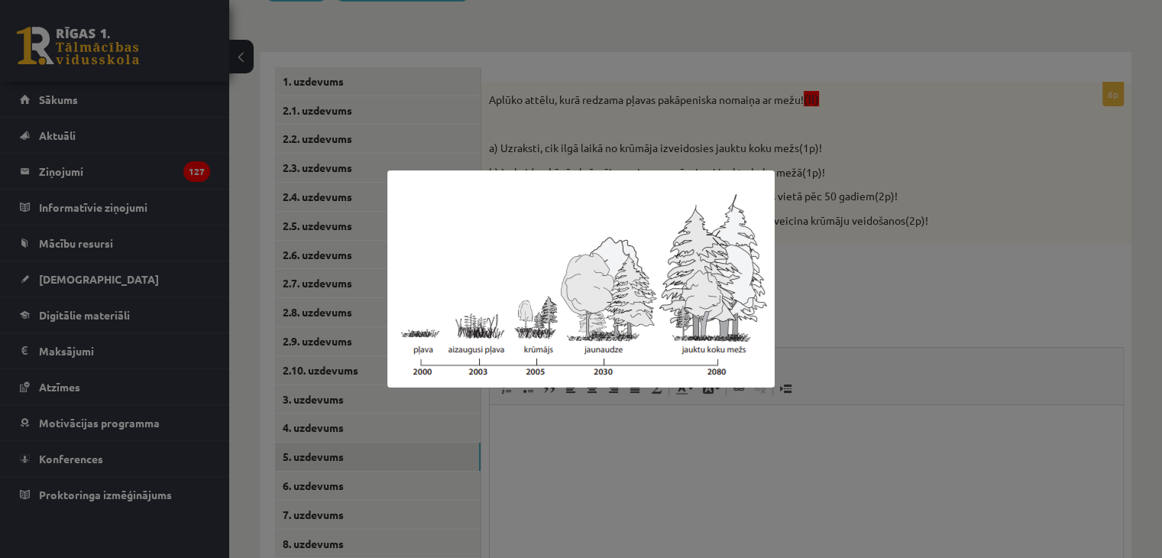
click at [875, 282] on div at bounding box center [581, 279] width 1162 height 558
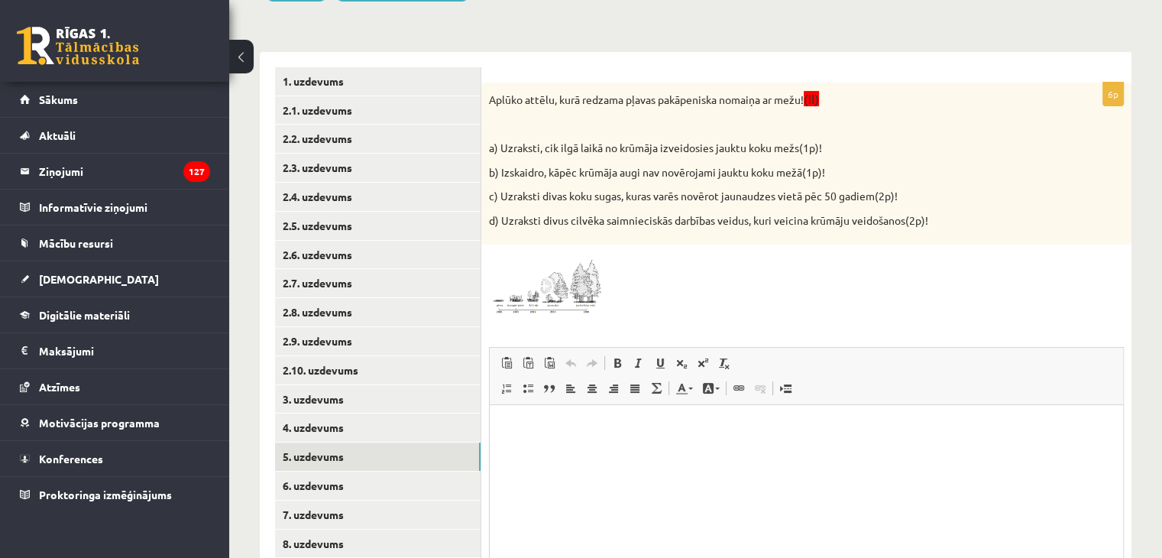
click at [563, 288] on img at bounding box center [546, 284] width 115 height 64
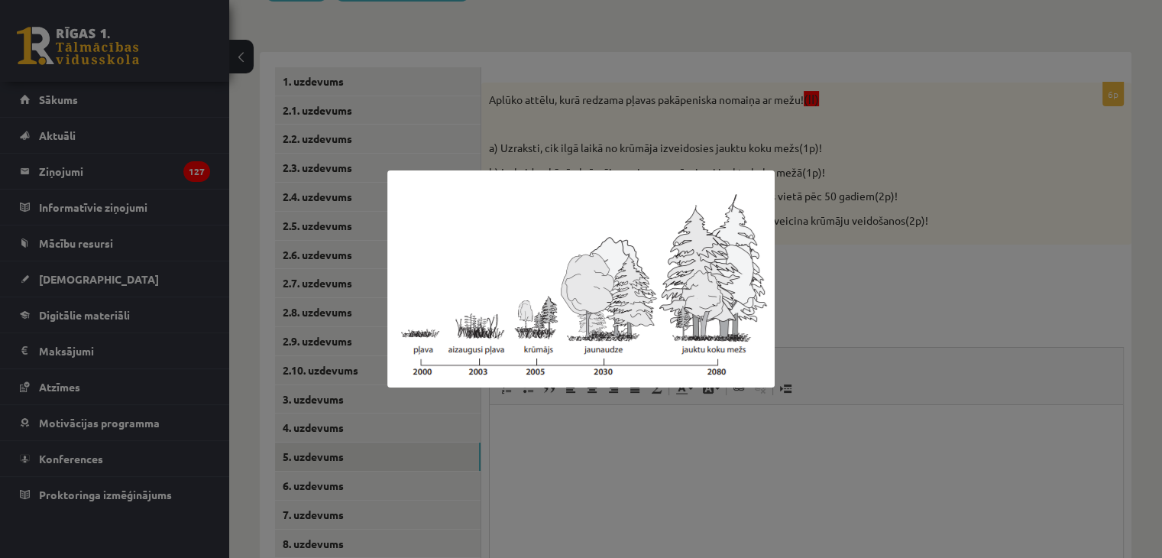
click at [902, 297] on div at bounding box center [581, 279] width 1162 height 558
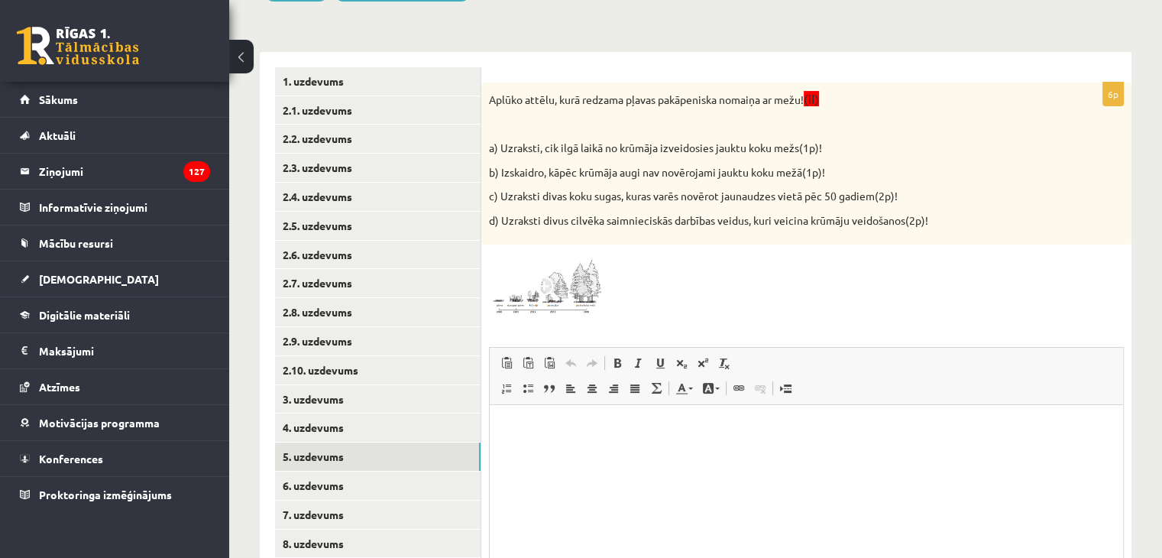
click at [574, 314] on img at bounding box center [546, 284] width 115 height 64
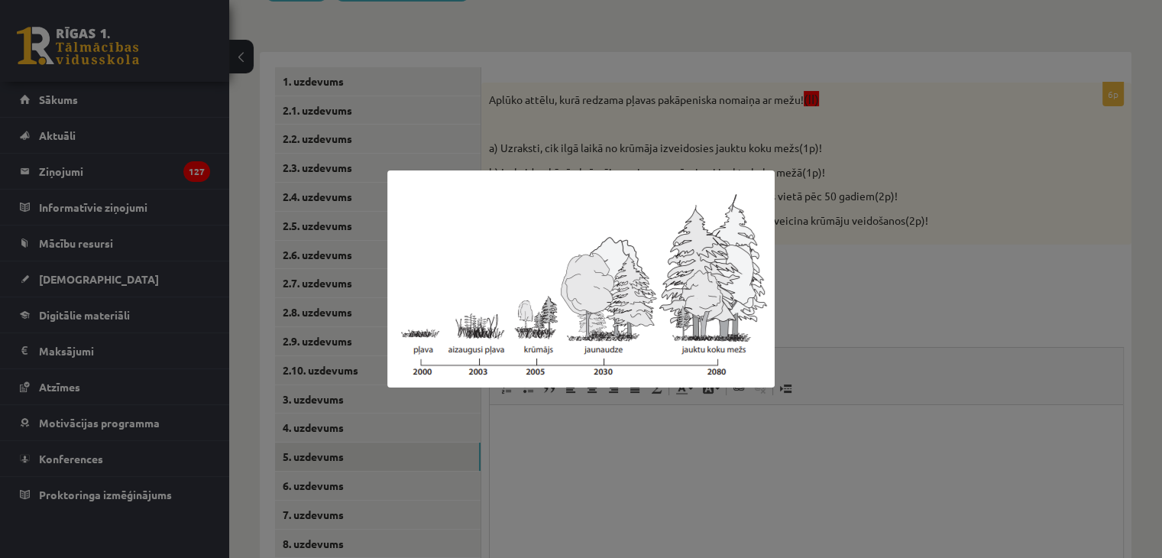
click at [837, 279] on div at bounding box center [581, 279] width 1162 height 558
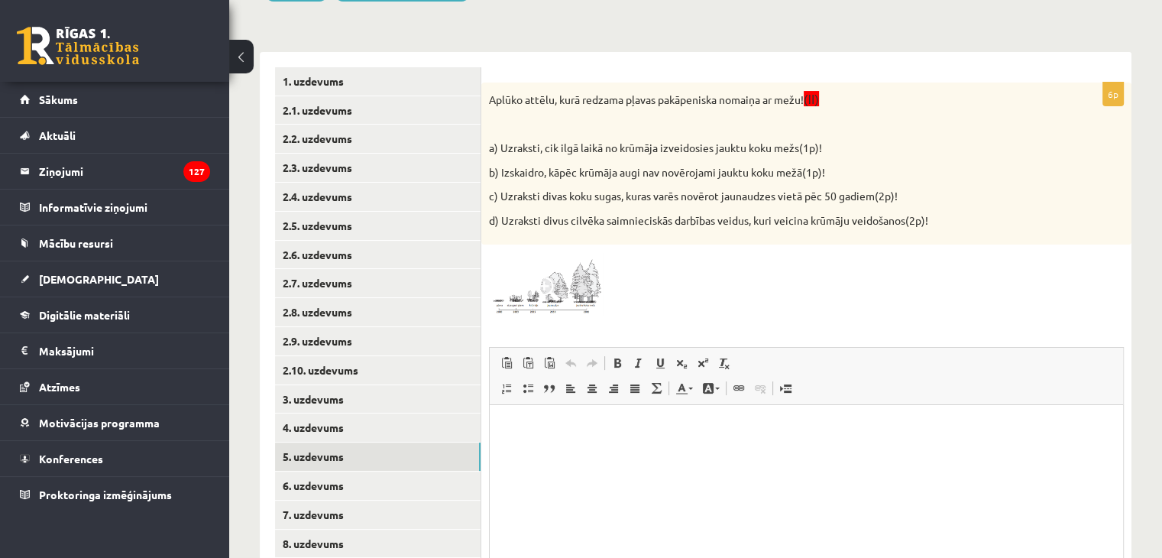
click at [550, 272] on img at bounding box center [546, 284] width 115 height 64
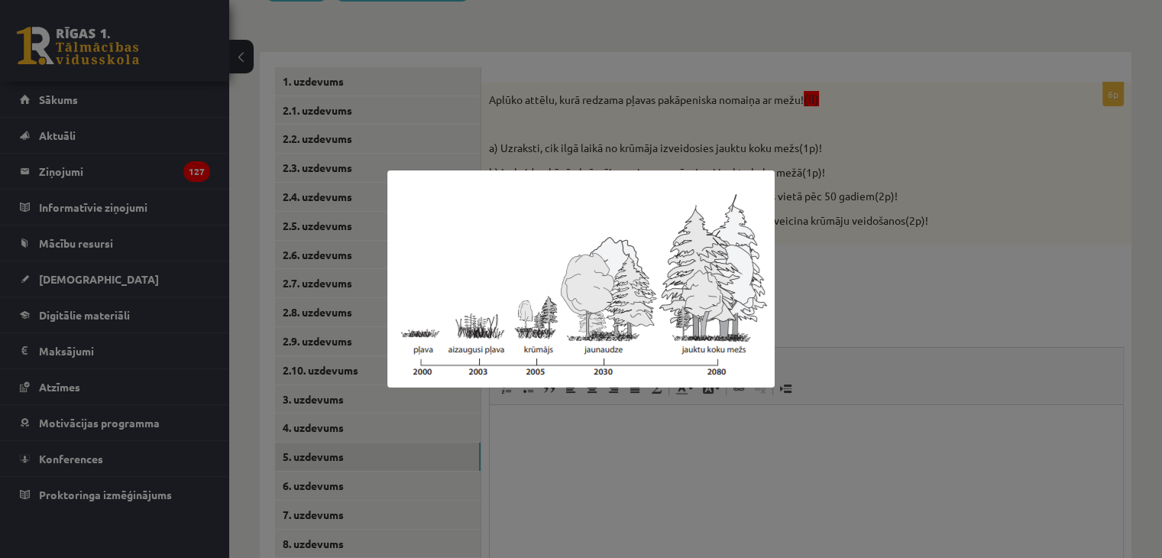
drag, startPoint x: 903, startPoint y: 286, endPoint x: 764, endPoint y: 201, distance: 162.8
click at [901, 286] on div at bounding box center [581, 279] width 1162 height 558
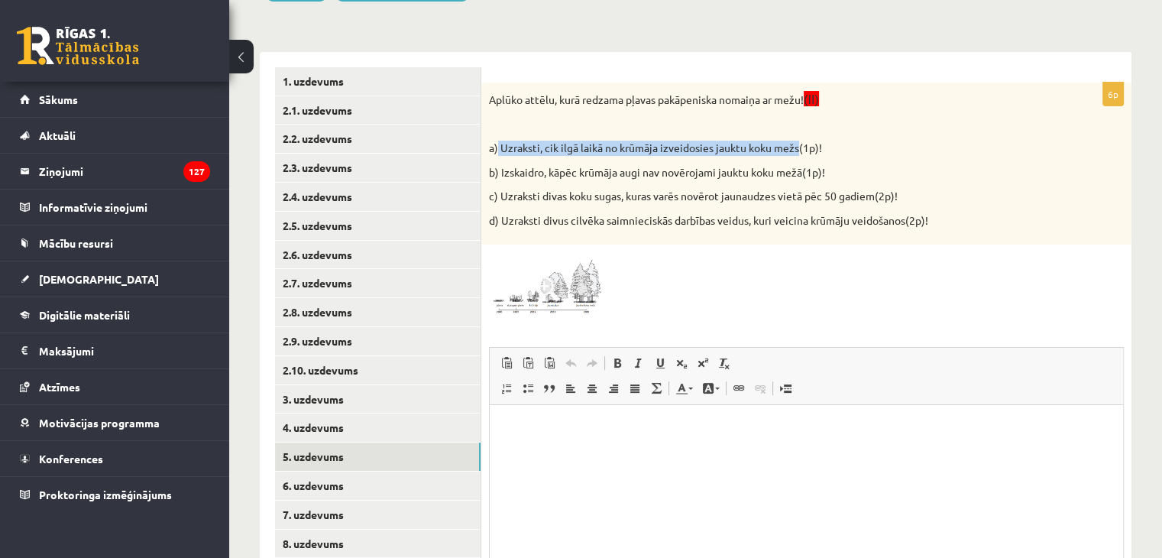
drag, startPoint x: 498, startPoint y: 144, endPoint x: 797, endPoint y: 149, distance: 299.4
click at [797, 149] on p "a) Uzraksti, cik ilgā laikā no krūmāja izveidosies jauktu koku mežs(1p)!" at bounding box center [768, 148] width 558 height 15
click at [1017, 206] on div "Aplūko attēlu, kurā redzama pļavas pakāpeniska nomaiņa ar mežu! (II) a) Uzrakst…" at bounding box center [806, 163] width 650 height 163
click at [592, 414] on html at bounding box center [806, 428] width 633 height 47
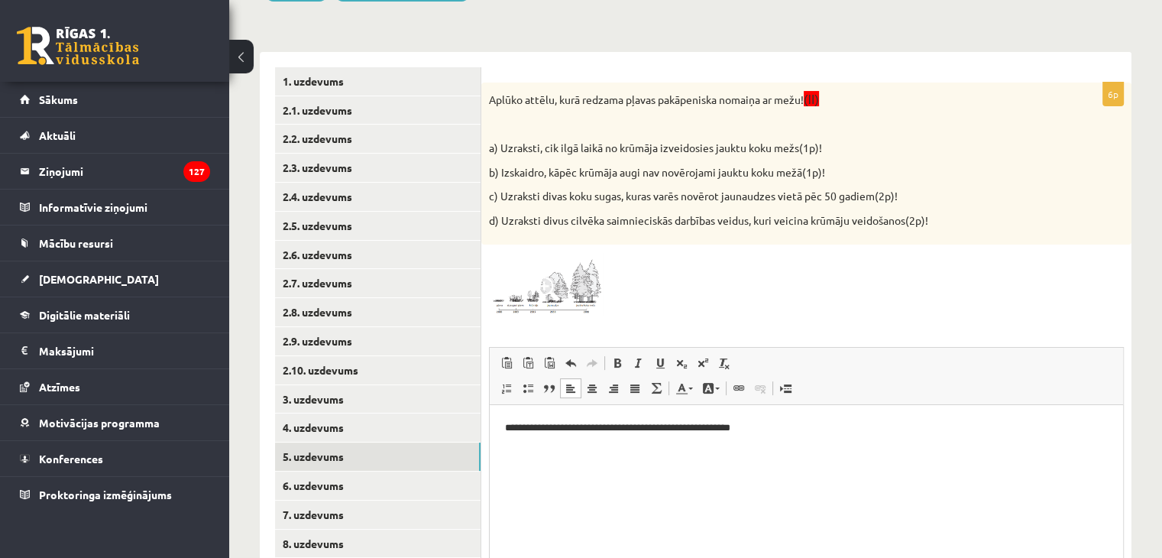
click at [759, 429] on p "**********" at bounding box center [806, 428] width 603 height 16
click at [784, 428] on p "**********" at bounding box center [806, 428] width 603 height 16
drag, startPoint x: 500, startPoint y: 170, endPoint x: 804, endPoint y: 172, distance: 304.0
click at [804, 172] on p "b) Izskaidro, kāpēc krūmāja augi nav novērojami jauktu koku mežā(1p)!" at bounding box center [768, 172] width 558 height 15
click at [1138, 191] on div "Bioloģija JK 9.a klase 1. ieskaite_2025 , Jana Anna Kārkliņa (9.a JK klase) Pie…" at bounding box center [695, 269] width 933 height 884
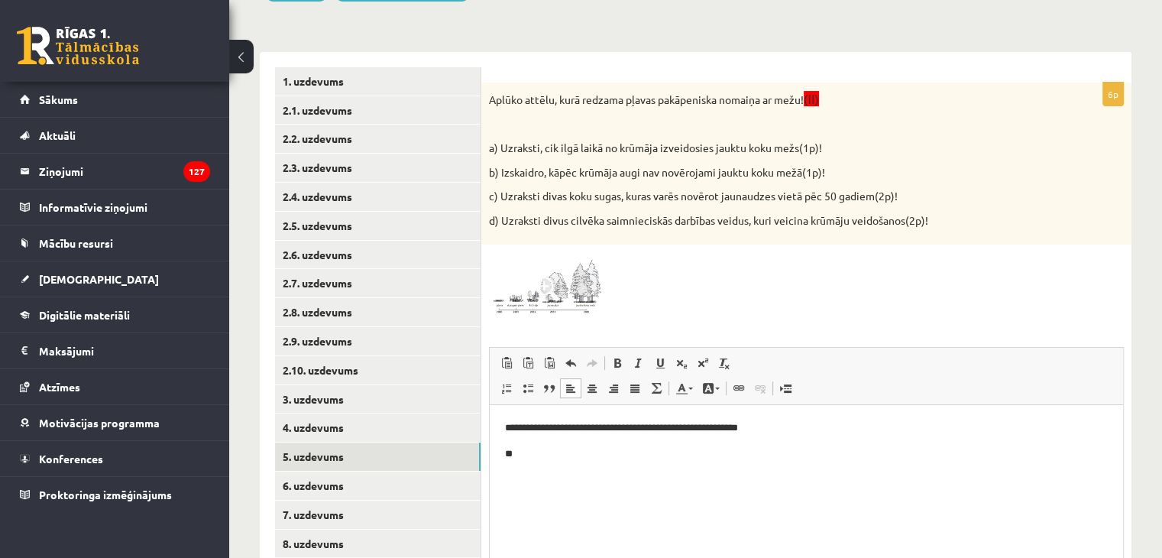
click at [538, 453] on p "**" at bounding box center [806, 454] width 603 height 16
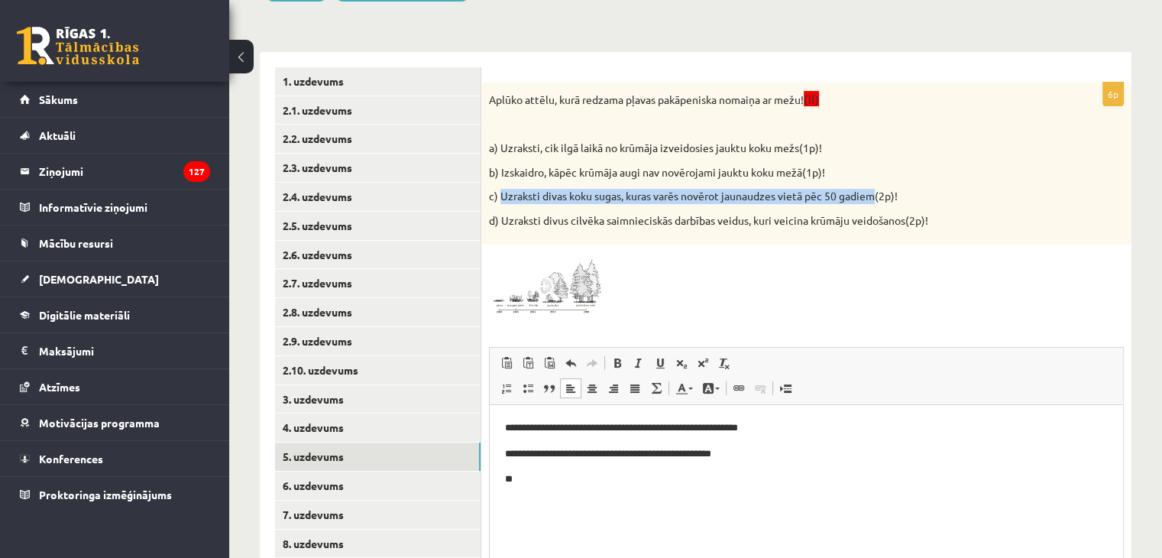
drag, startPoint x: 499, startPoint y: 191, endPoint x: 875, endPoint y: 197, distance: 375.8
click at [875, 197] on p "c) Uzraksti divas koku sugas, kuras varēs novērot jaunaudzes vietā pēc 50 gadie…" at bounding box center [768, 196] width 558 height 15
click at [1136, 238] on div "Bioloģija JK 9.a klase 1. ieskaite_2025 , Jana Anna Kārkliņa (9.a JK klase) Pie…" at bounding box center [695, 269] width 933 height 884
click at [537, 483] on p "**" at bounding box center [806, 479] width 603 height 16
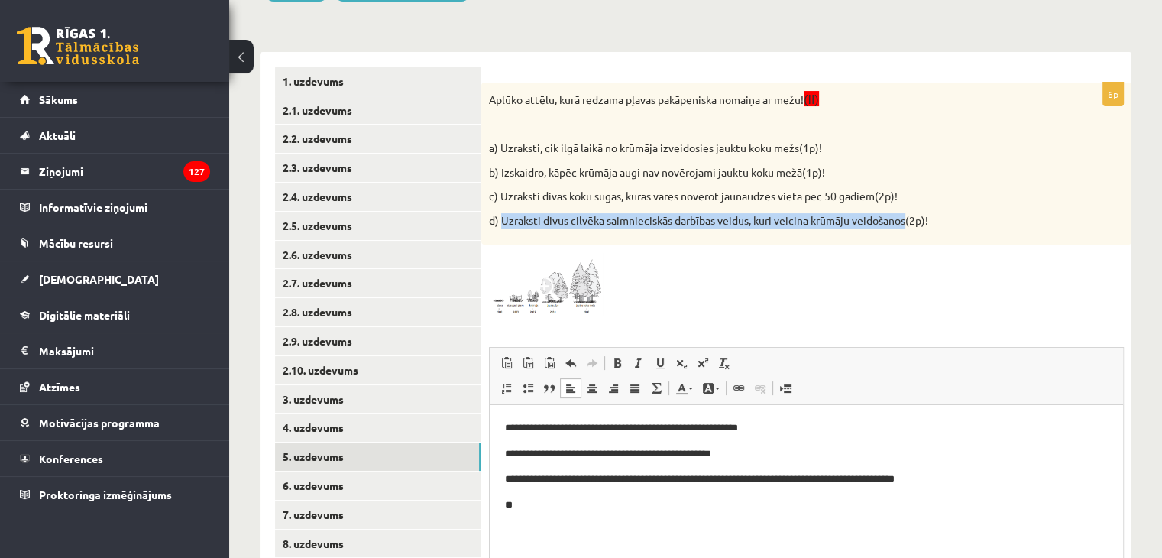
drag, startPoint x: 503, startPoint y: 219, endPoint x: 905, endPoint y: 216, distance: 402.5
click at [905, 216] on p "d) Uzraksti divus cilvēka saimnieciskās darbības veidus, kuri veicina krūmāju v…" at bounding box center [768, 220] width 558 height 15
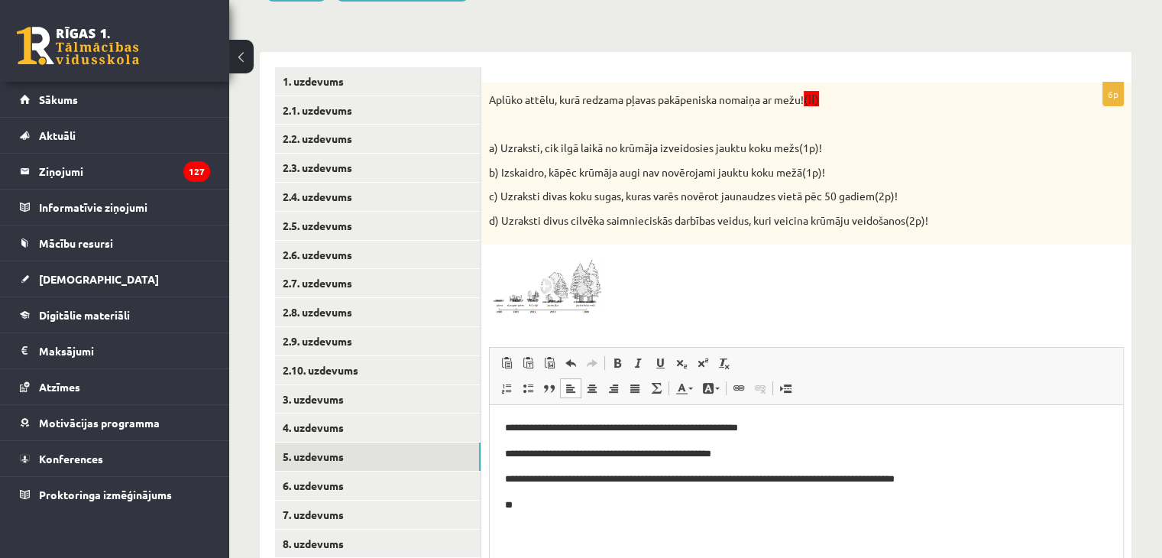
click at [1135, 260] on div "Bioloģija JK 9.a klase 1. ieskaite_2025 , Jana Anna Kārkliņa (9.a JK klase) Pie…" at bounding box center [695, 269] width 933 height 884
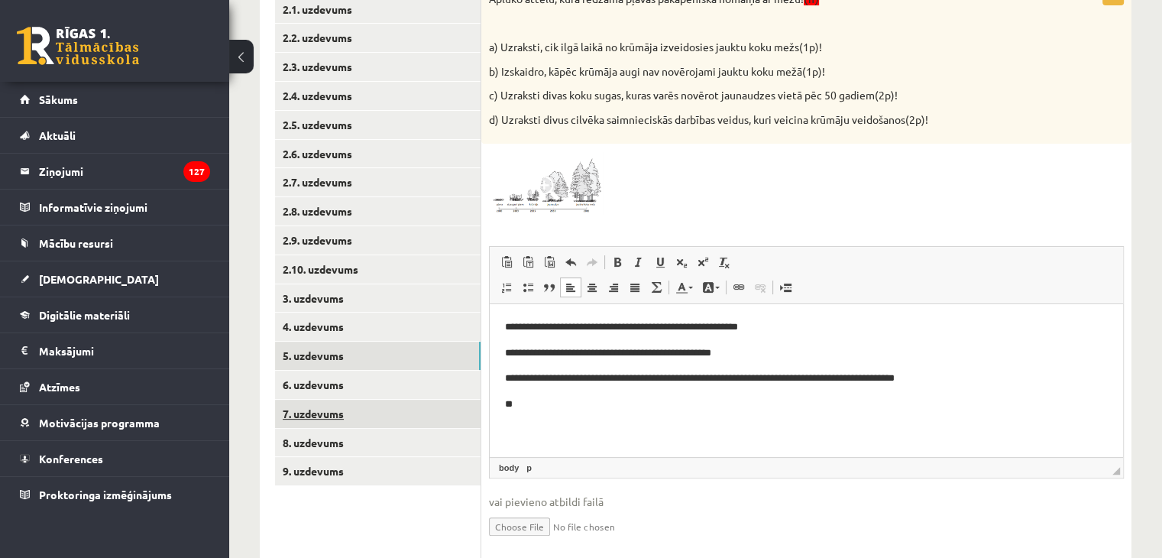
scroll to position [309, 0]
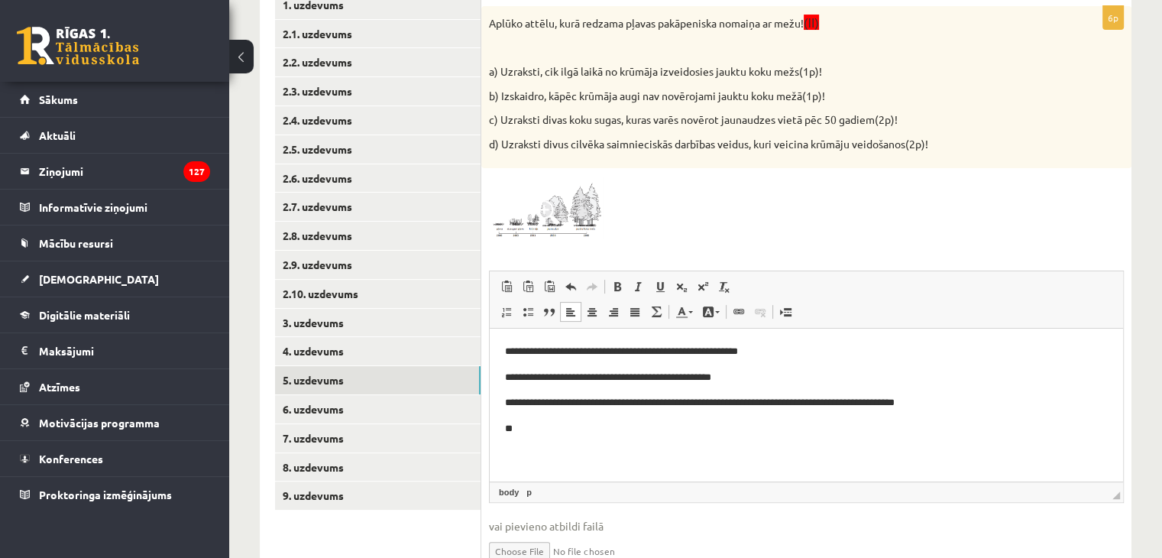
click at [535, 428] on p "**" at bounding box center [806, 429] width 603 height 16
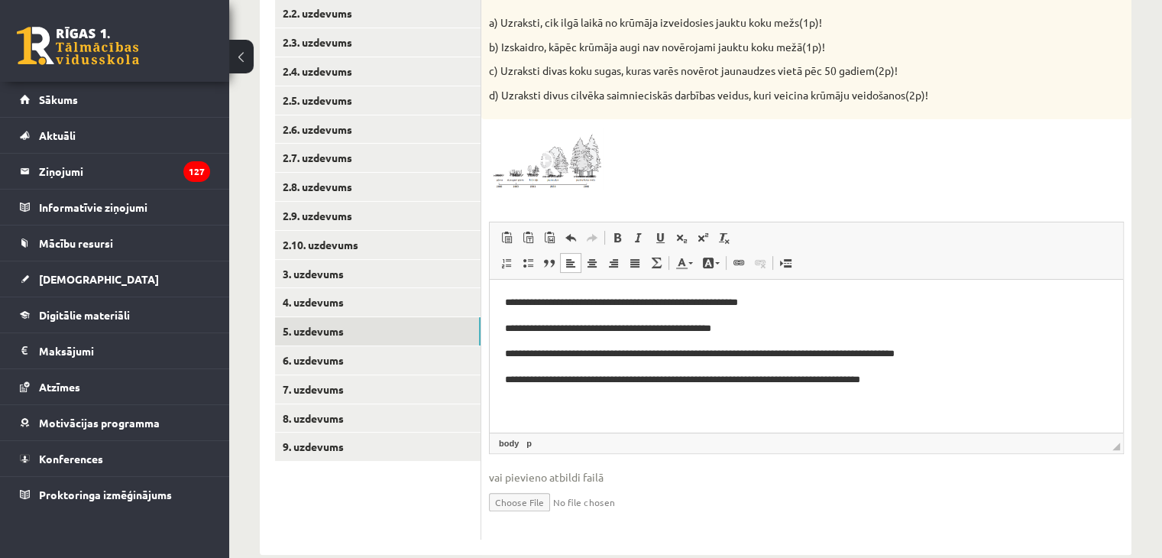
scroll to position [385, 0]
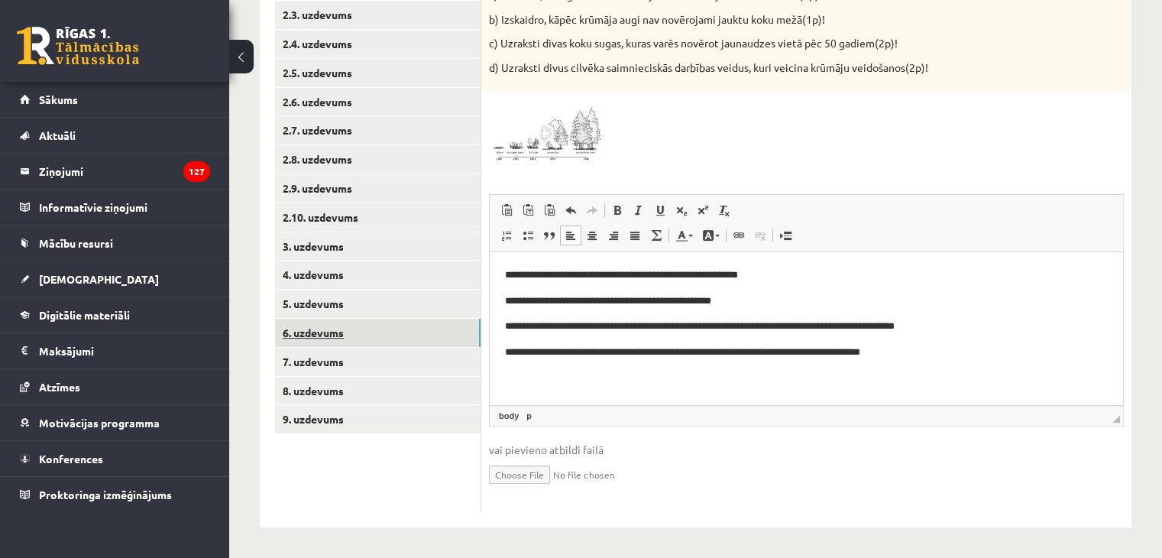
click at [337, 331] on link "6. uzdevums" at bounding box center [377, 332] width 205 height 28
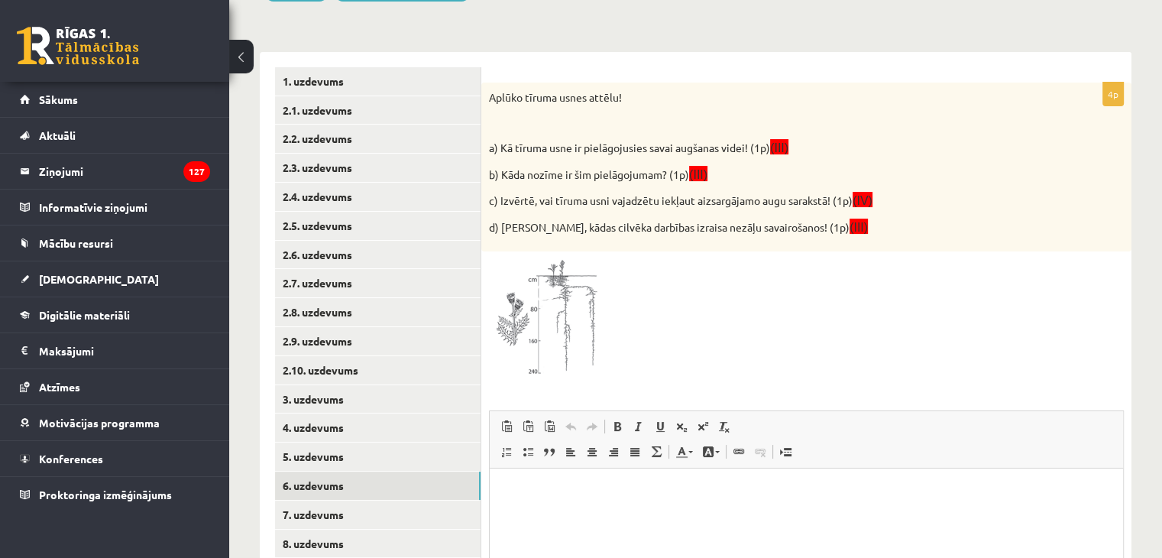
scroll to position [0, 0]
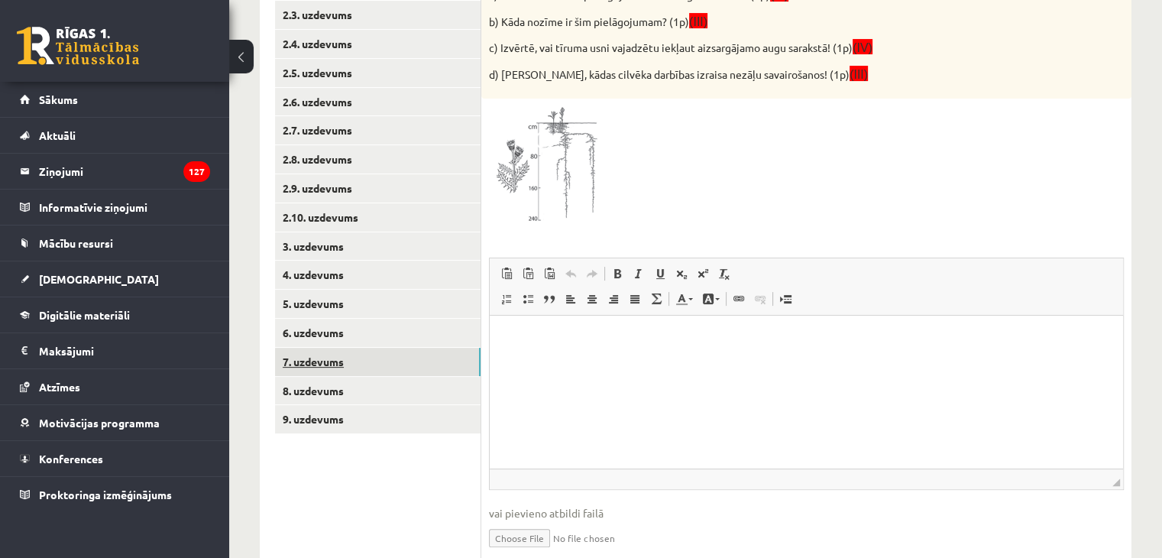
click at [356, 367] on link "7. uzdevums" at bounding box center [377, 362] width 205 height 28
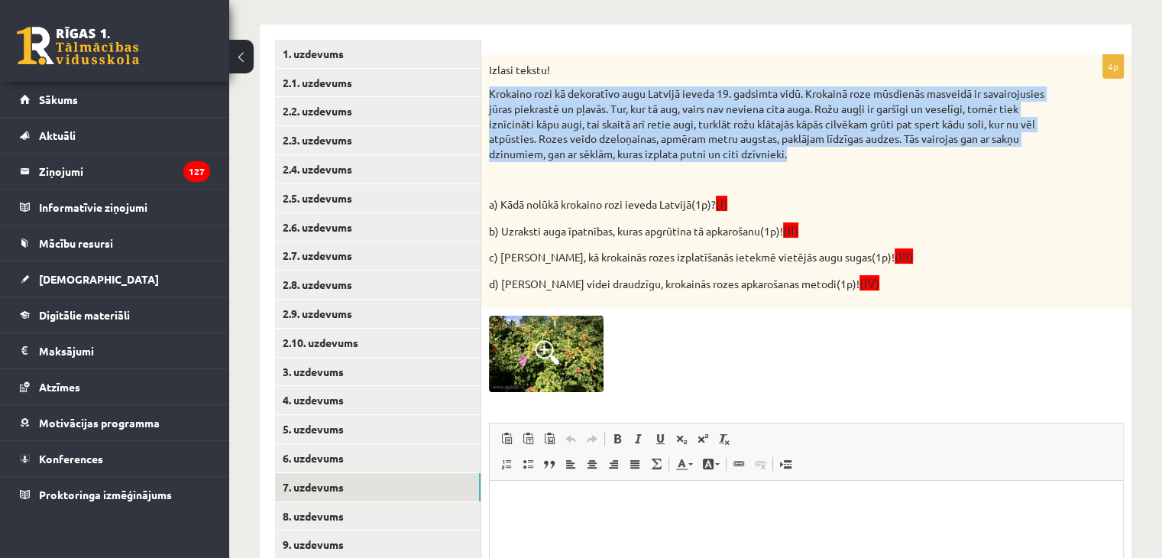
drag, startPoint x: 489, startPoint y: 89, endPoint x: 829, endPoint y: 157, distance: 347.2
click at [829, 157] on p "Krokaino rozi kā dekoratīvo augu Latvijā ieveda 19. gadsimta vidū. Krokainā roz…" at bounding box center [768, 123] width 558 height 75
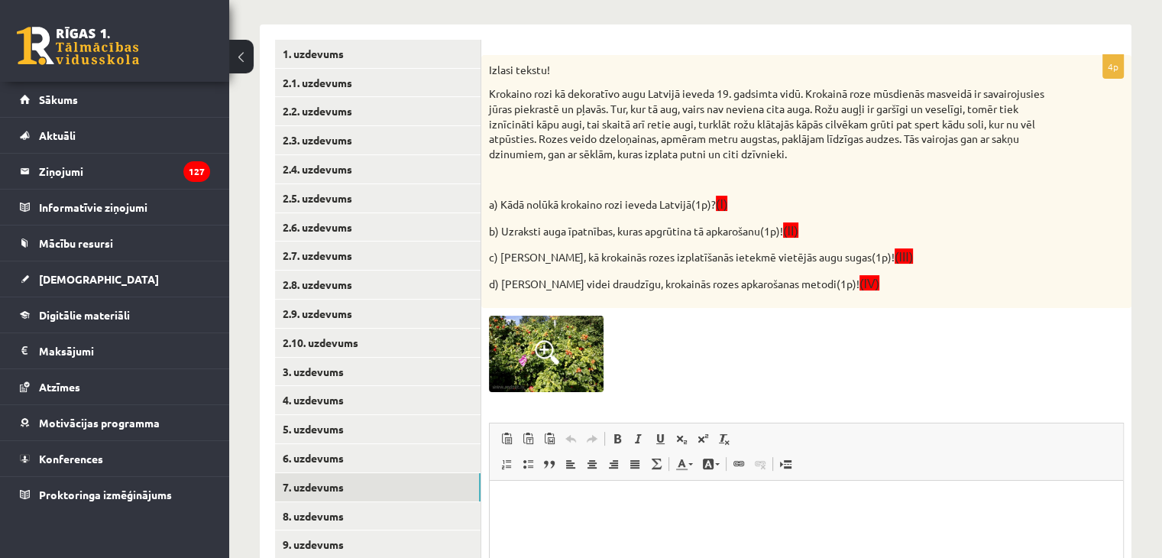
click at [1148, 204] on div "Bioloģija JK 9.a klase 1. ieskaite_2025 , Jana Anna Kārkliņa (9.a JK klase) Pie…" at bounding box center [695, 292] width 933 height 987
drag, startPoint x: 500, startPoint y: 202, endPoint x: 695, endPoint y: 201, distance: 194.8
click at [695, 201] on p "a) Kādā nolūkā krokaino rozi ieveda Latvijā(1p)? (I)" at bounding box center [768, 204] width 558 height 18
click at [716, 183] on p at bounding box center [768, 177] width 558 height 15
click at [503, 200] on p "a) Kādā nolūkā krokaino rozi ieveda Latvijā(1p)? (I)" at bounding box center [768, 204] width 558 height 18
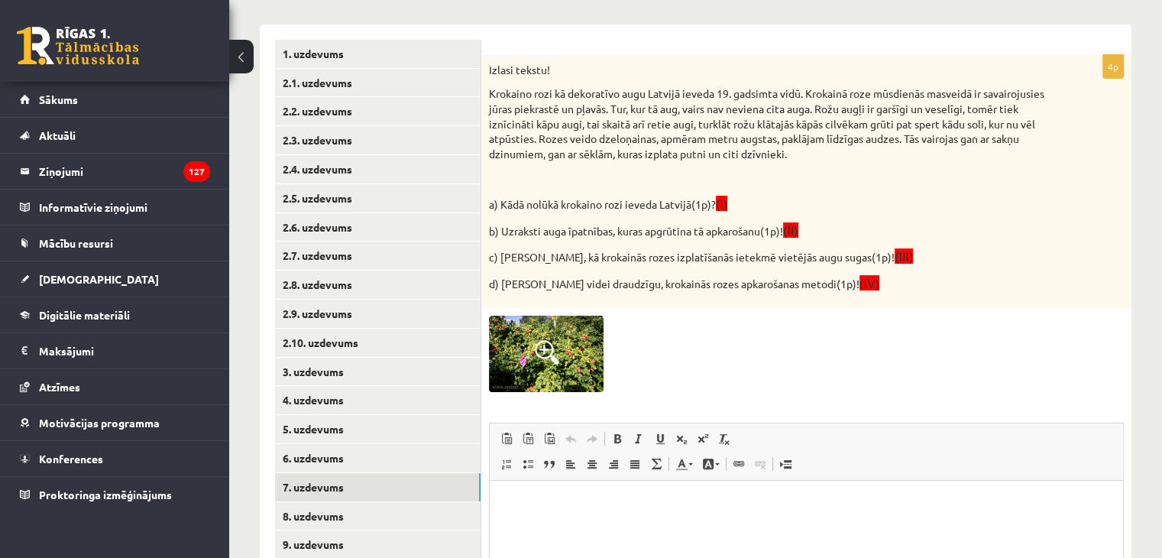
click at [529, 186] on div "Izlasi tekstu! Krokaino rozi kā dekoratīvo augu Latvijā ieveda 19. gadsimta vid…" at bounding box center [806, 182] width 650 height 254
drag, startPoint x: 500, startPoint y: 202, endPoint x: 690, endPoint y: 207, distance: 191.0
click at [690, 207] on p "a) Kādā nolūkā krokaino rozi ieveda Latvijā(1p)? (I)" at bounding box center [768, 204] width 558 height 18
click at [1133, 229] on div "Bioloģija JK 9.a klase 1. ieskaite_2025 , Jana Anna Kārkliņa (9.a JK klase) Pie…" at bounding box center [695, 292] width 933 height 987
click at [569, 512] on html at bounding box center [806, 503] width 633 height 47
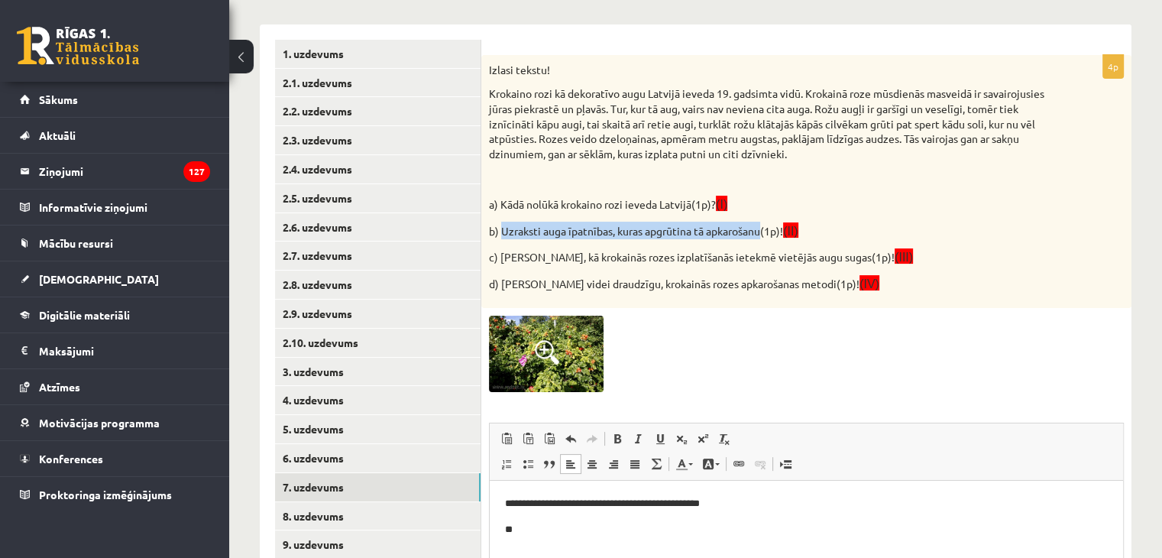
drag, startPoint x: 503, startPoint y: 229, endPoint x: 763, endPoint y: 232, distance: 259.7
click at [763, 232] on p "b) Uzraksti auga īpatnības, kuras apgrūtina tā apkarošanu(1p)! (II)" at bounding box center [768, 230] width 558 height 18
click at [944, 242] on div "Izlasi tekstu! Krokaino rozi kā dekoratīvo augu Latvijā ieveda 19. gadsimta vid…" at bounding box center [806, 182] width 650 height 254
click at [535, 531] on p "**" at bounding box center [806, 530] width 603 height 16
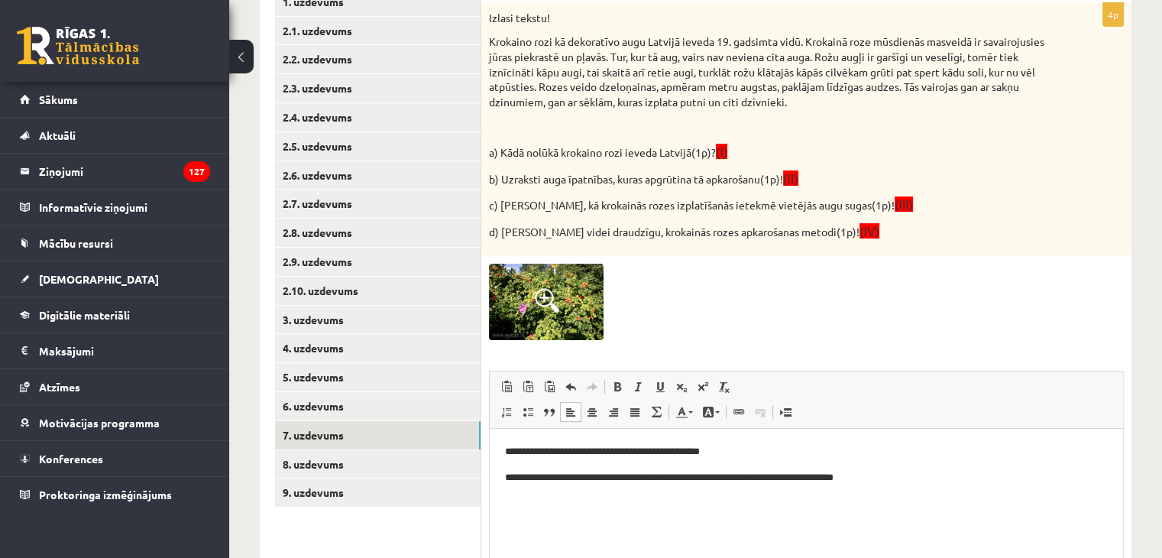
scroll to position [338, 0]
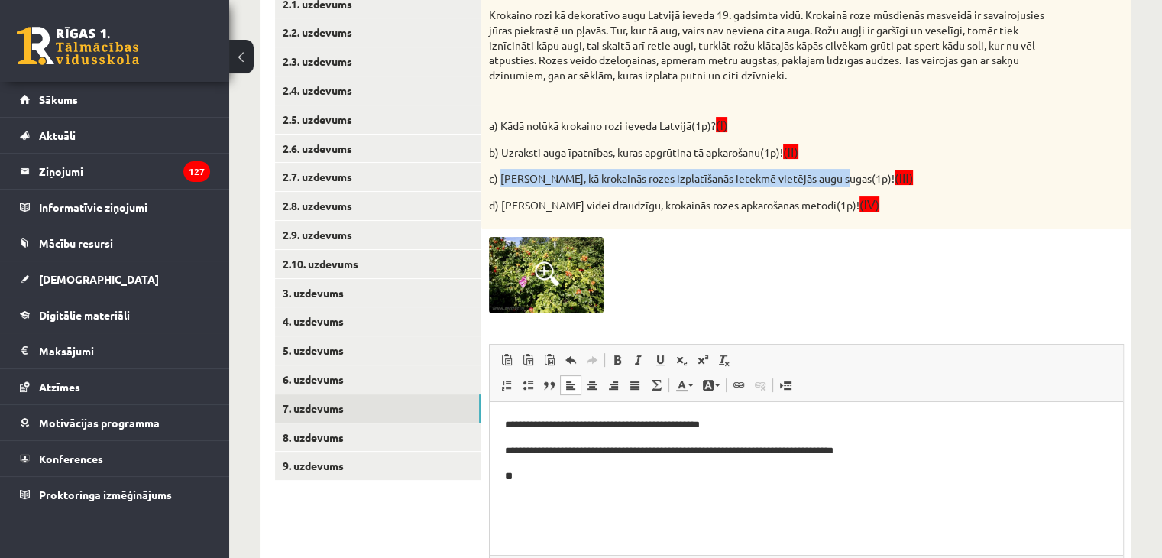
drag, startPoint x: 501, startPoint y: 176, endPoint x: 839, endPoint y: 166, distance: 337.8
click at [839, 166] on div "Izlasi tekstu! Krokaino rozi kā dekoratīvo augu Latvijā ieveda 19. gadsimta vid…" at bounding box center [806, 103] width 650 height 254
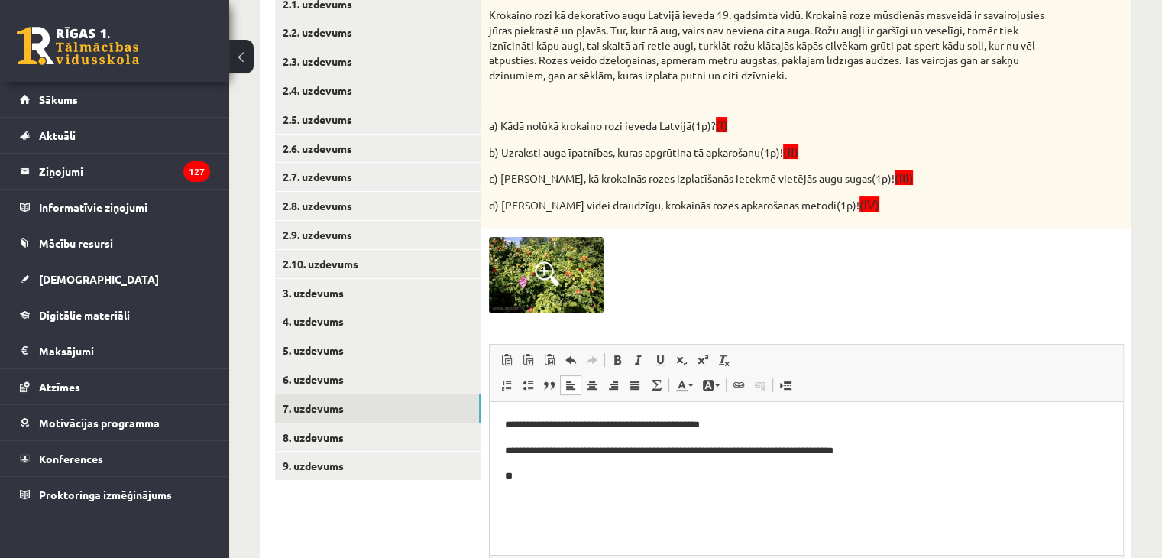
click at [1143, 235] on div "Bioloģija JK 9.a klase 1. ieskaite_2025 , Jana Anna Kārkliņa (9.a JK klase) Pie…" at bounding box center [695, 213] width 933 height 987
click at [524, 480] on p "**" at bounding box center [806, 476] width 603 height 16
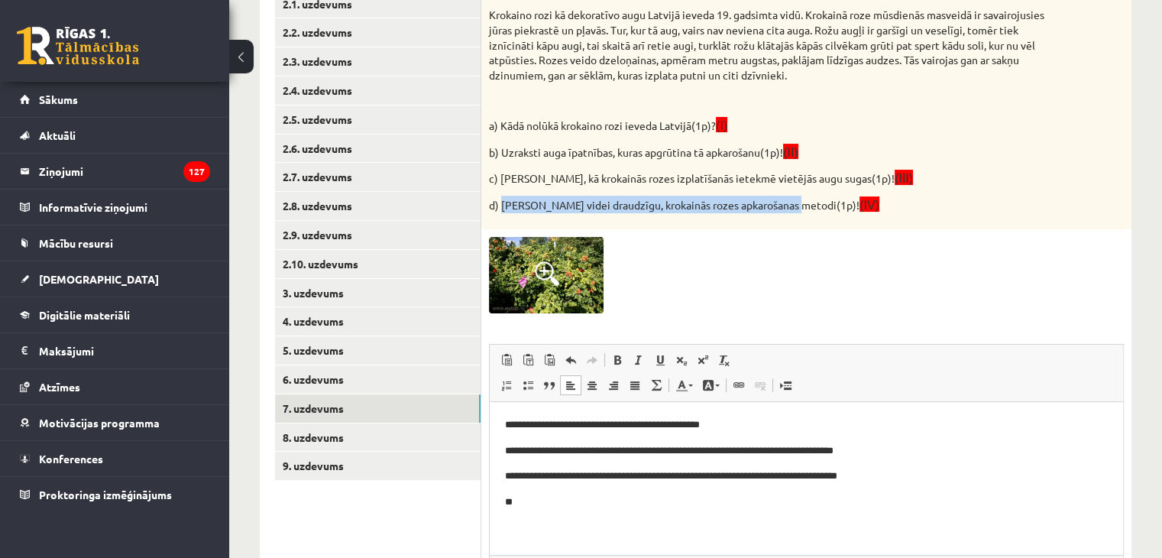
drag, startPoint x: 501, startPoint y: 202, endPoint x: 787, endPoint y: 210, distance: 285.8
click at [787, 210] on p "d) Iesaki videi draudzīgu, krokainās rozes apkarošanas metodi(1p)! (IV)" at bounding box center [768, 205] width 558 height 18
drag, startPoint x: 781, startPoint y: 230, endPoint x: 742, endPoint y: 231, distance: 39.0
click at [781, 231] on div "4p Izlasi tekstu! Krokaino rozi kā dekoratīvo augu Latvijā ieveda 19. gadsimta …" at bounding box center [806, 319] width 650 height 686
drag, startPoint x: 500, startPoint y: 202, endPoint x: 784, endPoint y: 211, distance: 284.2
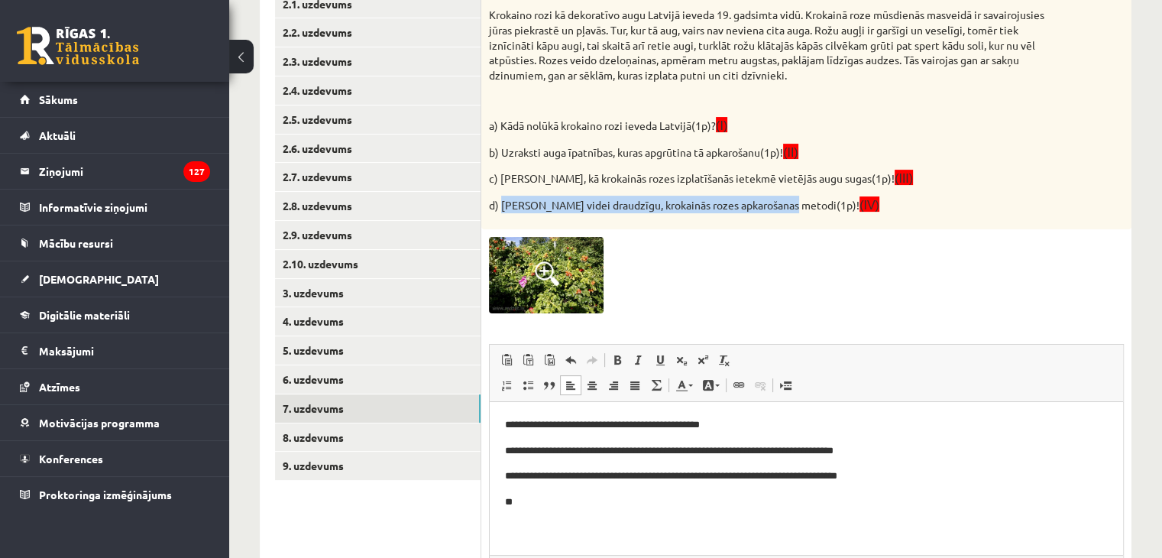
click at [784, 211] on p "d) Iesaki videi draudzīgu, krokainās rozes apkarošanas metodi(1p)! (IV)" at bounding box center [768, 205] width 558 height 18
click at [883, 279] on div at bounding box center [806, 275] width 635 height 76
click at [540, 506] on p "**" at bounding box center [806, 502] width 603 height 16
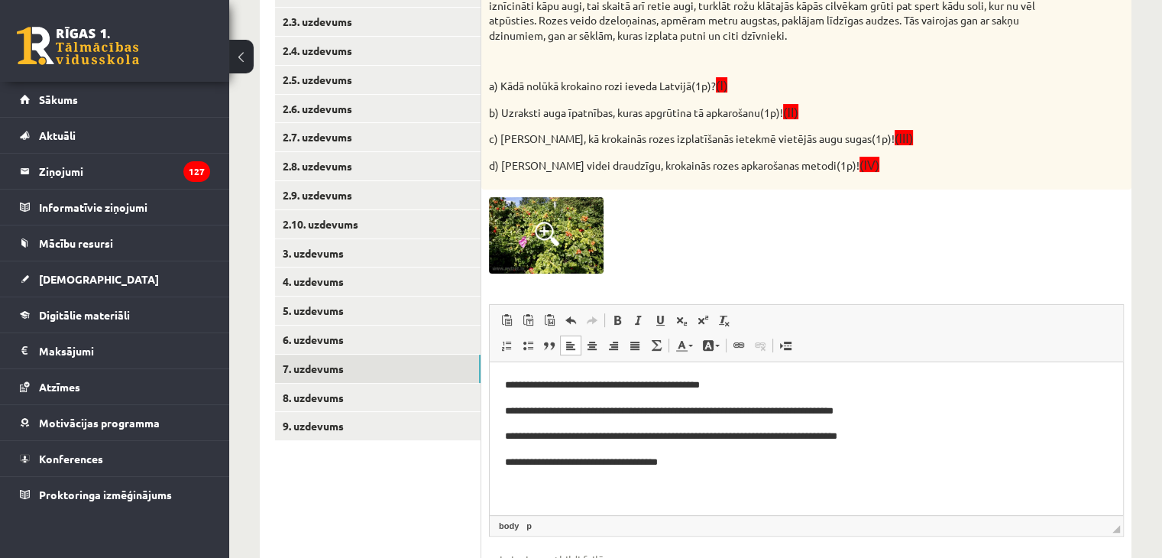
scroll to position [487, 0]
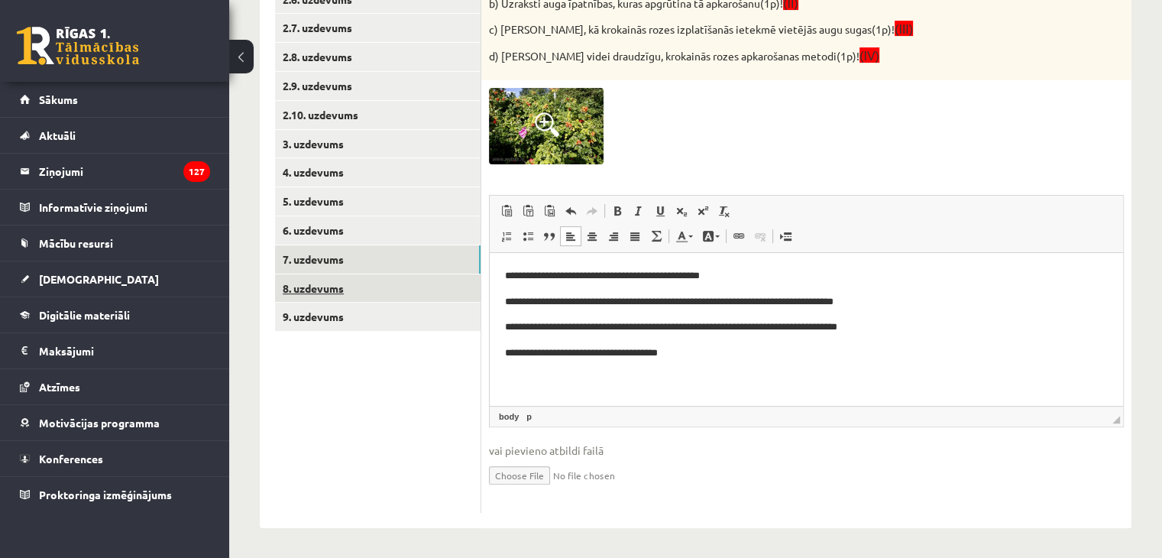
click at [363, 283] on link "8. uzdevums" at bounding box center [377, 288] width 205 height 28
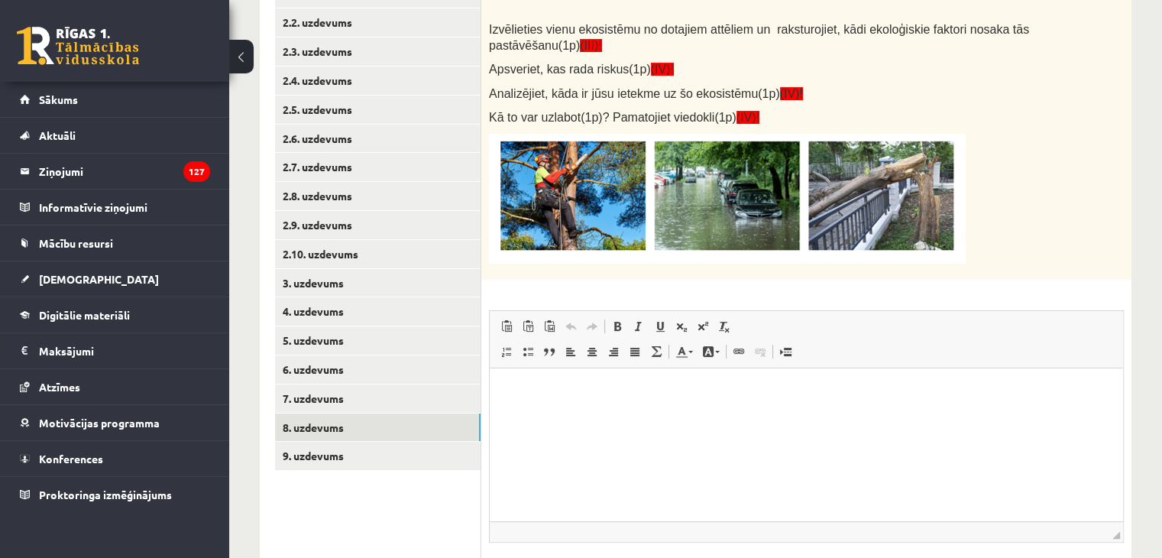
scroll to position [312, 0]
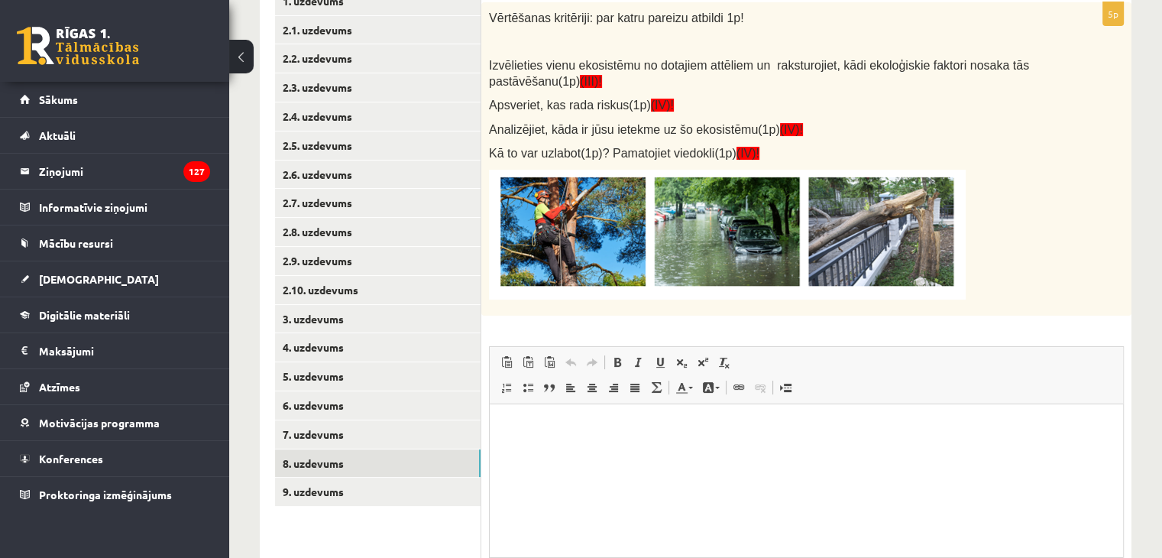
click at [525, 420] on p "Editor, wiswyg-editor-user-answer-47024983117000" at bounding box center [806, 427] width 603 height 16
click at [529, 427] on p "**********" at bounding box center [806, 427] width 603 height 16
click at [531, 427] on p "**********" at bounding box center [806, 427] width 603 height 16
click at [615, 422] on p "**********" at bounding box center [806, 427] width 603 height 16
click at [710, 431] on p "**********" at bounding box center [806, 427] width 603 height 16
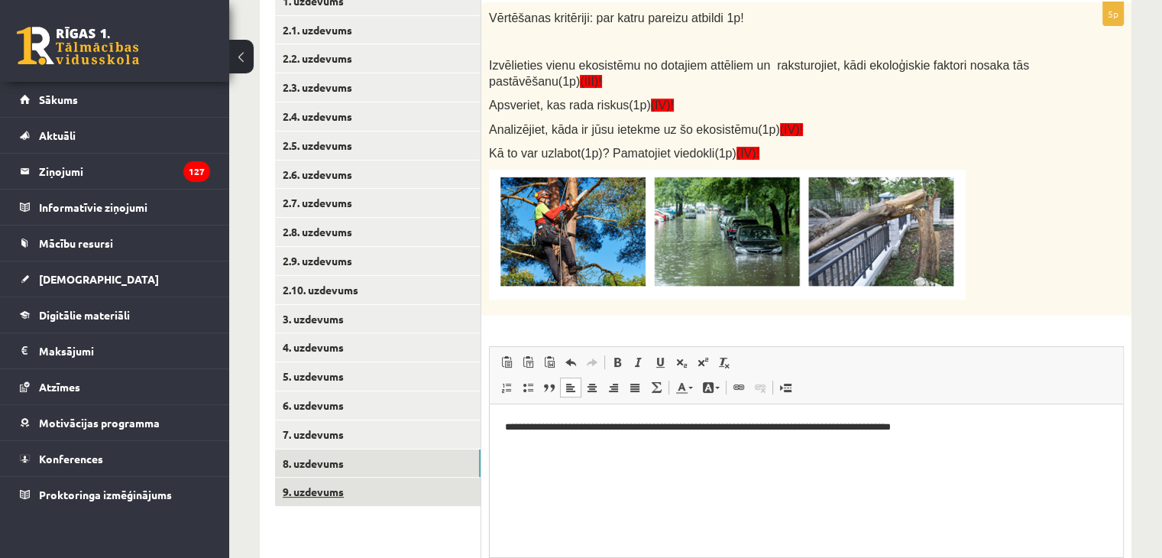
click at [401, 495] on link "9. uzdevums" at bounding box center [377, 491] width 205 height 28
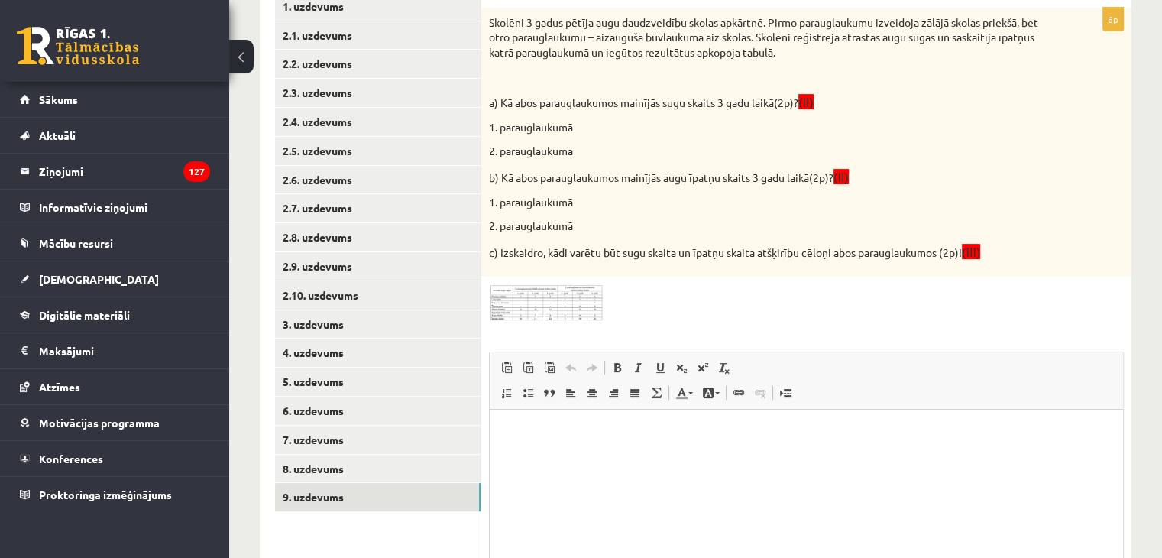
scroll to position [311, 0]
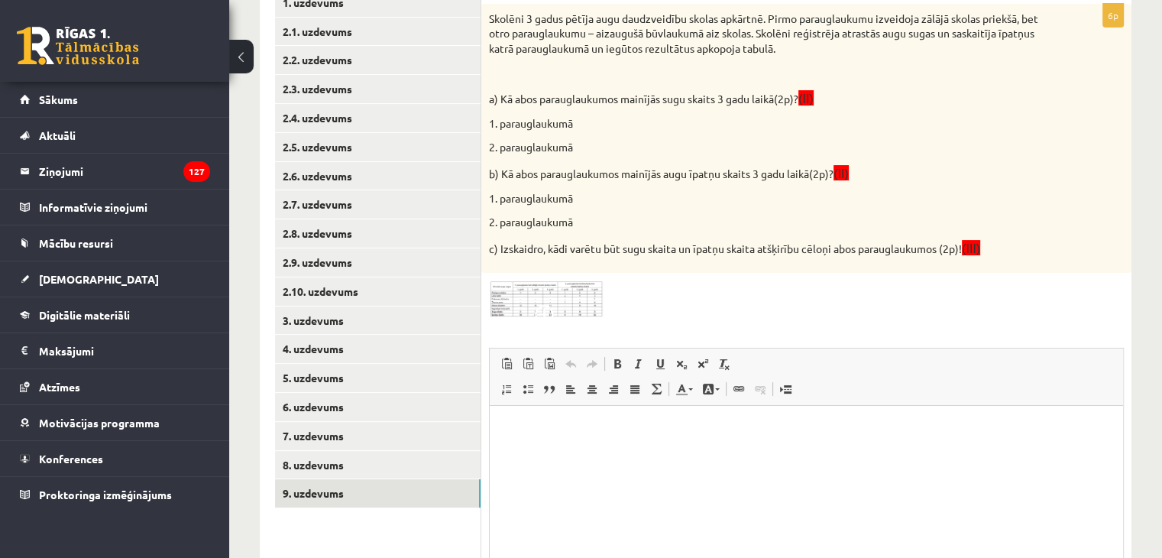
click at [526, 441] on html at bounding box center [806, 428] width 633 height 47
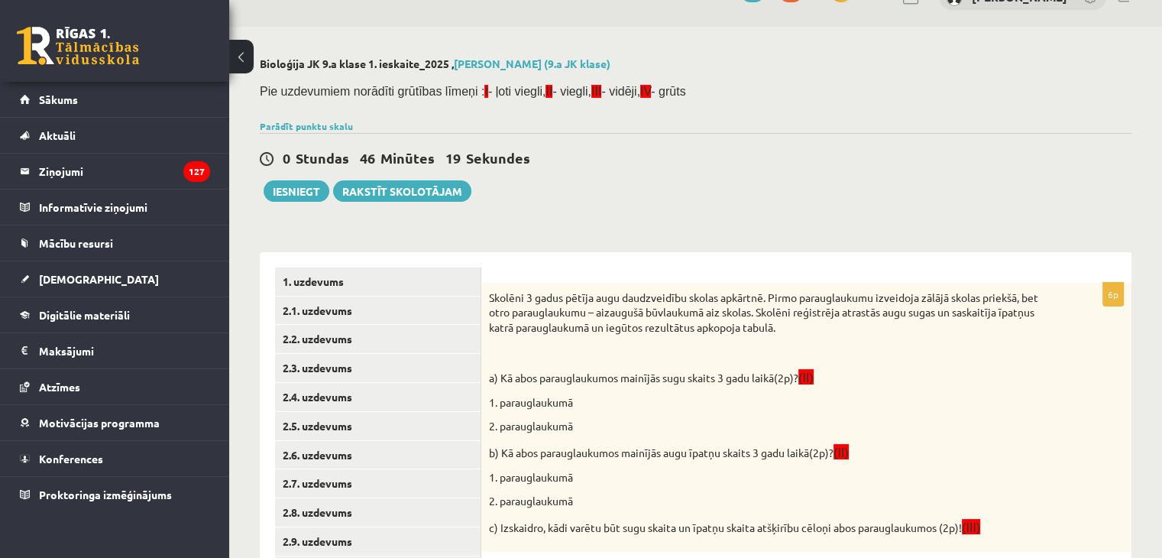
scroll to position [5, 0]
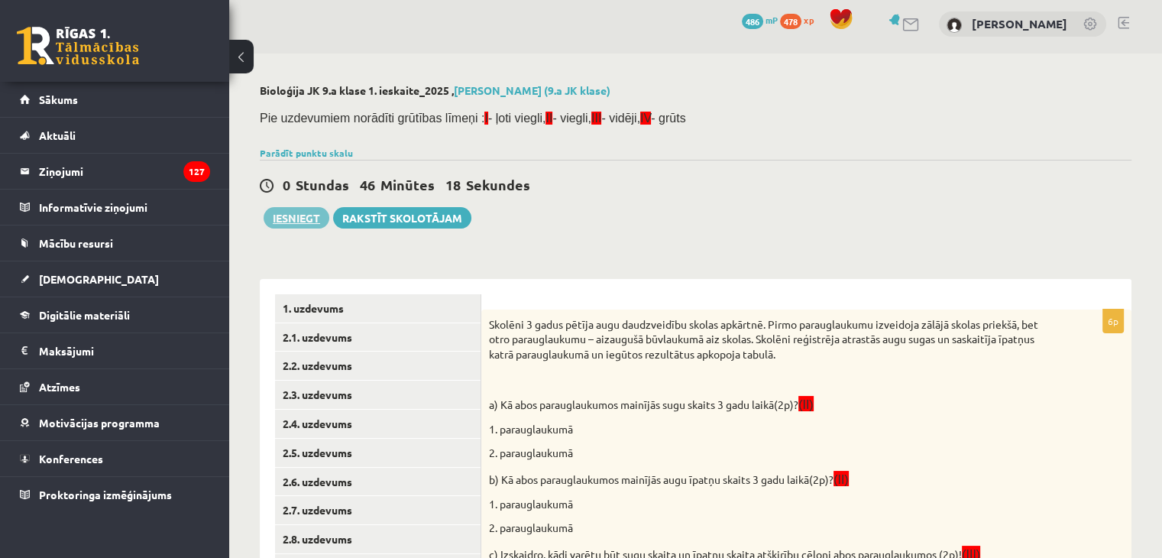
click at [287, 218] on button "Iesniegt" at bounding box center [297, 217] width 66 height 21
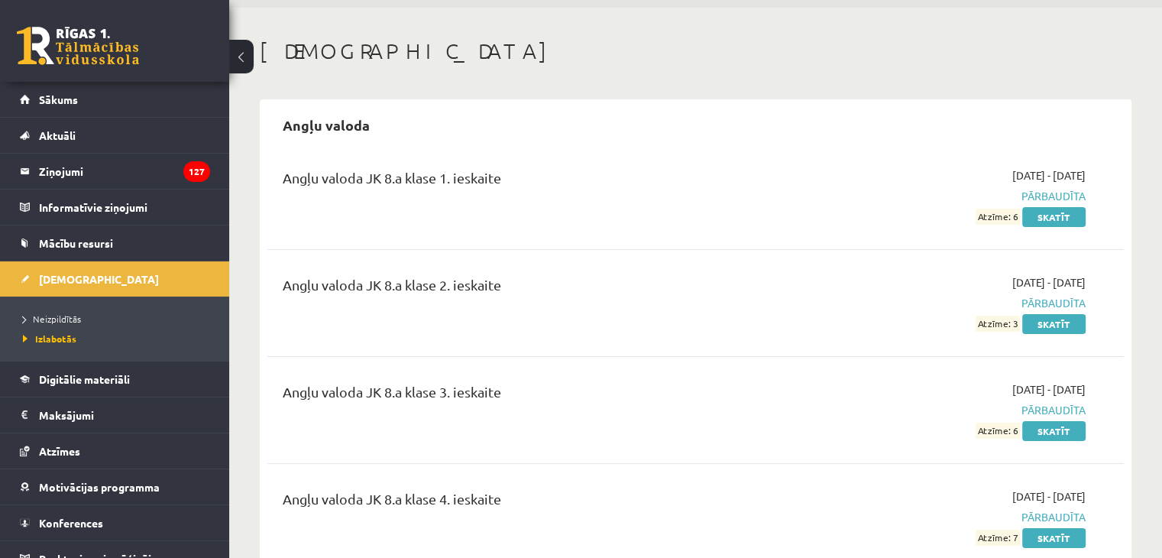
scroll to position [76, 0]
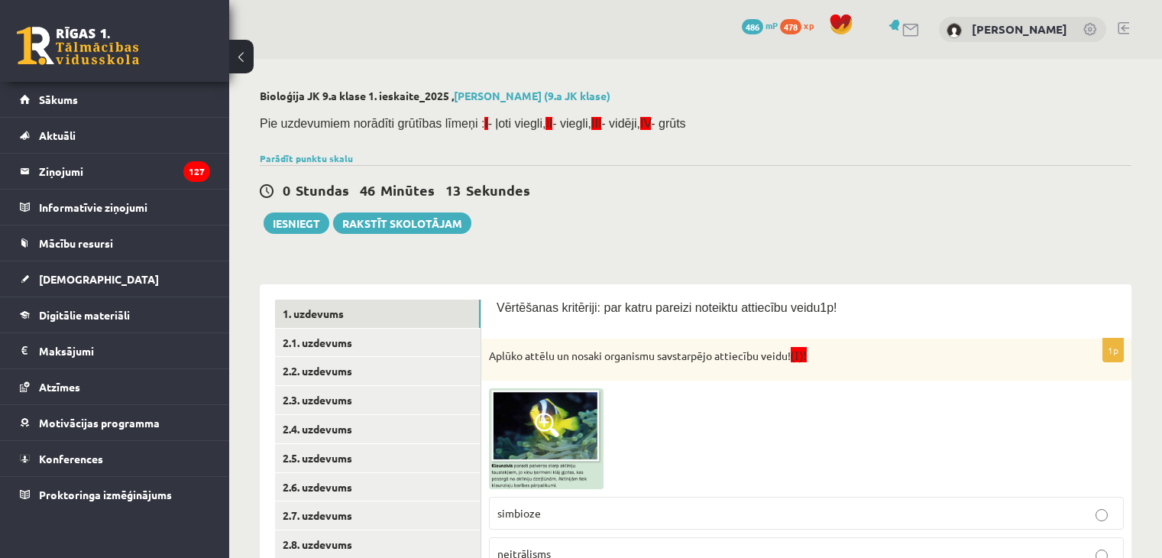
scroll to position [5, 0]
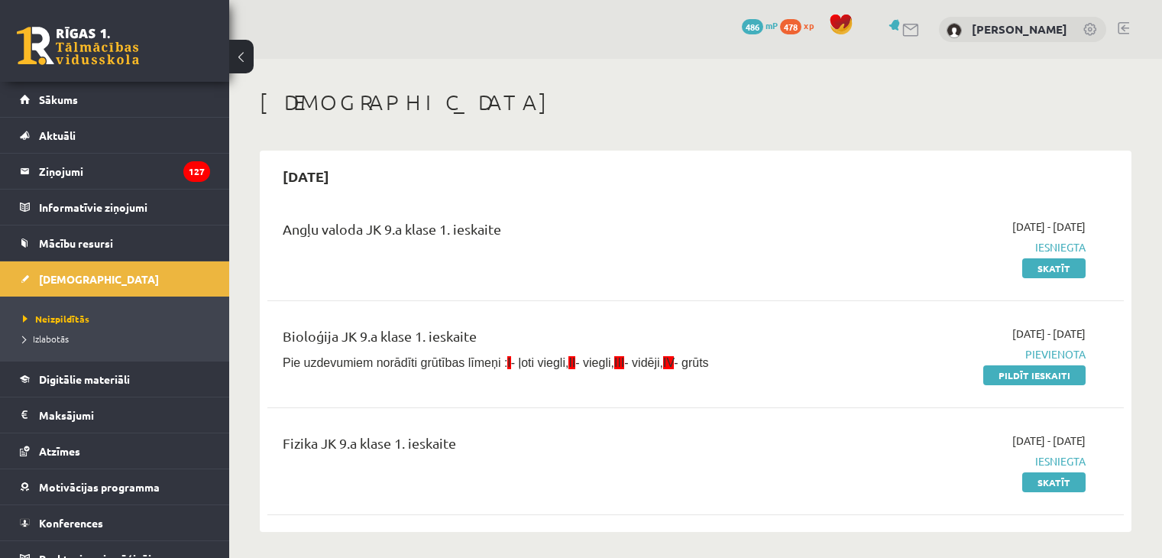
scroll to position [153, 0]
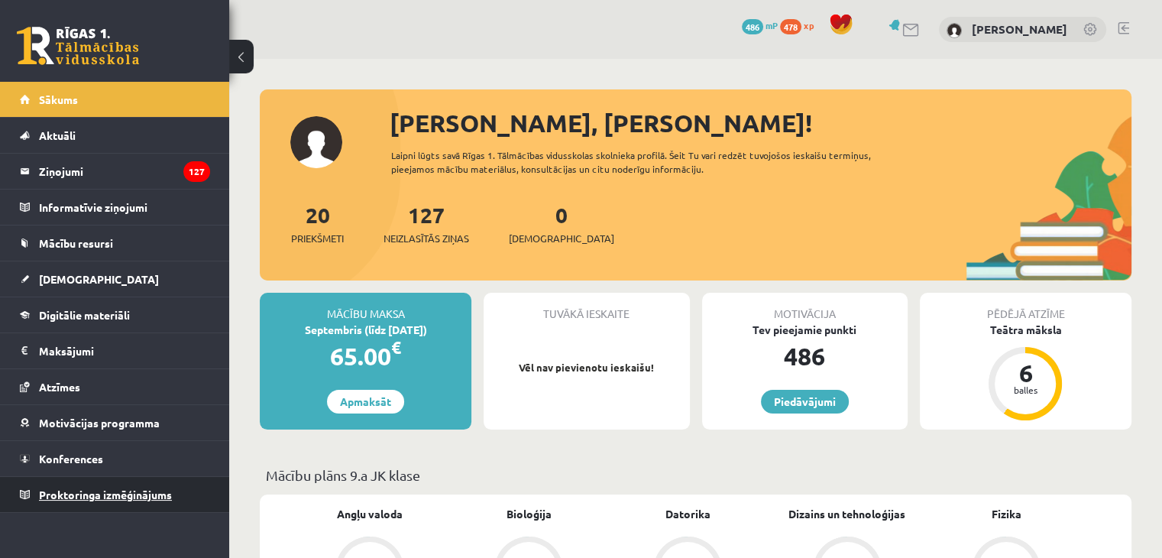
click at [82, 490] on span "Proktoringa izmēģinājums" at bounding box center [105, 494] width 133 height 14
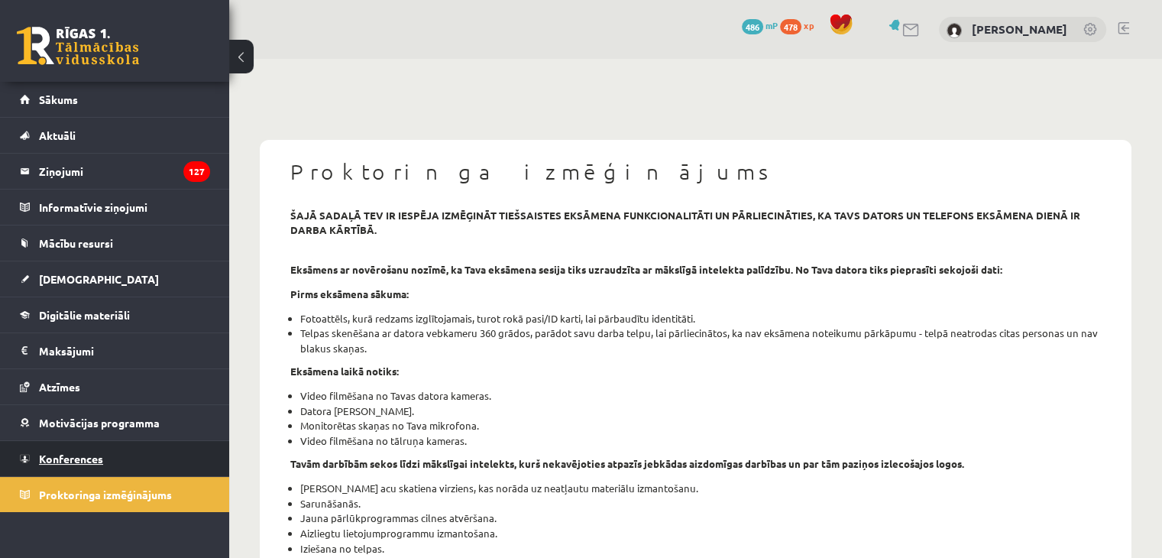
click at [95, 453] on span "Konferences" at bounding box center [71, 458] width 64 height 14
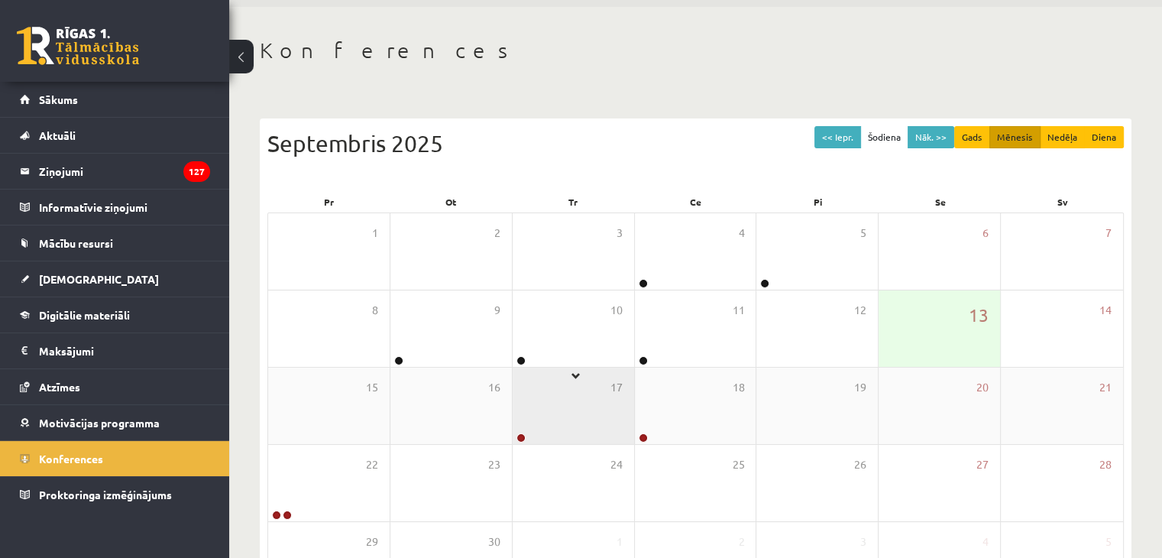
scroll to position [76, 0]
